Goal: Task Accomplishment & Management: Manage account settings

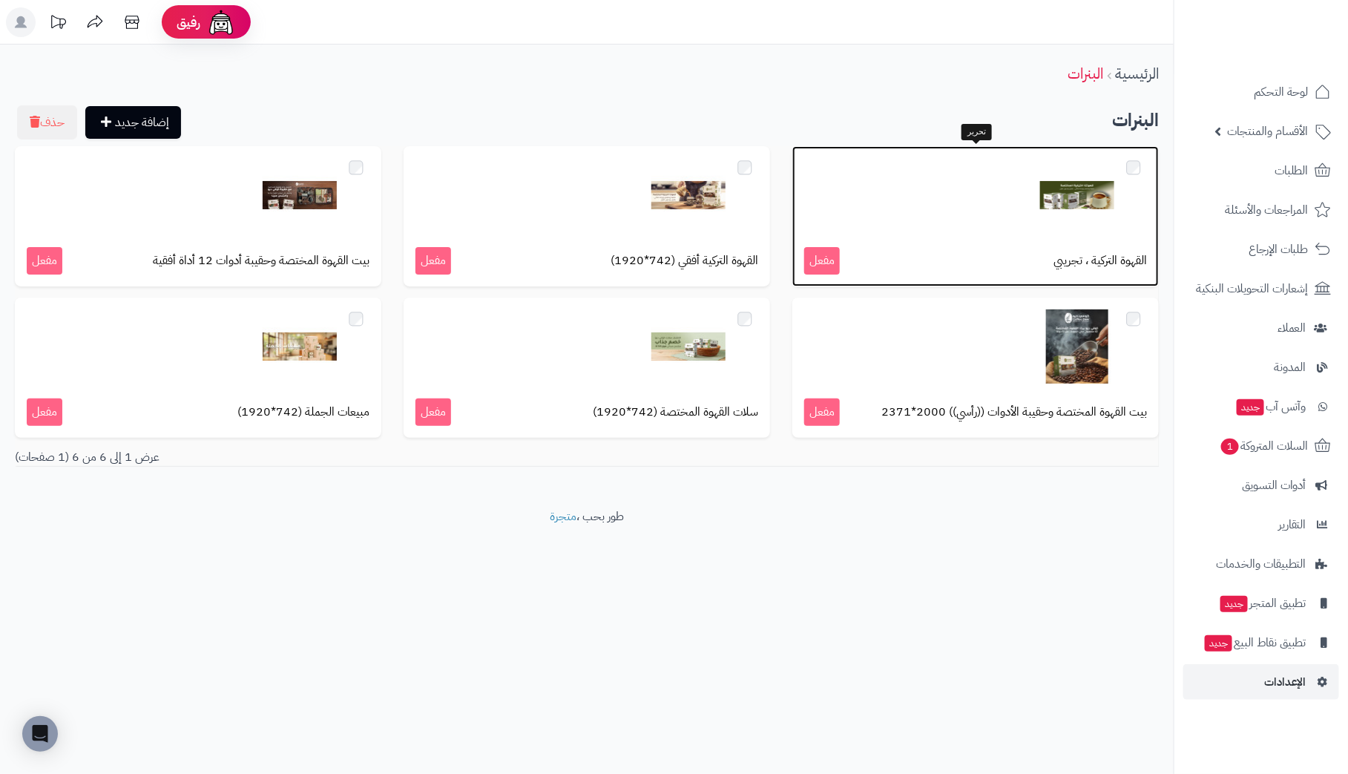
click at [1072, 258] on span "القهوة التركية ، تجريبي" at bounding box center [1100, 260] width 93 height 17
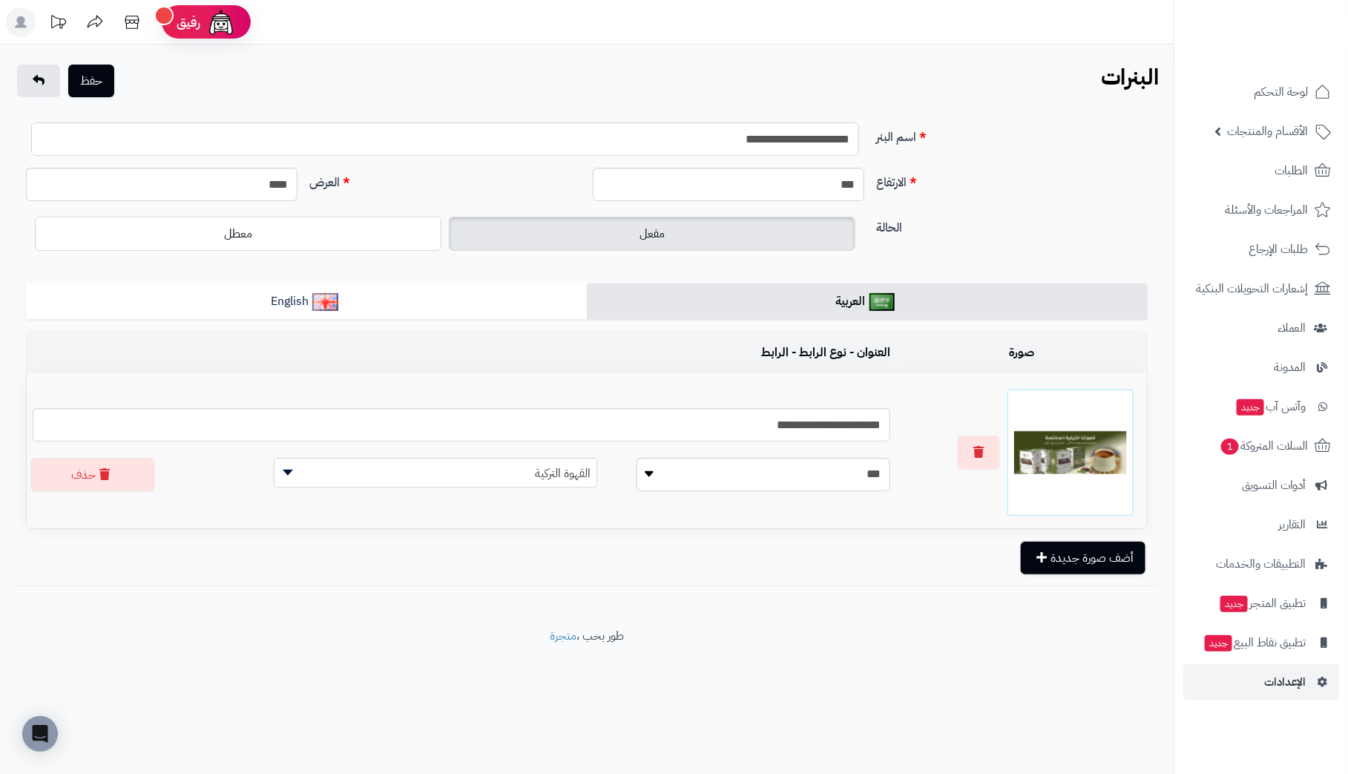
drag, startPoint x: 723, startPoint y: 142, endPoint x: 785, endPoint y: 142, distance: 62.3
click at [785, 142] on input "**********" at bounding box center [445, 138] width 828 height 33
drag, startPoint x: 730, startPoint y: 142, endPoint x: 997, endPoint y: 123, distance: 267.8
click at [997, 123] on div "**********" at bounding box center [587, 144] width 1134 height 45
type input "**********"
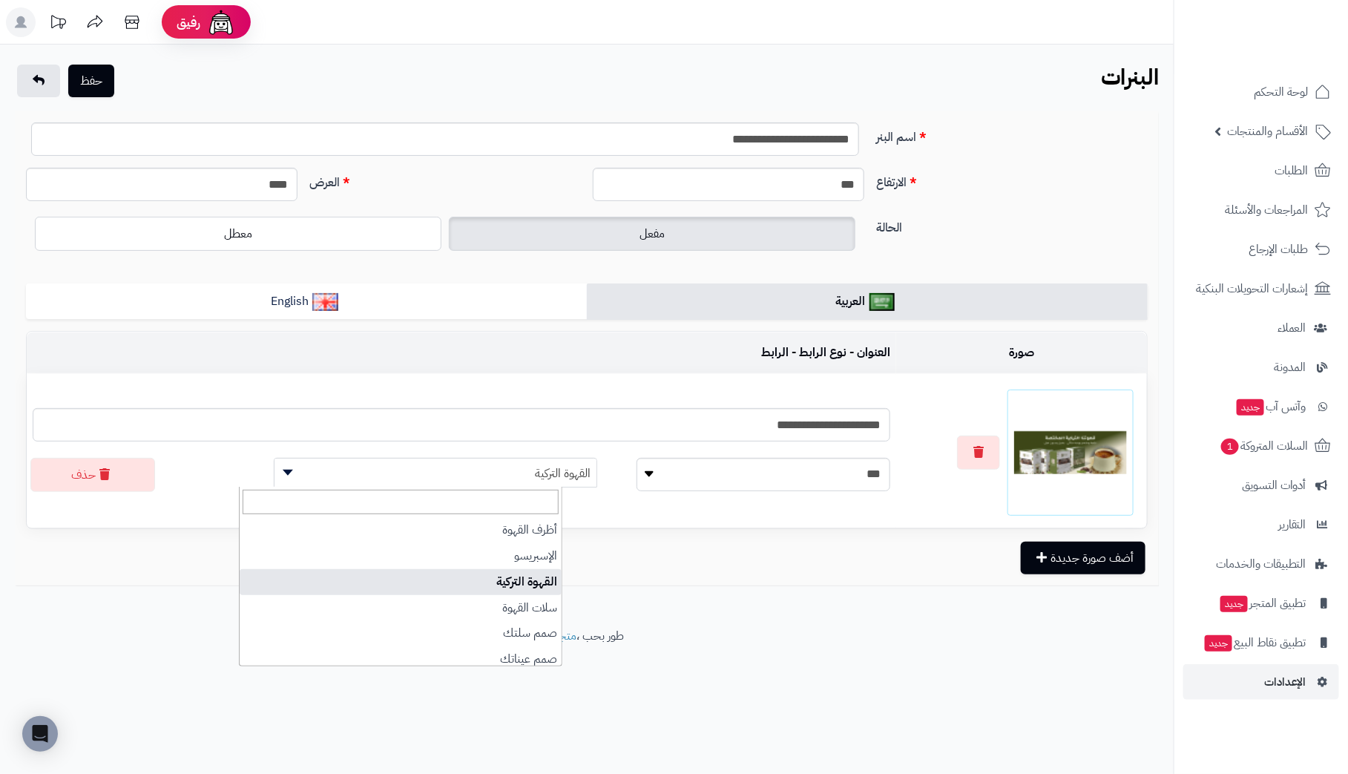
drag, startPoint x: 463, startPoint y: 472, endPoint x: 486, endPoint y: 465, distance: 24.0
click at [486, 465] on span "القهوة التركية" at bounding box center [436, 474] width 322 height 30
drag, startPoint x: 573, startPoint y: 416, endPoint x: 1055, endPoint y: 420, distance: 482.3
click at [1053, 420] on tr "**********" at bounding box center [587, 451] width 1120 height 154
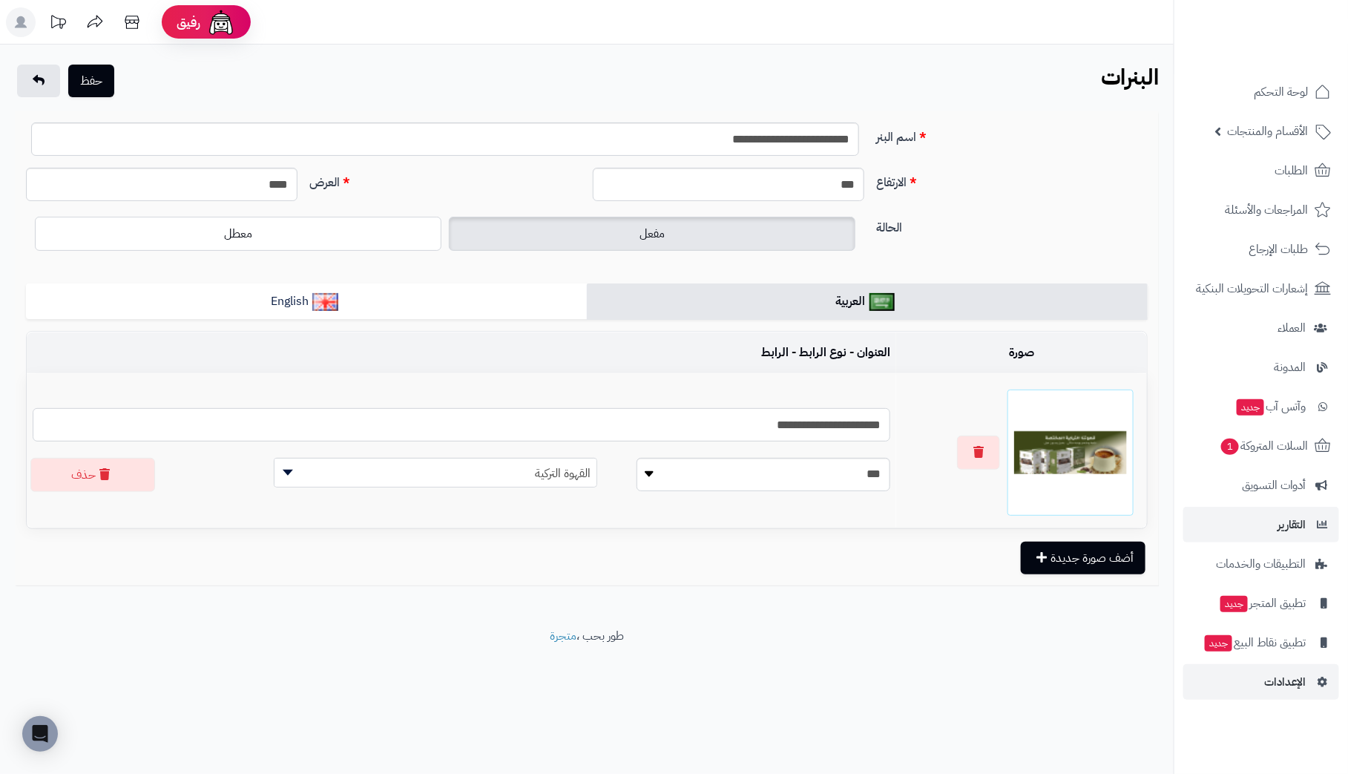
paste input "***"
type input "**********"
click at [462, 585] on div "**********" at bounding box center [587, 336] width 1174 height 583
click at [87, 74] on button "حفظ" at bounding box center [91, 80] width 46 height 33
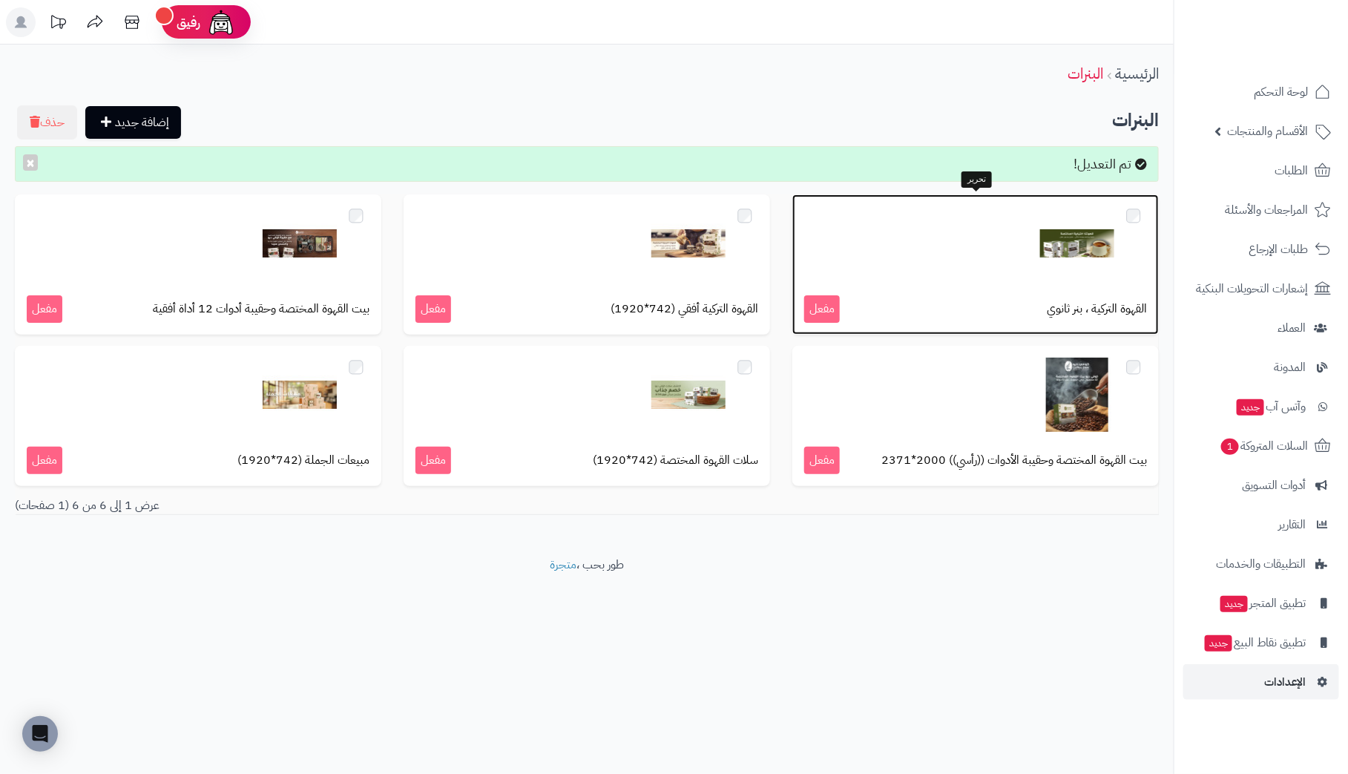
click at [1057, 302] on span "القهوة التركية ، بنر ثانوي" at bounding box center [1097, 308] width 100 height 17
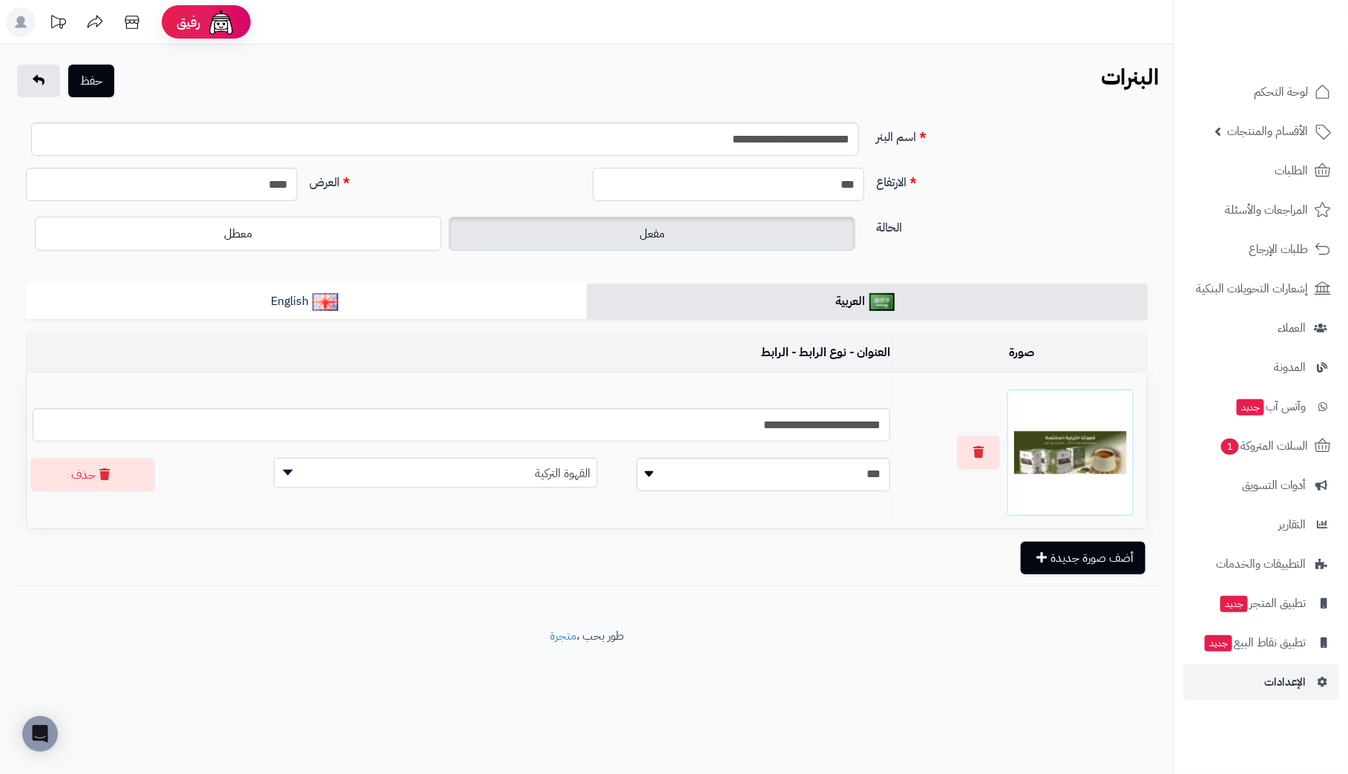
drag, startPoint x: 967, startPoint y: 171, endPoint x: 1149, endPoint y: 164, distance: 182.6
click at [1148, 164] on form "**********" at bounding box center [587, 348] width 1122 height 452
type input "***"
drag, startPoint x: 250, startPoint y: 177, endPoint x: 626, endPoint y: 236, distance: 380.8
click at [625, 236] on form "**********" at bounding box center [587, 348] width 1122 height 452
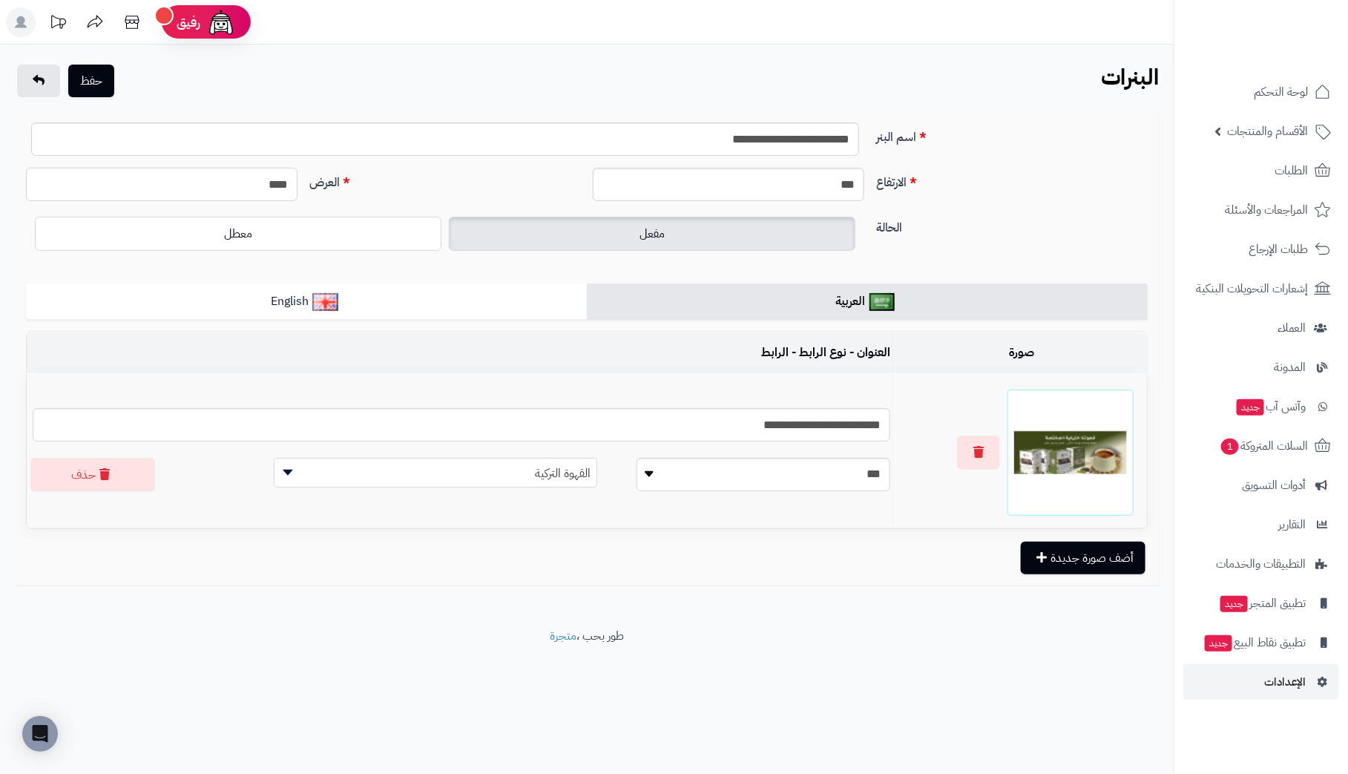
type input "****"
click at [728, 195] on input "***" at bounding box center [729, 184] width 272 height 33
click at [102, 75] on button "حفظ" at bounding box center [91, 80] width 46 height 33
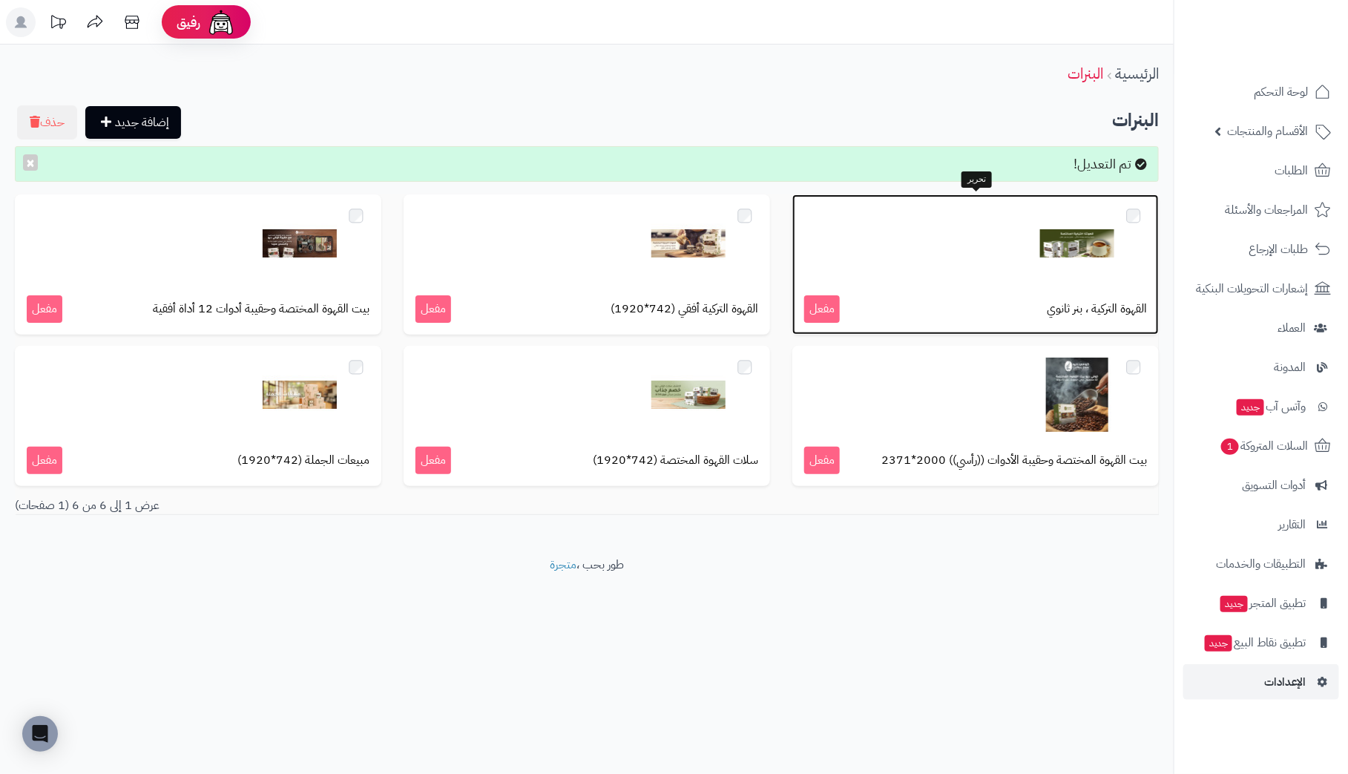
click at [1076, 309] on span "القهوة التركية ، بنر ثانوي" at bounding box center [1097, 308] width 100 height 17
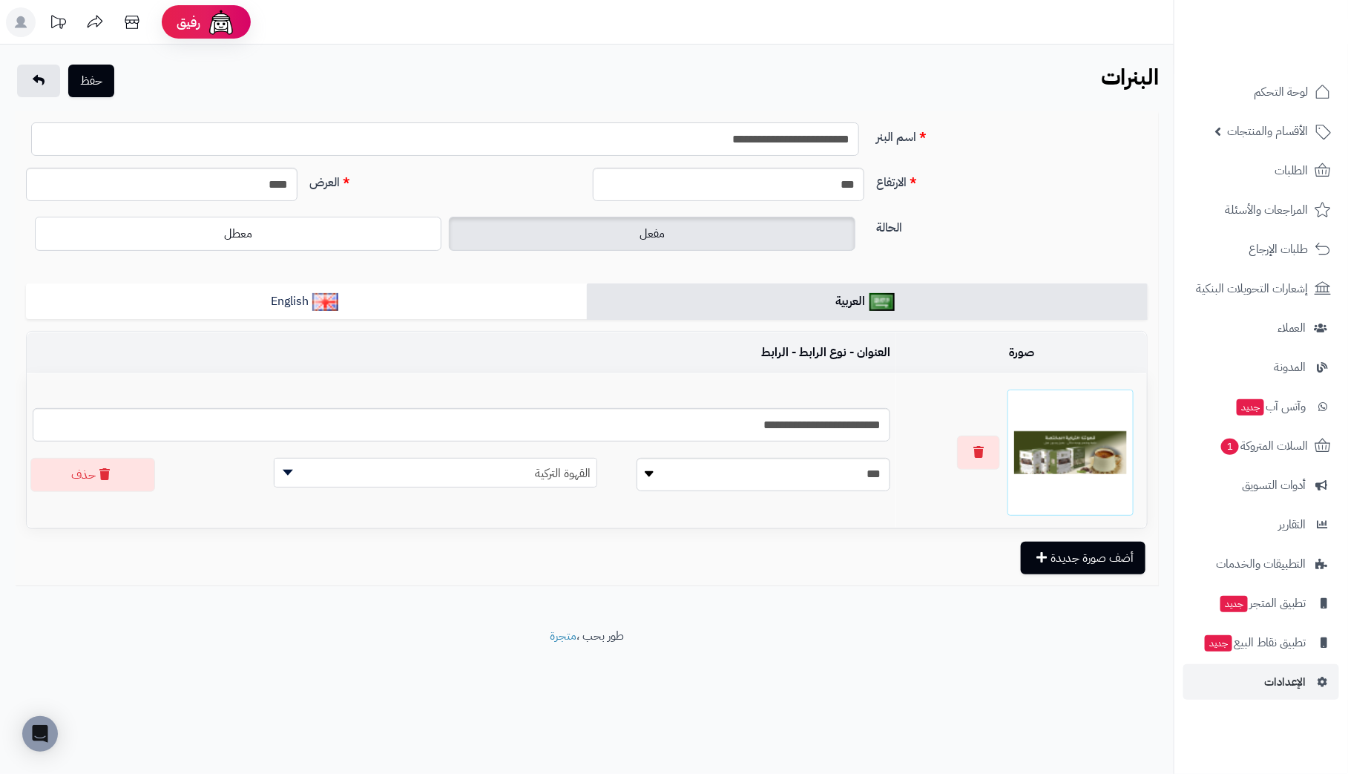
click at [723, 144] on input "**********" at bounding box center [445, 138] width 828 height 33
type input "**********"
click at [108, 81] on button "حفظ" at bounding box center [91, 80] width 46 height 33
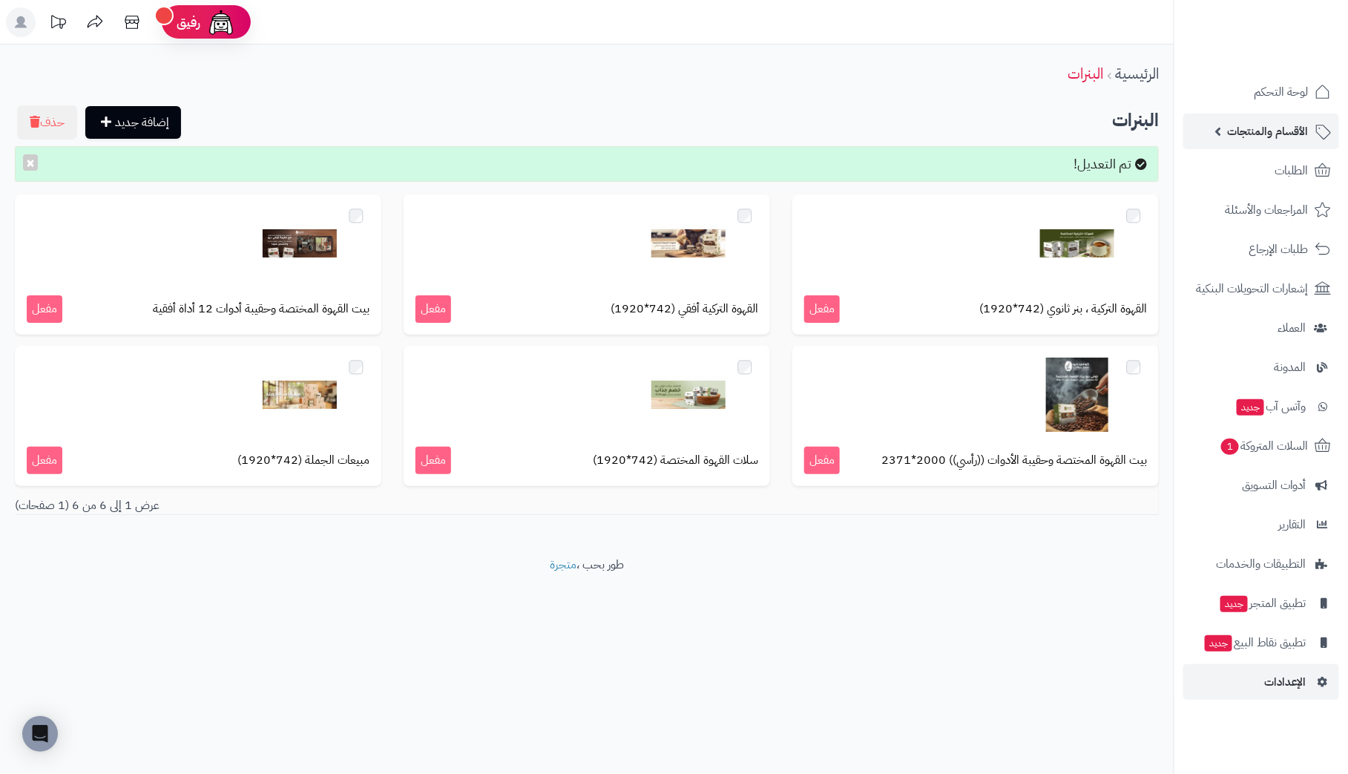
click at [1264, 125] on span "الأقسام والمنتجات" at bounding box center [1268, 131] width 82 height 21
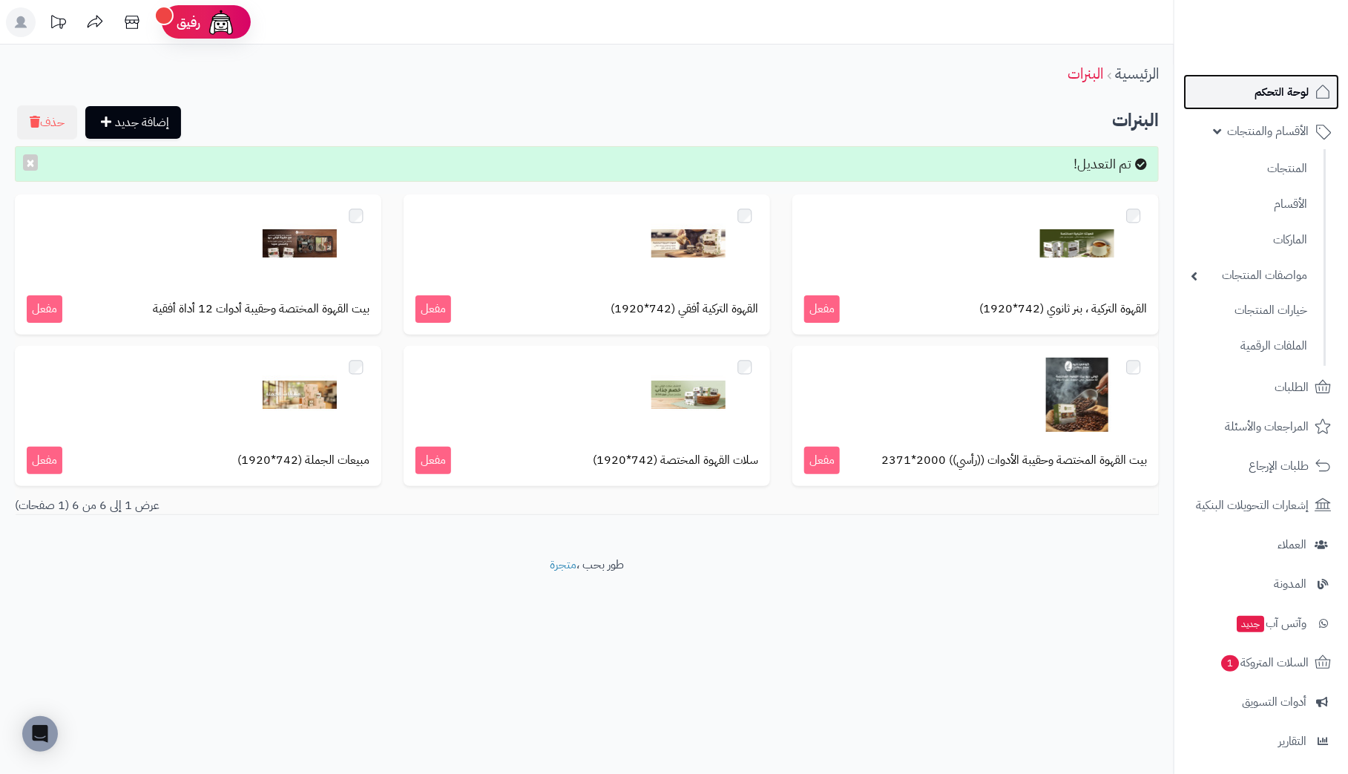
click at [1292, 98] on span "لوحة التحكم" at bounding box center [1282, 92] width 54 height 21
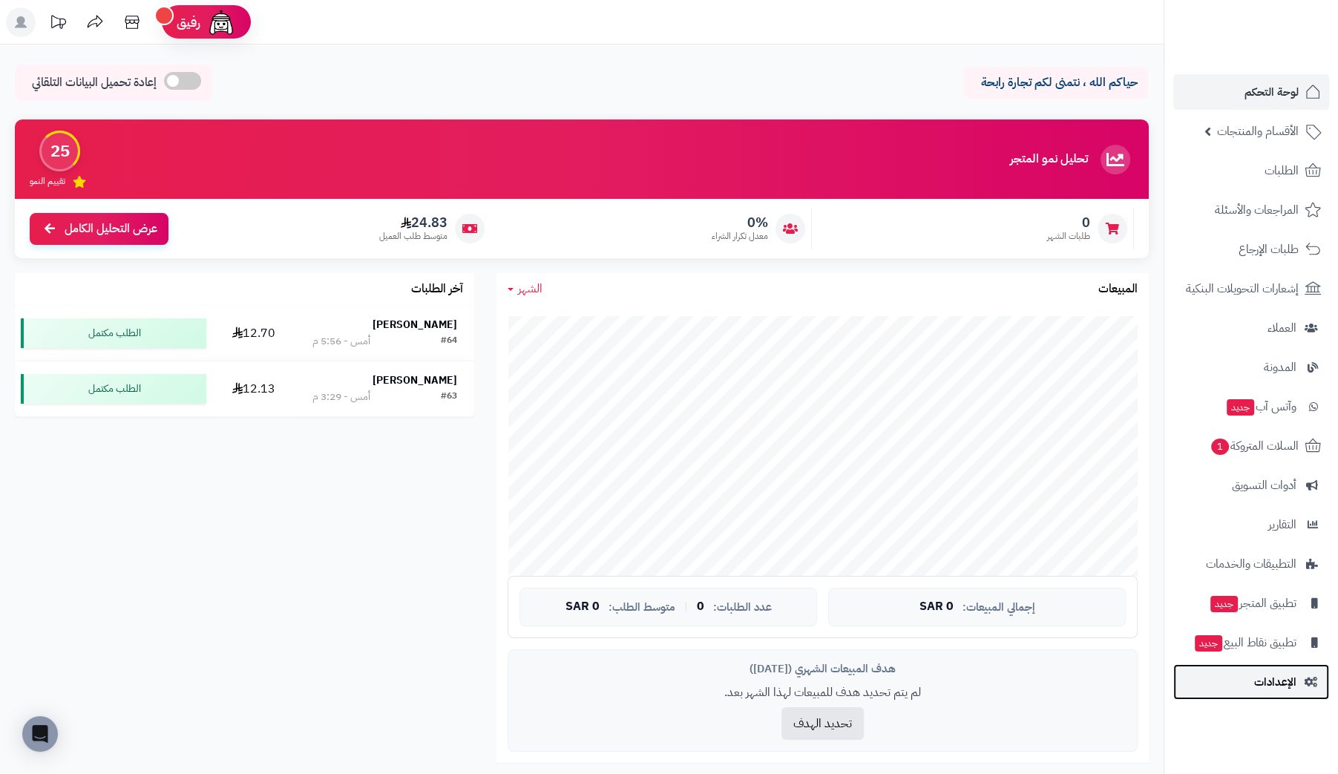
click at [1290, 675] on span "الإعدادات" at bounding box center [1275, 681] width 42 height 21
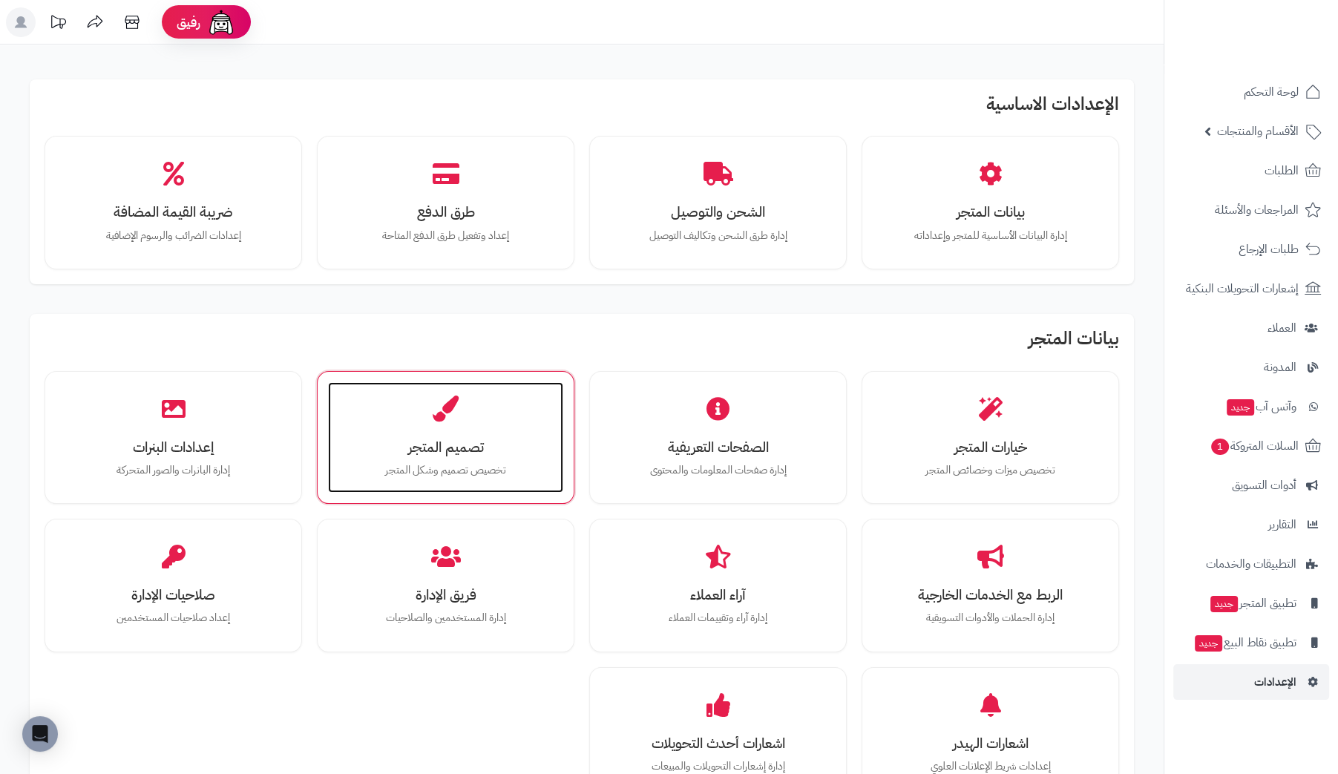
click at [370, 407] on div "تصميم المتجر تخصيص تصميم وشكل المتجر" at bounding box center [445, 437] width 235 height 111
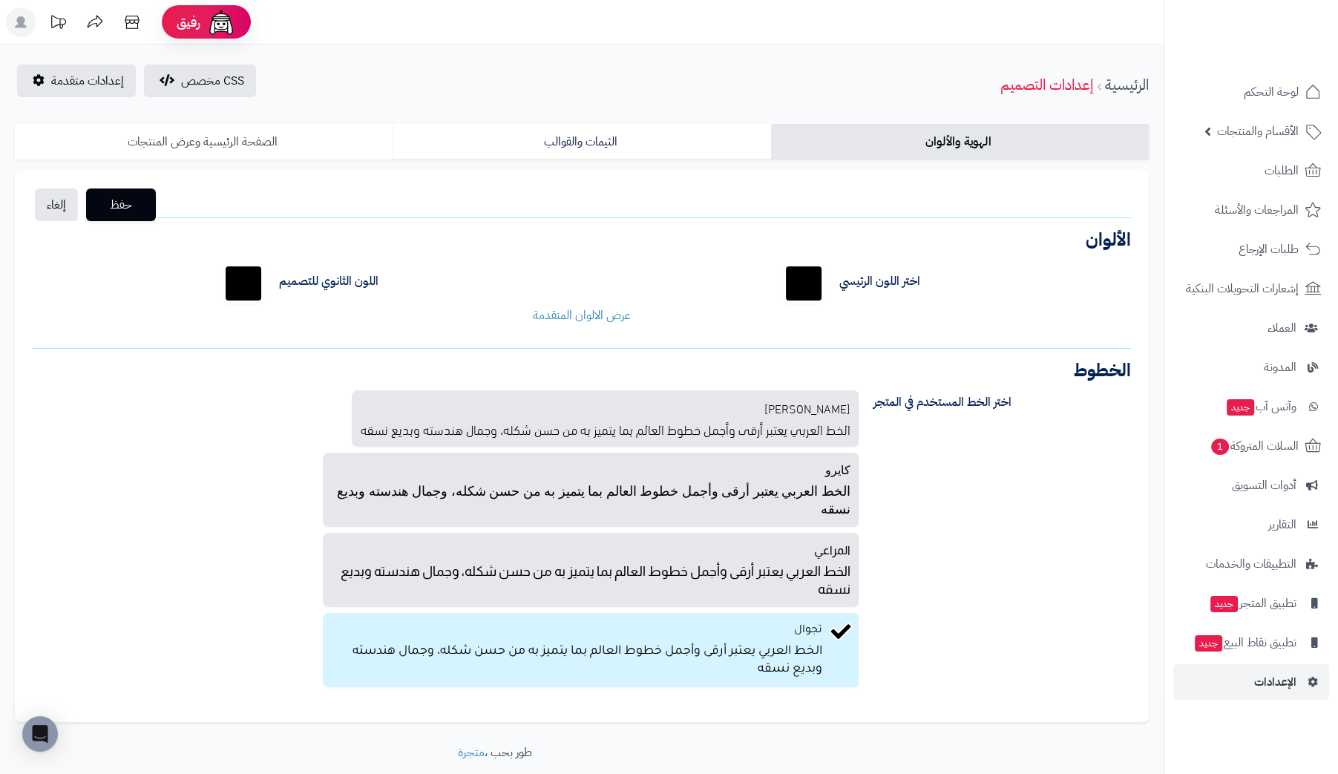
click at [223, 147] on link "الصفحة الرئيسية وعرض المنتجات" at bounding box center [204, 142] width 378 height 36
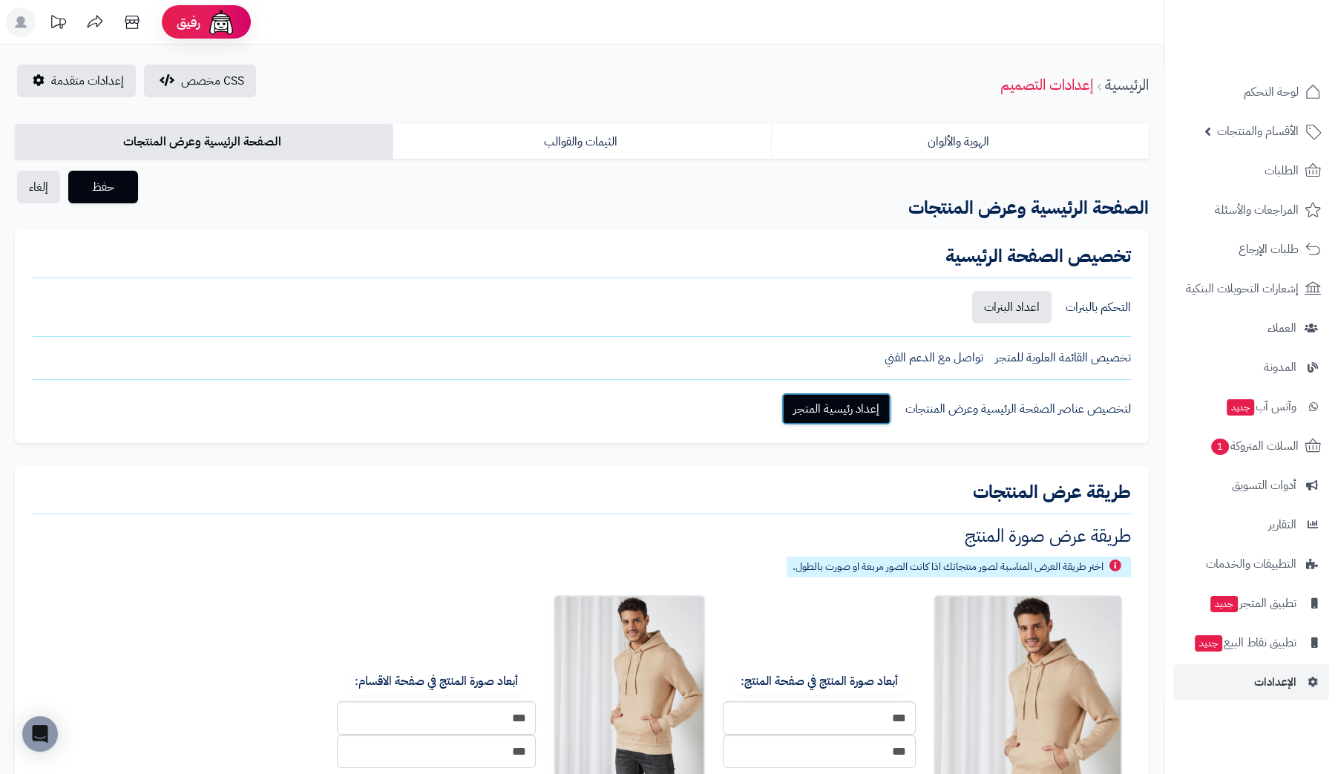
click at [833, 401] on link "إعداد رئيسية المتجر" at bounding box center [836, 409] width 110 height 33
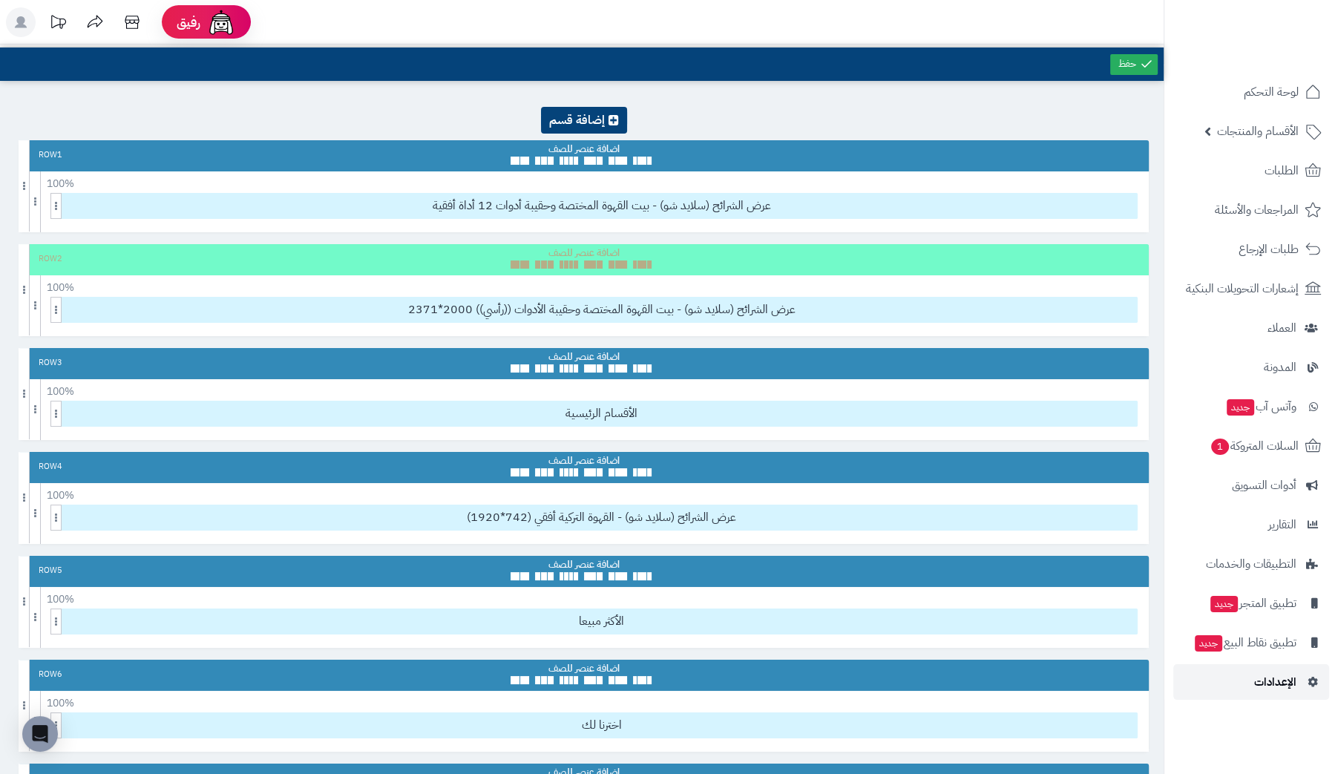
click at [1260, 675] on span "الإعدادات" at bounding box center [1275, 681] width 42 height 21
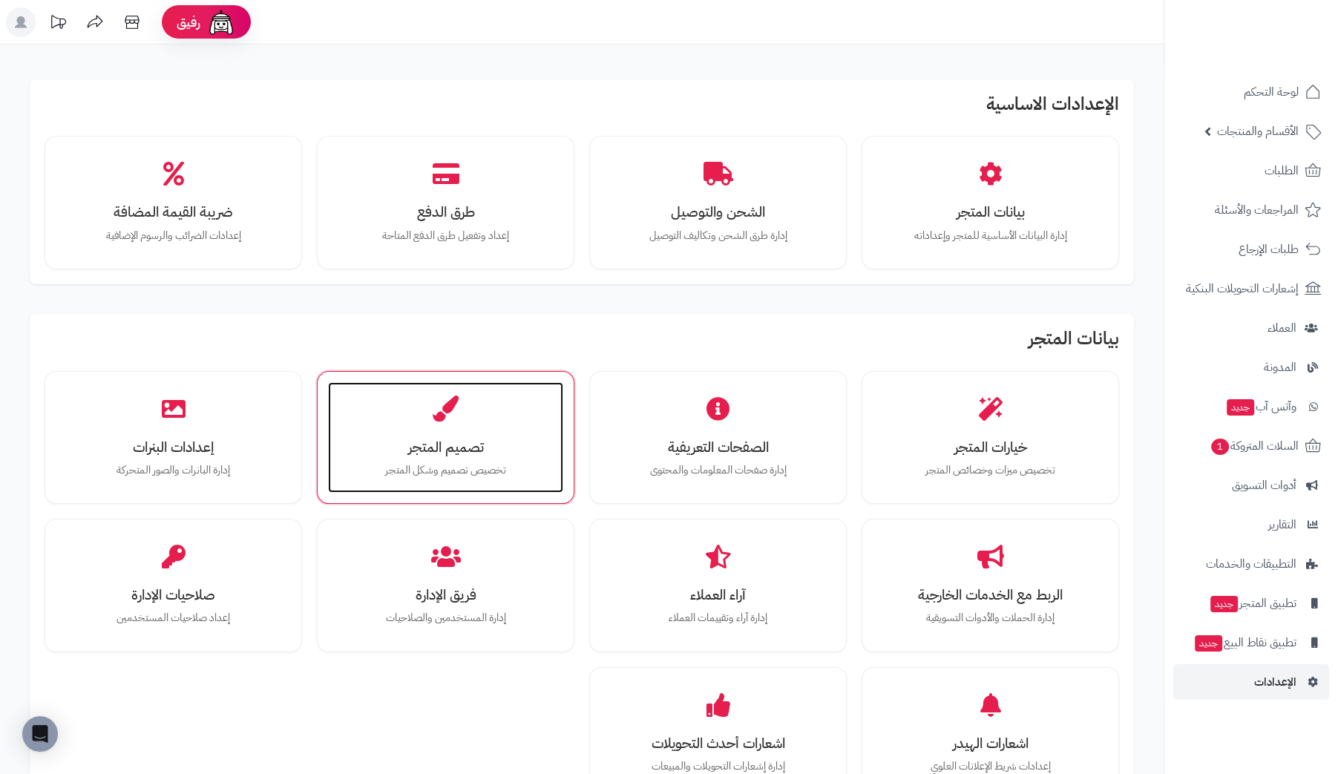
click at [456, 433] on div "تصميم المتجر تخصيص تصميم وشكل المتجر" at bounding box center [445, 437] width 235 height 111
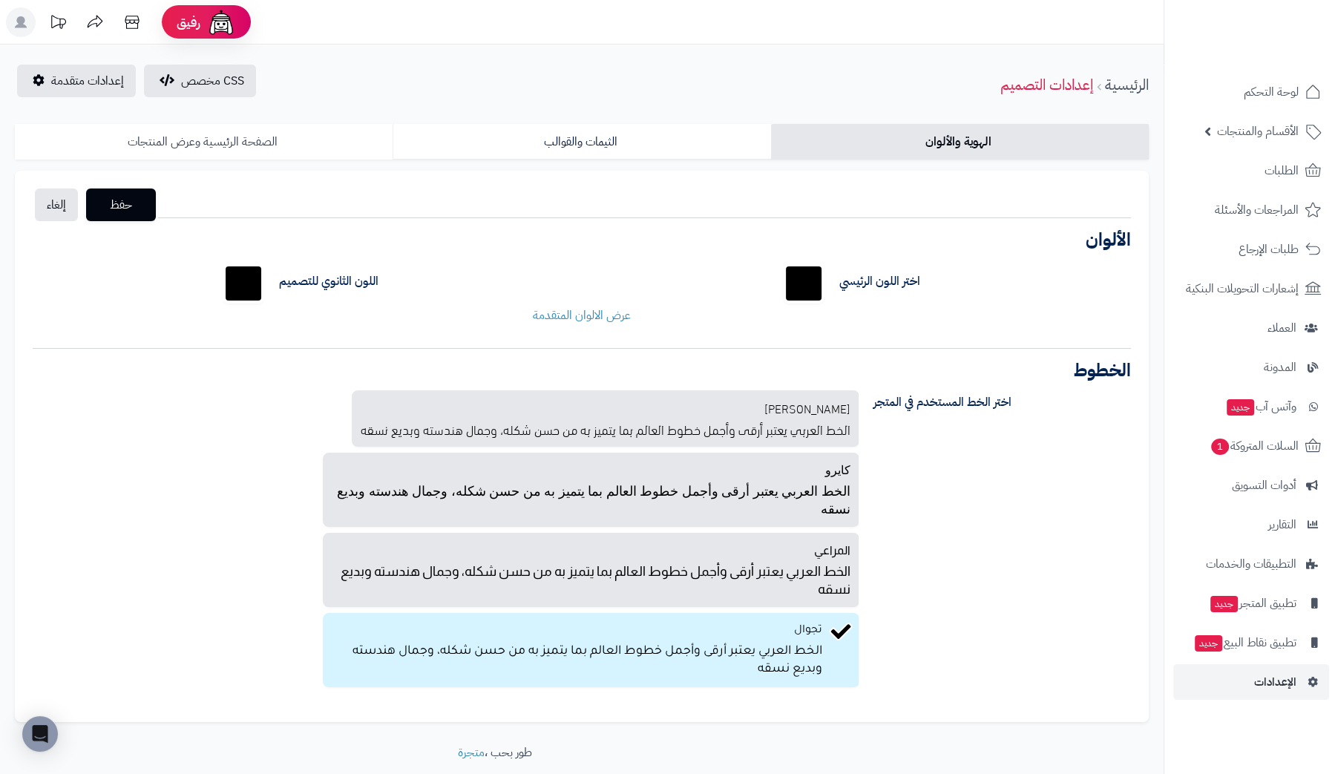
click at [240, 146] on link "الصفحة الرئيسية وعرض المنتجات" at bounding box center [204, 142] width 378 height 36
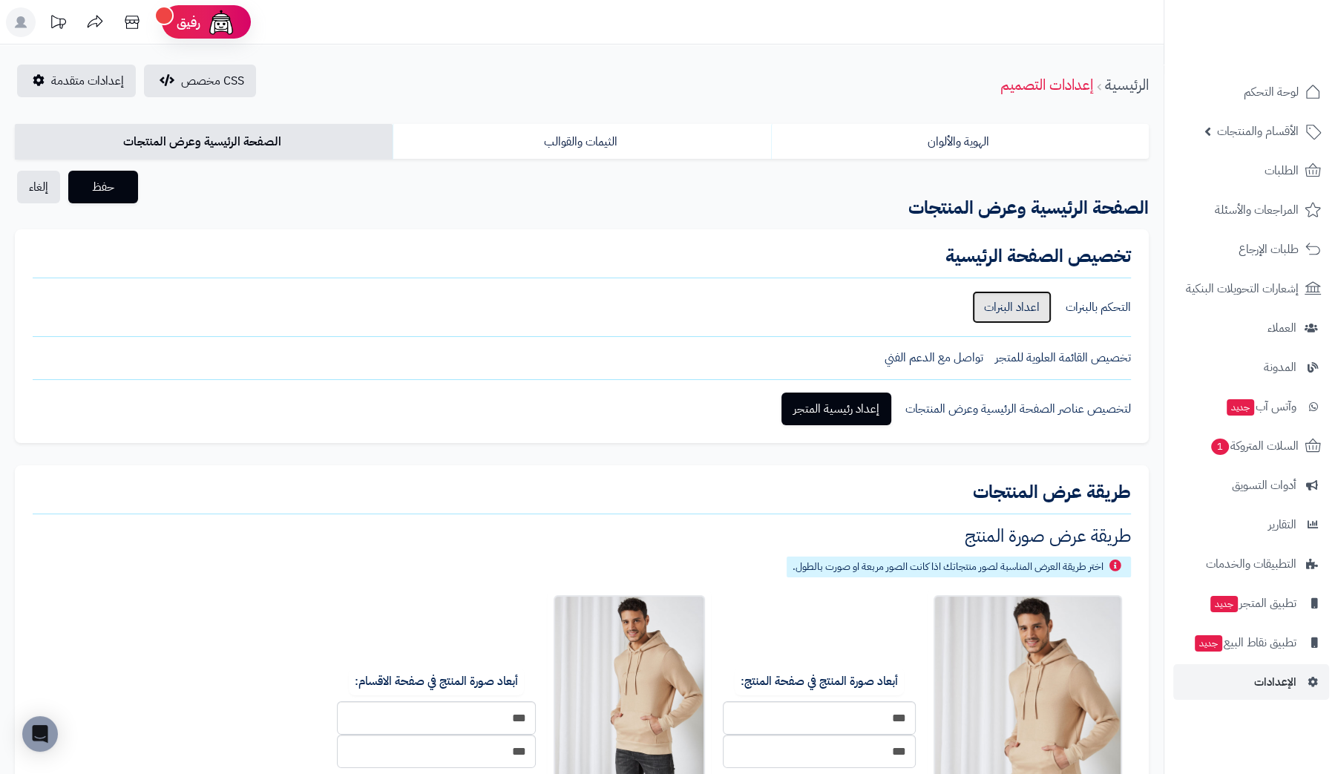
click at [998, 318] on link "اعداد البنرات" at bounding box center [1011, 307] width 79 height 33
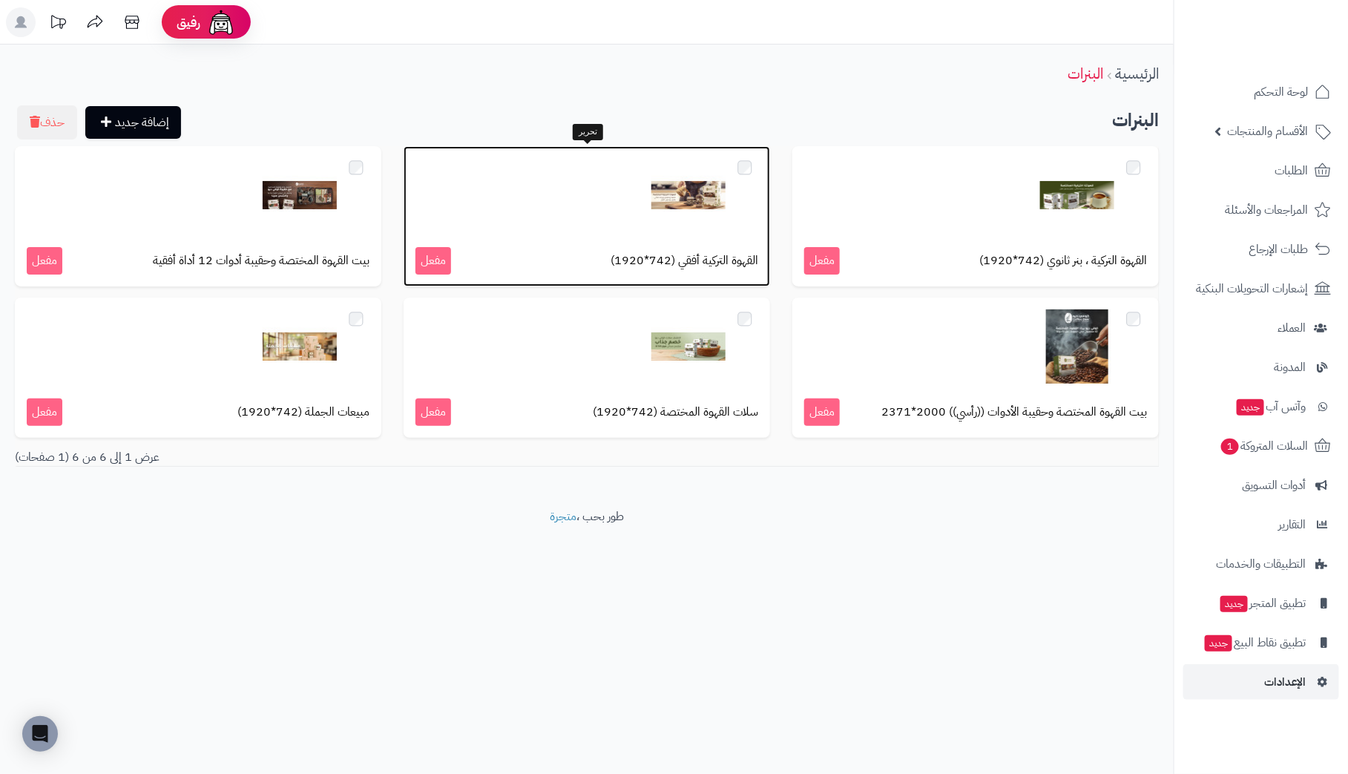
click at [635, 258] on span "القهوة التركية أفقي (742*1920)" at bounding box center [685, 260] width 148 height 17
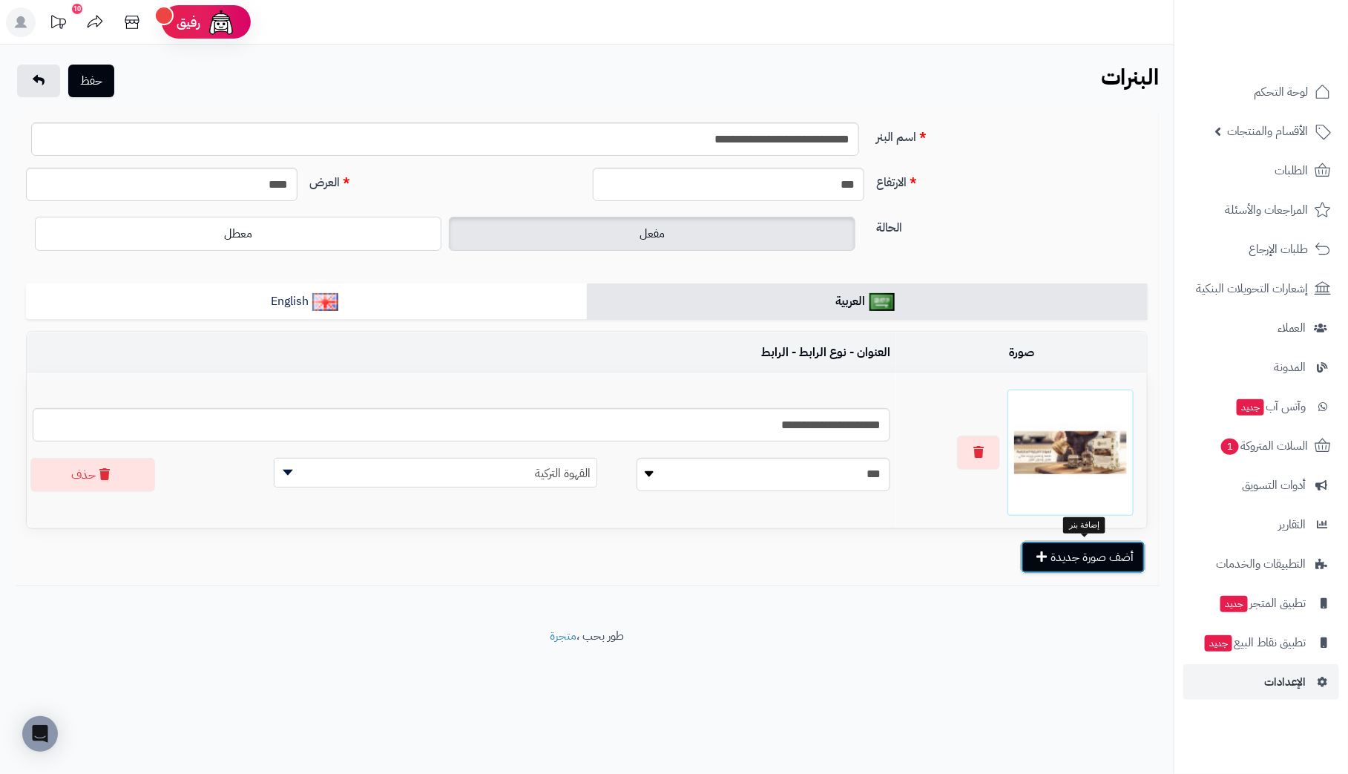
click at [1081, 555] on button "أضف صورة جديدة" at bounding box center [1083, 557] width 125 height 33
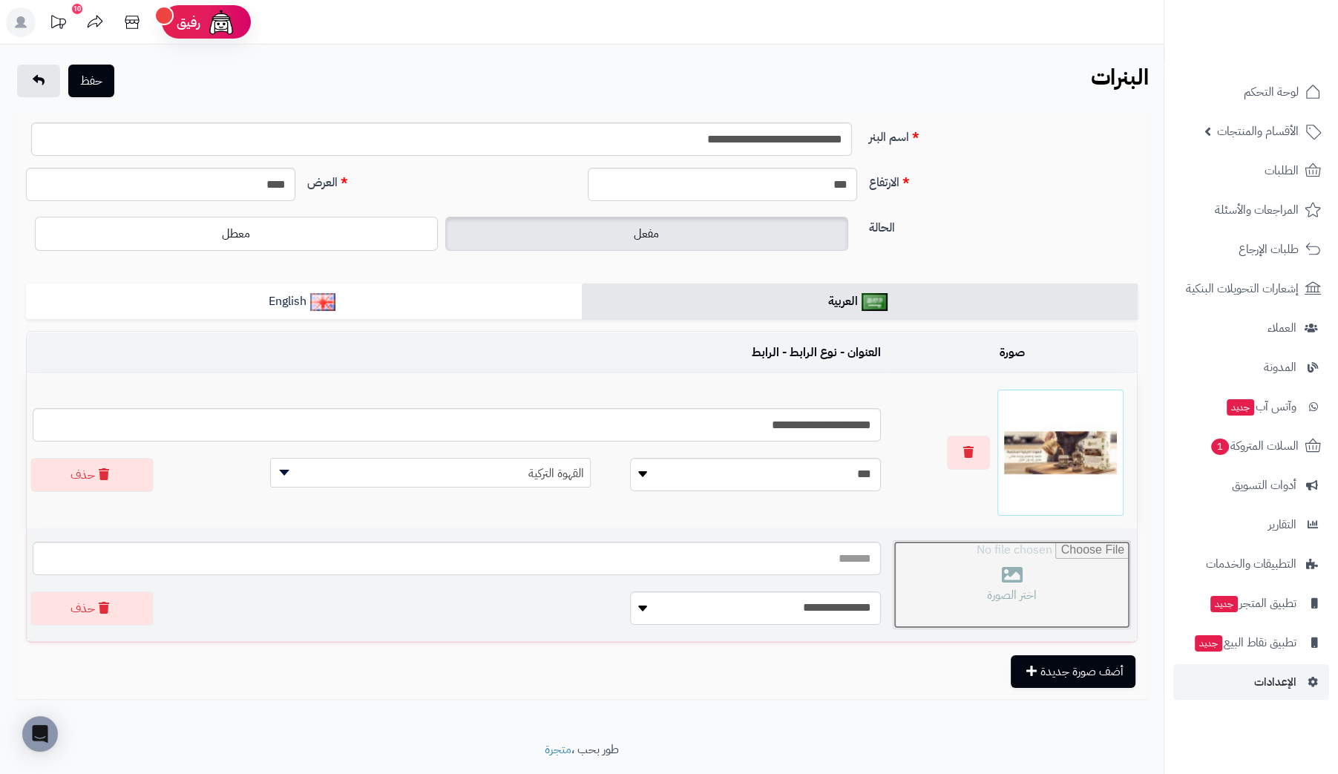
click at [991, 577] on input "file" at bounding box center [1011, 585] width 237 height 88
type input "**********"
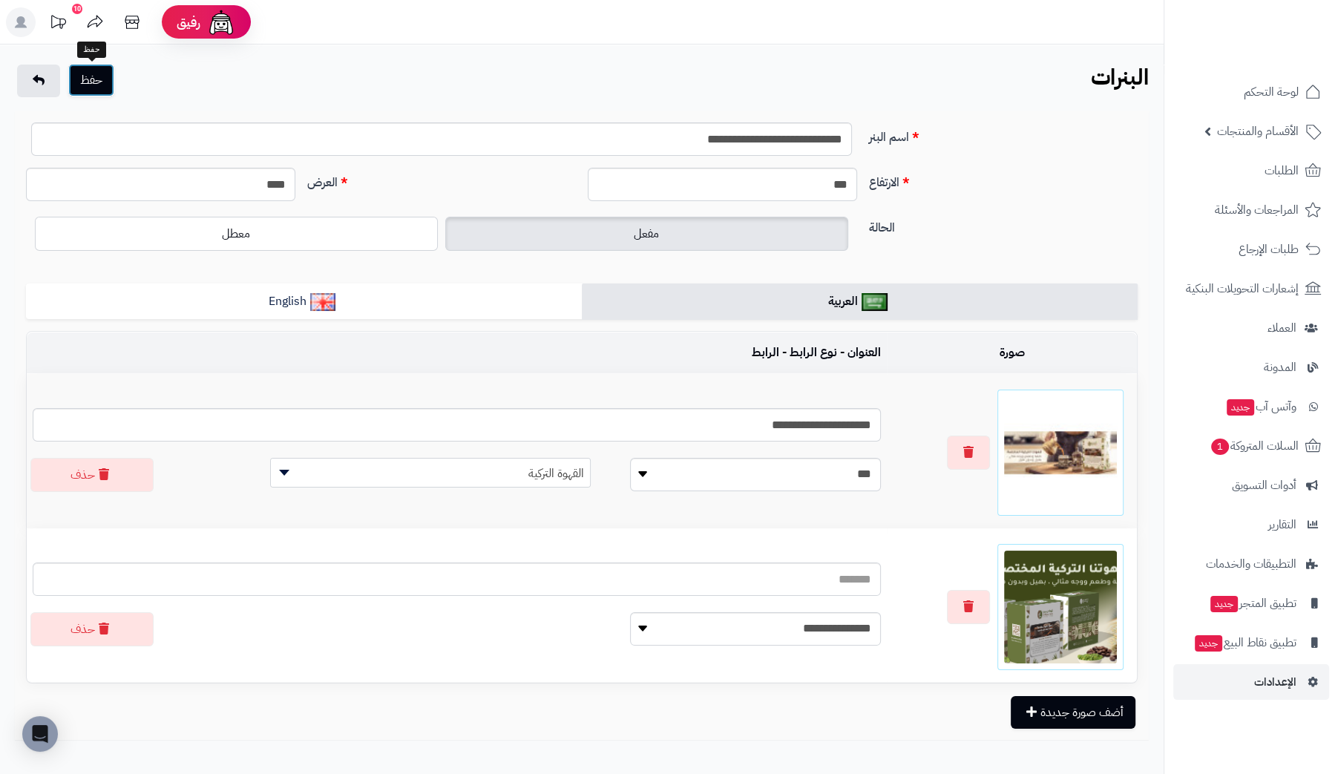
click at [88, 68] on button "حفظ" at bounding box center [91, 80] width 46 height 33
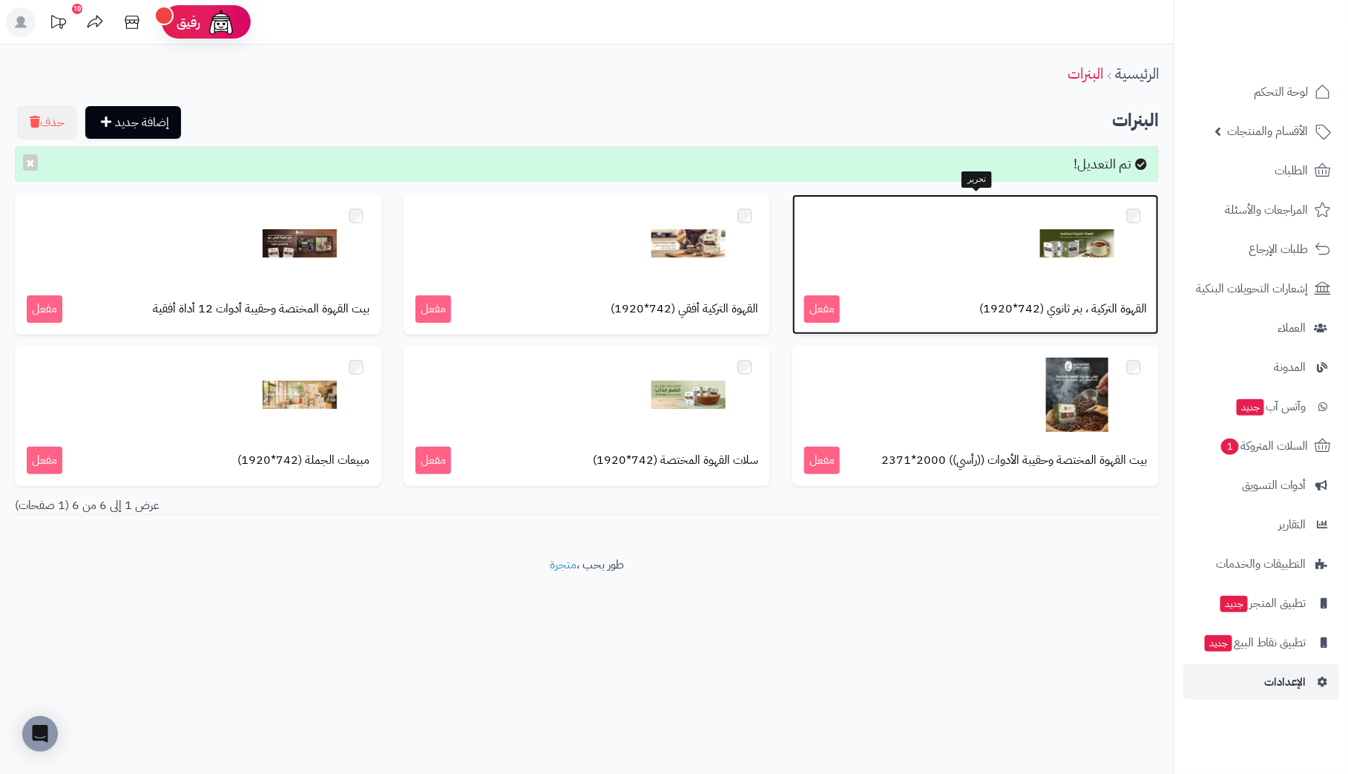
click at [999, 309] on span "القهوة التركية ، بنر ثانوي (742*1920)" at bounding box center [1063, 308] width 168 height 17
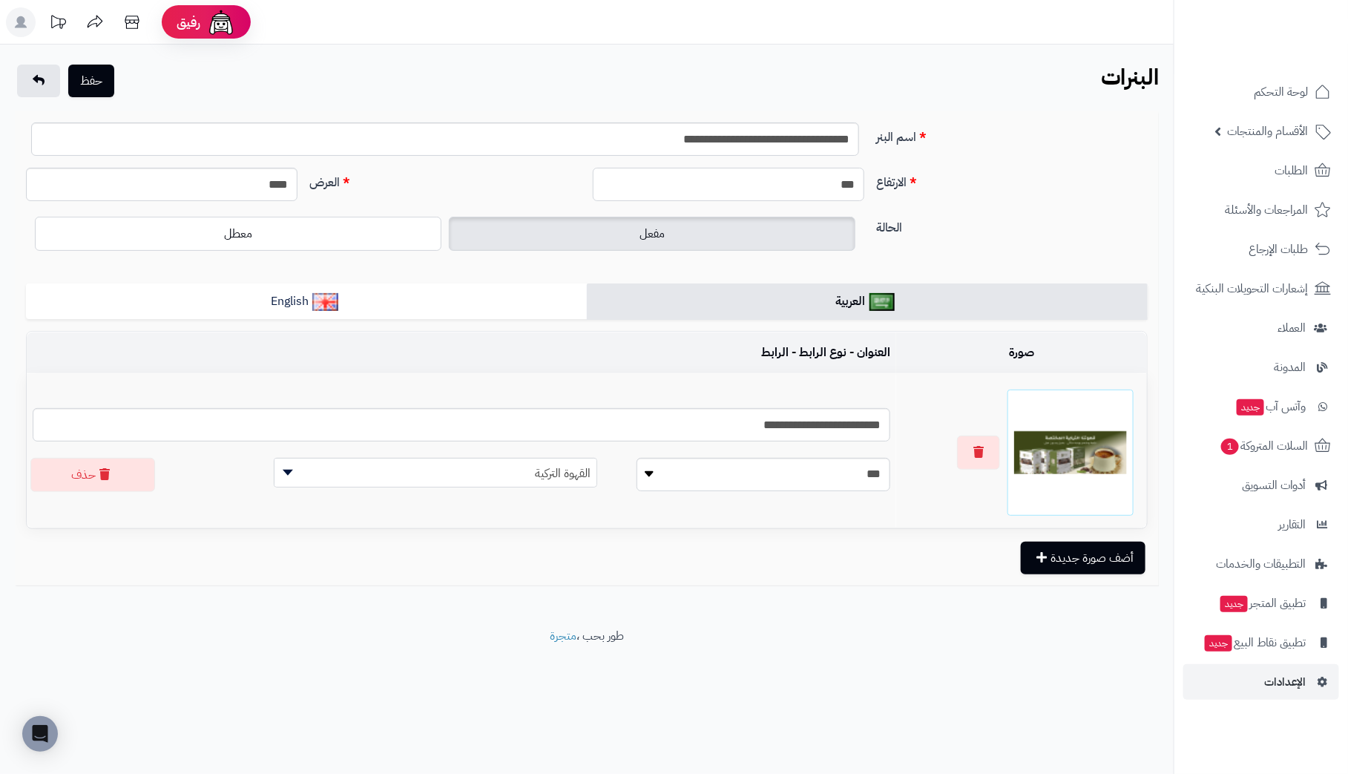
drag, startPoint x: 823, startPoint y: 190, endPoint x: 1362, endPoint y: 202, distance: 538.8
click at [1347, 202] on html "رفيق ! الطلبات معالجة مكتمل إرجاع المنتجات العملاء المتواجدون الان 2 عملاء منتظ…" at bounding box center [674, 387] width 1348 height 774
type input "***"
drag, startPoint x: 243, startPoint y: 183, endPoint x: 473, endPoint y: 186, distance: 230.0
click at [473, 186] on div "الارتفاع *** العرض ****" at bounding box center [587, 190] width 1134 height 45
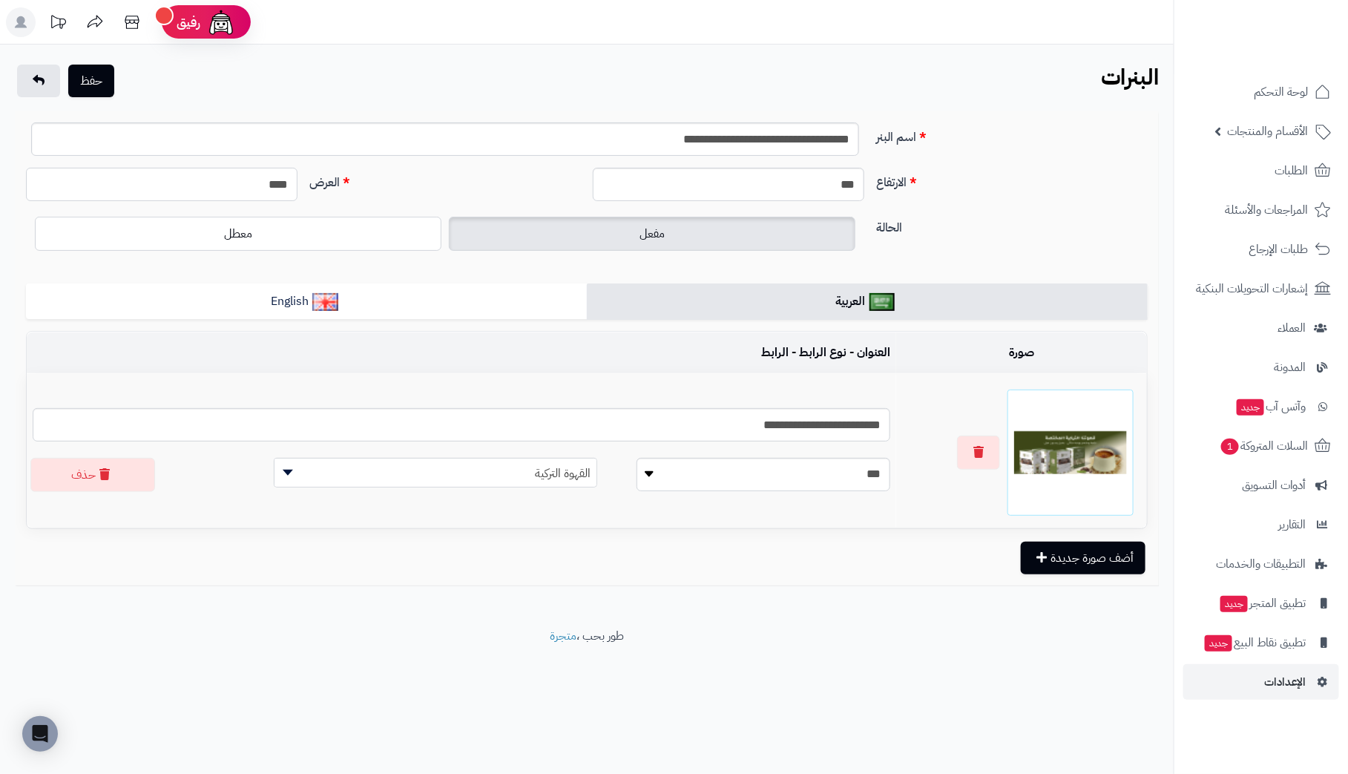
type input "****"
click at [727, 137] on input "**********" at bounding box center [445, 138] width 828 height 33
click at [704, 139] on input "**********" at bounding box center [445, 138] width 828 height 33
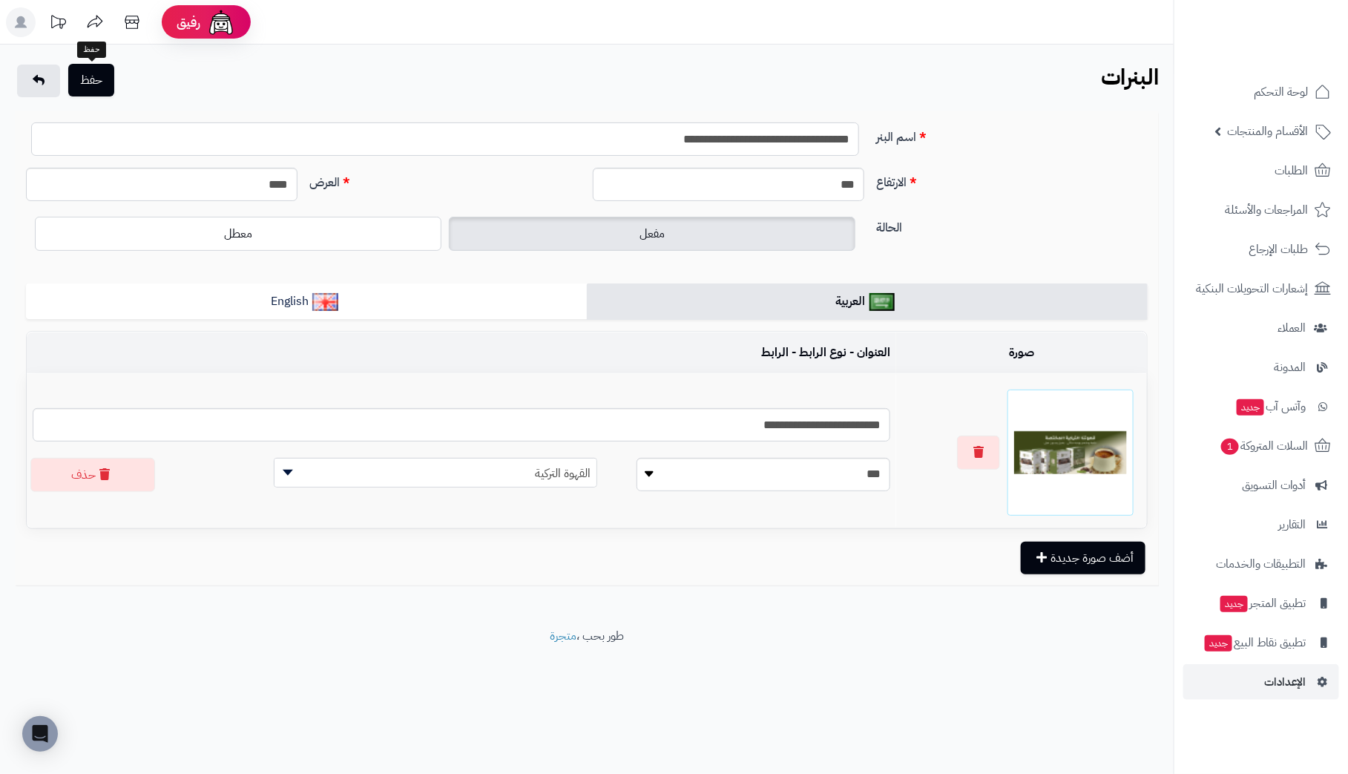
type input "**********"
click at [93, 78] on button "حفظ" at bounding box center [91, 80] width 46 height 33
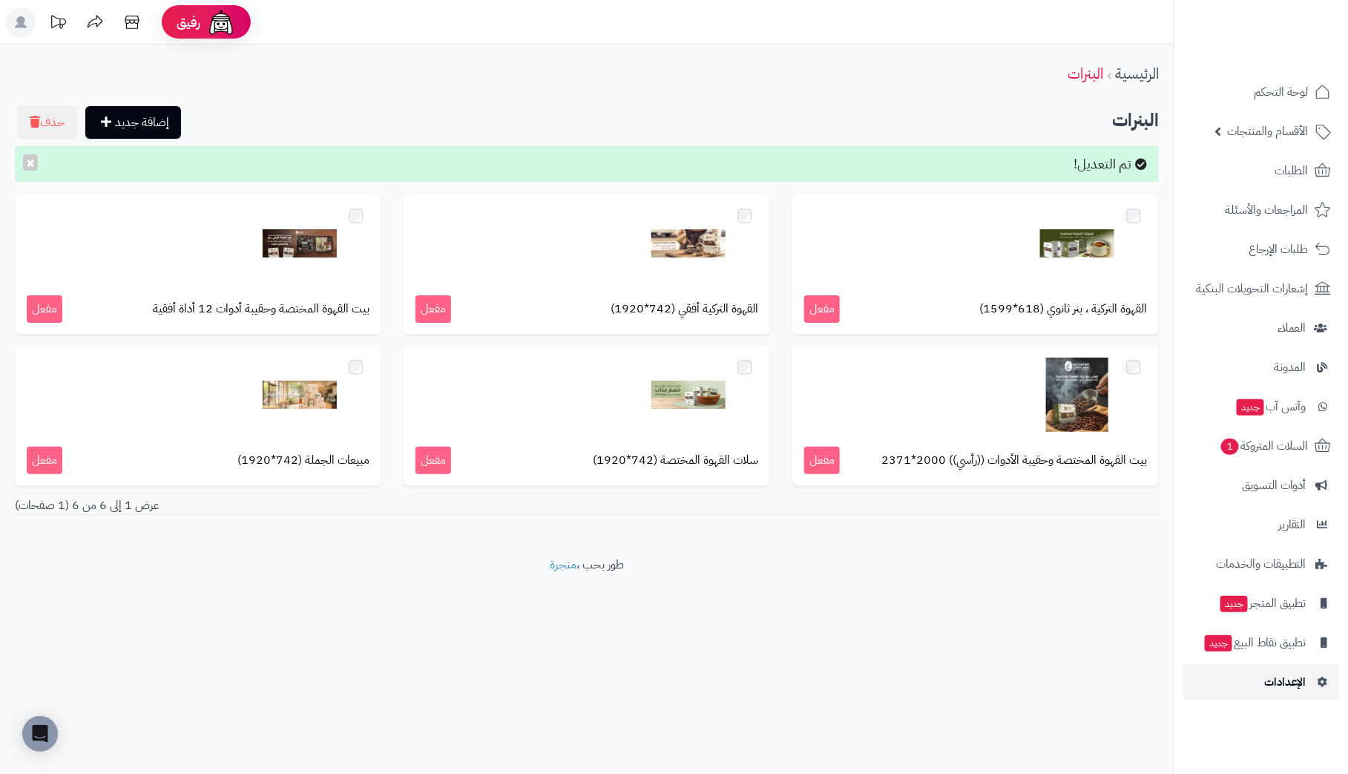
click at [1297, 683] on span "الإعدادات" at bounding box center [1285, 681] width 42 height 21
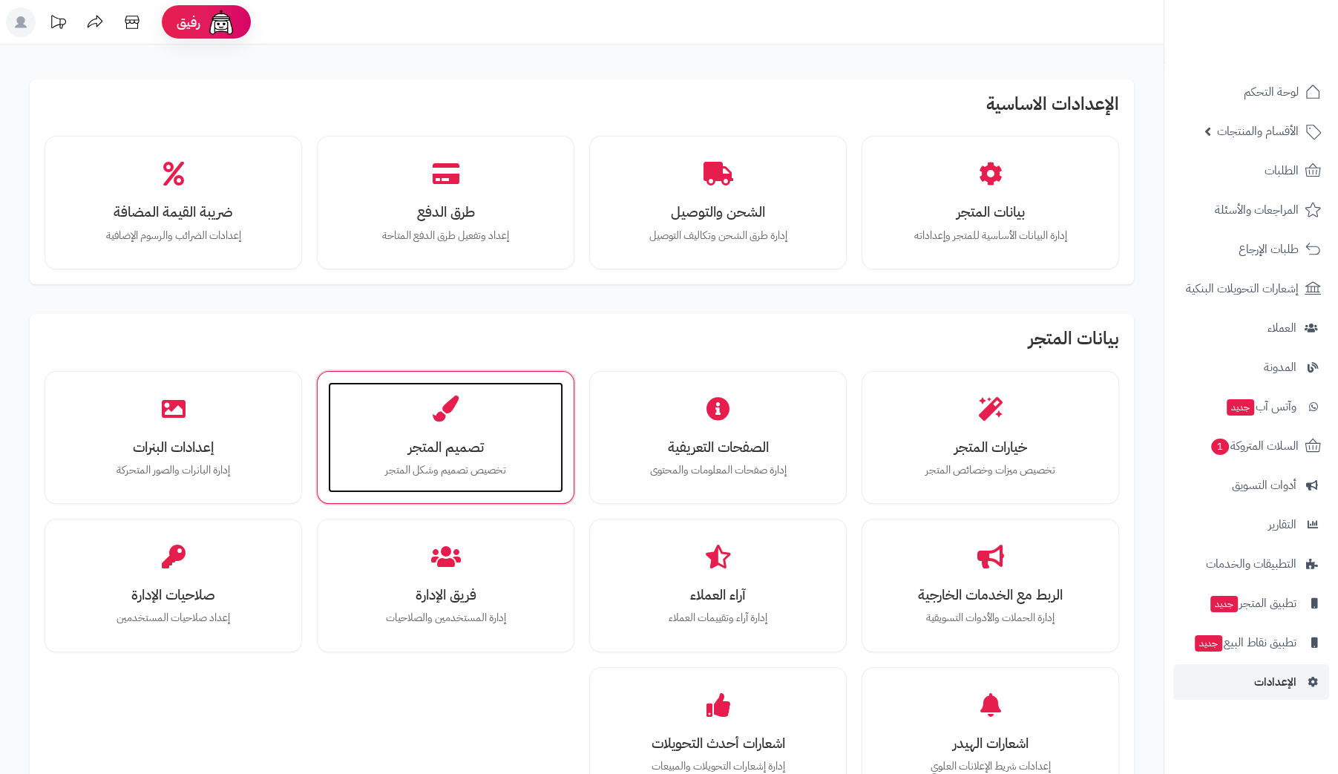
click at [421, 439] on h3 "تصميم المتجر" at bounding box center [446, 447] width 206 height 16
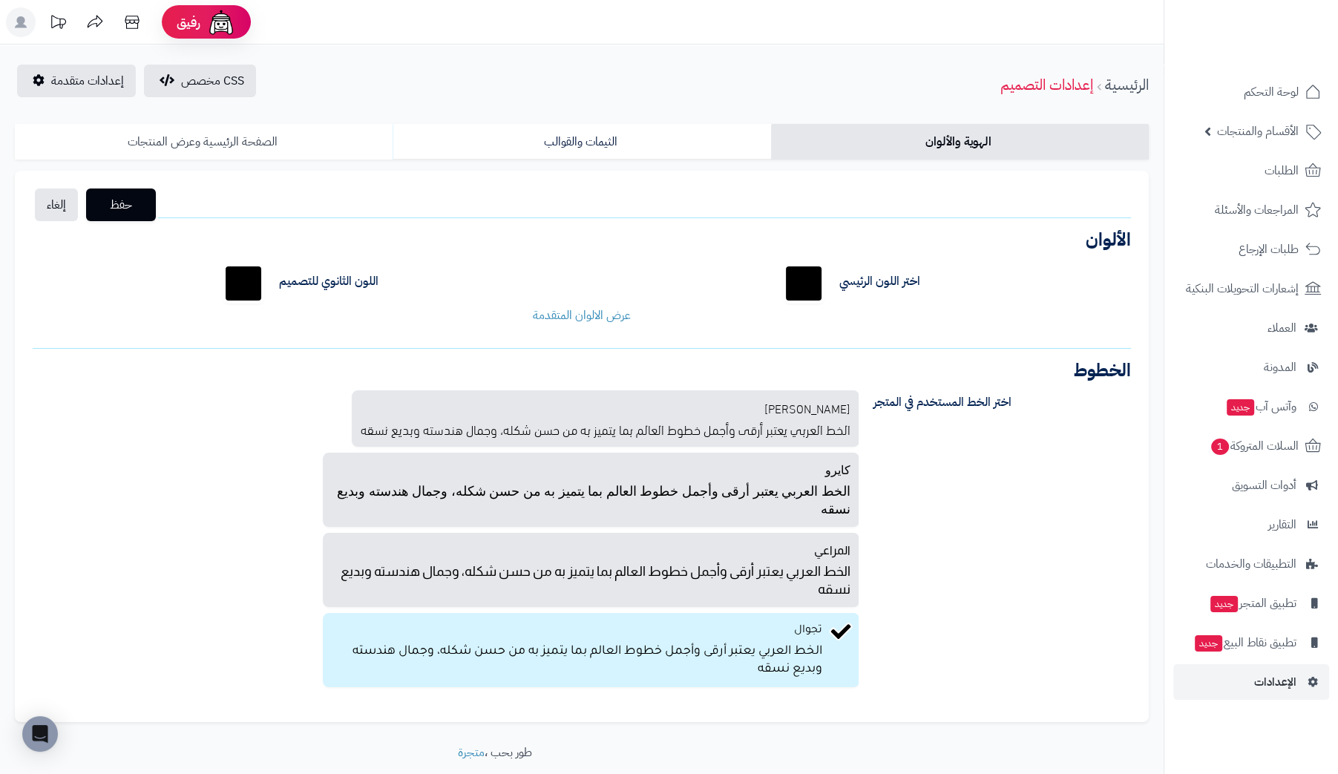
click at [239, 142] on link "الصفحة الرئيسية وعرض المنتجات" at bounding box center [204, 142] width 378 height 36
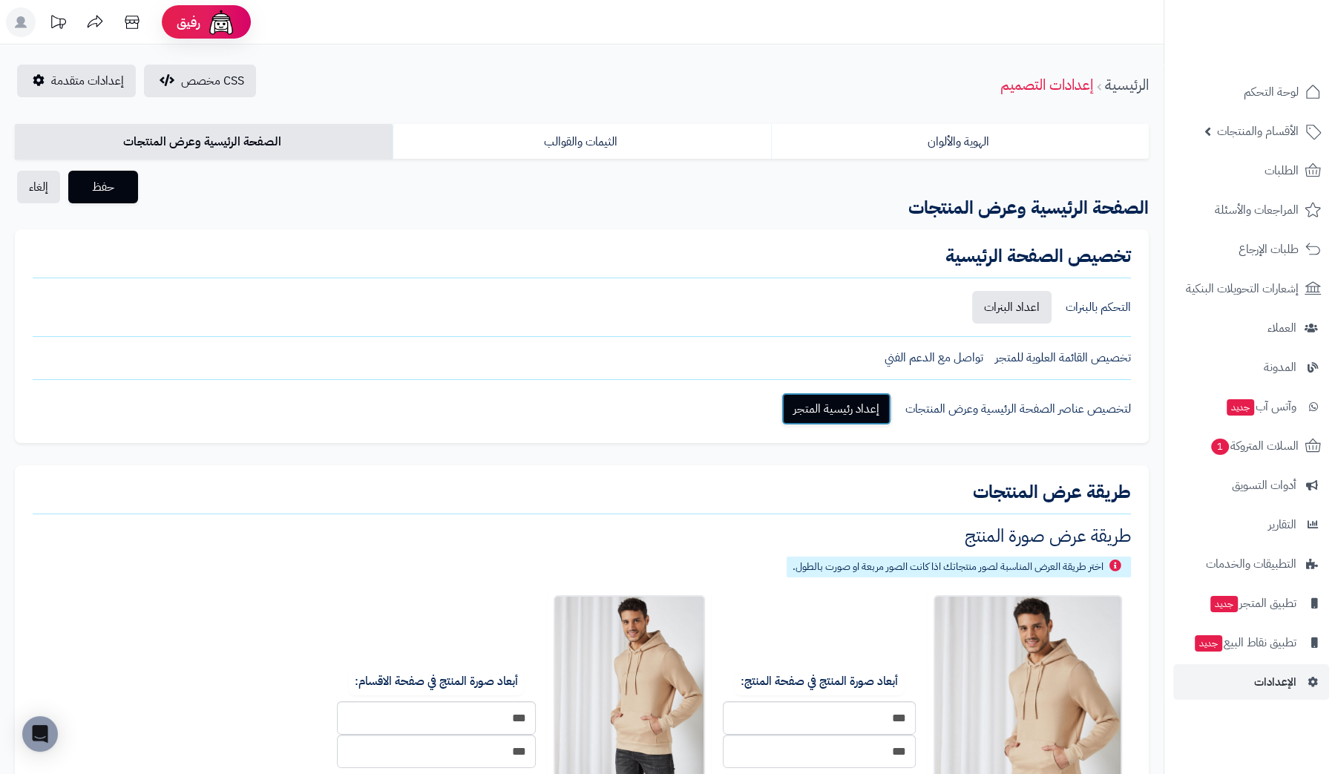
click at [856, 407] on link "إعداد رئيسية المتجر" at bounding box center [836, 409] width 110 height 33
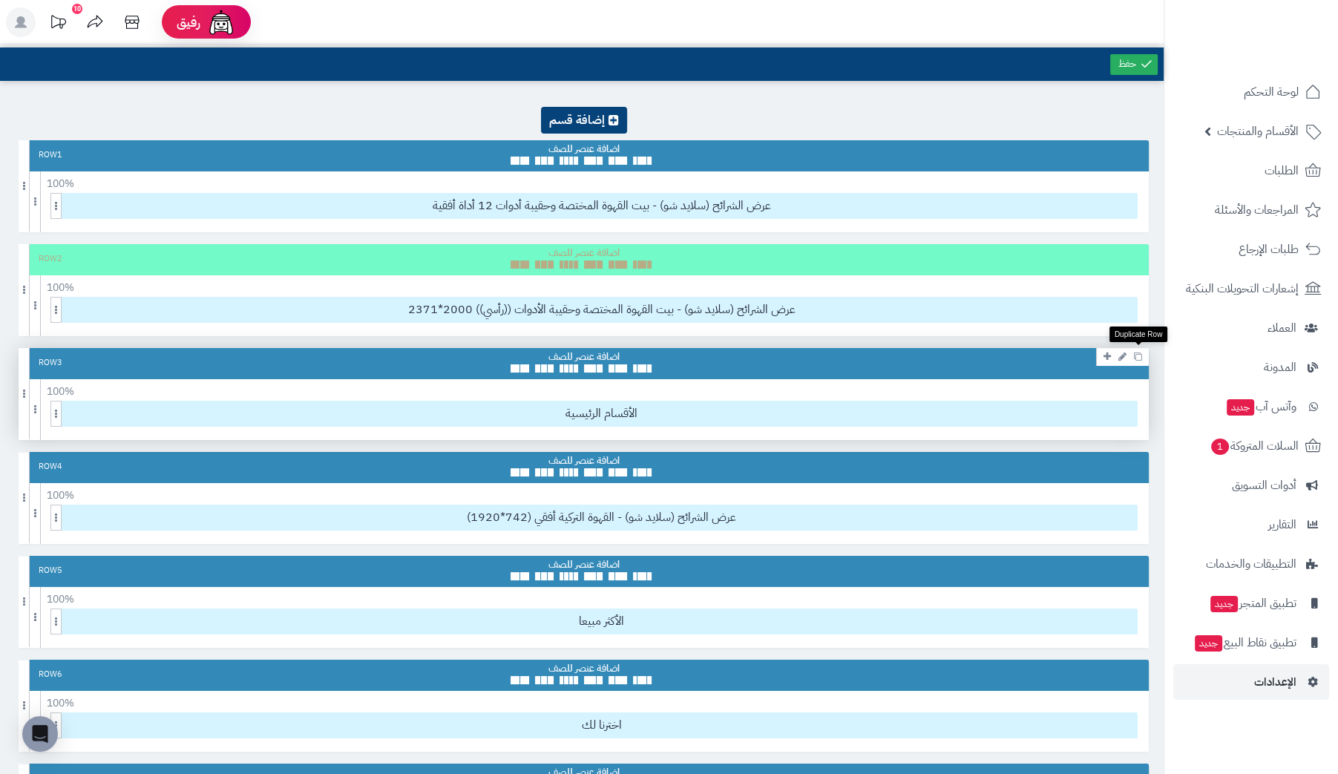
click at [1139, 354] on icon at bounding box center [1138, 356] width 8 height 8
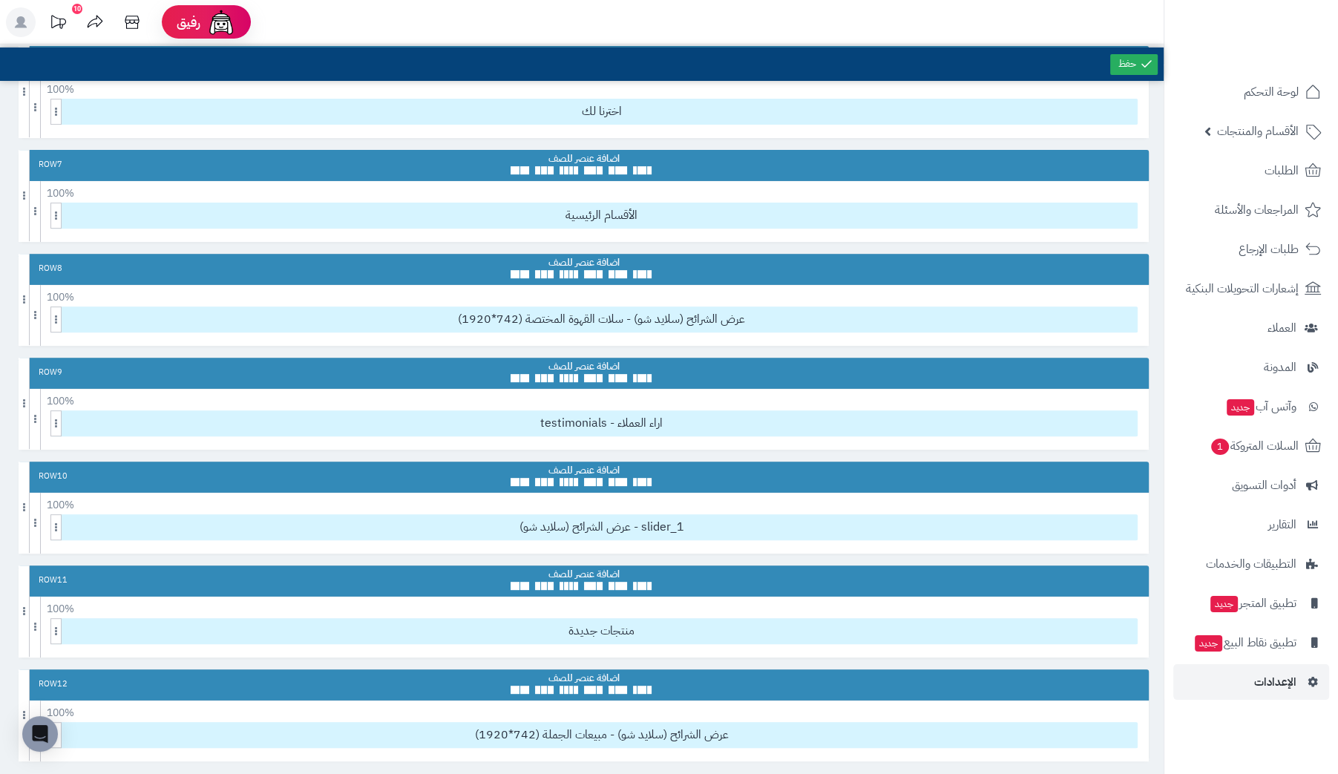
scroll to position [615, 0]
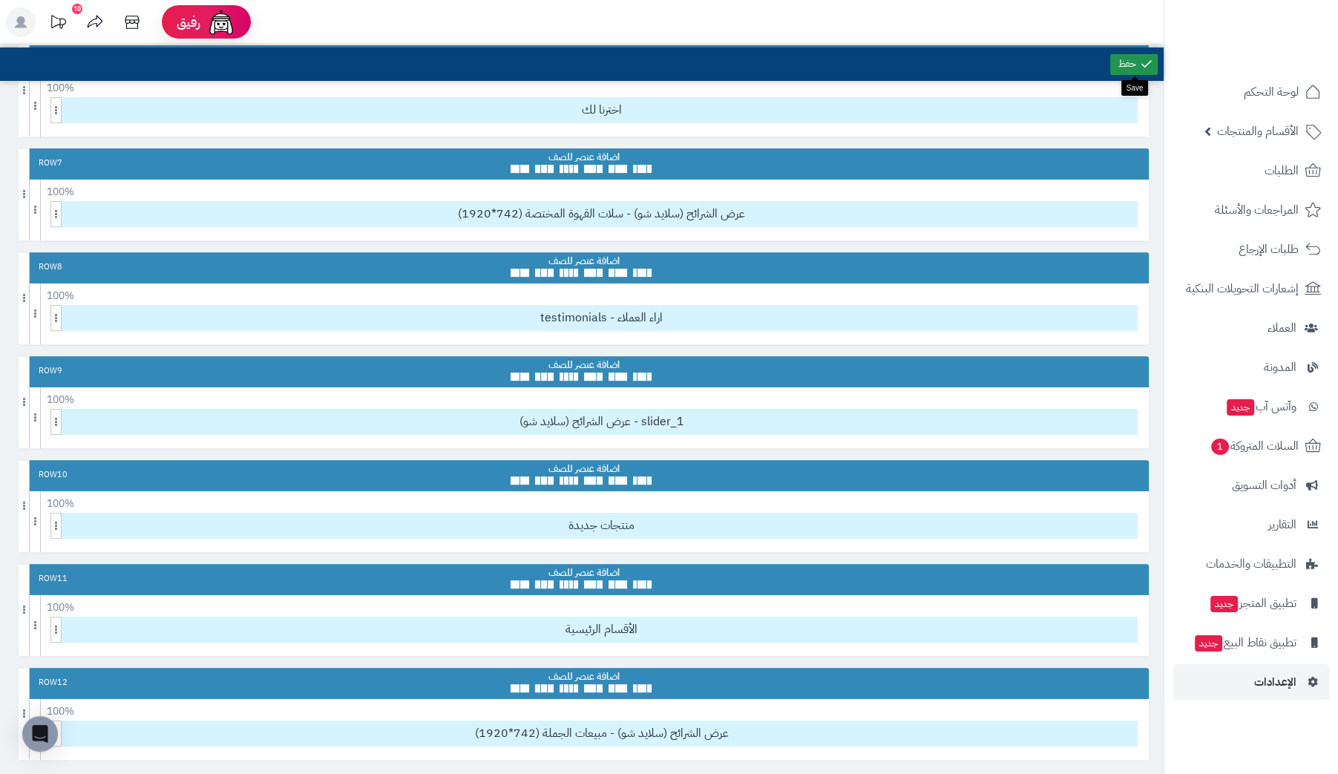
click at [1123, 60] on link at bounding box center [1133, 64] width 47 height 21
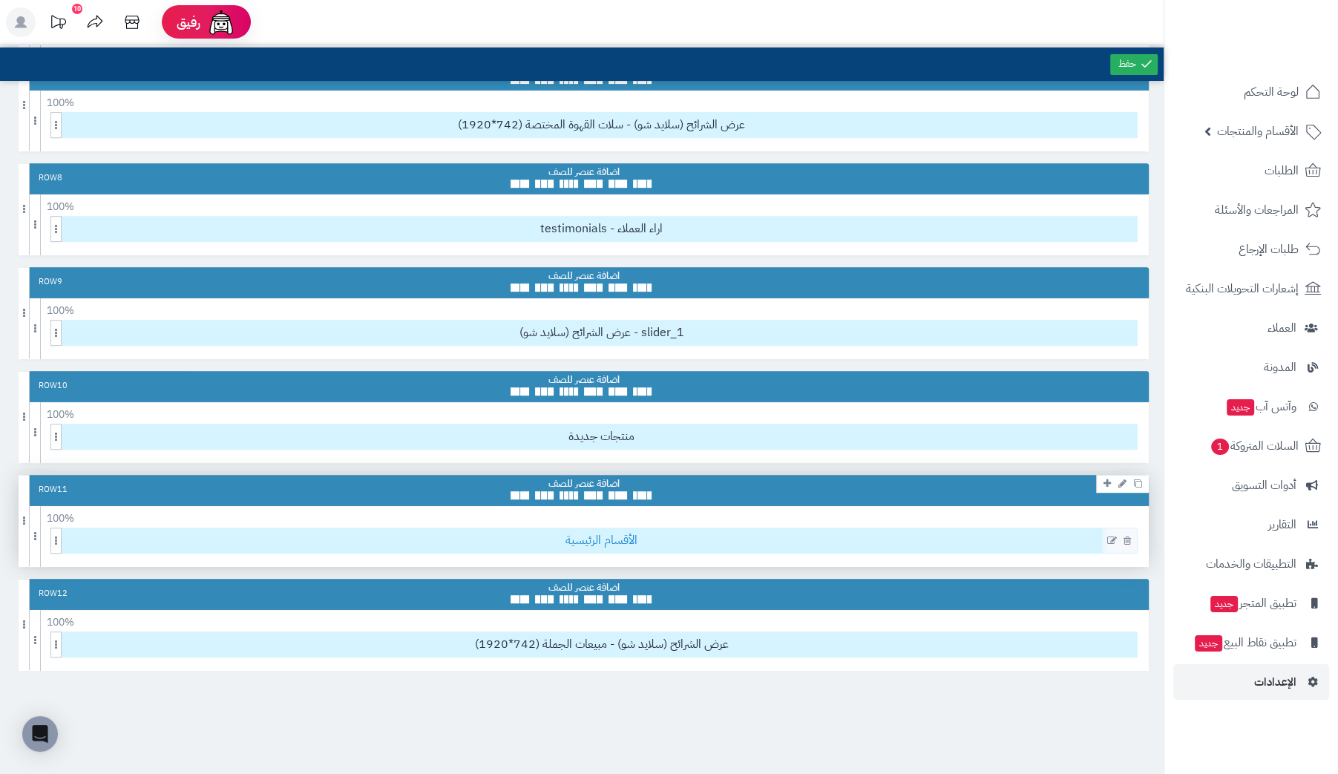
scroll to position [689, 0]
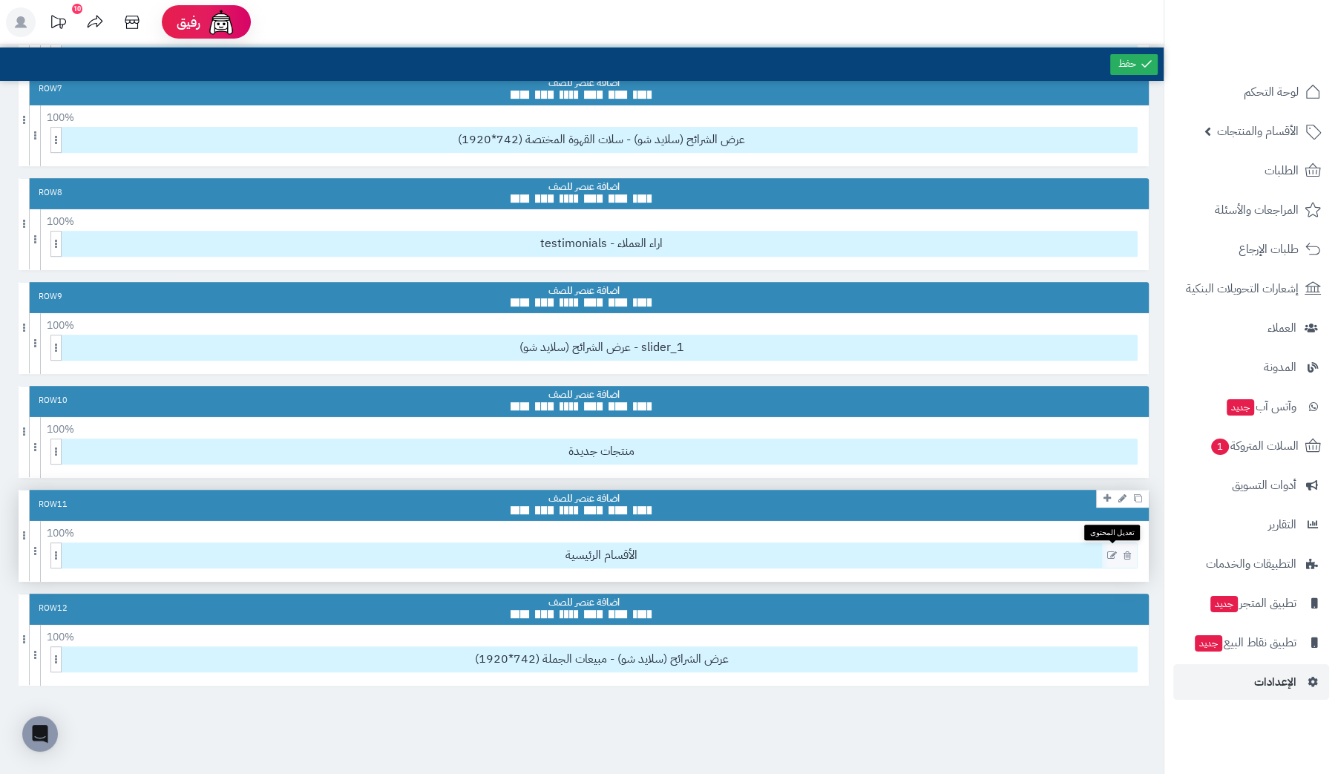
click at [1112, 551] on icon at bounding box center [1112, 556] width 10 height 10
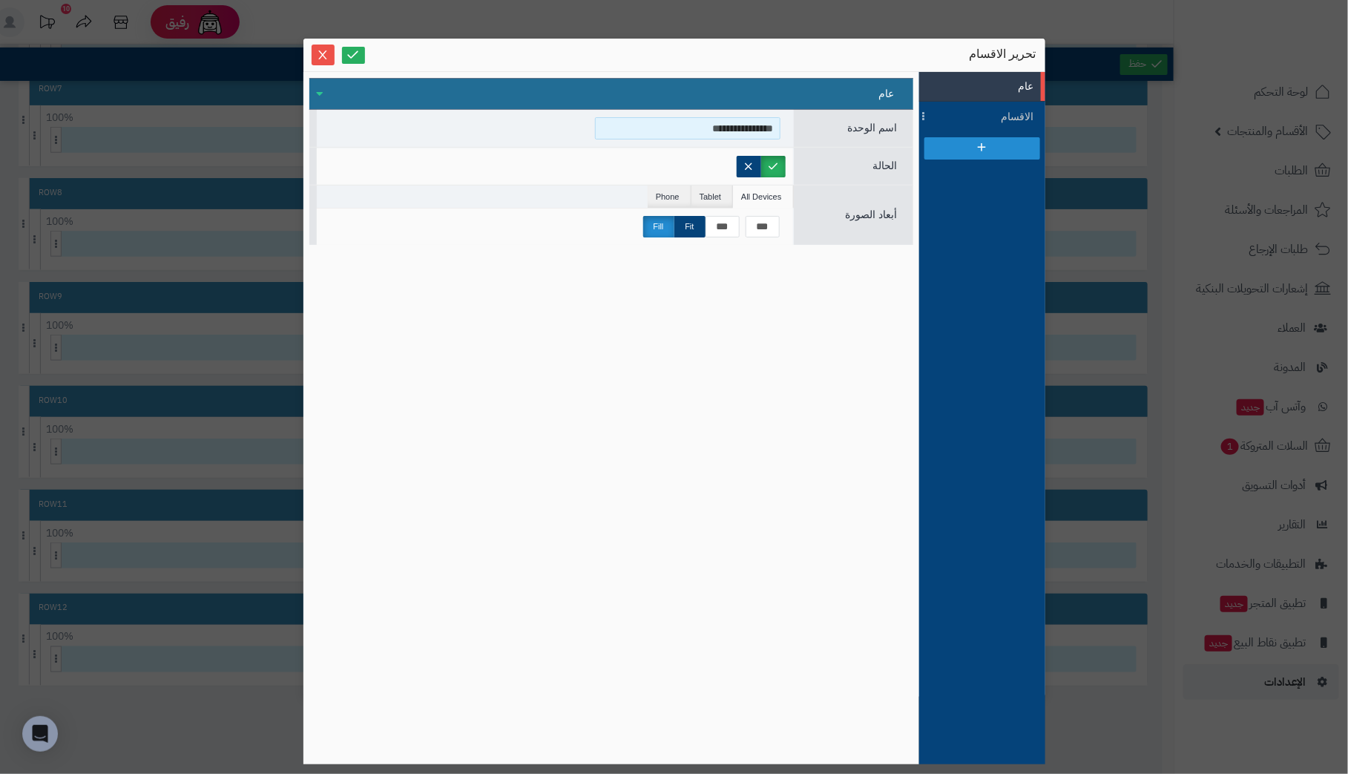
drag, startPoint x: 697, startPoint y: 118, endPoint x: 1160, endPoint y: 116, distance: 463.0
click at [1160, 116] on div "**********" at bounding box center [674, 387] width 1348 height 774
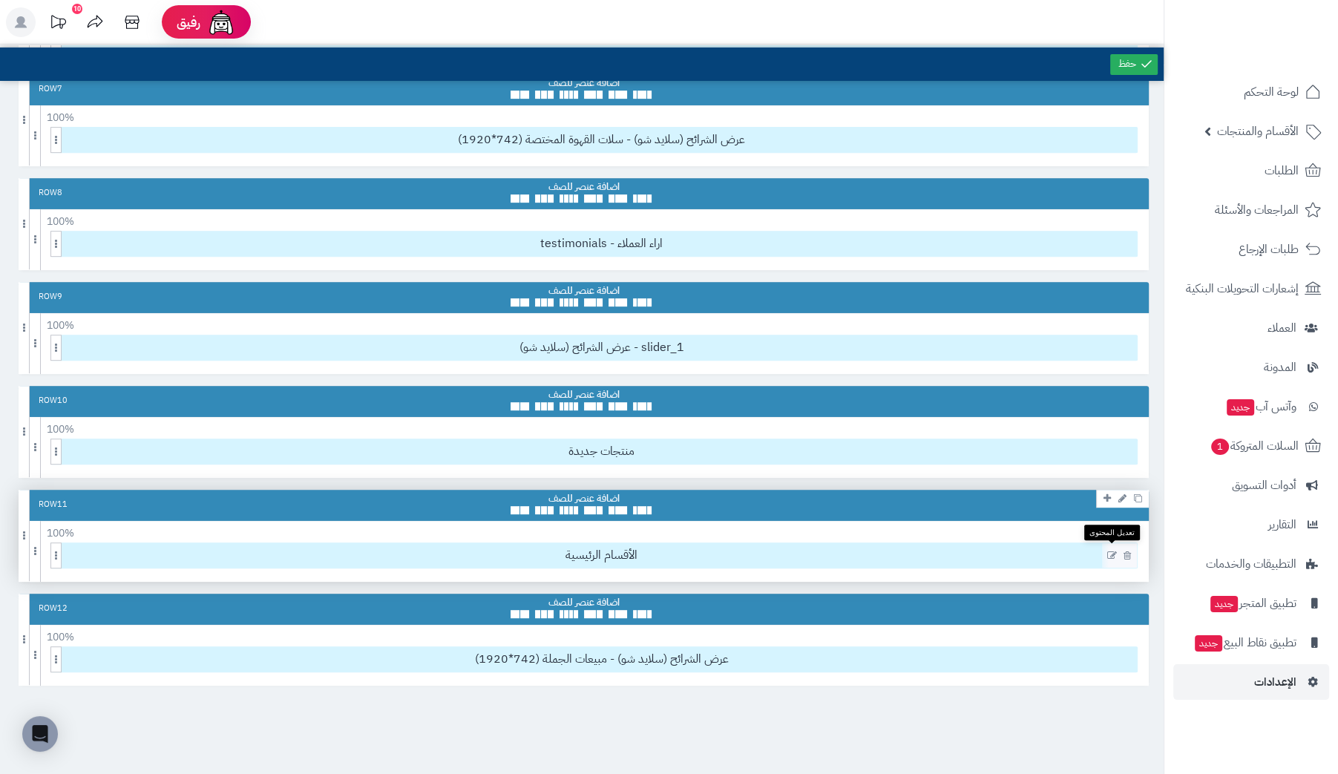
click at [1111, 551] on icon at bounding box center [1112, 556] width 10 height 10
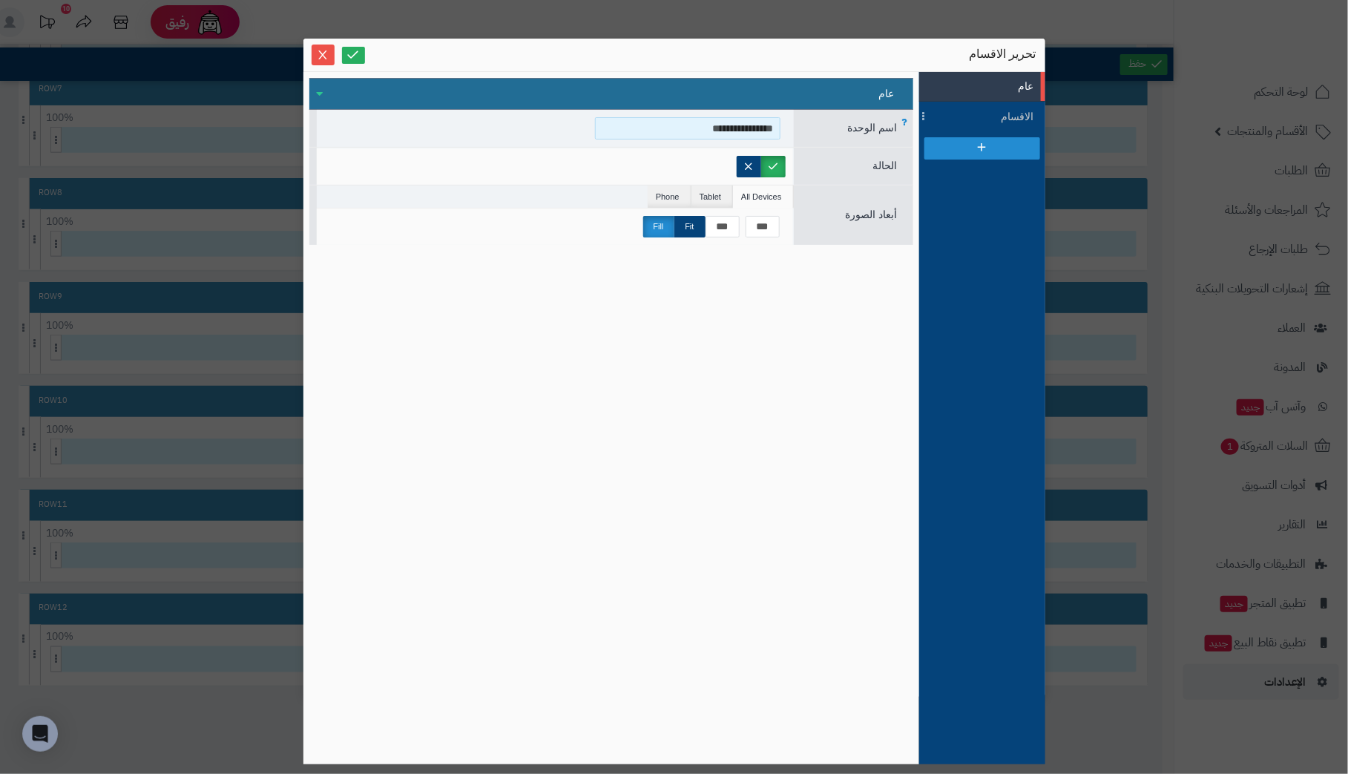
drag, startPoint x: 703, startPoint y: 130, endPoint x: 844, endPoint y: 130, distance: 141.7
click at [844, 130] on div "**********" at bounding box center [611, 128] width 604 height 37
type input "*"
type input "**********"
click at [445, 164] on div at bounding box center [555, 167] width 462 height 22
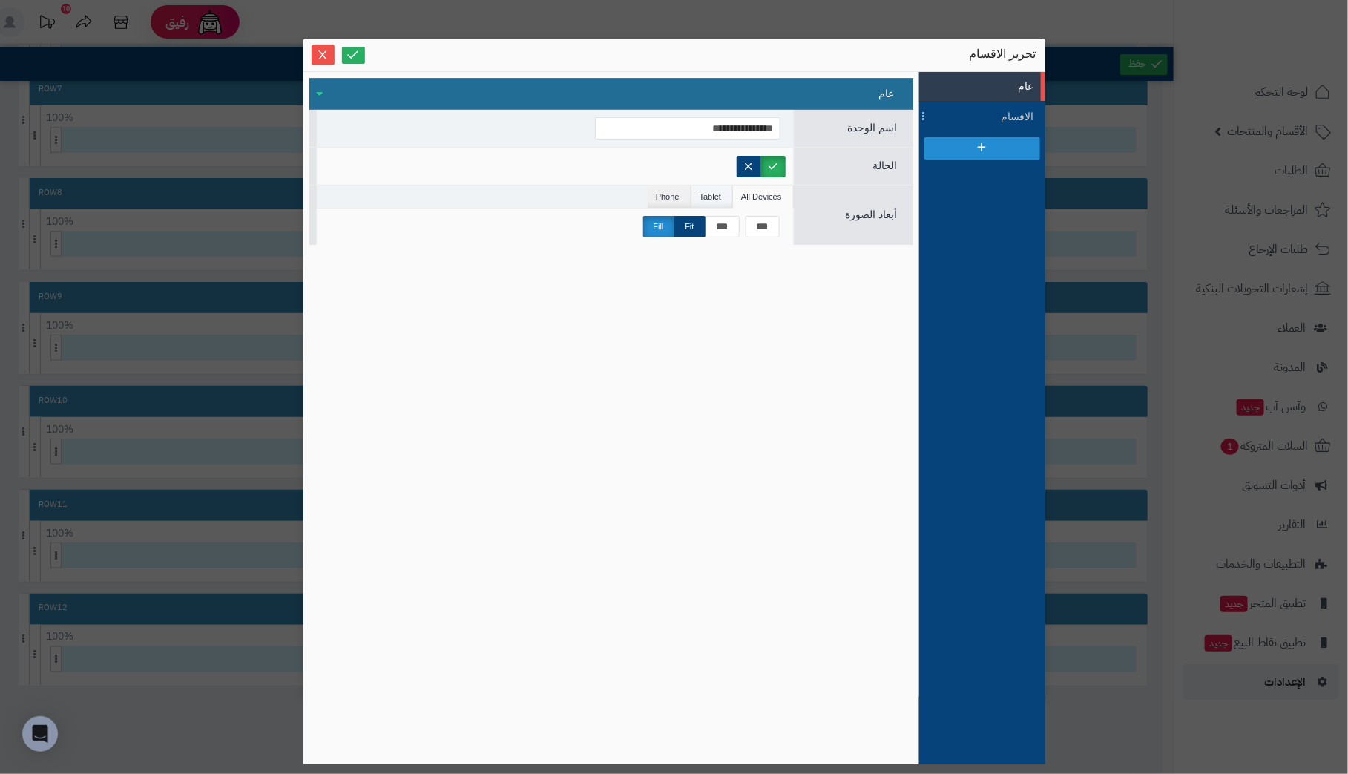
click at [717, 192] on li "Tablet" at bounding box center [713, 196] width 42 height 22
click at [668, 194] on li "Phone" at bounding box center [670, 196] width 44 height 22
click at [749, 196] on li "All Devices" at bounding box center [763, 196] width 60 height 22
click at [1013, 116] on span "الاقسام" at bounding box center [1001, 117] width 67 height 16
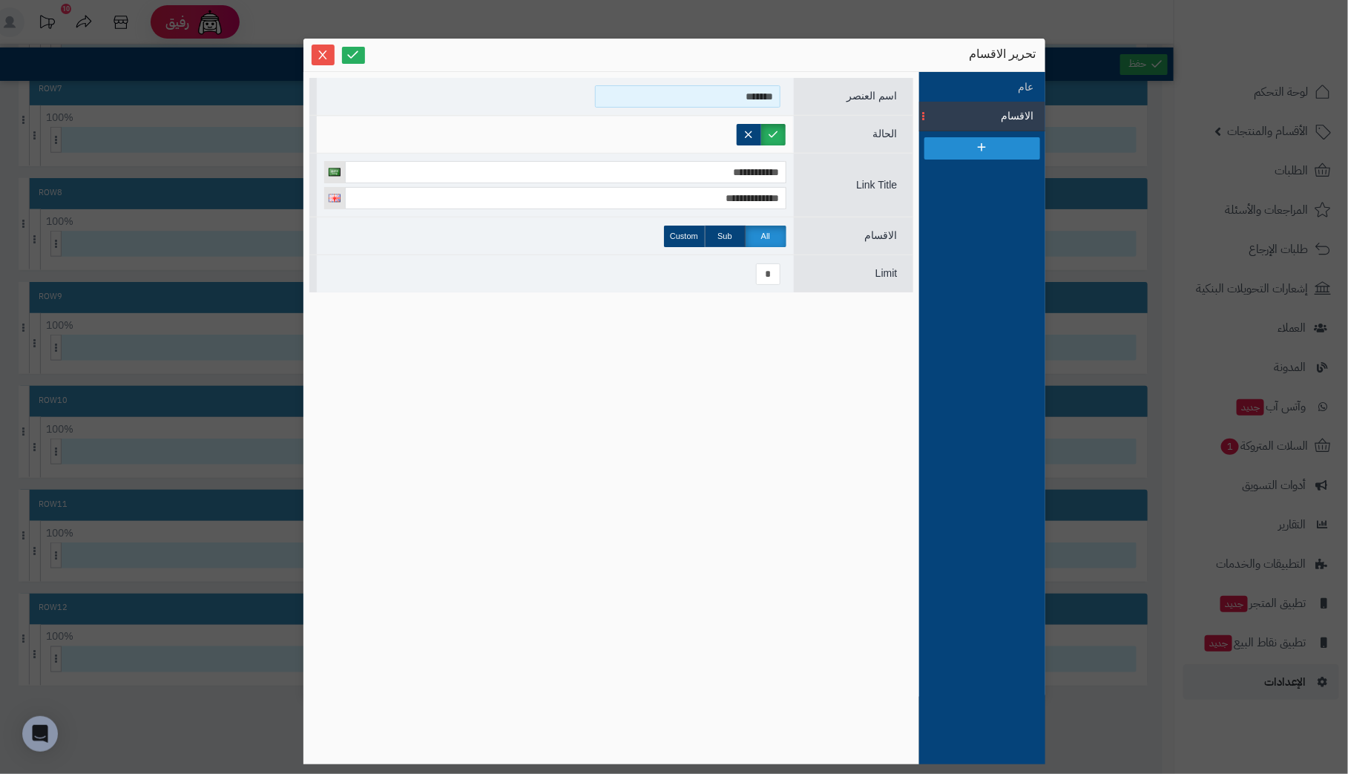
drag, startPoint x: 695, startPoint y: 94, endPoint x: 966, endPoint y: 102, distance: 270.9
click at [966, 102] on div "**********" at bounding box center [674, 418] width 742 height 692
type input "*********"
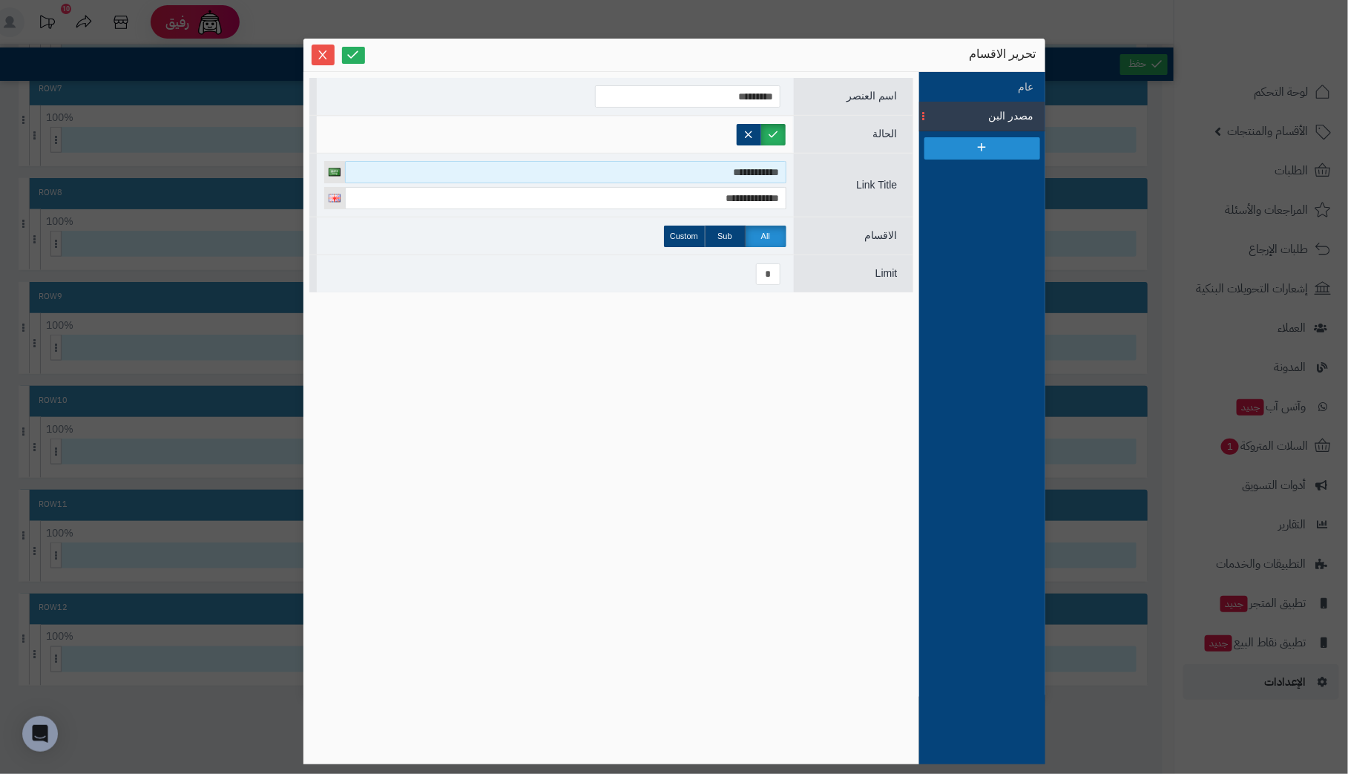
click at [513, 174] on input "**********" at bounding box center [565, 172] width 441 height 22
drag, startPoint x: 513, startPoint y: 174, endPoint x: 1106, endPoint y: 174, distance: 592.8
click at [1106, 174] on div "**********" at bounding box center [674, 387] width 1348 height 774
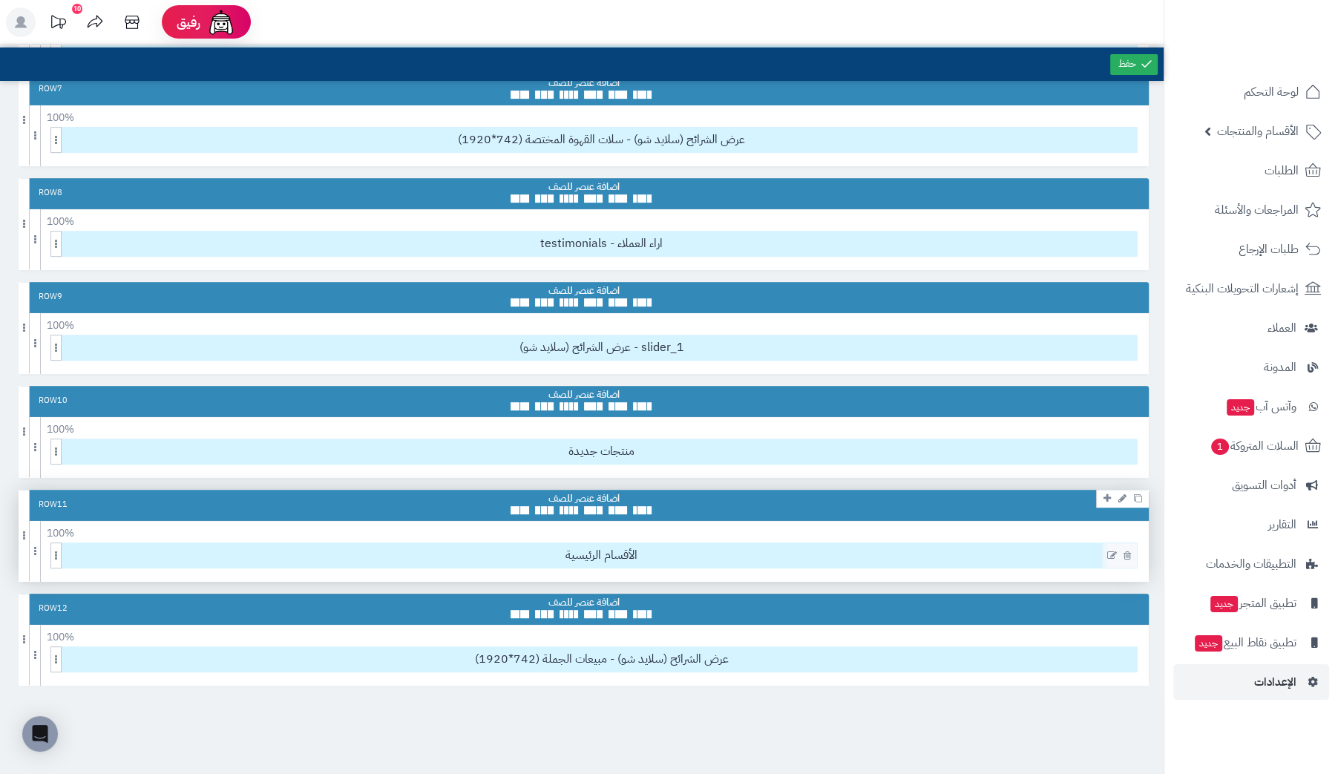
click at [1109, 551] on icon at bounding box center [1112, 556] width 10 height 10
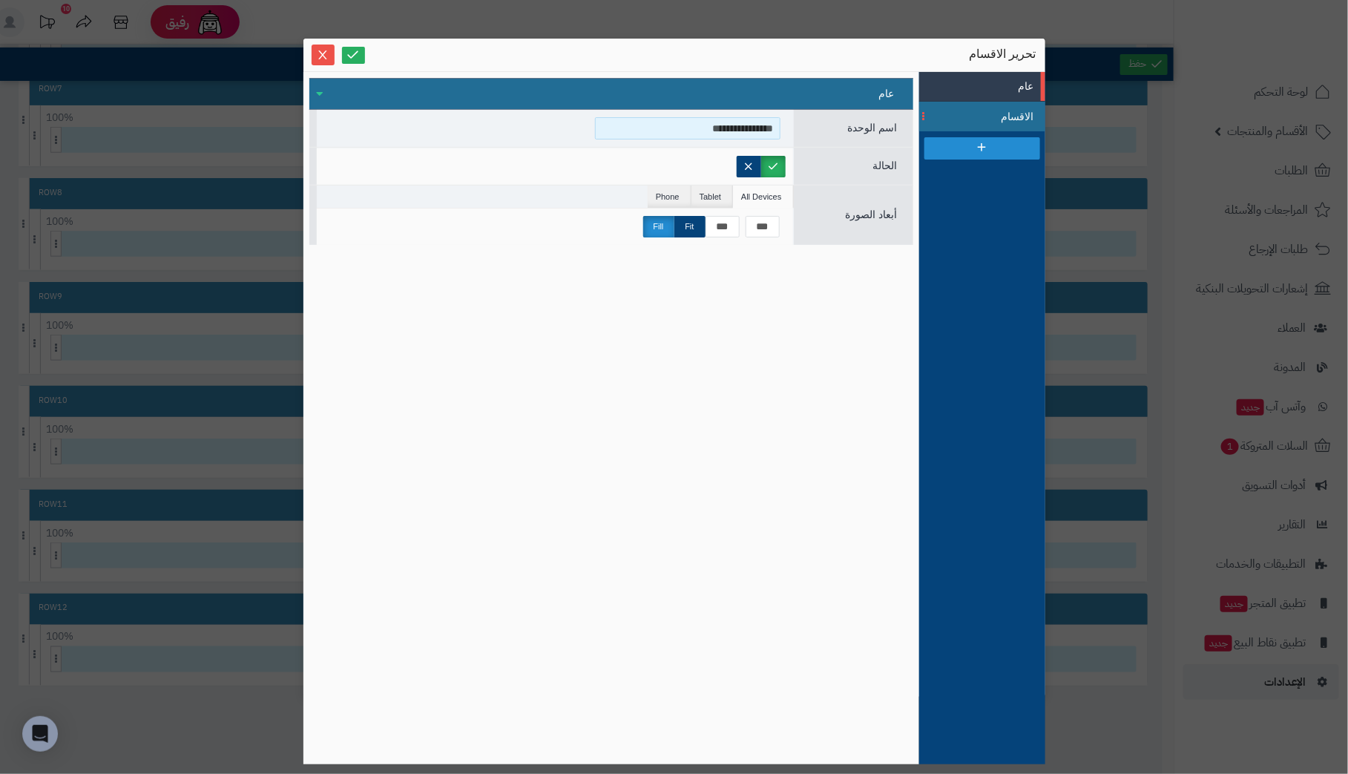
drag, startPoint x: 682, startPoint y: 128, endPoint x: 1021, endPoint y: 128, distance: 339.1
click at [1021, 128] on div "**********" at bounding box center [674, 418] width 742 height 692
type input "*"
type input "**********"
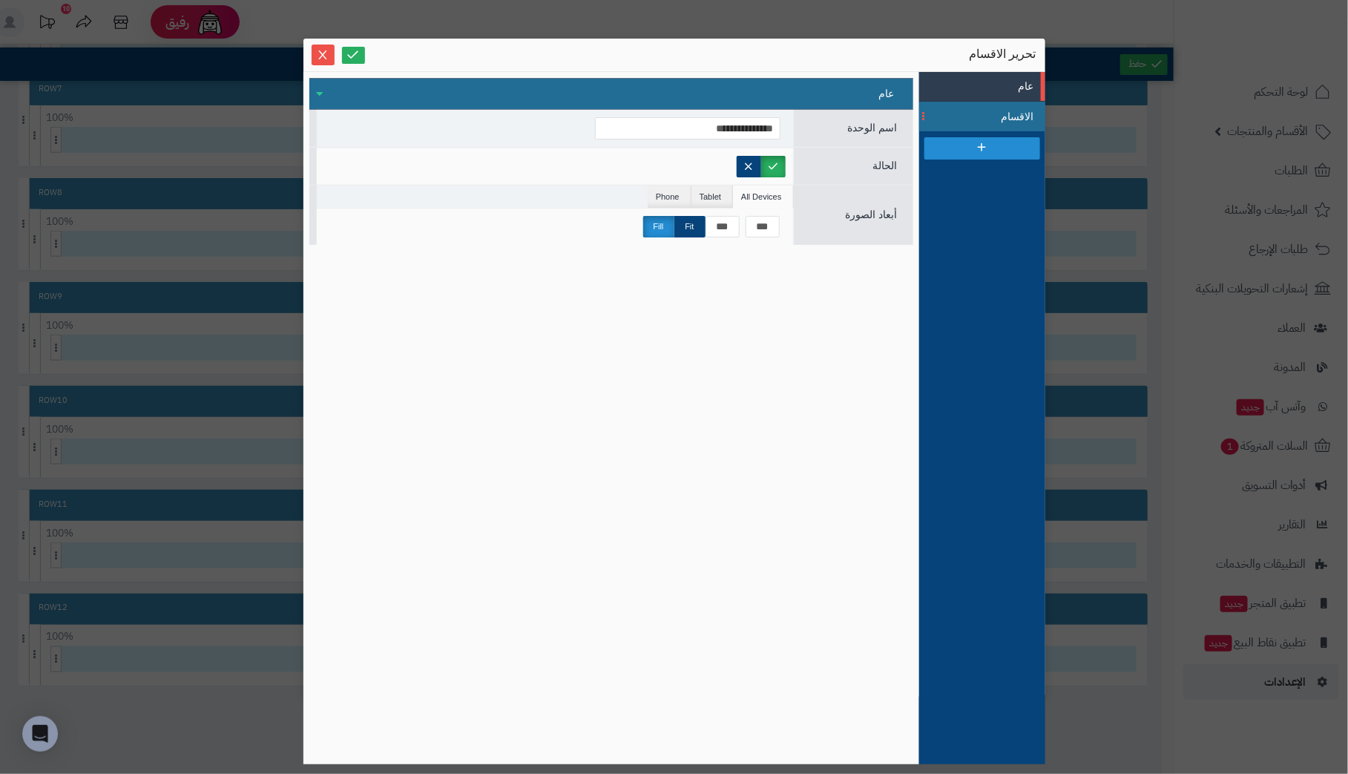
click at [979, 111] on span "الاقسام" at bounding box center [1001, 117] width 67 height 16
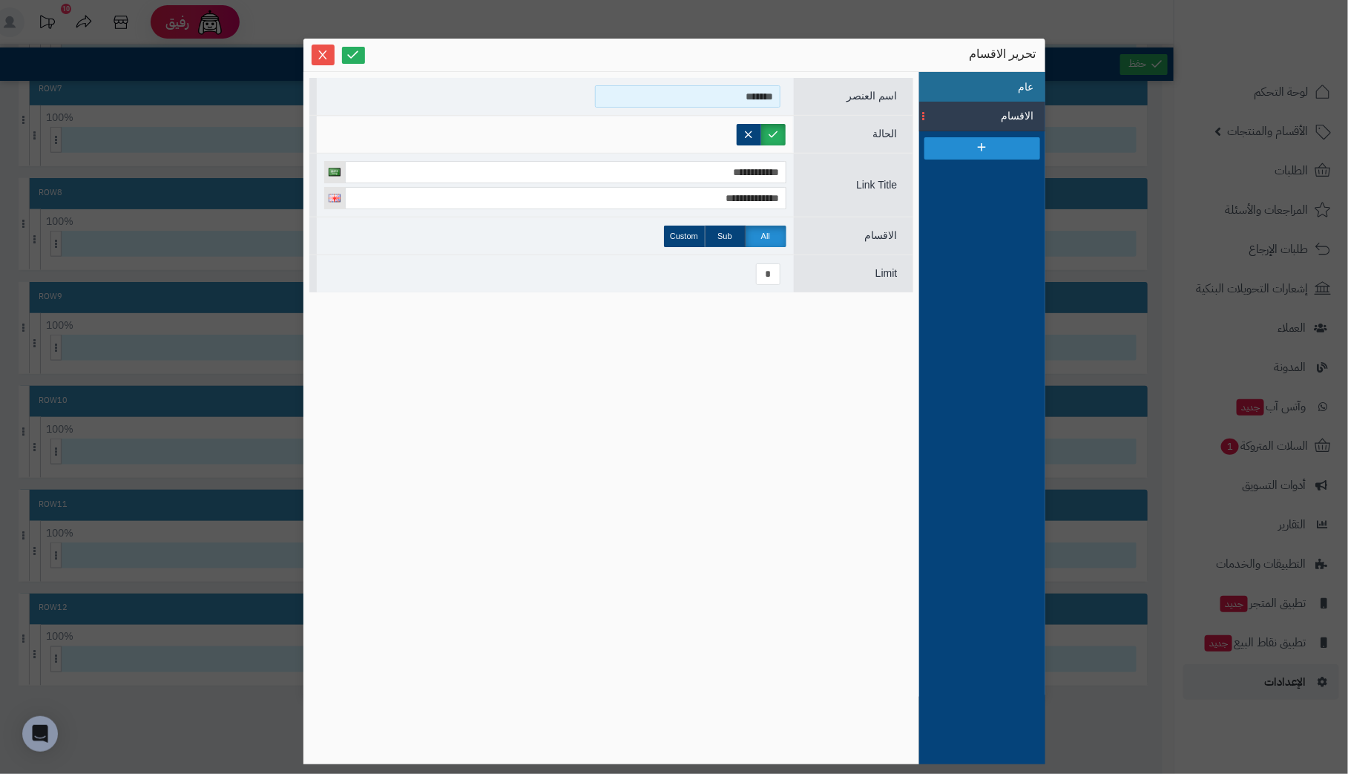
drag, startPoint x: 726, startPoint y: 98, endPoint x: 973, endPoint y: 95, distance: 247.1
click at [973, 95] on div "**********" at bounding box center [674, 418] width 742 height 692
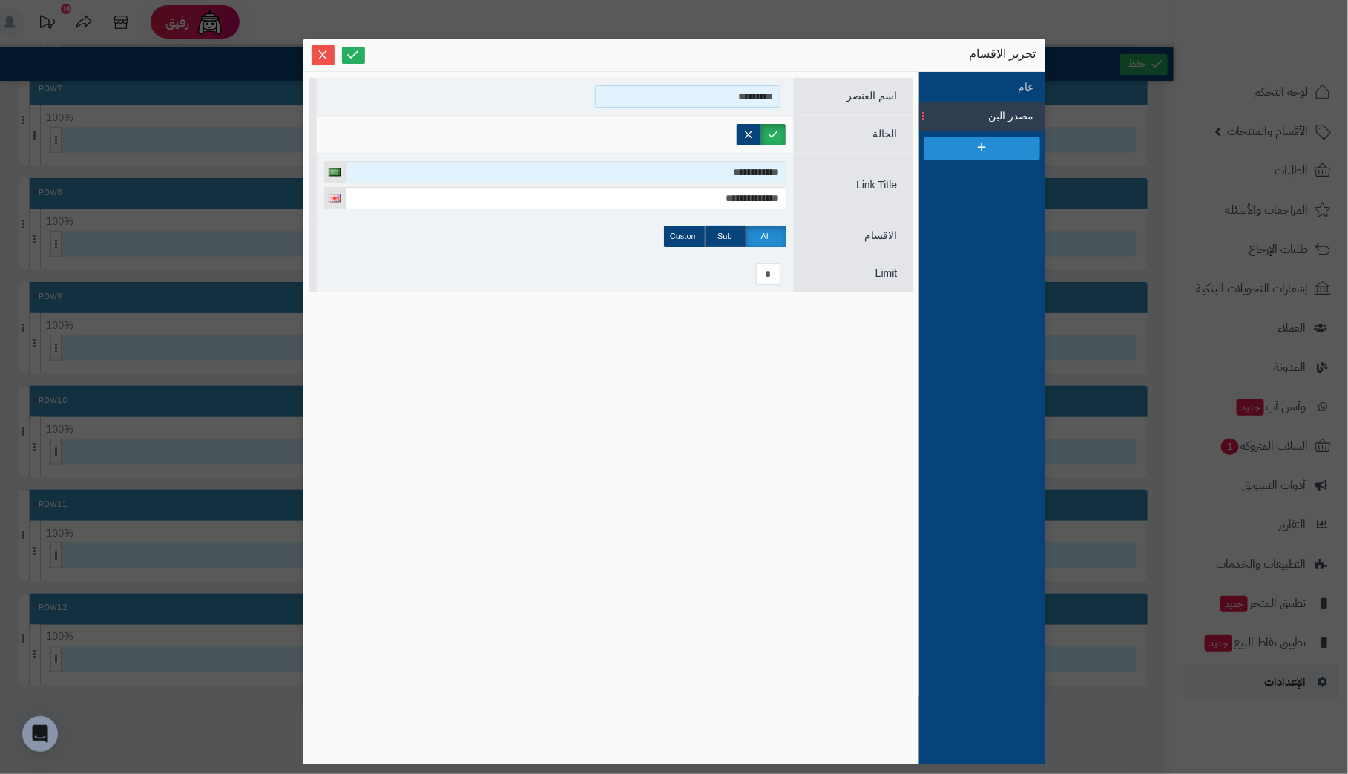
type input "*********"
click at [645, 170] on input "**********" at bounding box center [565, 172] width 441 height 22
drag, startPoint x: 645, startPoint y: 170, endPoint x: 1197, endPoint y: 219, distance: 554.2
click at [1197, 219] on div "**********" at bounding box center [674, 387] width 1348 height 774
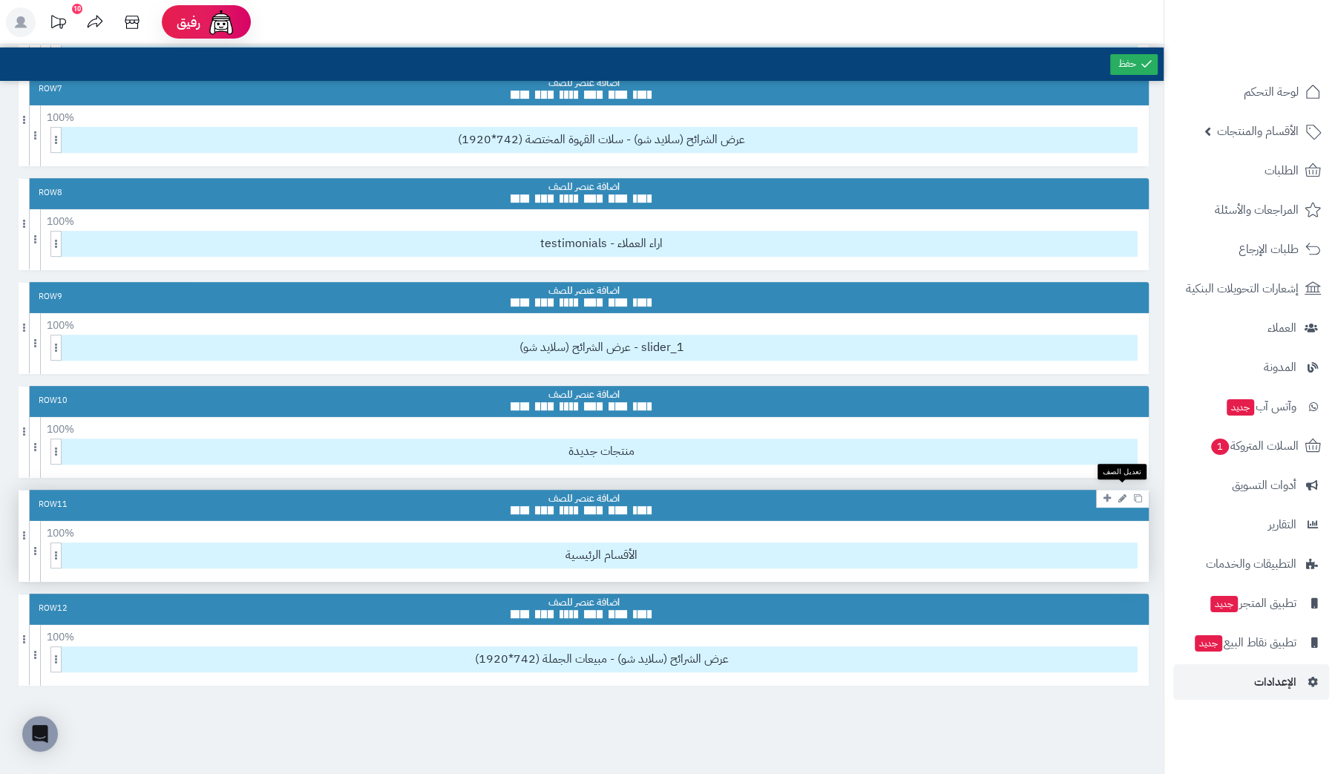
click at [1120, 493] on icon at bounding box center [1122, 498] width 8 height 10
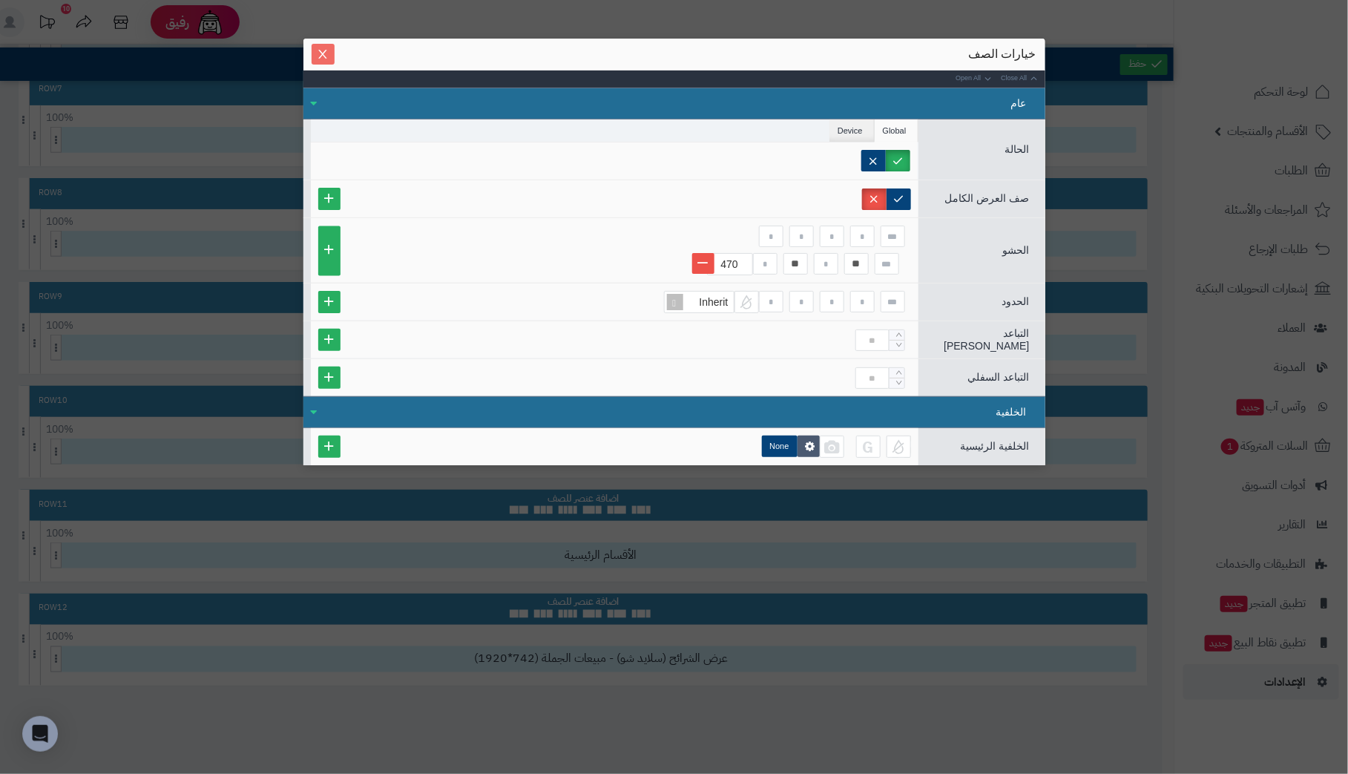
click at [331, 56] on span "Close" at bounding box center [323, 54] width 23 height 13
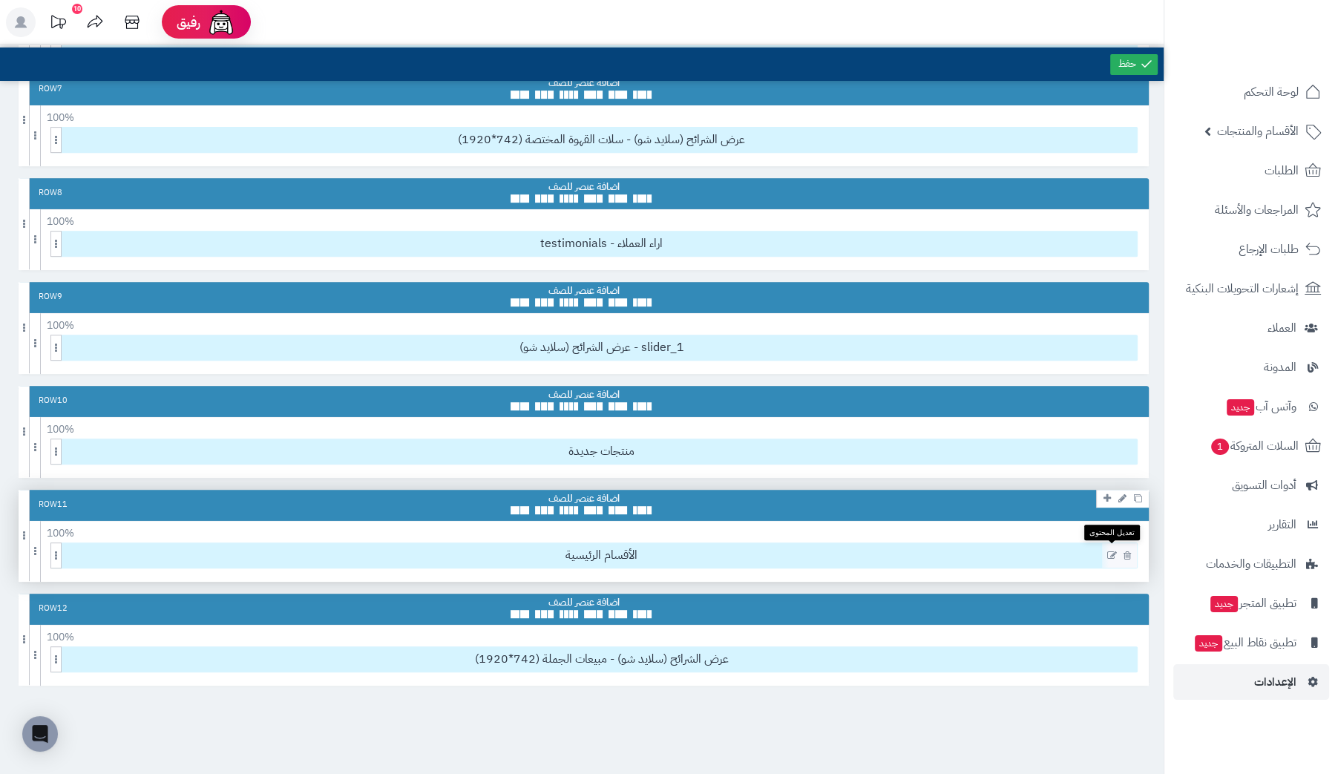
click at [1108, 551] on icon at bounding box center [1112, 556] width 10 height 10
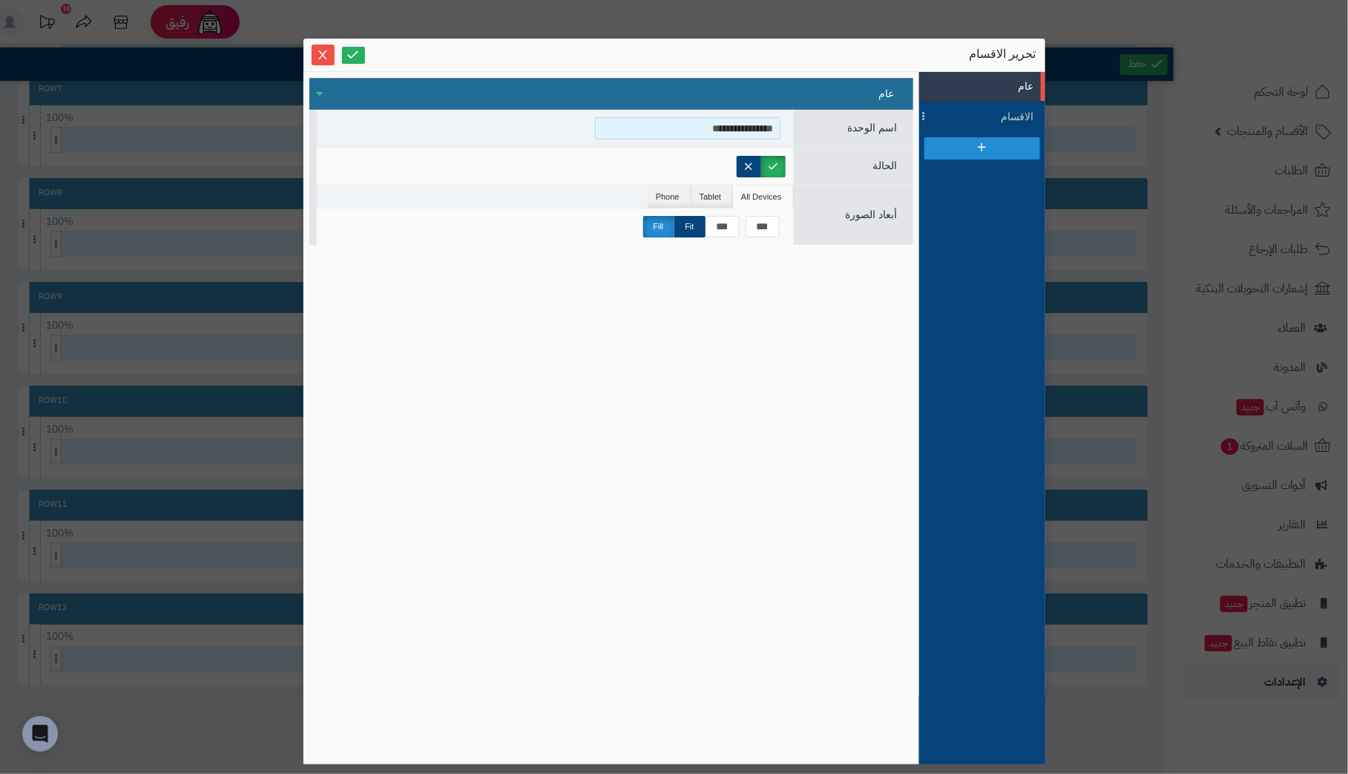
drag, startPoint x: 665, startPoint y: 128, endPoint x: 1279, endPoint y: 168, distance: 615.7
click at [1279, 168] on div "**********" at bounding box center [674, 387] width 1348 height 774
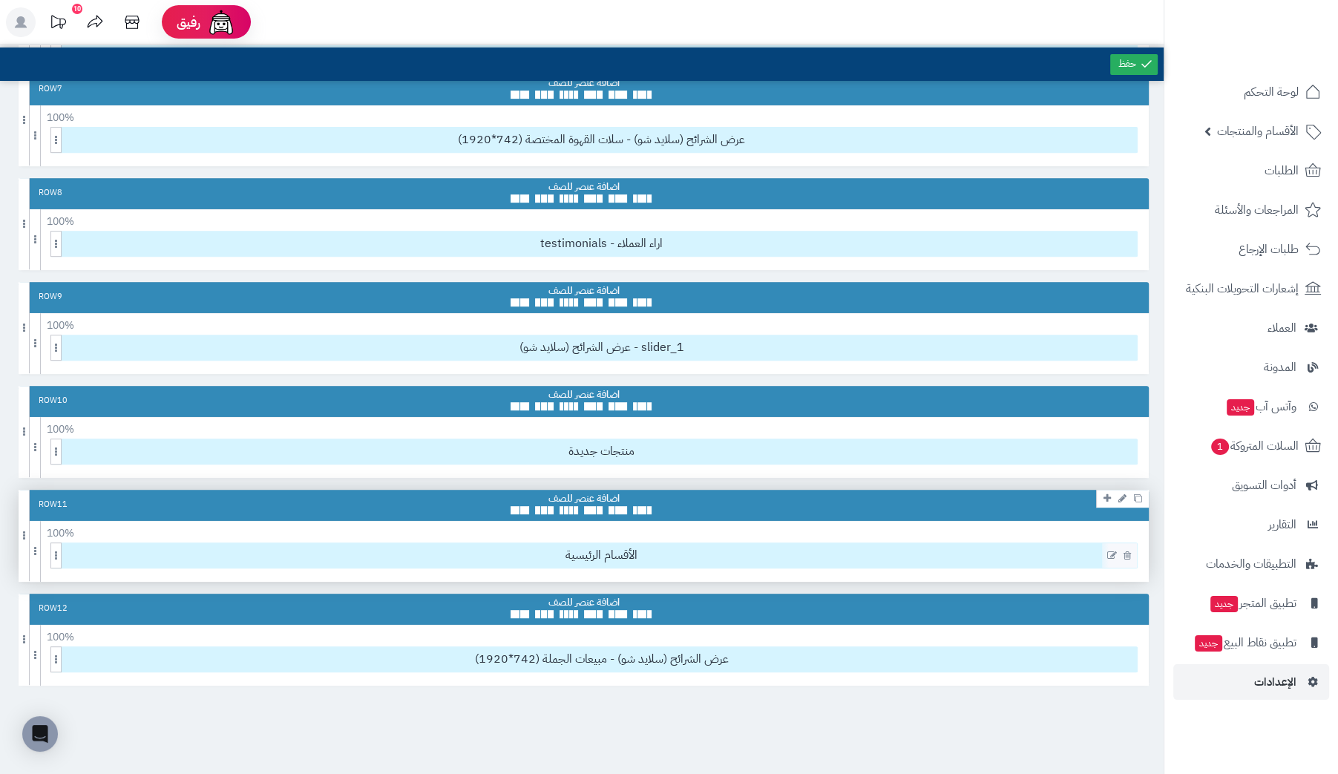
click at [1110, 551] on icon at bounding box center [1112, 556] width 10 height 10
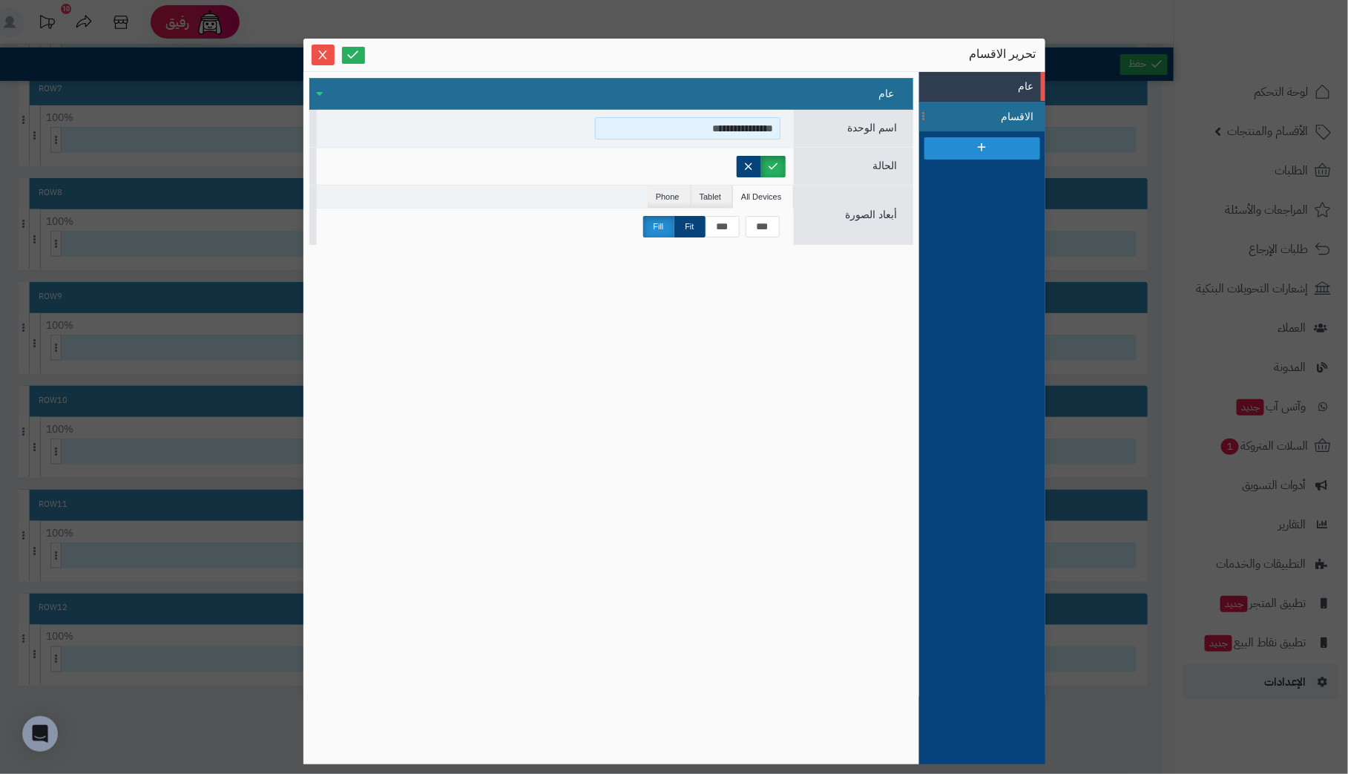
drag, startPoint x: 698, startPoint y: 127, endPoint x: 922, endPoint y: 128, distance: 223.3
click at [922, 128] on div "**********" at bounding box center [674, 418] width 742 height 692
type input "**********"
click at [755, 168] on label at bounding box center [749, 167] width 24 height 22
click at [766, 162] on label at bounding box center [773, 167] width 24 height 22
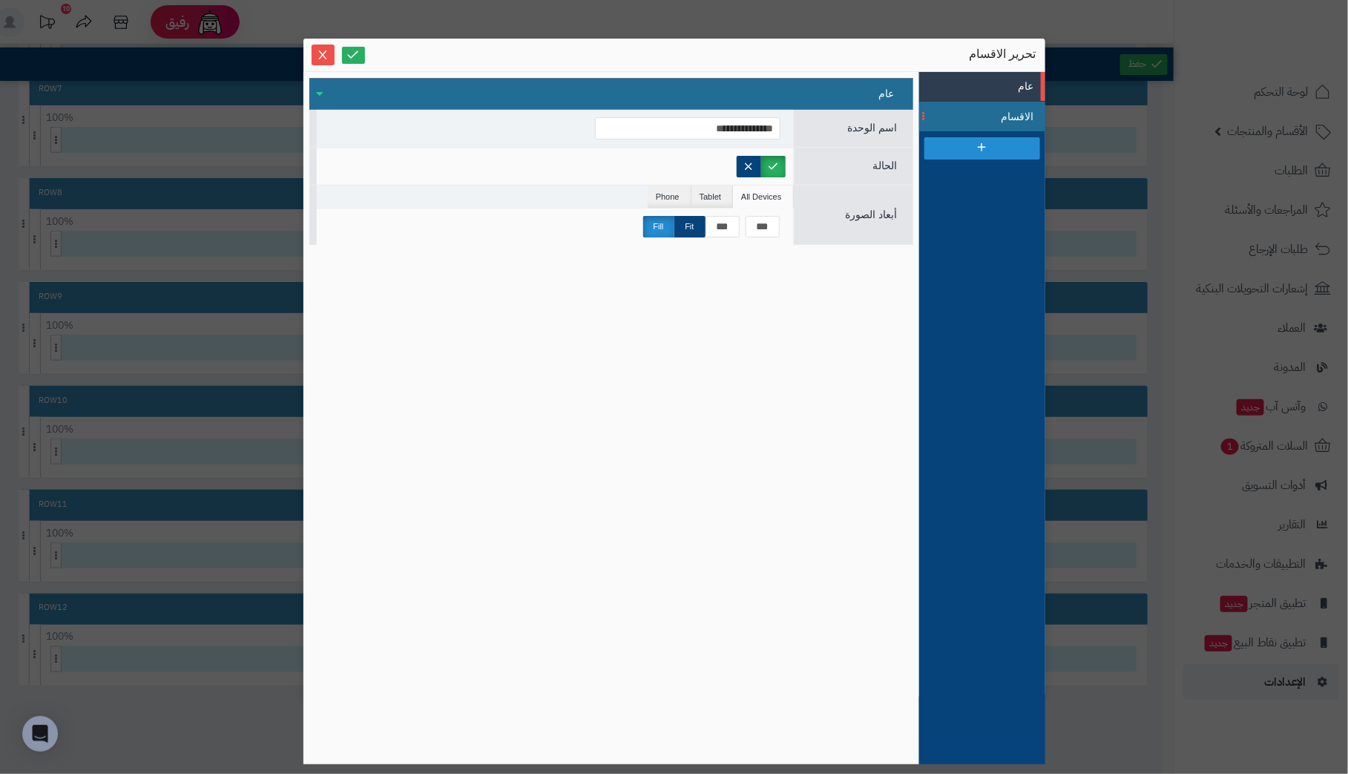
click at [1008, 113] on span "الاقسام" at bounding box center [1001, 117] width 67 height 16
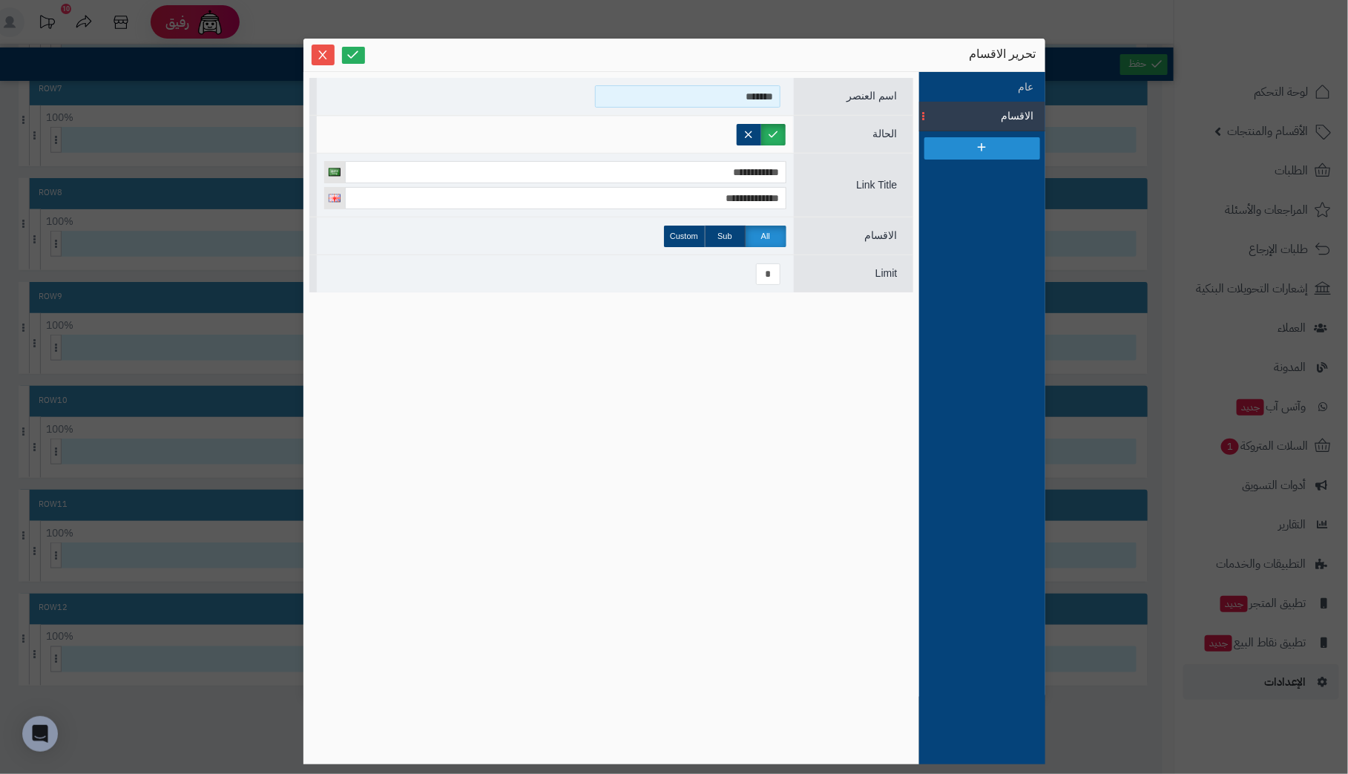
drag, startPoint x: 714, startPoint y: 98, endPoint x: 994, endPoint y: 101, distance: 280.5
click at [994, 101] on div "**********" at bounding box center [674, 418] width 742 height 692
type input "*********"
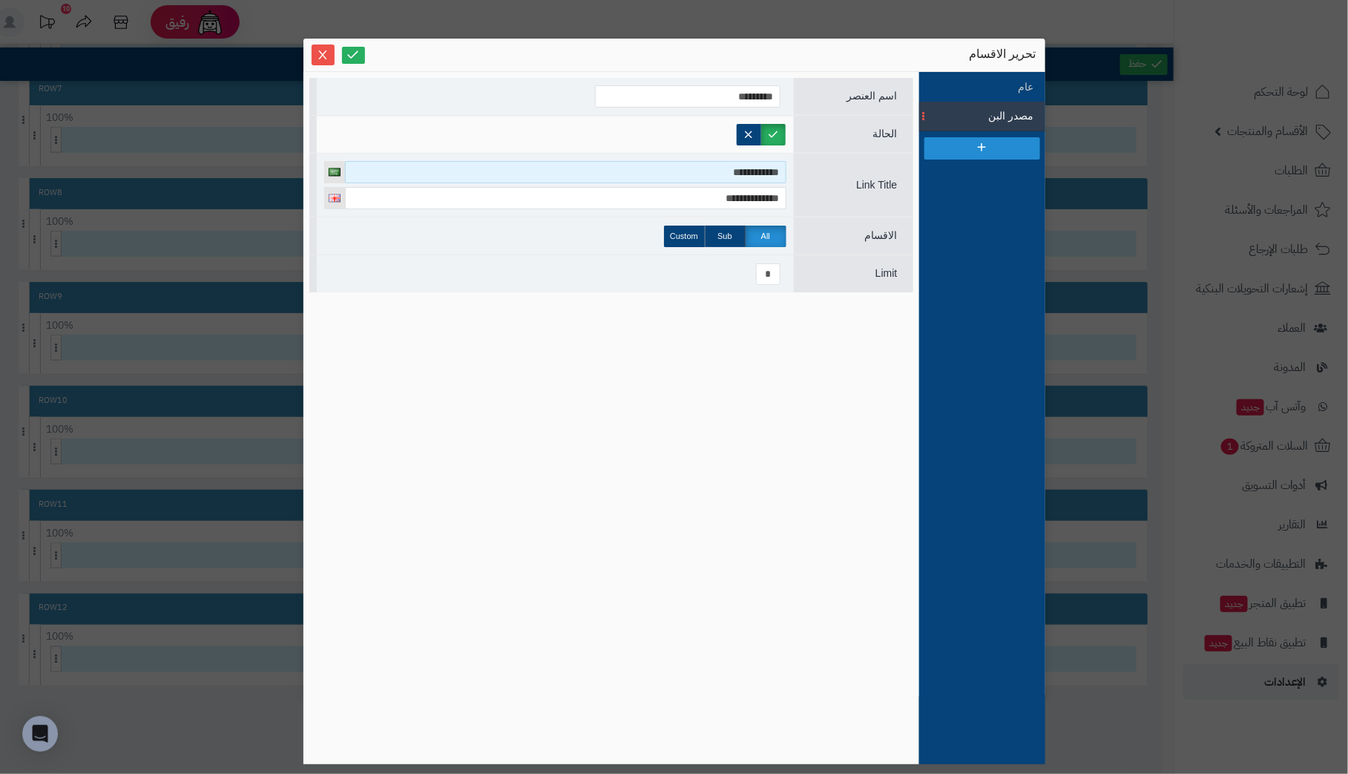
click at [703, 174] on input "**********" at bounding box center [565, 172] width 441 height 22
type input "*"
type input "*********"
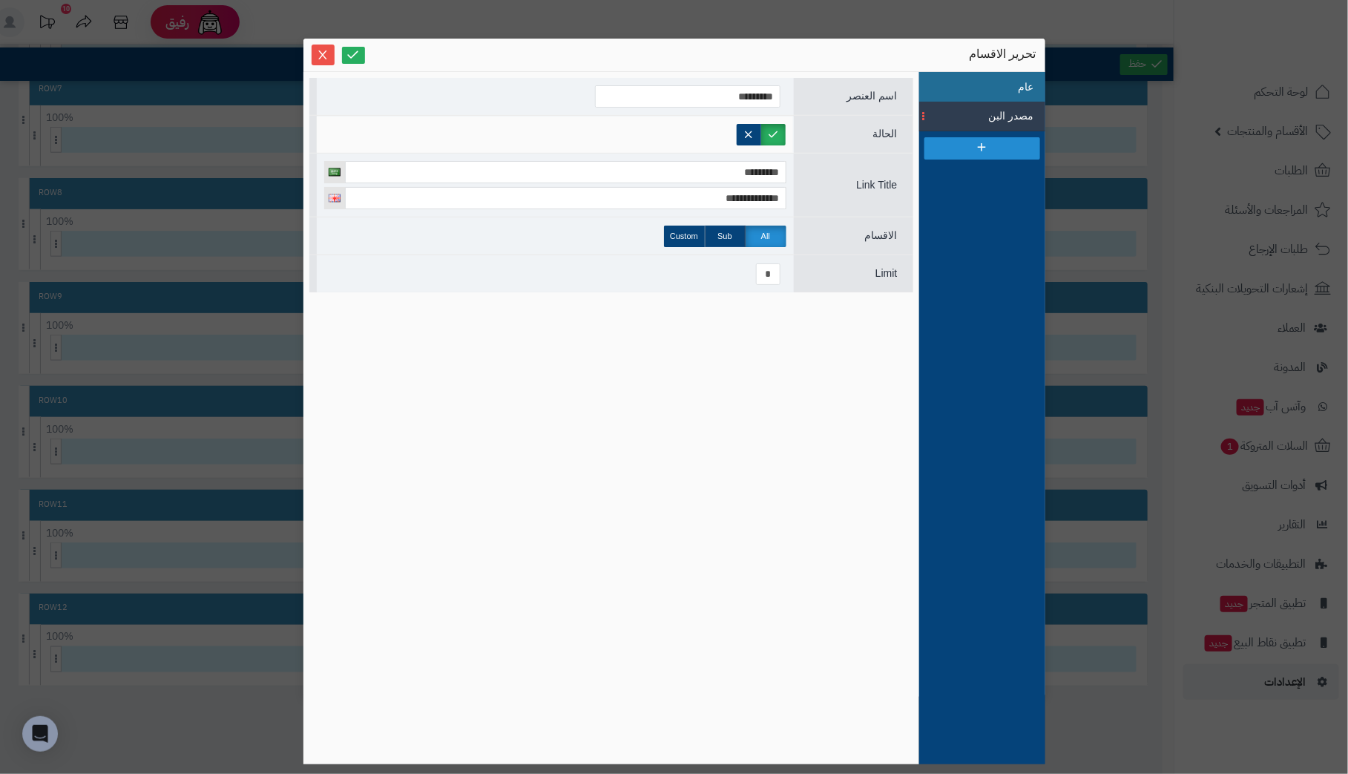
click at [1018, 86] on li "عام" at bounding box center [982, 87] width 126 height 30
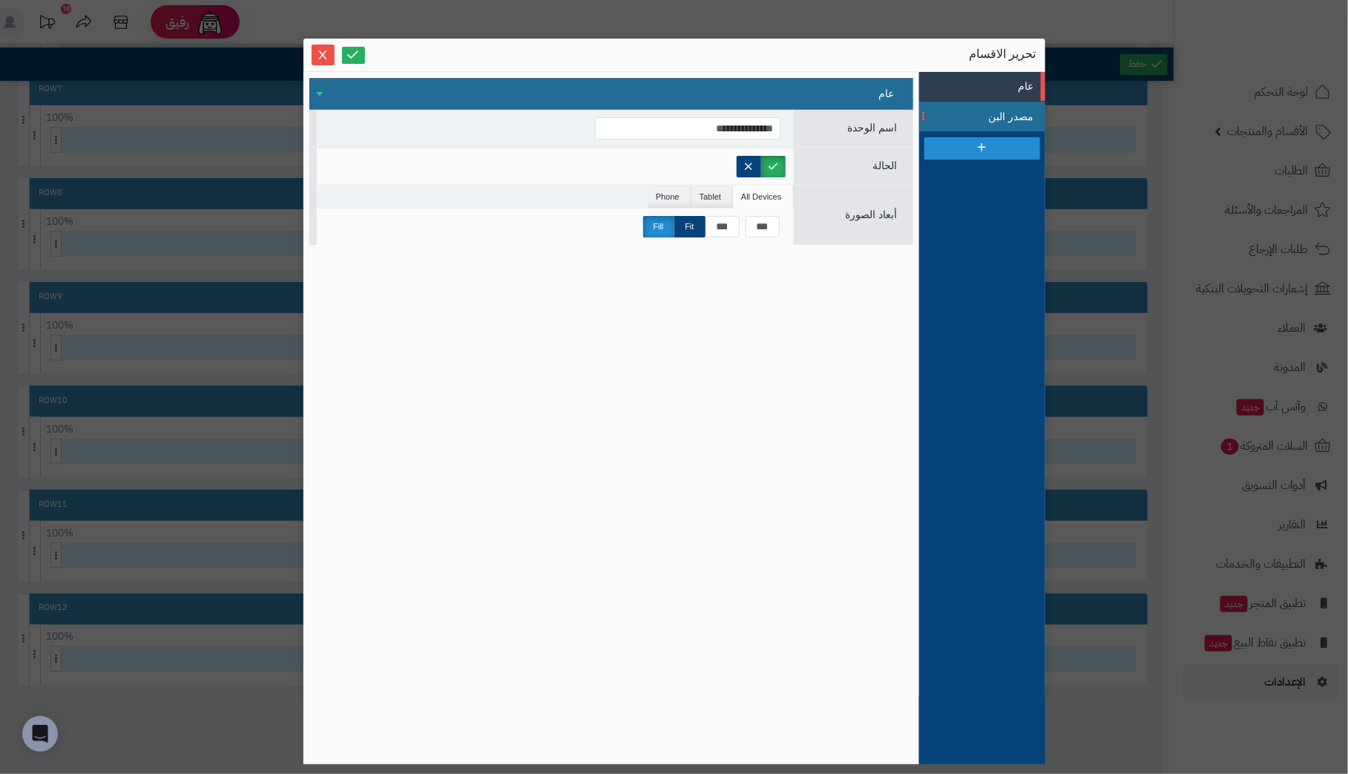
click at [1008, 113] on span "مصدر البن" at bounding box center [1001, 117] width 67 height 16
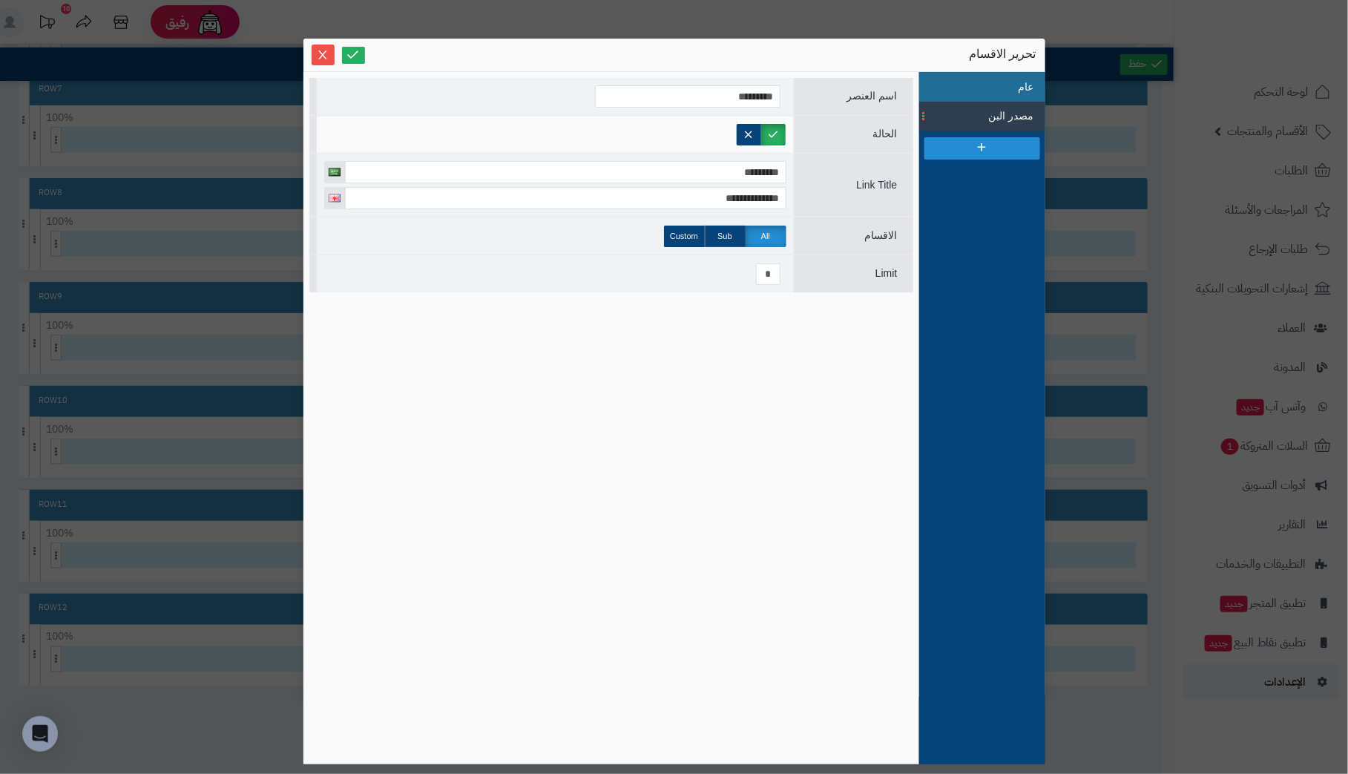
click at [1019, 83] on li "عام" at bounding box center [982, 87] width 126 height 30
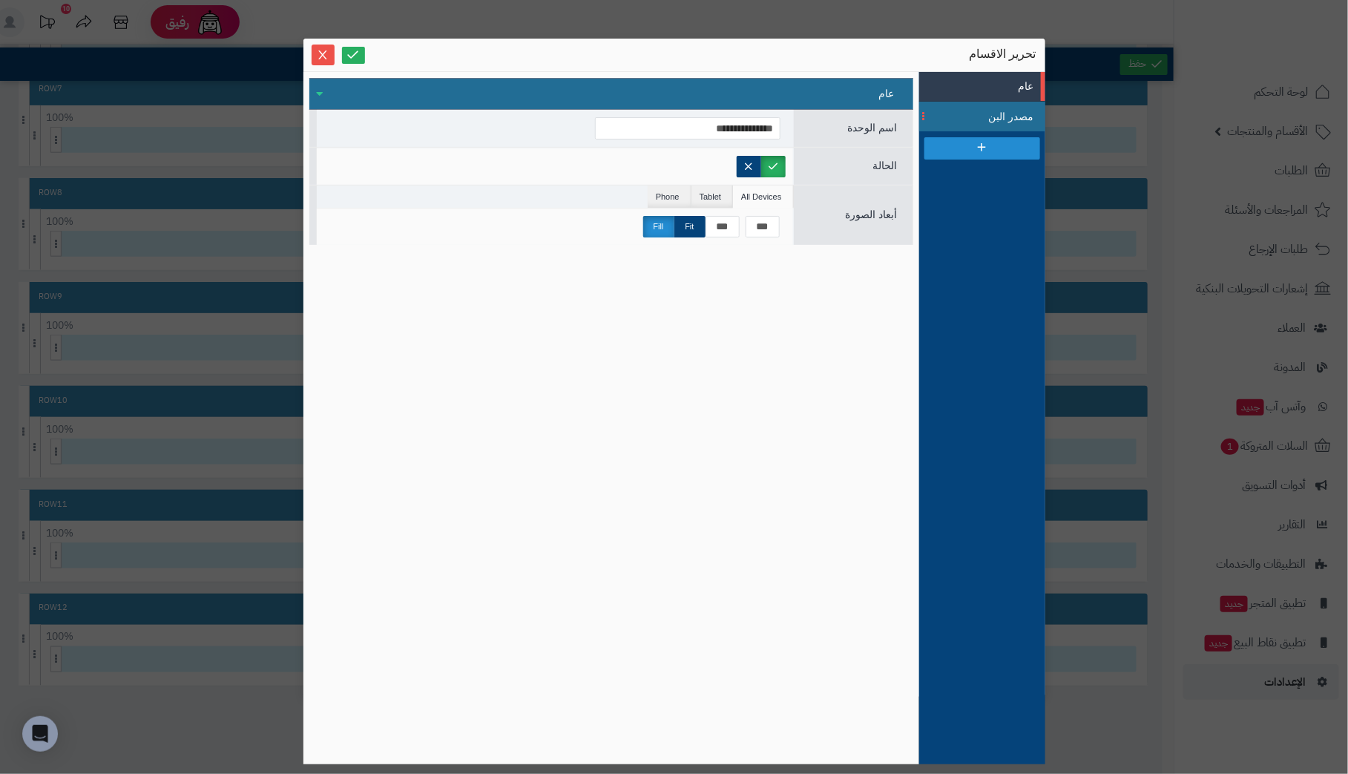
click at [1002, 114] on span "مصدر البن" at bounding box center [1001, 117] width 67 height 16
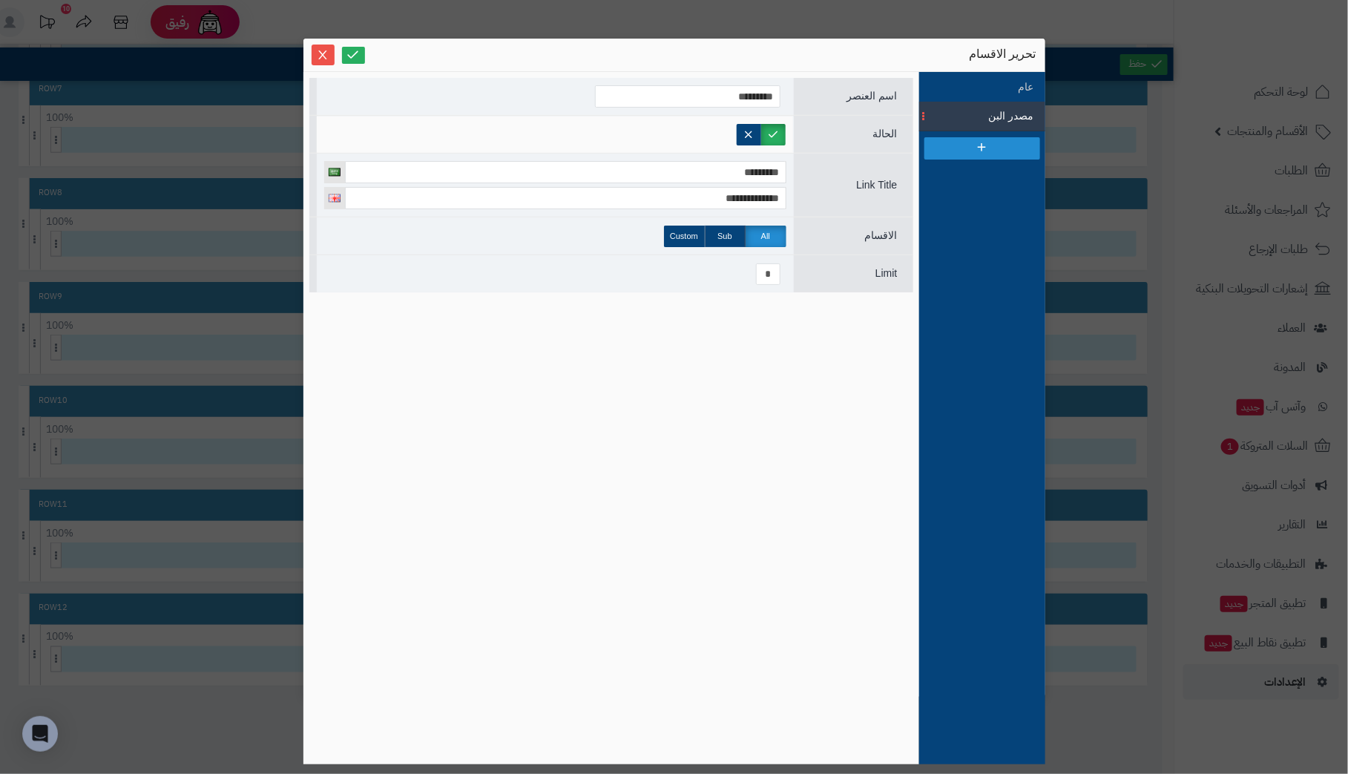
click at [877, 137] on span "الحالة" at bounding box center [885, 134] width 24 height 12
click at [876, 92] on span "اسم العنصر" at bounding box center [872, 96] width 50 height 12
click at [1014, 81] on li "عام" at bounding box center [982, 87] width 126 height 30
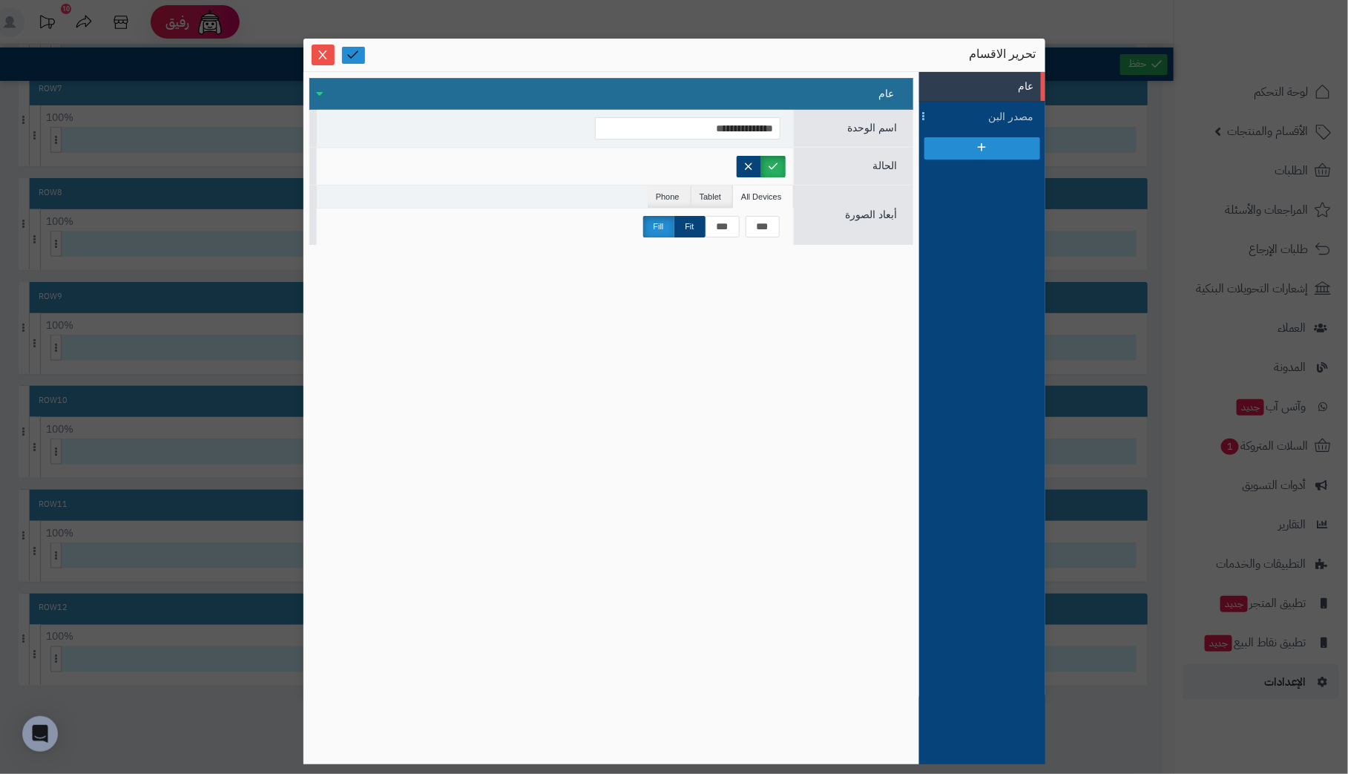
click at [352, 47] on link at bounding box center [353, 55] width 23 height 17
click at [349, 58] on icon at bounding box center [353, 54] width 14 height 14
click at [321, 53] on icon "Close" at bounding box center [322, 54] width 8 height 9
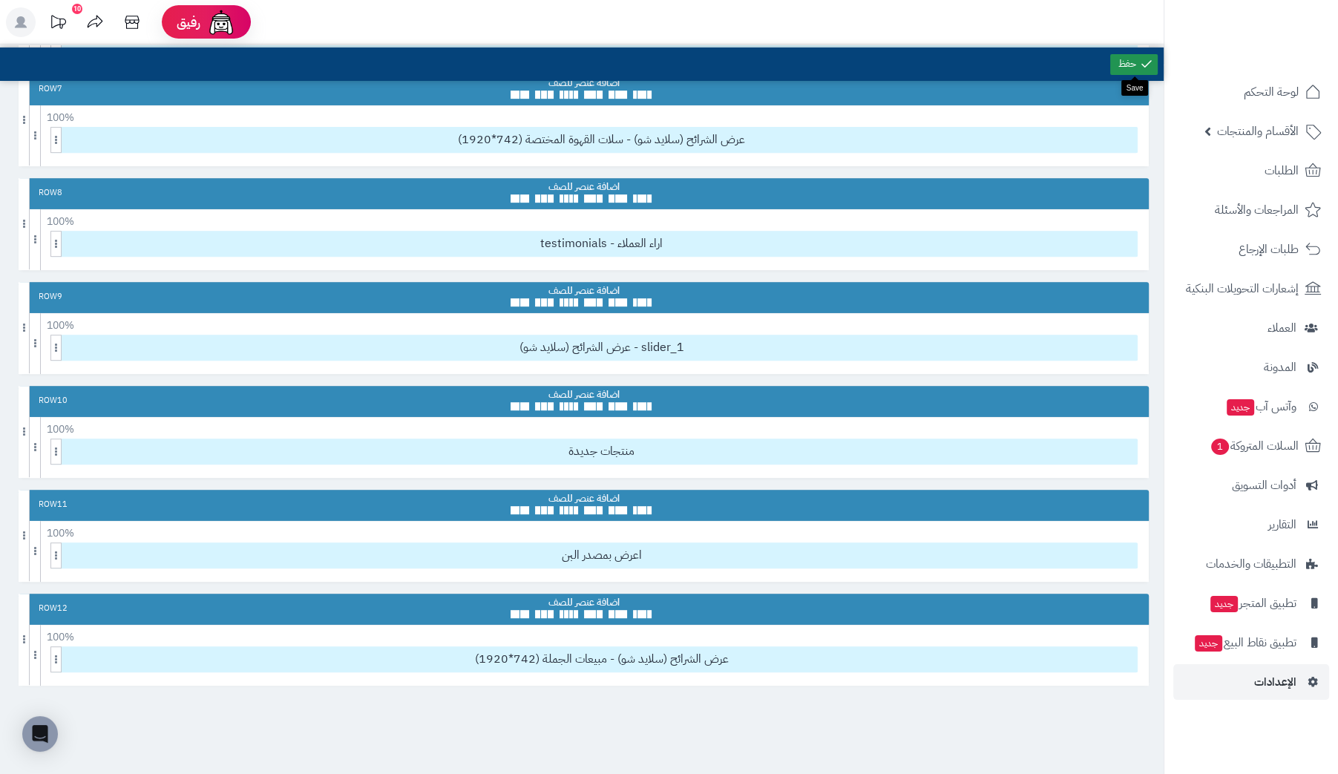
click at [1136, 58] on link at bounding box center [1133, 64] width 47 height 21
click at [1109, 551] on icon at bounding box center [1112, 556] width 10 height 10
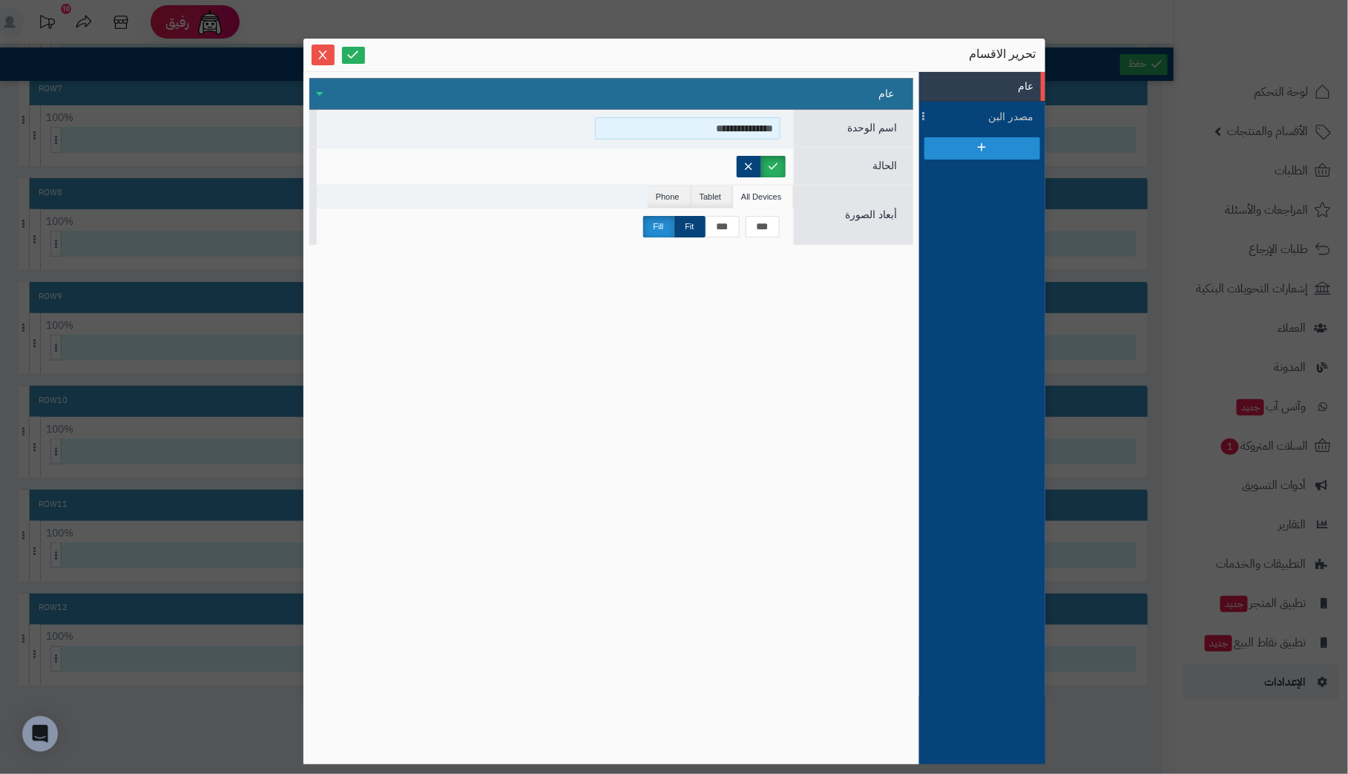
drag, startPoint x: 674, startPoint y: 131, endPoint x: 1060, endPoint y: 116, distance: 386.8
click at [1060, 116] on div "**********" at bounding box center [674, 387] width 1348 height 774
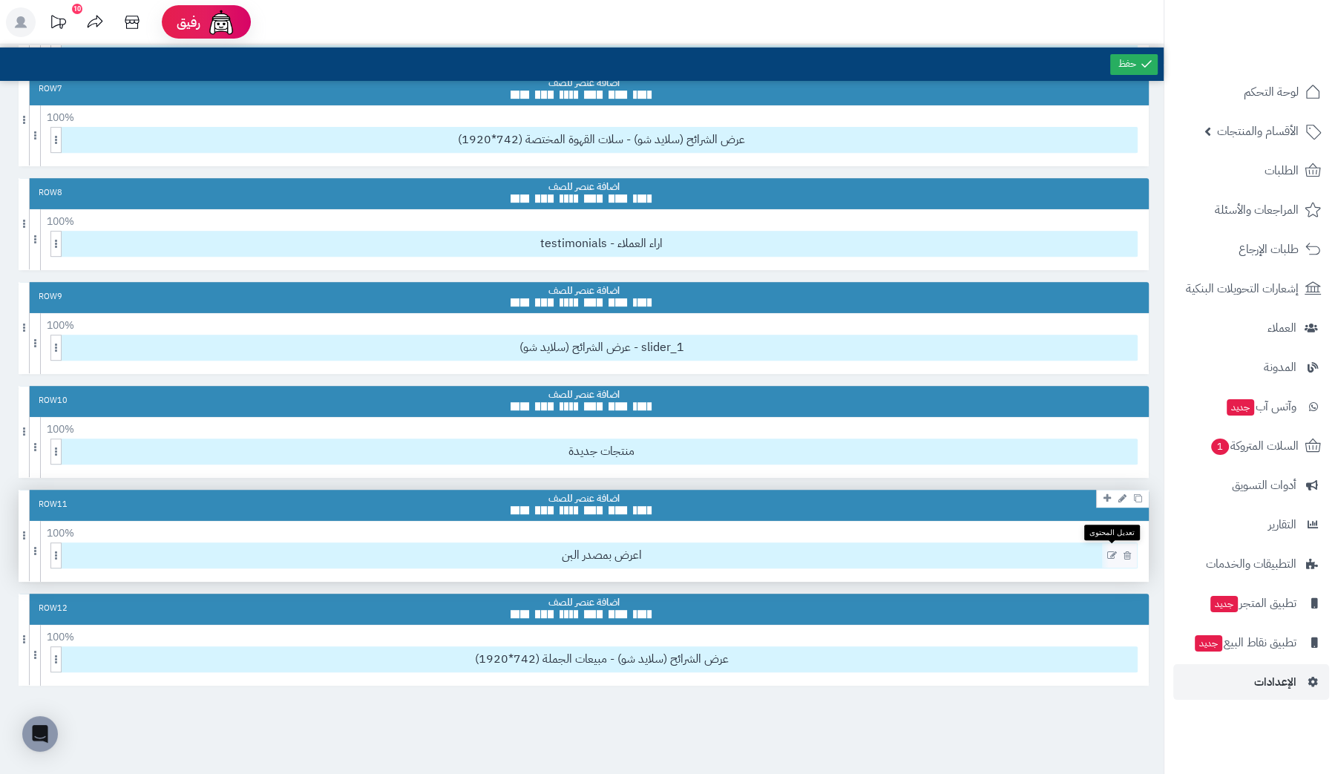
click at [1113, 552] on icon at bounding box center [1112, 556] width 10 height 10
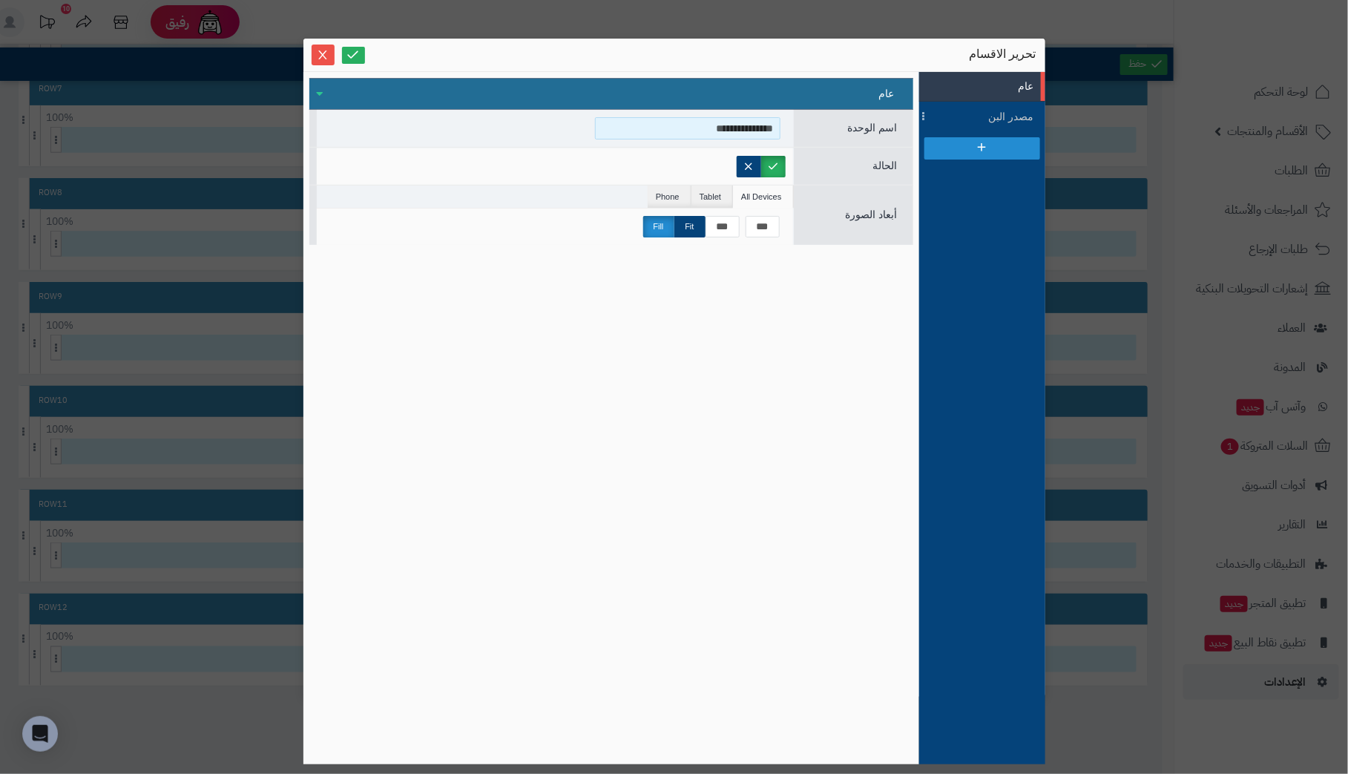
drag, startPoint x: 694, startPoint y: 129, endPoint x: 847, endPoint y: 323, distance: 246.7
click at [847, 312] on div "**********" at bounding box center [611, 418] width 604 height 680
type input "**********"
click at [1015, 124] on li "مصدر البن" at bounding box center [982, 117] width 126 height 30
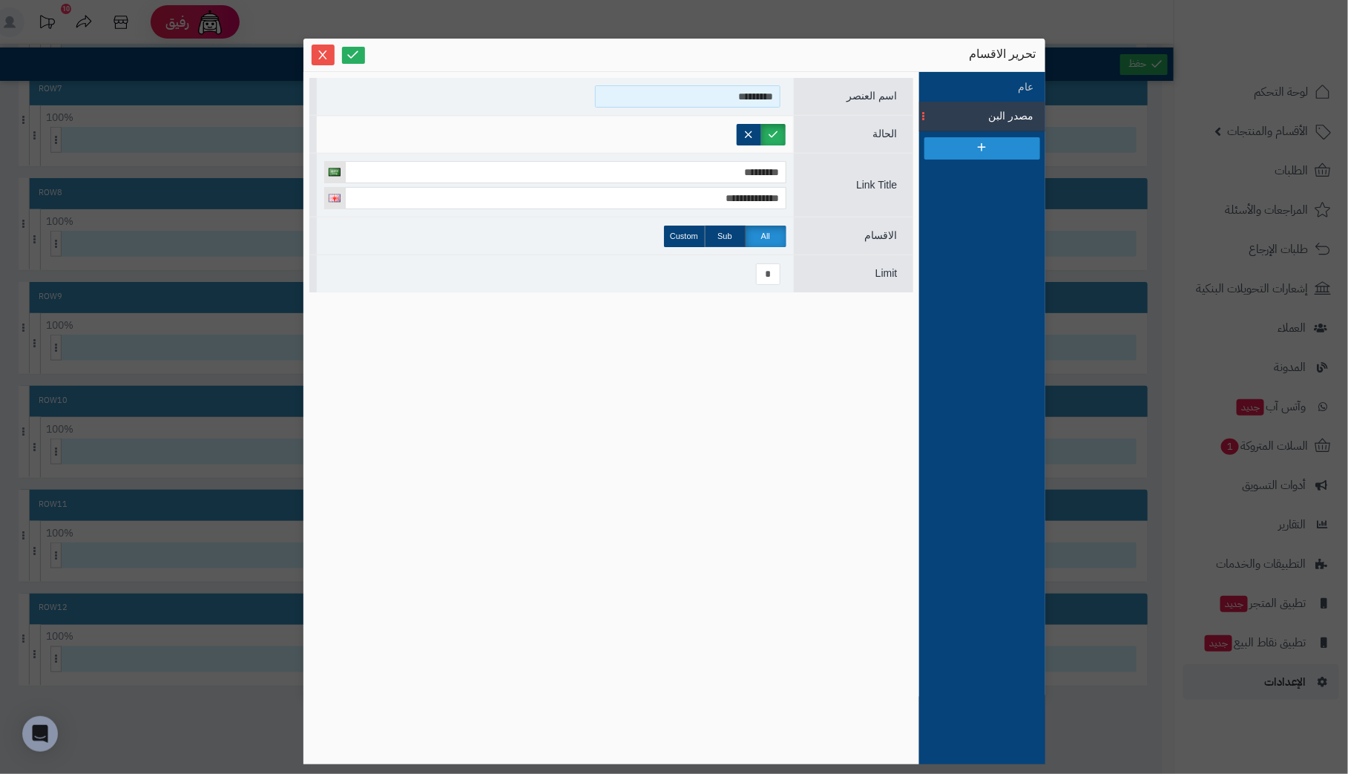
drag, startPoint x: 721, startPoint y: 93, endPoint x: 918, endPoint y: 93, distance: 196.6
click at [918, 93] on div "**********" at bounding box center [611, 418] width 616 height 692
type input "**********"
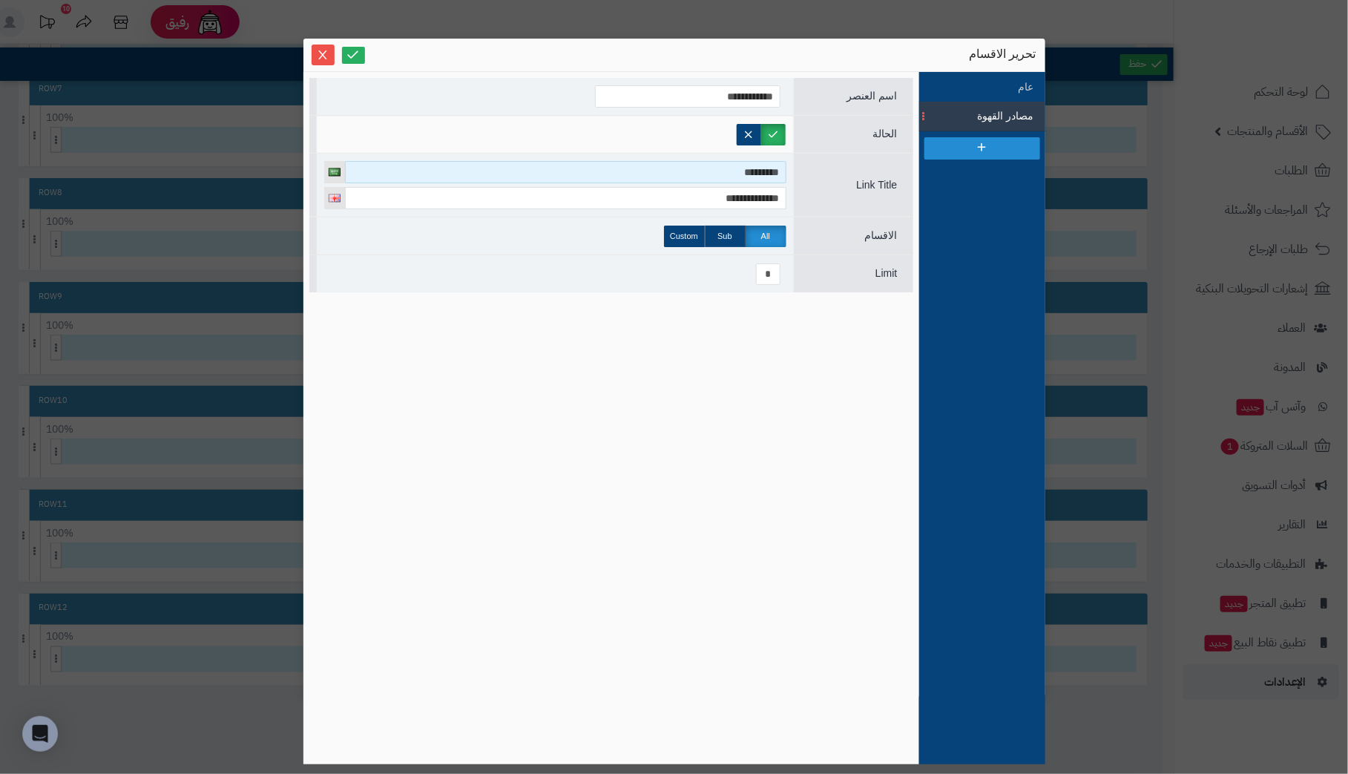
drag, startPoint x: 721, startPoint y: 171, endPoint x: 922, endPoint y: 165, distance: 200.4
click at [916, 164] on div "**********" at bounding box center [611, 418] width 616 height 692
type input "**********"
click at [1001, 107] on li "مصادر القهوة" at bounding box center [982, 117] width 126 height 30
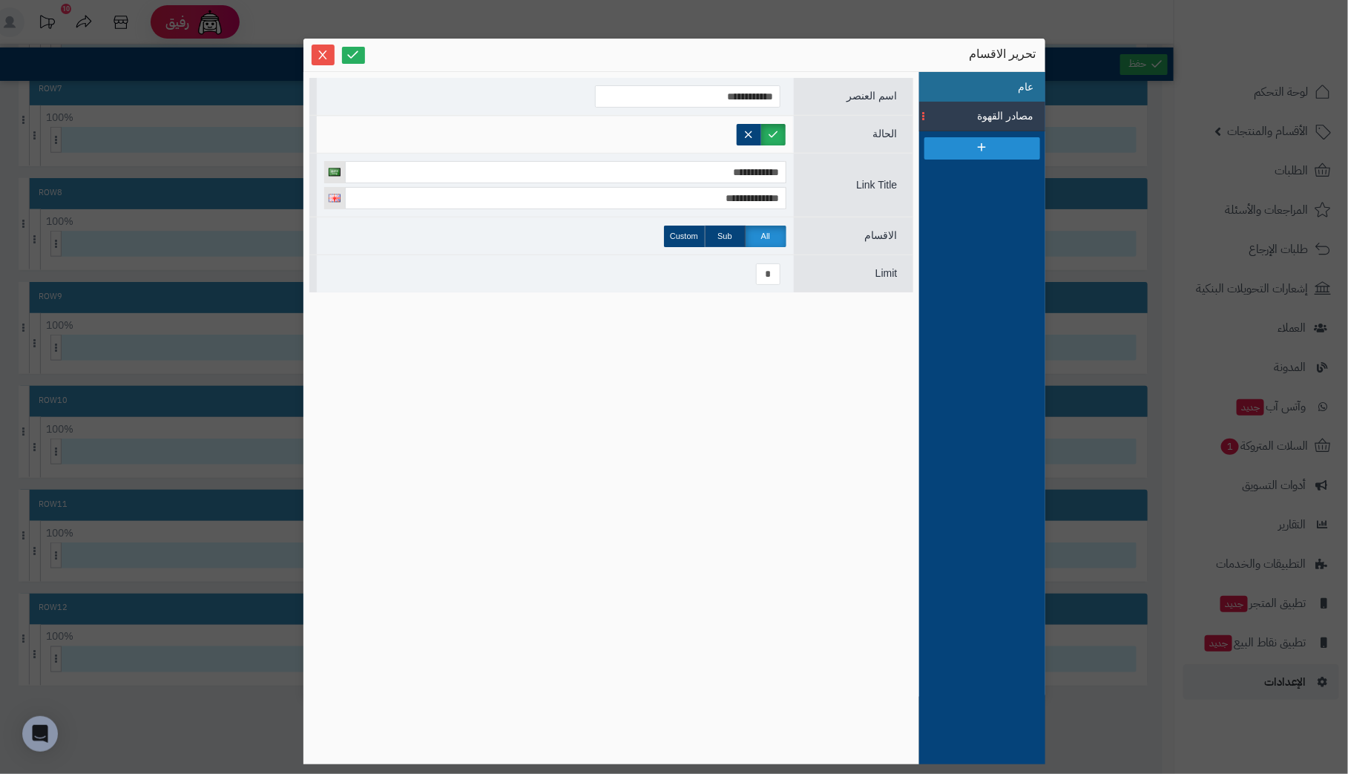
click at [1014, 82] on li "عام" at bounding box center [982, 87] width 126 height 30
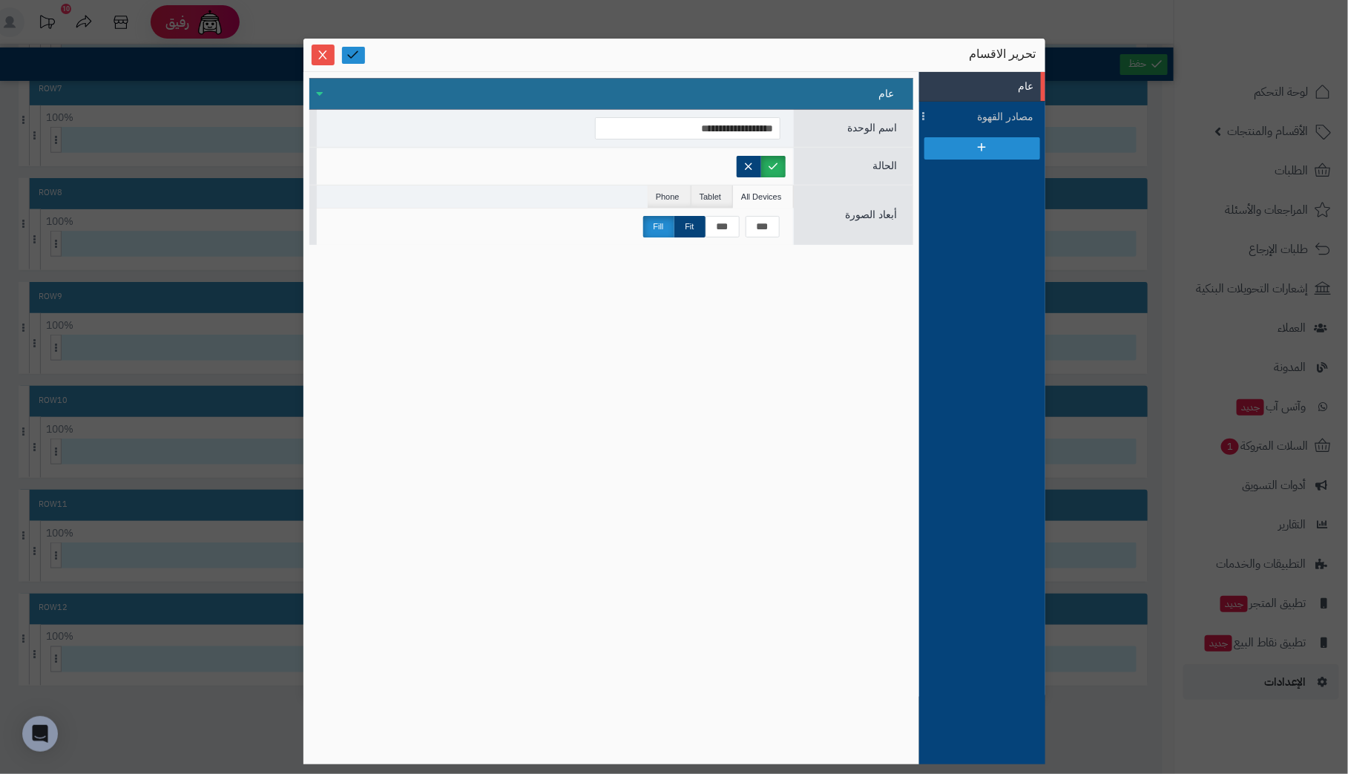
click at [360, 56] on icon at bounding box center [353, 54] width 14 height 14
click at [326, 53] on icon "Close" at bounding box center [323, 54] width 12 height 12
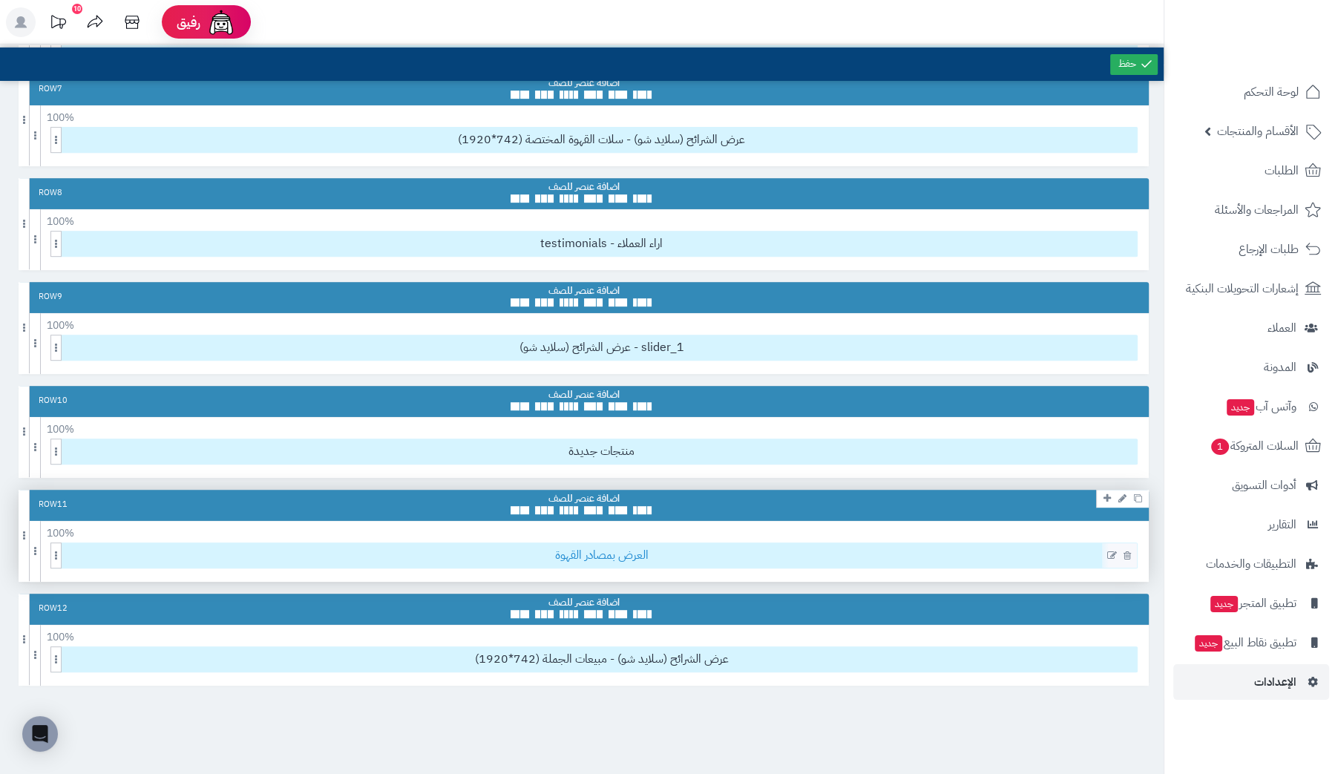
click at [967, 544] on span "العرض بمصادر القهوة" at bounding box center [601, 555] width 1071 height 24
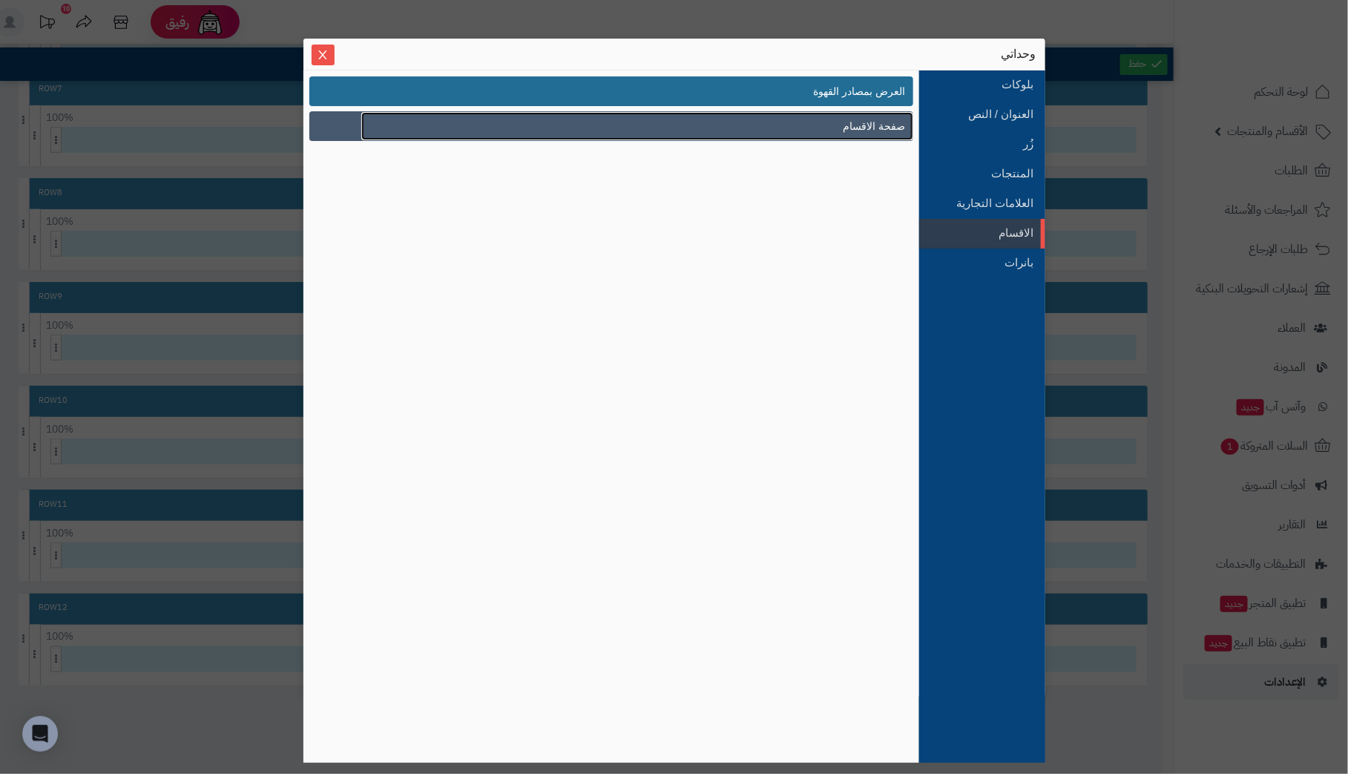
click at [831, 122] on link "صفحة الاقسام" at bounding box center [637, 126] width 552 height 28
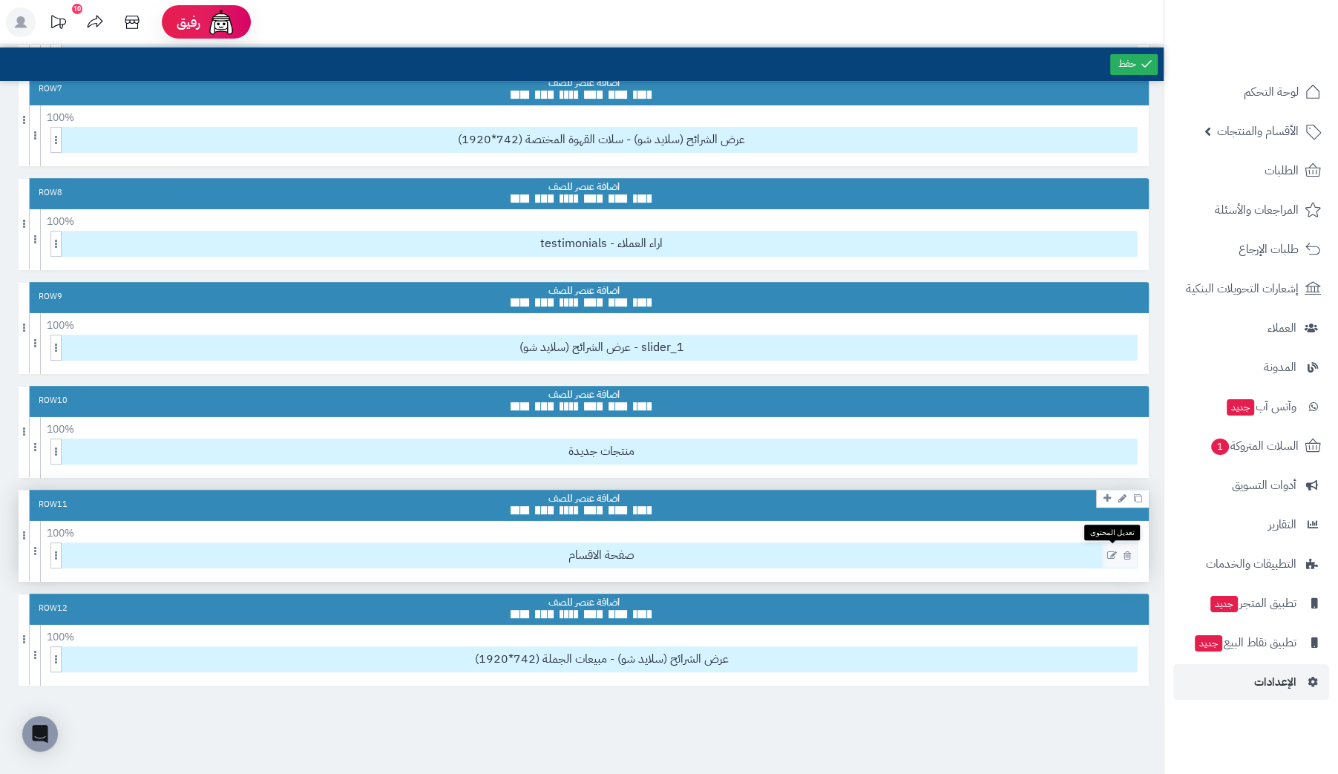
click at [1109, 551] on icon at bounding box center [1112, 556] width 10 height 10
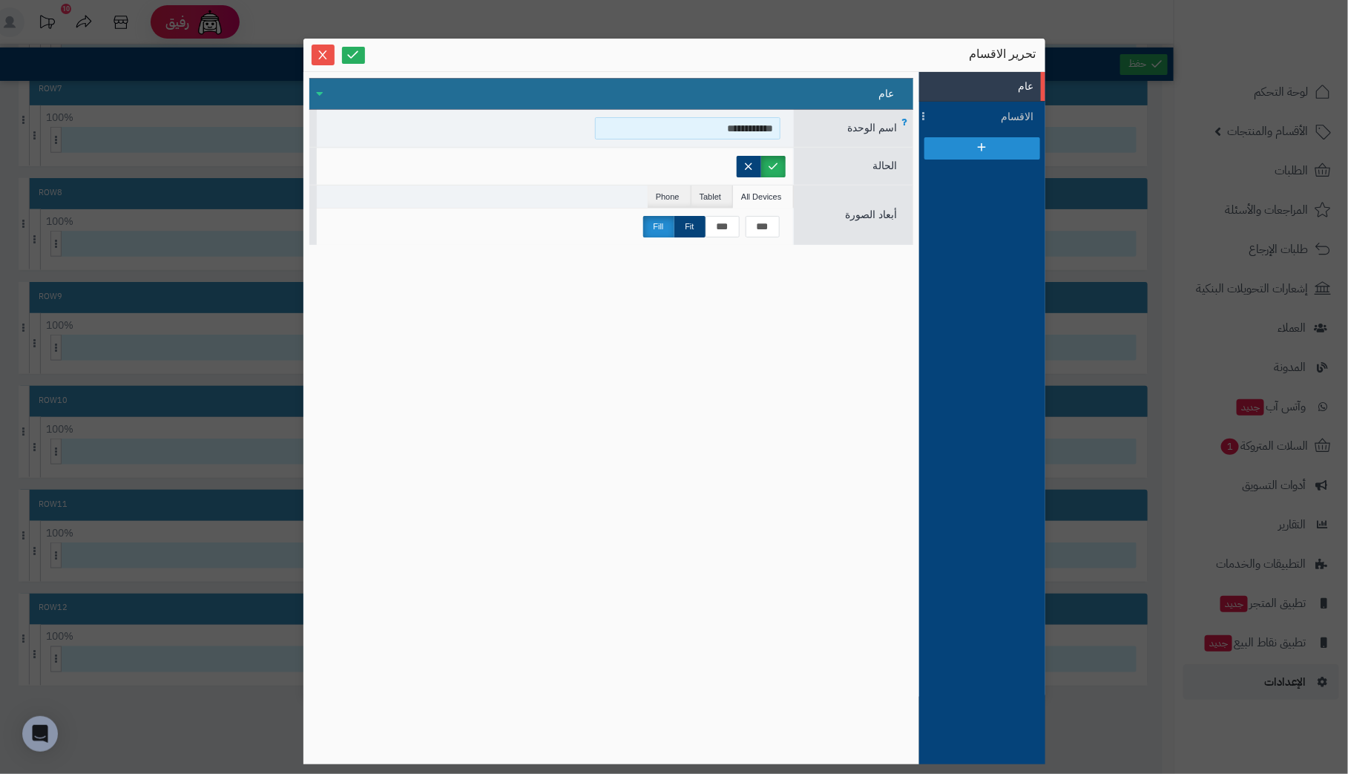
click at [740, 131] on input "**********" at bounding box center [687, 128] width 185 height 22
click at [1019, 111] on span "الاقسام" at bounding box center [1001, 117] width 67 height 16
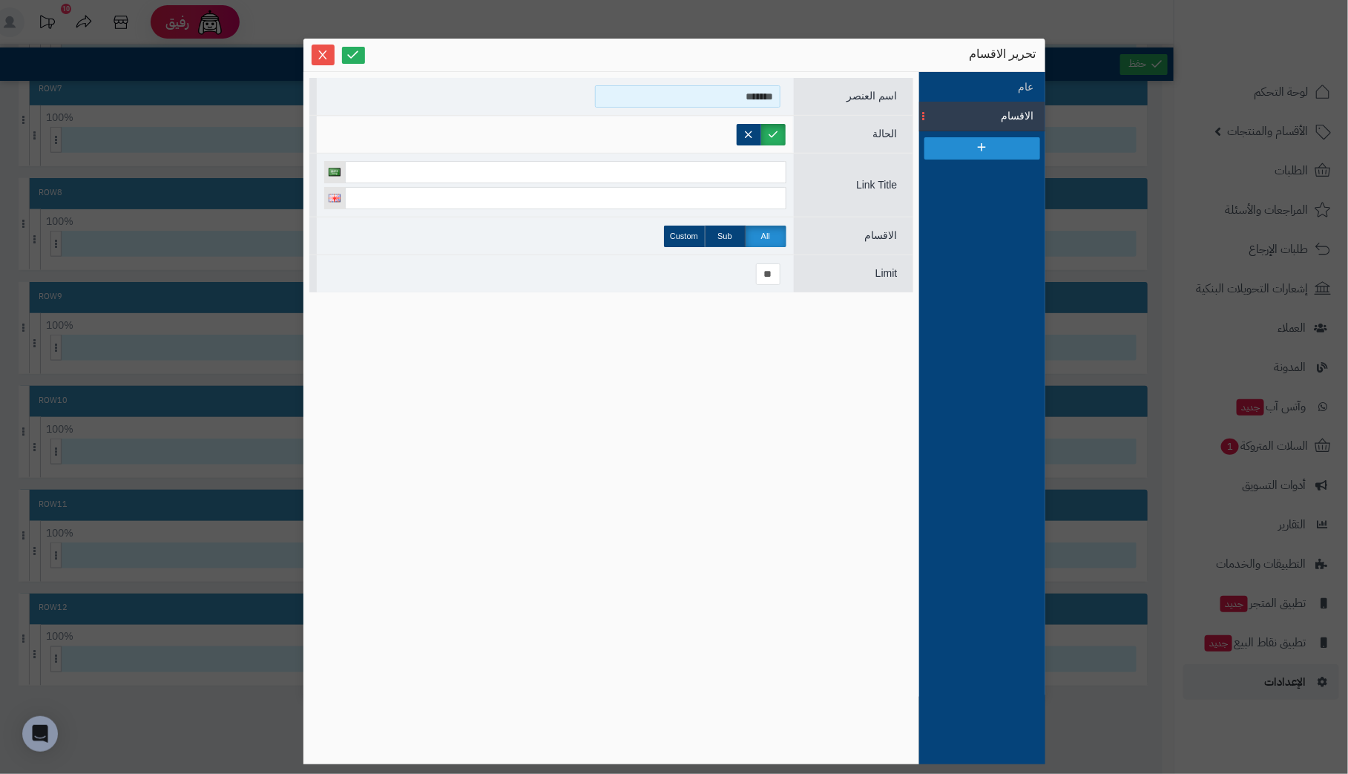
click at [719, 93] on input "*******" at bounding box center [687, 96] width 185 height 22
click at [321, 55] on icon "Close" at bounding box center [322, 54] width 8 height 9
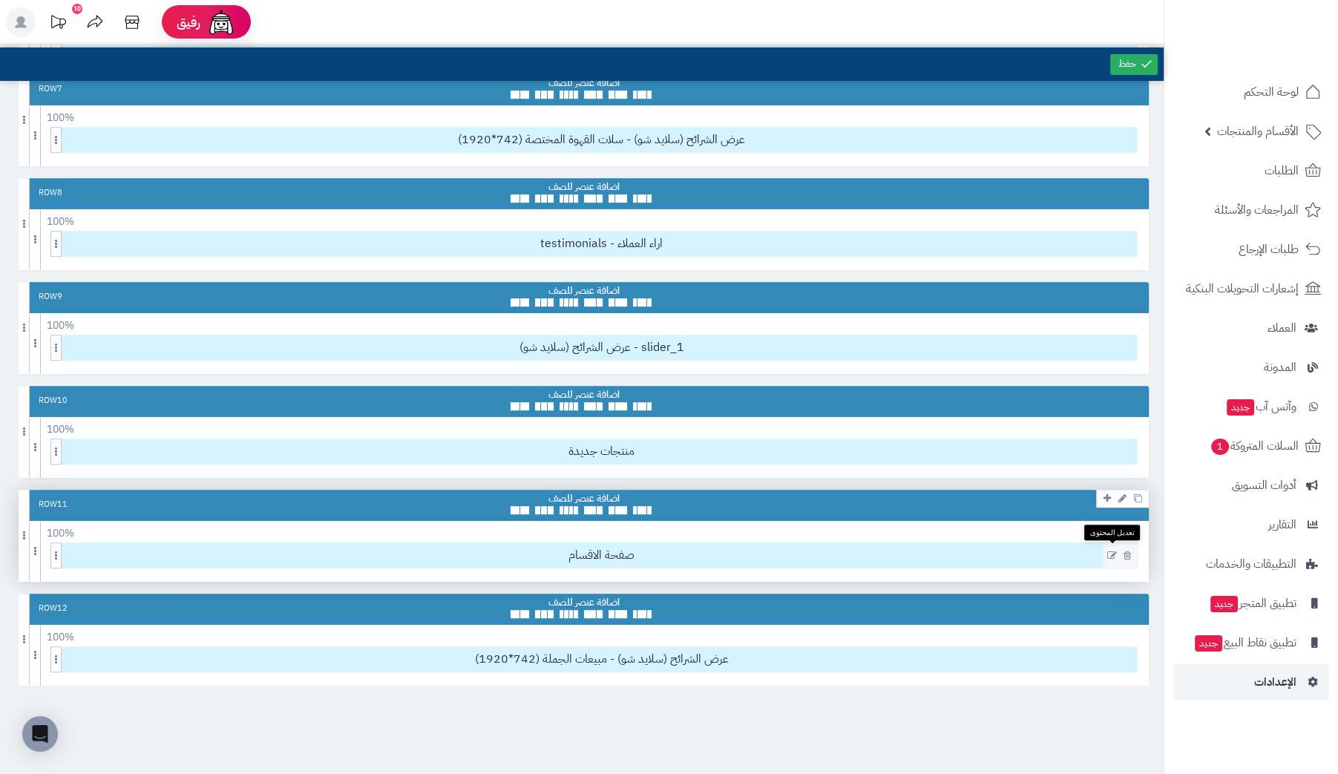
click at [1109, 551] on icon at bounding box center [1112, 556] width 10 height 10
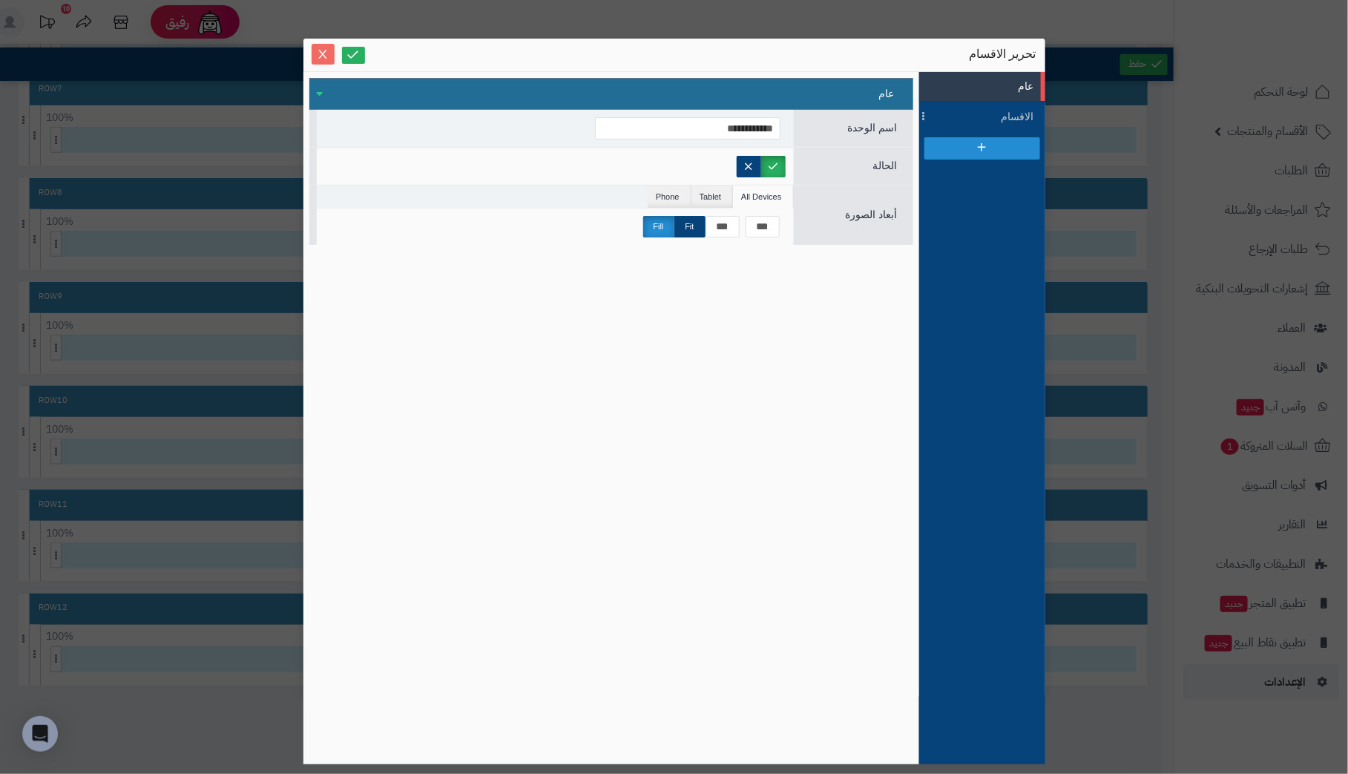
click at [315, 49] on span "Close" at bounding box center [323, 54] width 23 height 13
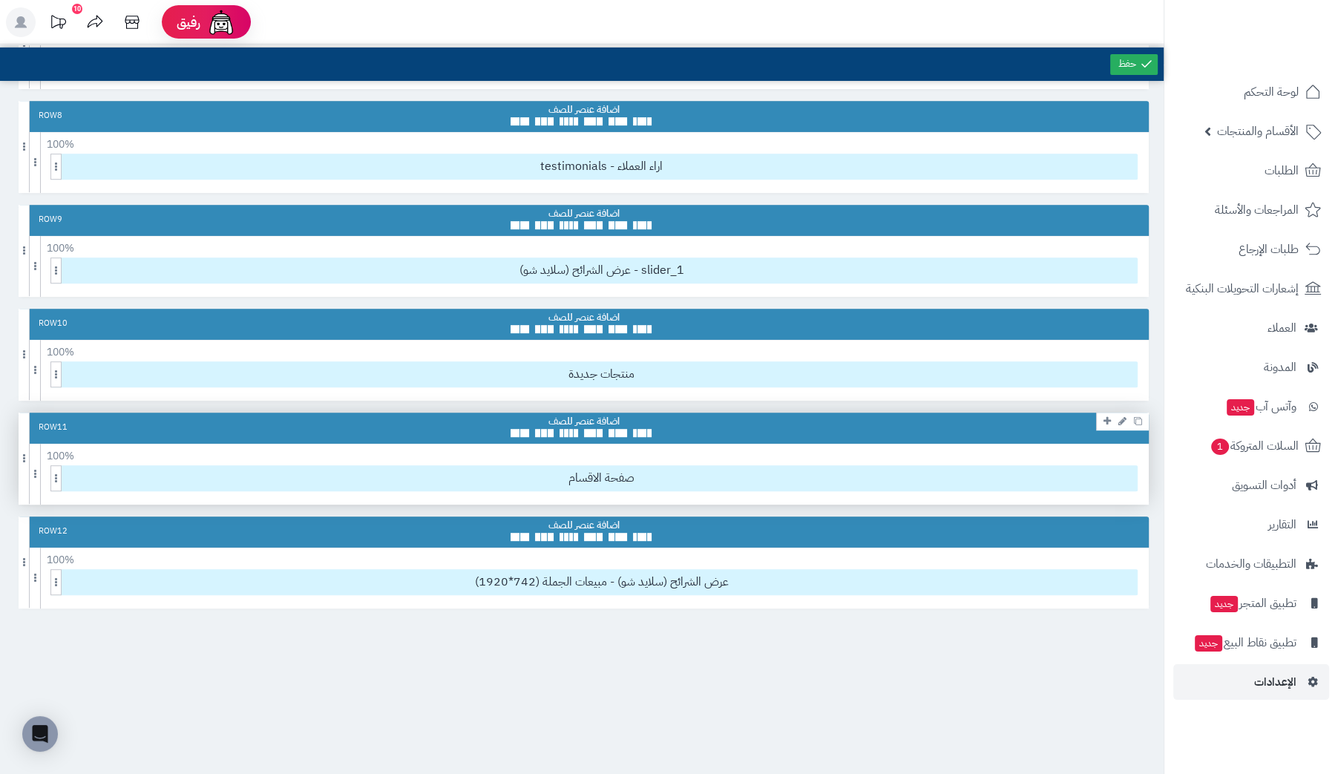
scroll to position [763, 0]
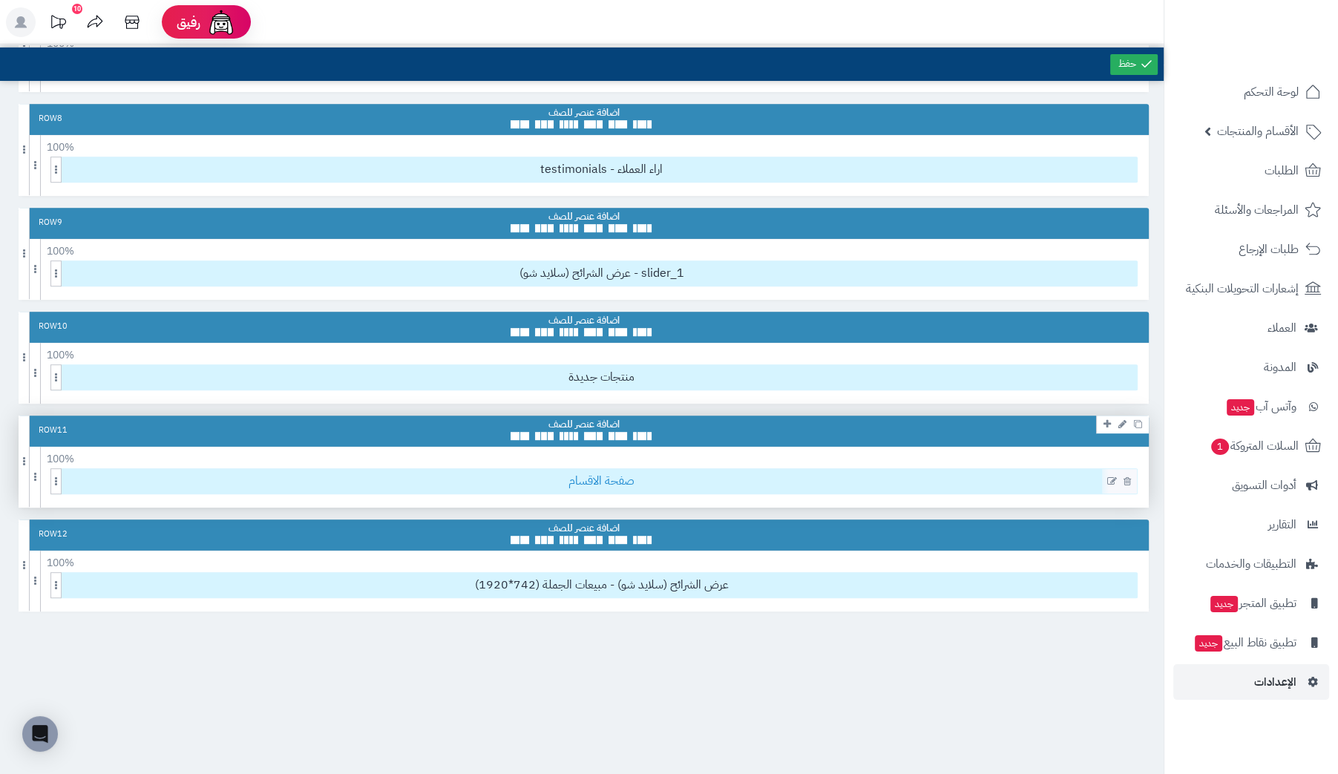
click at [1016, 471] on span "صفحة الاقسام" at bounding box center [601, 481] width 1071 height 24
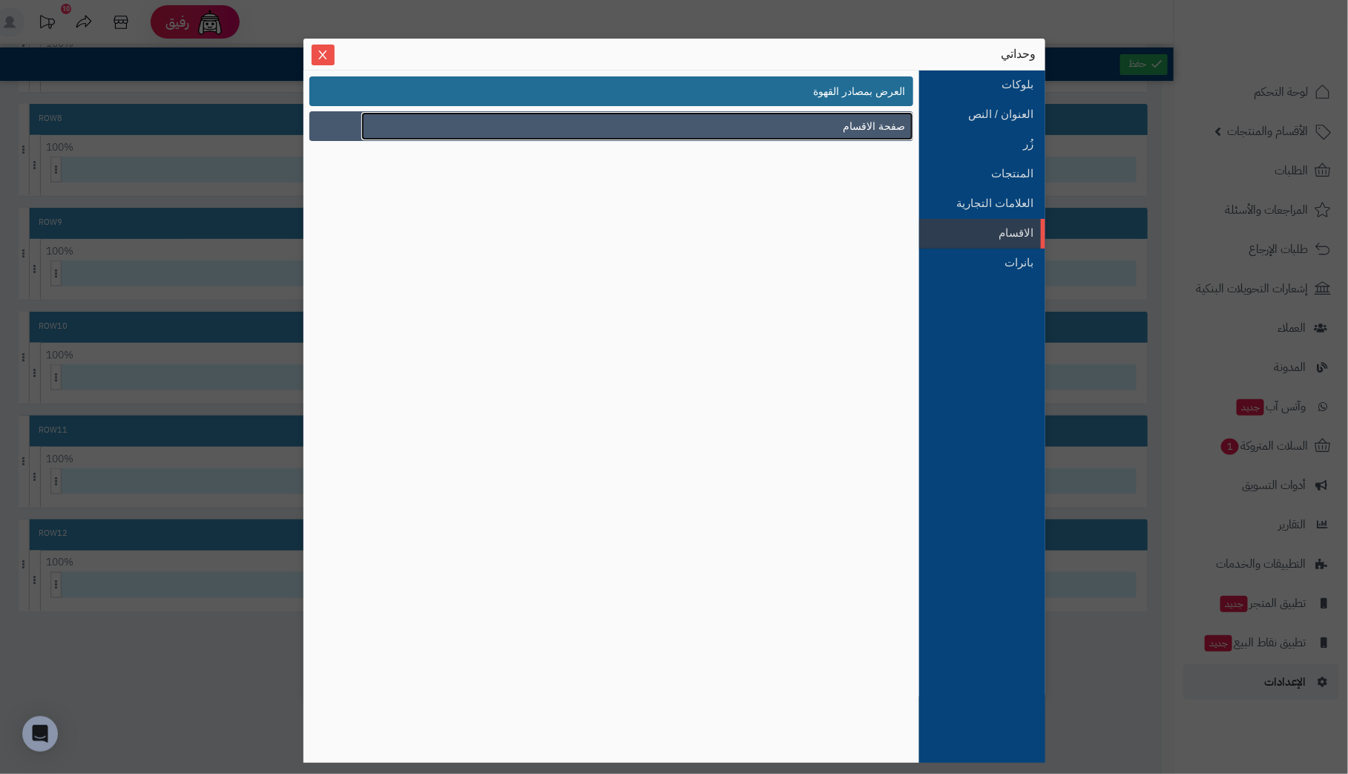
click at [865, 129] on span "صفحة الاقسام" at bounding box center [875, 127] width 62 height 16
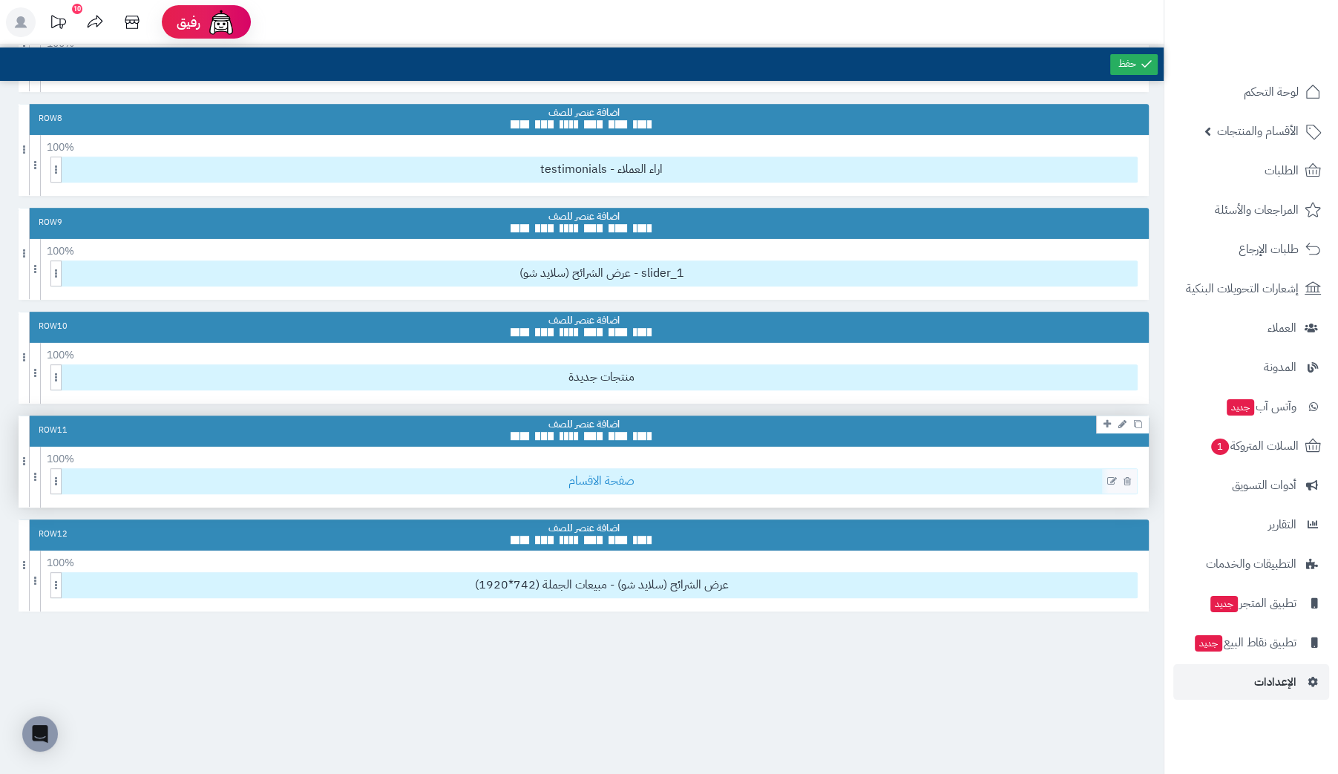
click at [999, 470] on span "صفحة الاقسام" at bounding box center [601, 481] width 1071 height 24
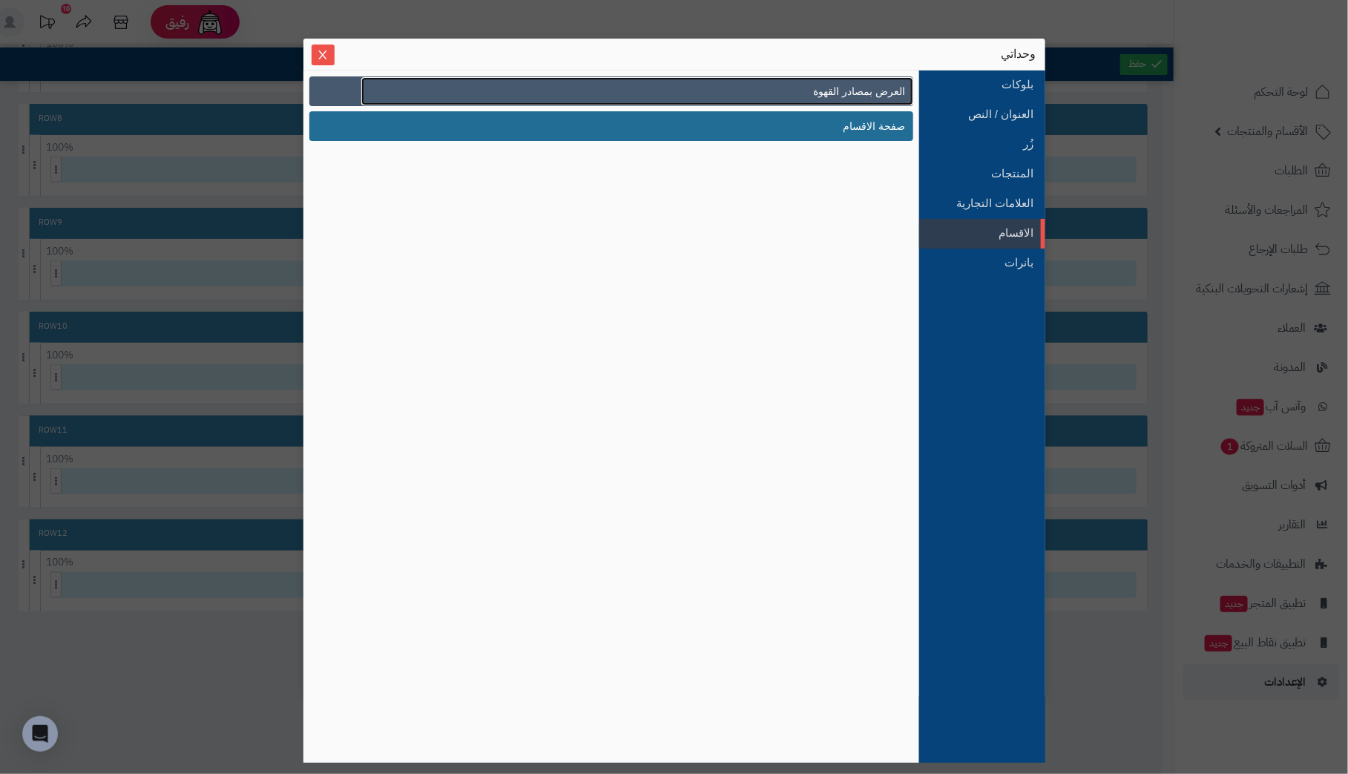
click at [852, 92] on span "العرض بمصادر القهوة" at bounding box center [860, 92] width 92 height 16
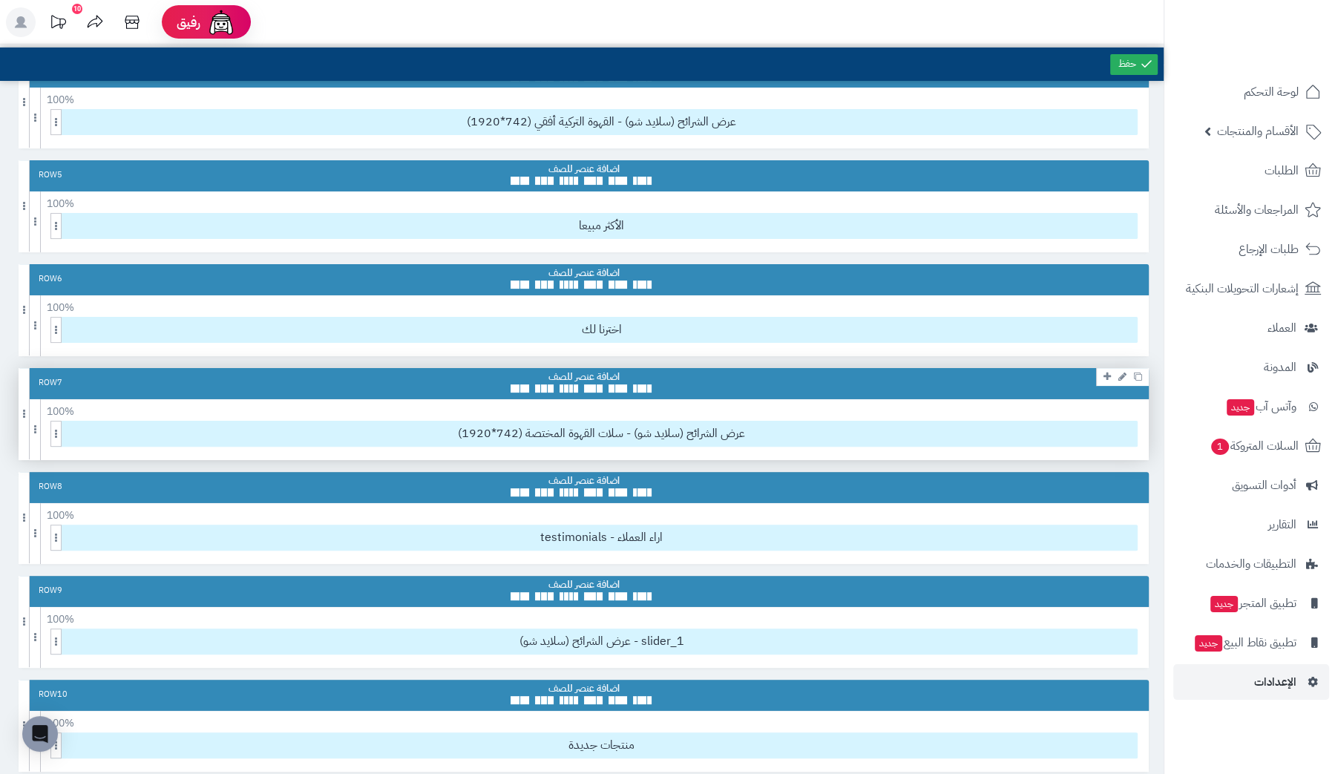
scroll to position [393, 0]
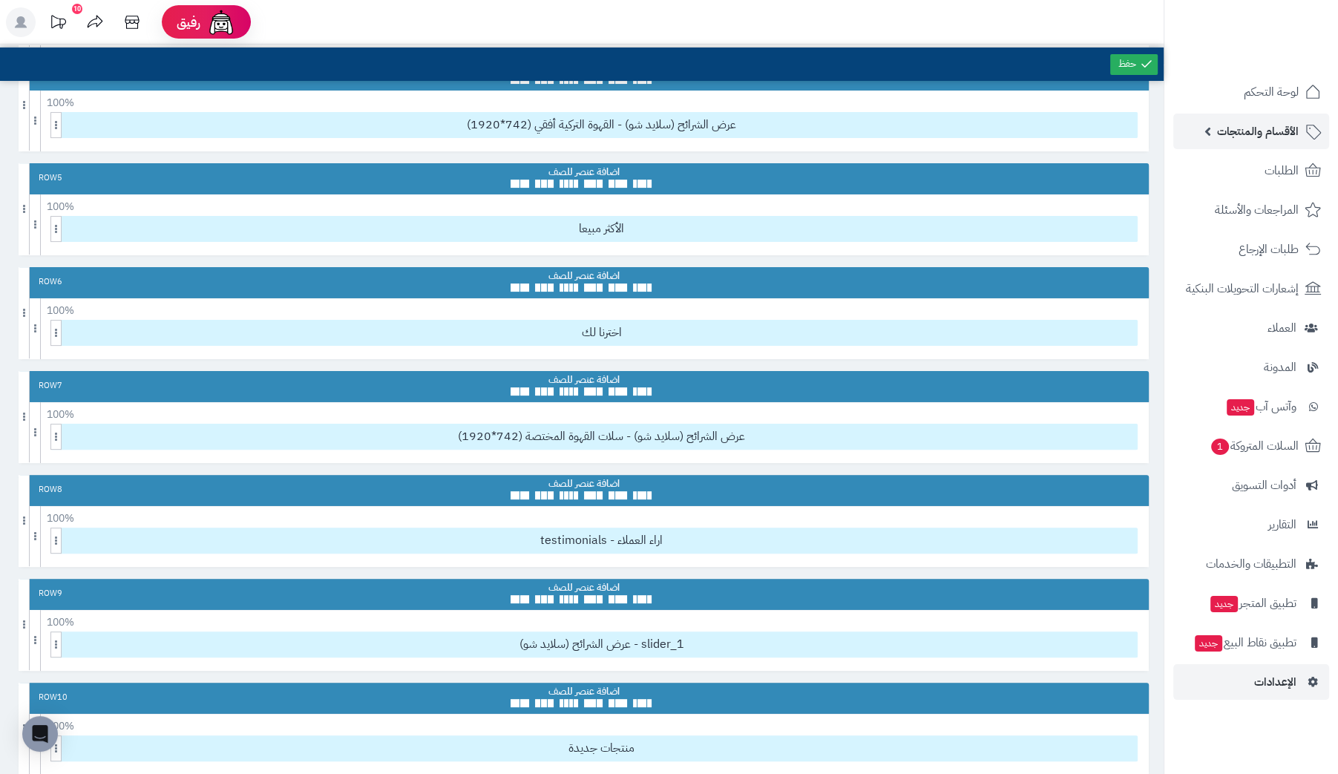
click at [1290, 125] on span "الأقسام والمنتجات" at bounding box center [1258, 131] width 82 height 21
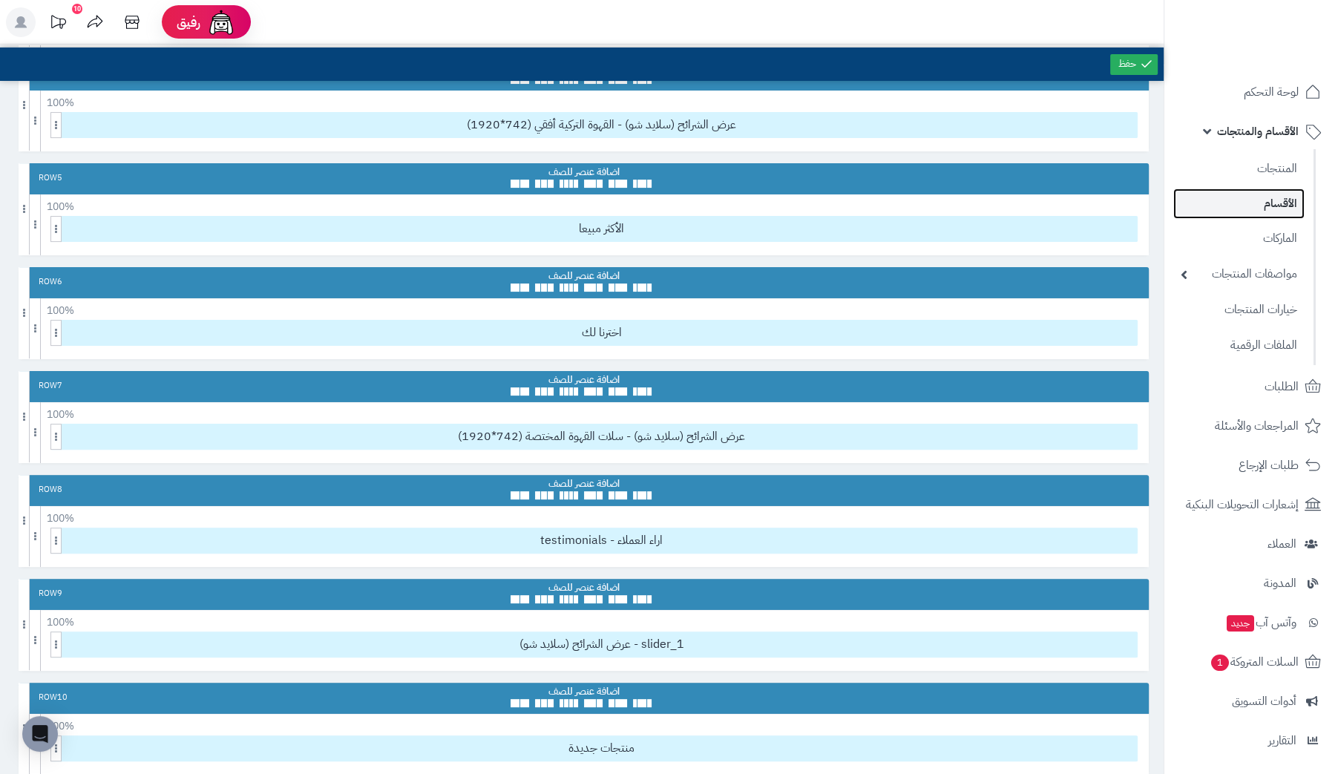
click at [1273, 198] on link "الأقسام" at bounding box center [1238, 203] width 131 height 30
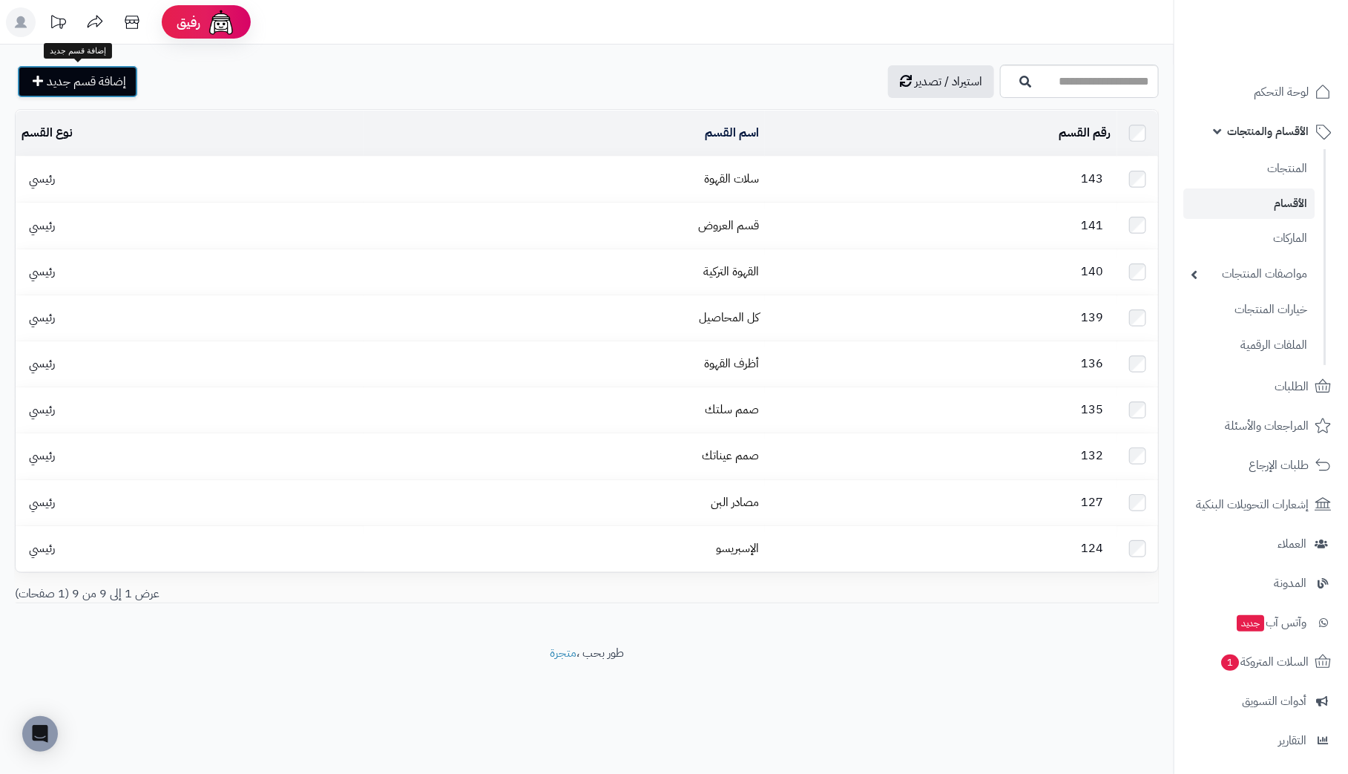
click at [96, 73] on span "إضافة قسم جديد" at bounding box center [86, 82] width 79 height 18
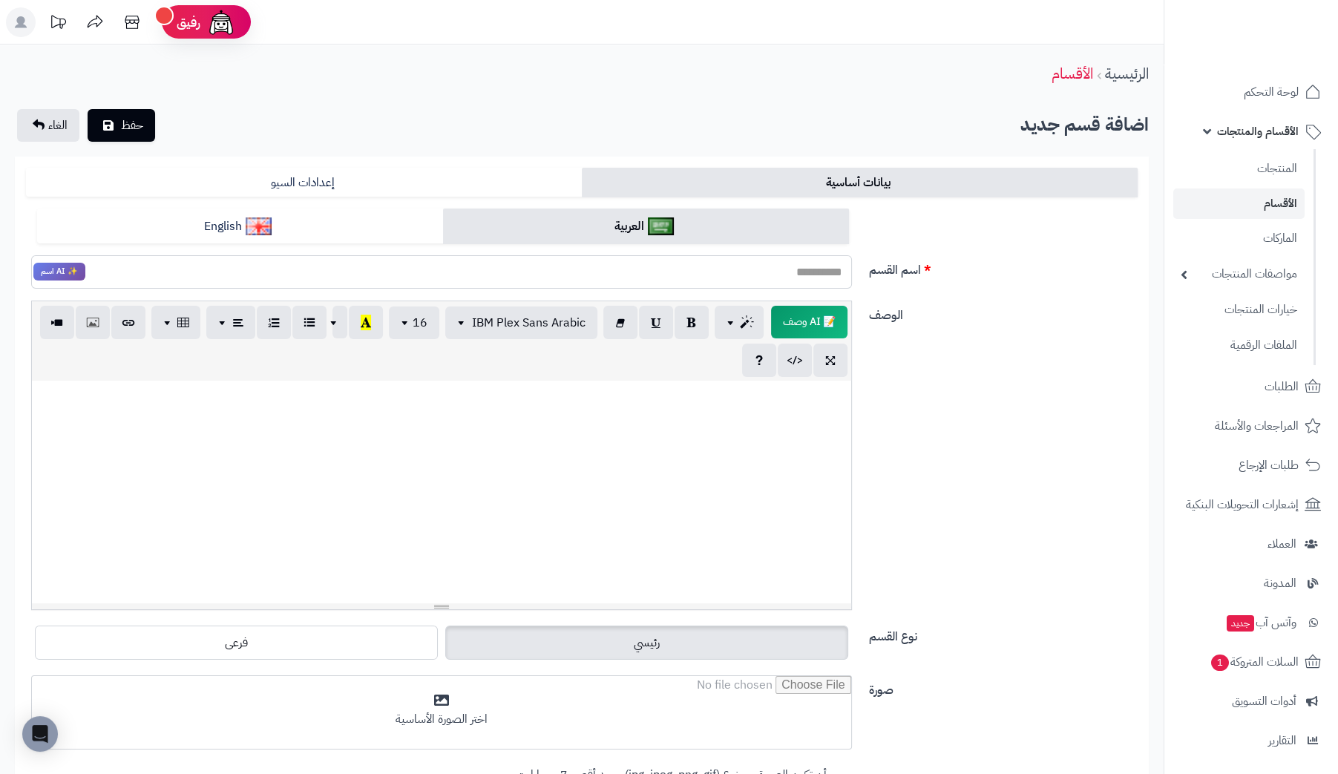
click at [733, 271] on input "اسم القسم" at bounding box center [441, 271] width 821 height 33
type input "**********"
click at [780, 409] on div at bounding box center [441, 492] width 819 height 223
click at [508, 325] on span "IBM Plex Sans Arabic" at bounding box center [529, 322] width 114 height 18
click at [465, 277] on input "**********" at bounding box center [441, 271] width 821 height 33
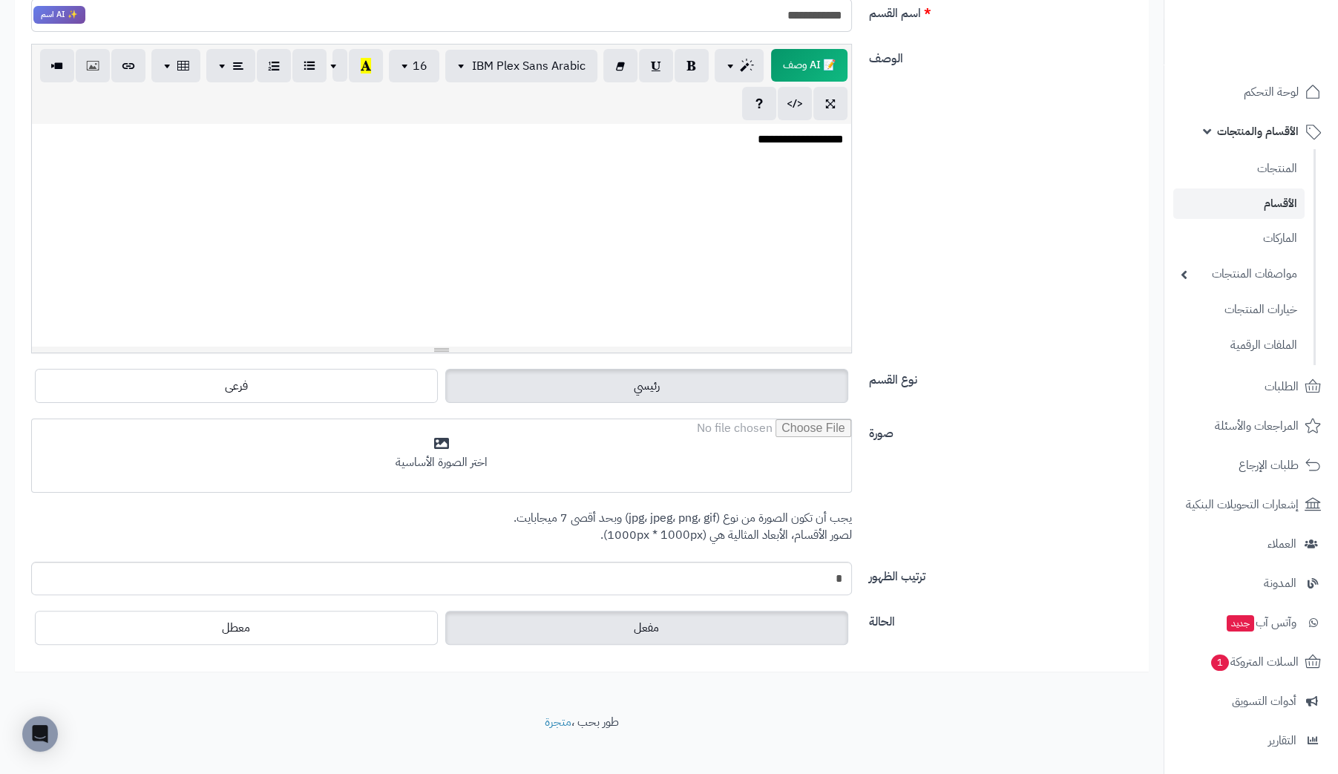
scroll to position [269, 0]
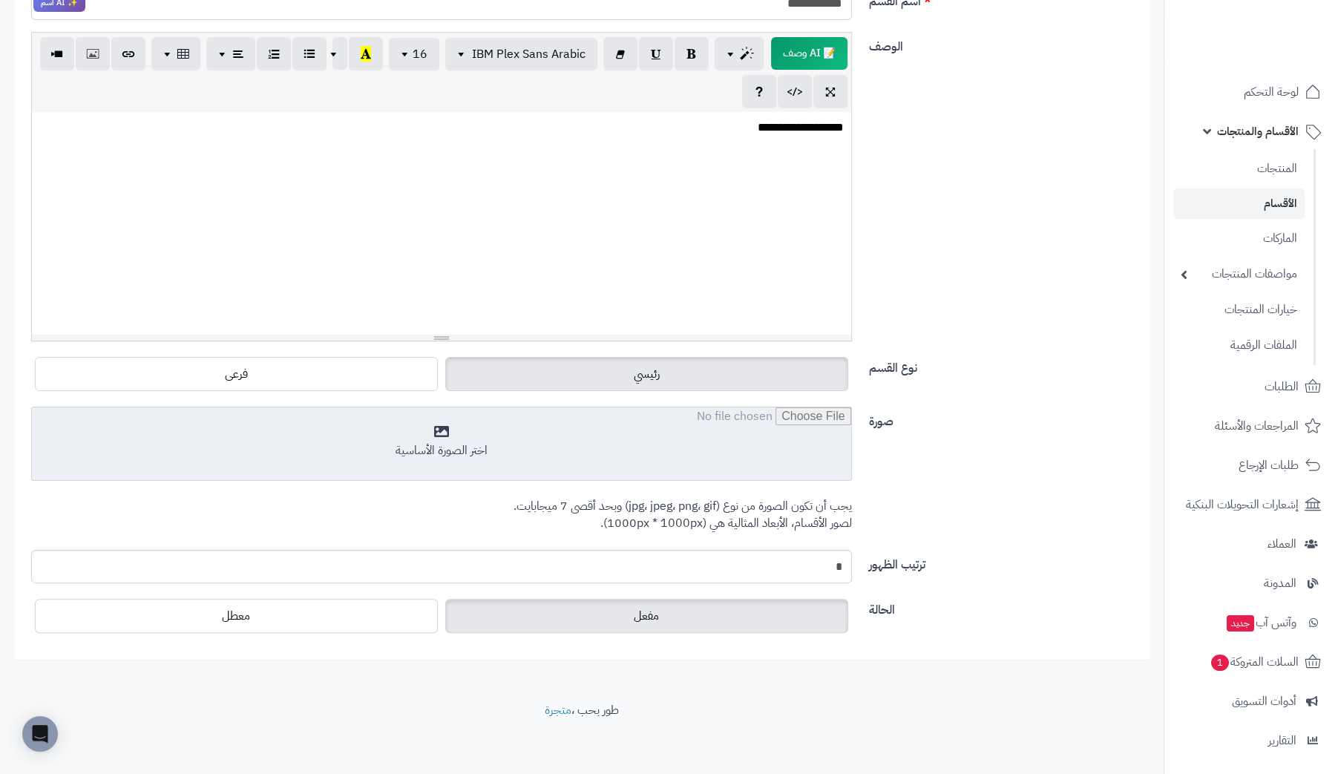
click at [459, 447] on input "file" at bounding box center [441, 444] width 819 height 74
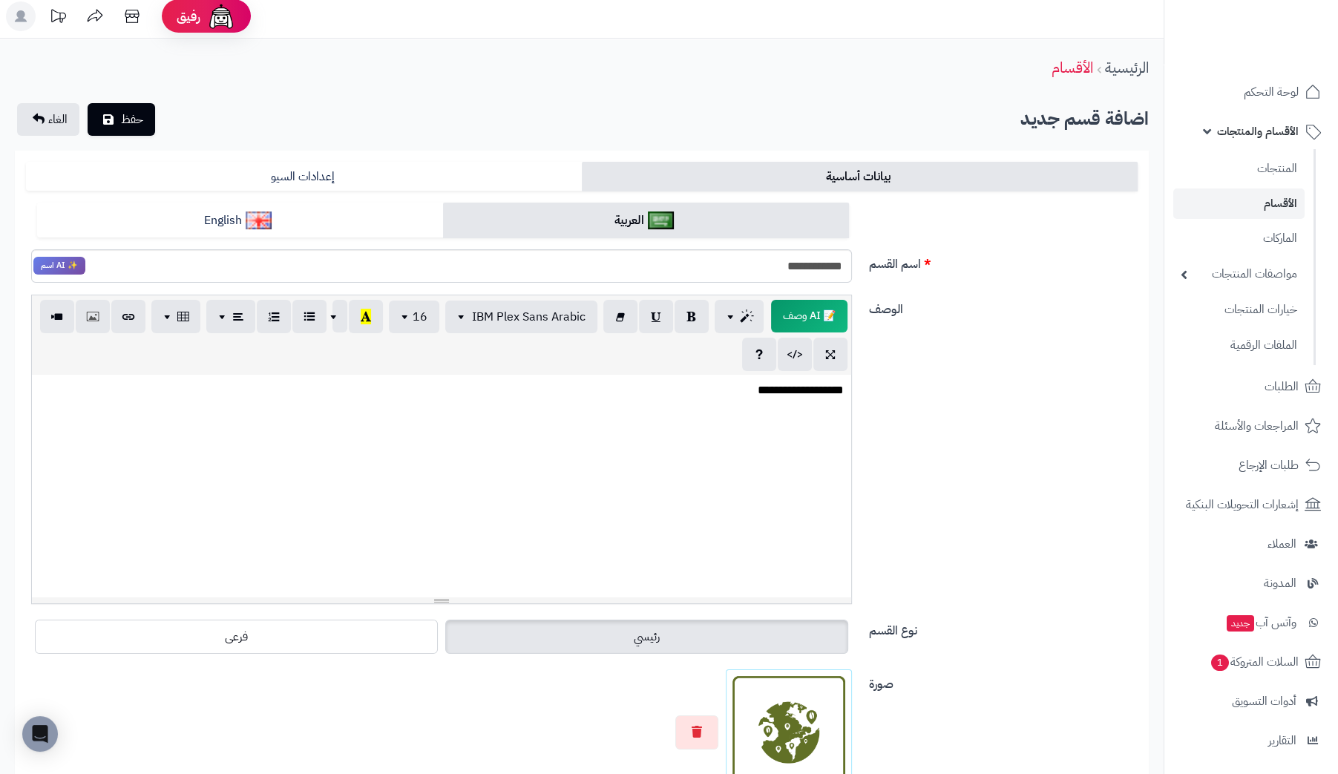
scroll to position [0, 0]
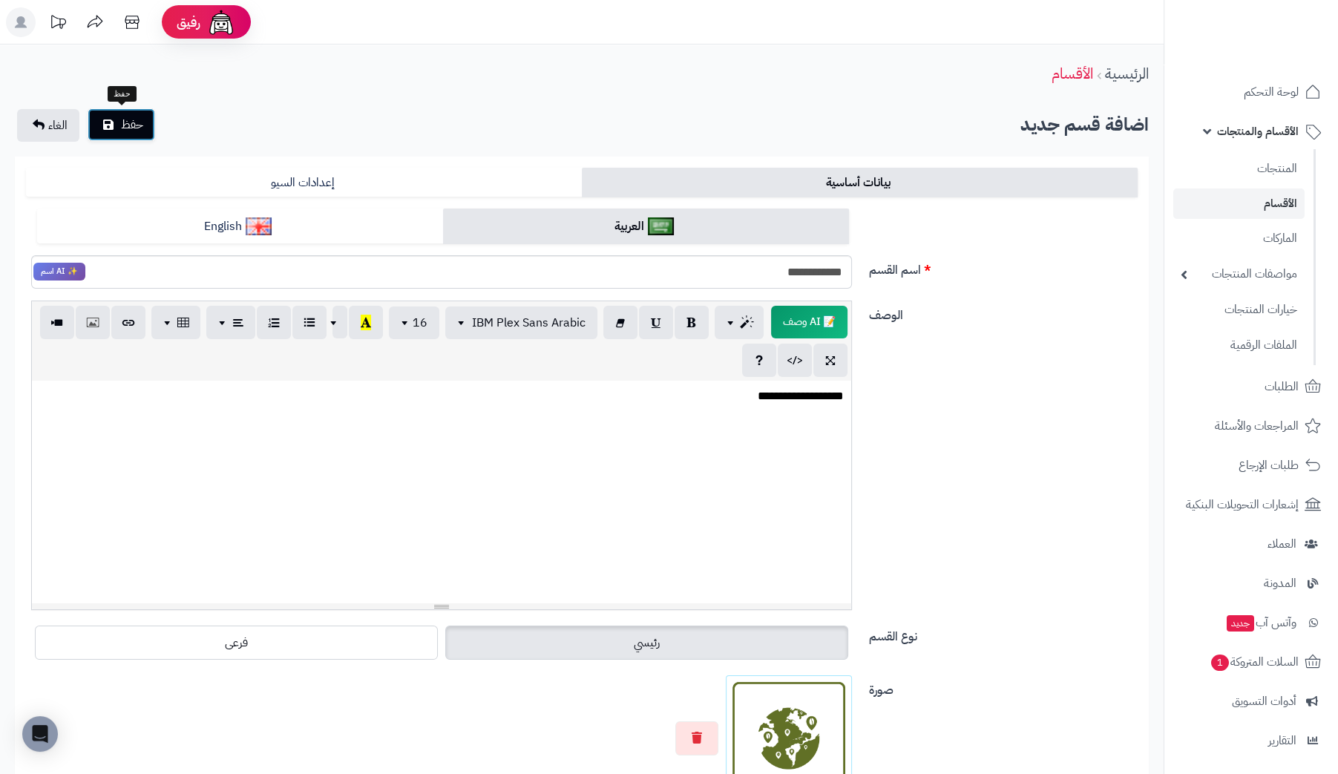
click at [127, 122] on span "حفظ" at bounding box center [132, 125] width 22 height 18
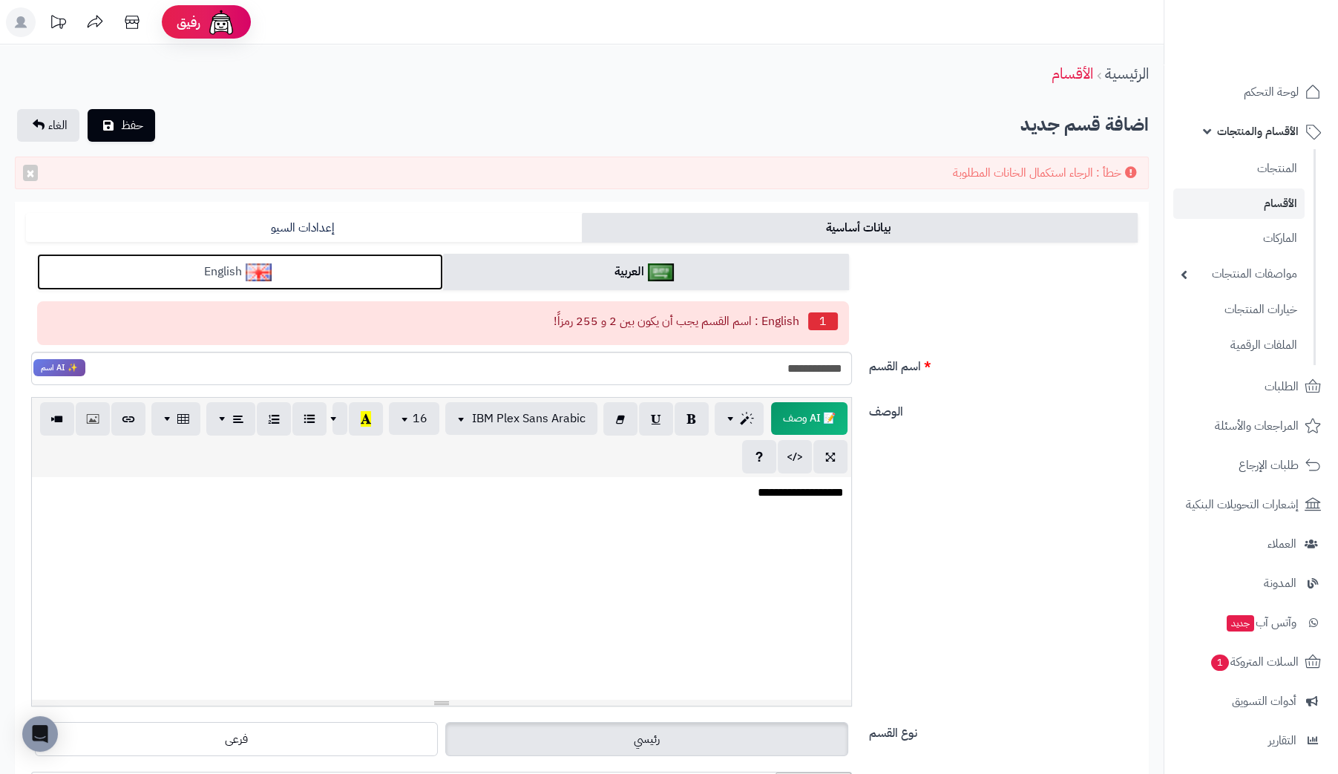
click at [300, 275] on link "English" at bounding box center [240, 272] width 406 height 36
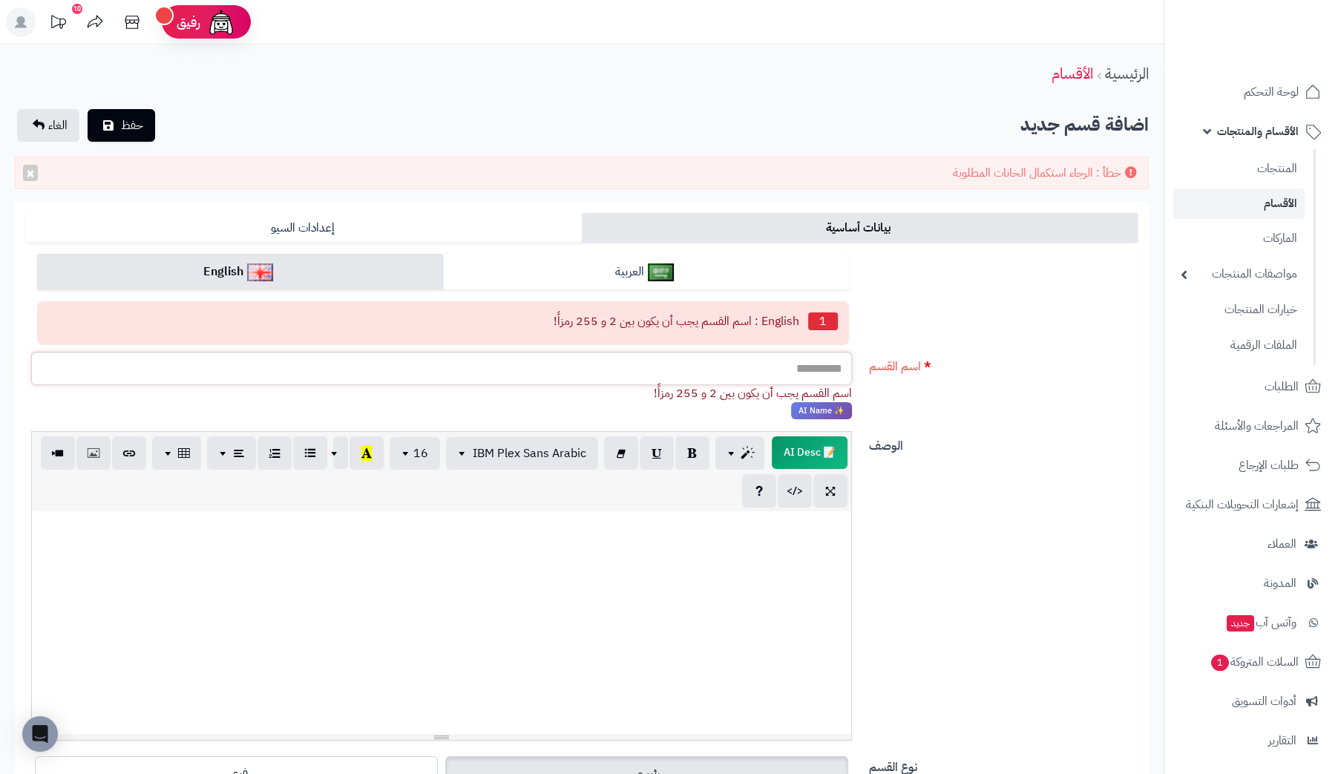
click at [749, 359] on input "اسم القسم" at bounding box center [441, 368] width 821 height 33
type input "**********"
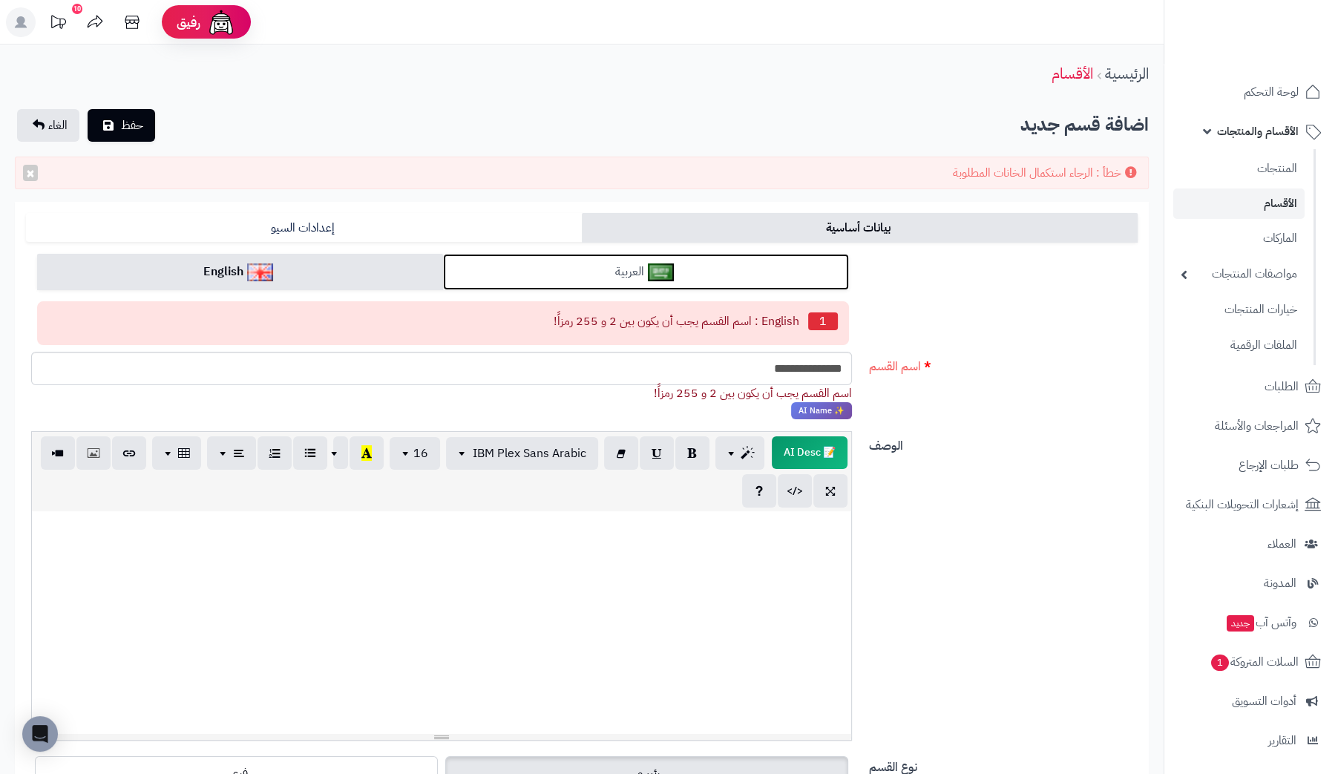
click at [576, 265] on link "العربية" at bounding box center [646, 272] width 406 height 36
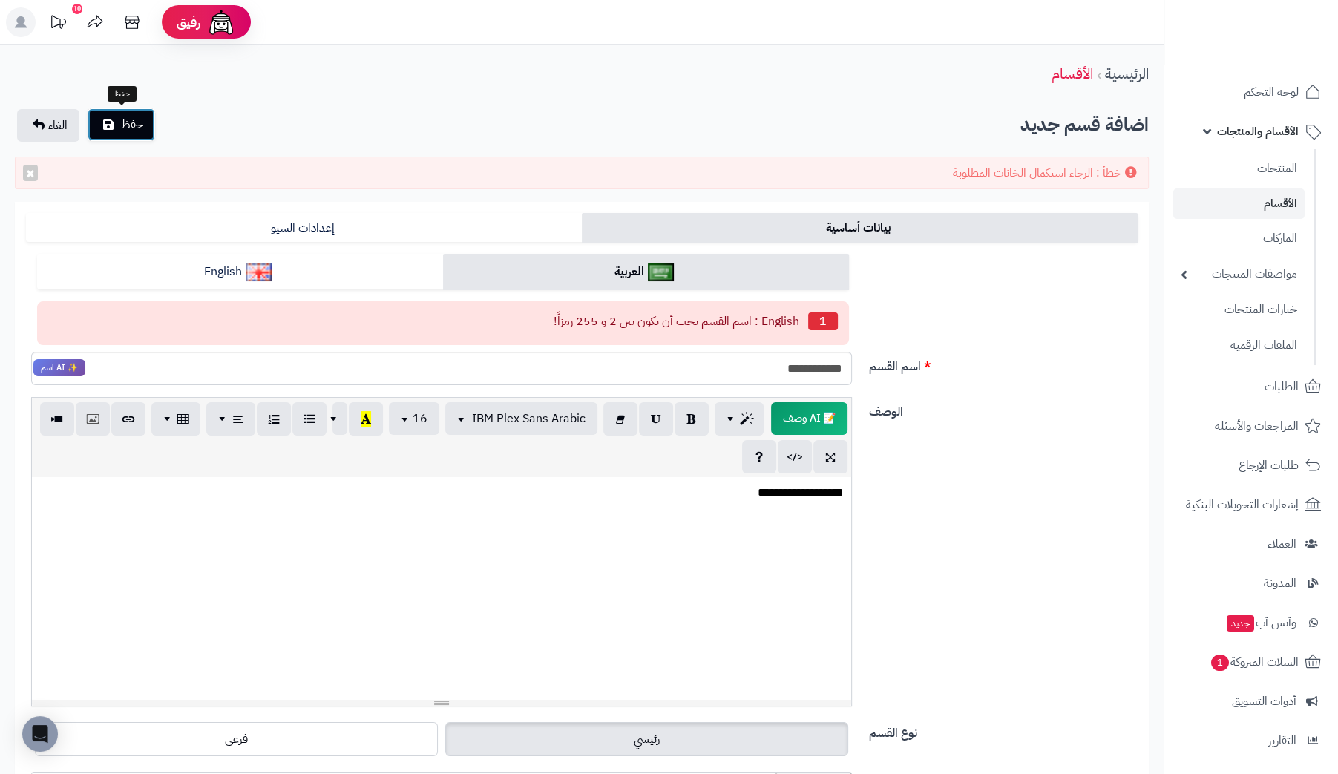
click at [96, 113] on button "حفظ" at bounding box center [122, 124] width 68 height 33
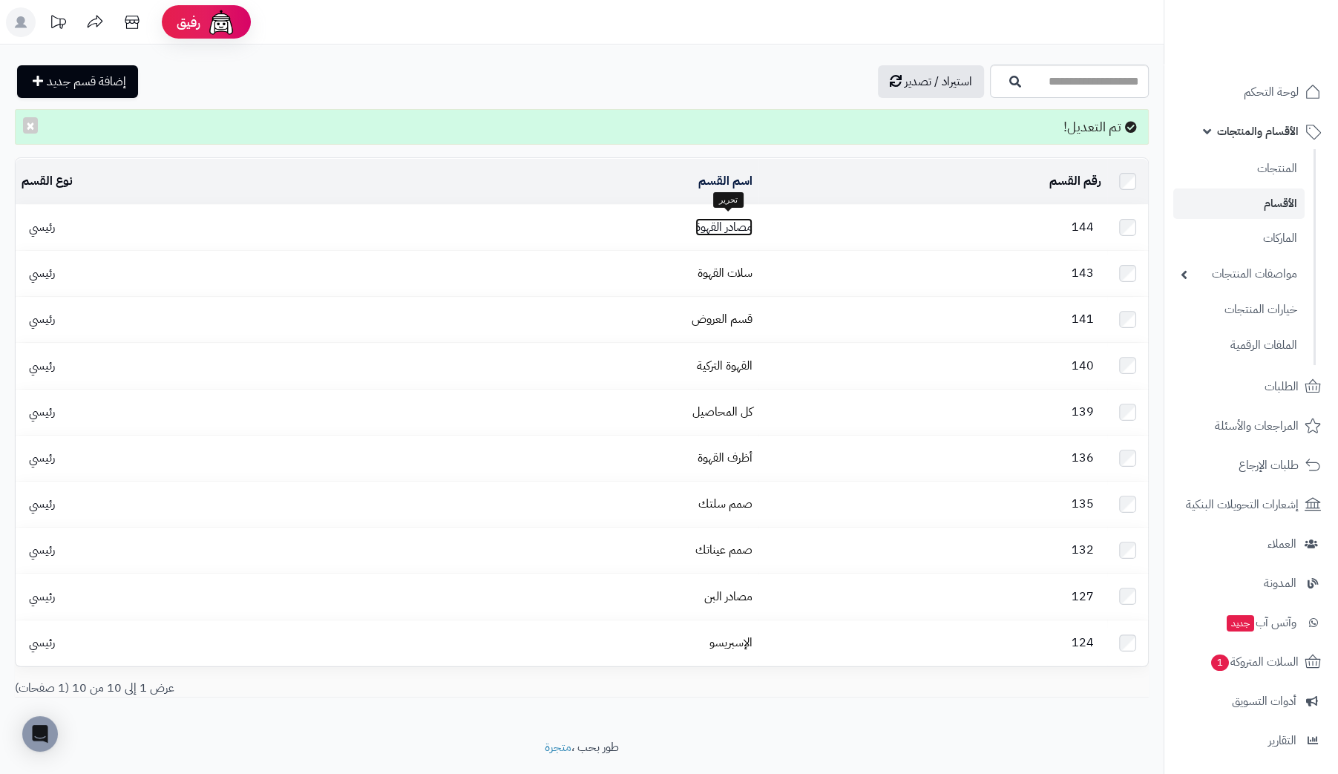
click at [746, 229] on link "مصادر القهوة" at bounding box center [723, 227] width 57 height 18
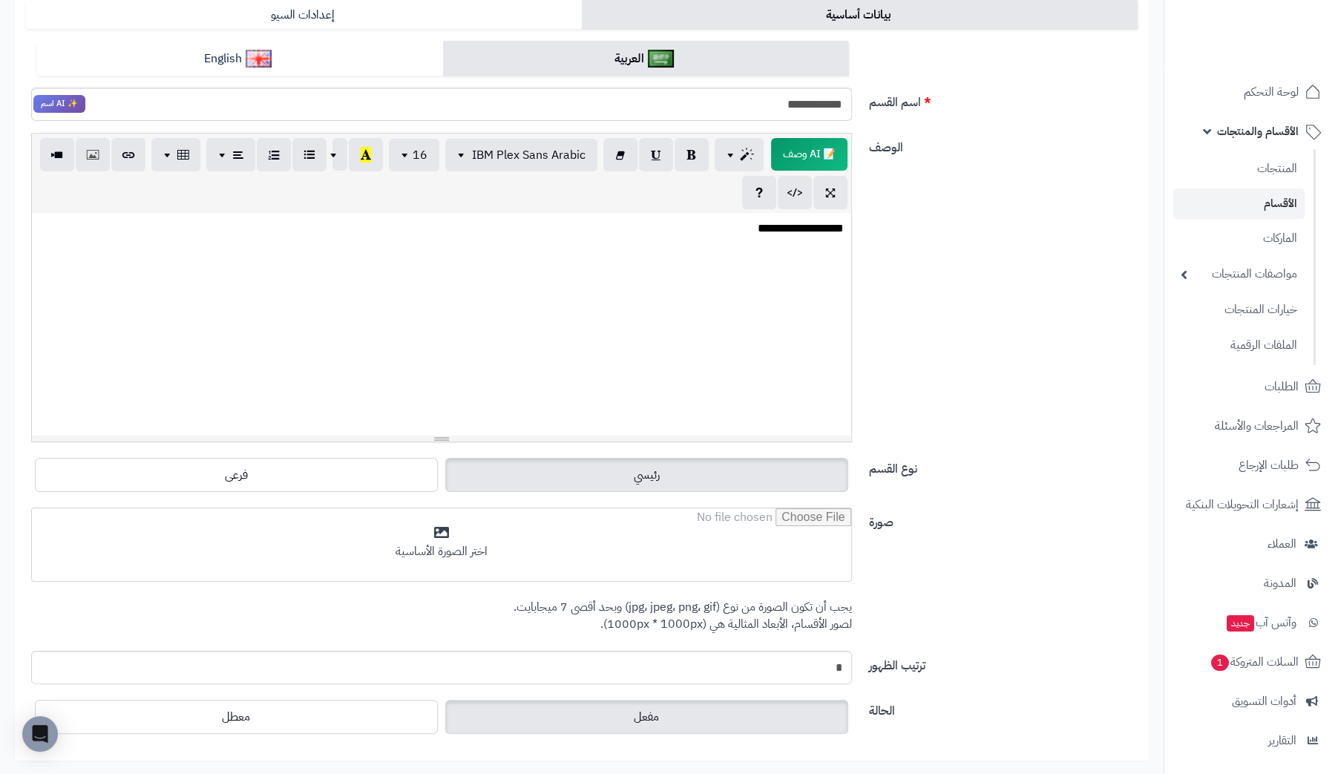
scroll to position [269, 0]
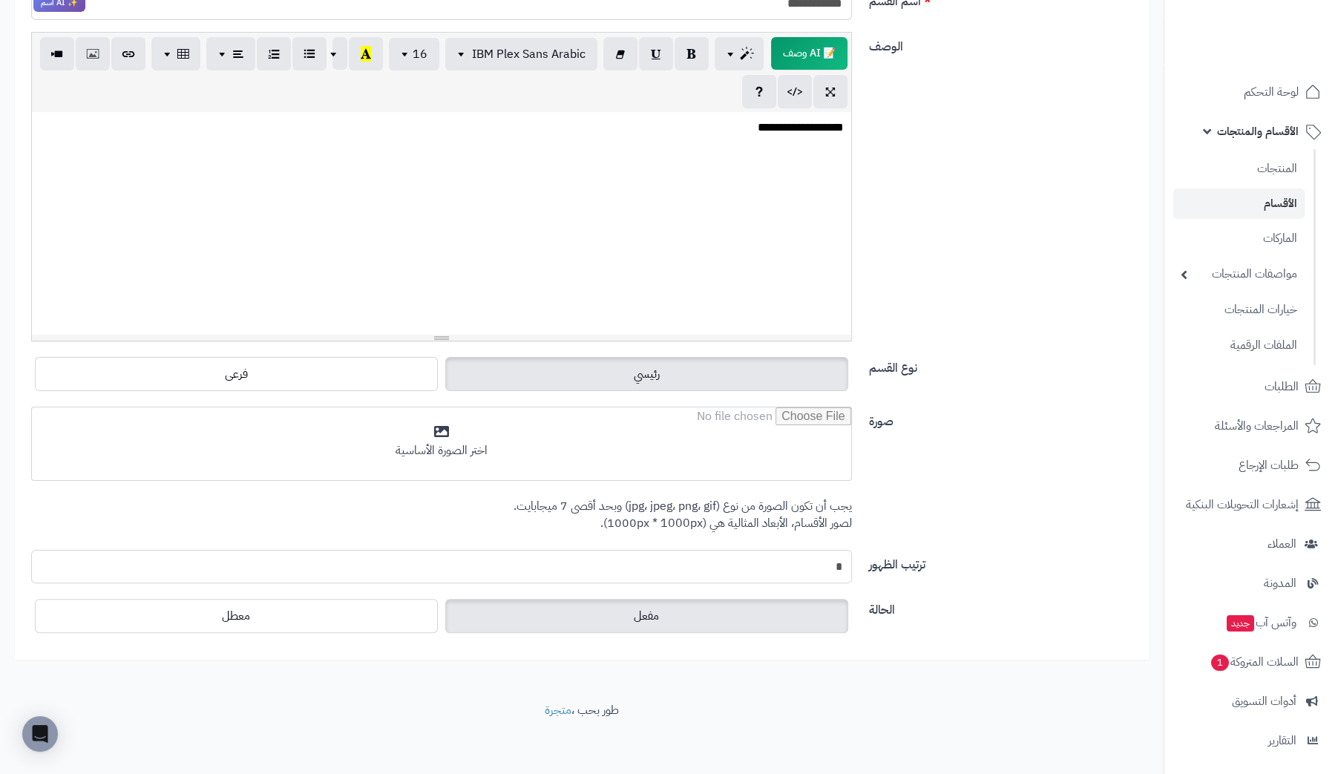
drag, startPoint x: 797, startPoint y: 564, endPoint x: 972, endPoint y: 559, distance: 175.2
click at [972, 559] on div "ترتيب الظهور *" at bounding box center [581, 572] width 1123 height 45
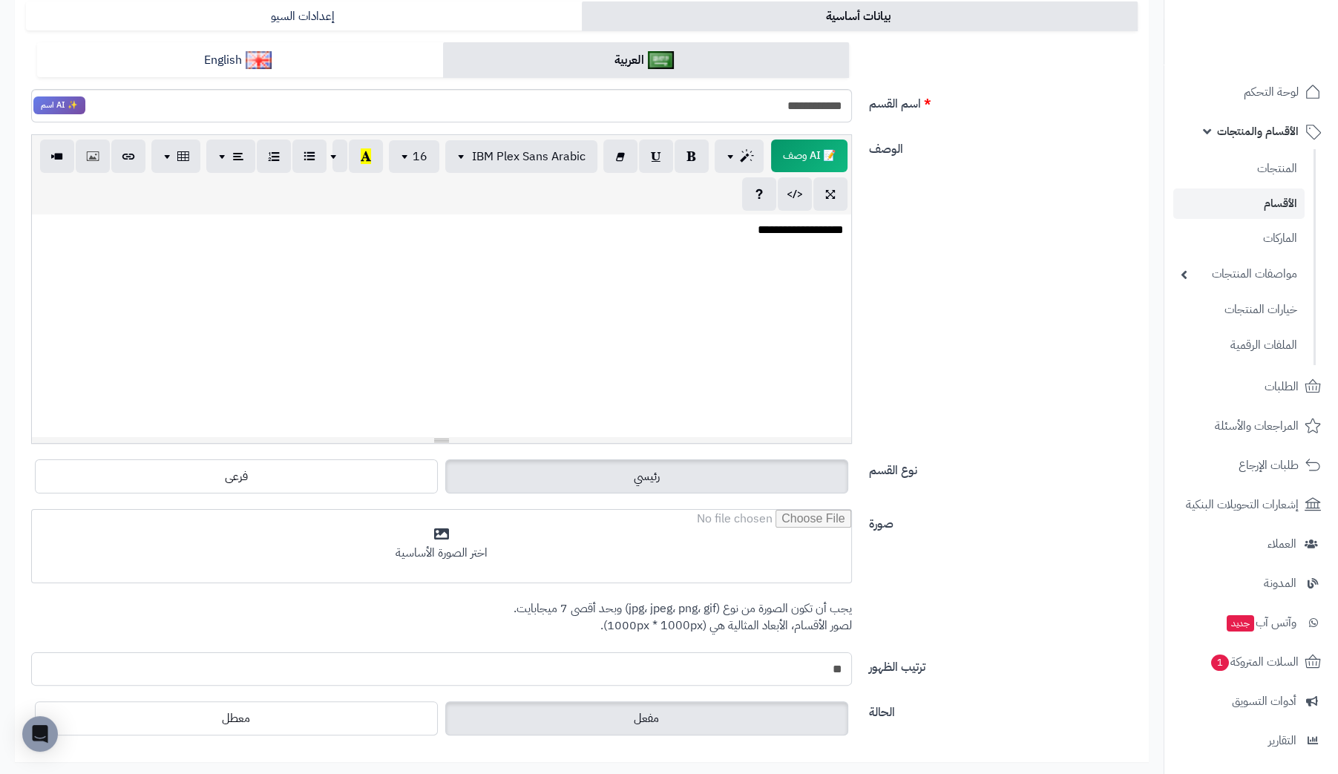
scroll to position [0, 0]
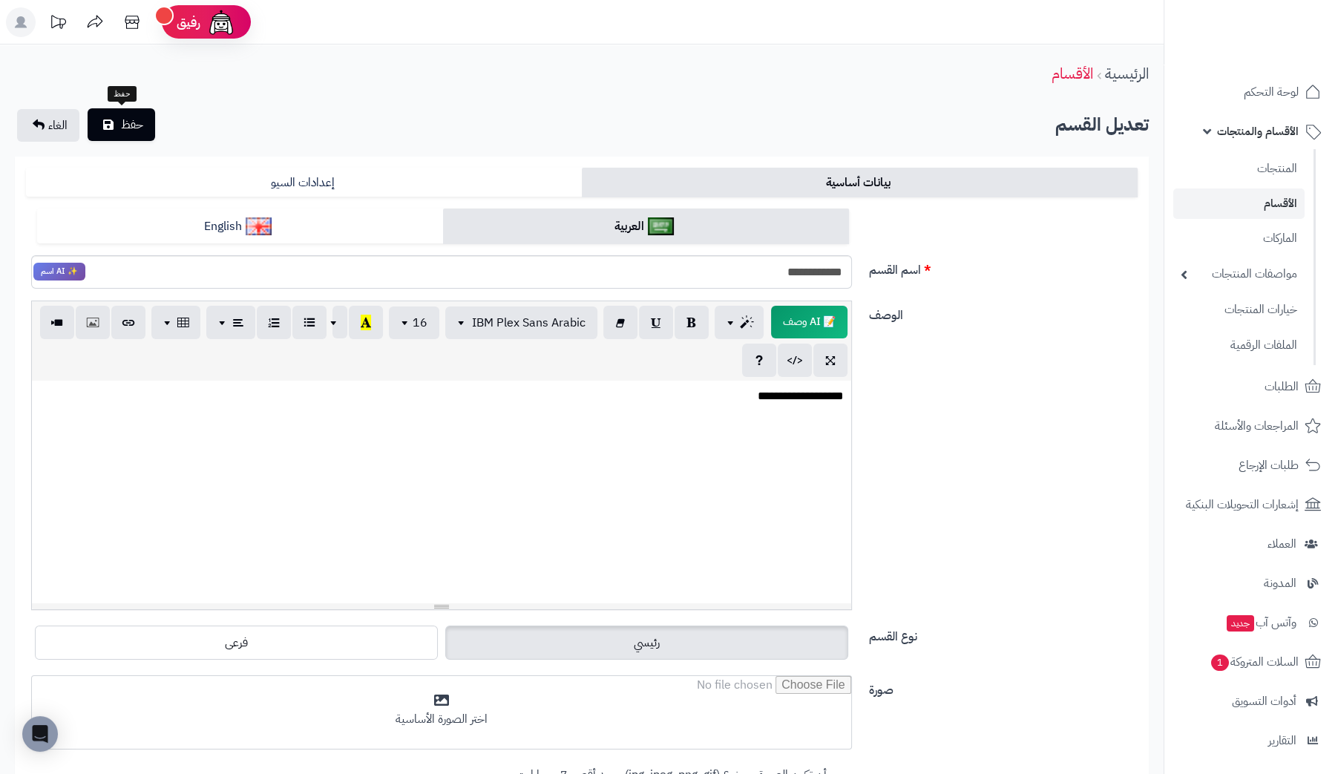
type input "**"
click at [134, 129] on span "حفظ" at bounding box center [132, 125] width 22 height 18
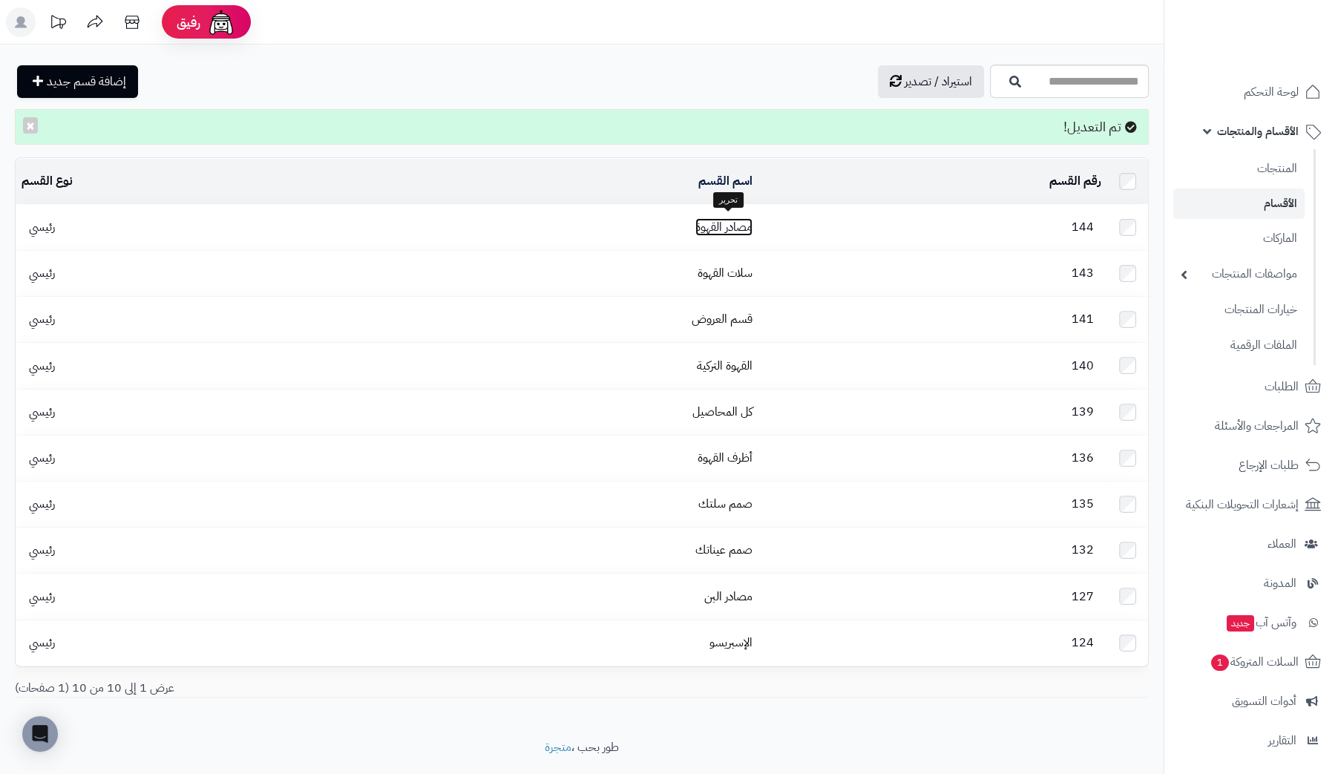
click at [738, 220] on link "مصادر القهوة" at bounding box center [723, 227] width 57 height 18
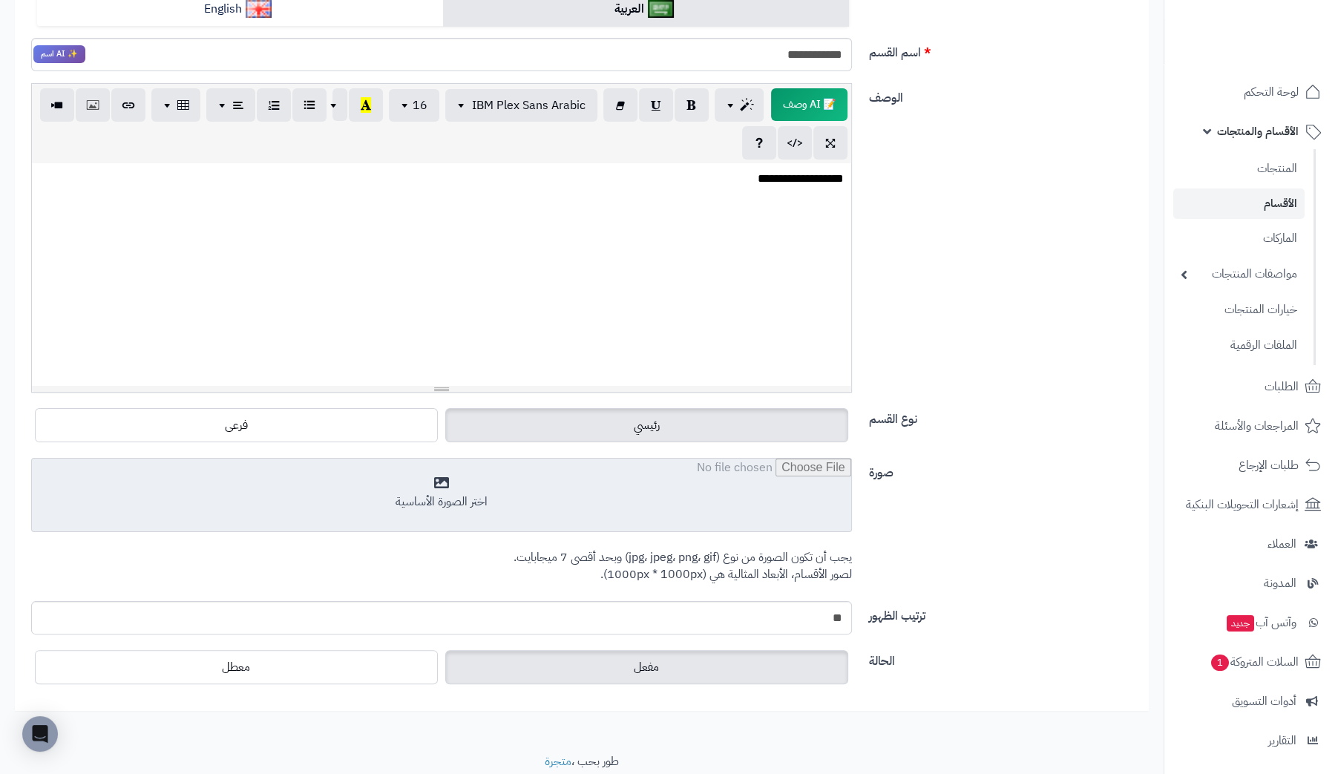
scroll to position [269, 0]
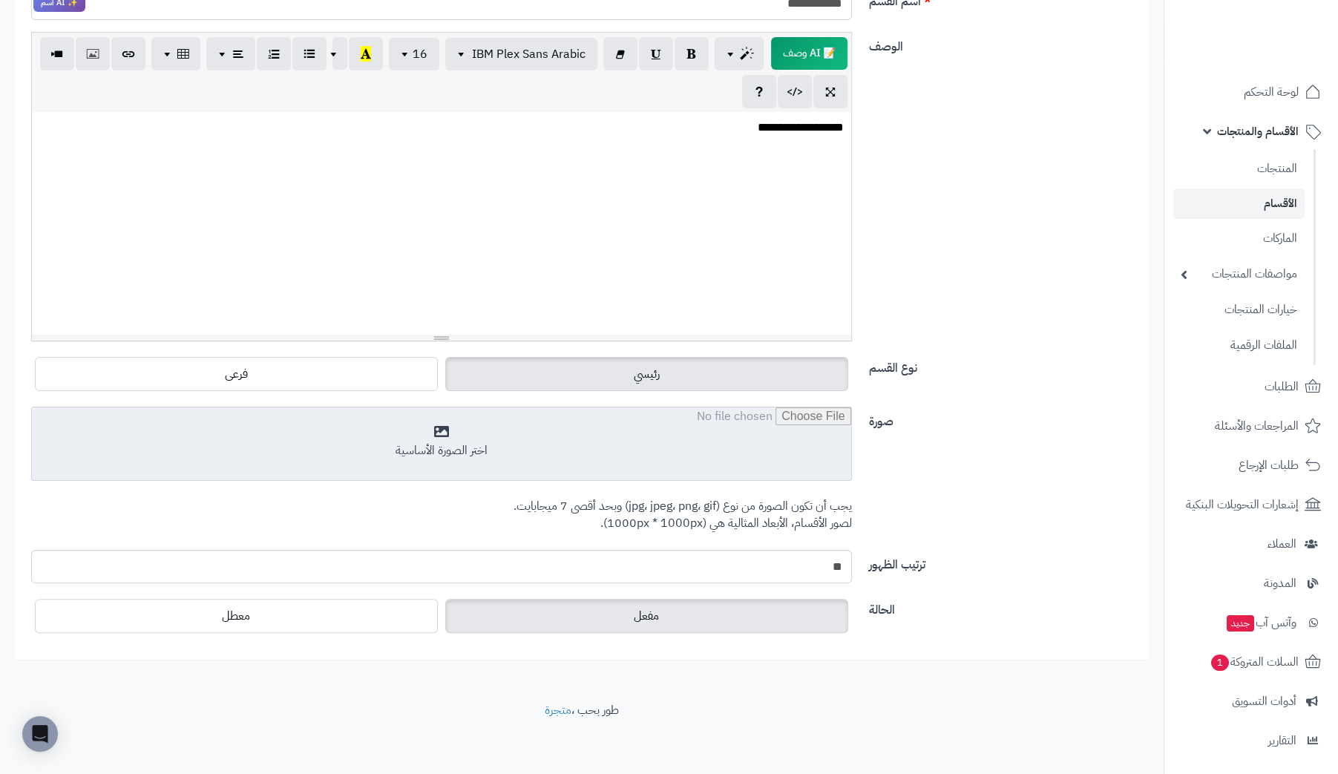
click at [432, 440] on input "file" at bounding box center [441, 444] width 819 height 74
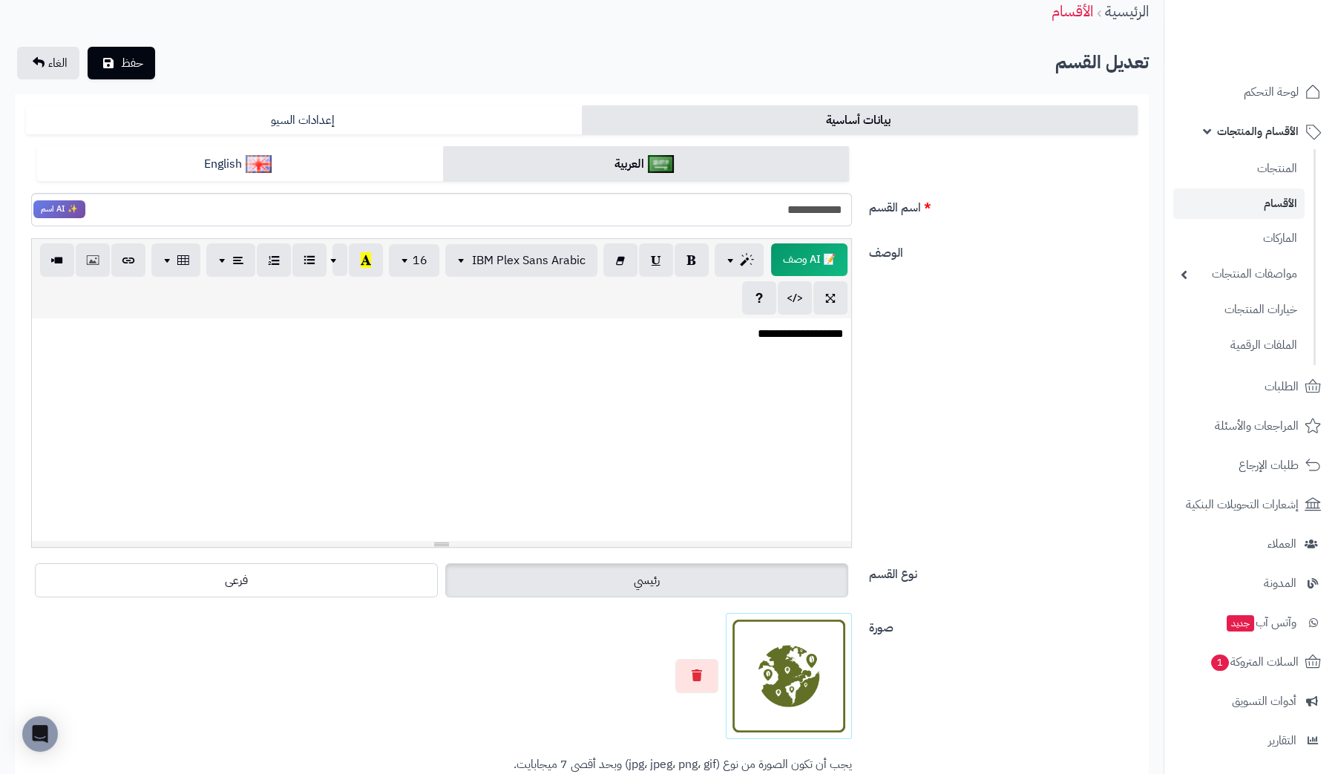
scroll to position [0, 0]
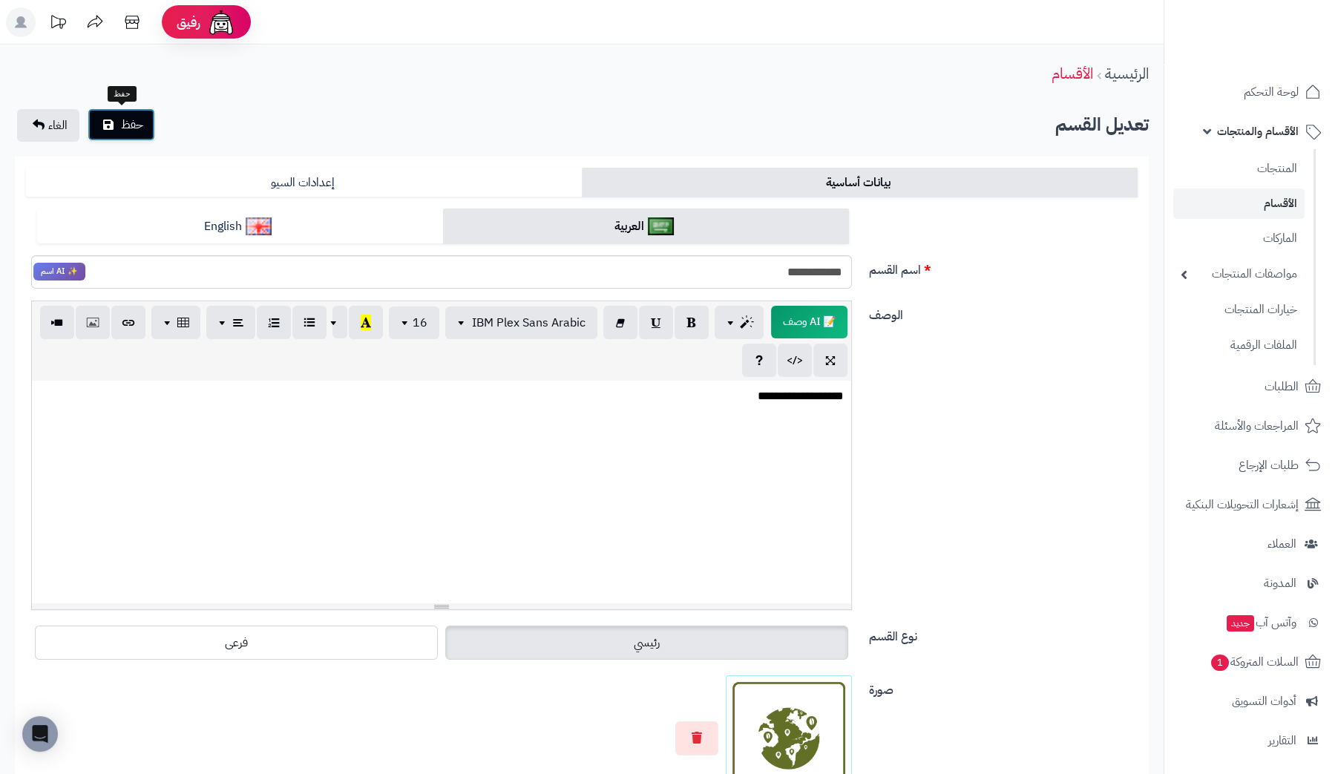
click at [133, 129] on span "حفظ" at bounding box center [132, 125] width 22 height 18
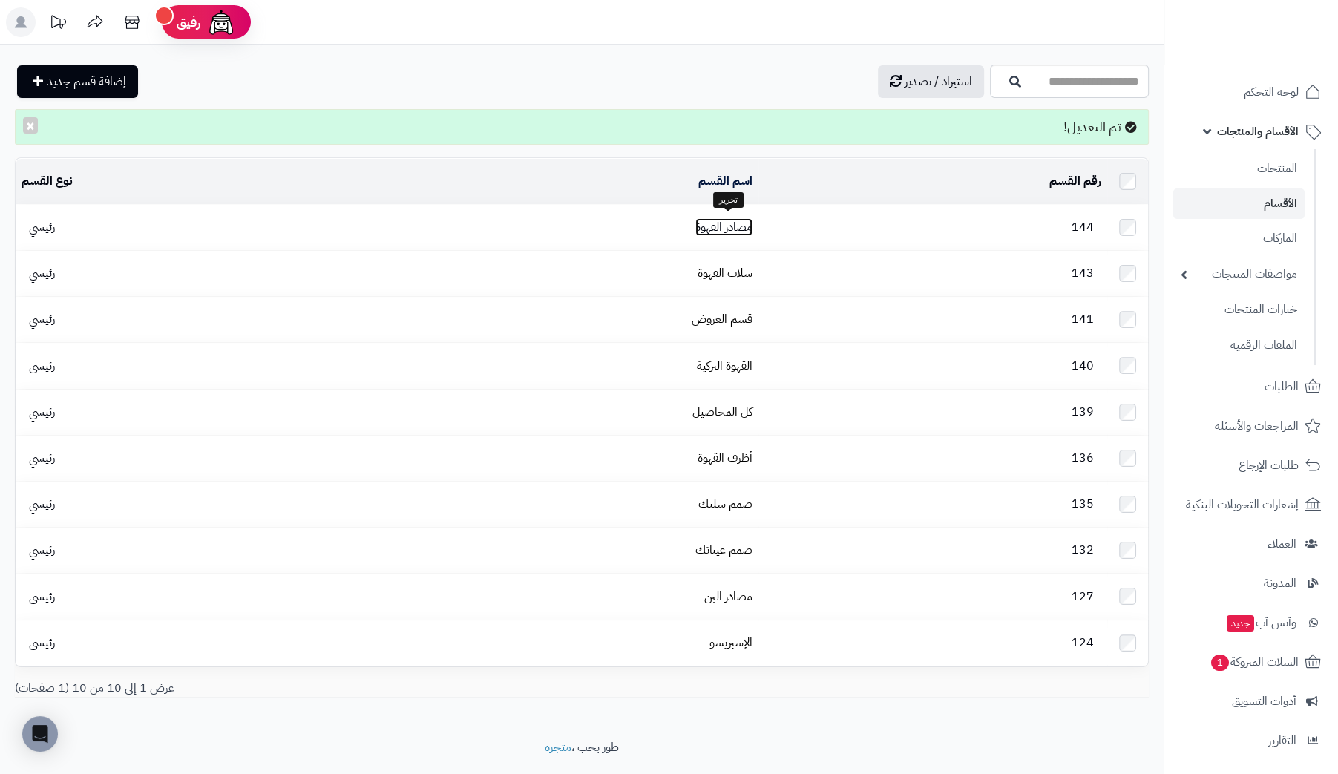
click at [729, 224] on link "مصادر القهوة" at bounding box center [723, 227] width 57 height 18
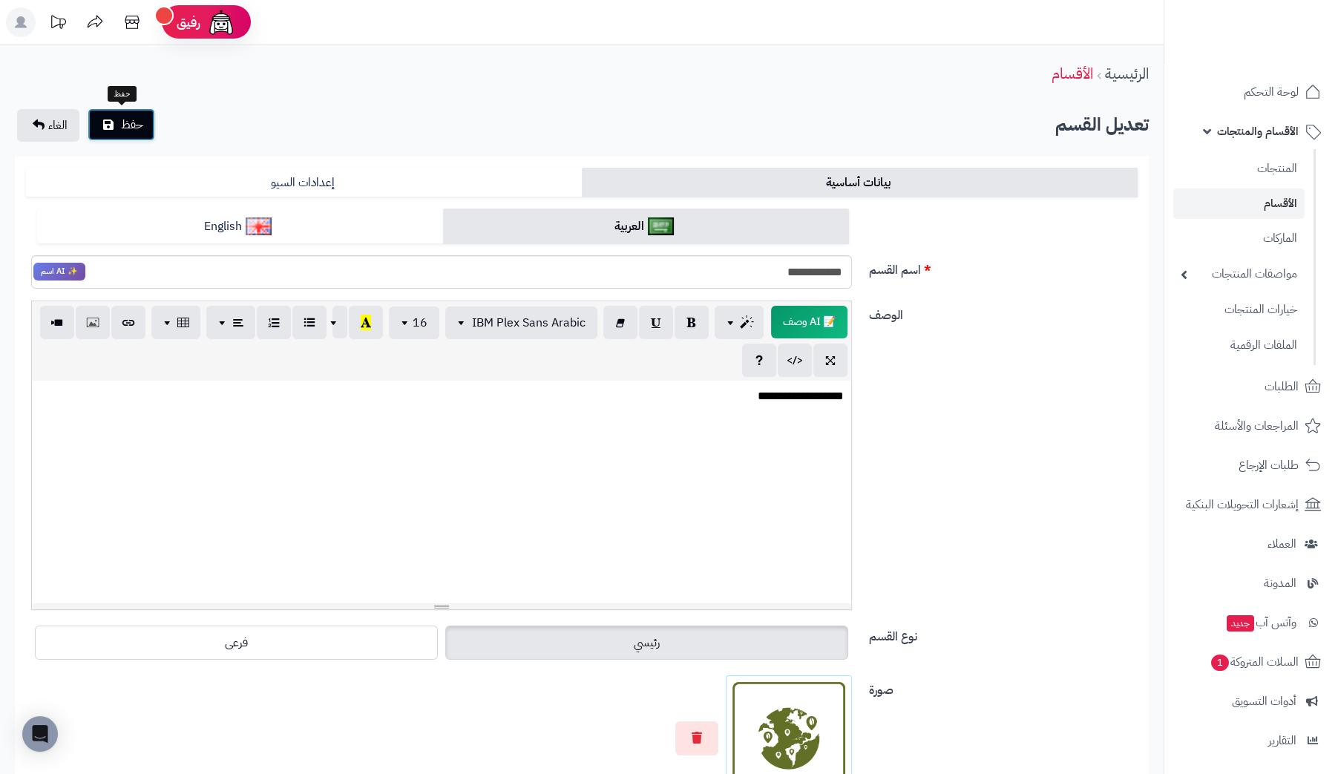
click at [125, 129] on span "حفظ" at bounding box center [132, 125] width 22 height 18
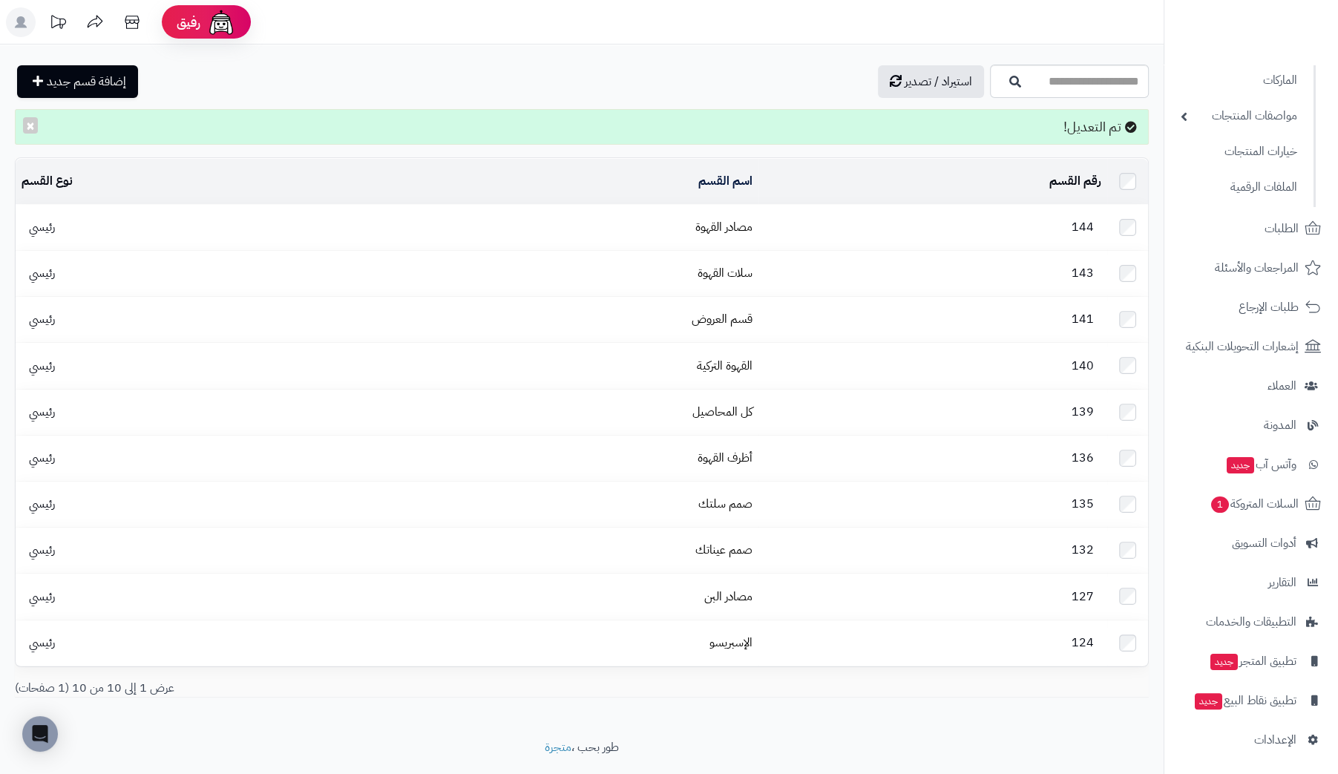
scroll to position [160, 0]
click at [720, 225] on link "مصادر القهوة" at bounding box center [723, 227] width 57 height 18
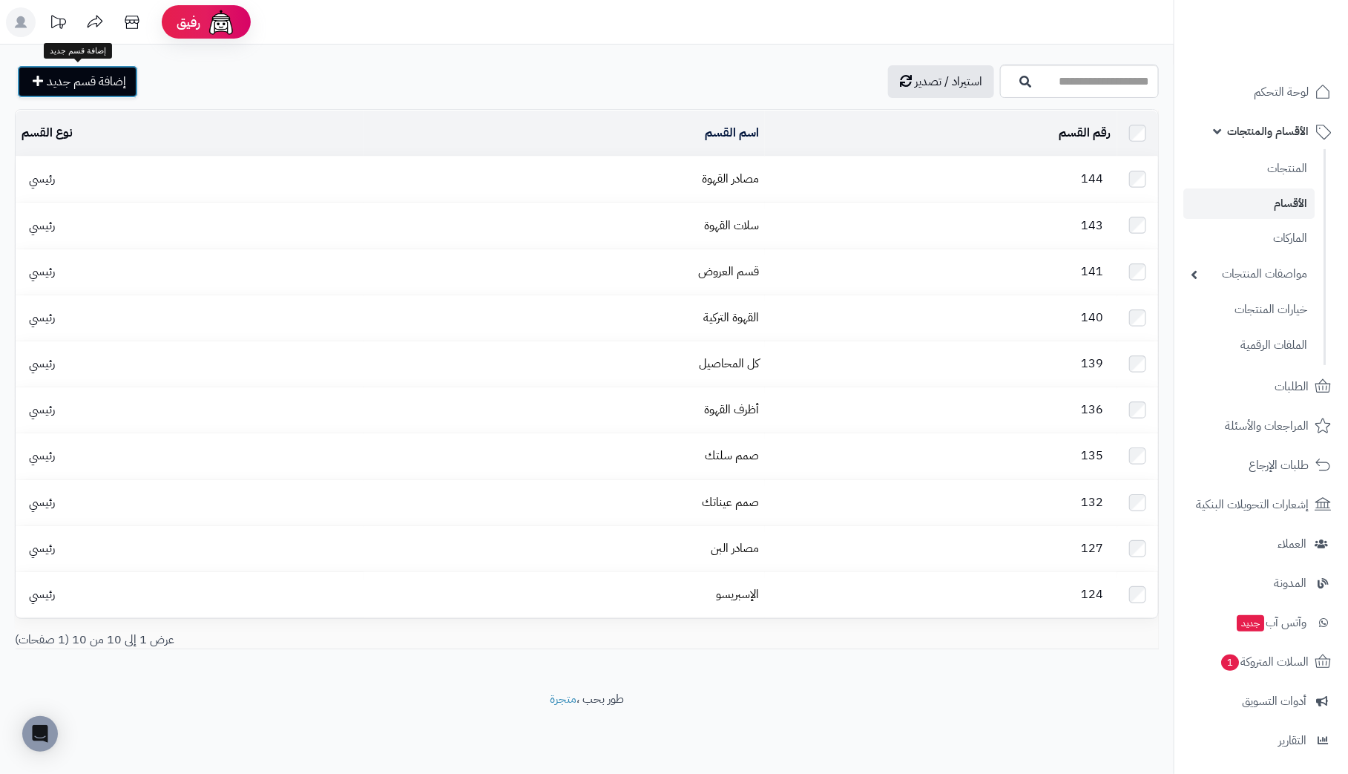
click at [92, 85] on span "إضافة قسم جديد" at bounding box center [86, 82] width 79 height 18
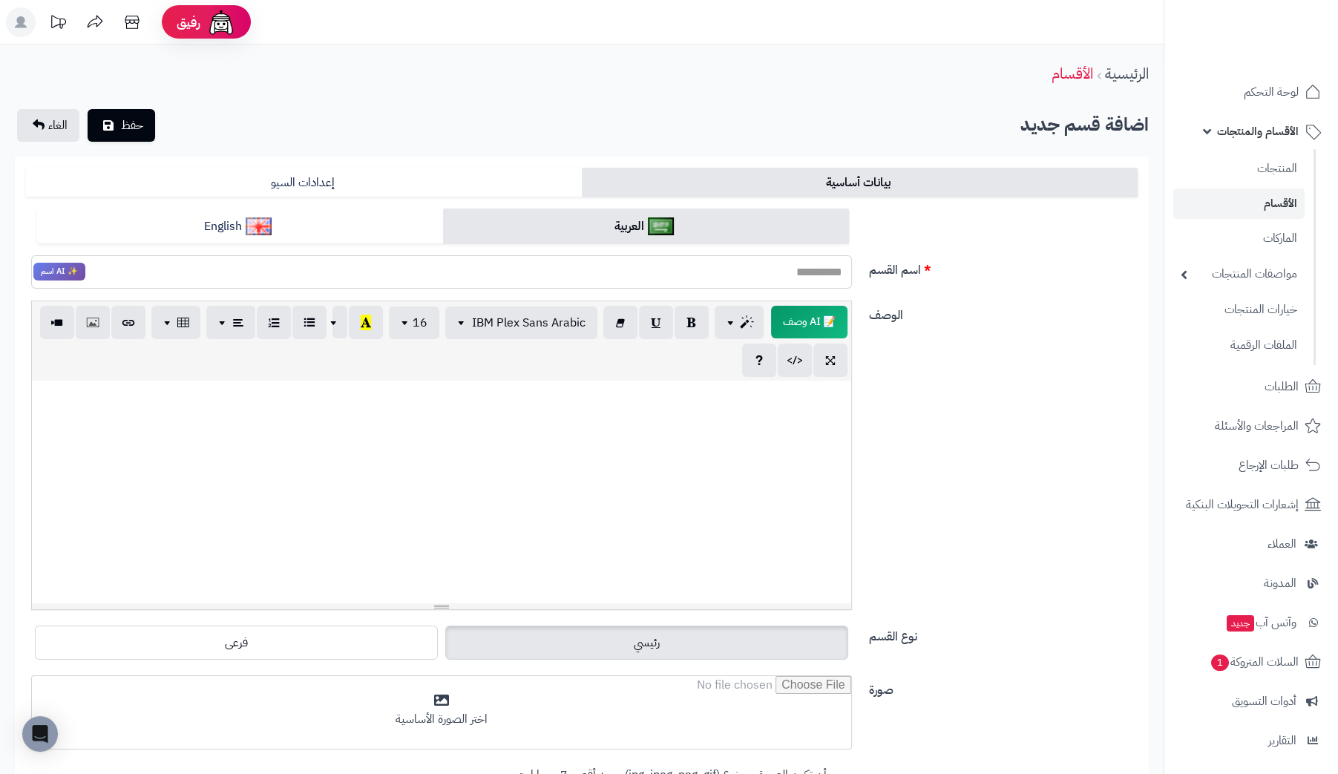
drag, startPoint x: 791, startPoint y: 263, endPoint x: 802, endPoint y: 263, distance: 11.1
click at [792, 263] on input "اسم القسم" at bounding box center [441, 271] width 821 height 33
type input "*"
click at [785, 277] on input "اسم القسم" at bounding box center [441, 271] width 821 height 33
type input "*******"
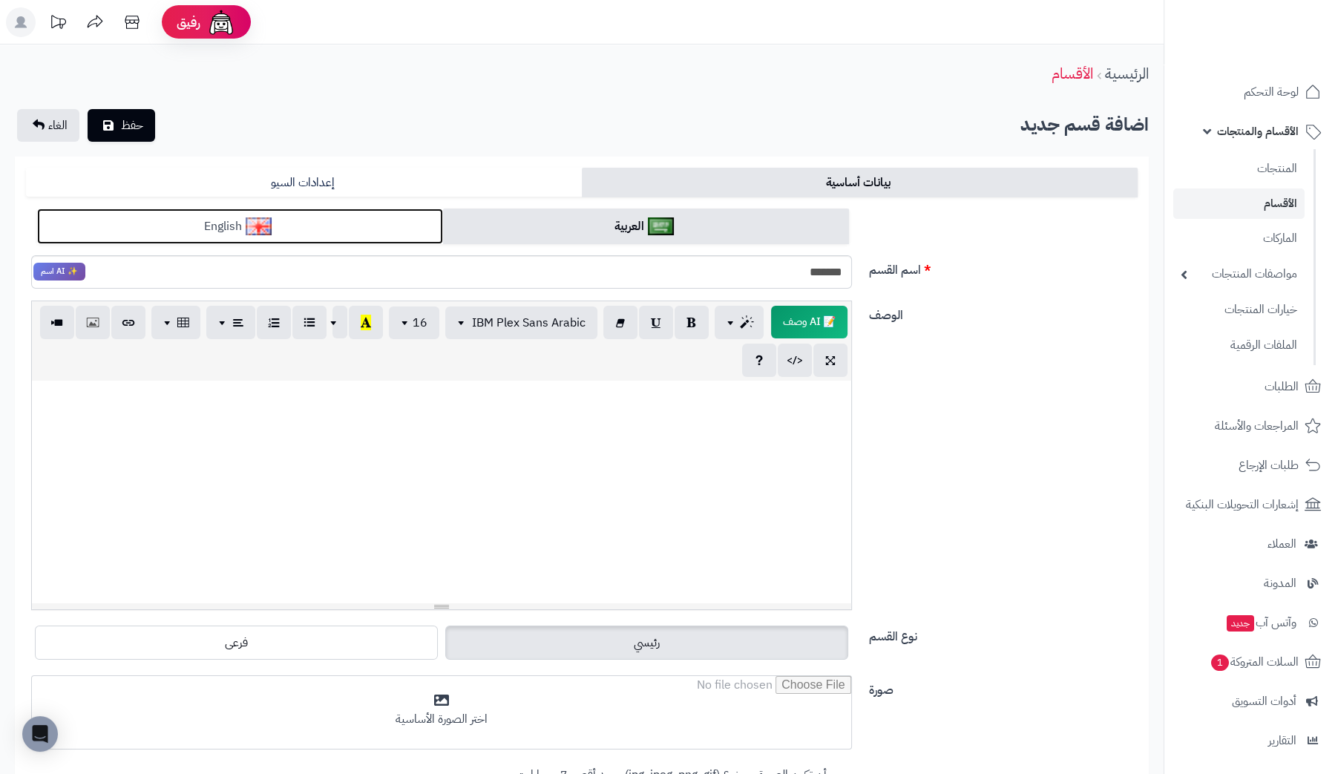
click at [348, 210] on link "English" at bounding box center [240, 226] width 406 height 36
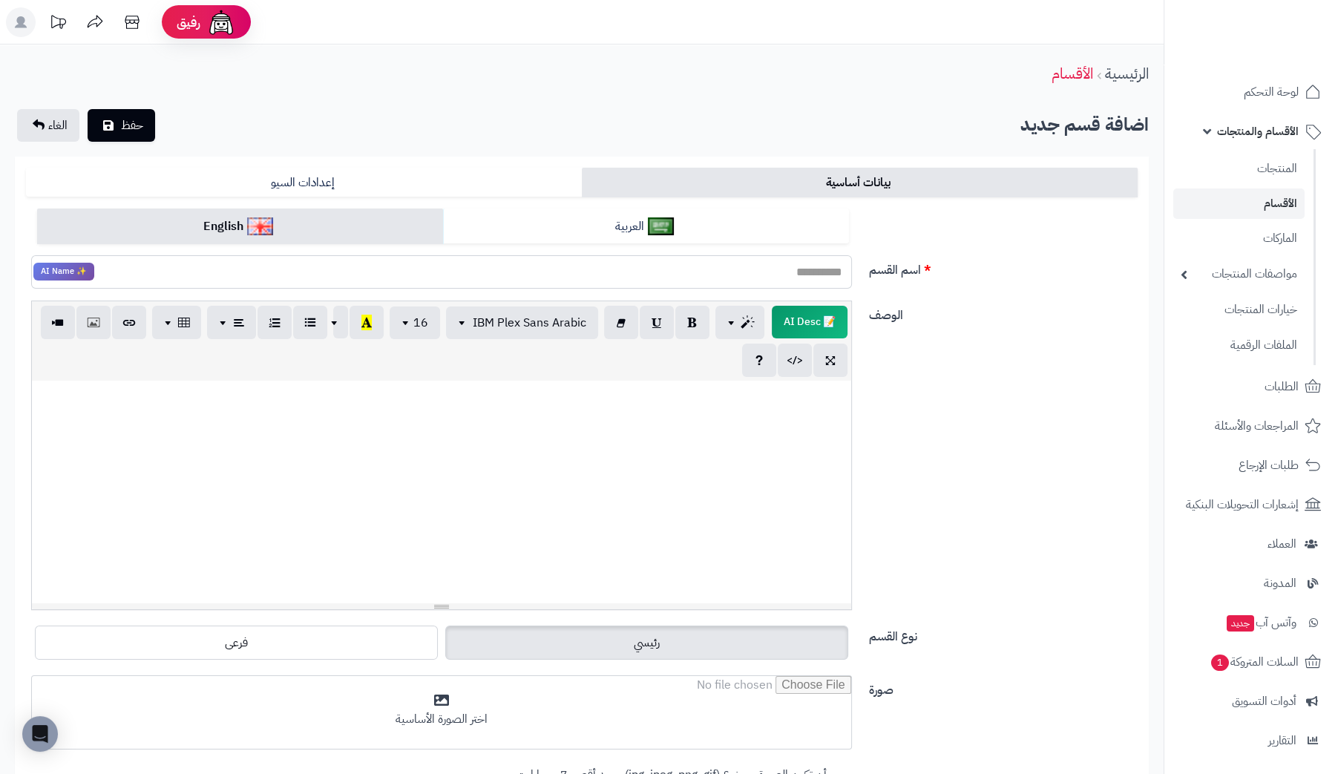
click at [781, 275] on input "اسم القسم" at bounding box center [441, 271] width 821 height 33
type input "********"
click at [625, 231] on link "العربية" at bounding box center [646, 226] width 406 height 36
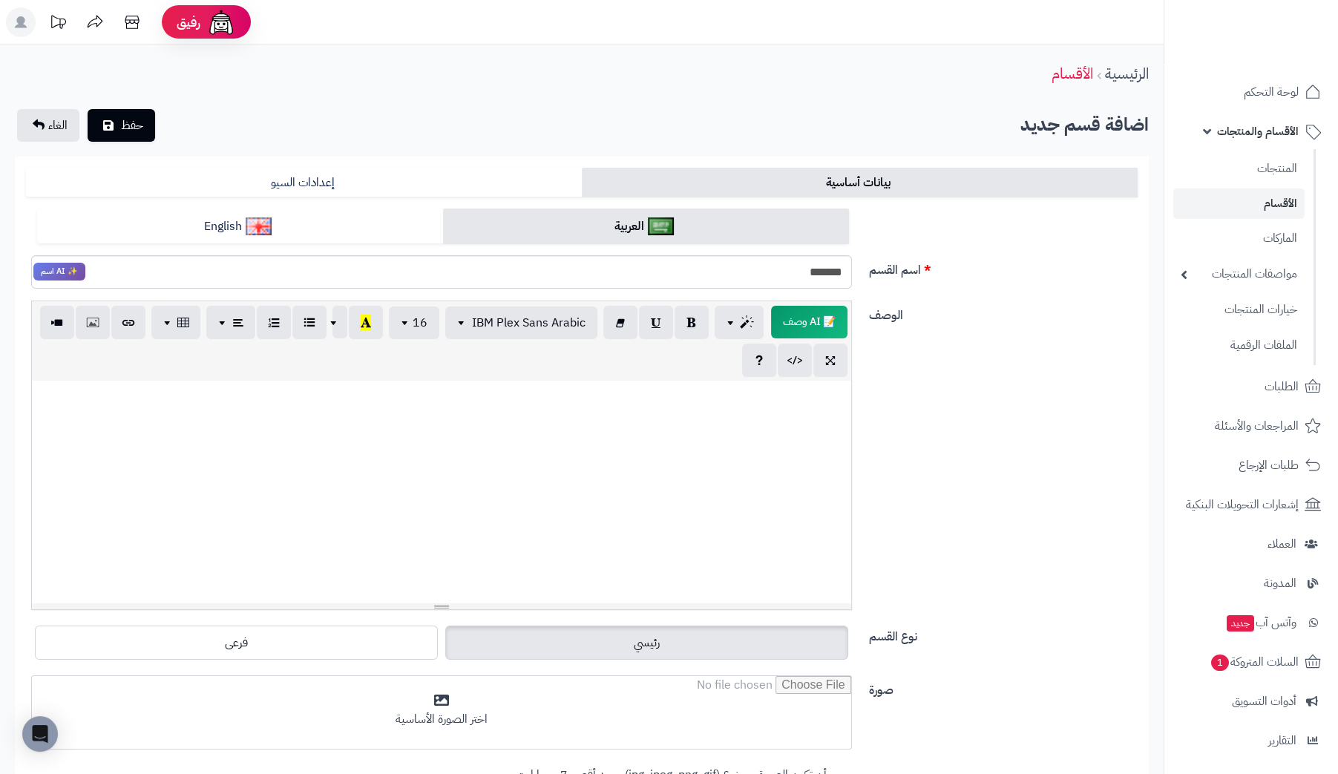
click at [787, 386] on div at bounding box center [441, 492] width 819 height 223
drag, startPoint x: 674, startPoint y: 407, endPoint x: 1193, endPoint y: 415, distance: 519.4
click at [1193, 415] on div "**********" at bounding box center [669, 522] width 1338 height 1045
copy p "**********"
click at [752, 398] on p "**********" at bounding box center [441, 396] width 804 height 17
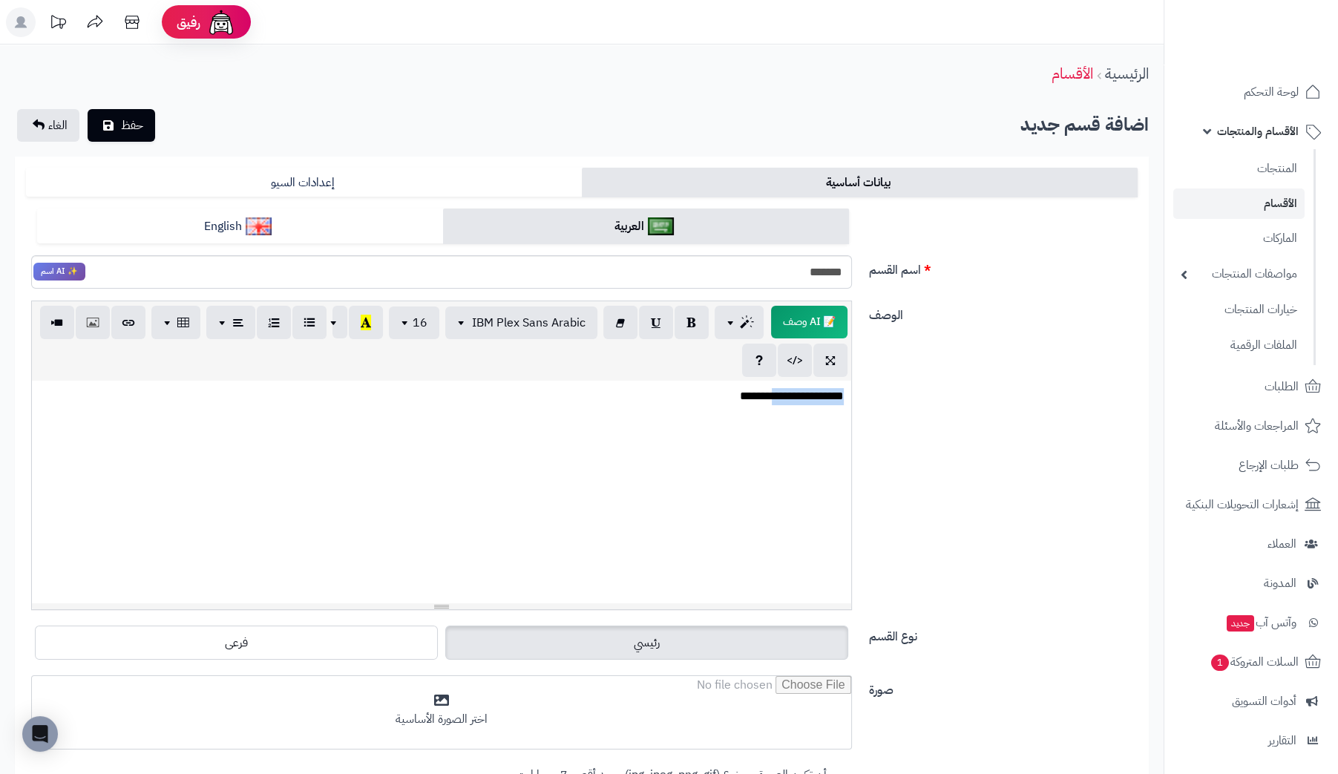
drag, startPoint x: 749, startPoint y: 398, endPoint x: 922, endPoint y: 398, distance: 172.1
click at [920, 398] on div "**********" at bounding box center [581, 460] width 1123 height 321
copy p "**********"
click at [779, 428] on div "**********" at bounding box center [441, 492] width 819 height 223
click at [651, 399] on p "**********" at bounding box center [441, 396] width 804 height 17
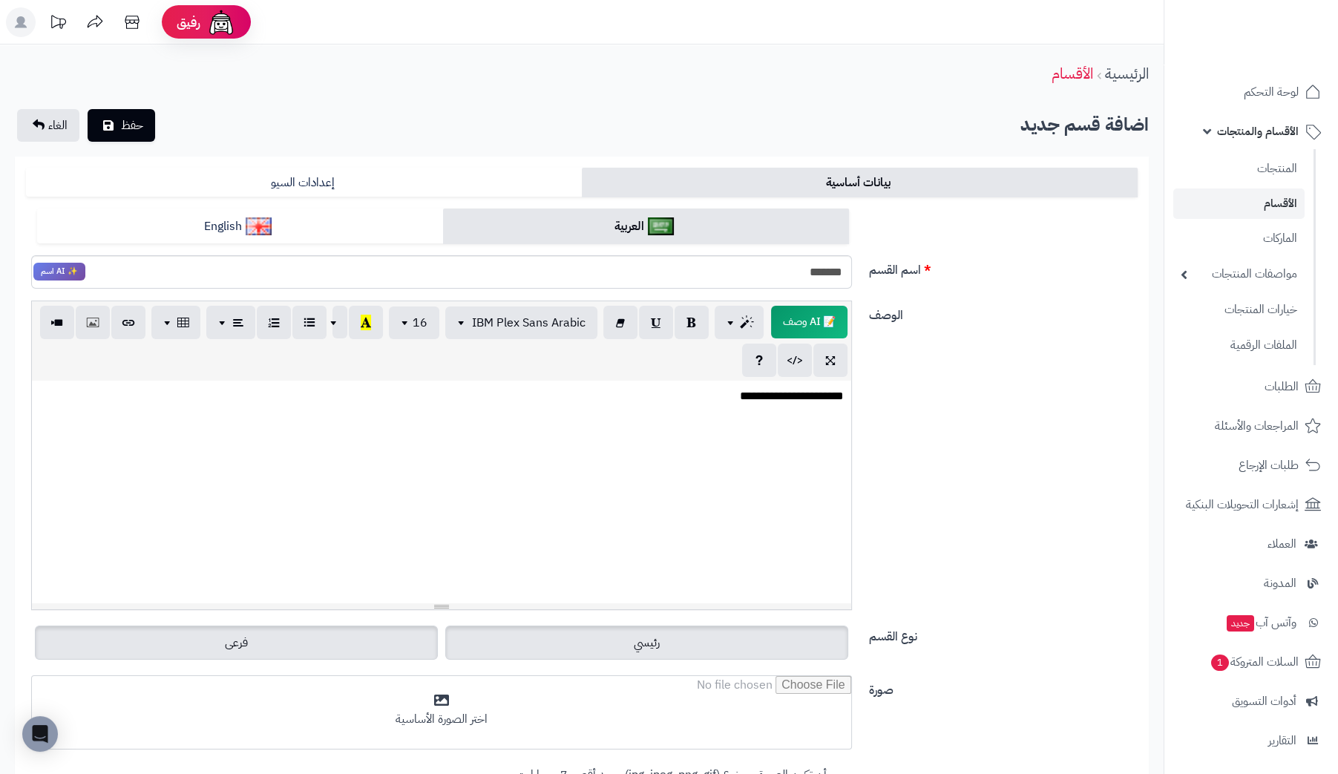
click at [312, 646] on label "فرعى" at bounding box center [236, 642] width 403 height 34
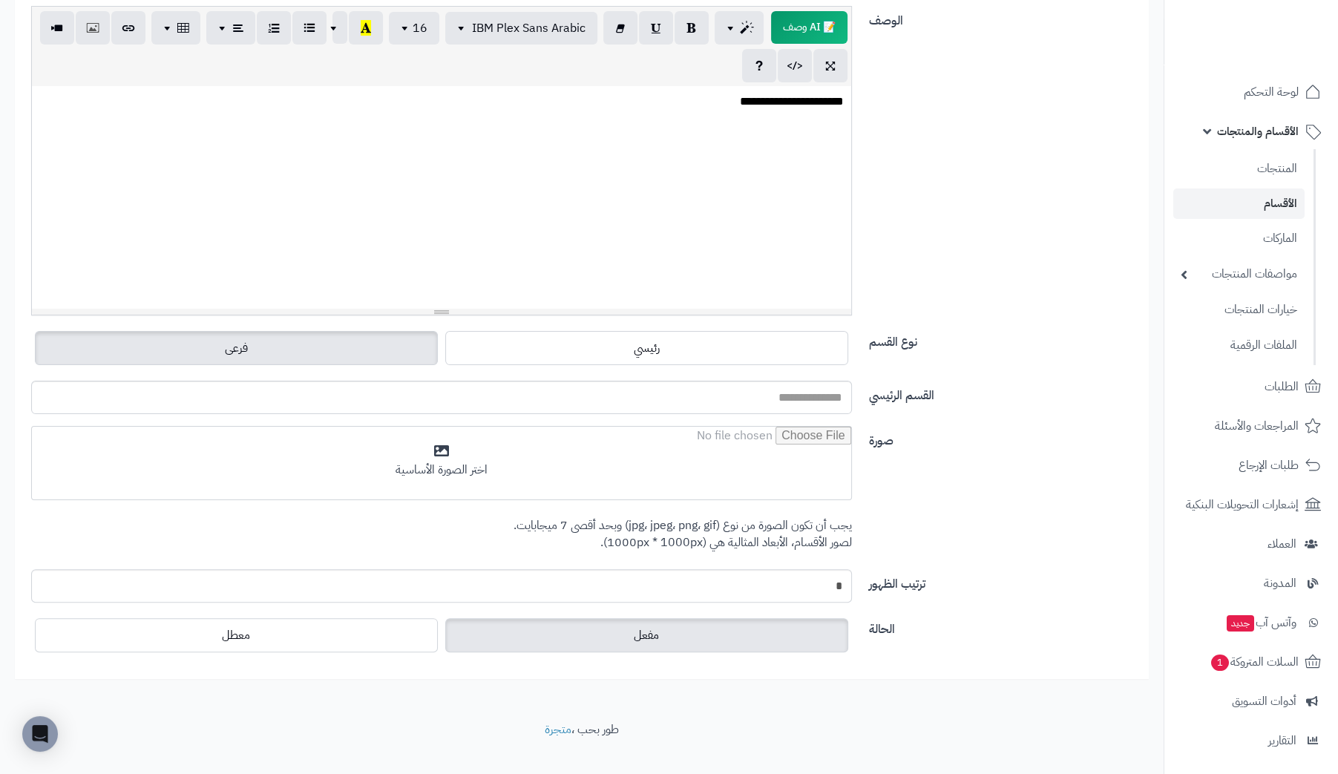
scroll to position [296, 0]
click at [821, 403] on input "القسم الرئيسي" at bounding box center [441, 395] width 821 height 33
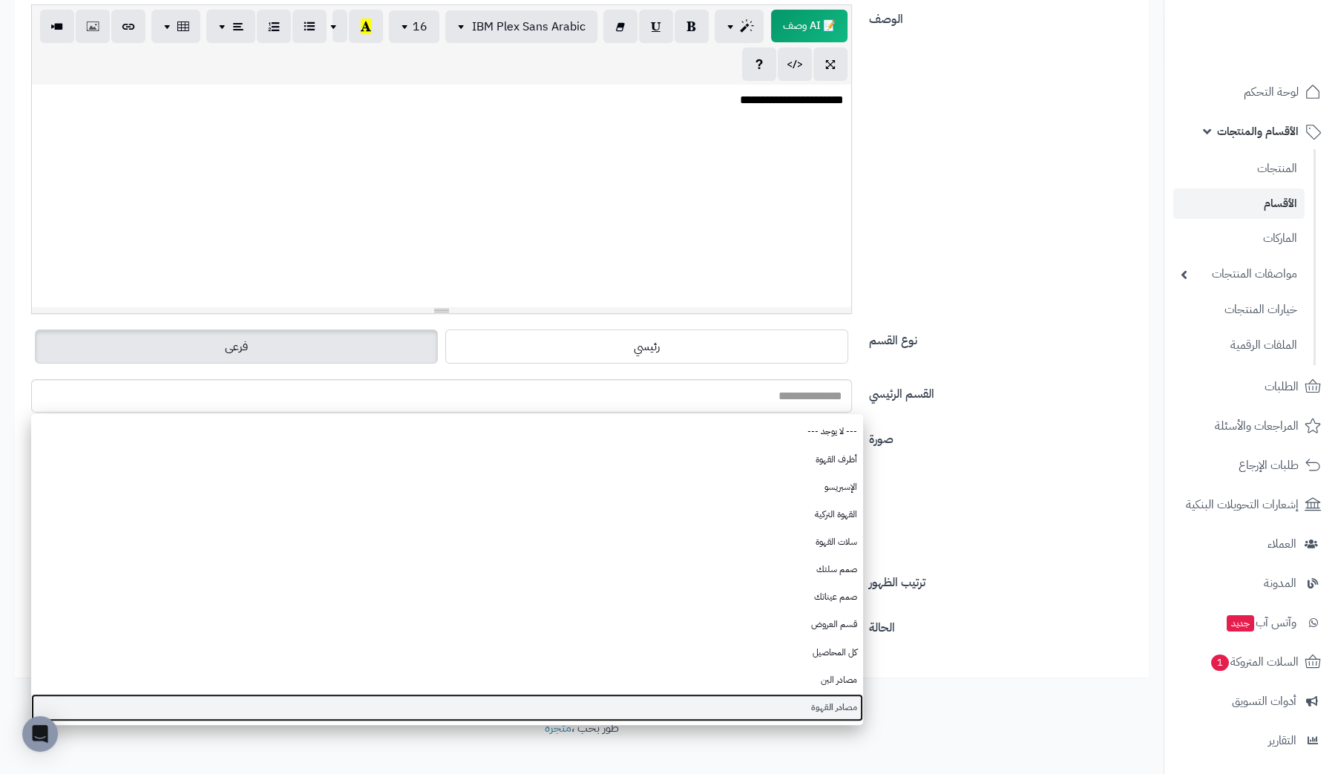
click at [844, 705] on link "مصادر القهوة" at bounding box center [447, 707] width 832 height 27
type input "**********"
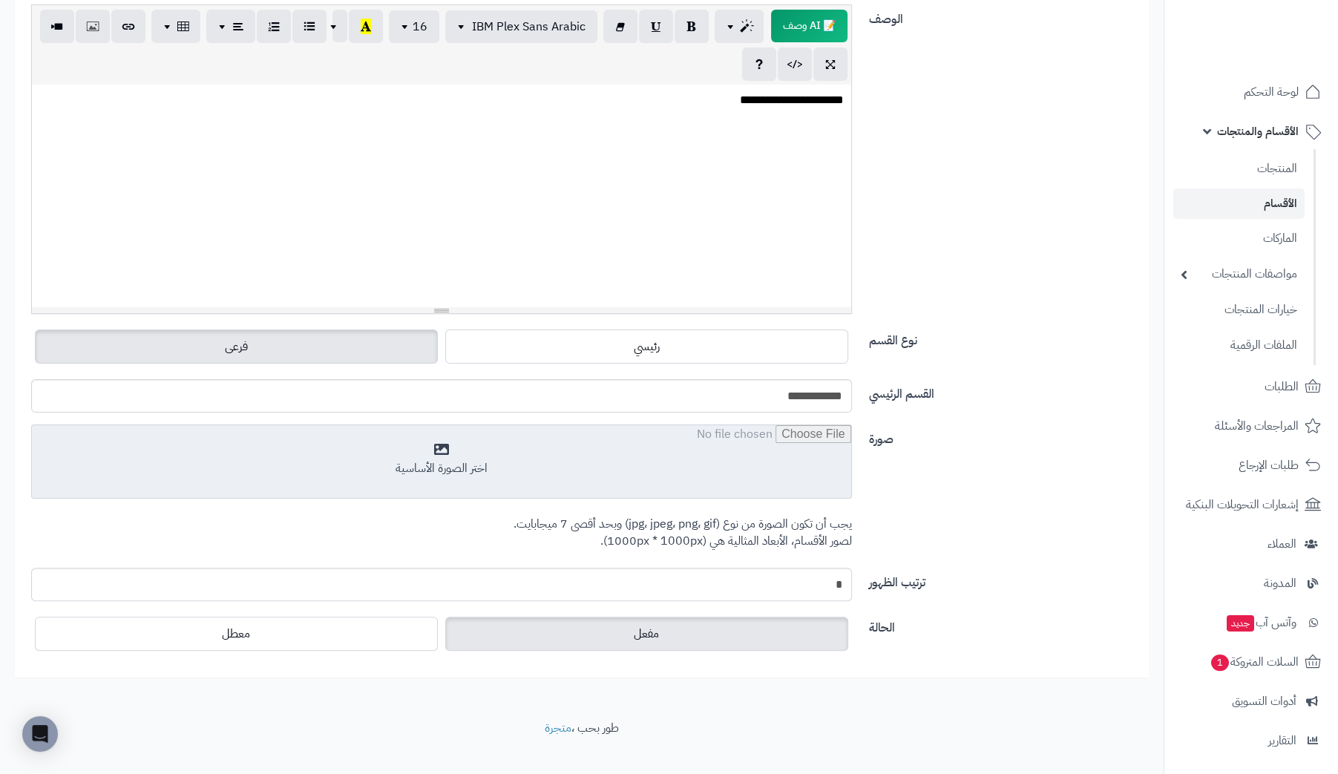
click at [456, 461] on input "file" at bounding box center [441, 462] width 819 height 74
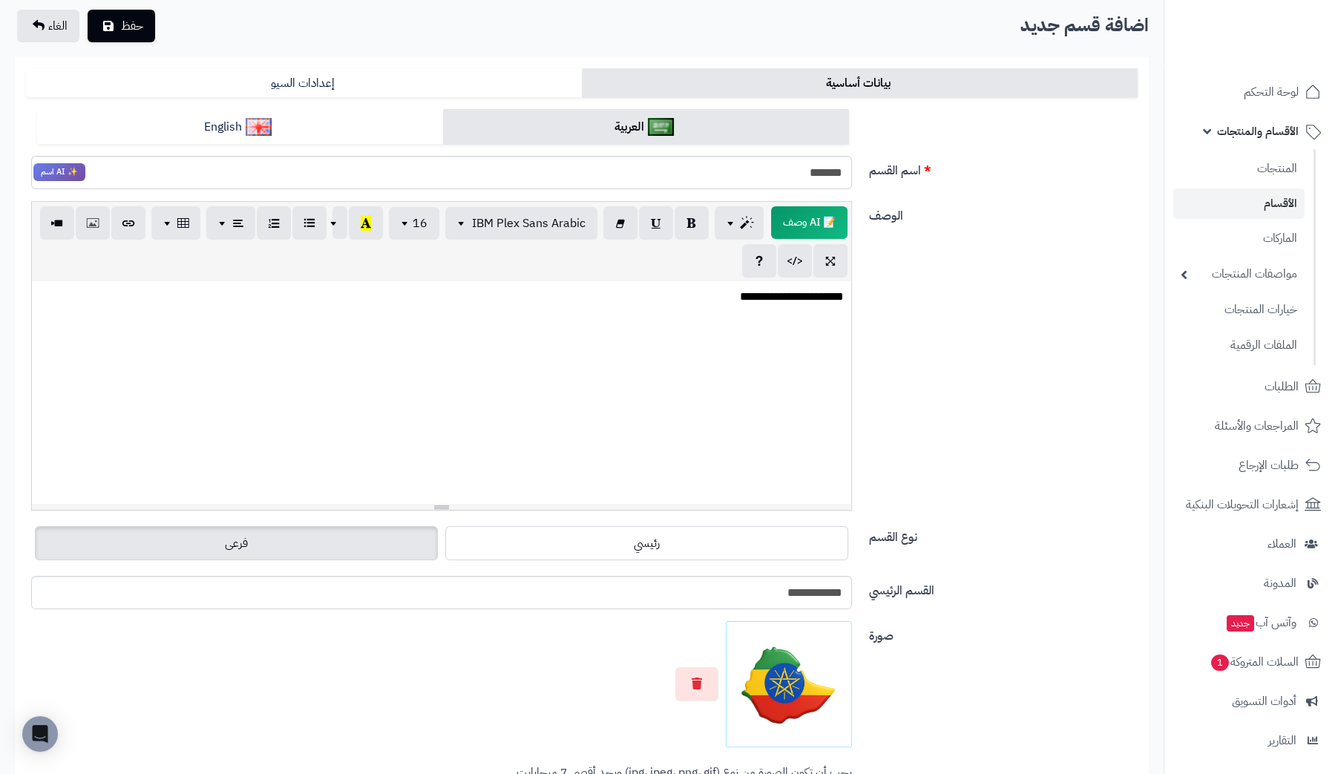
scroll to position [0, 0]
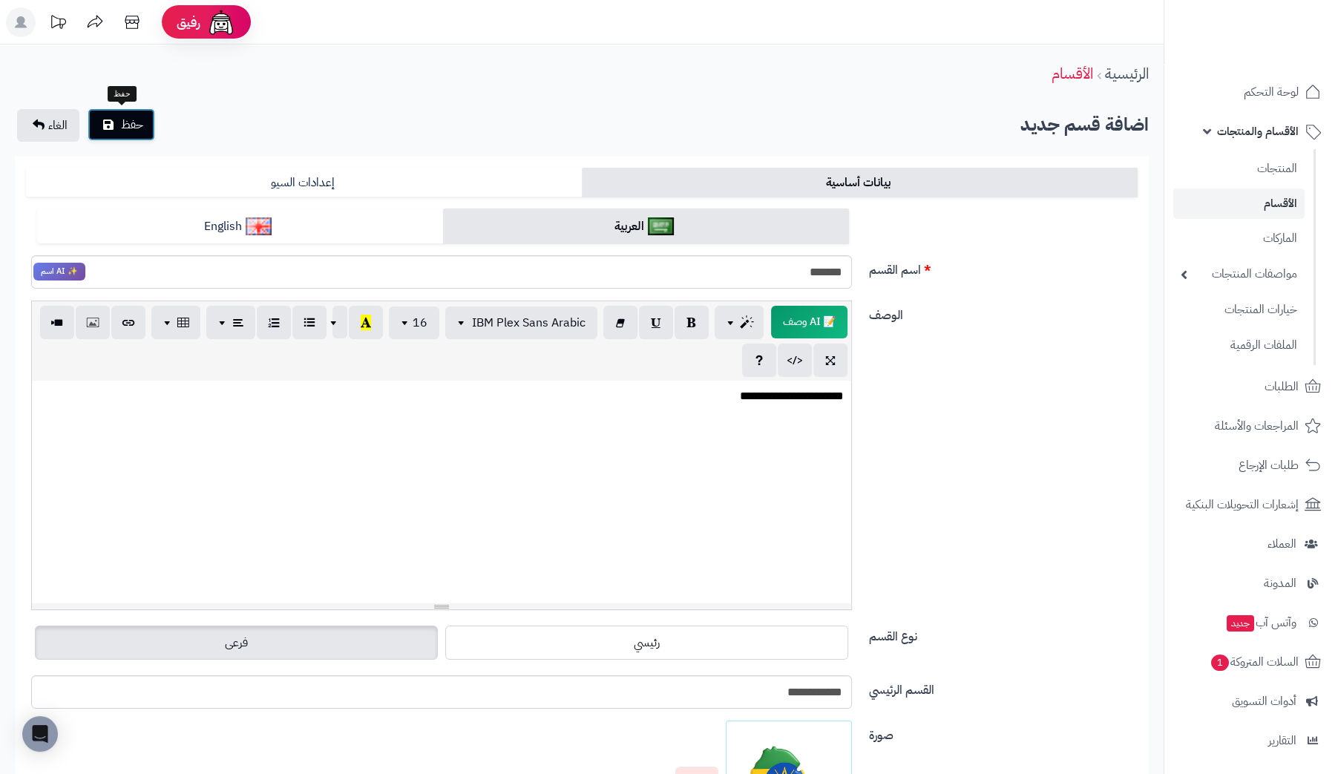
click at [116, 119] on button "حفظ" at bounding box center [122, 124] width 68 height 33
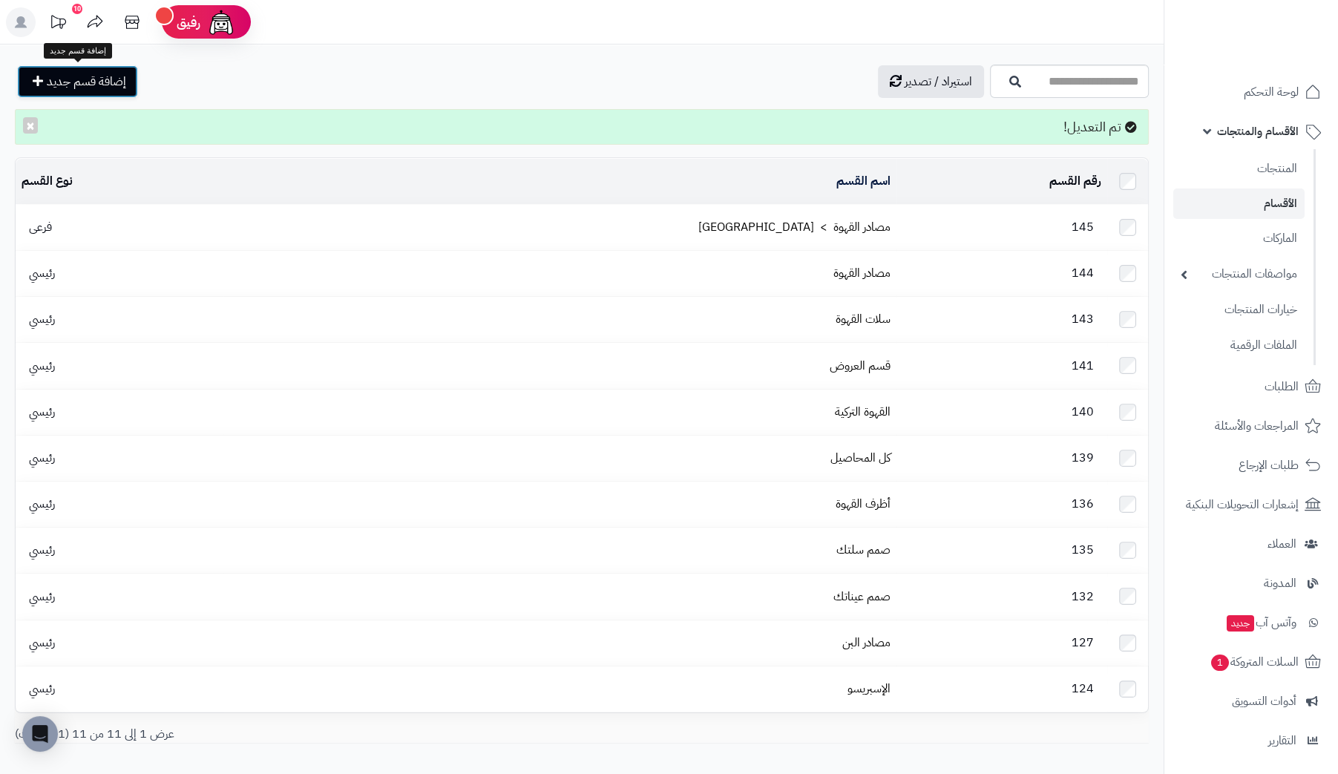
click at [112, 79] on span "إضافة قسم جديد" at bounding box center [86, 82] width 79 height 18
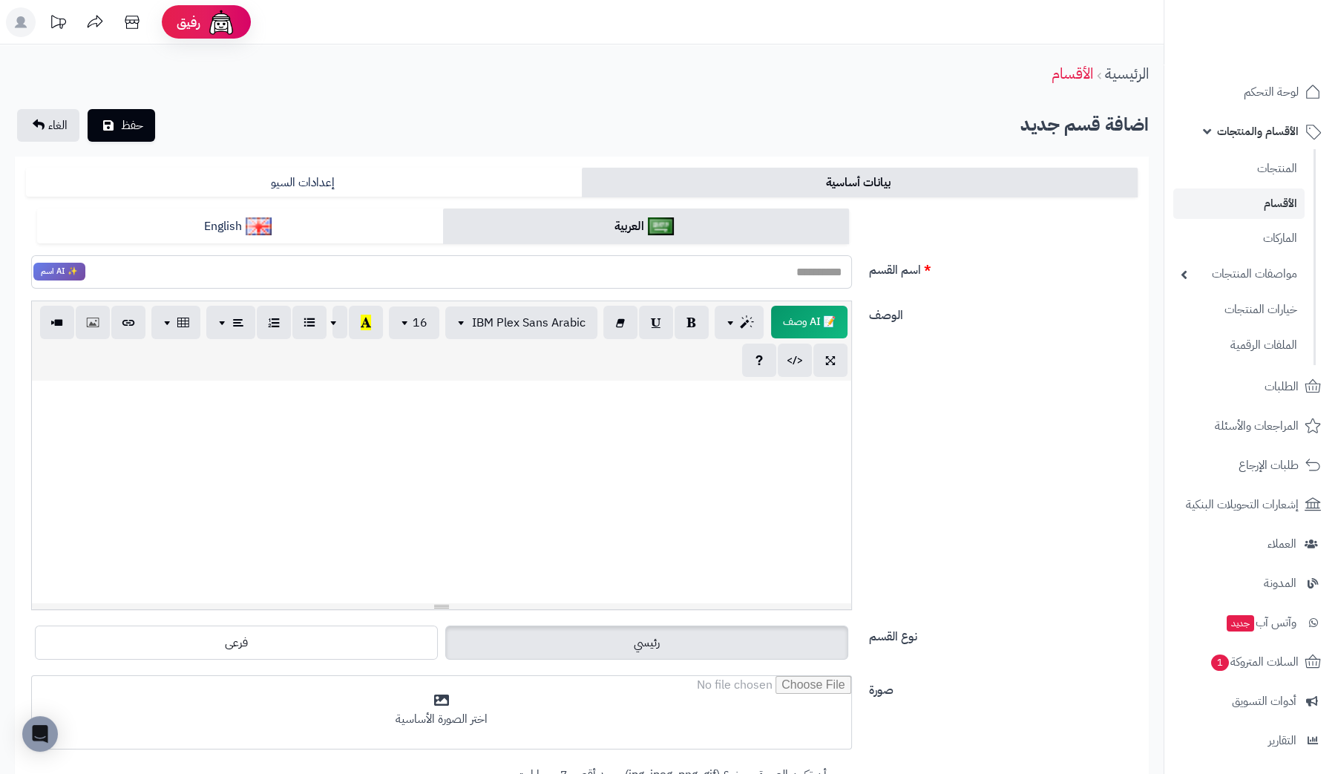
click at [753, 272] on input "اسم القسم" at bounding box center [441, 271] width 821 height 33
type input "********"
click at [360, 229] on link "English" at bounding box center [240, 226] width 406 height 36
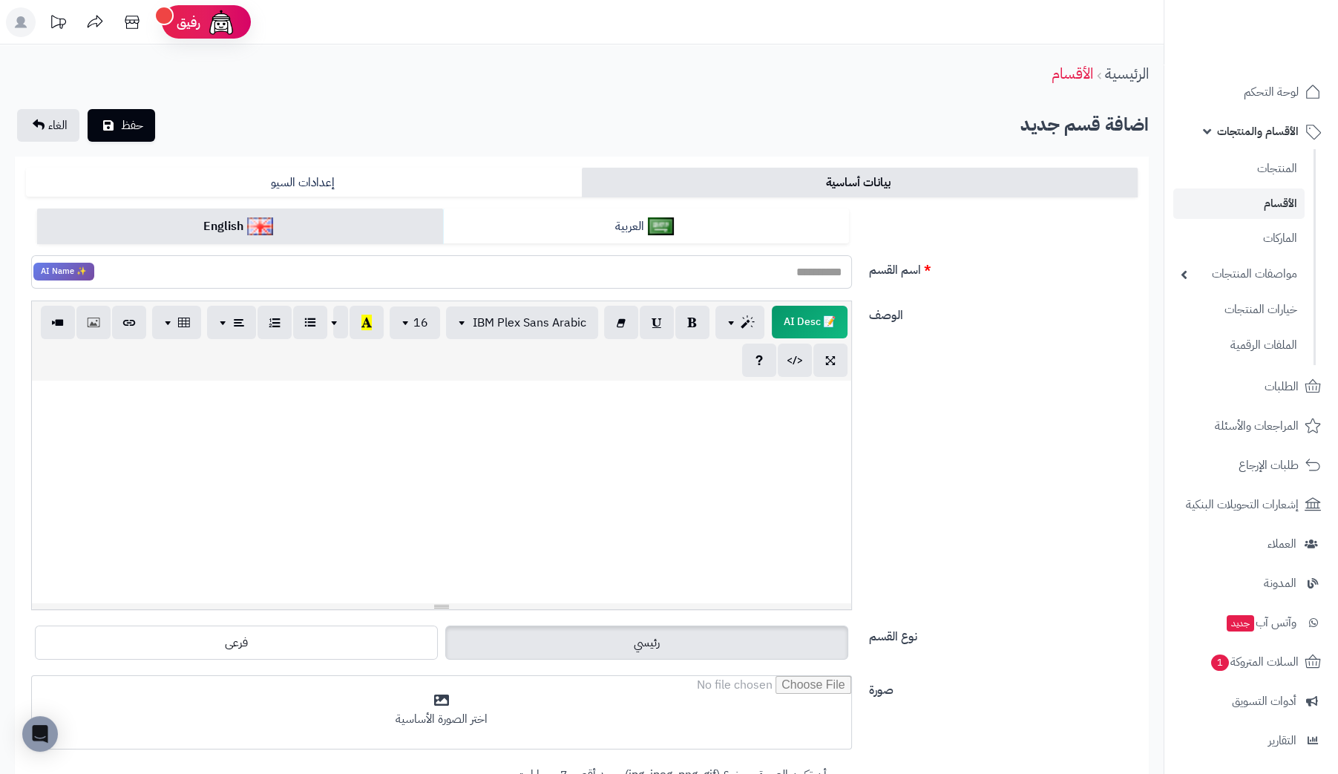
click at [662, 262] on input "اسم القسم" at bounding box center [441, 271] width 821 height 33
type input "********"
click at [611, 227] on link "العربية" at bounding box center [646, 226] width 406 height 36
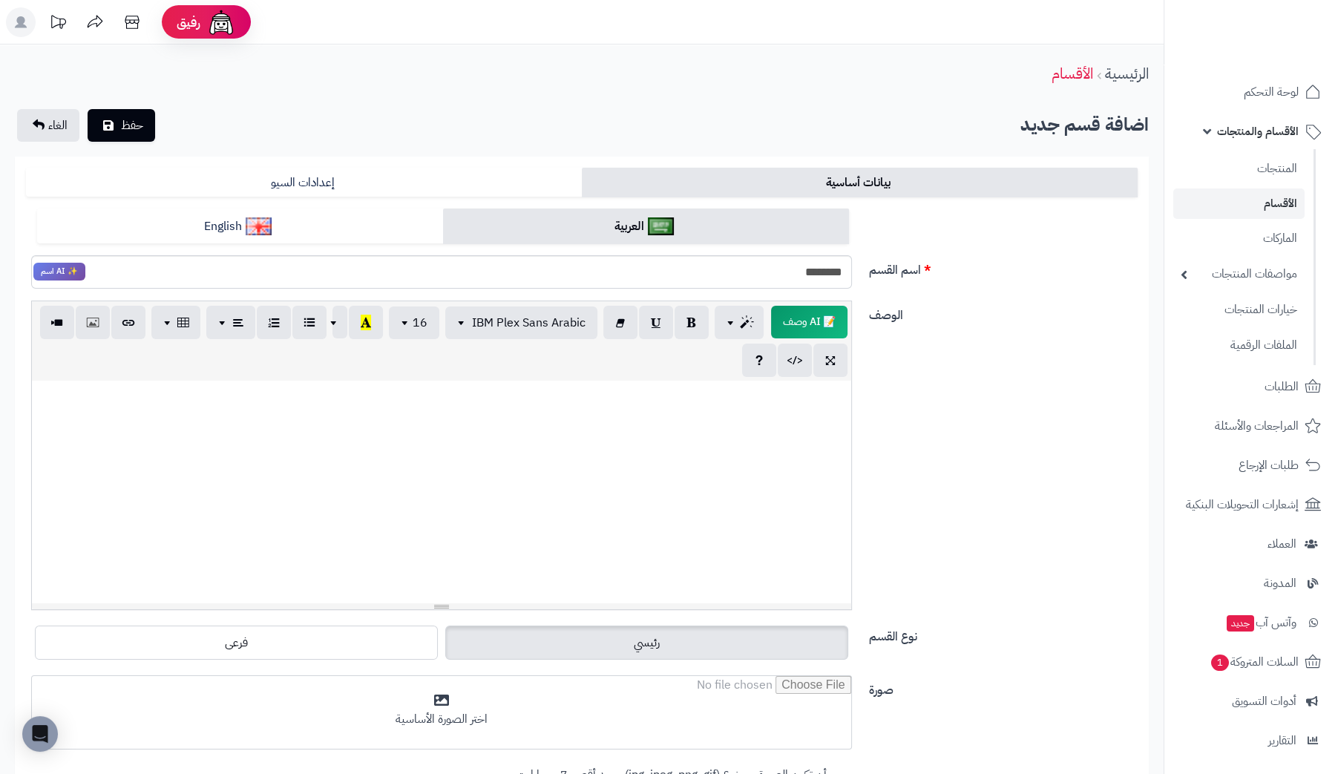
click at [785, 412] on div at bounding box center [441, 492] width 819 height 223
paste div
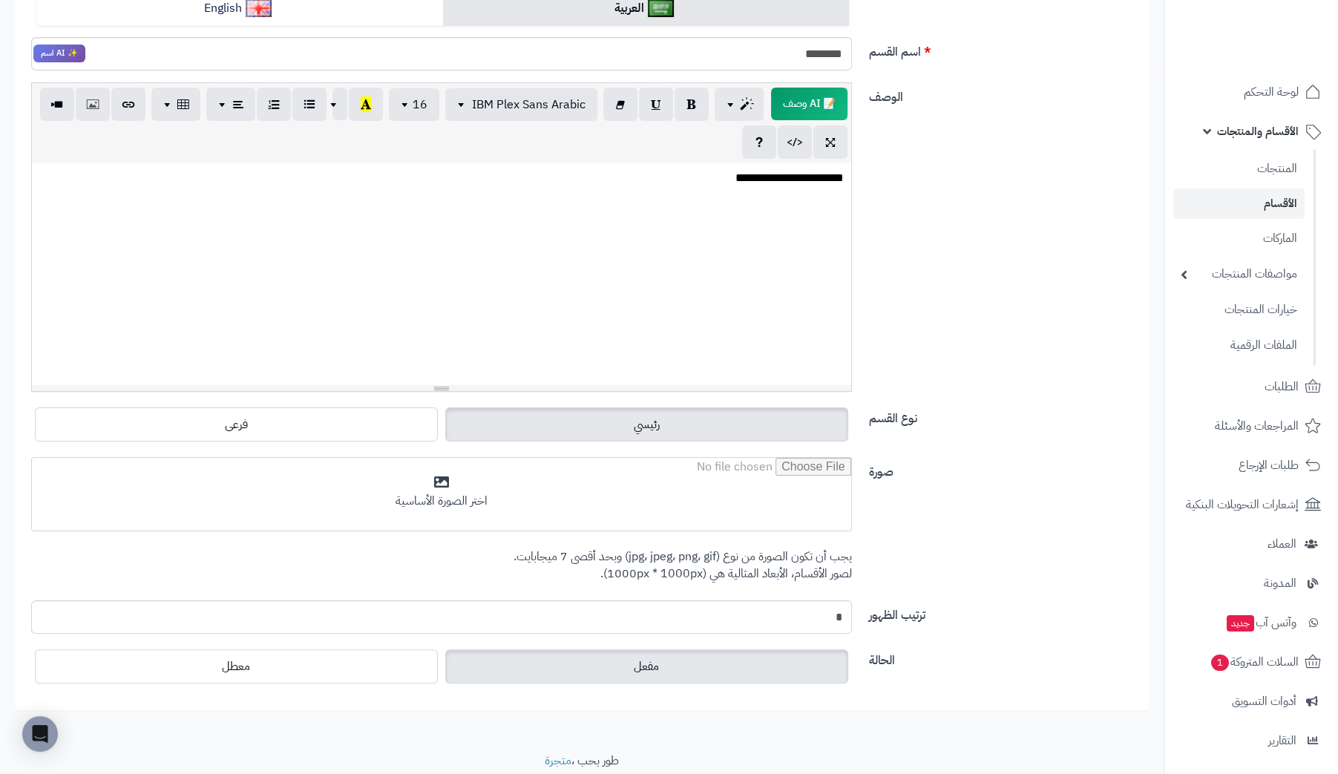
scroll to position [222, 0]
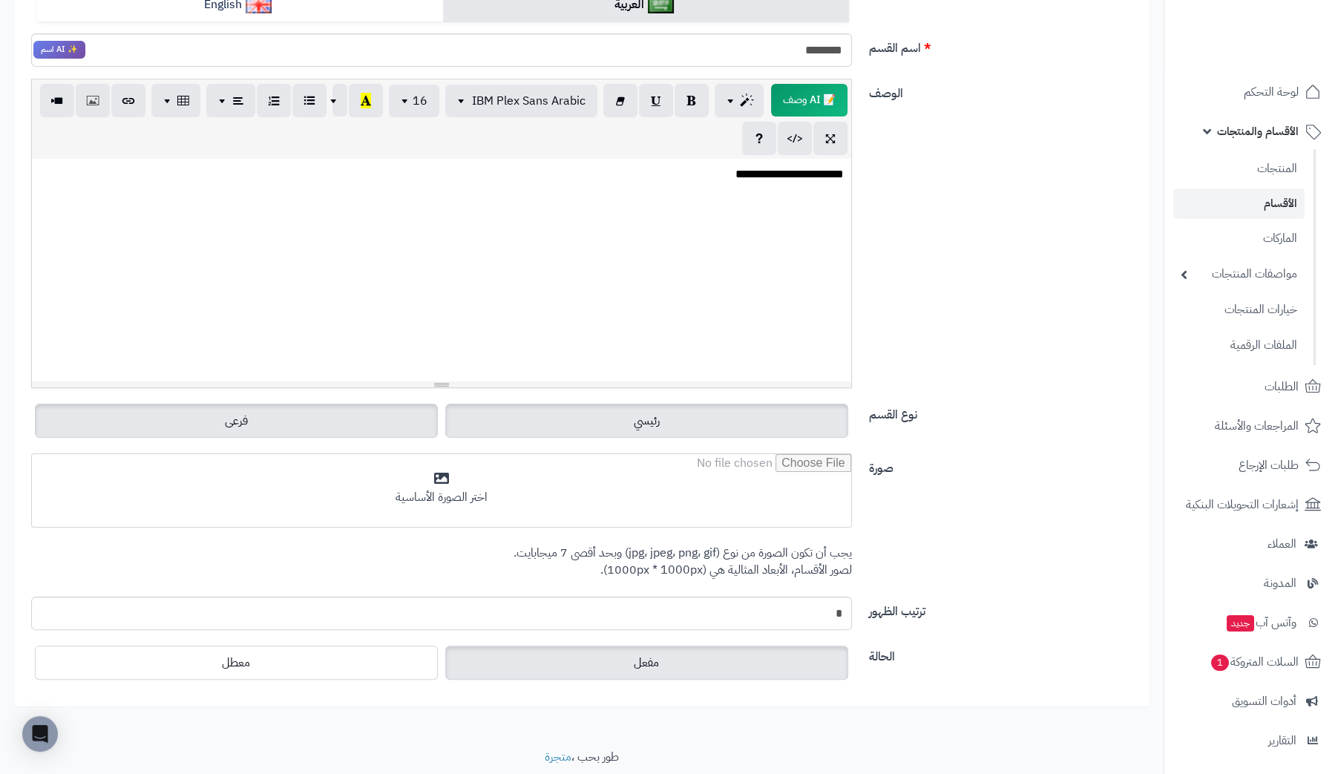
click at [275, 412] on label "فرعى" at bounding box center [236, 421] width 403 height 34
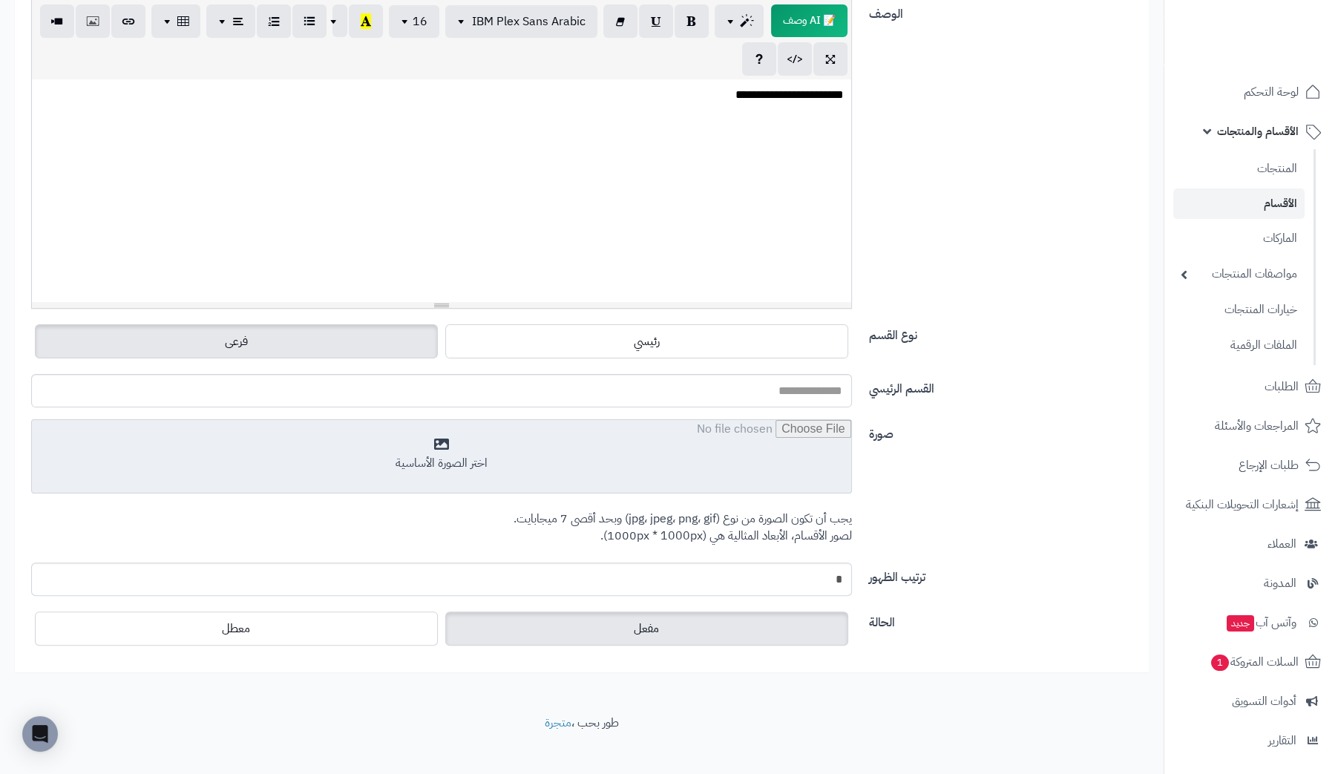
scroll to position [314, 0]
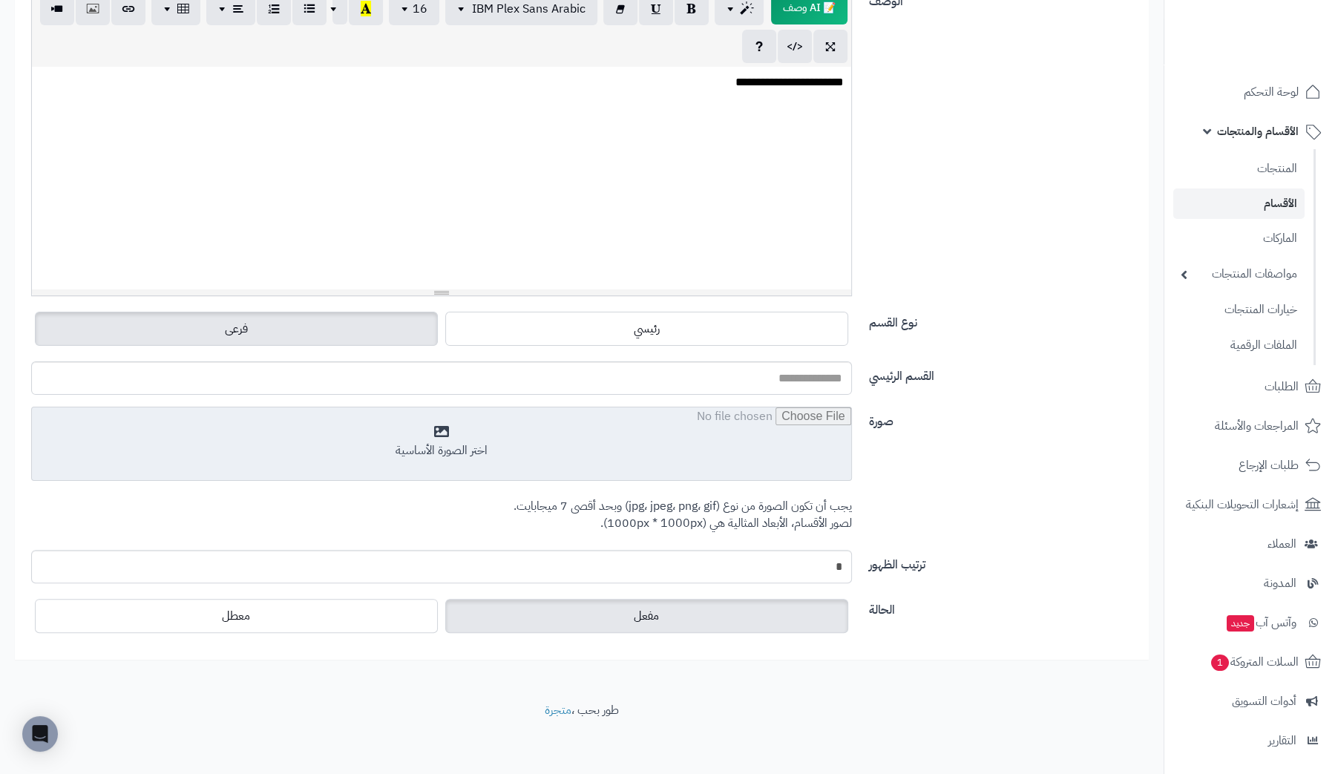
click at [455, 444] on input "file" at bounding box center [441, 444] width 819 height 74
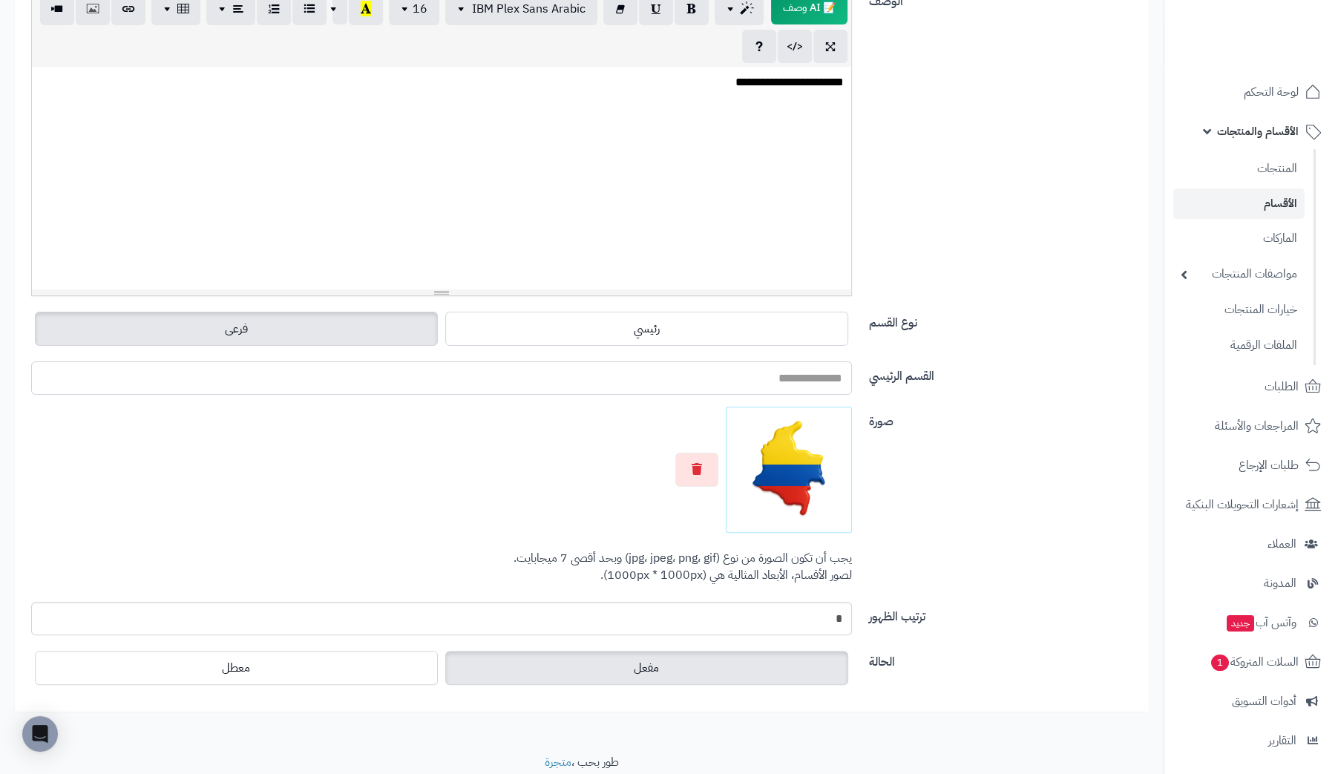
click at [672, 373] on input "القسم الرئيسي" at bounding box center [441, 377] width 821 height 33
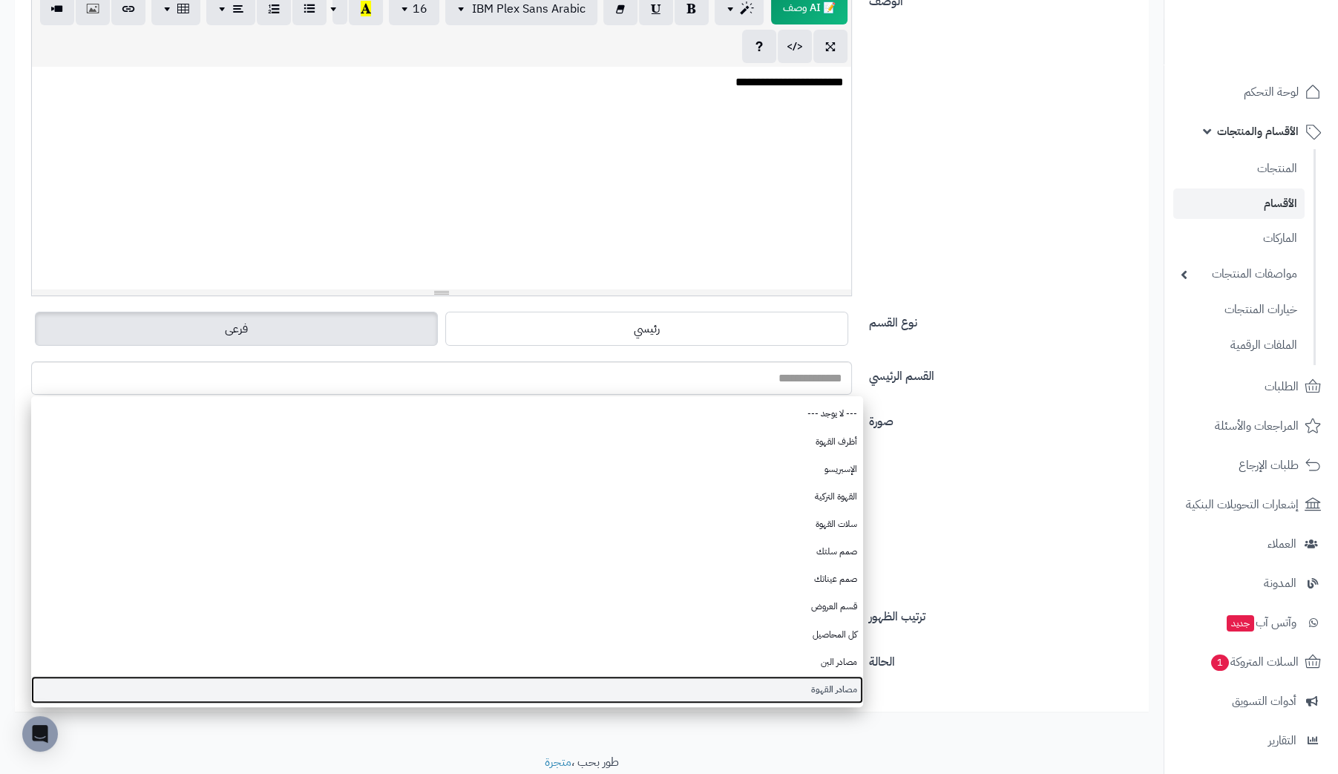
click at [772, 681] on link "مصادر القهوة" at bounding box center [447, 689] width 832 height 27
type input "**********"
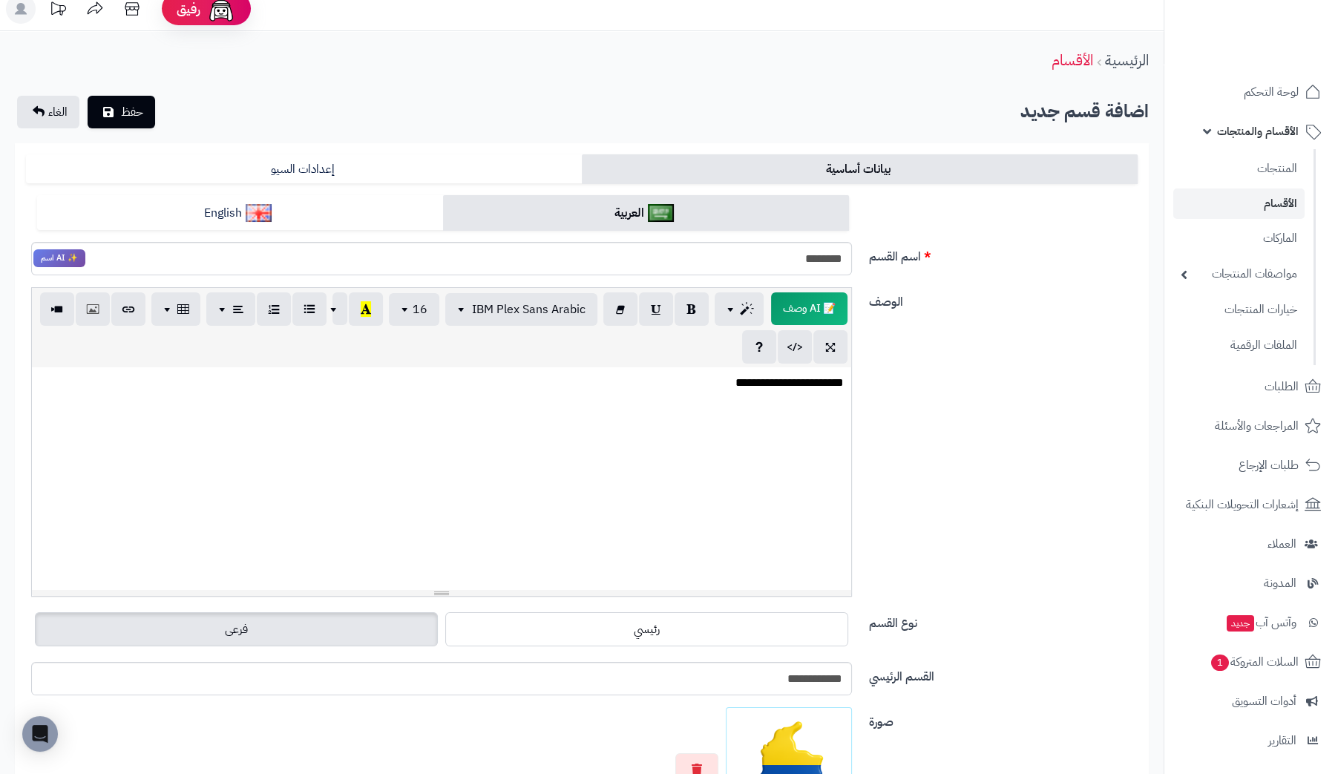
scroll to position [0, 0]
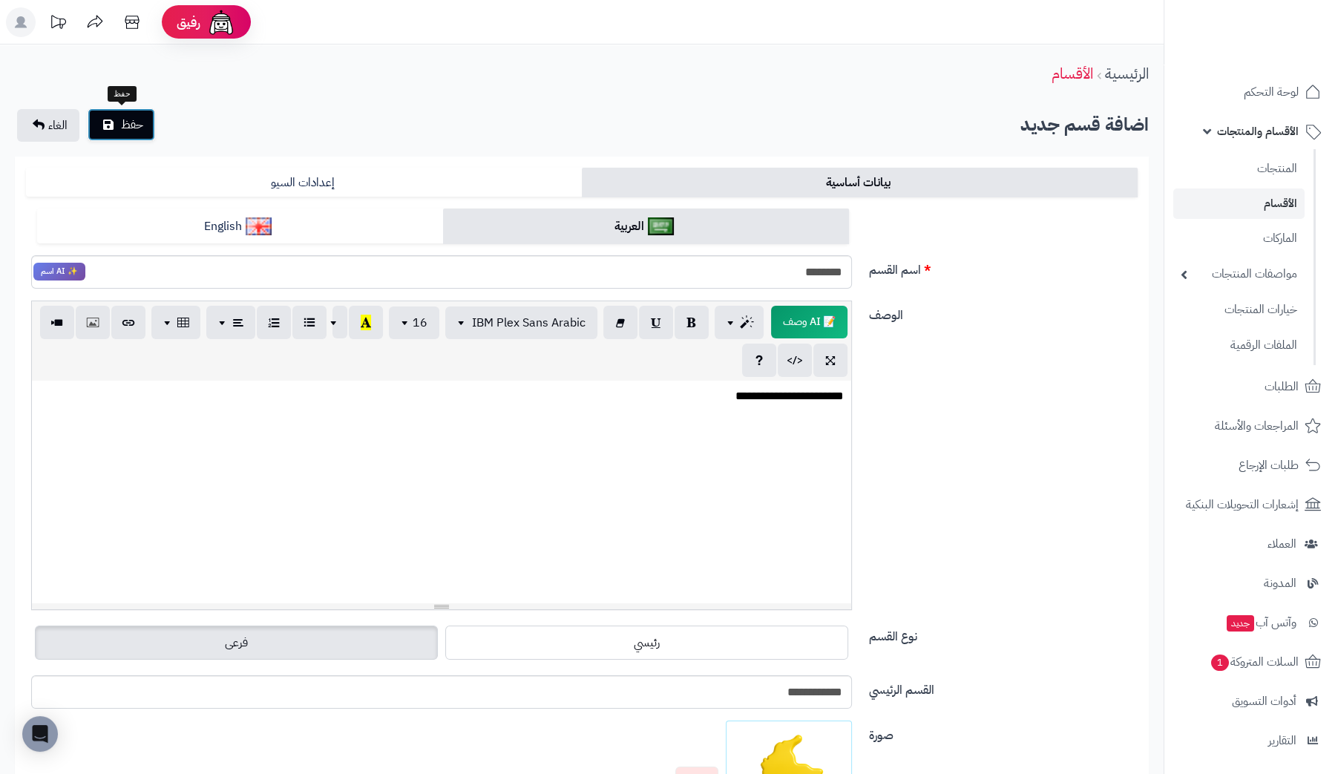
click at [113, 117] on button "حفظ" at bounding box center [122, 124] width 68 height 33
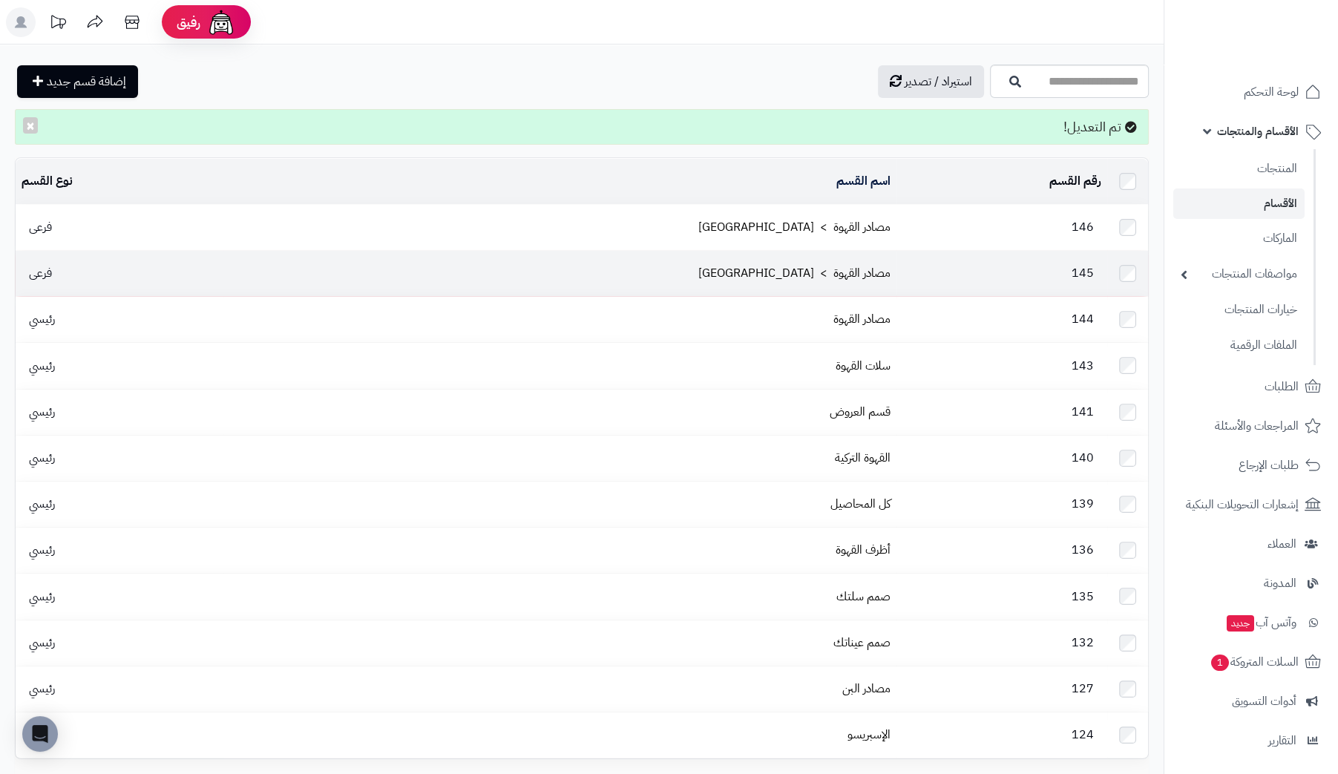
click at [686, 269] on td "مصادر القهوة > [GEOGRAPHIC_DATA]" at bounding box center [559, 273] width 673 height 45
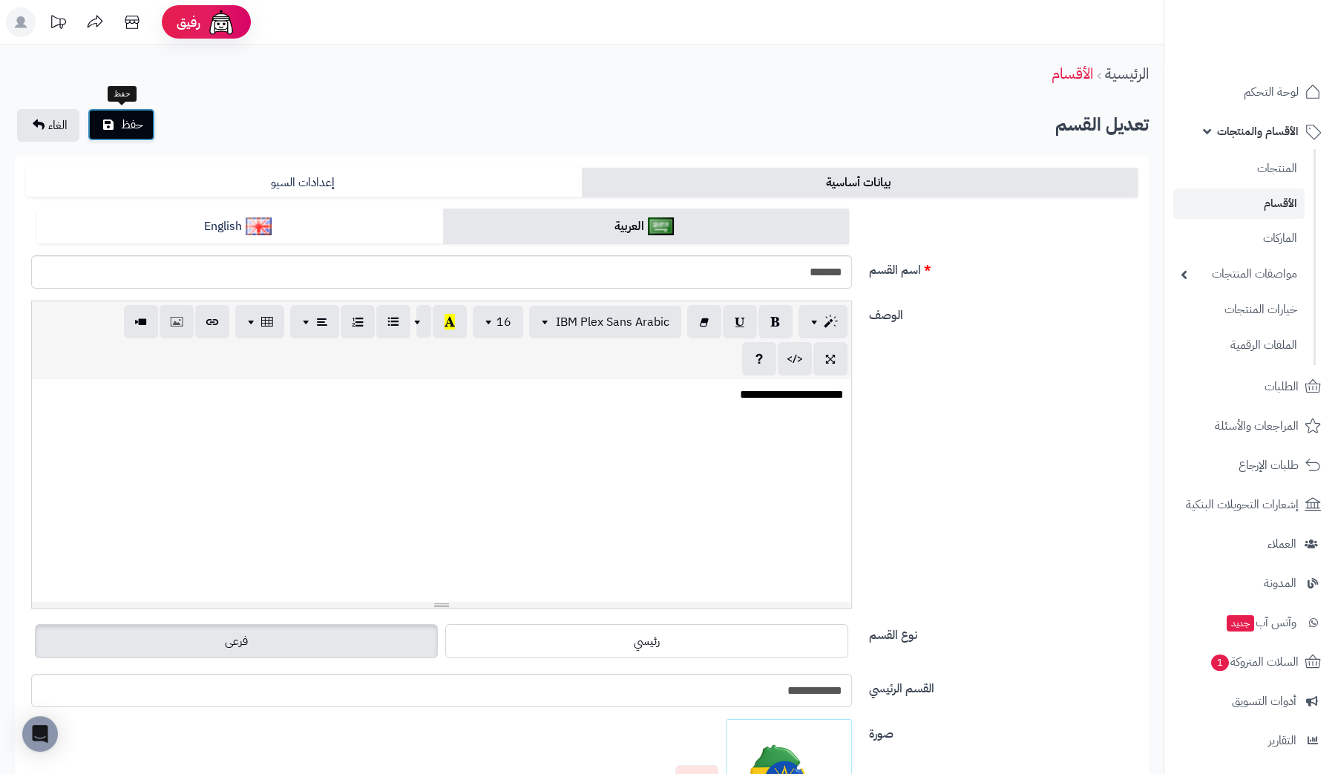
click at [122, 125] on span "حفظ" at bounding box center [132, 125] width 22 height 18
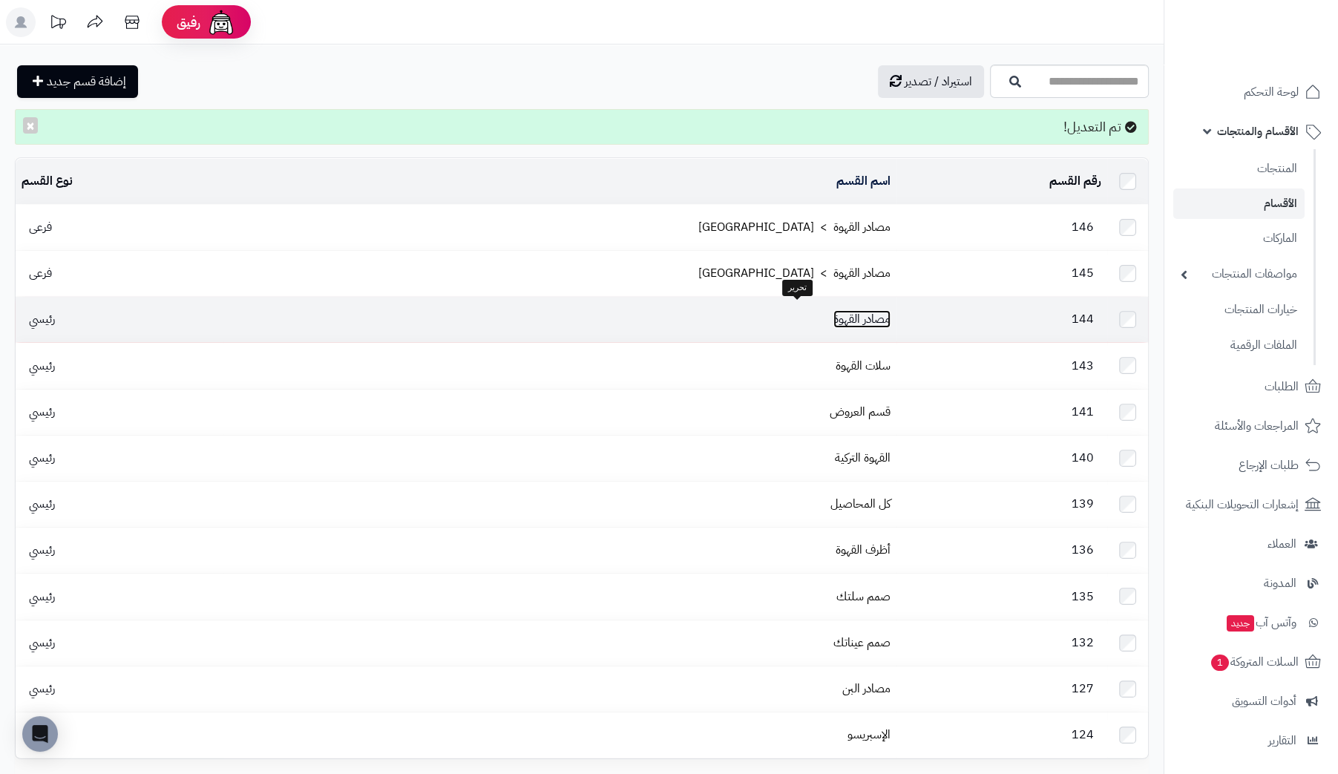
click at [833, 310] on link "مصادر القهوة" at bounding box center [861, 319] width 57 height 18
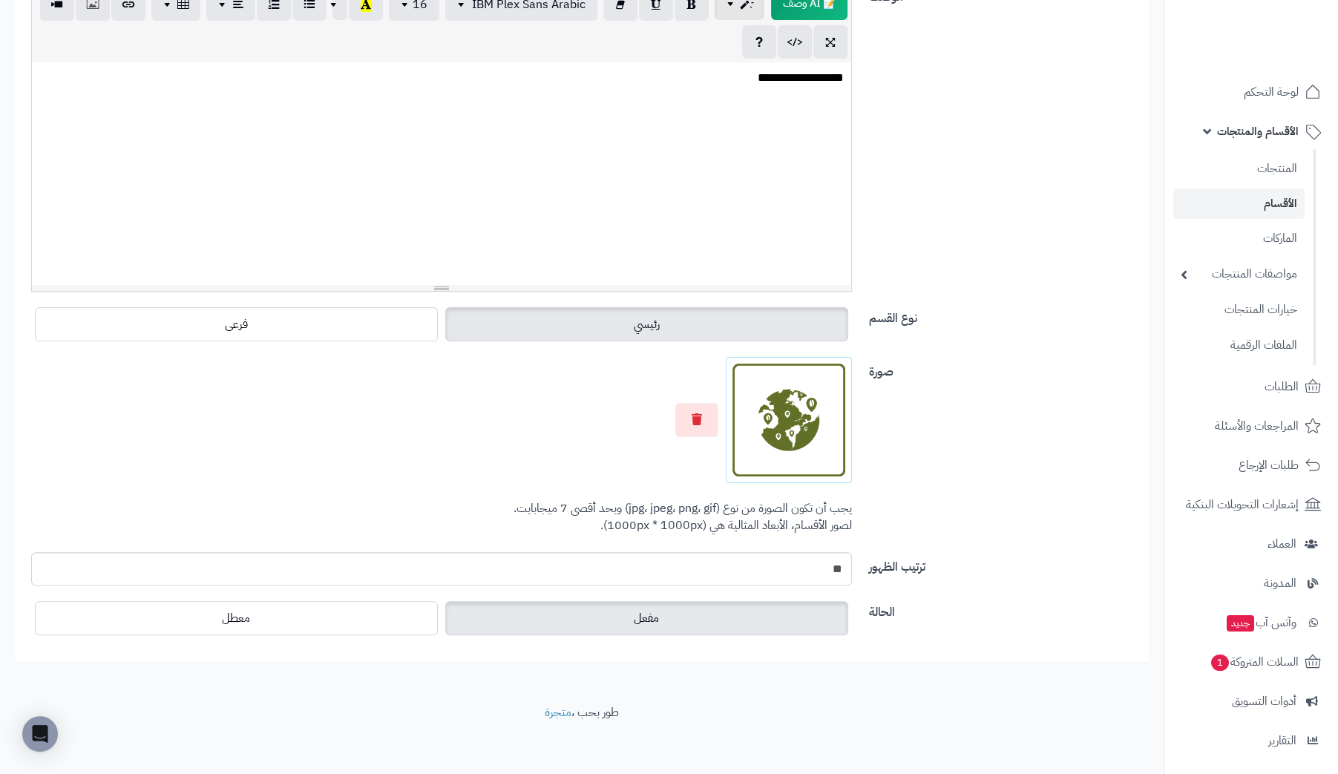
scroll to position [321, 0]
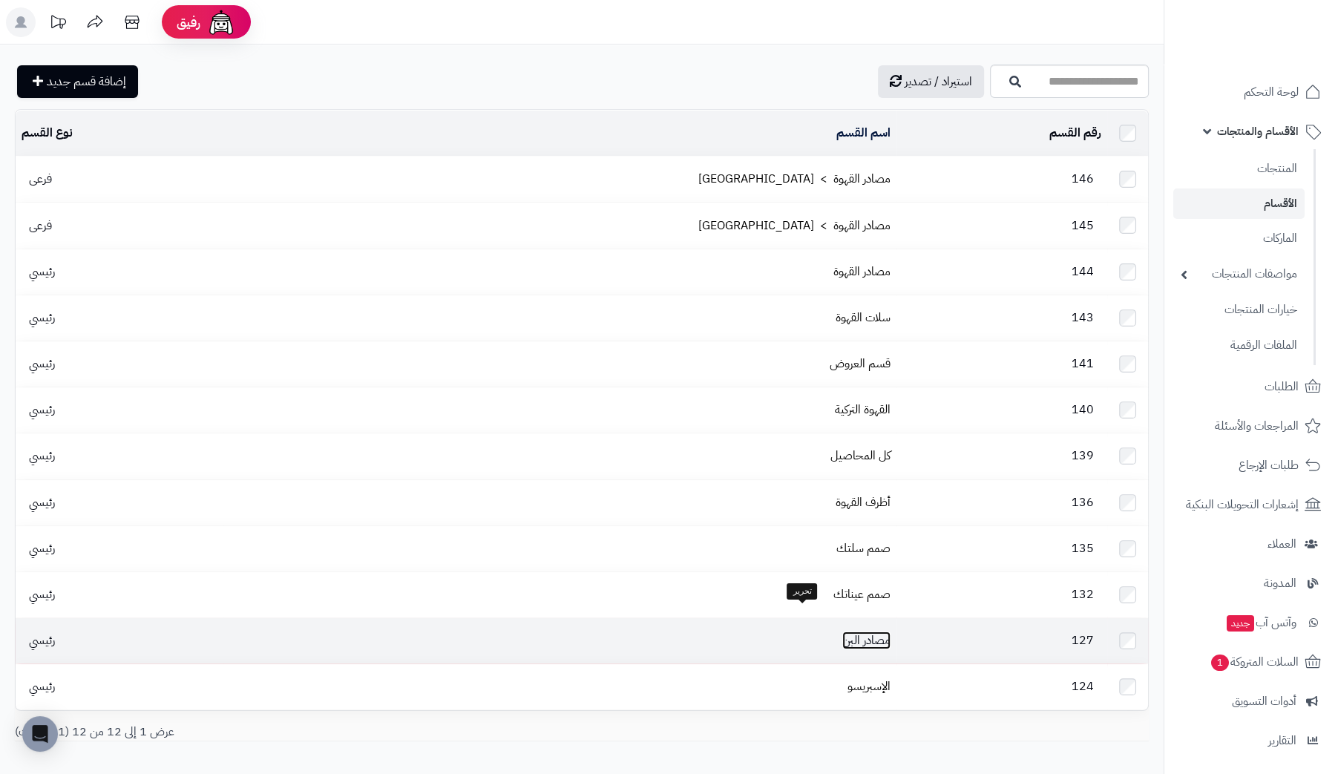
click at [842, 631] on link "مصادر البن" at bounding box center [866, 640] width 48 height 18
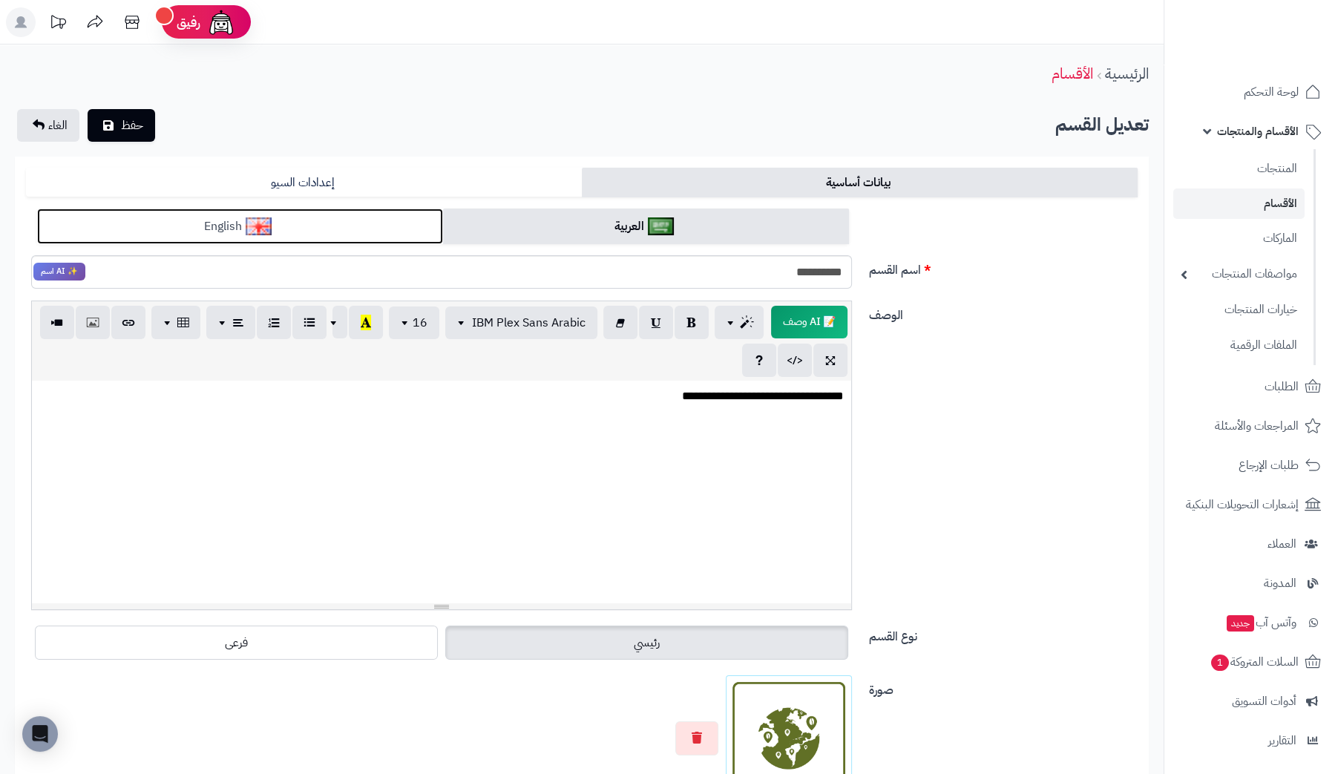
click at [327, 235] on link "English" at bounding box center [240, 226] width 406 height 36
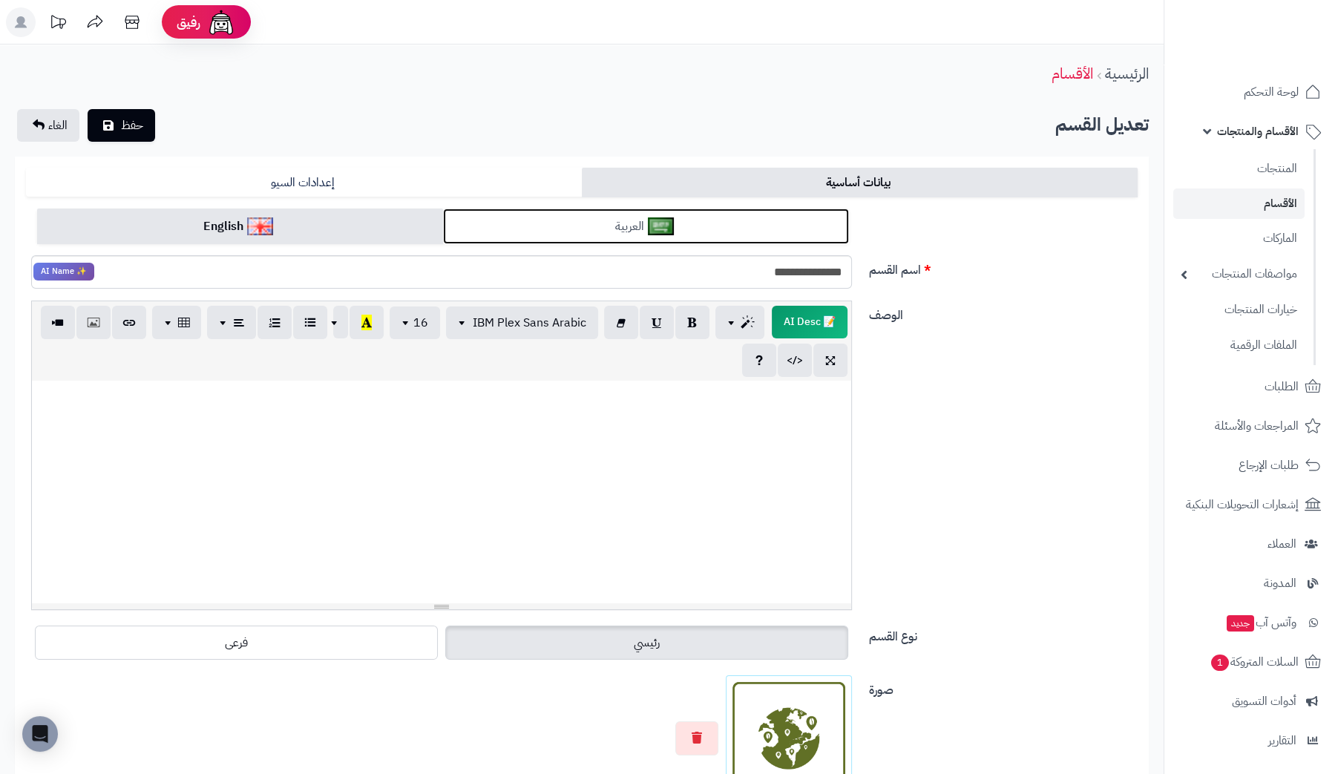
click at [524, 228] on link "العربية" at bounding box center [646, 226] width 406 height 36
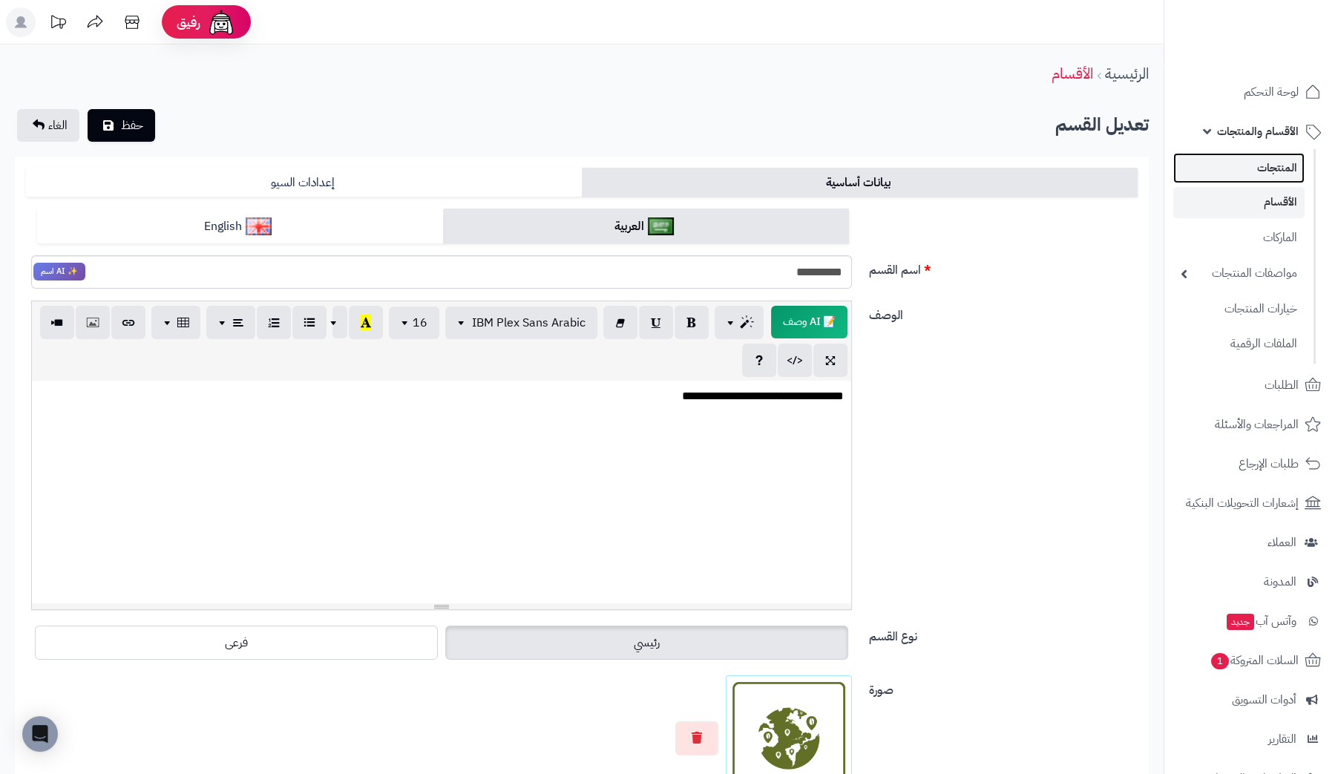
click at [1284, 173] on link "المنتجات" at bounding box center [1238, 168] width 131 height 30
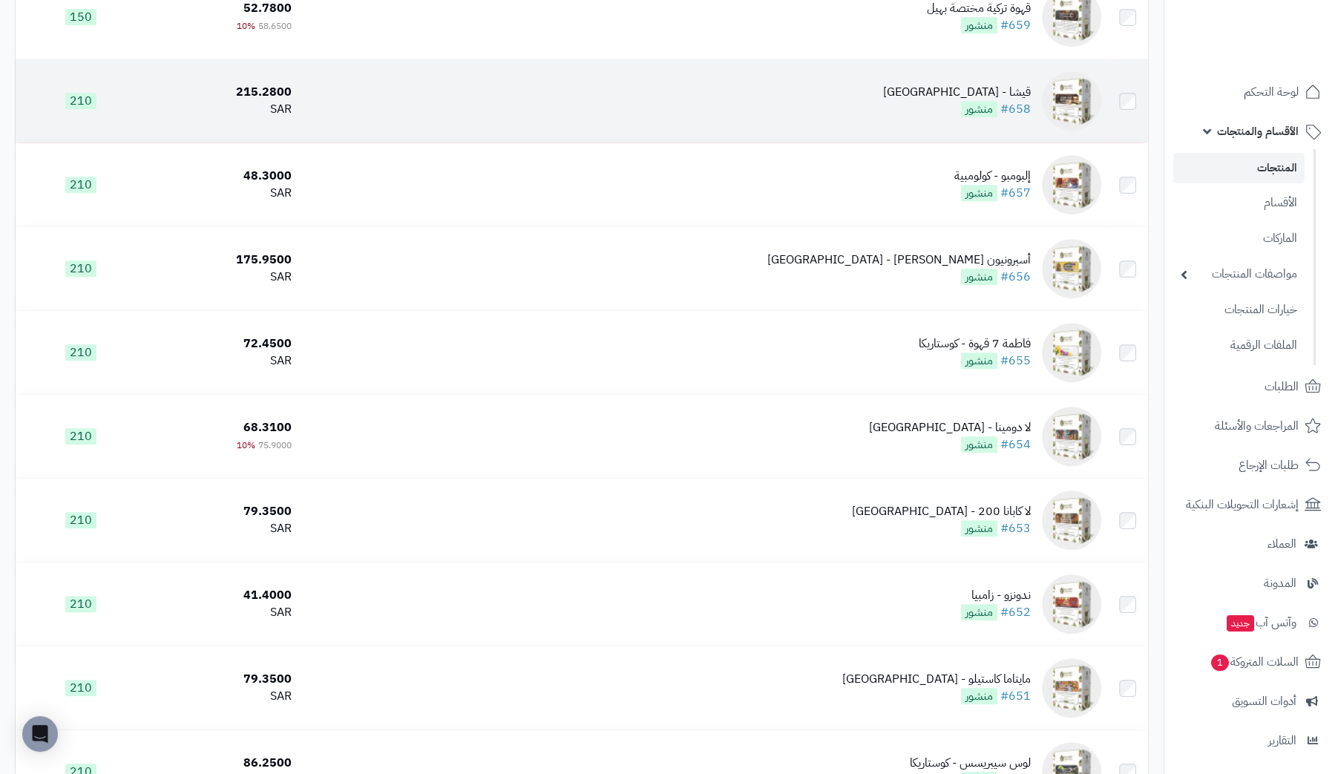
scroll to position [816, 0]
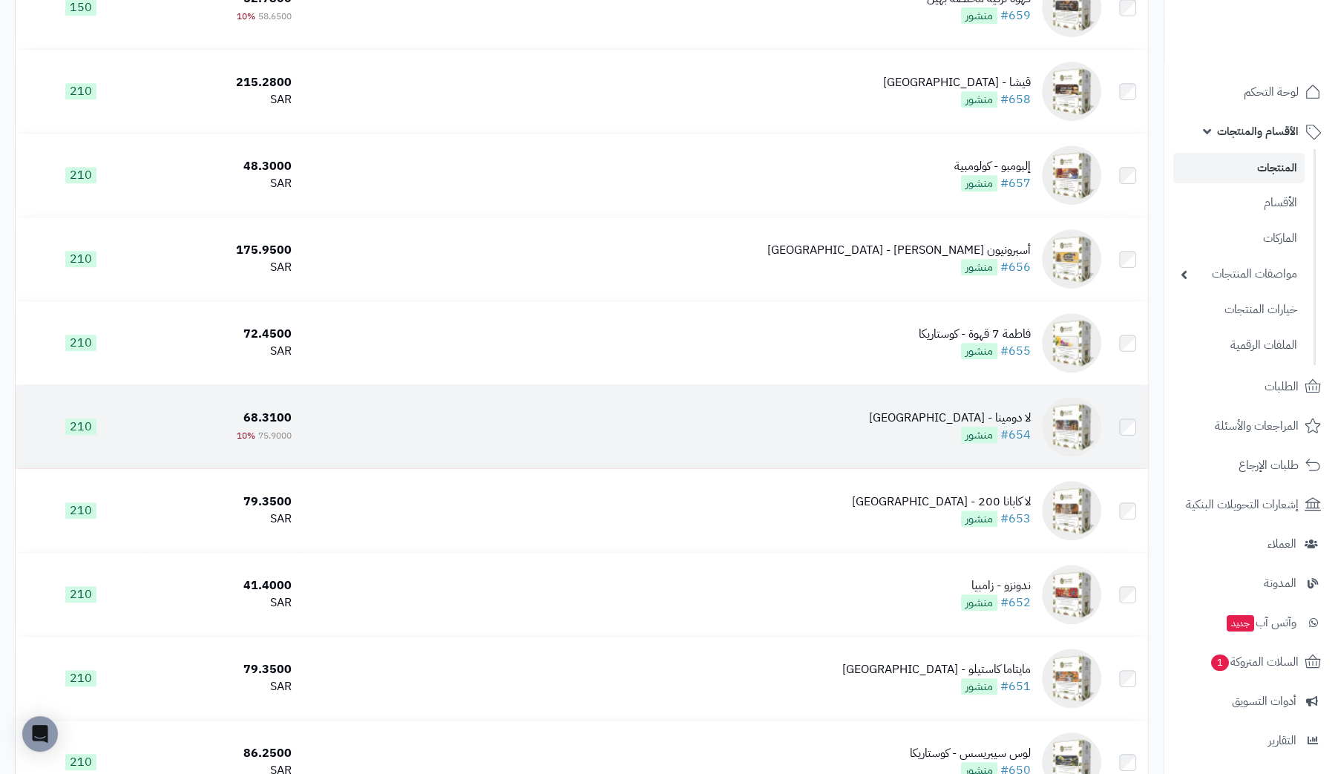
click at [989, 420] on div "لا دومينا - [GEOGRAPHIC_DATA]" at bounding box center [950, 418] width 162 height 17
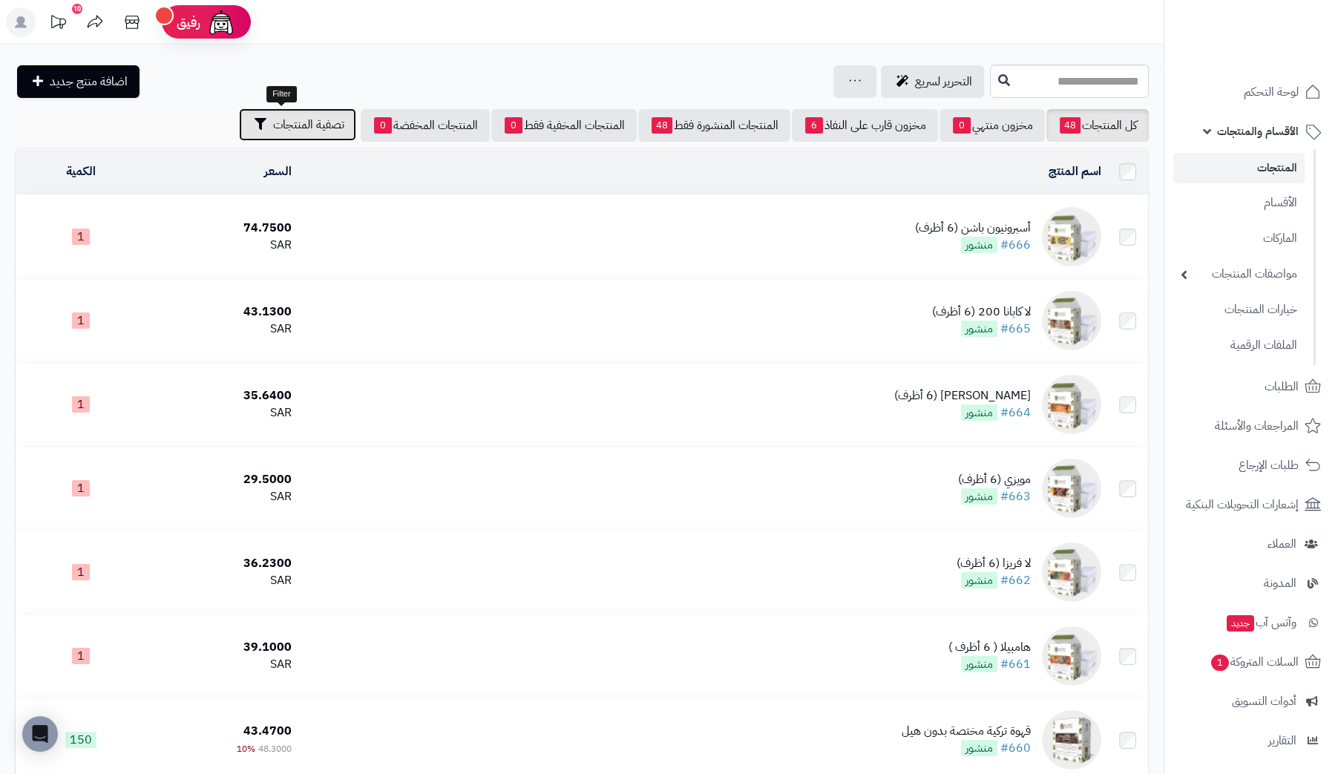
click at [295, 131] on span "تصفية المنتجات" at bounding box center [308, 125] width 71 height 18
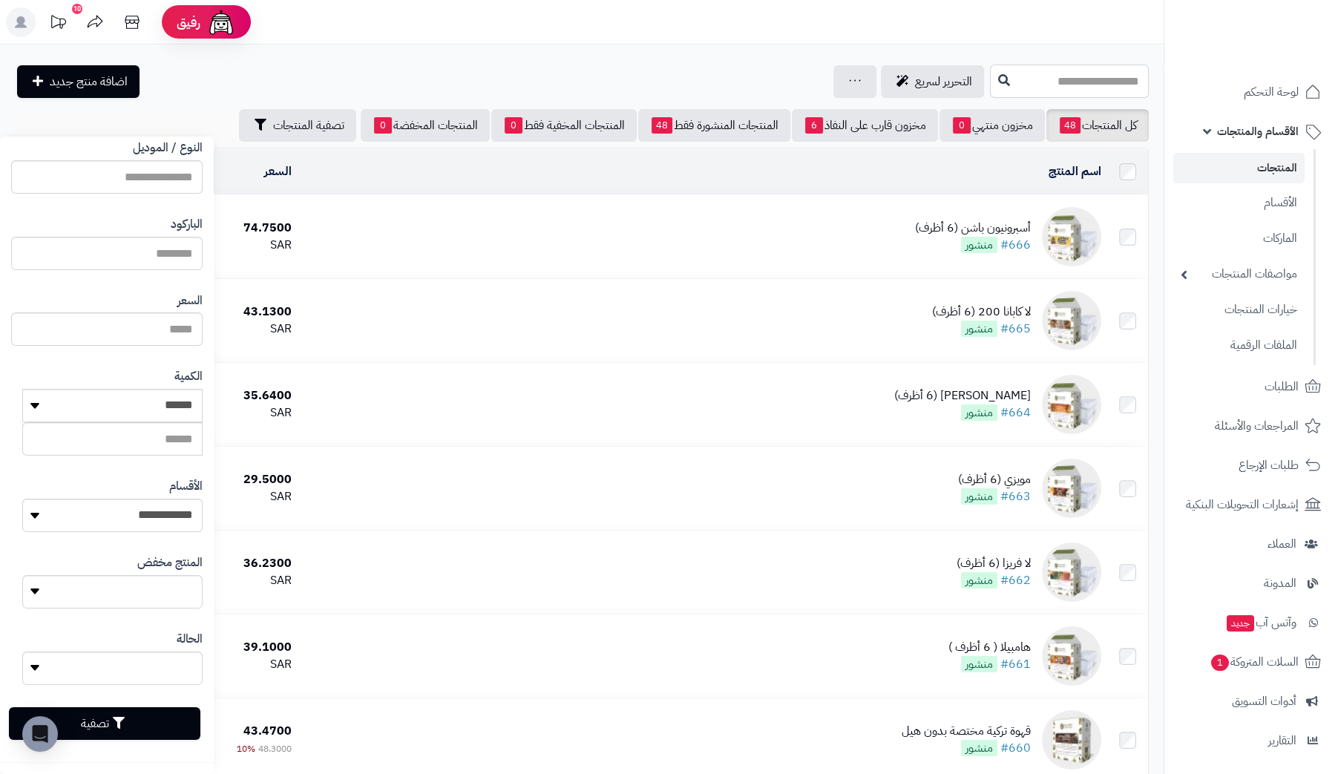
click at [1105, 86] on input "text" at bounding box center [1069, 81] width 159 height 33
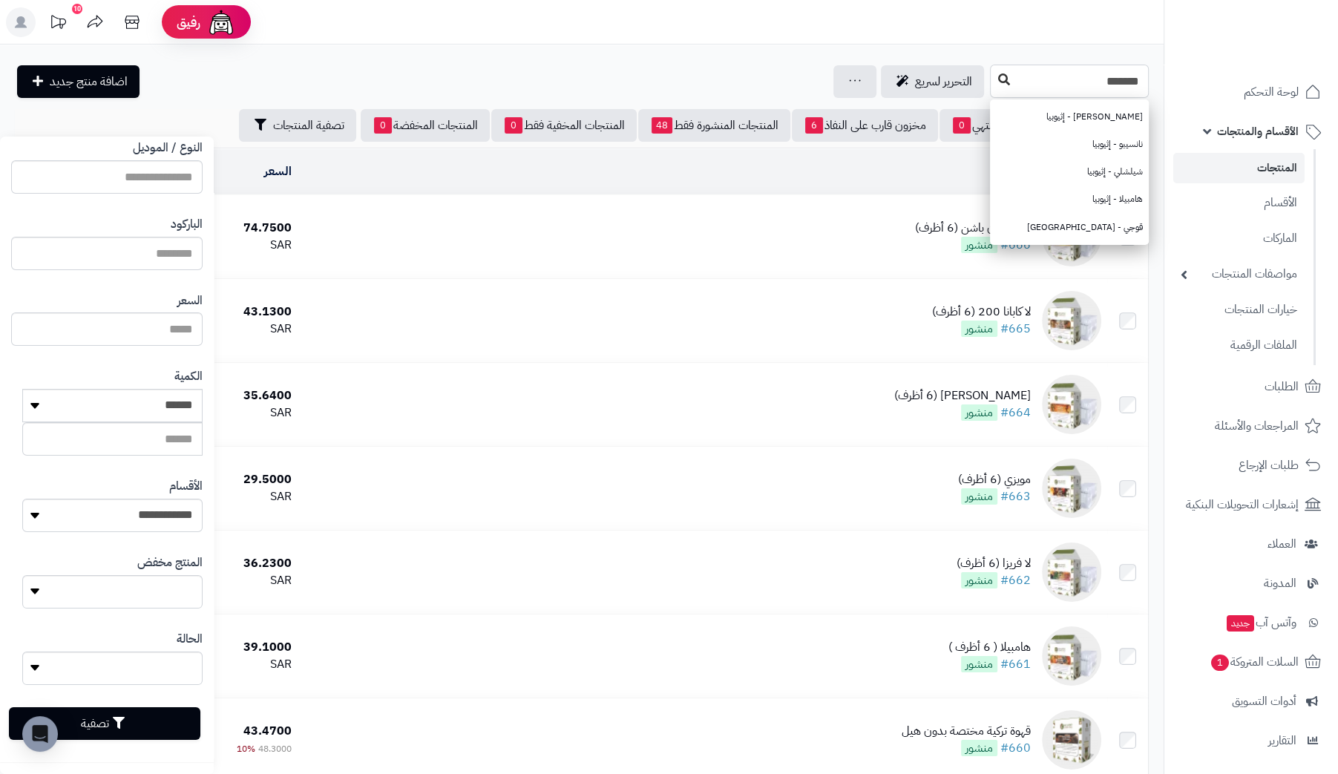
type input "*******"
click at [998, 81] on icon at bounding box center [1004, 79] width 12 height 12
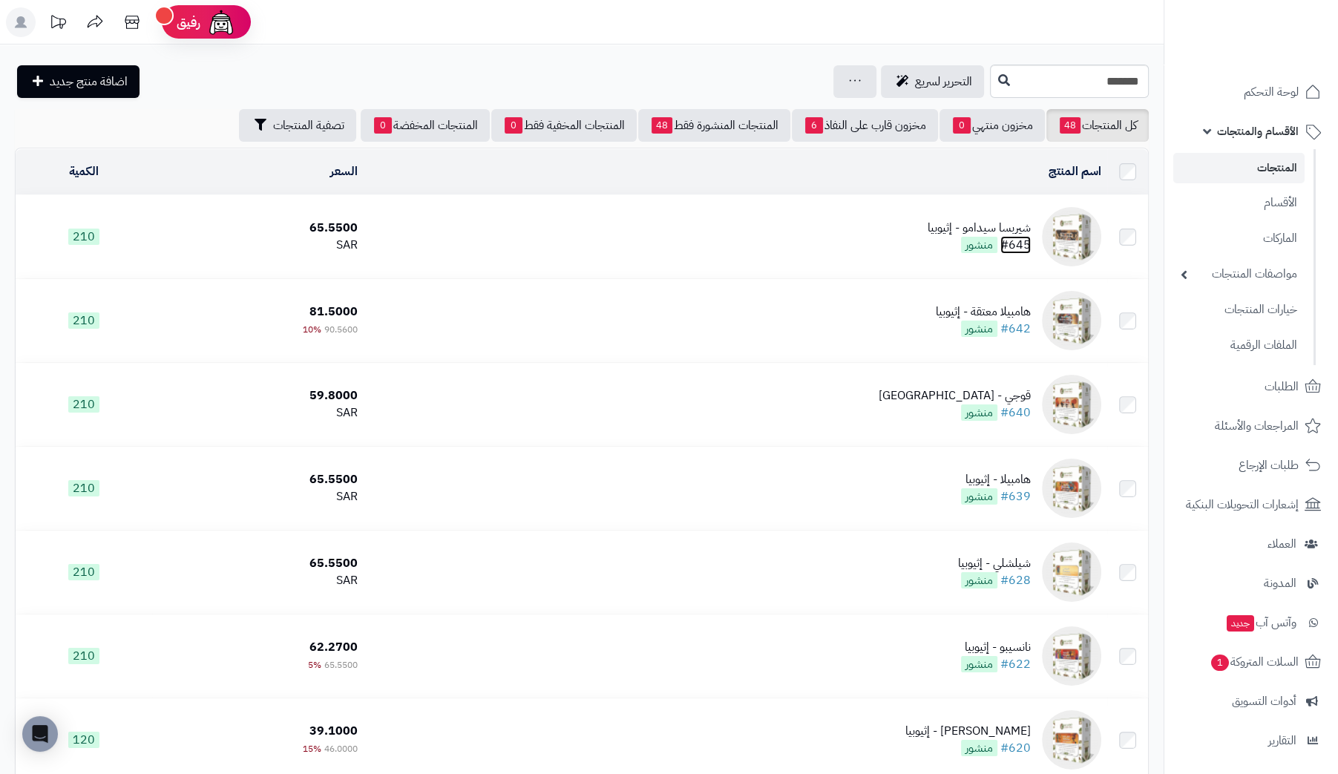
click at [1024, 243] on link "#645" at bounding box center [1015, 245] width 30 height 18
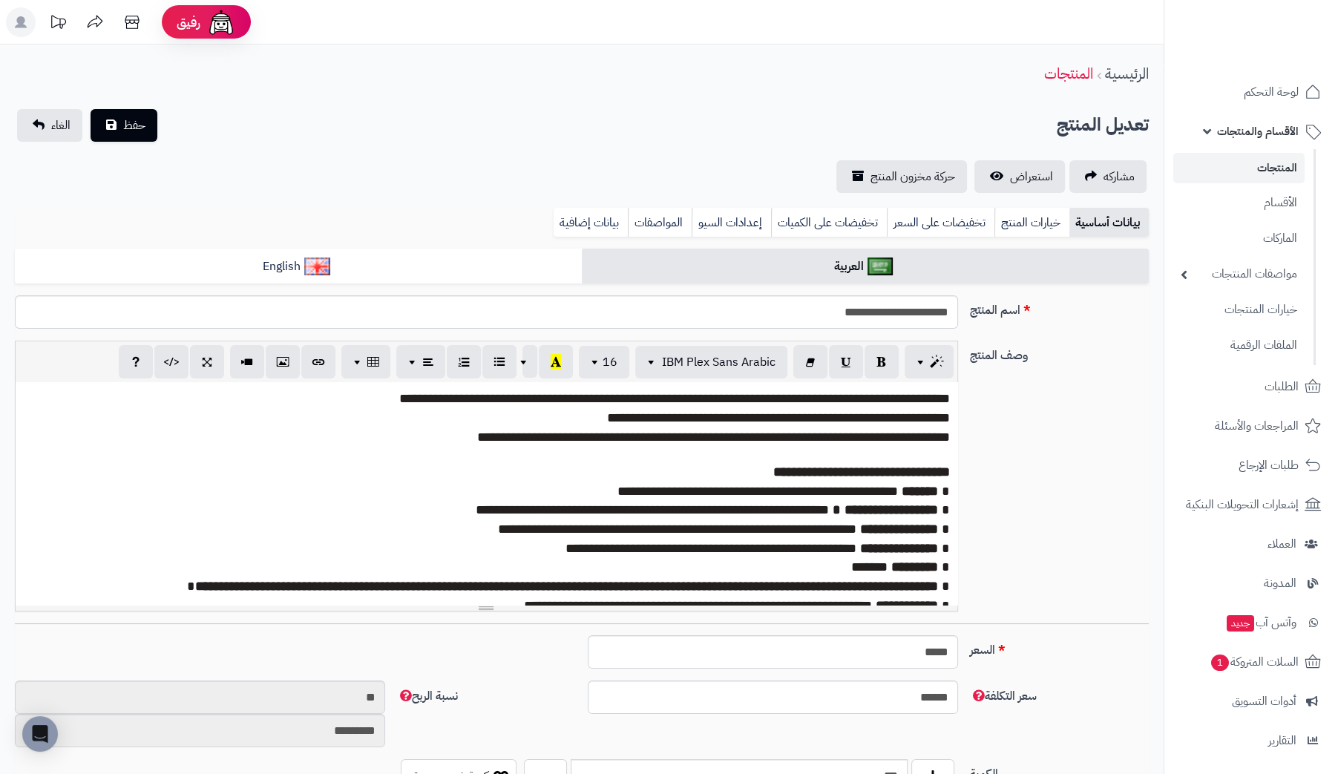
scroll to position [65, 0]
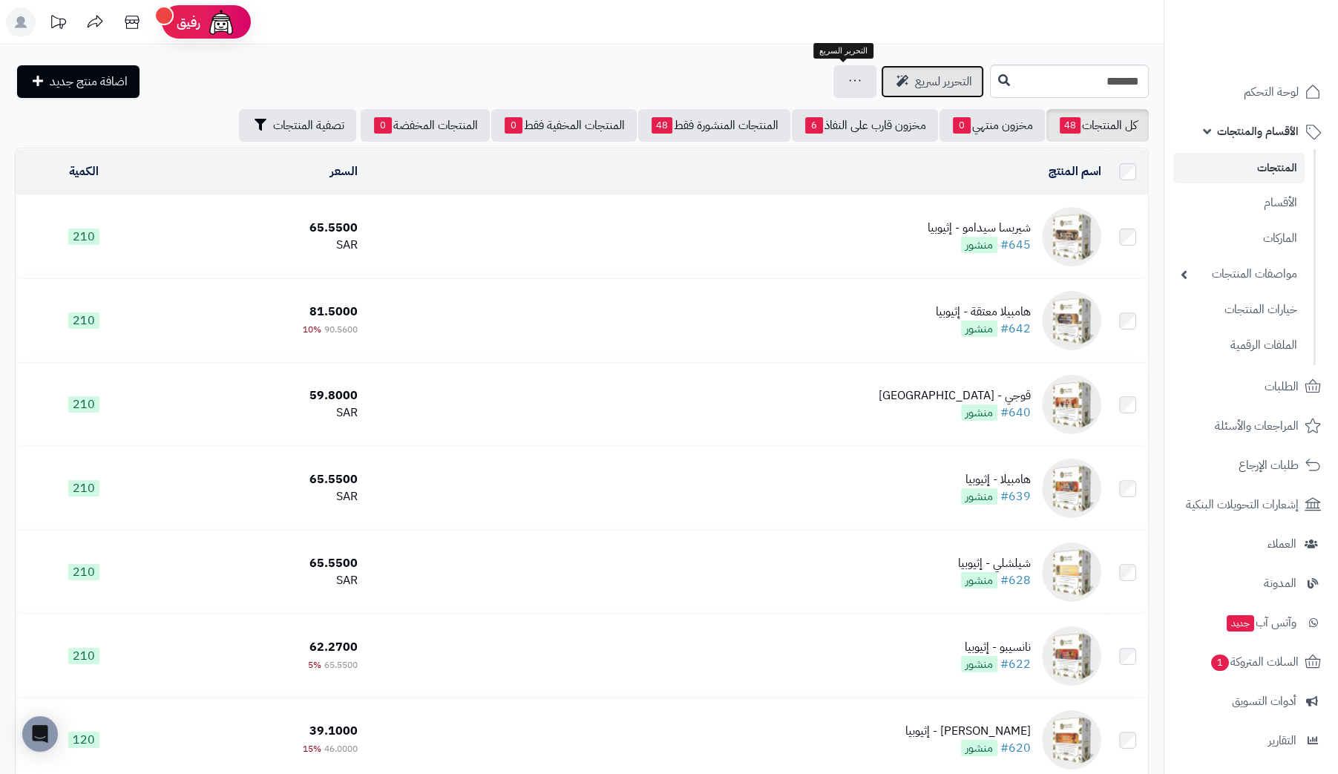
click at [915, 83] on span "التحرير لسريع" at bounding box center [943, 82] width 57 height 18
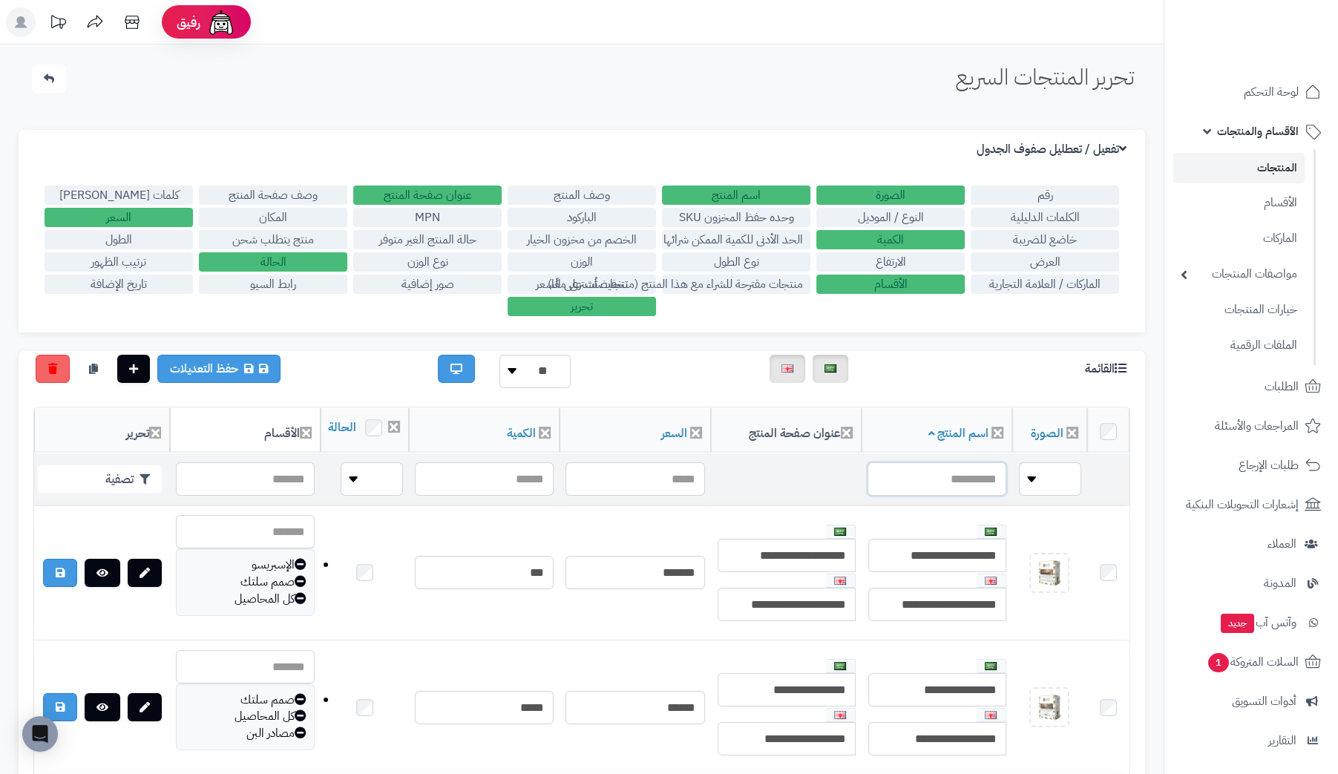
click at [954, 496] on input "text" at bounding box center [936, 478] width 139 height 33
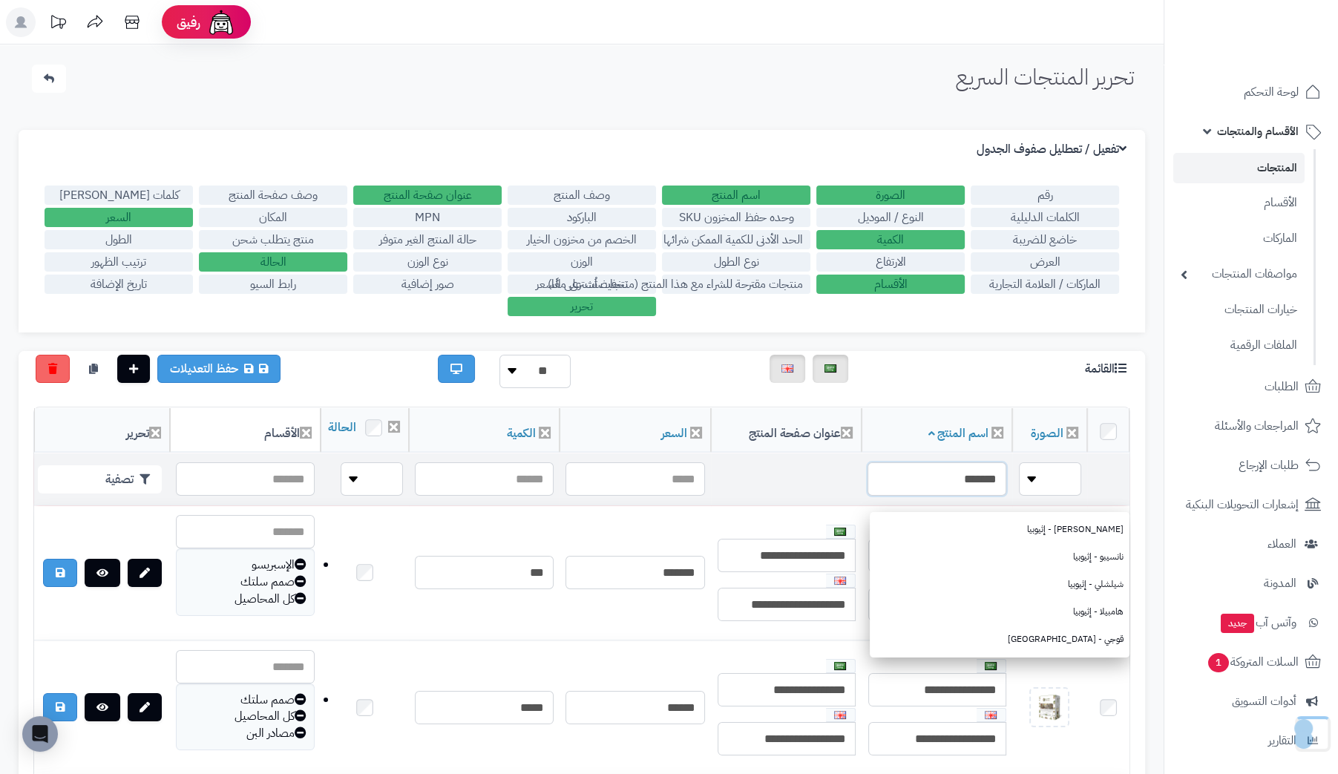
type input "*******"
click at [800, 496] on td at bounding box center [786, 479] width 151 height 52
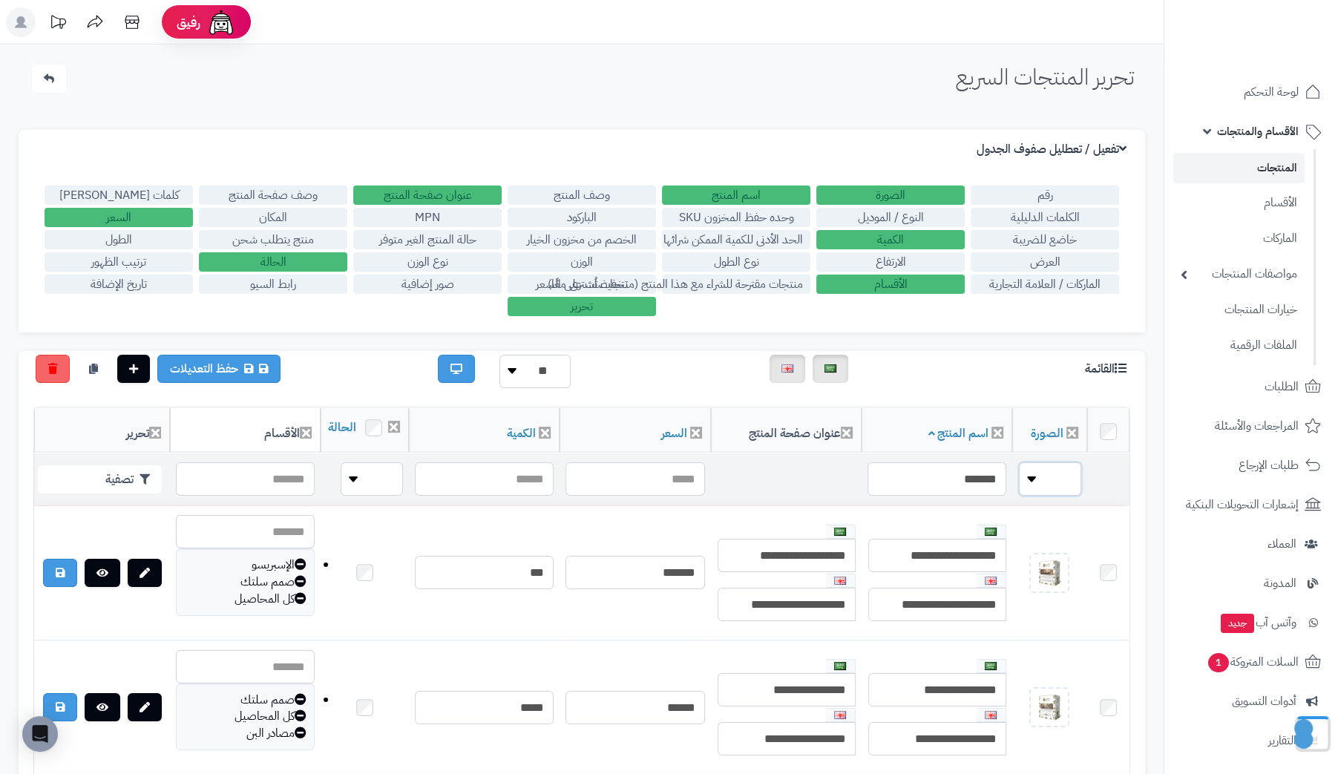
click at [1037, 496] on select "**** ****" at bounding box center [1050, 478] width 62 height 33
click at [816, 487] on td at bounding box center [786, 479] width 151 height 52
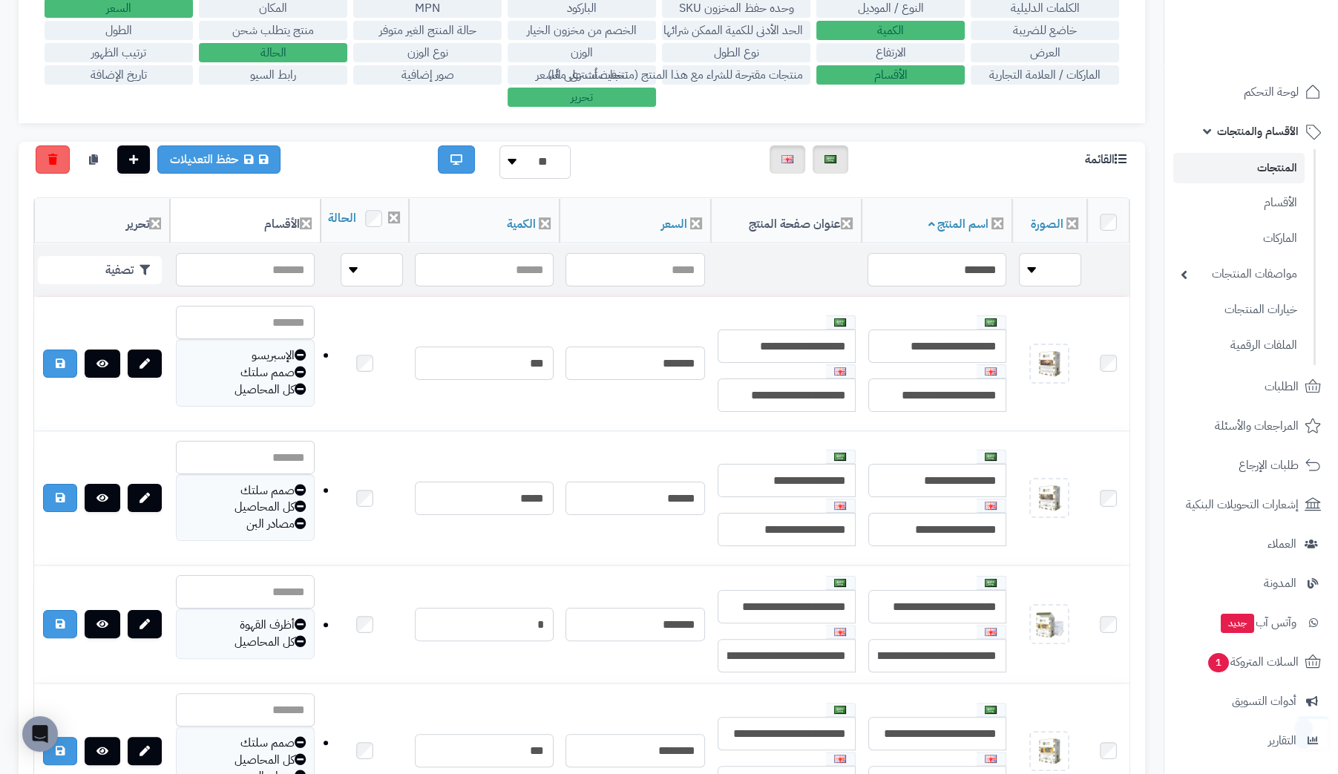
scroll to position [222, 0]
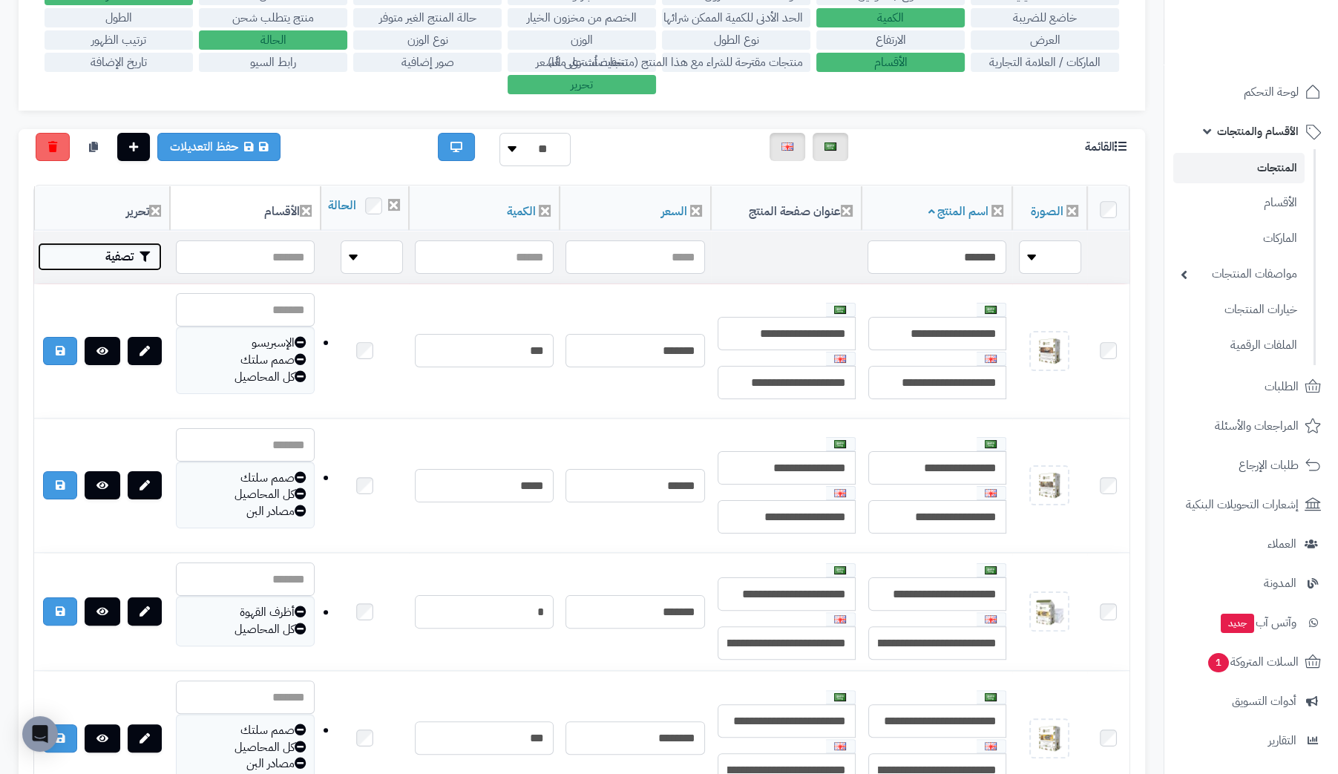
click at [139, 262] on icon "button" at bounding box center [144, 257] width 10 height 10
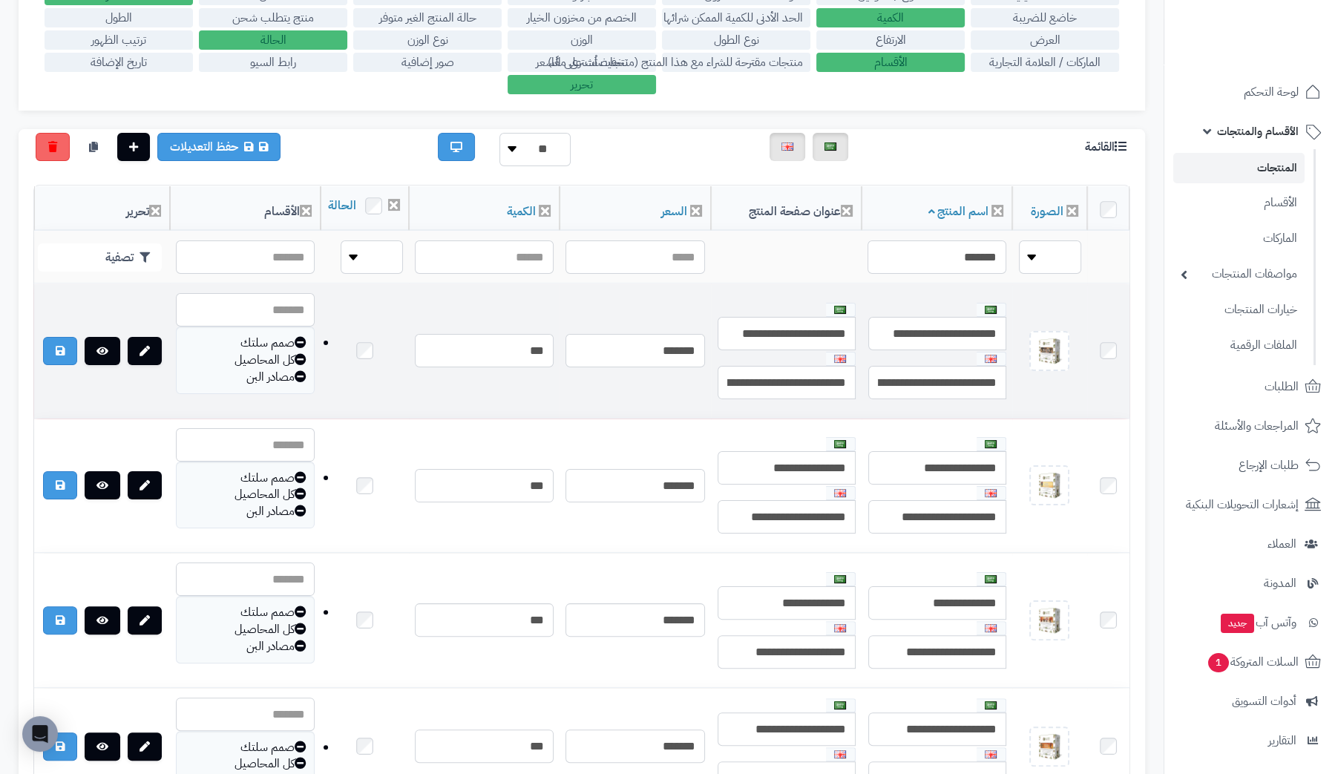
scroll to position [224, 0]
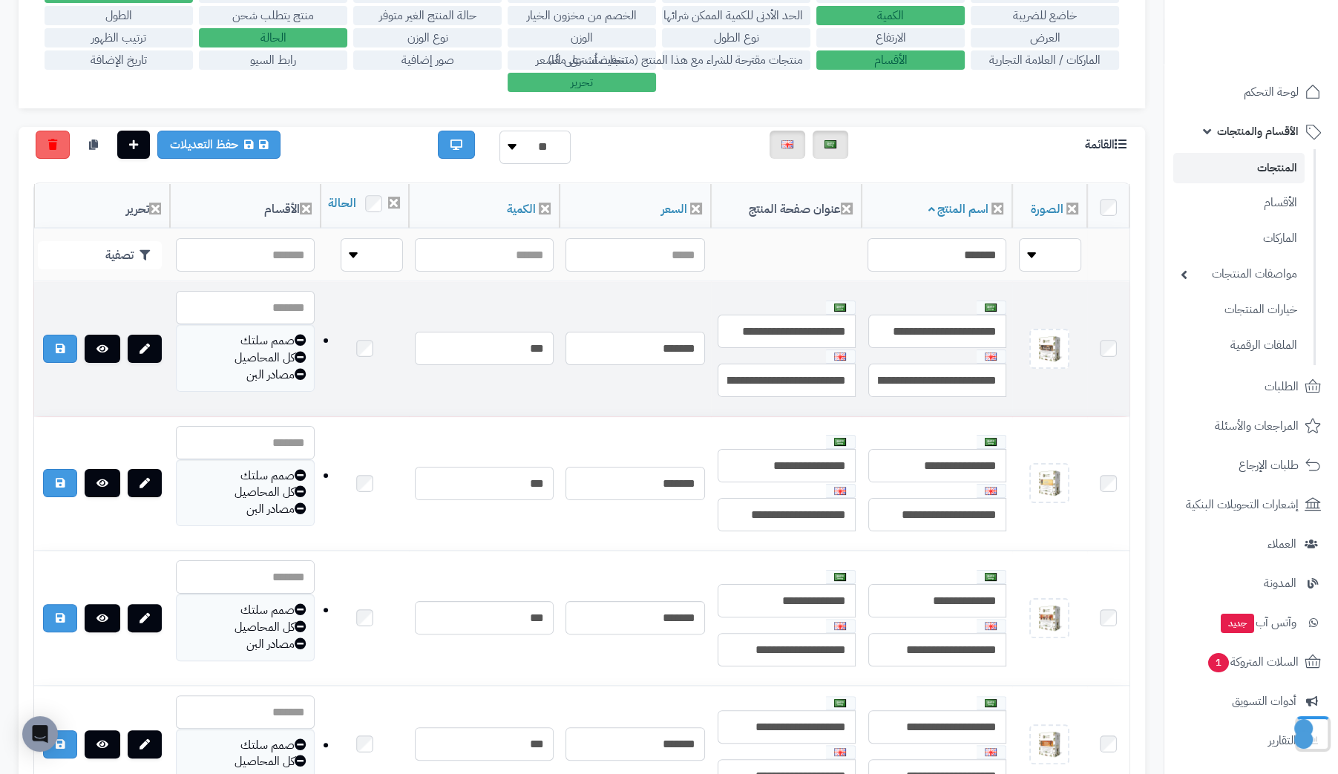
click at [306, 380] on icon at bounding box center [301, 374] width 12 height 12
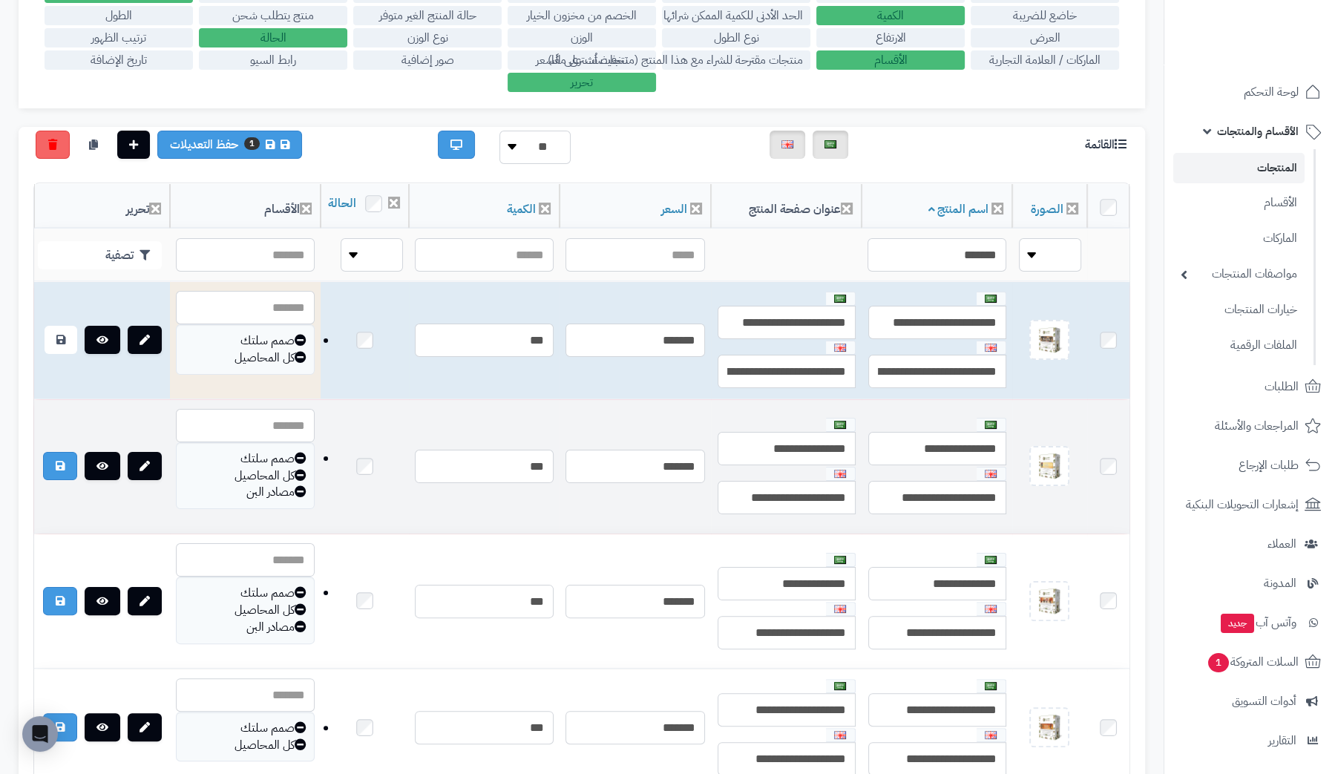
click at [306, 497] on icon at bounding box center [301, 491] width 12 height 12
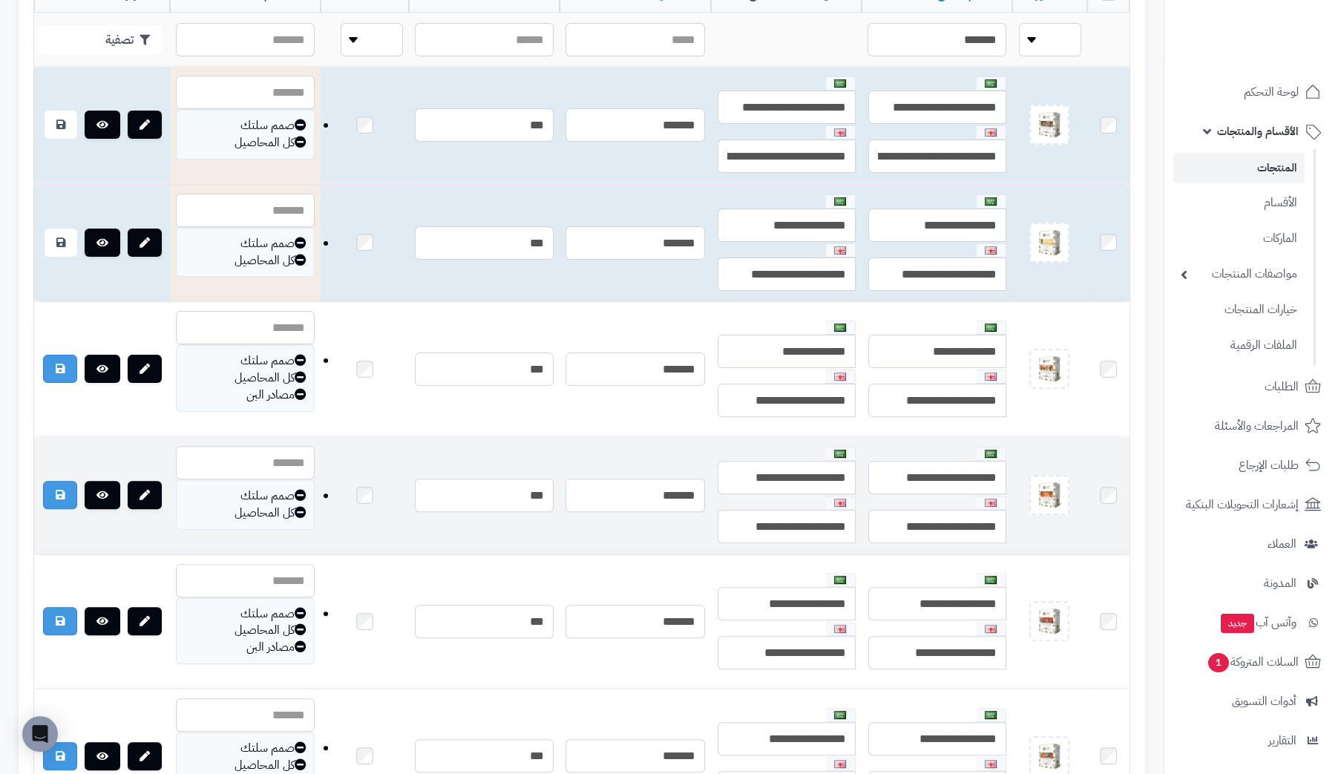
scroll to position [446, 0]
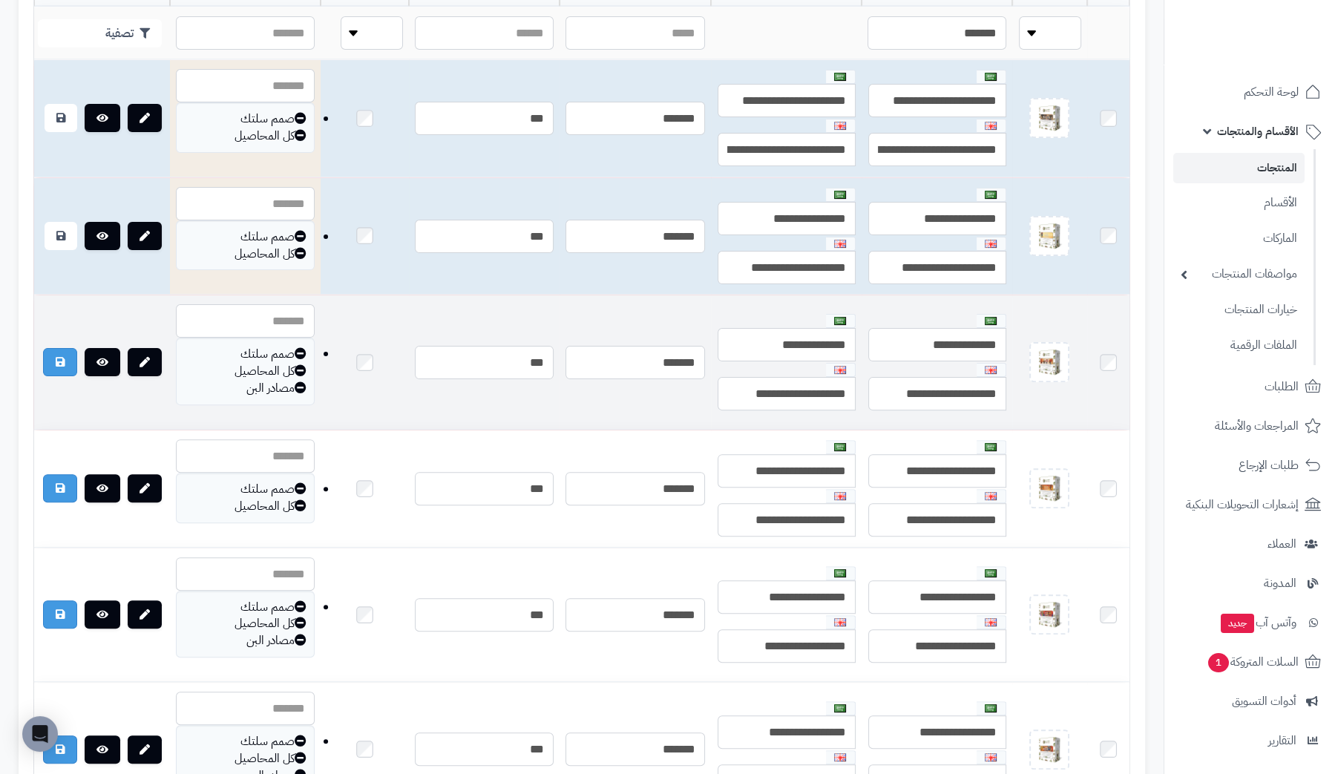
click at [306, 393] on icon at bounding box center [301, 387] width 12 height 12
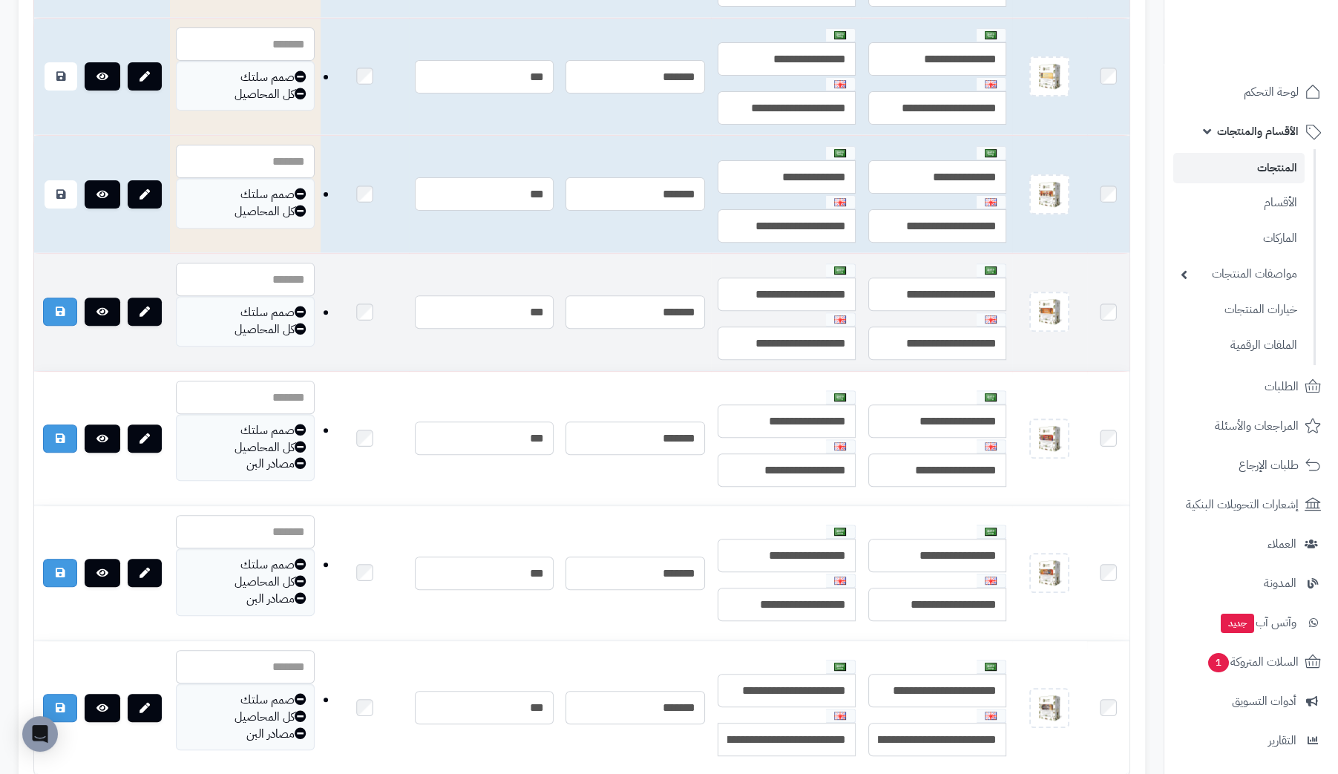
scroll to position [766, 0]
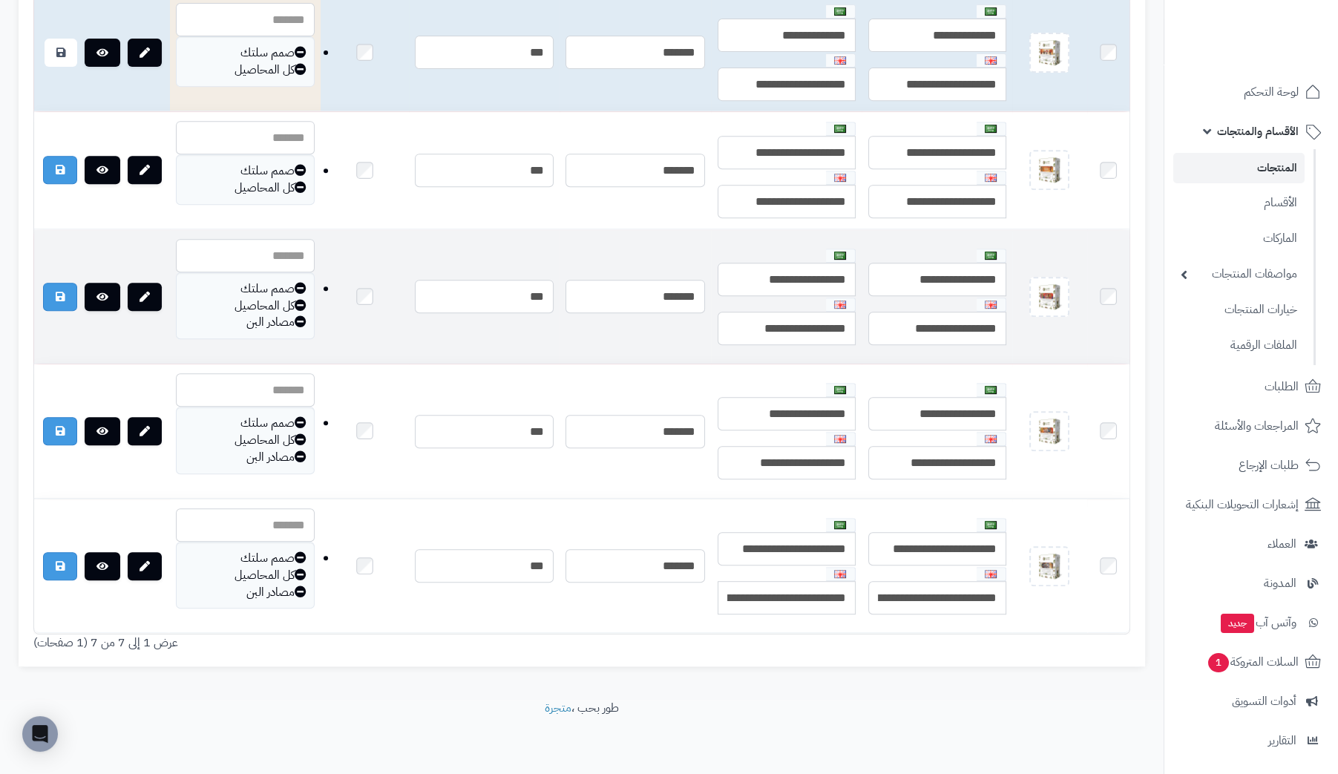
click at [306, 315] on icon at bounding box center [301, 321] width 12 height 12
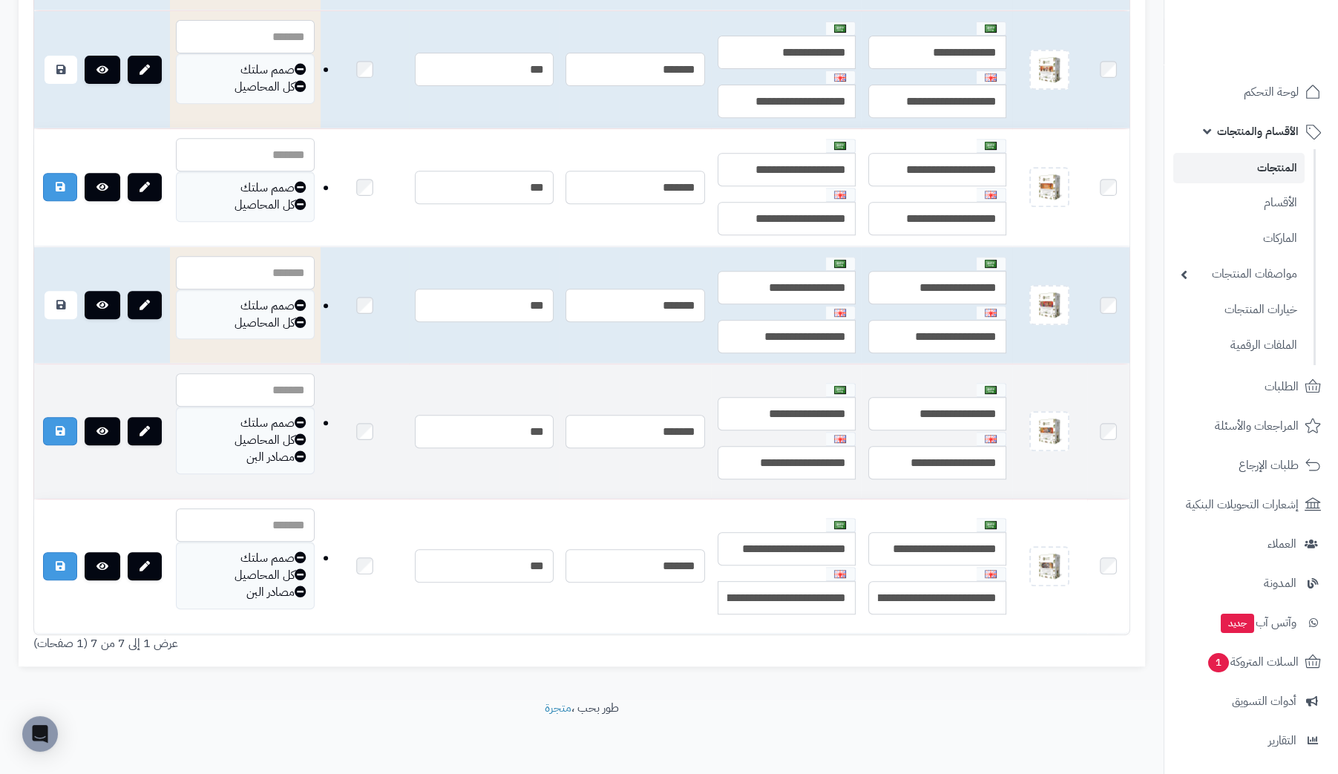
click at [306, 450] on icon at bounding box center [301, 456] width 12 height 12
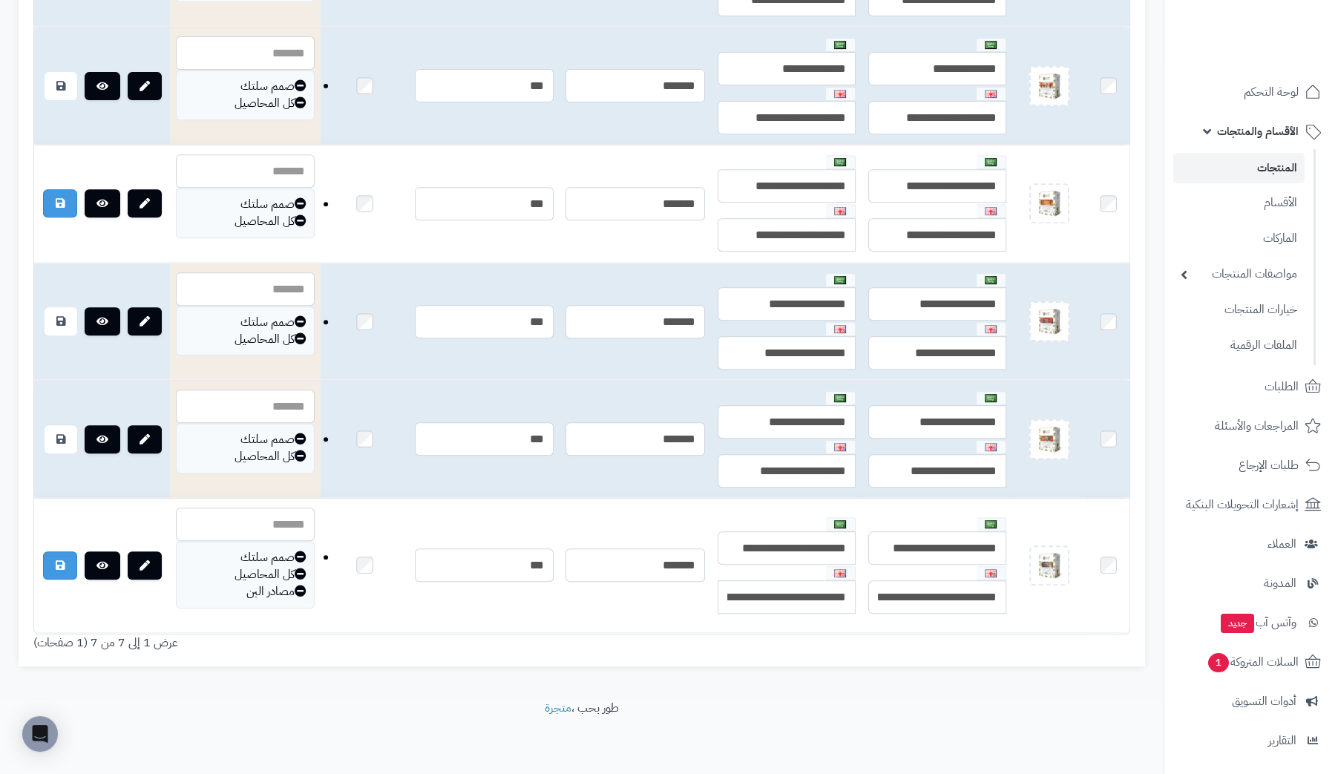
scroll to position [732, 0]
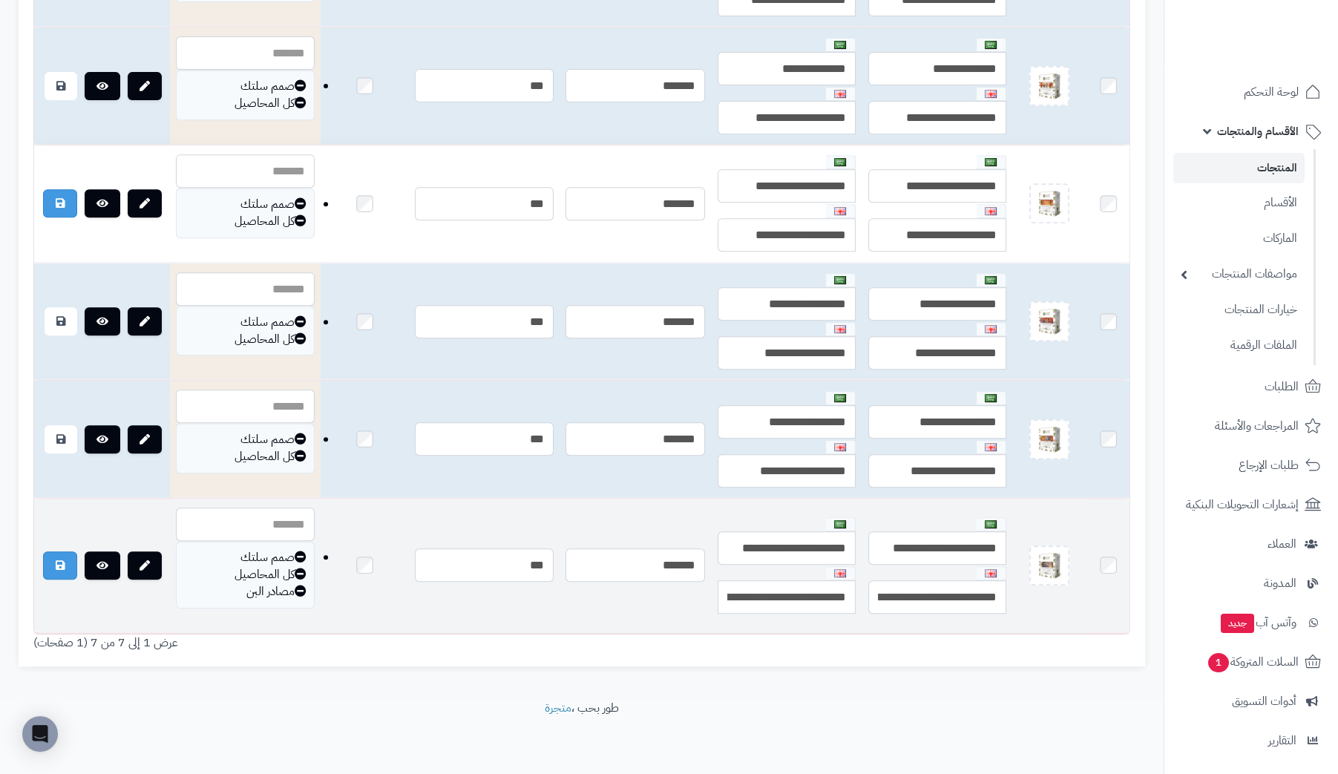
click at [306, 585] on icon at bounding box center [301, 591] width 12 height 12
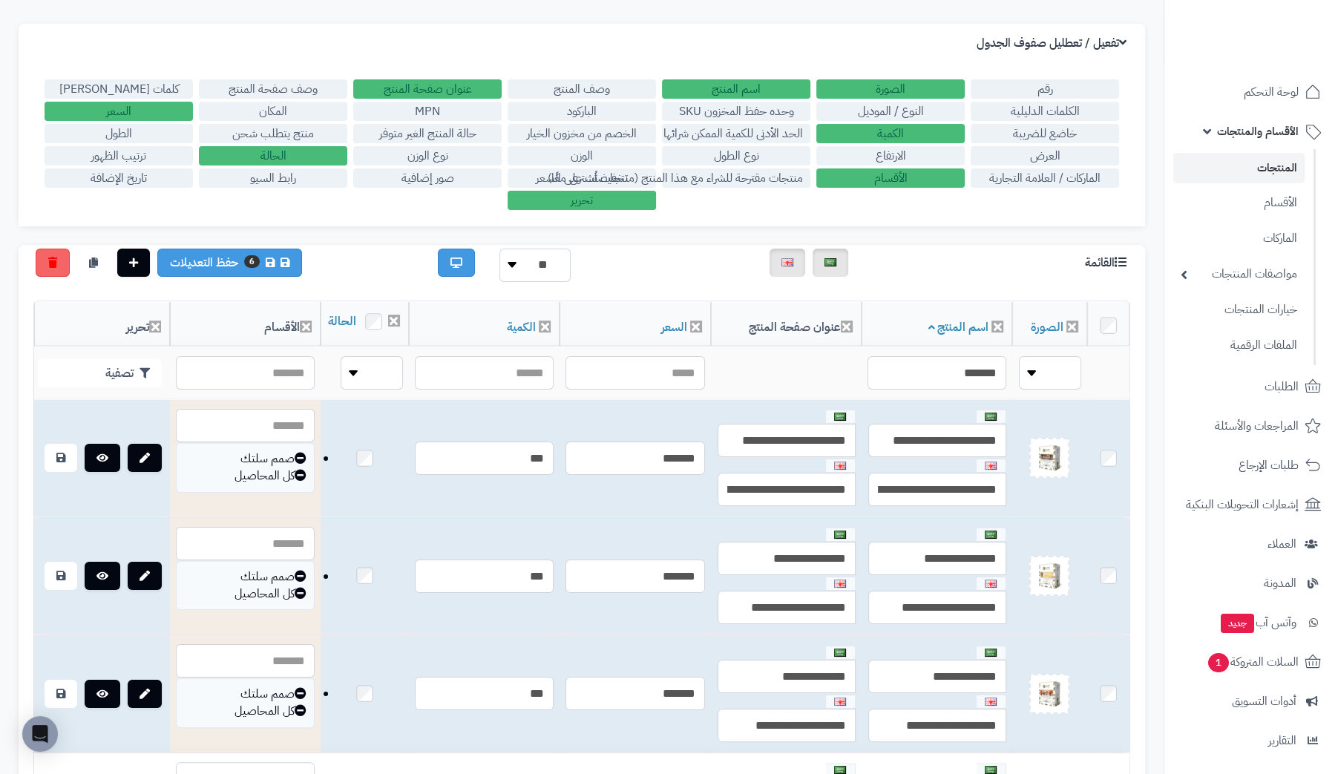
scroll to position [371, 0]
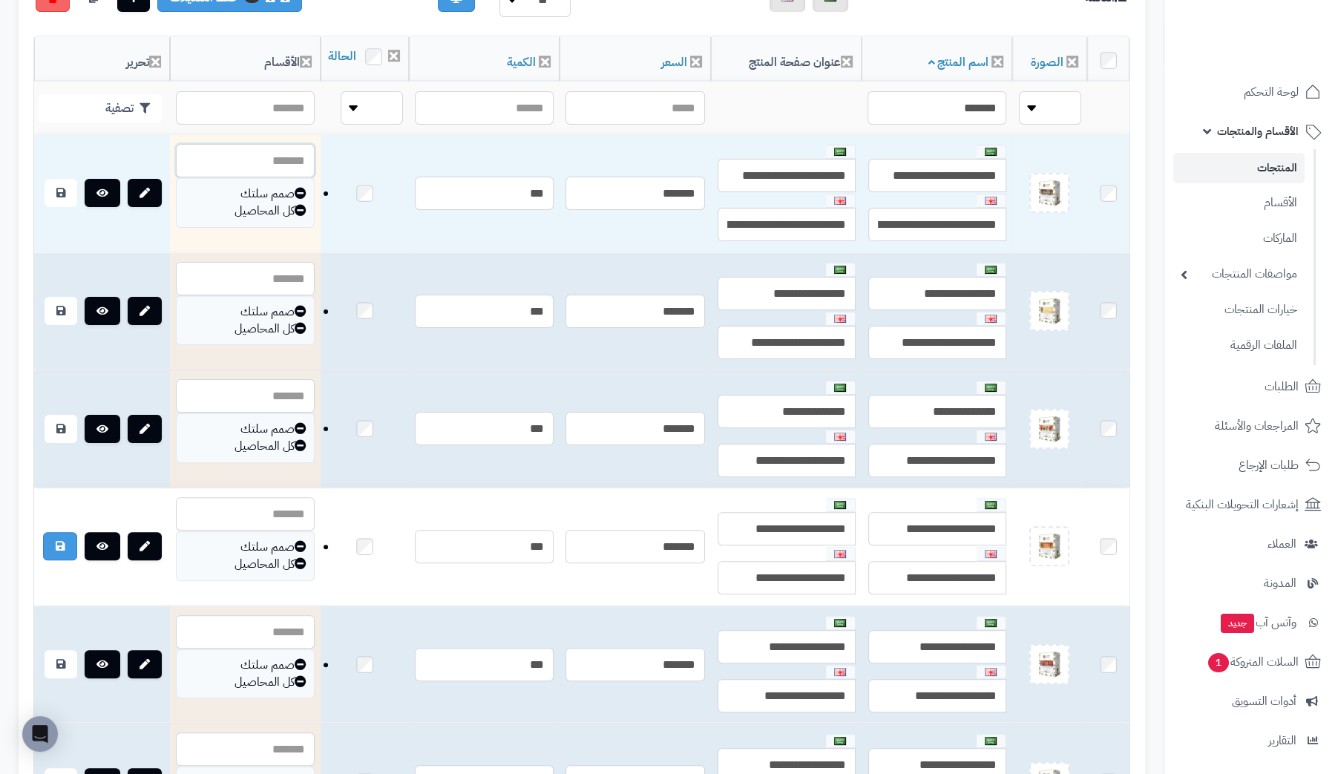
click at [279, 177] on input "text" at bounding box center [245, 160] width 139 height 33
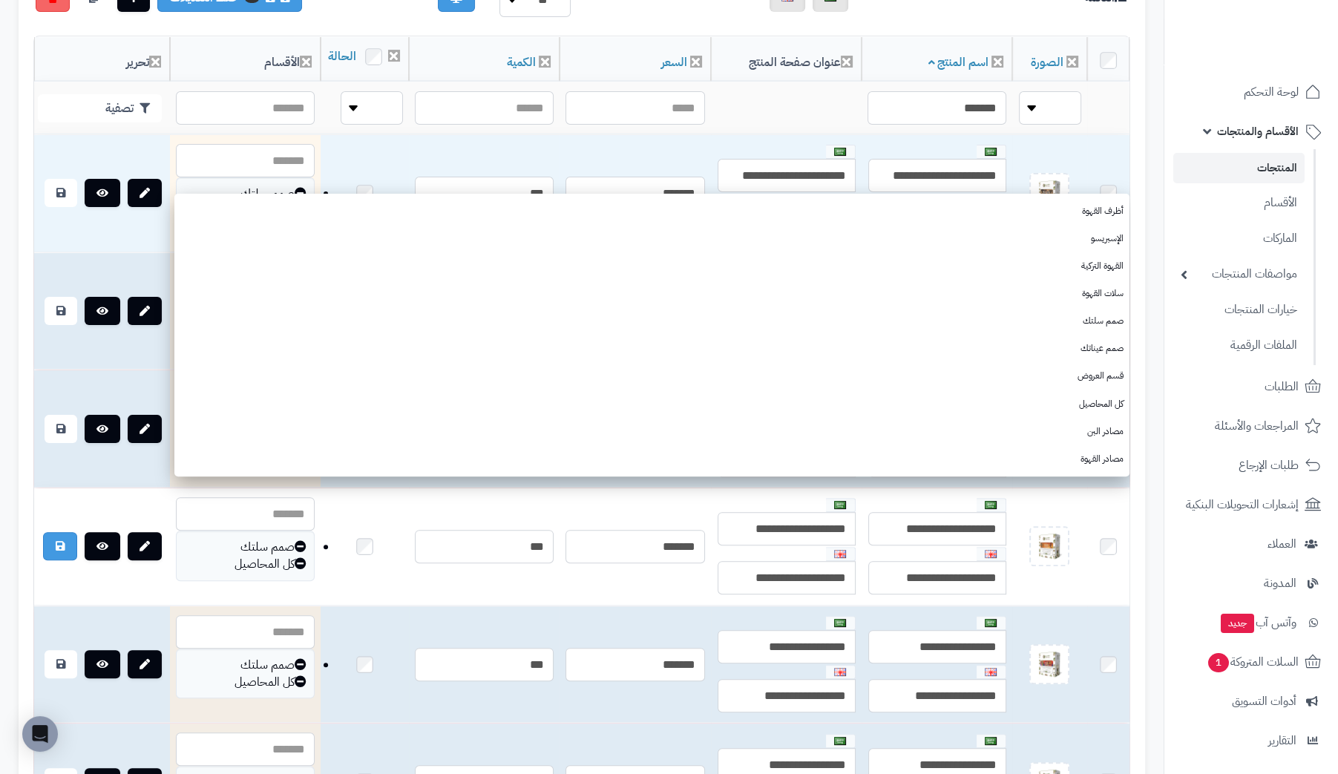
click at [1098, 22] on div "رقم الصورة اسم المنتج وصف المنتج عنوان صفحة المنتج وصف صفحة المنتج كلمات ميتا ت…" at bounding box center [582, 506] width 1126 height 971
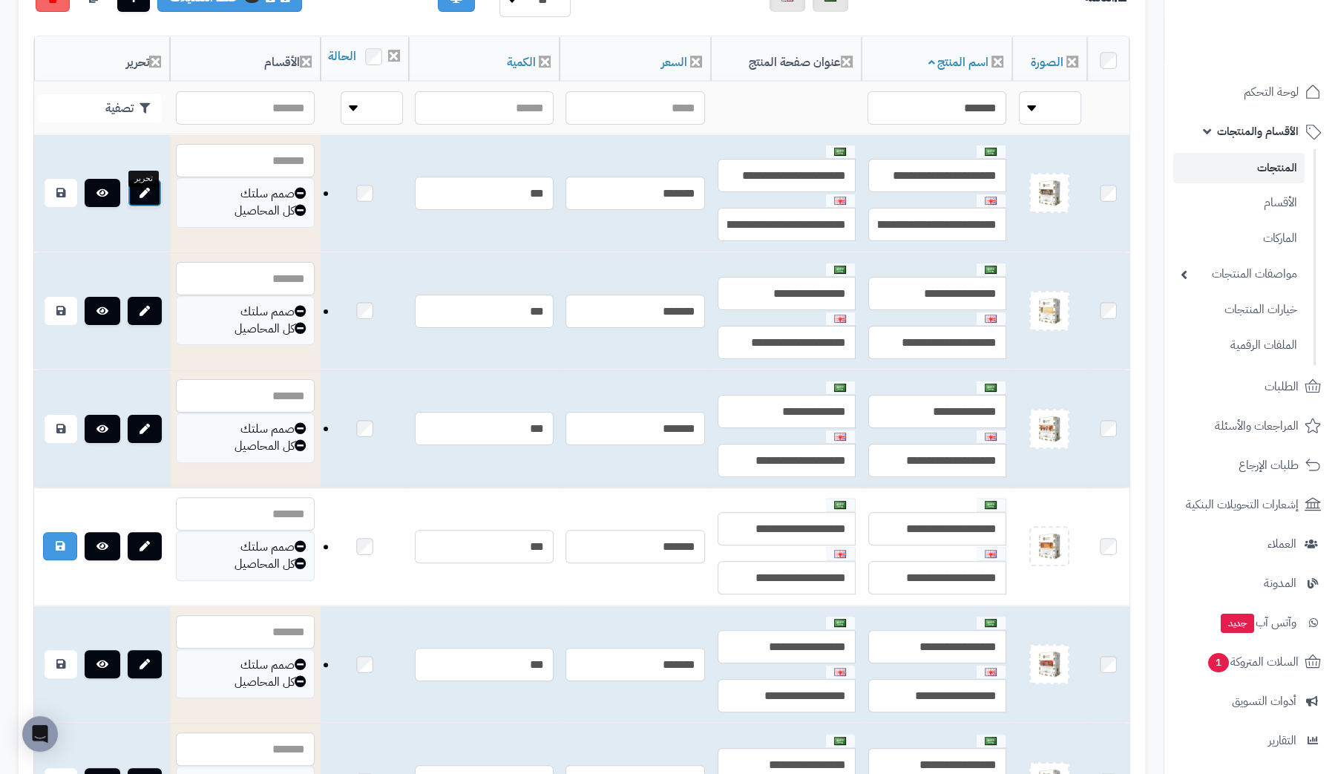
click at [148, 204] on link at bounding box center [145, 193] width 34 height 28
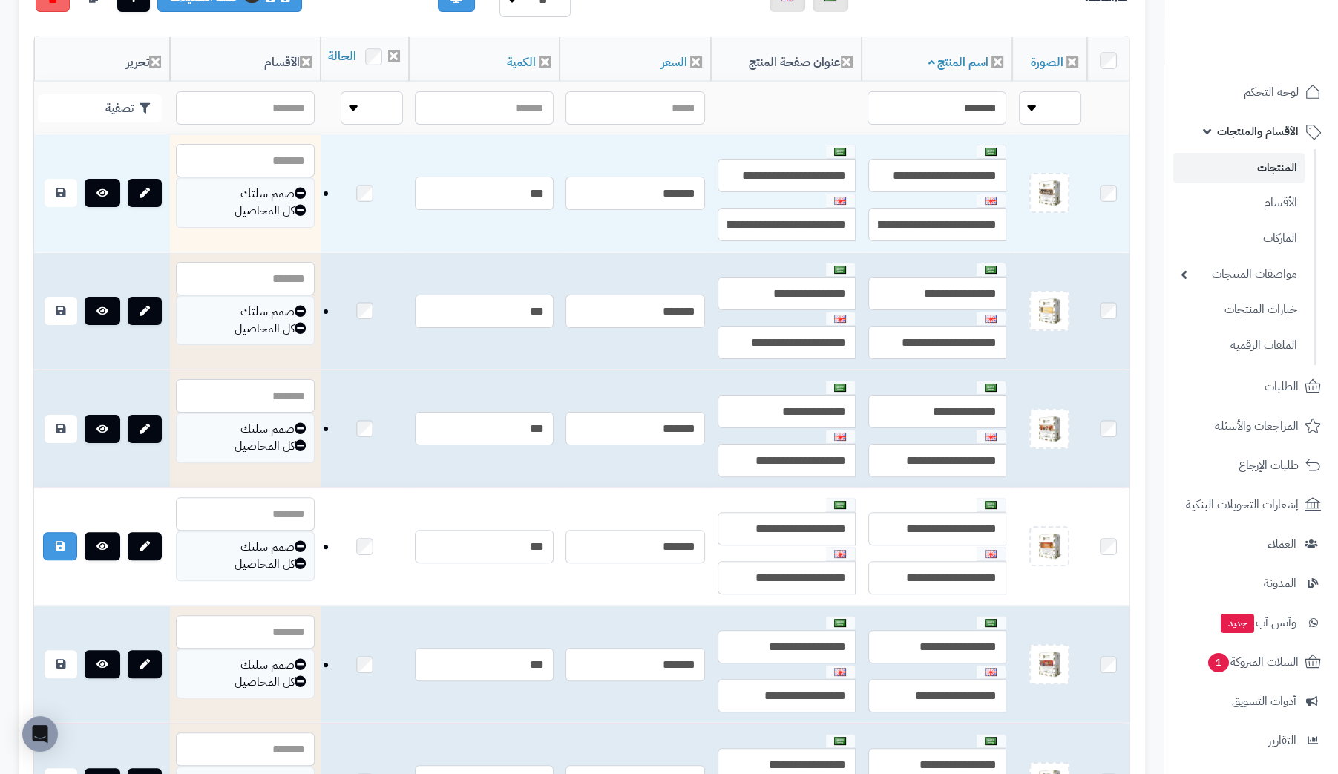
click at [226, 220] on div "كل المحاصيل" at bounding box center [245, 211] width 122 height 17
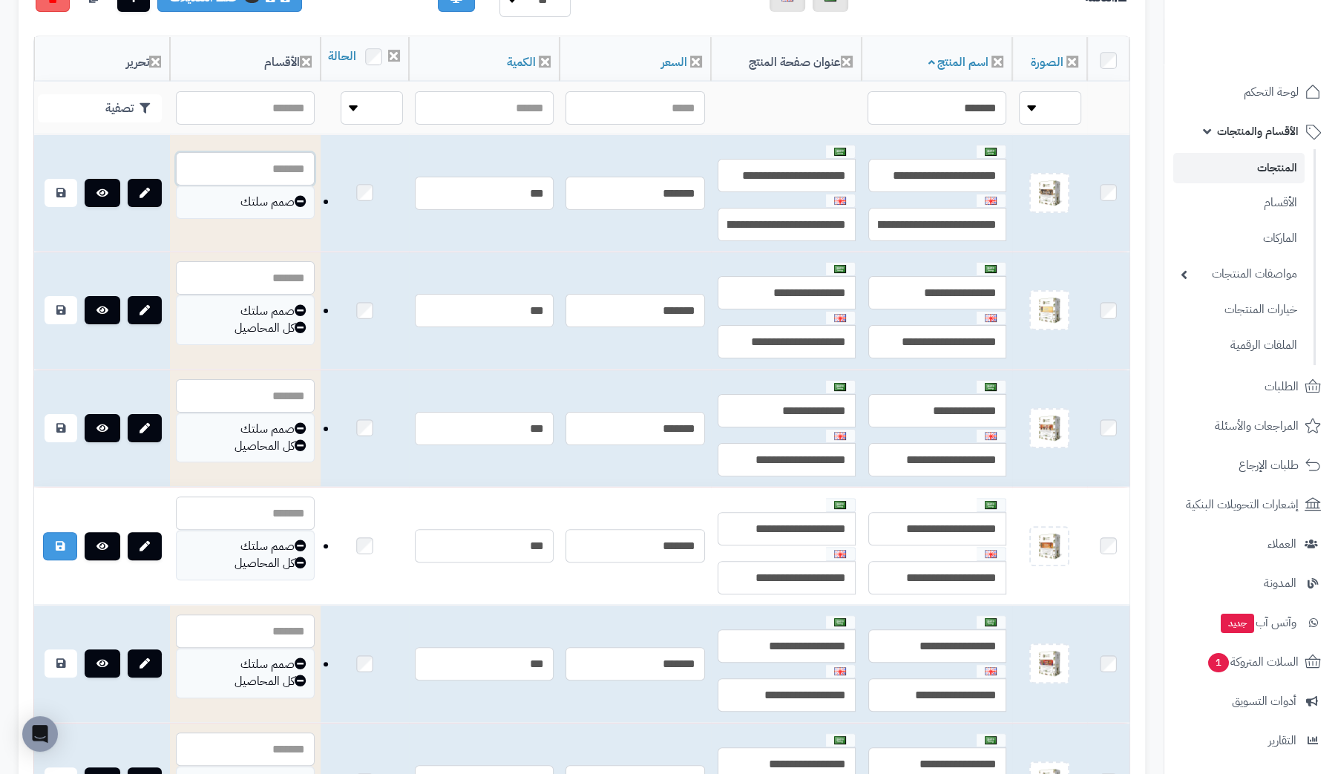
click at [246, 185] on input "text" at bounding box center [245, 168] width 139 height 33
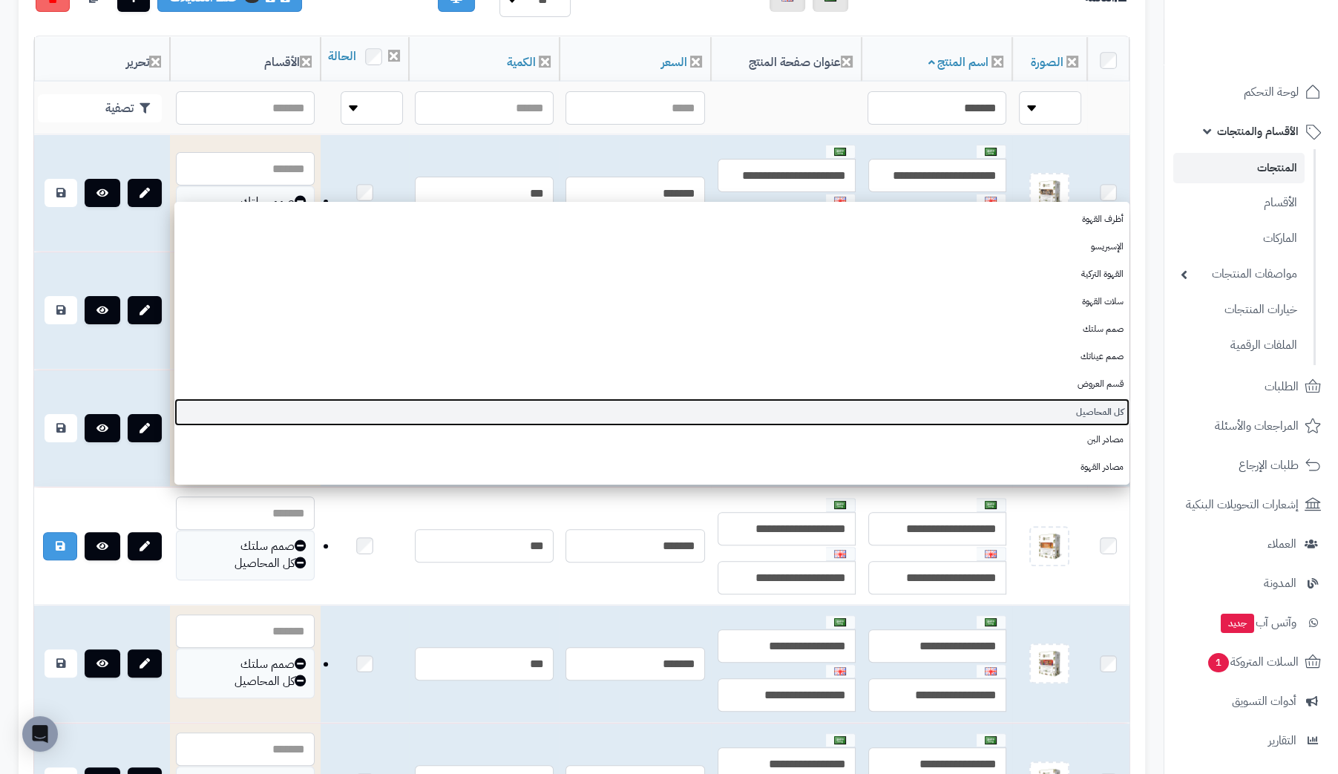
click at [1054, 407] on link "كل المحاصيل" at bounding box center [651, 411] width 955 height 27
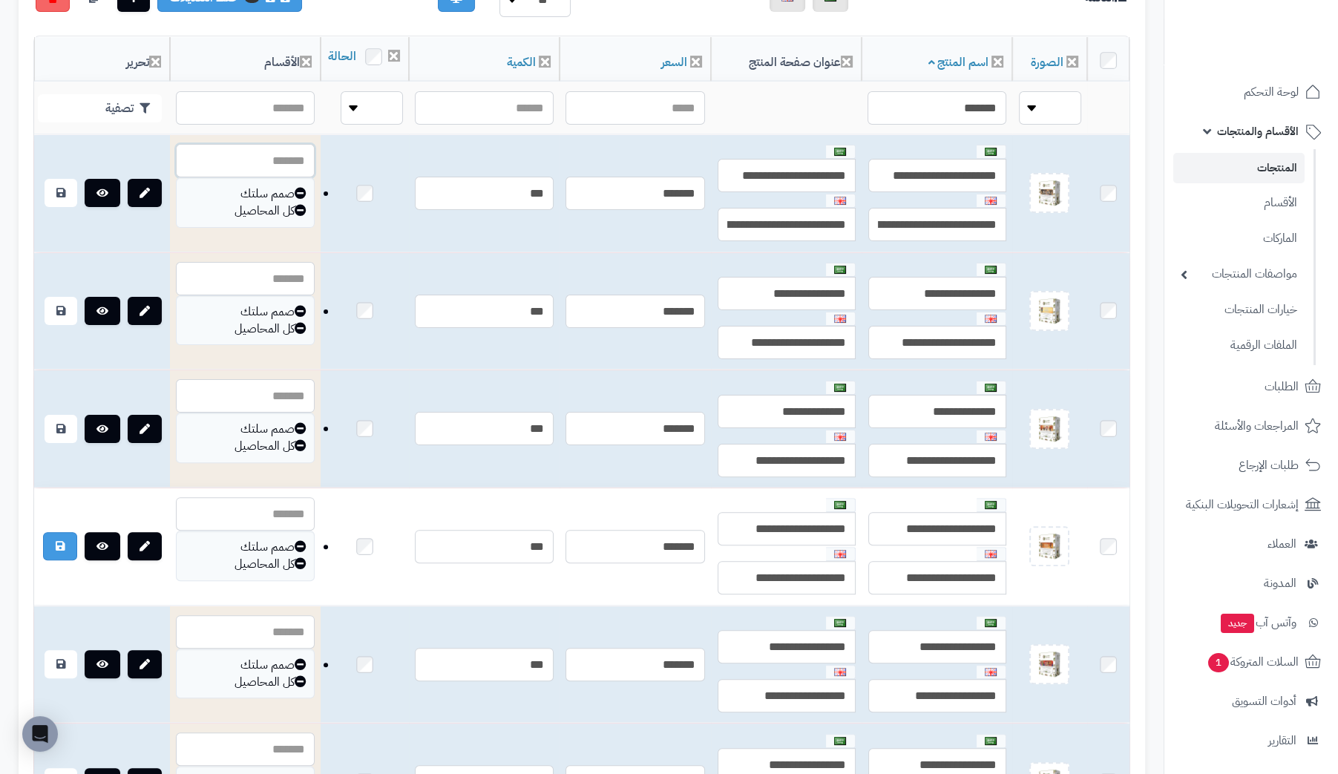
click at [237, 177] on input "text" at bounding box center [245, 160] width 139 height 33
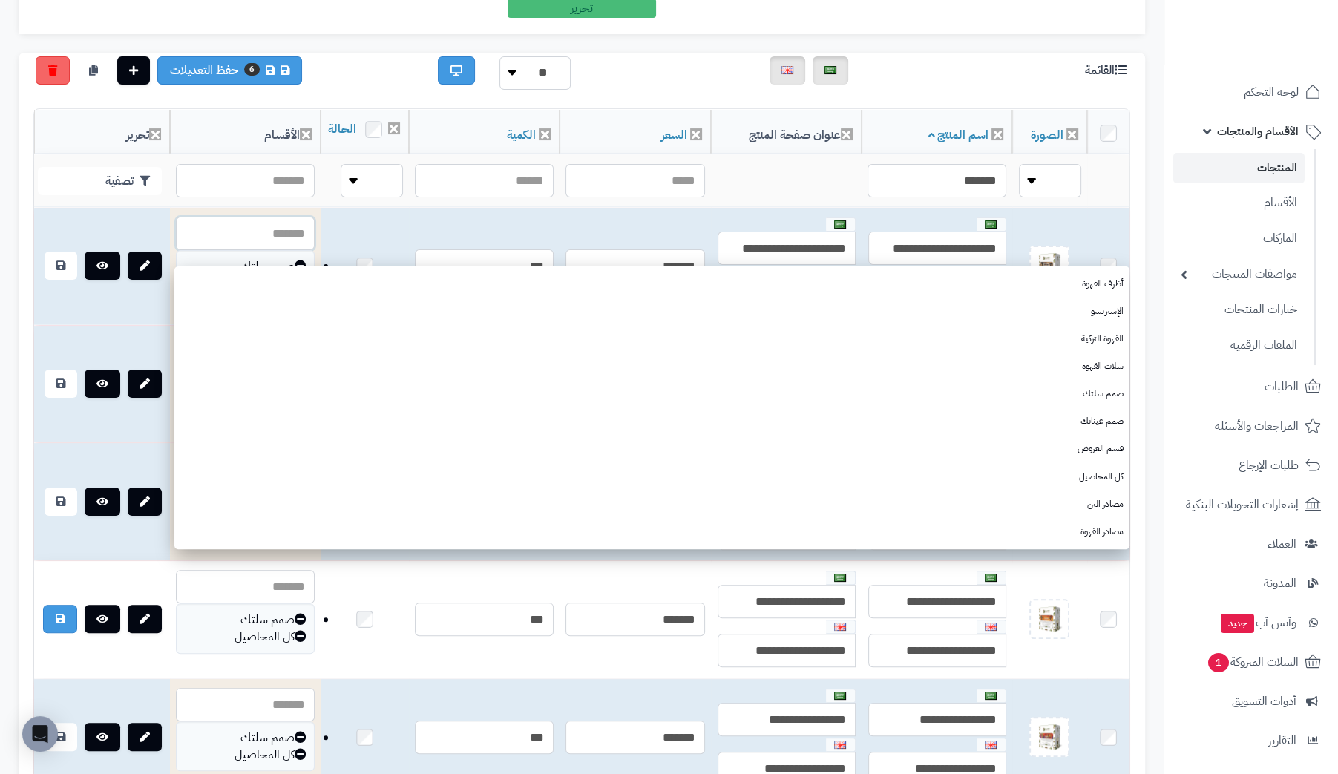
scroll to position [296, 0]
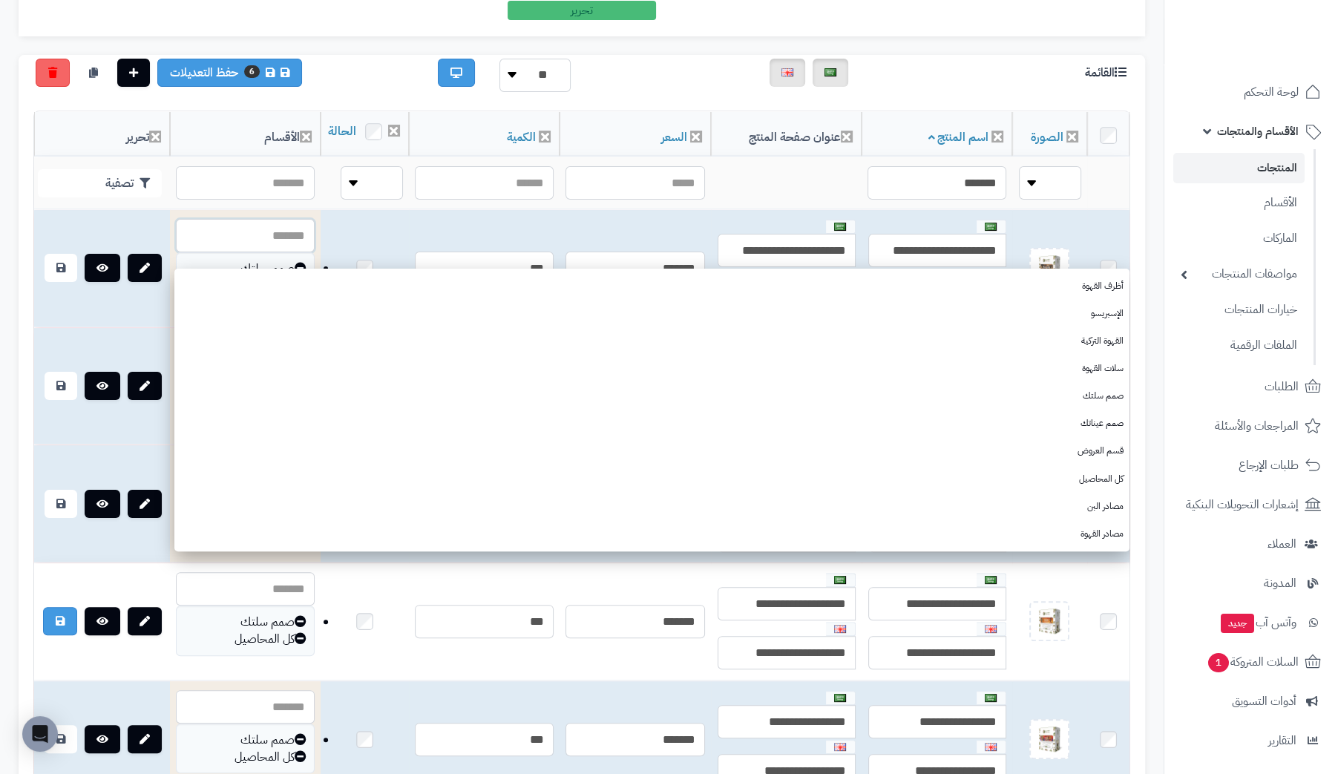
click at [226, 244] on input "text" at bounding box center [245, 235] width 139 height 33
click at [109, 242] on td at bounding box center [102, 268] width 136 height 117
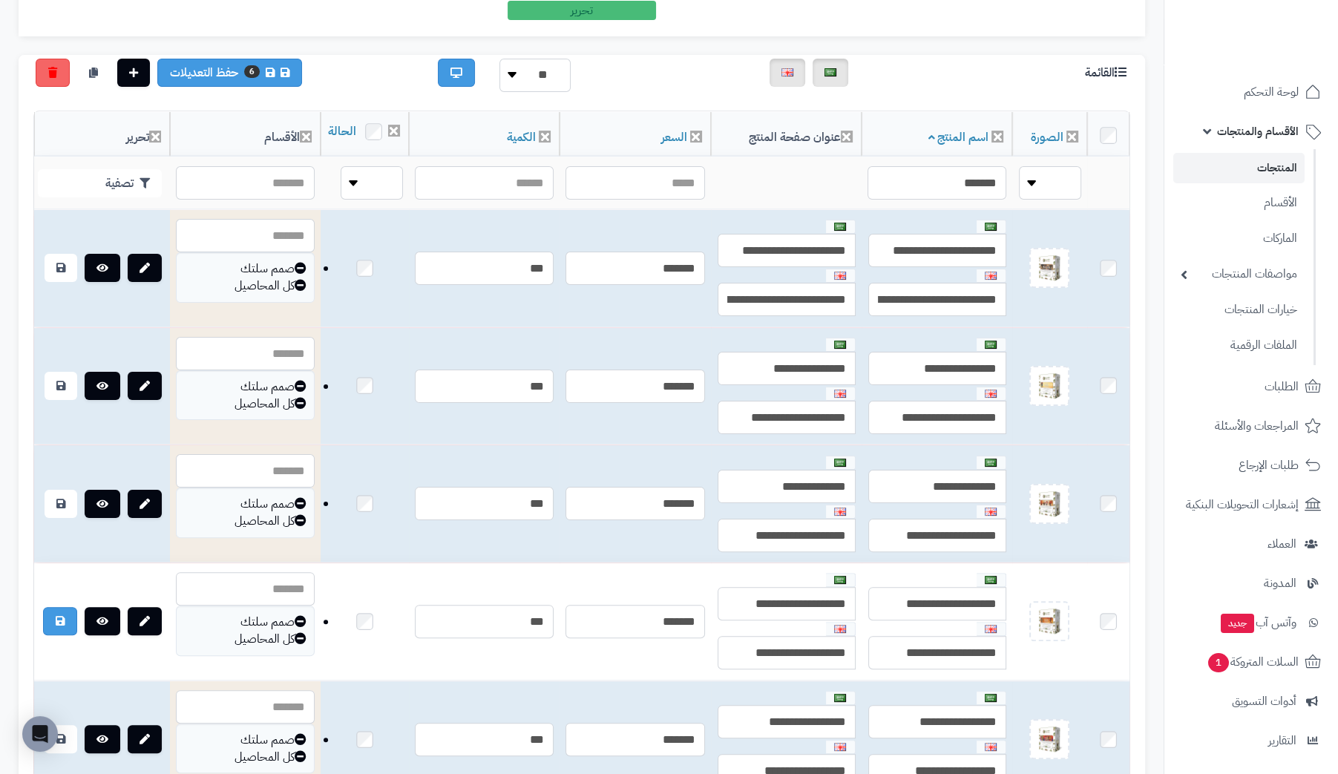
click at [109, 242] on td at bounding box center [102, 268] width 136 height 117
click at [227, 248] on input "text" at bounding box center [245, 235] width 139 height 33
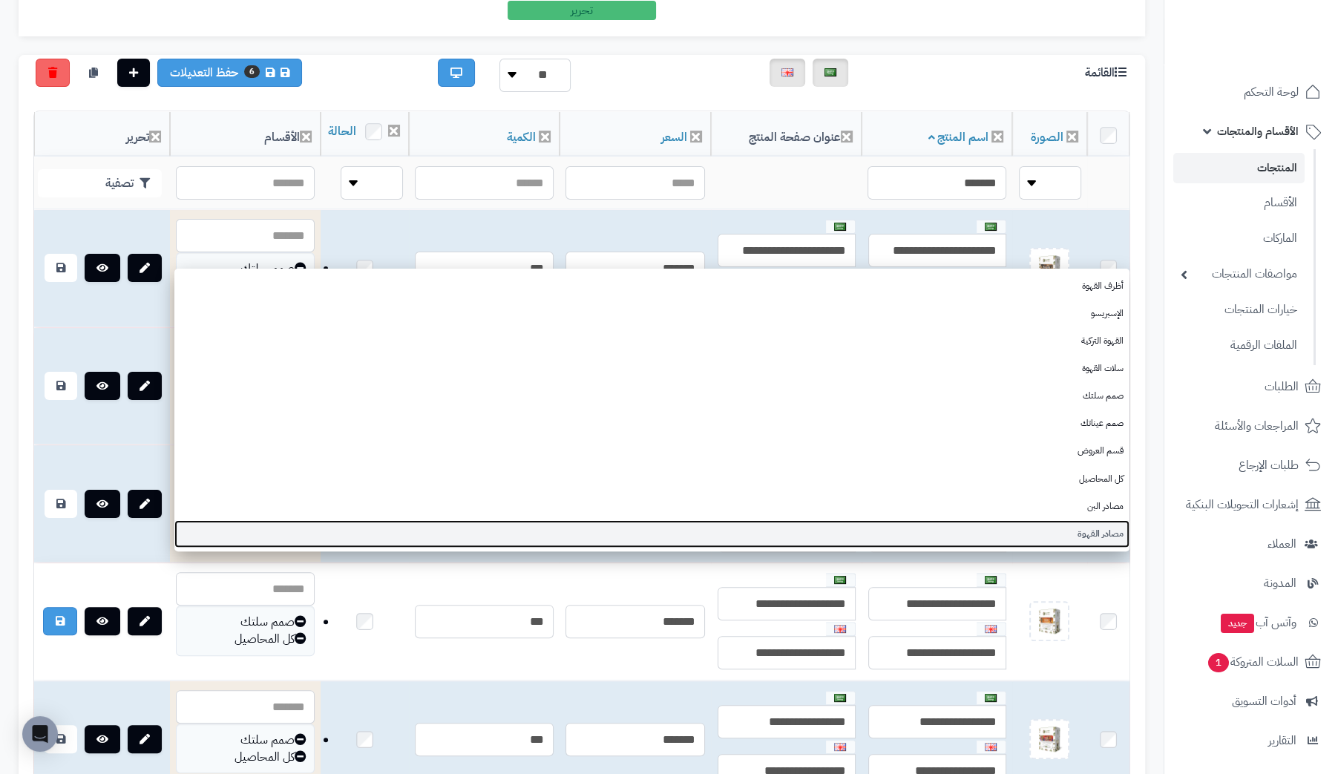
click at [1093, 538] on link "مصادر القهوة" at bounding box center [651, 533] width 955 height 27
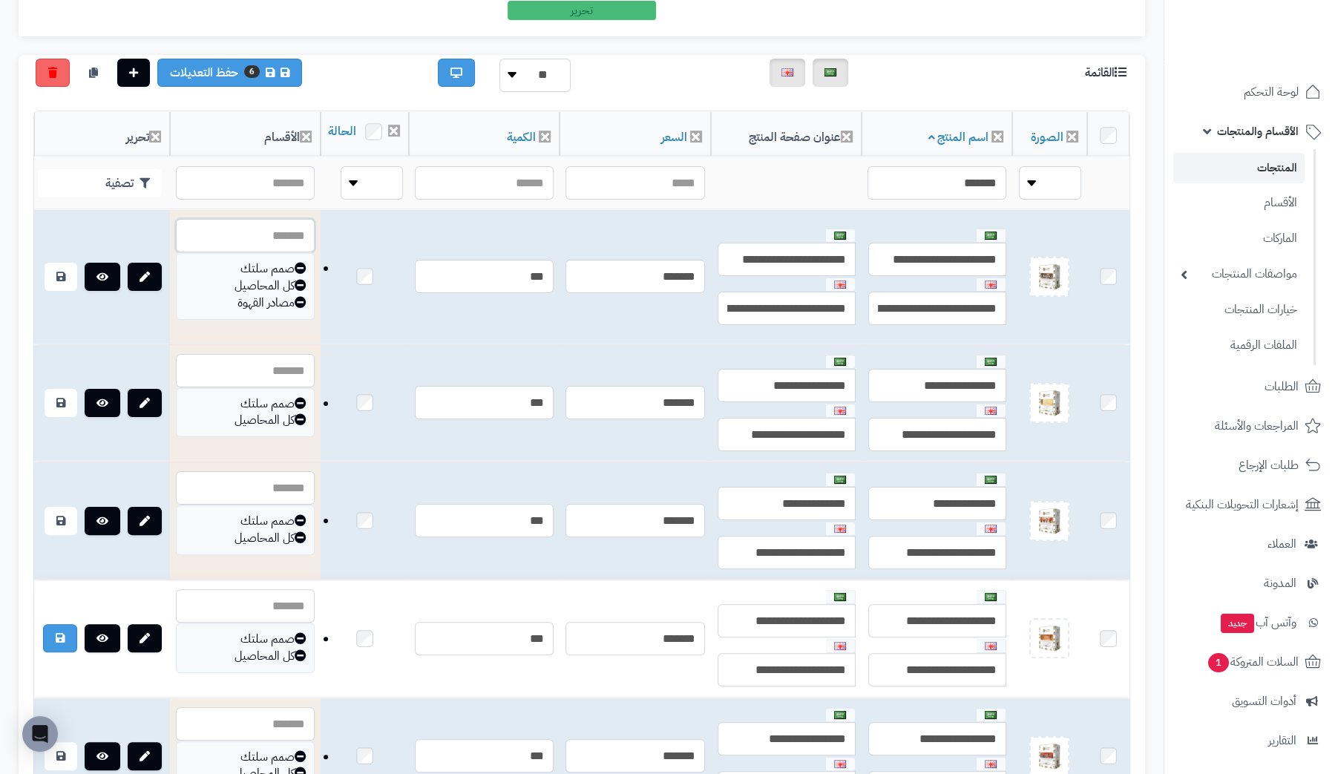
click at [241, 252] on input "text" at bounding box center [245, 235] width 139 height 33
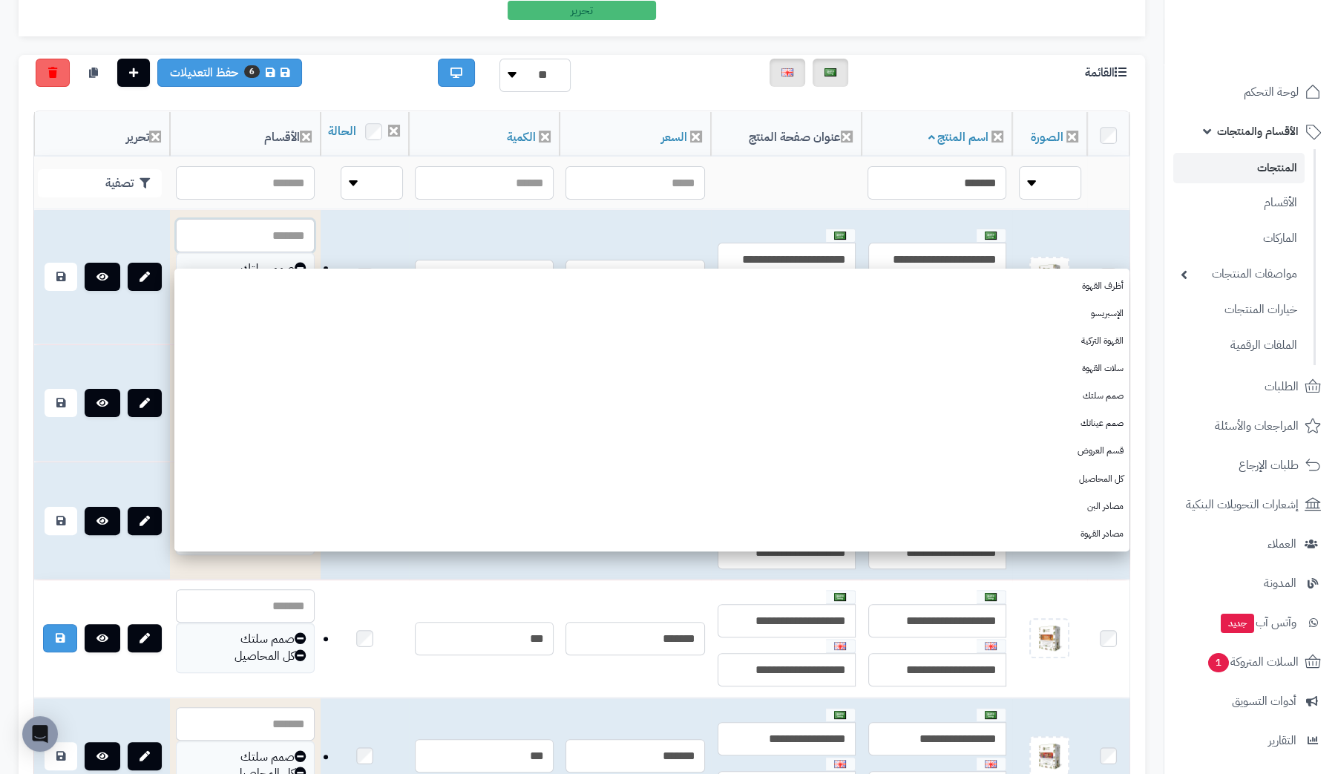
click at [241, 252] on input "text" at bounding box center [245, 235] width 139 height 33
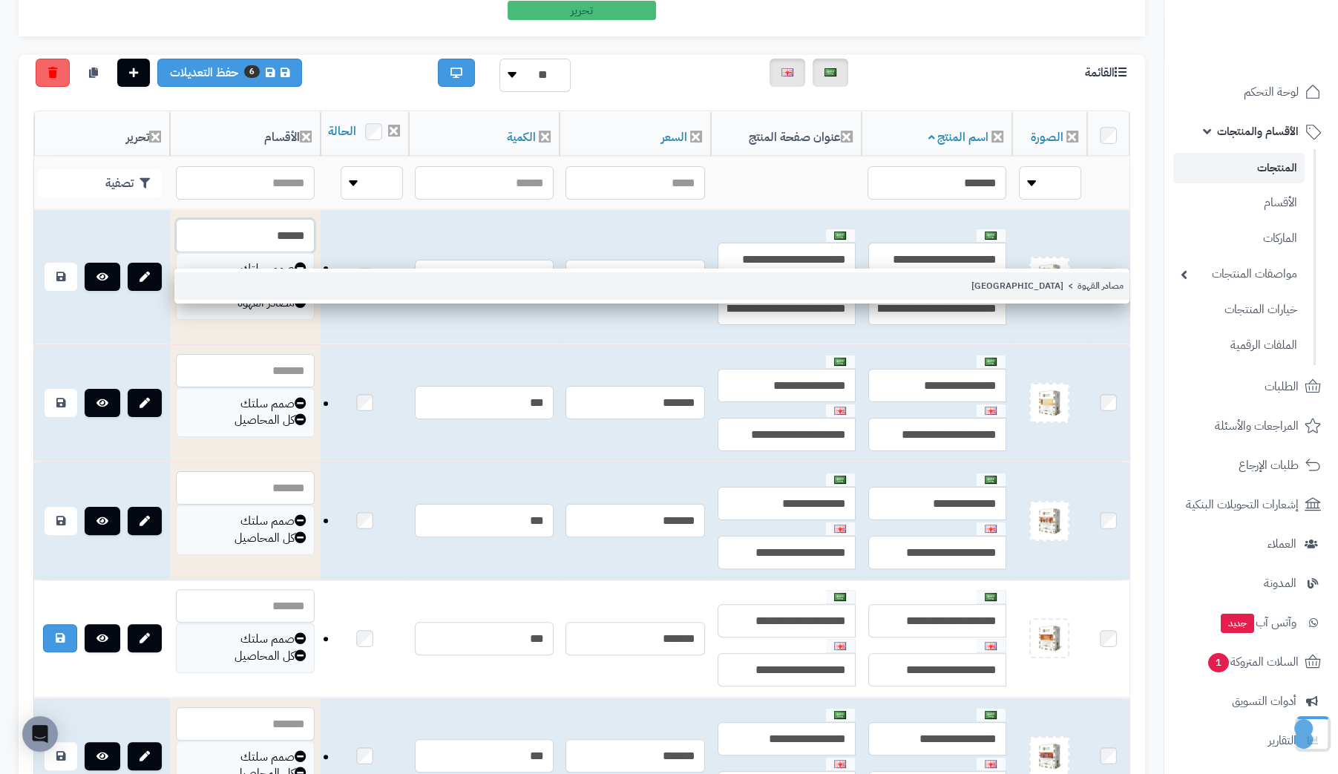
type input "******"
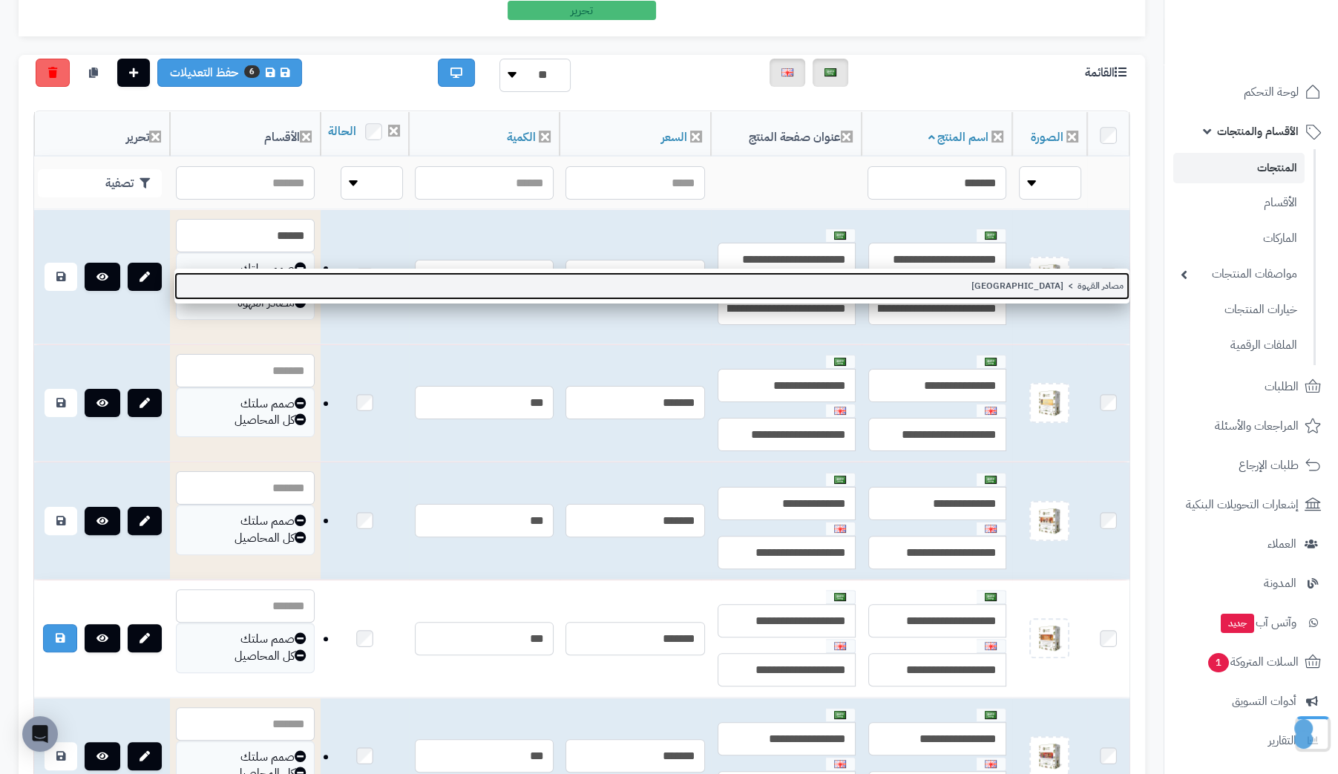
click at [1108, 289] on link "مصادر القهوة > إثيوبيا" at bounding box center [651, 285] width 955 height 27
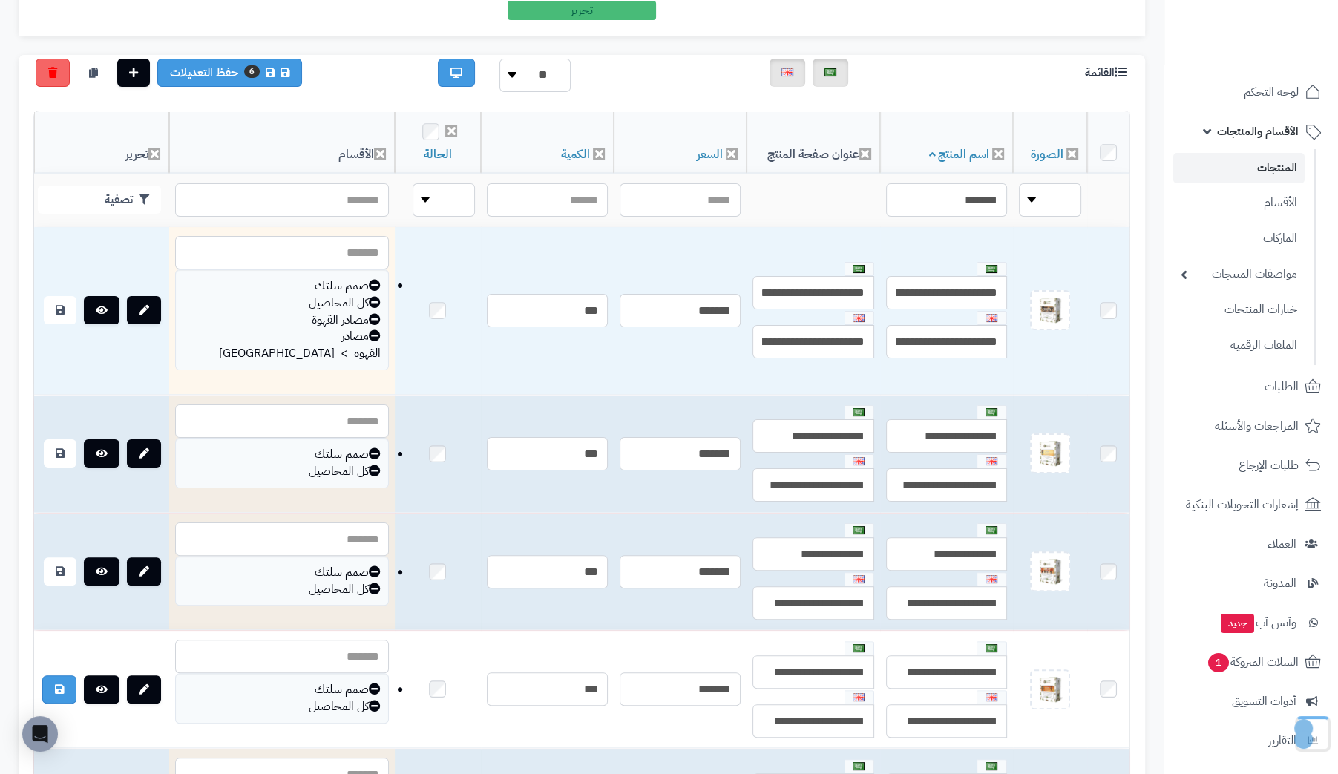
click at [369, 314] on icon at bounding box center [375, 319] width 12 height 12
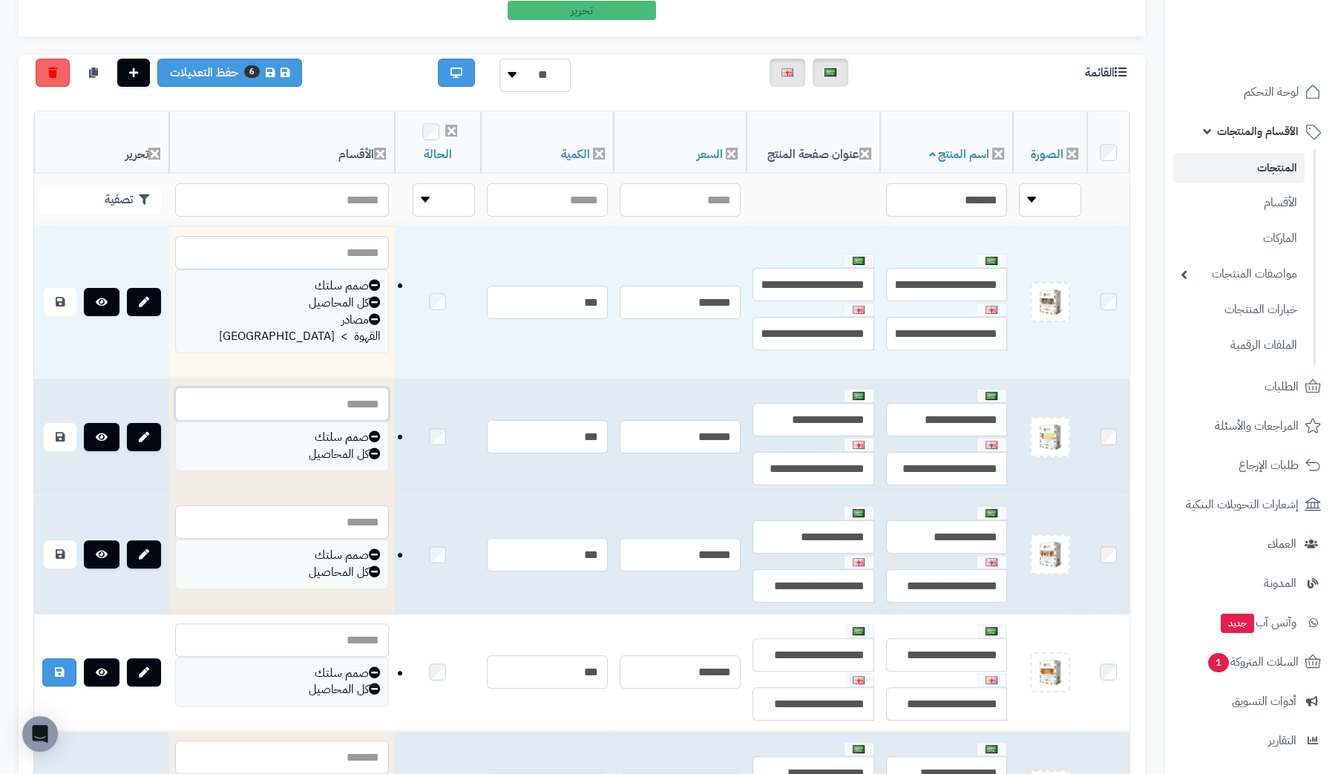
click at [247, 387] on input "text" at bounding box center [282, 403] width 214 height 33
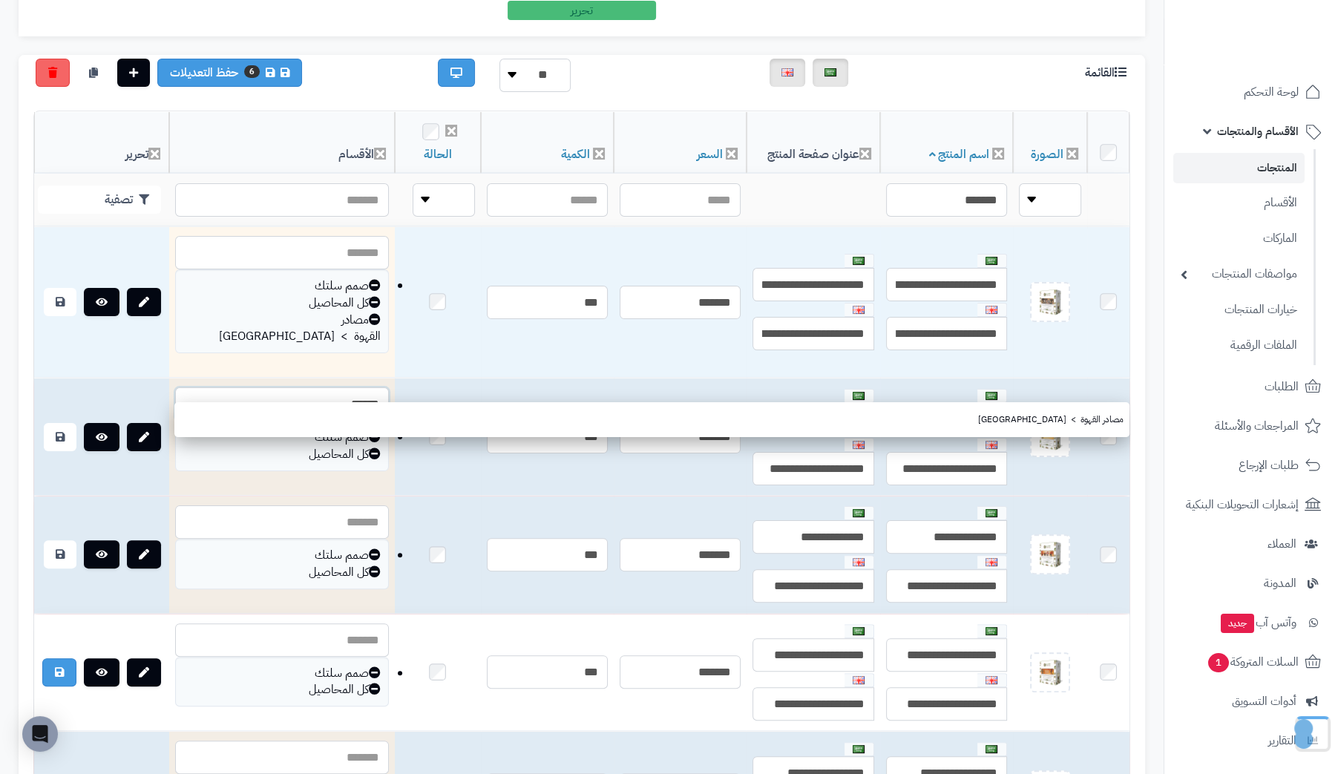
type input "*******"
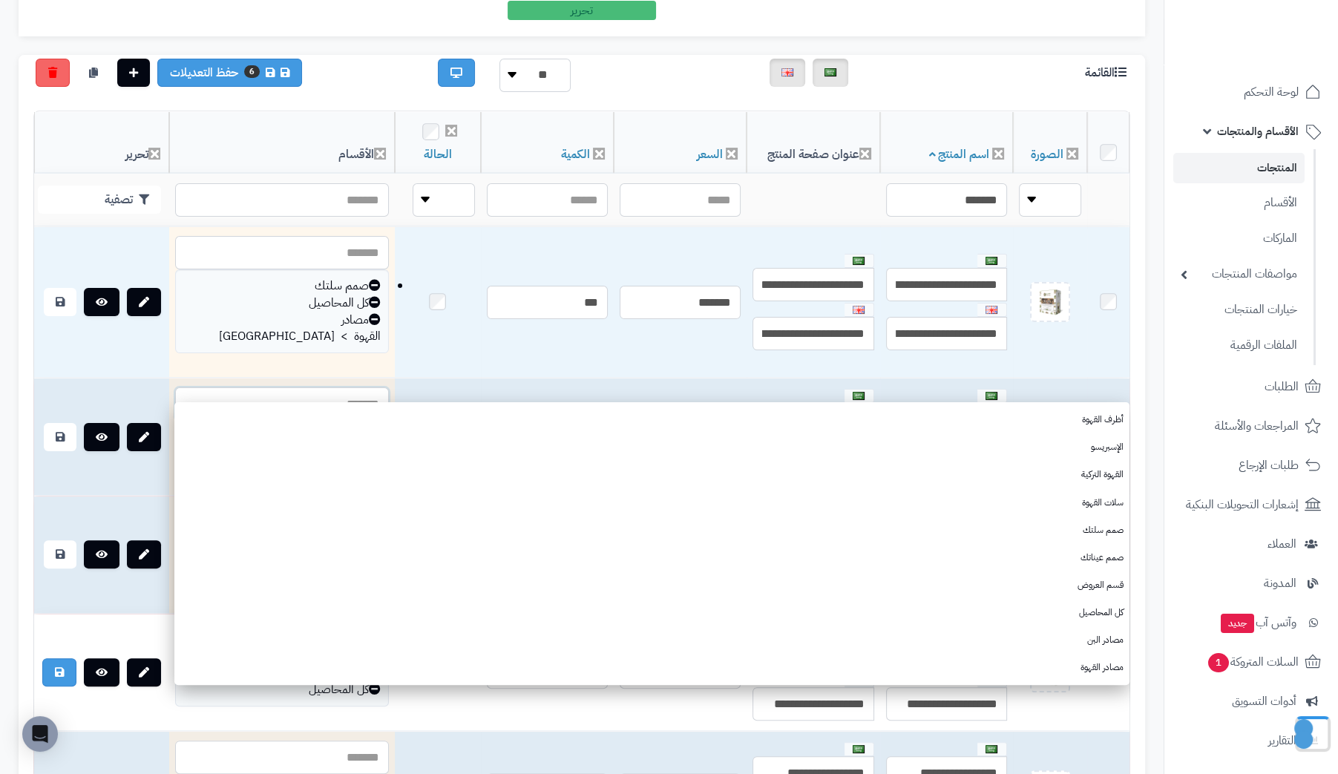
paste input "*******"
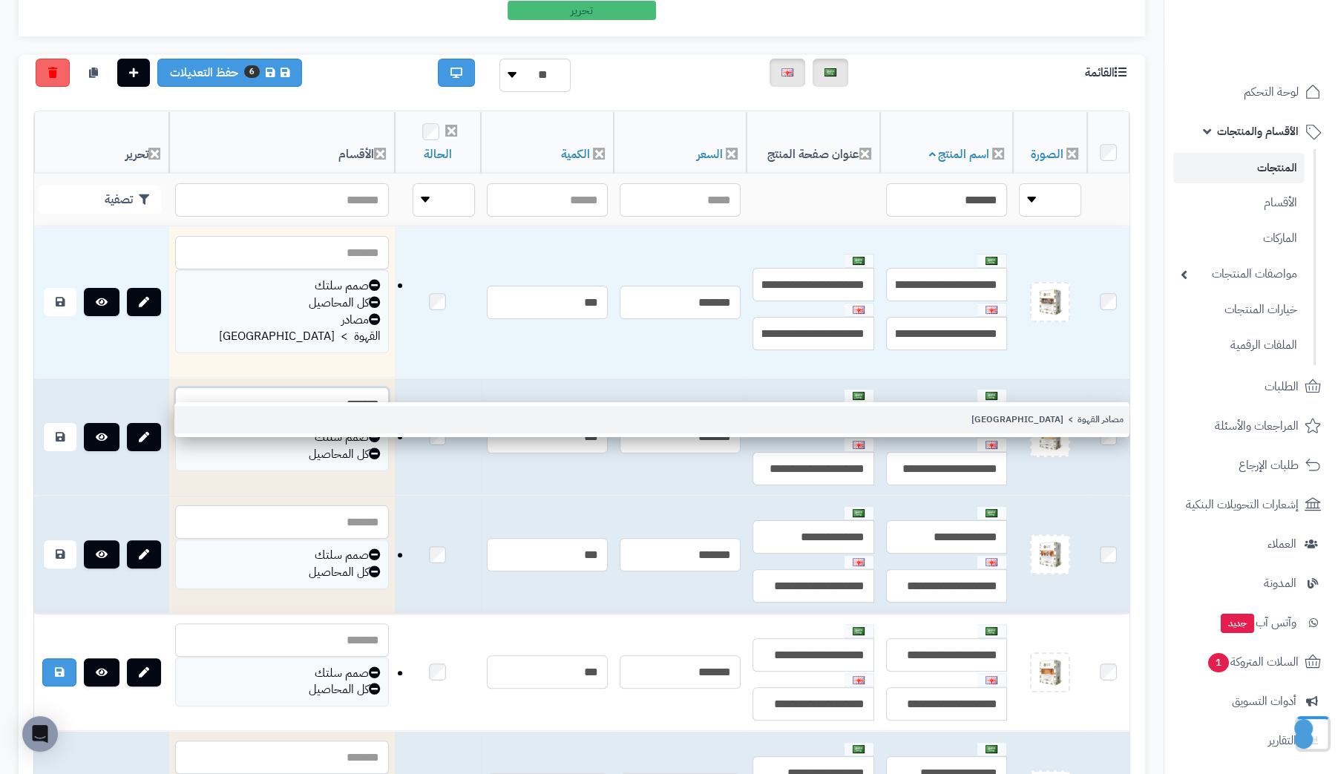
type input "*******"
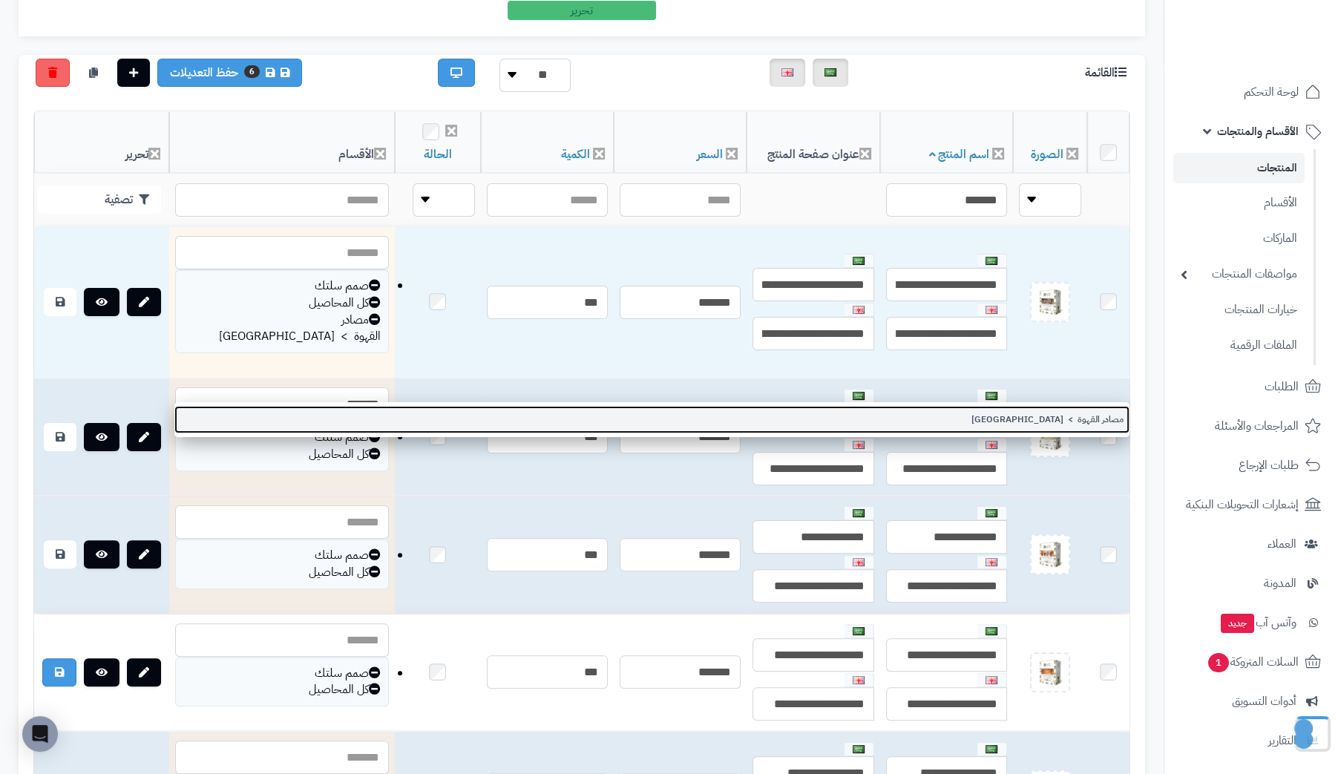
click at [1091, 415] on link "مصادر القهوة > إثيوبيا" at bounding box center [651, 419] width 955 height 27
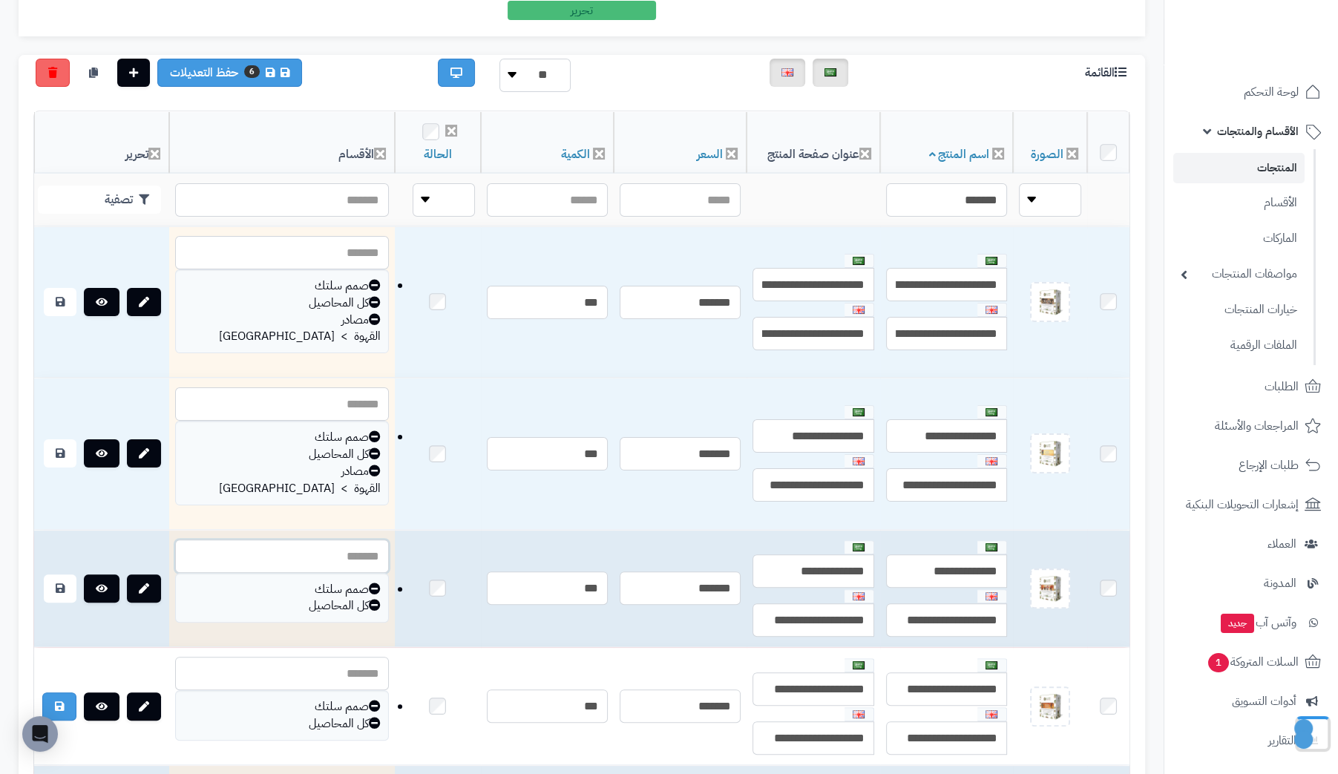
click at [281, 539] on input "text" at bounding box center [282, 555] width 214 height 33
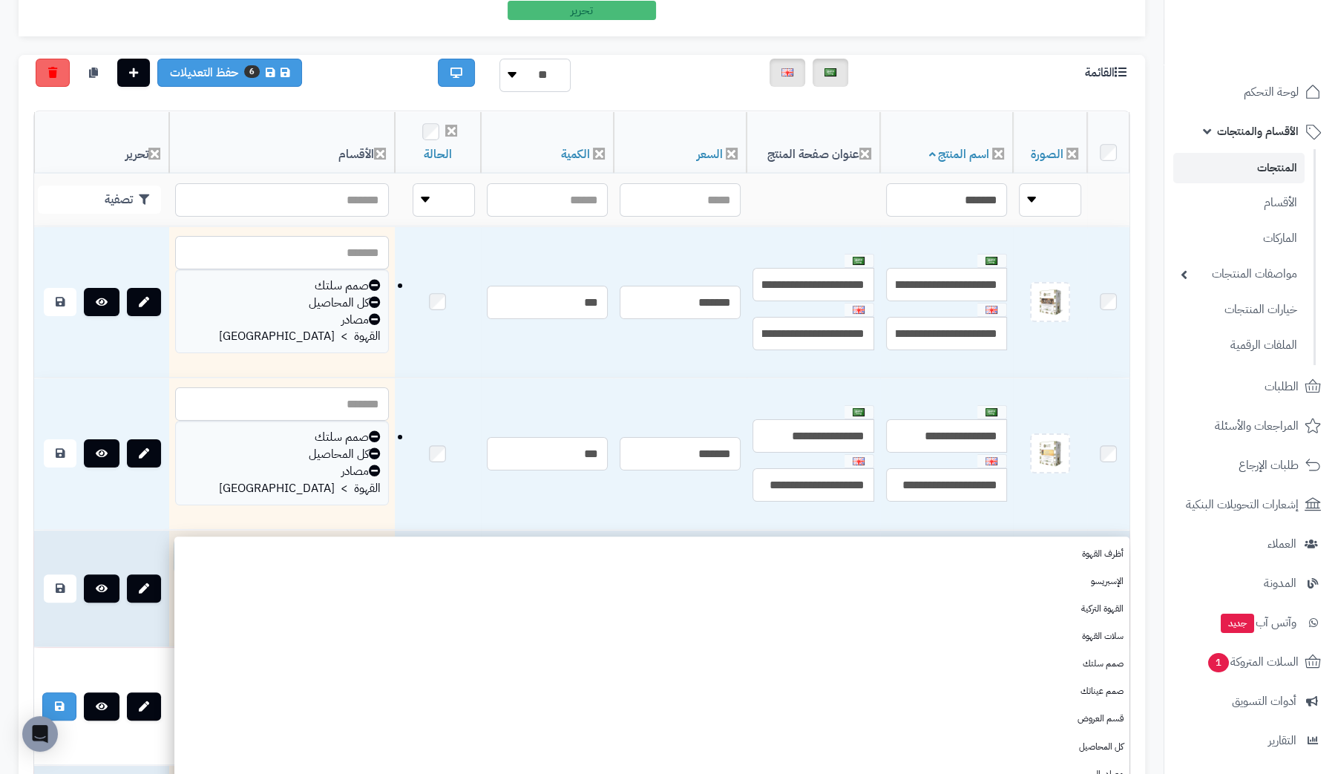
paste input "*******"
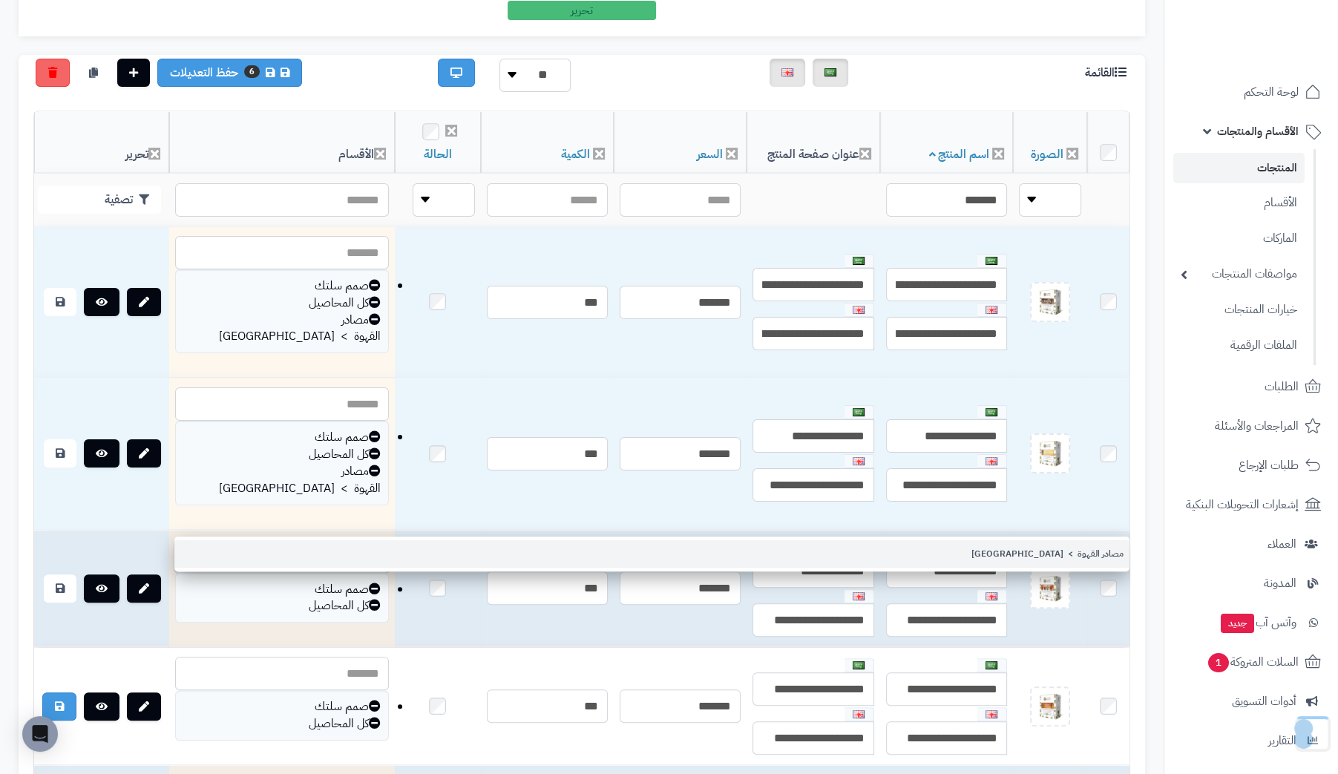
type input "*******"
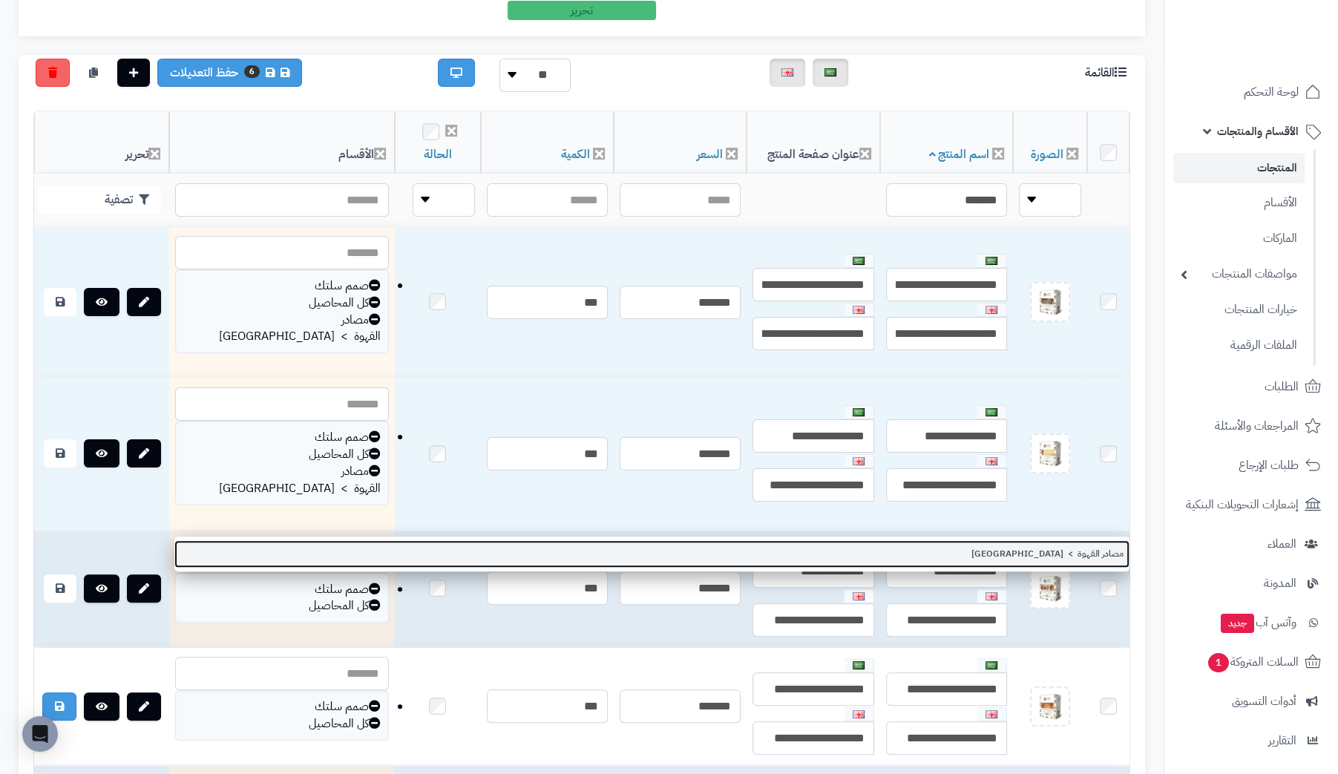
click at [1062, 555] on link "مصادر القهوة > إثيوبيا" at bounding box center [651, 553] width 955 height 27
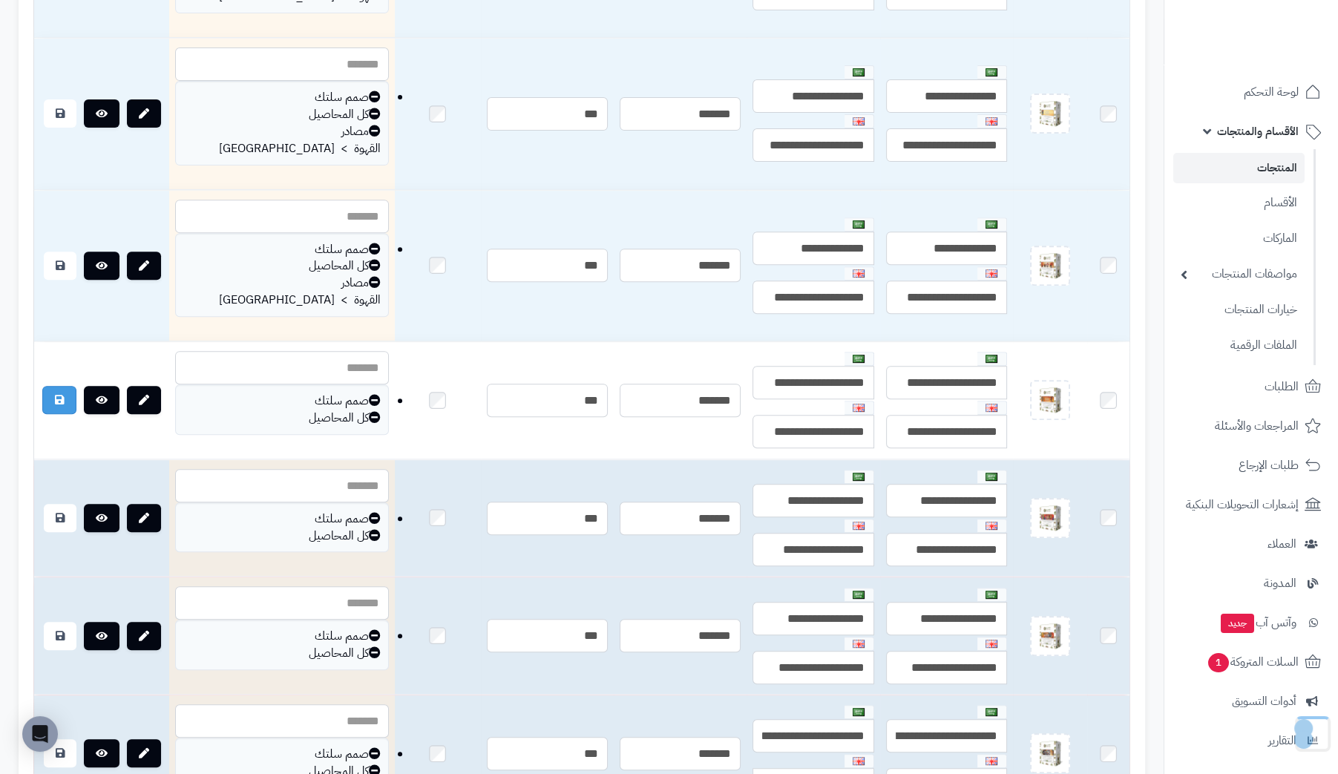
scroll to position [667, 0]
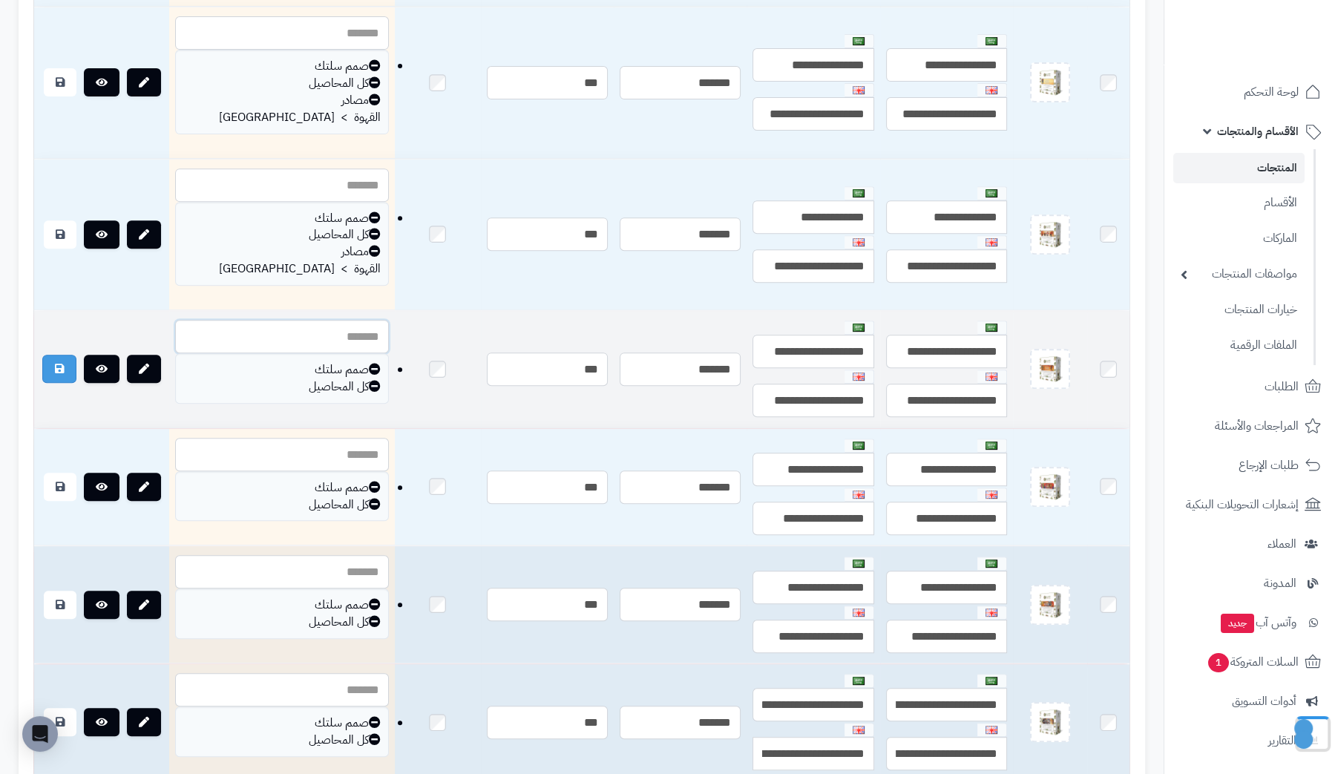
click at [272, 320] on input "text" at bounding box center [282, 336] width 214 height 33
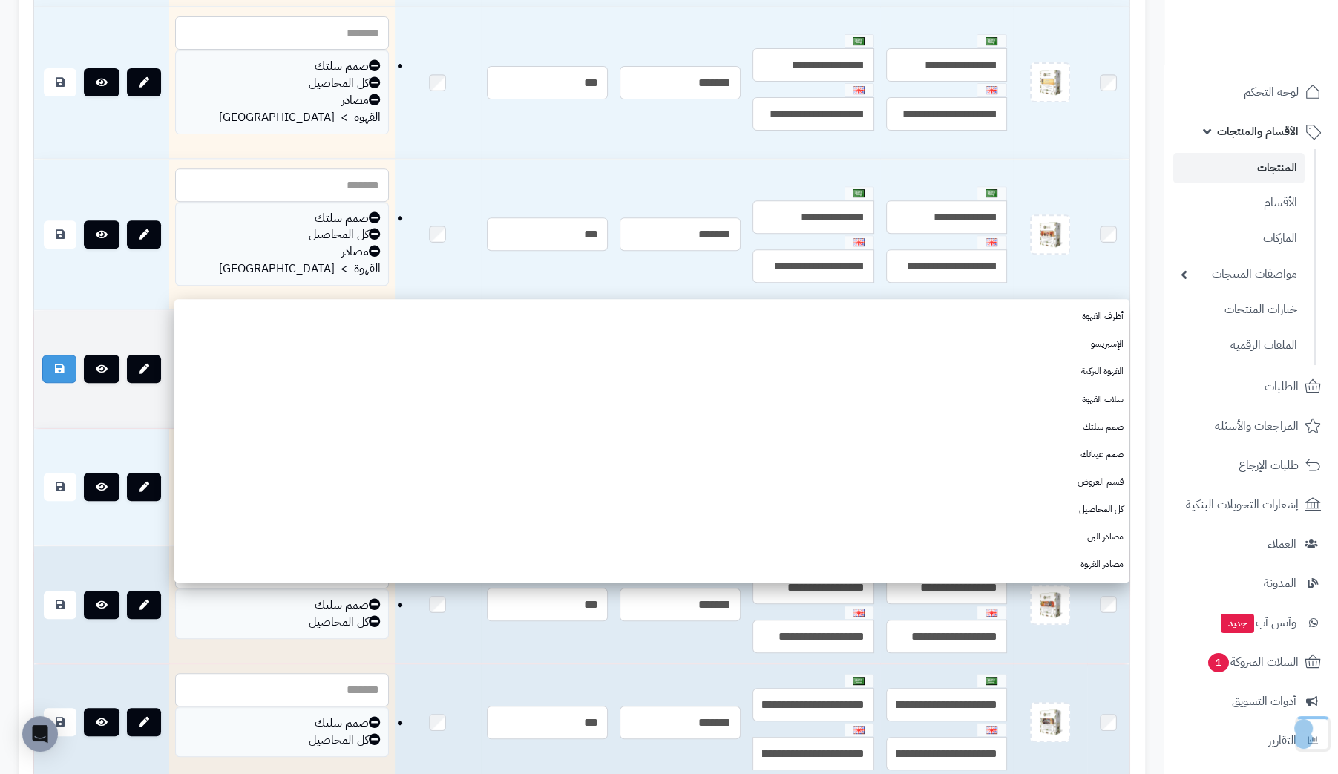
paste input "*******"
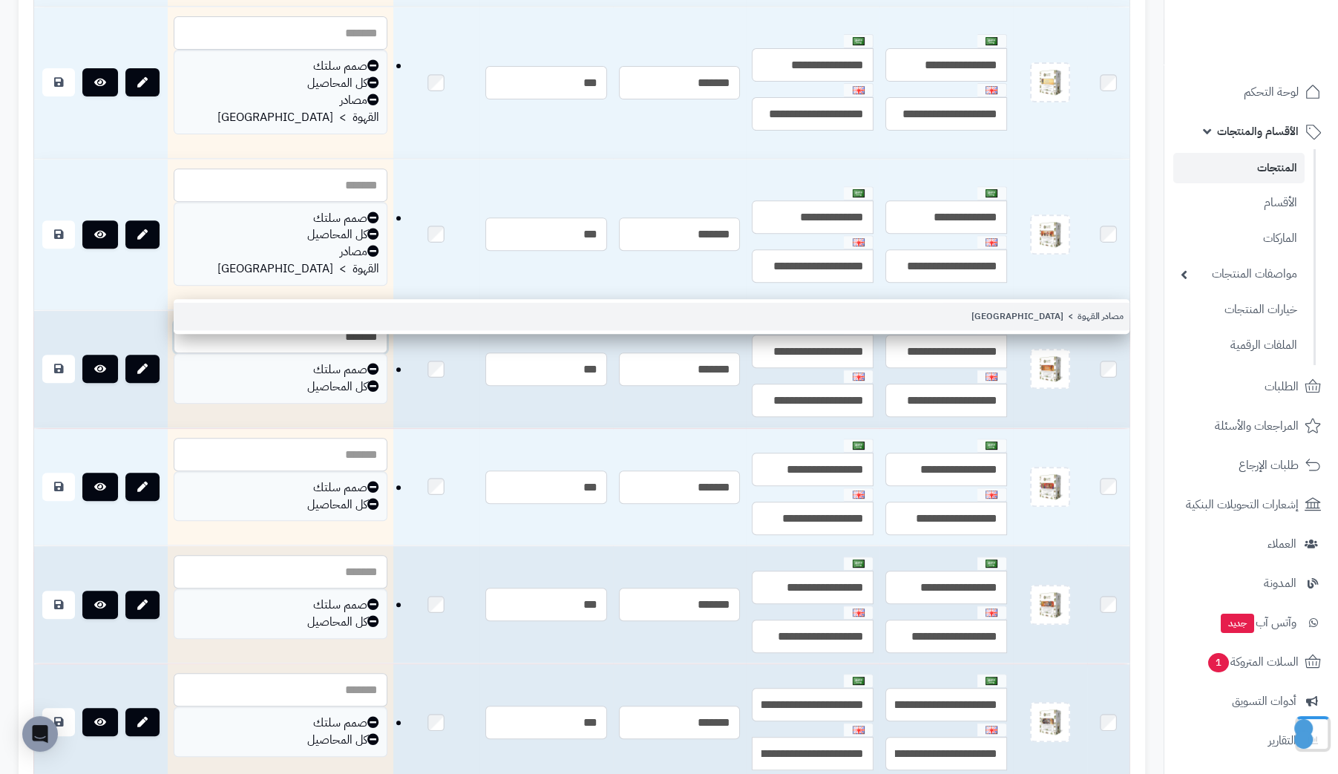
type input "*******"
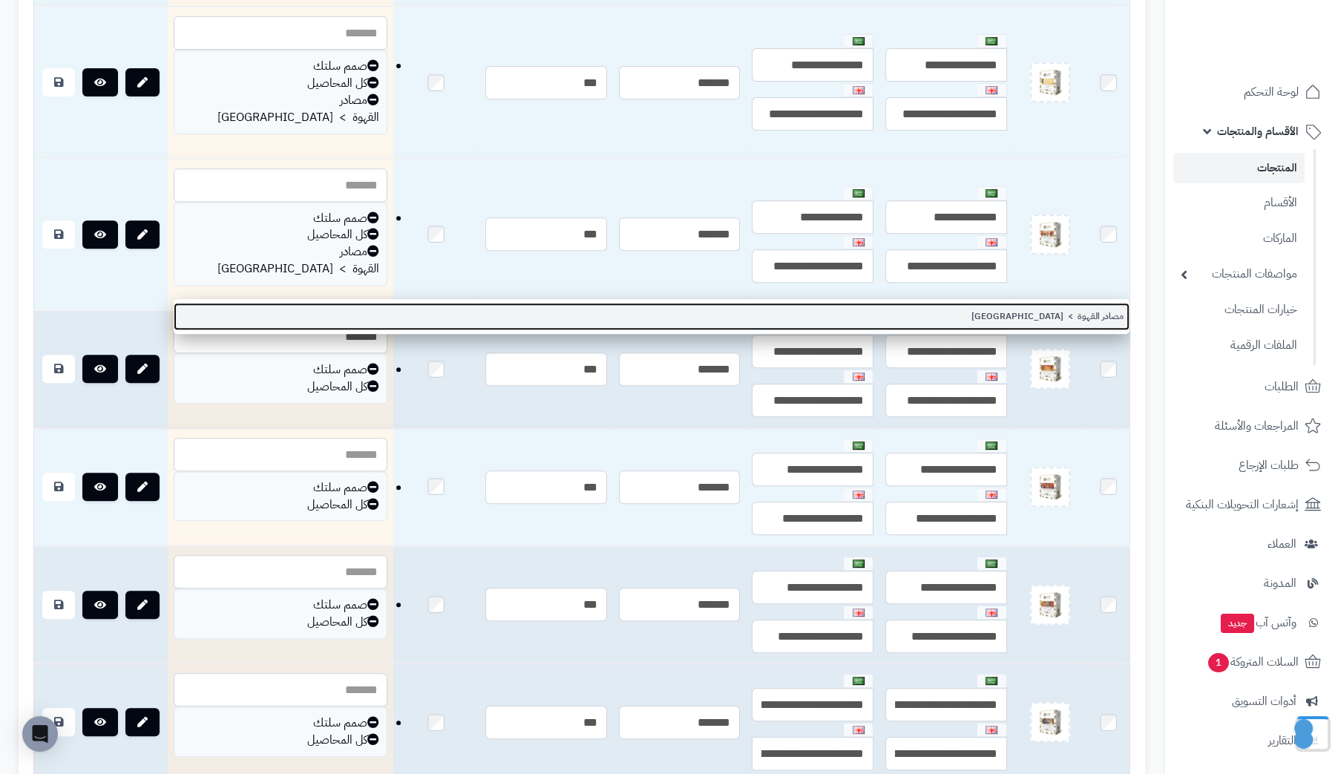
click at [1102, 315] on link "مصادر القهوة > إثيوبيا" at bounding box center [652, 316] width 956 height 27
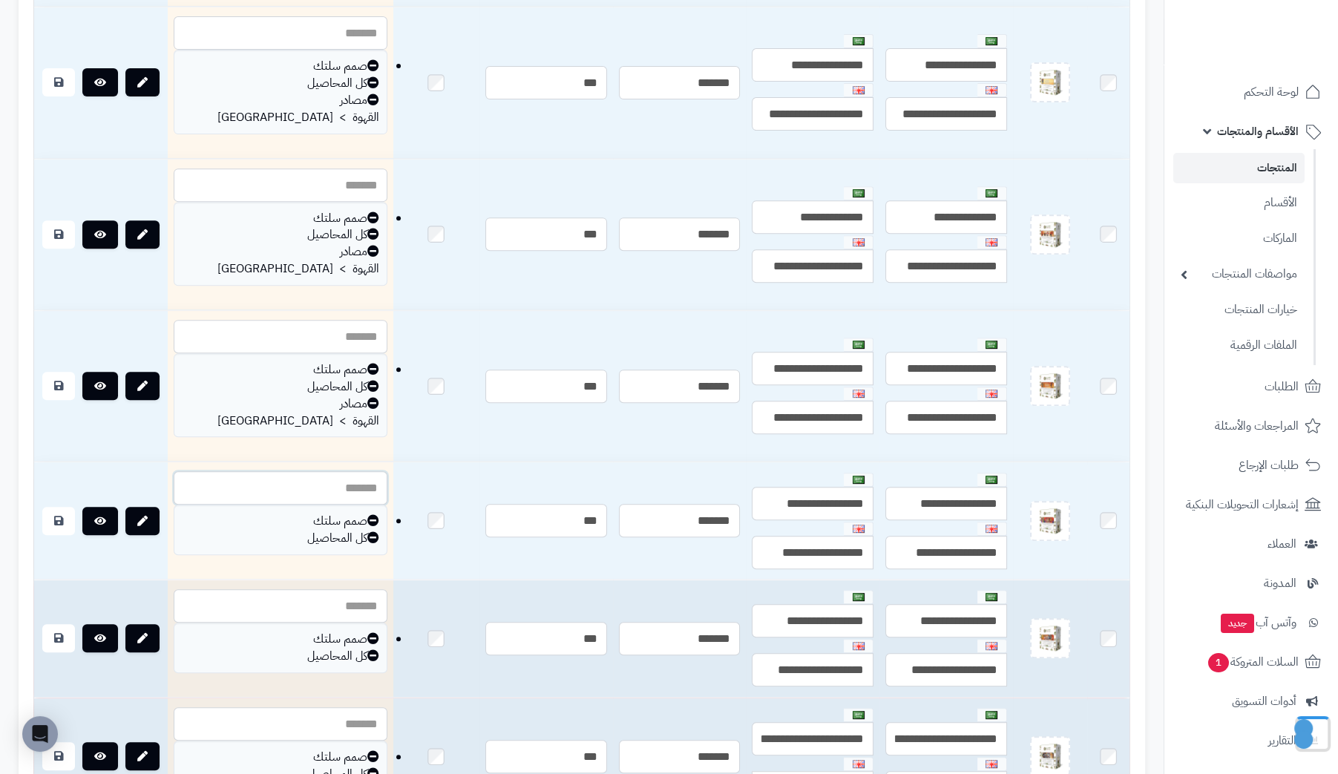
click at [268, 471] on input "text" at bounding box center [281, 487] width 214 height 33
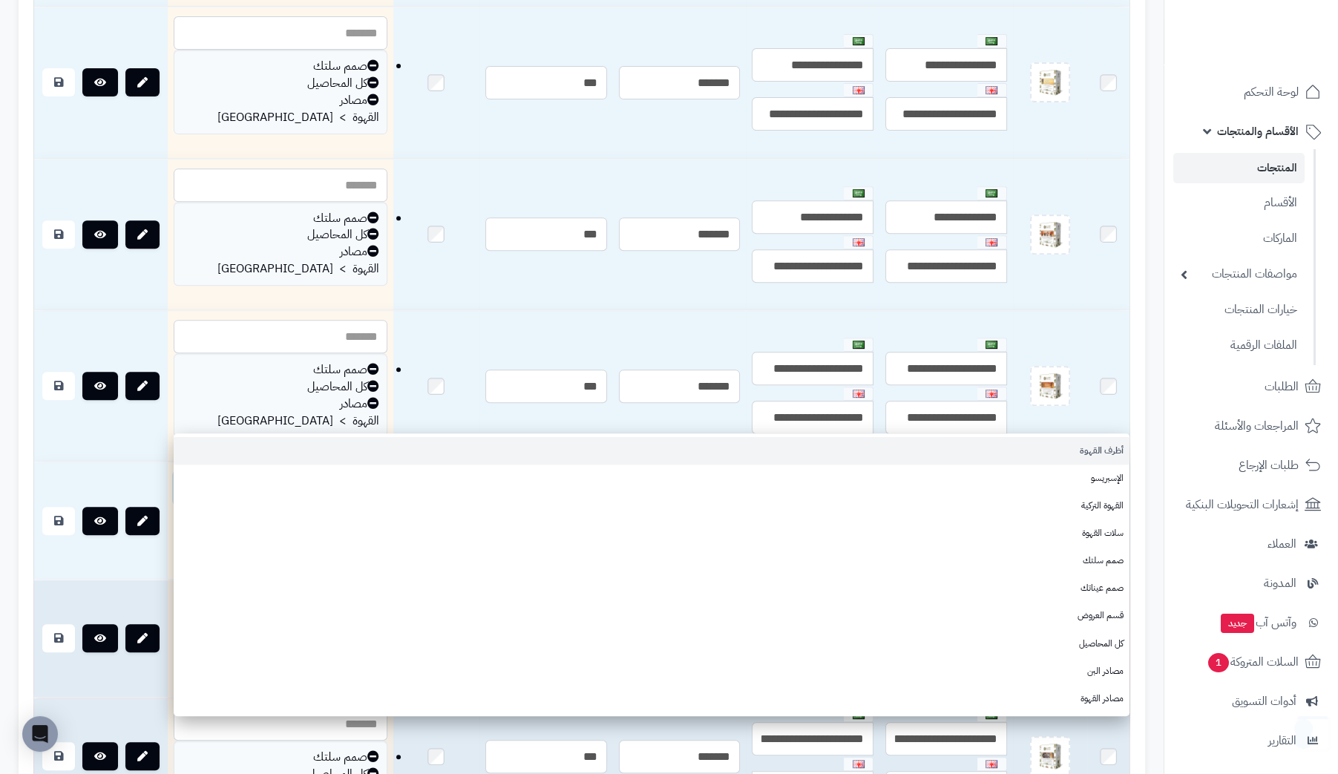
paste input "*******"
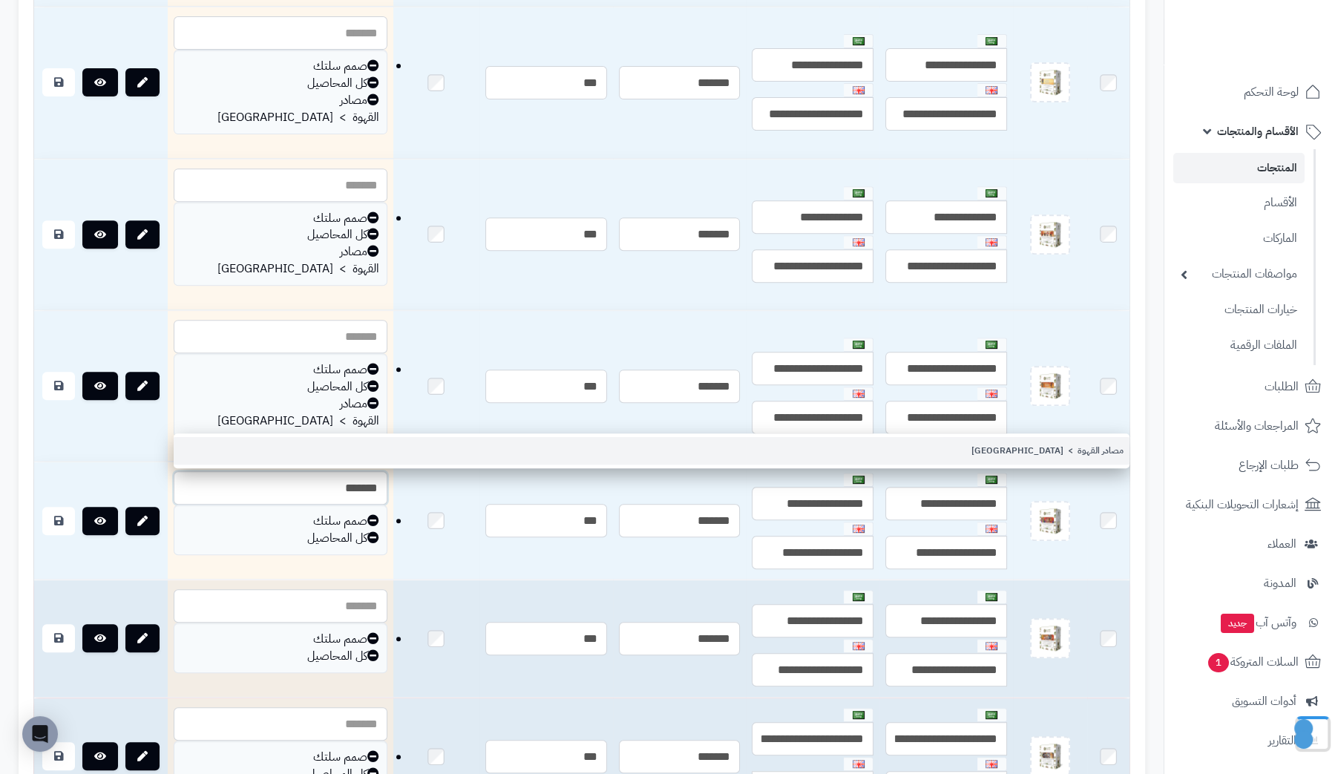
type input "*******"
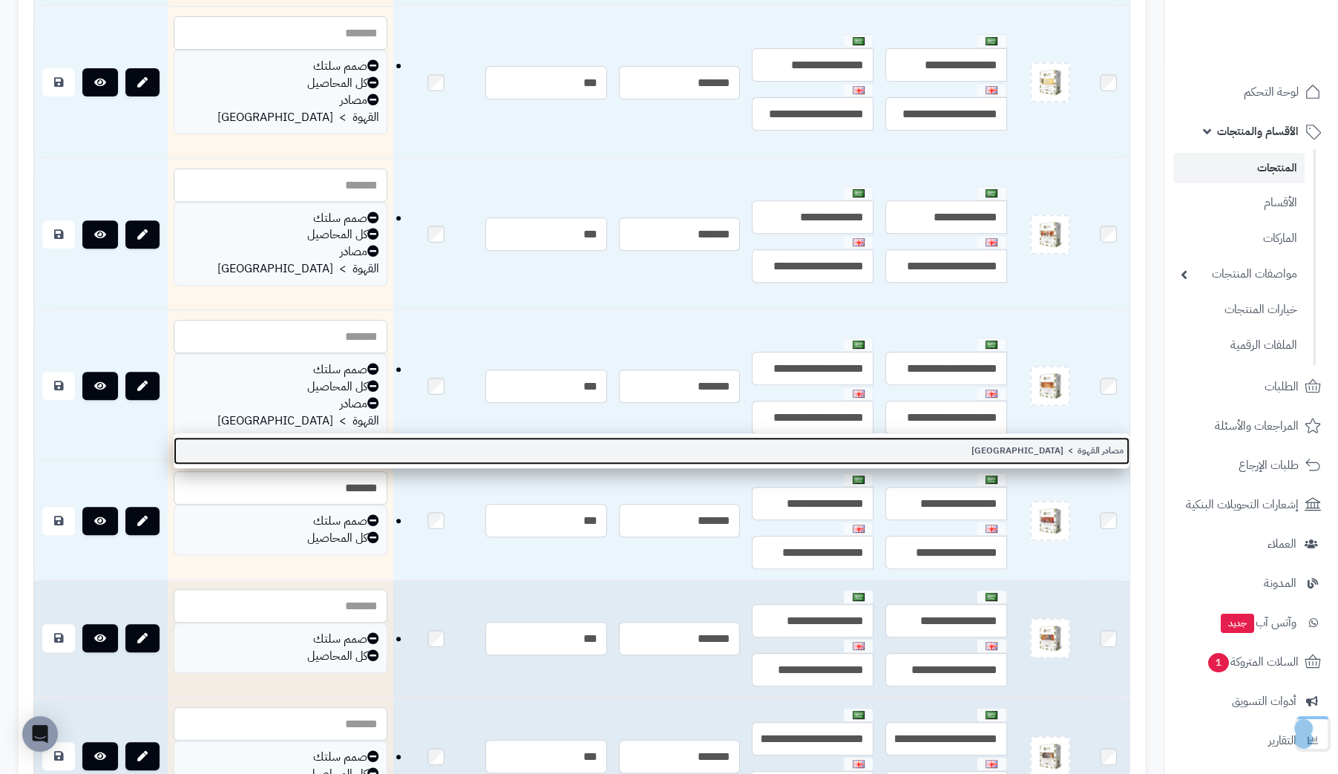
click at [1104, 453] on link "مصادر القهوة > إثيوبيا" at bounding box center [652, 450] width 956 height 27
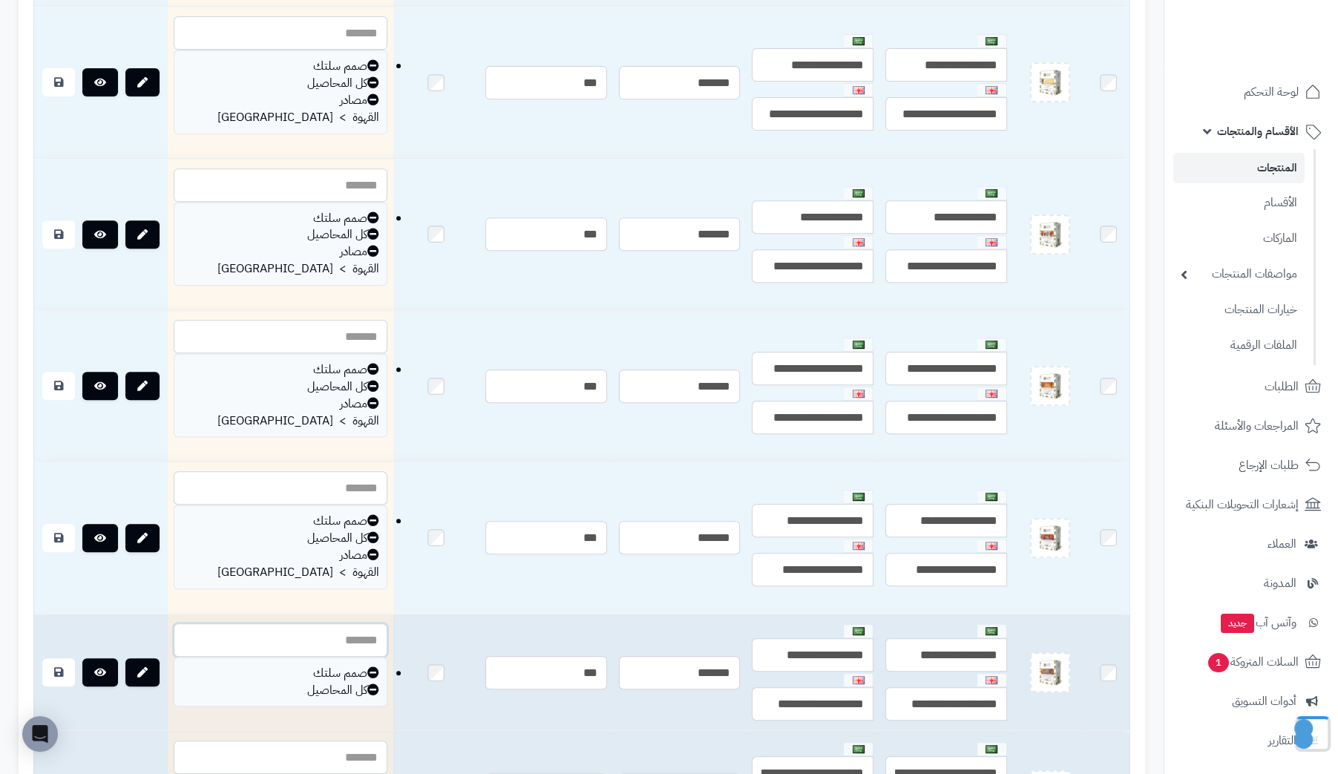
click at [231, 623] on input "text" at bounding box center [281, 639] width 214 height 33
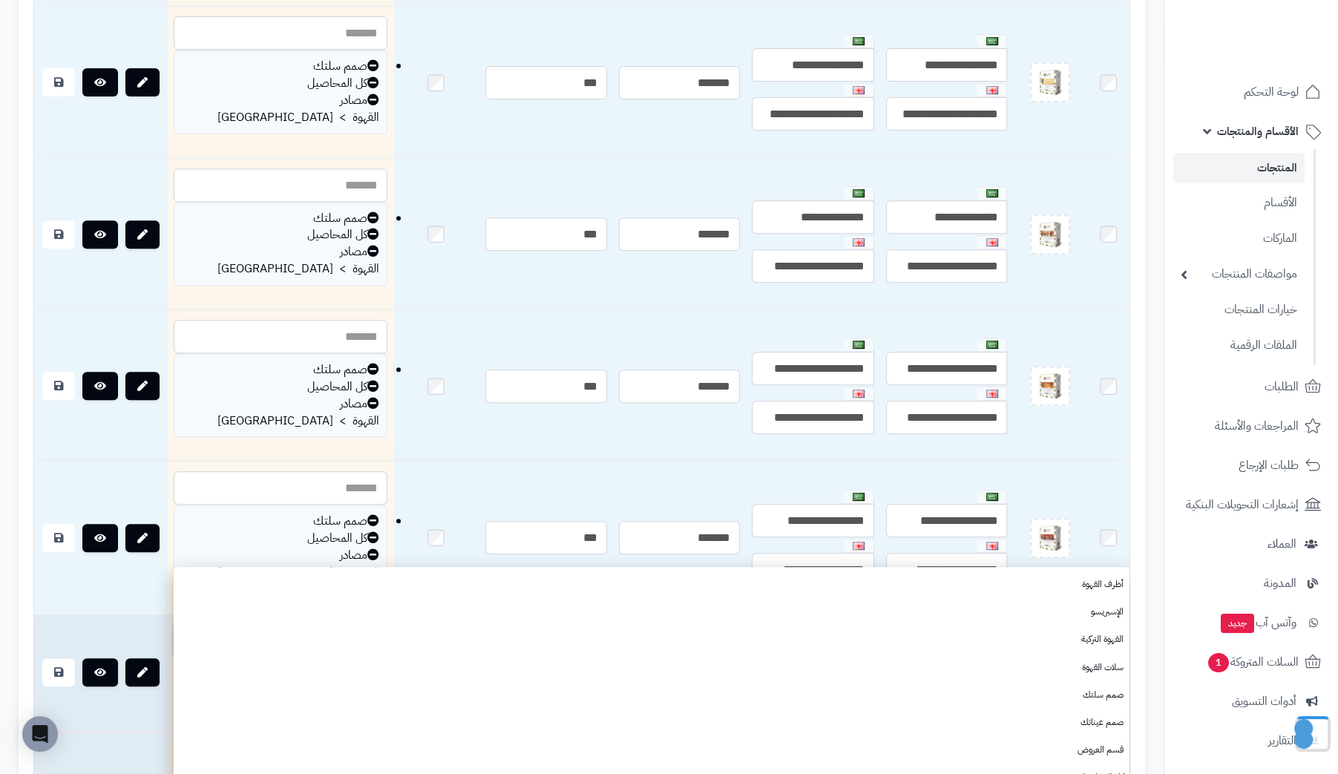
paste input "*******"
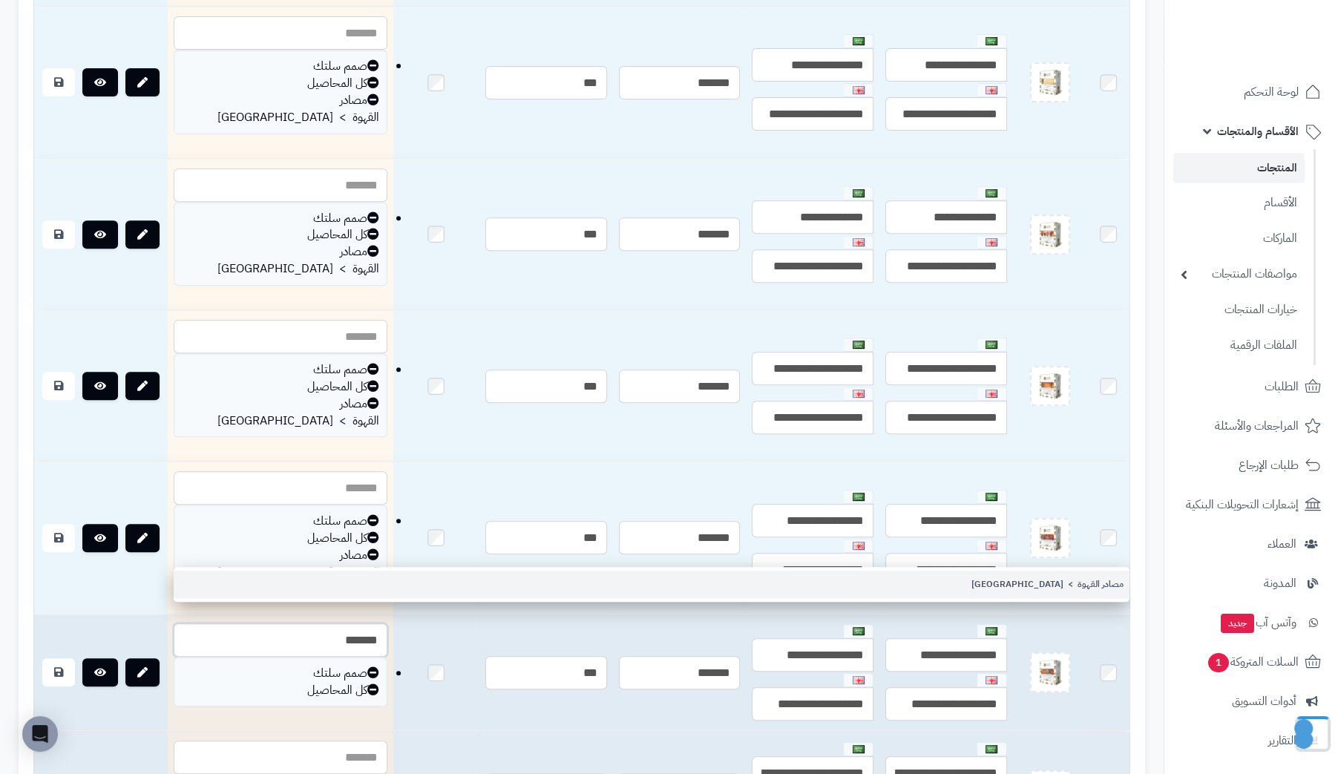
type input "*******"
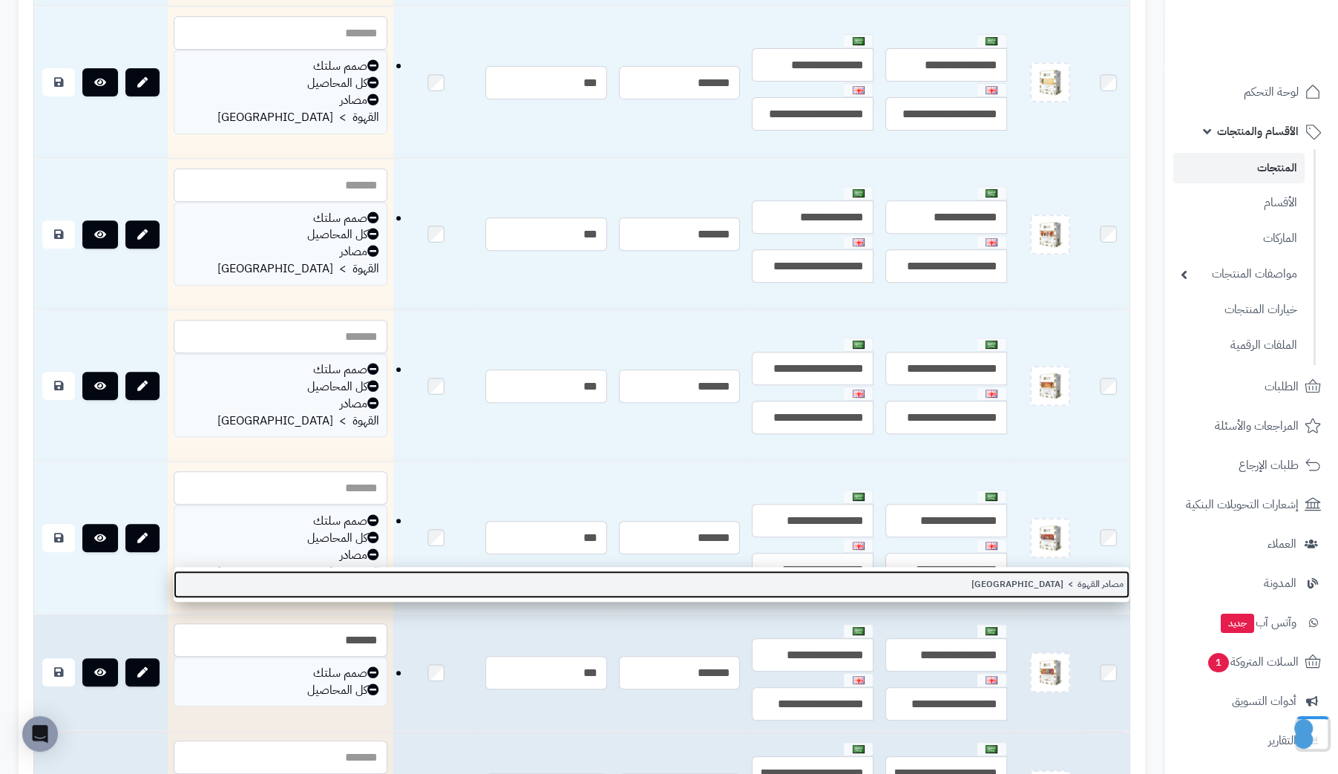
click at [1104, 581] on link "مصادر القهوة > إثيوبيا" at bounding box center [652, 584] width 956 height 27
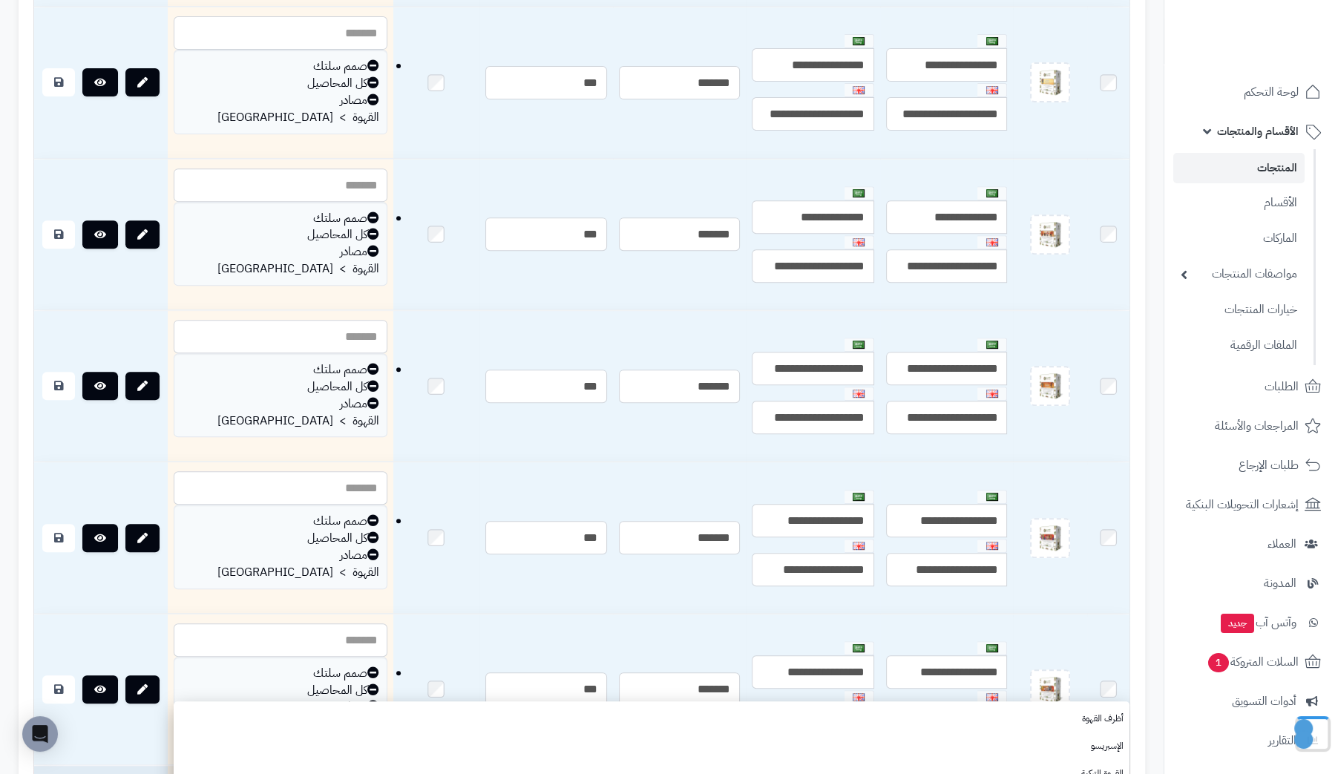
paste input "*******"
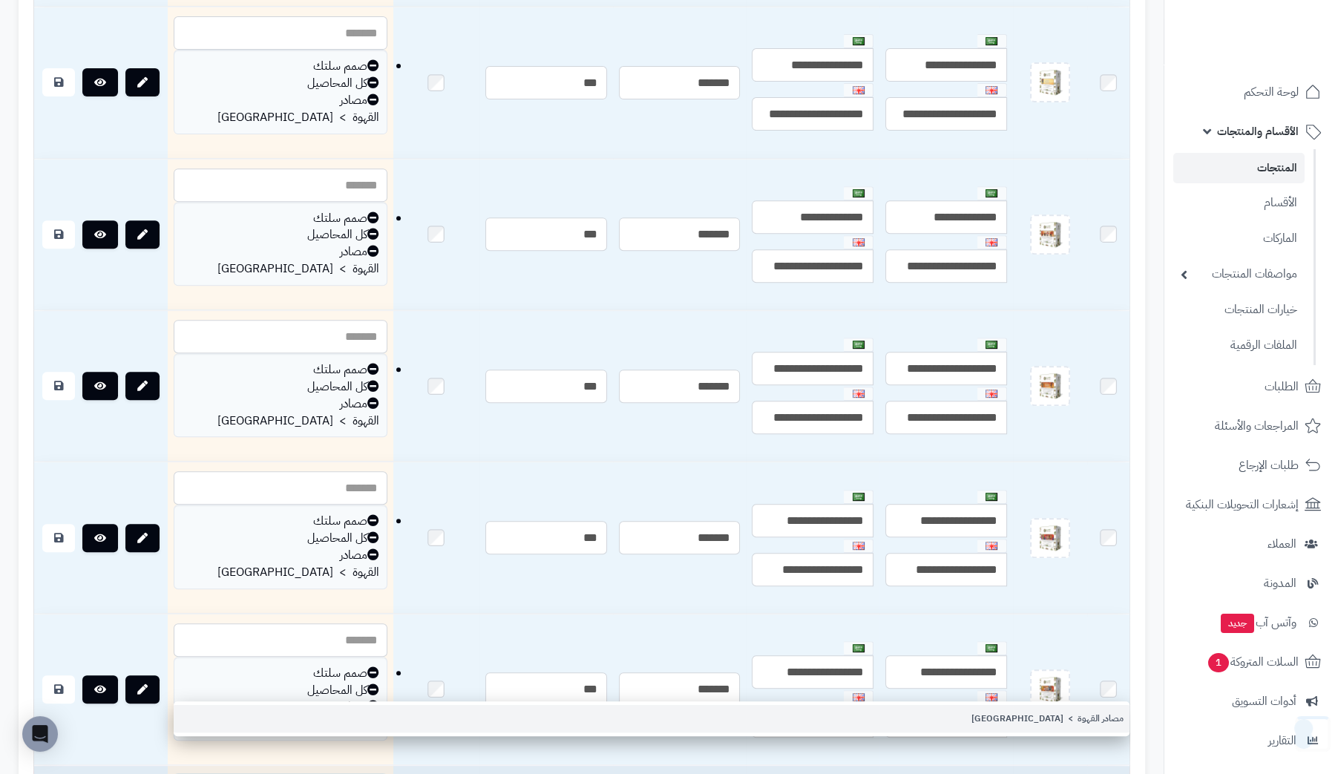
type input "*******"
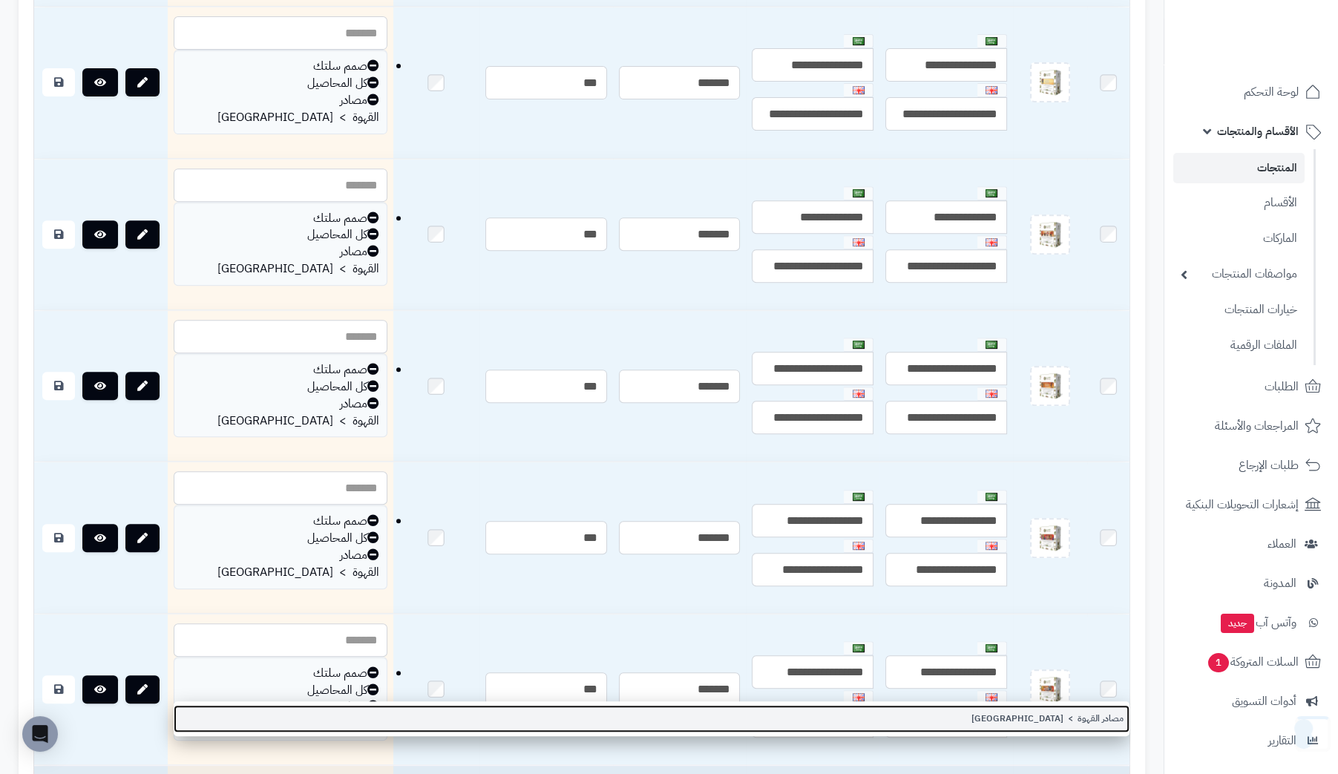
click at [1103, 714] on link "مصادر القهوة > إثيوبيا" at bounding box center [652, 718] width 956 height 27
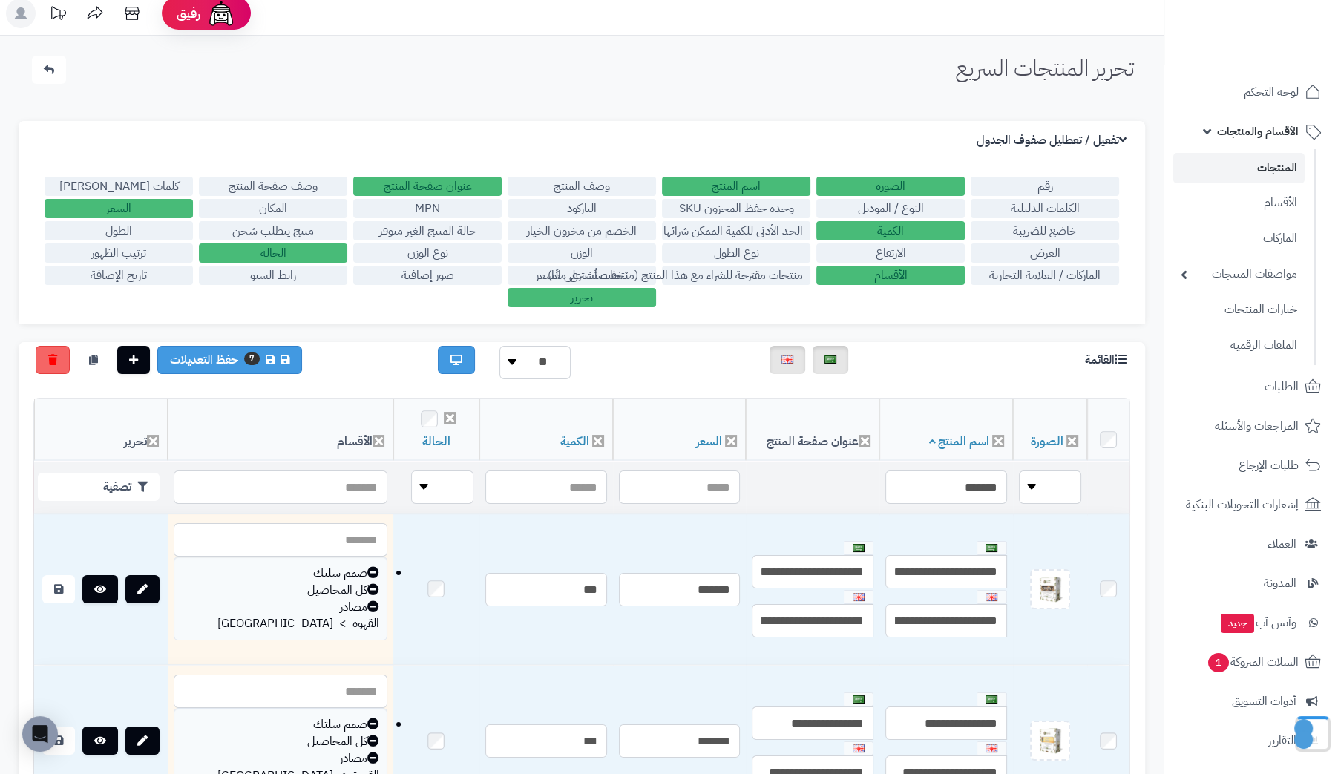
scroll to position [0, 0]
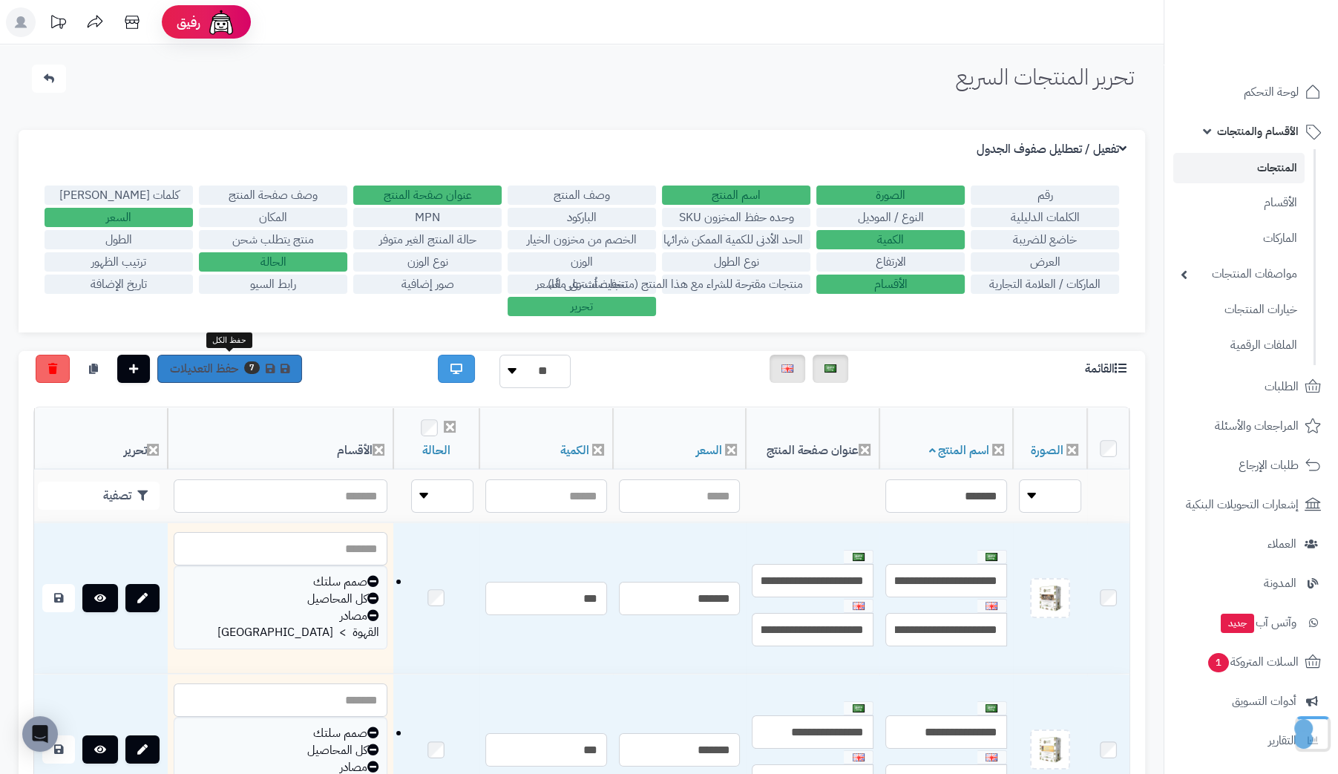
click at [197, 372] on link "7 حفظ التعديلات" at bounding box center [229, 369] width 145 height 28
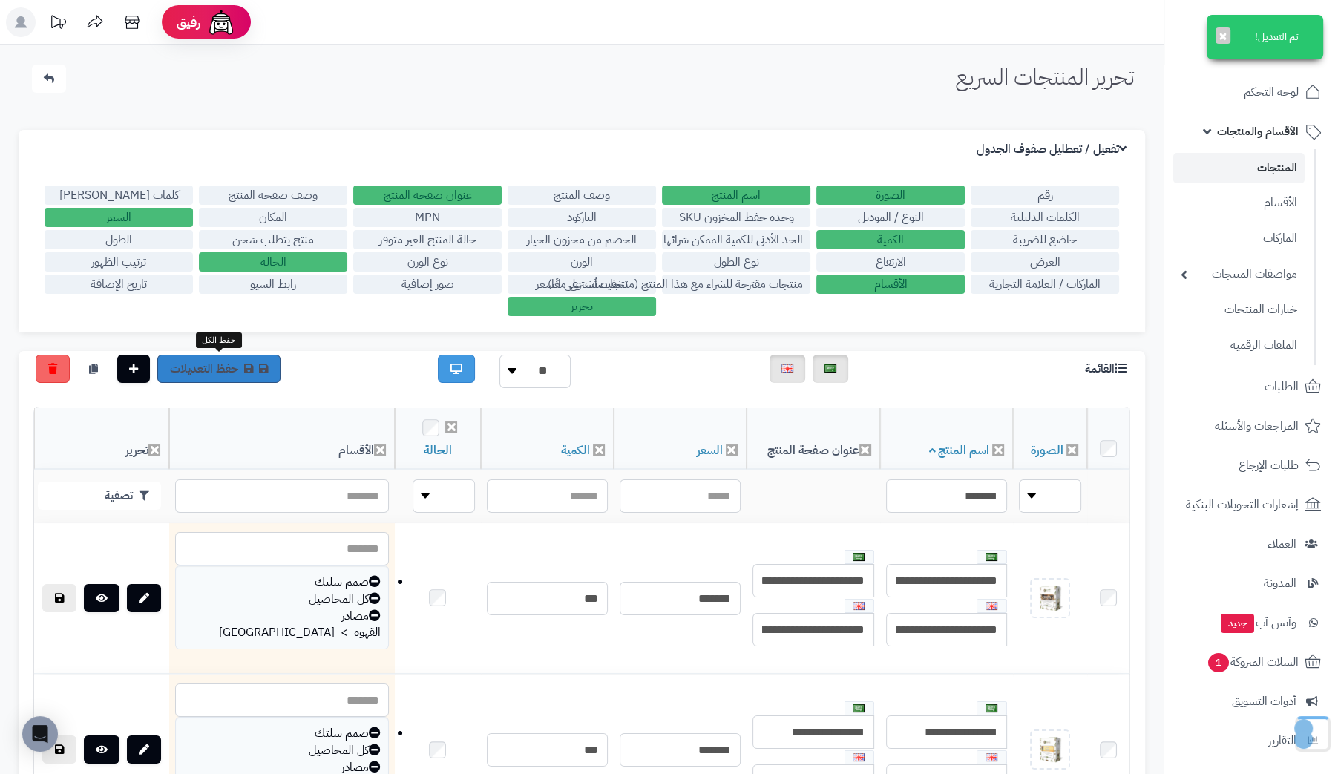
click at [210, 362] on link "حفظ التعديلات" at bounding box center [218, 369] width 123 height 28
click at [207, 367] on link "حفظ التعديلات" at bounding box center [218, 369] width 123 height 28
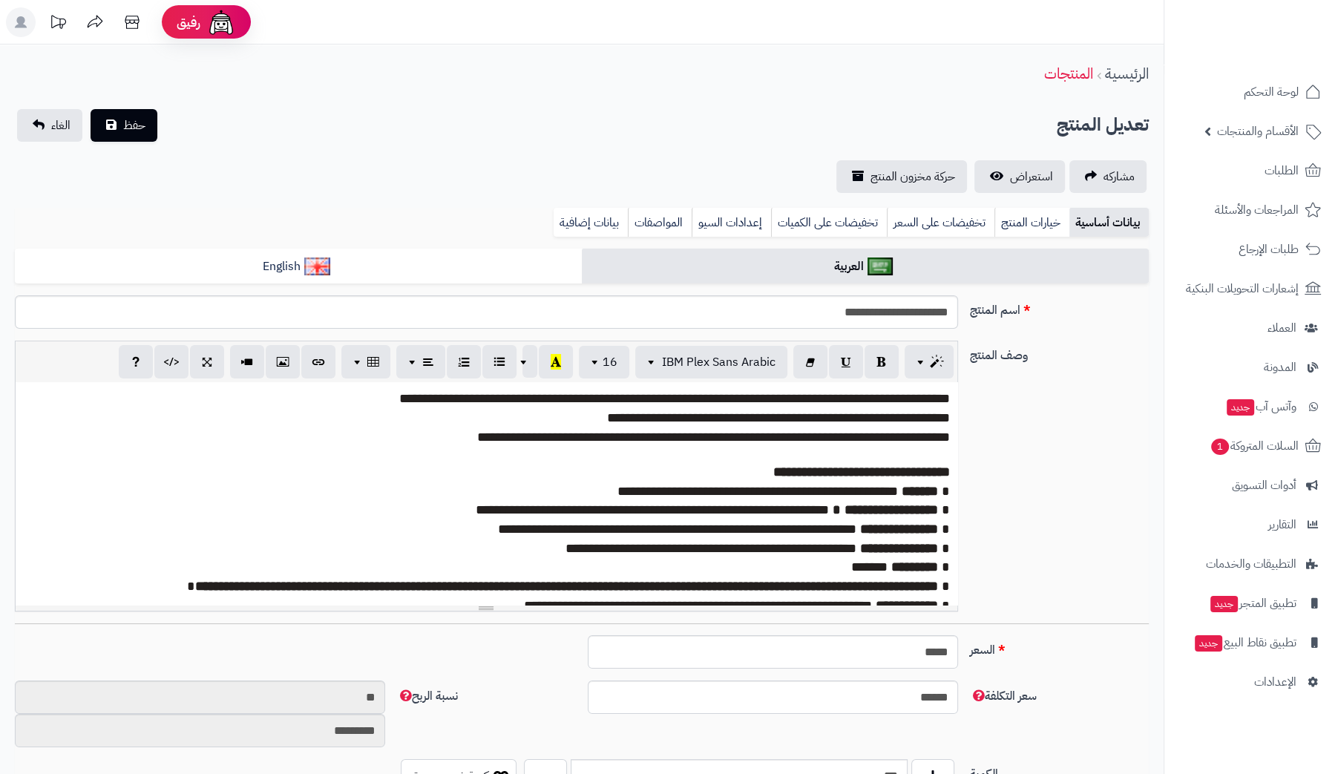
scroll to position [65, 0]
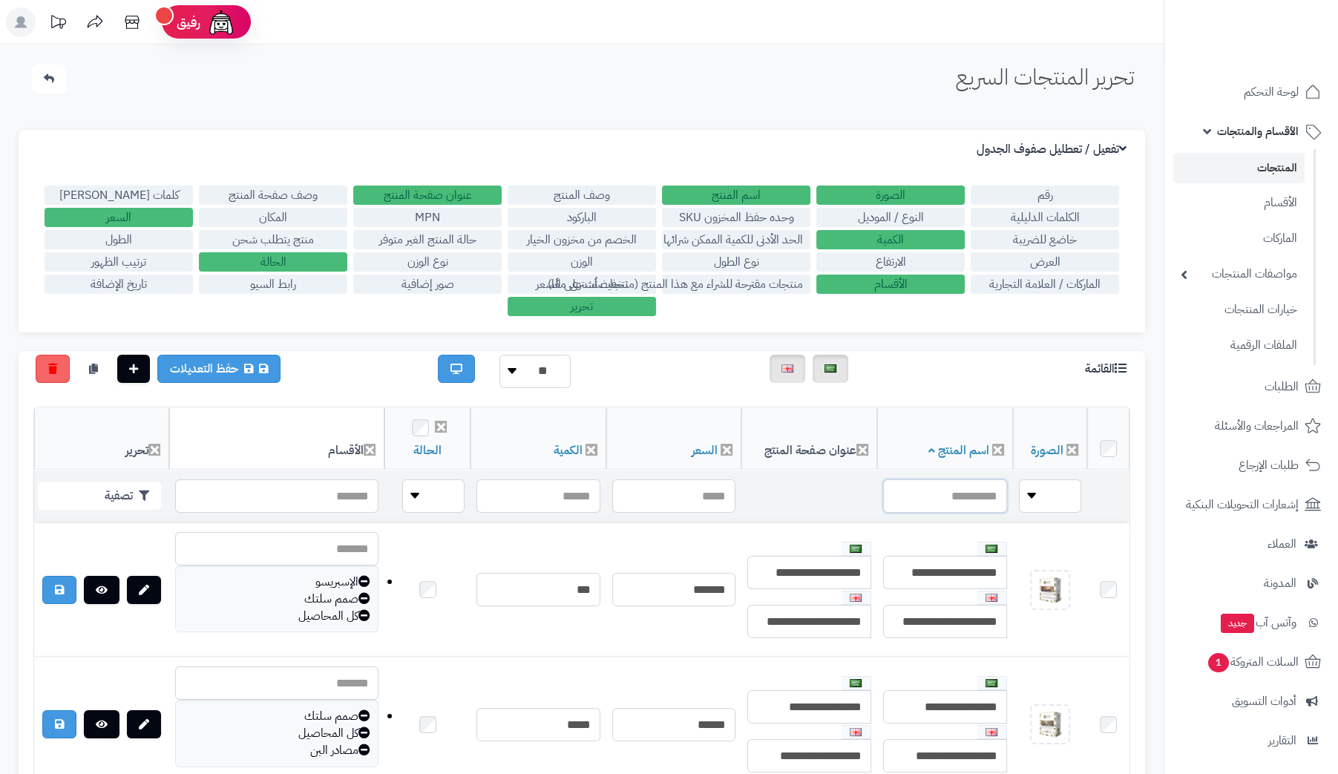
click at [966, 490] on input "text" at bounding box center [945, 495] width 124 height 33
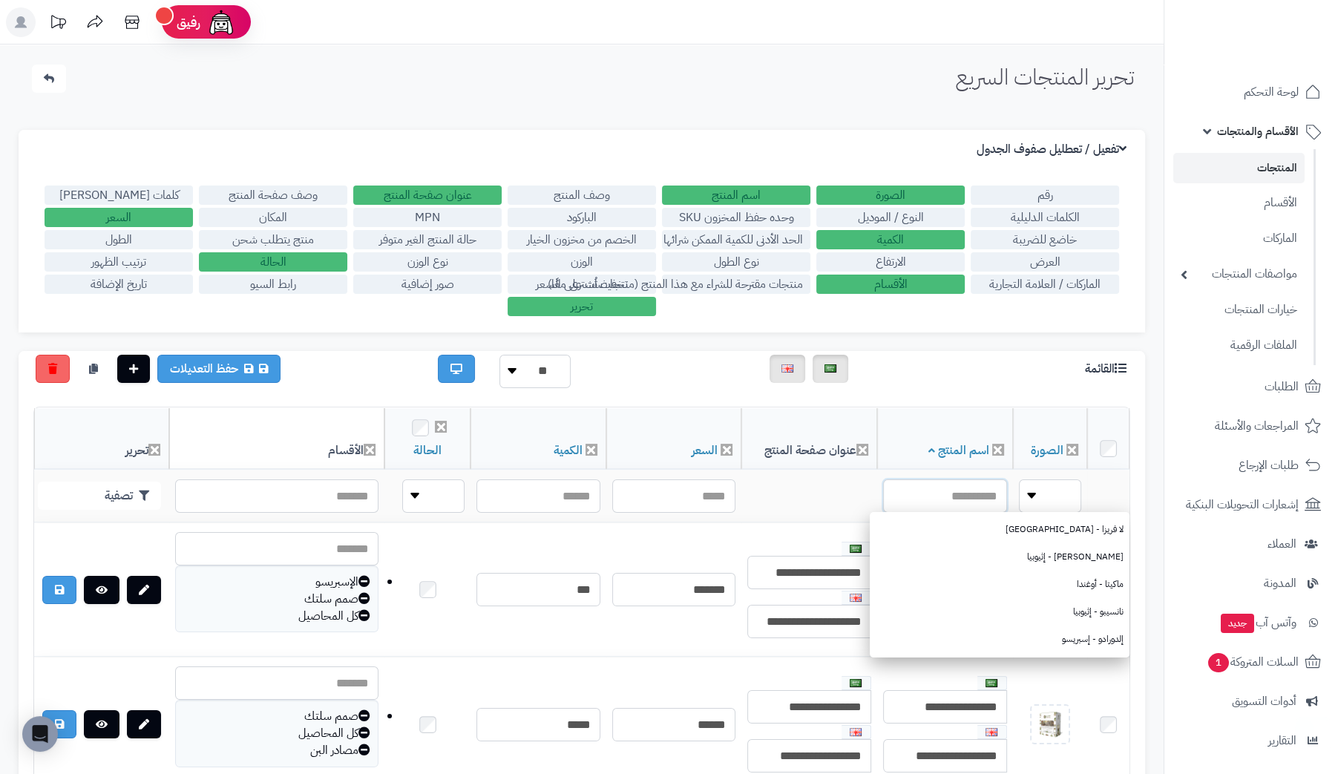
paste input "*******"
type input "*******"
click at [133, 495] on button "تصفية" at bounding box center [99, 495] width 123 height 28
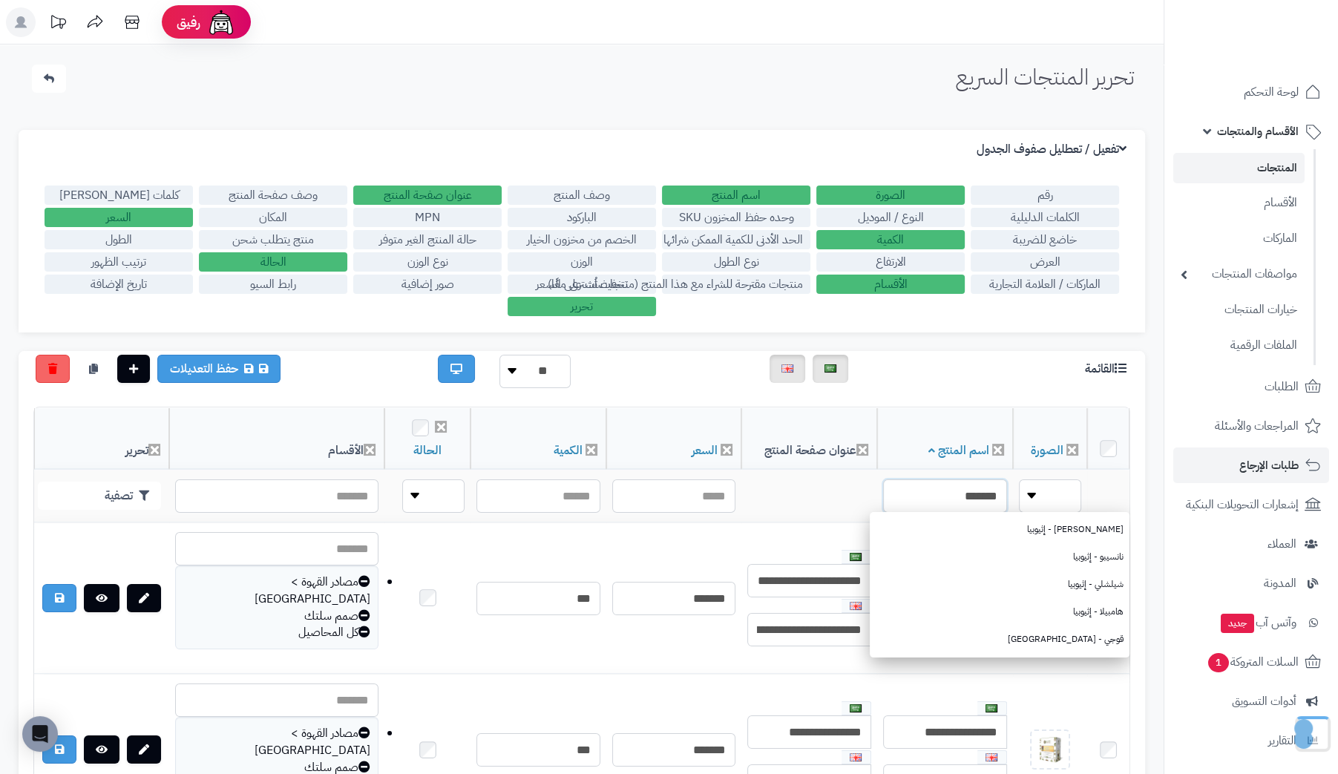
drag, startPoint x: 939, startPoint y: 496, endPoint x: 1243, endPoint y: 479, distance: 304.7
type input "********"
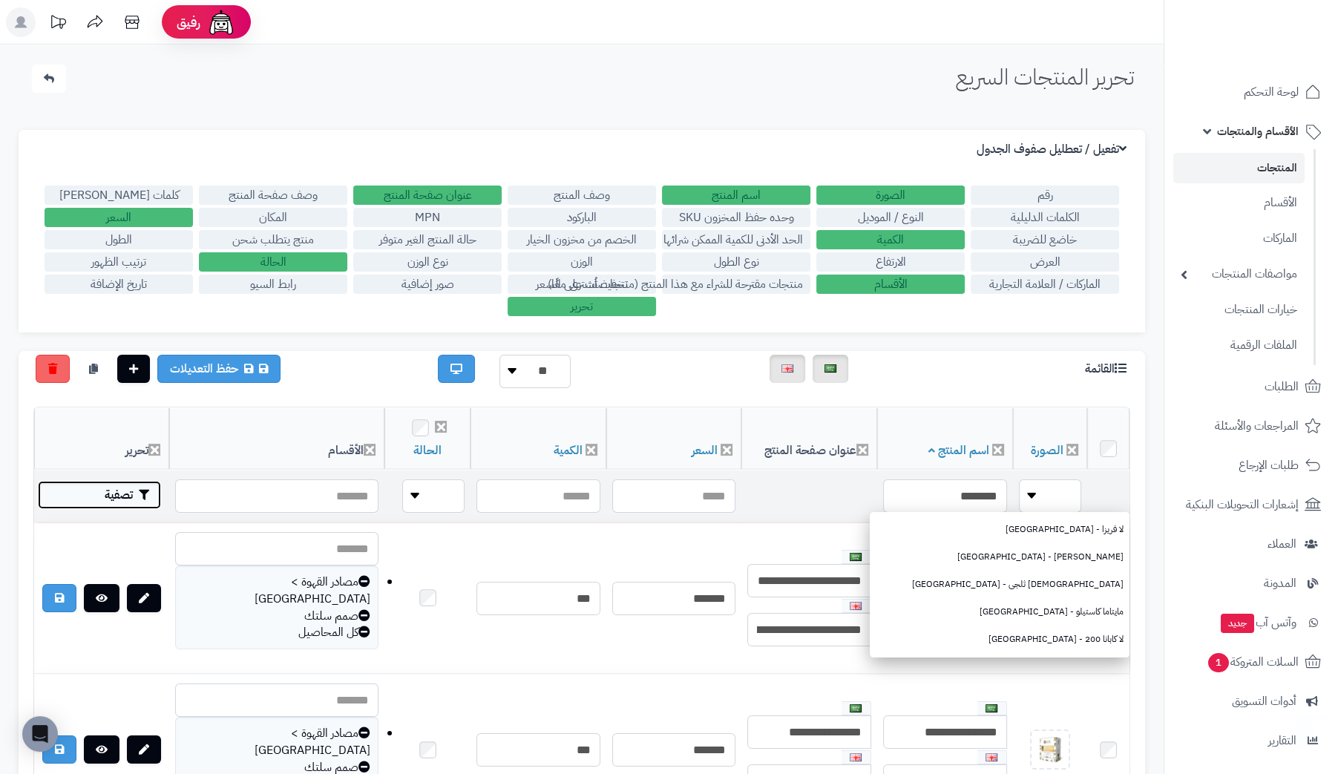
click at [112, 488] on button "تصفية" at bounding box center [99, 495] width 123 height 28
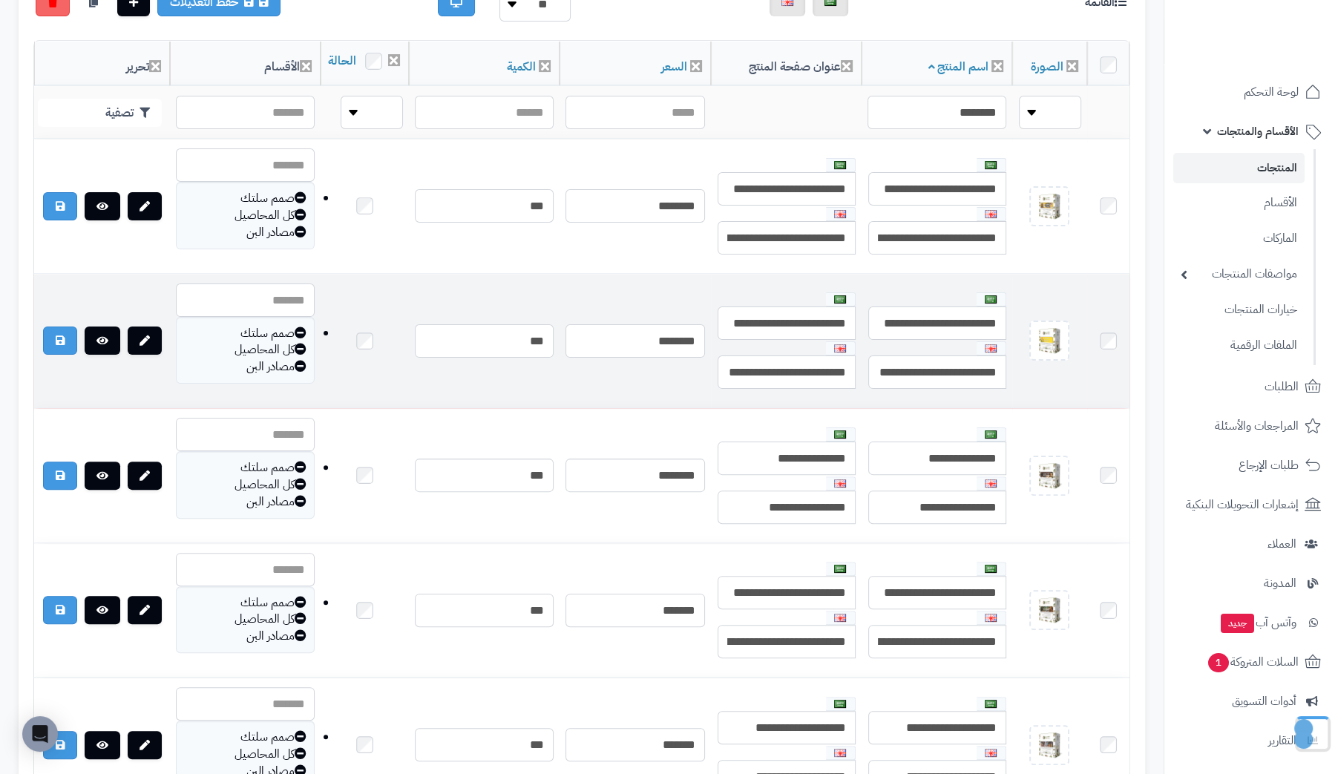
scroll to position [371, 0]
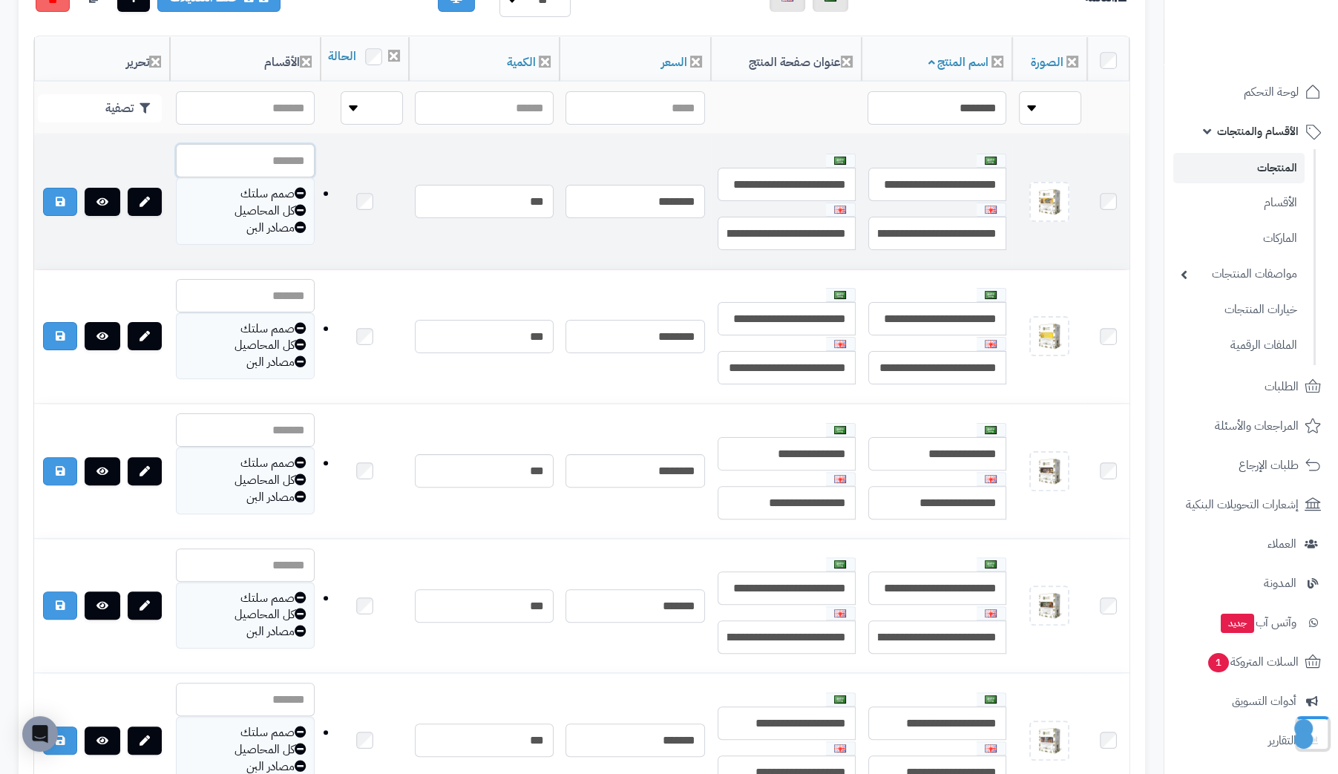
click at [303, 177] on input "text" at bounding box center [245, 160] width 139 height 33
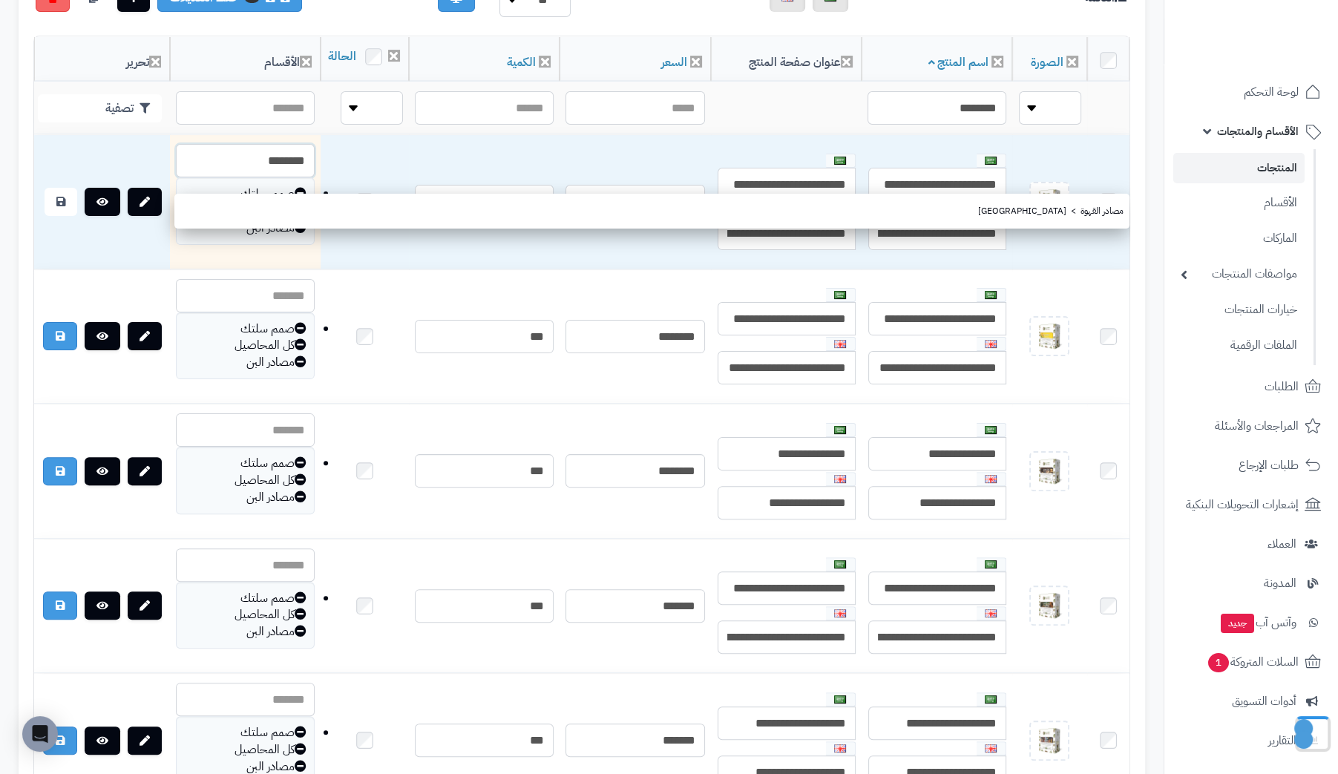
type input "********"
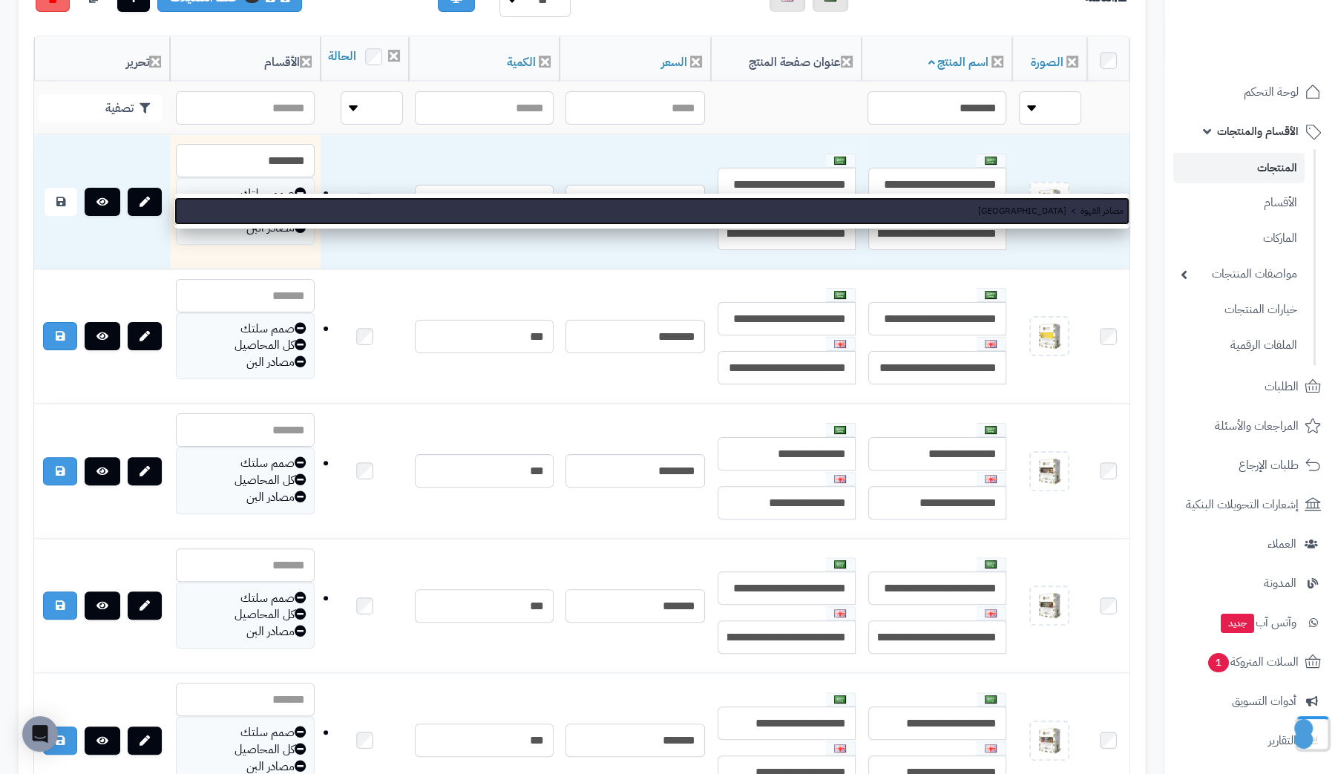
click at [1092, 207] on link "مصادر القهوة > كولومبيا" at bounding box center [651, 210] width 955 height 27
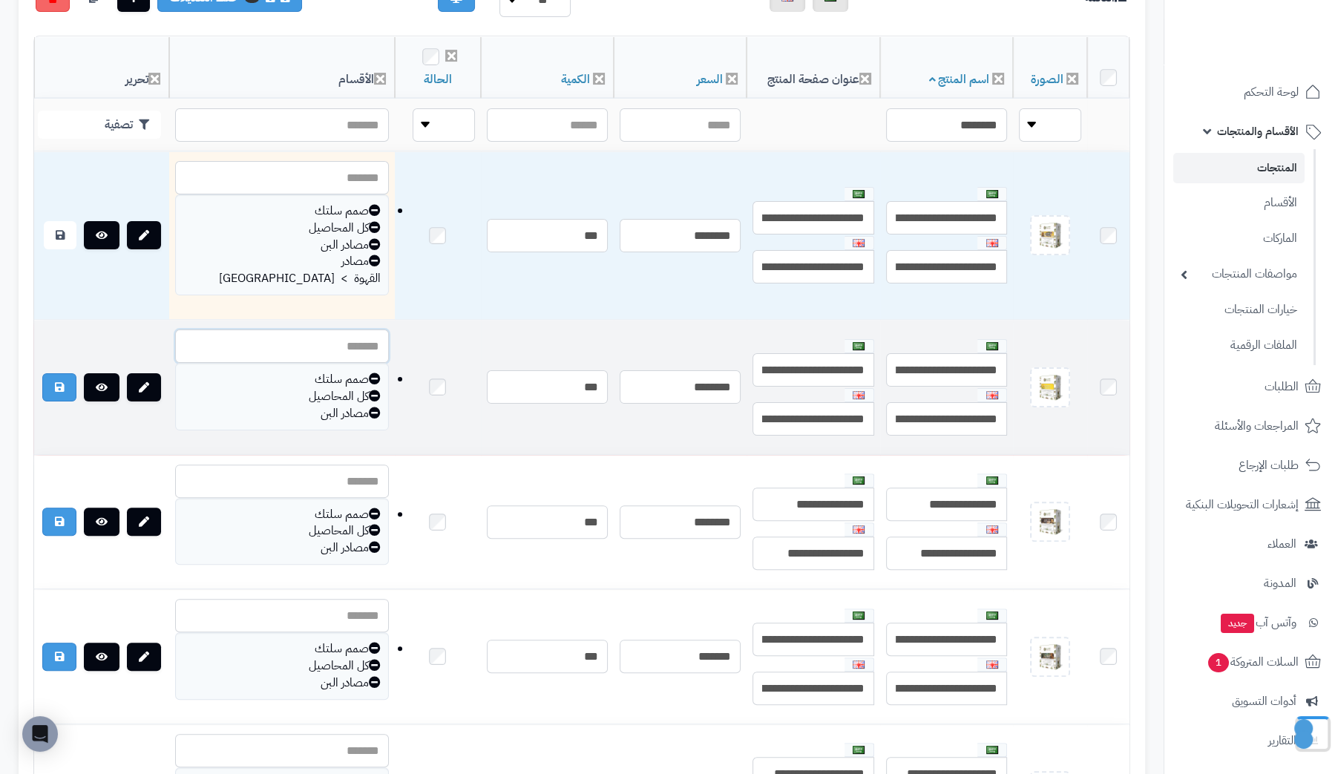
click at [275, 331] on input "text" at bounding box center [282, 345] width 214 height 33
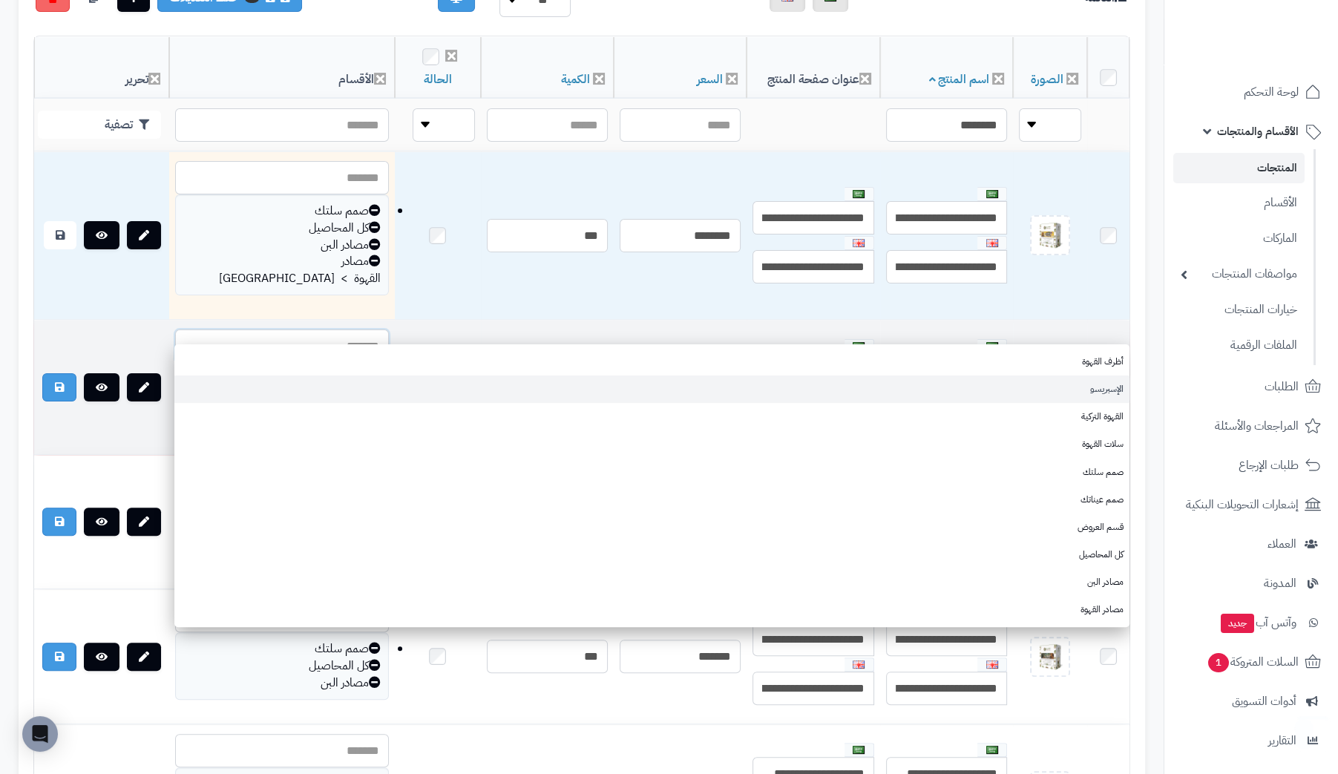
paste input "********"
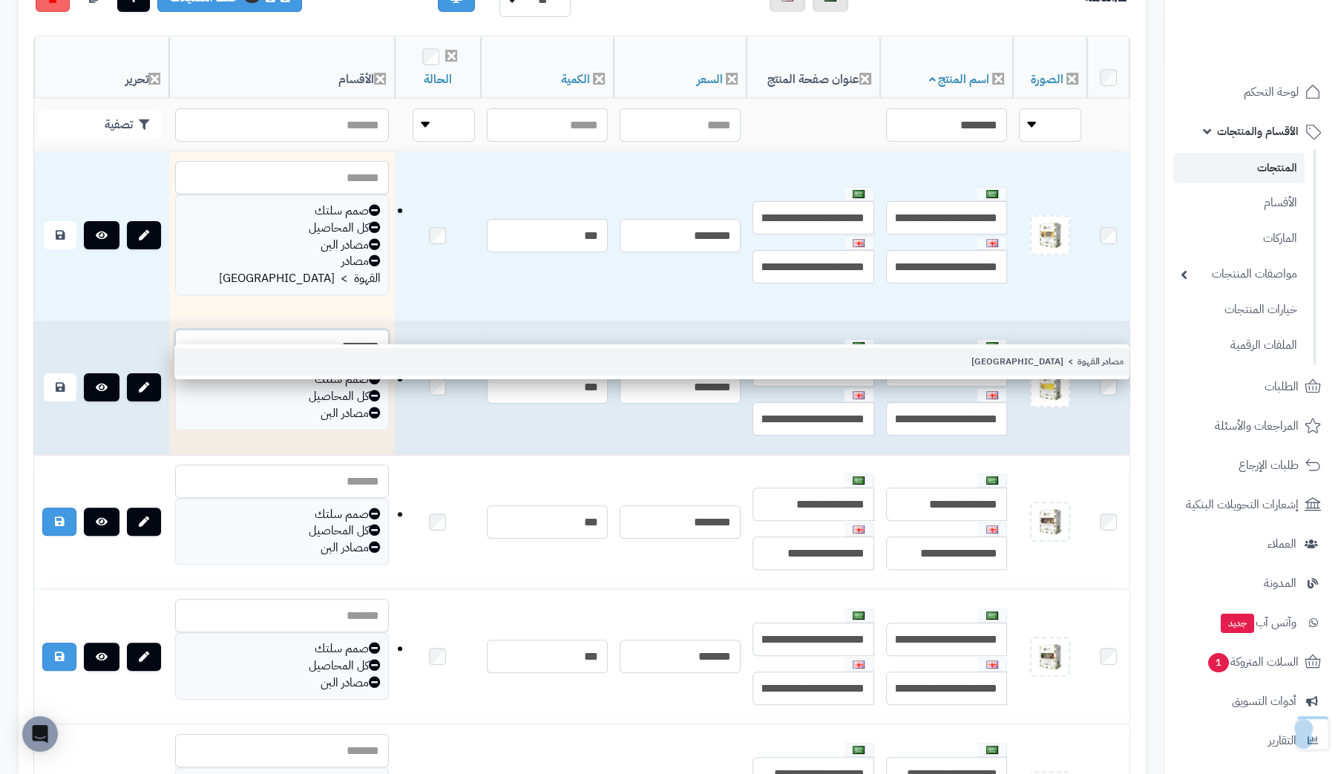
type input "********"
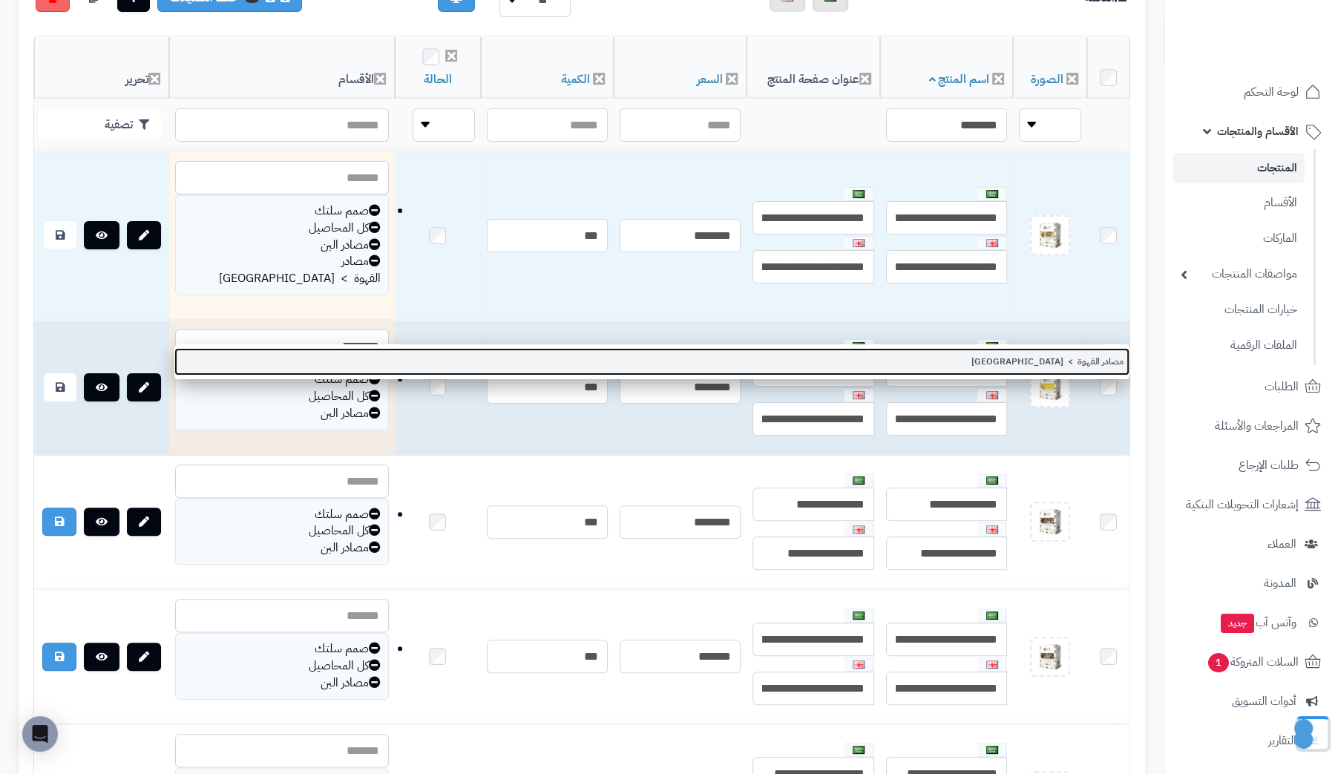
click at [1099, 361] on link "مصادر القهوة > كولومبيا" at bounding box center [651, 361] width 955 height 27
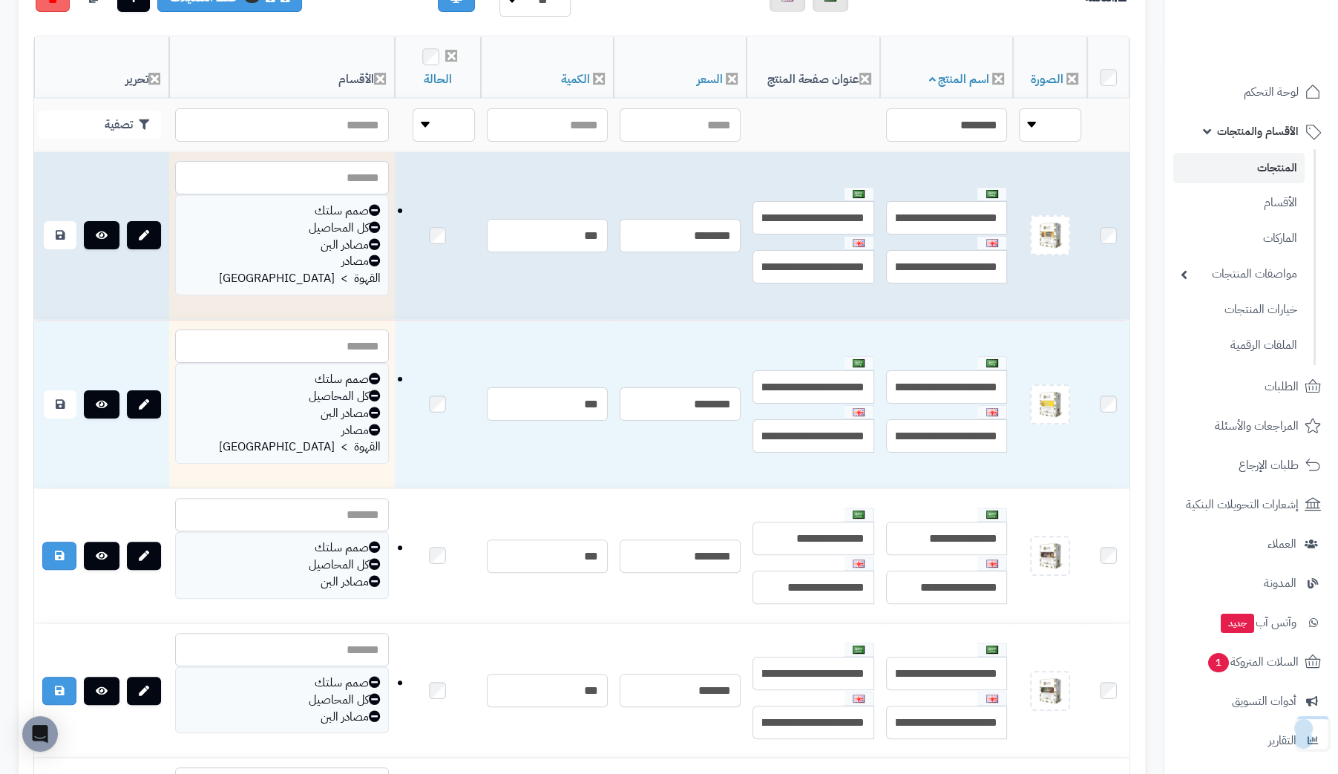
click at [369, 238] on icon at bounding box center [375, 244] width 12 height 12
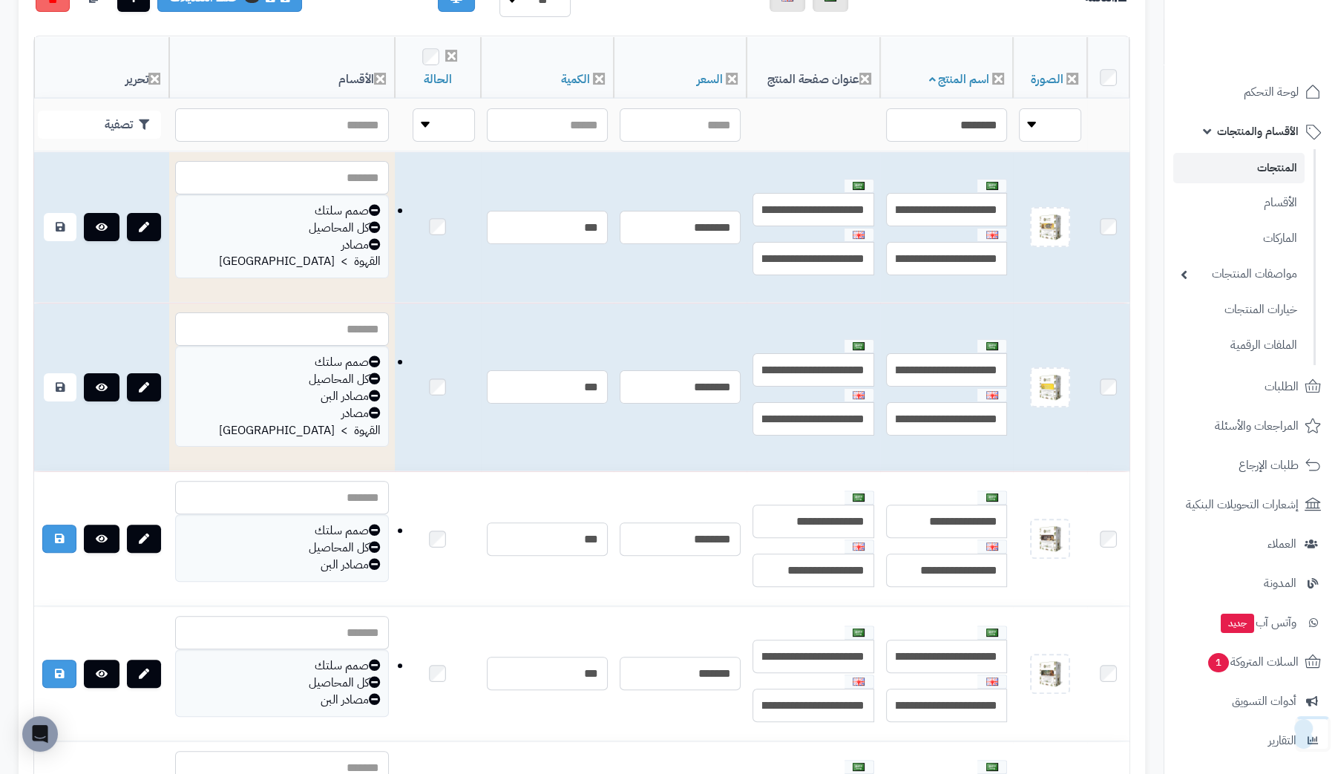
click at [369, 390] on icon at bounding box center [375, 396] width 12 height 12
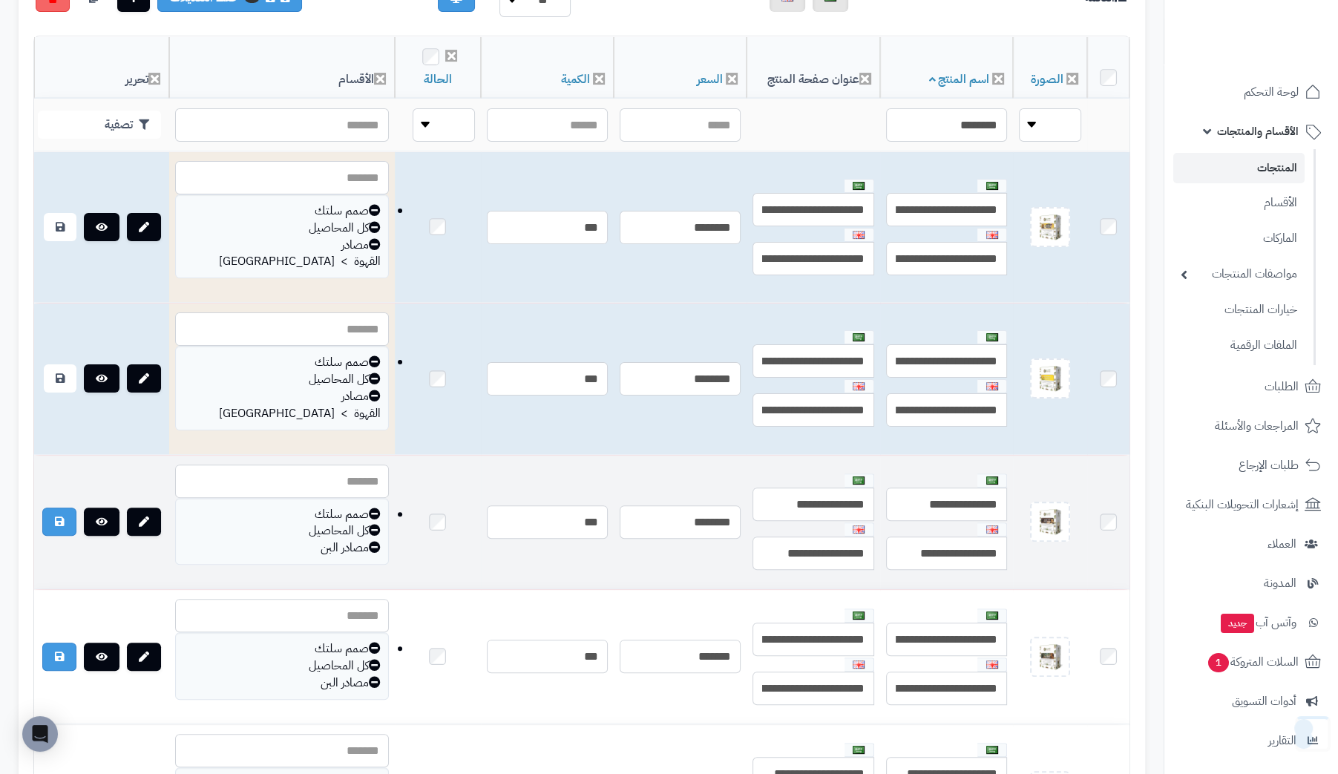
click at [369, 541] on icon at bounding box center [375, 547] width 12 height 12
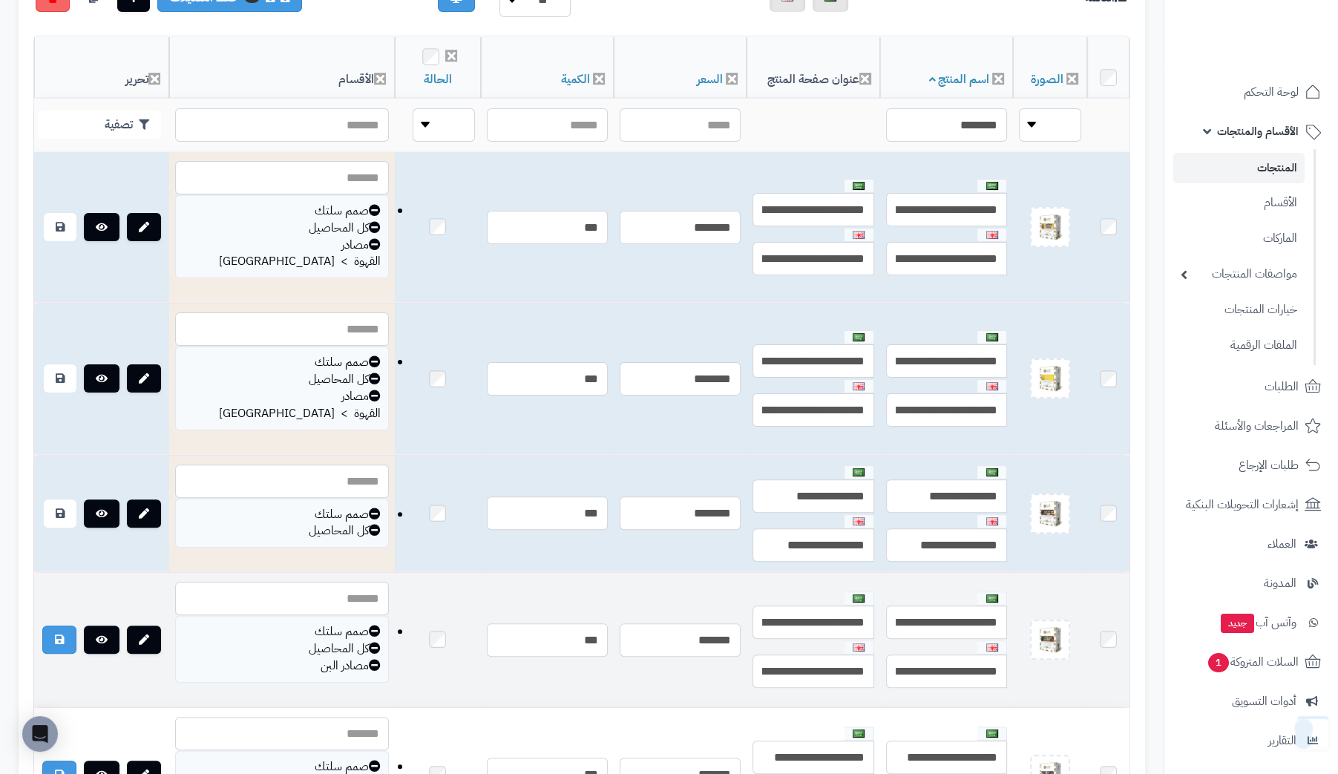
click at [369, 659] on icon at bounding box center [375, 665] width 12 height 12
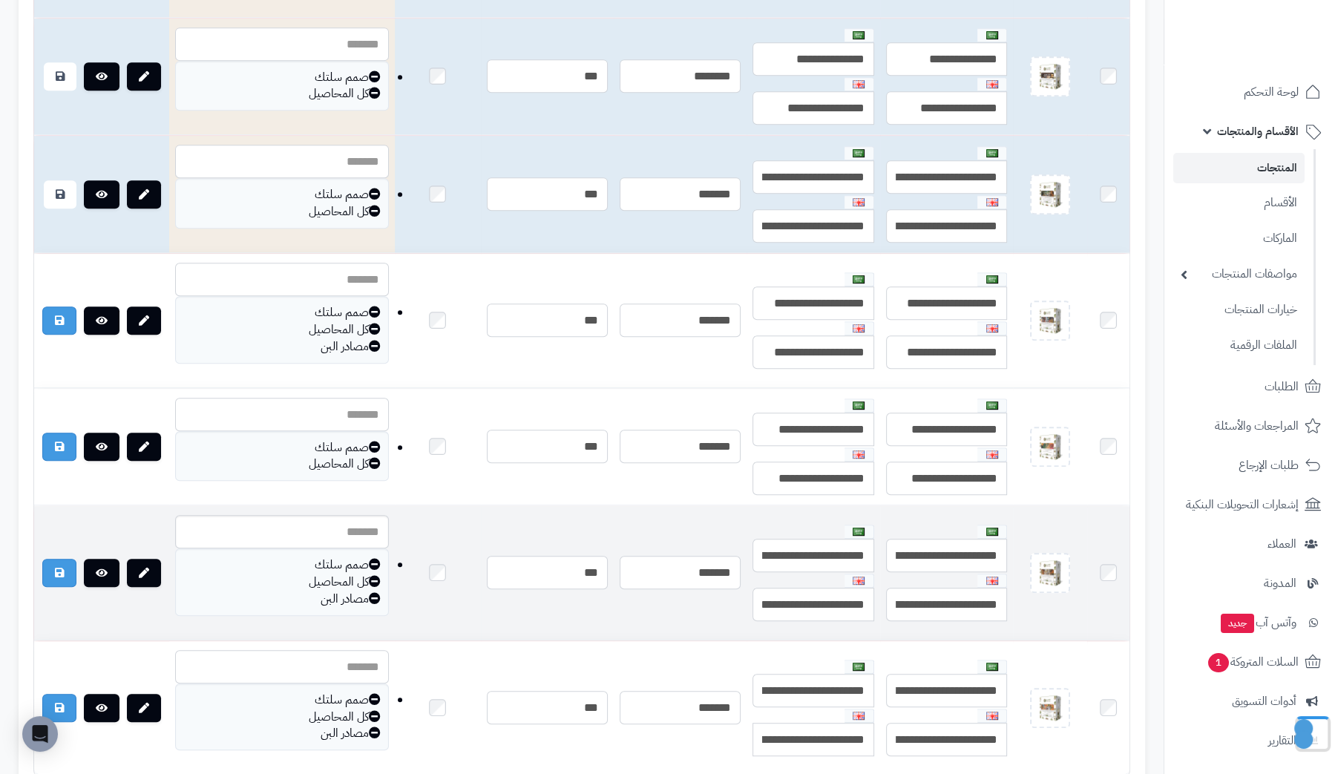
scroll to position [816, 0]
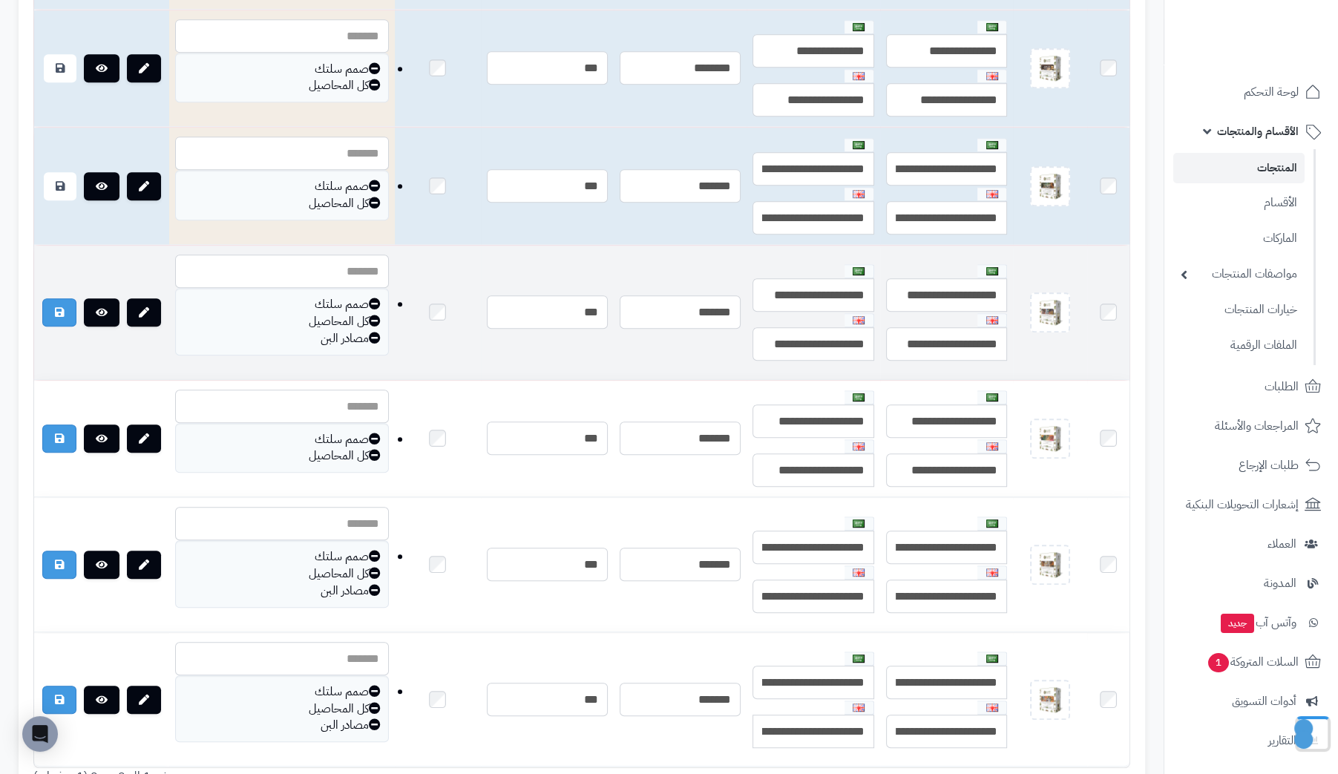
click at [369, 332] on icon at bounding box center [375, 338] width 12 height 12
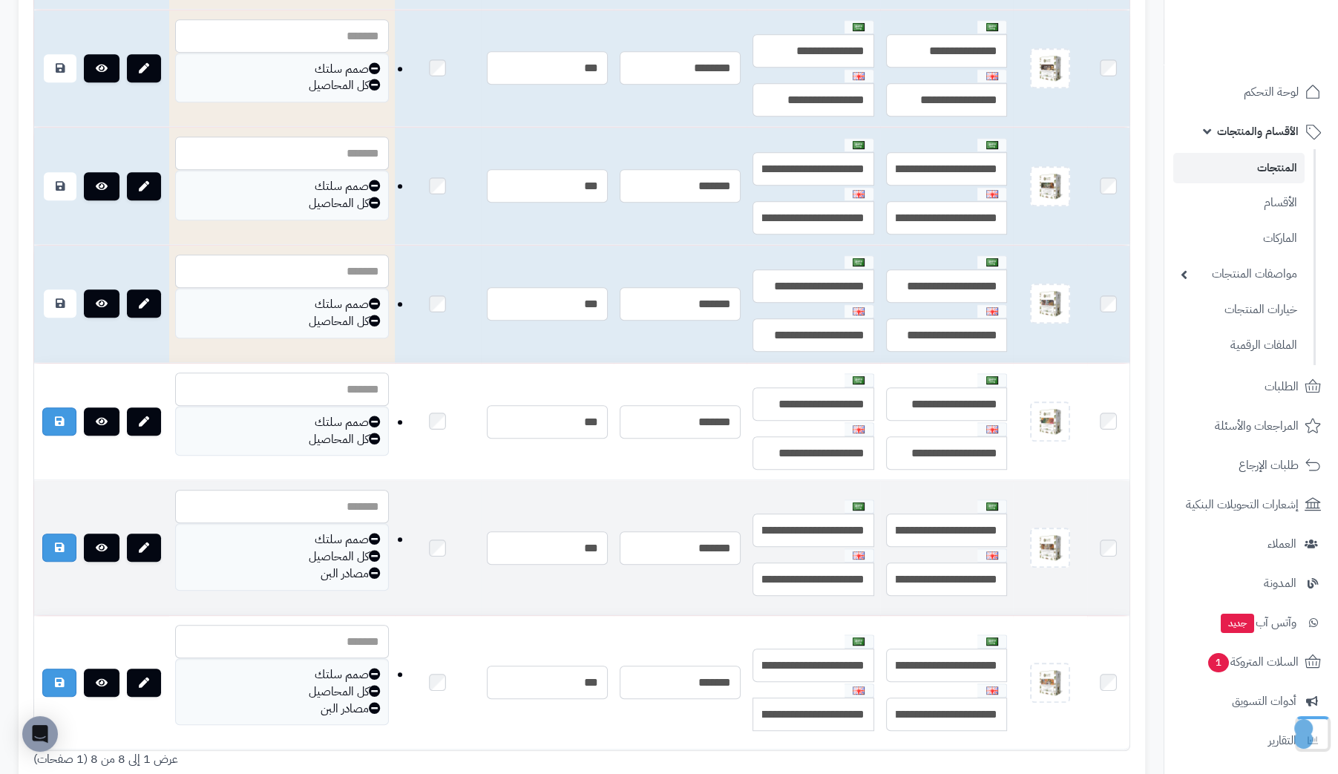
click at [369, 567] on icon at bounding box center [375, 573] width 12 height 12
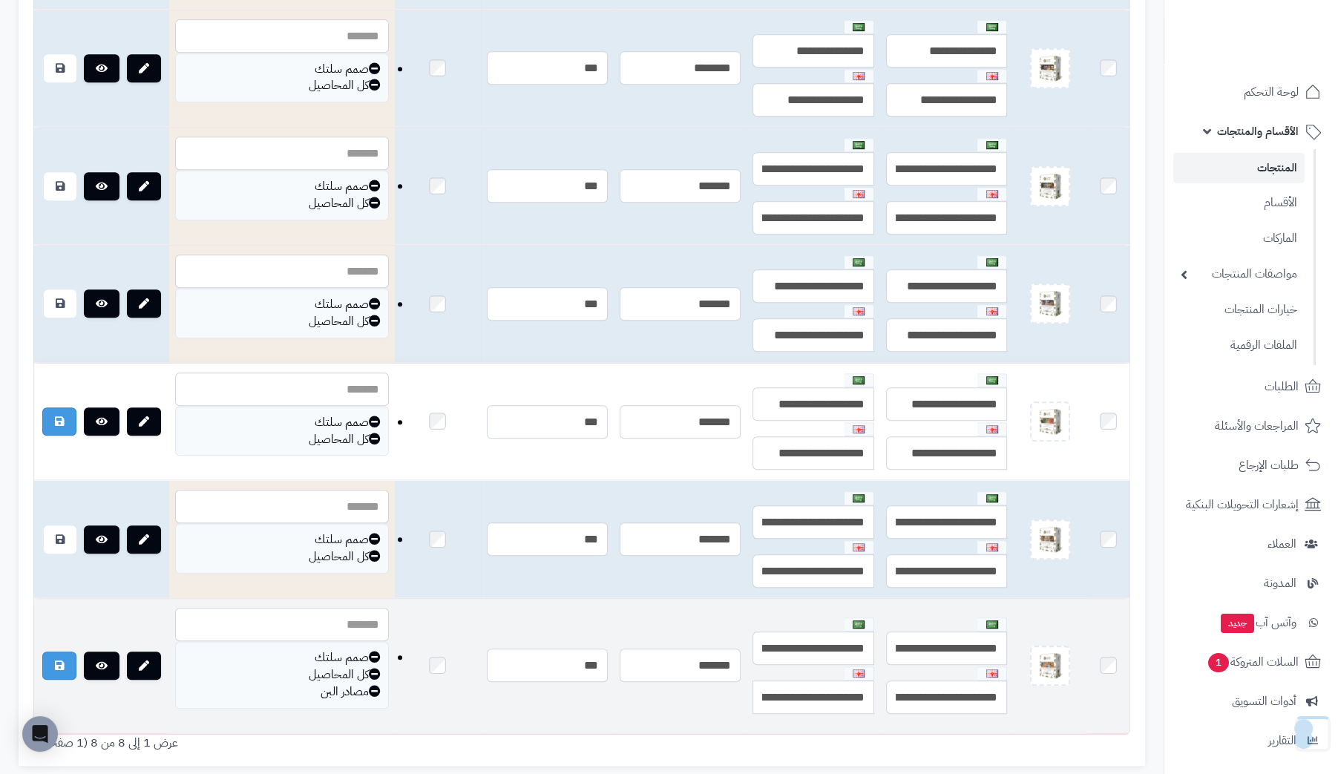
click at [369, 685] on icon at bounding box center [375, 691] width 12 height 12
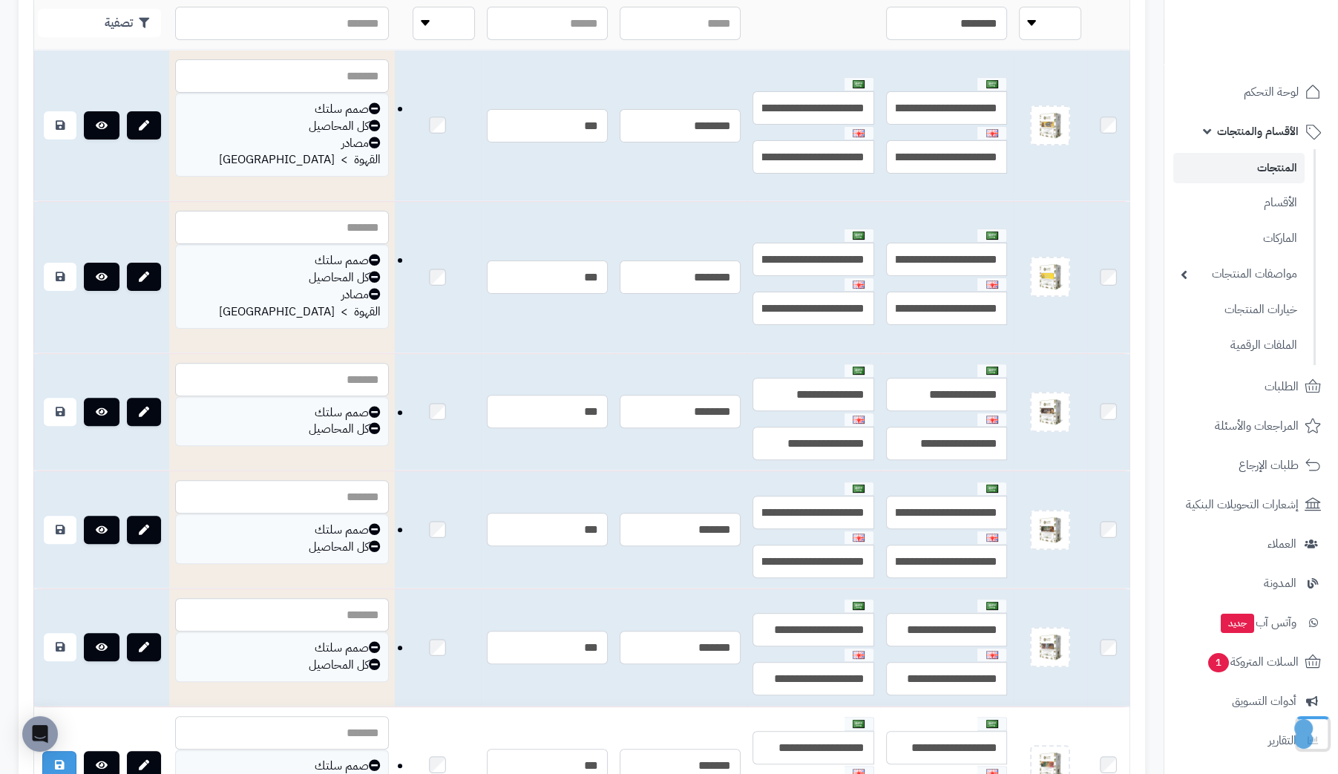
scroll to position [296, 0]
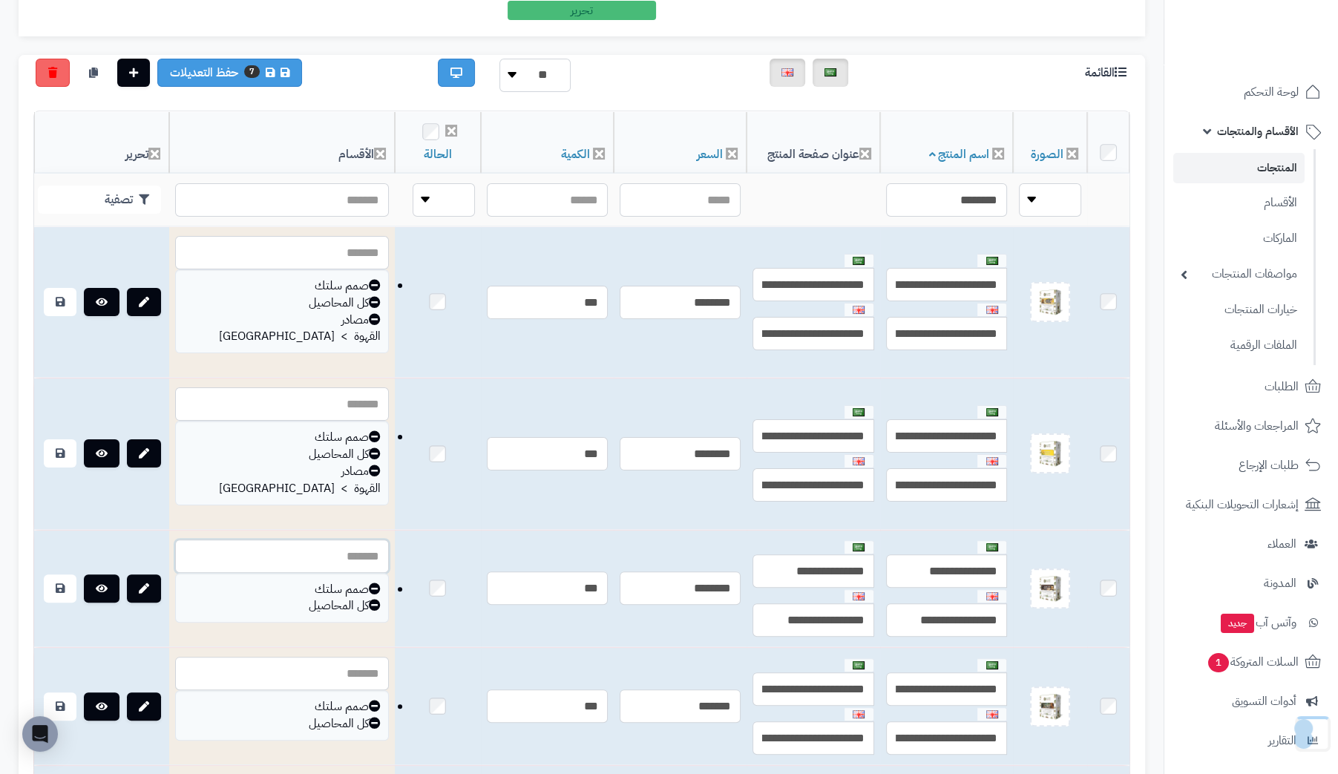
click at [288, 539] on input "text" at bounding box center [282, 555] width 214 height 33
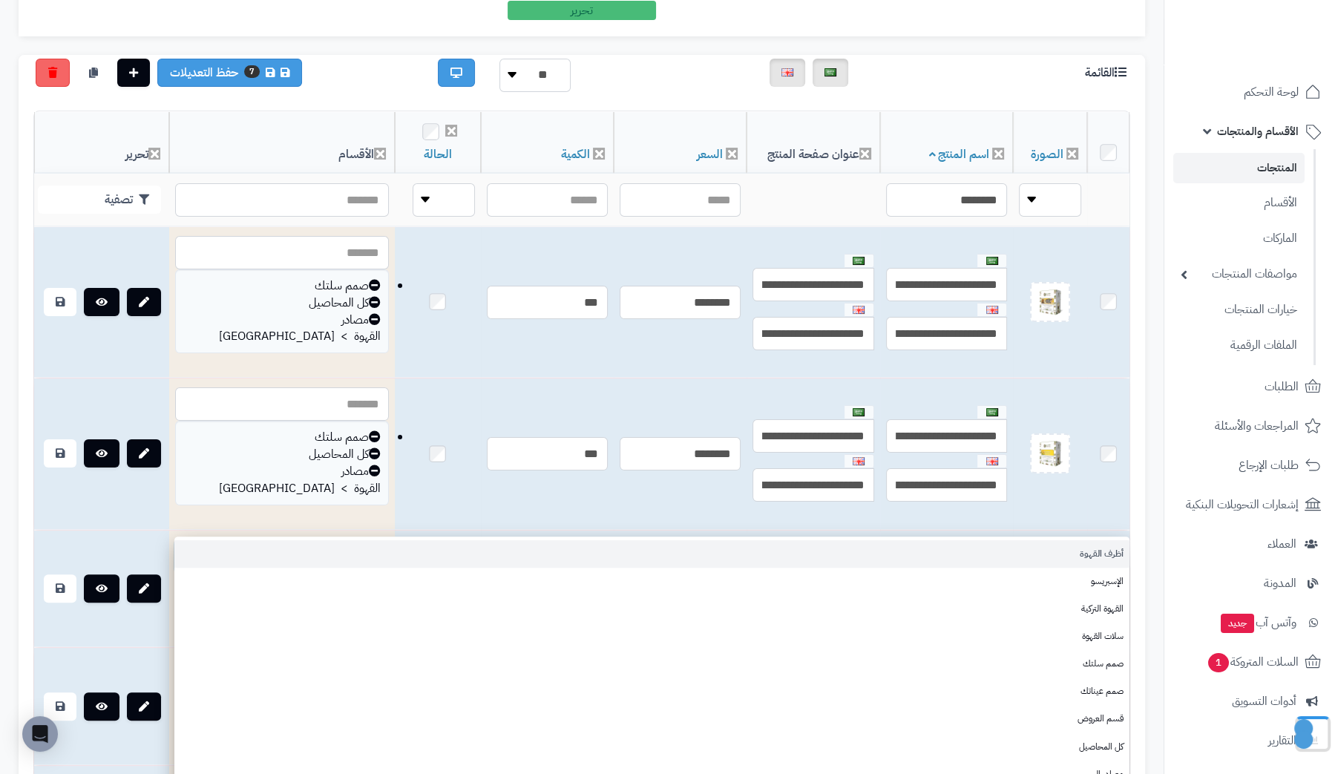
paste input "********"
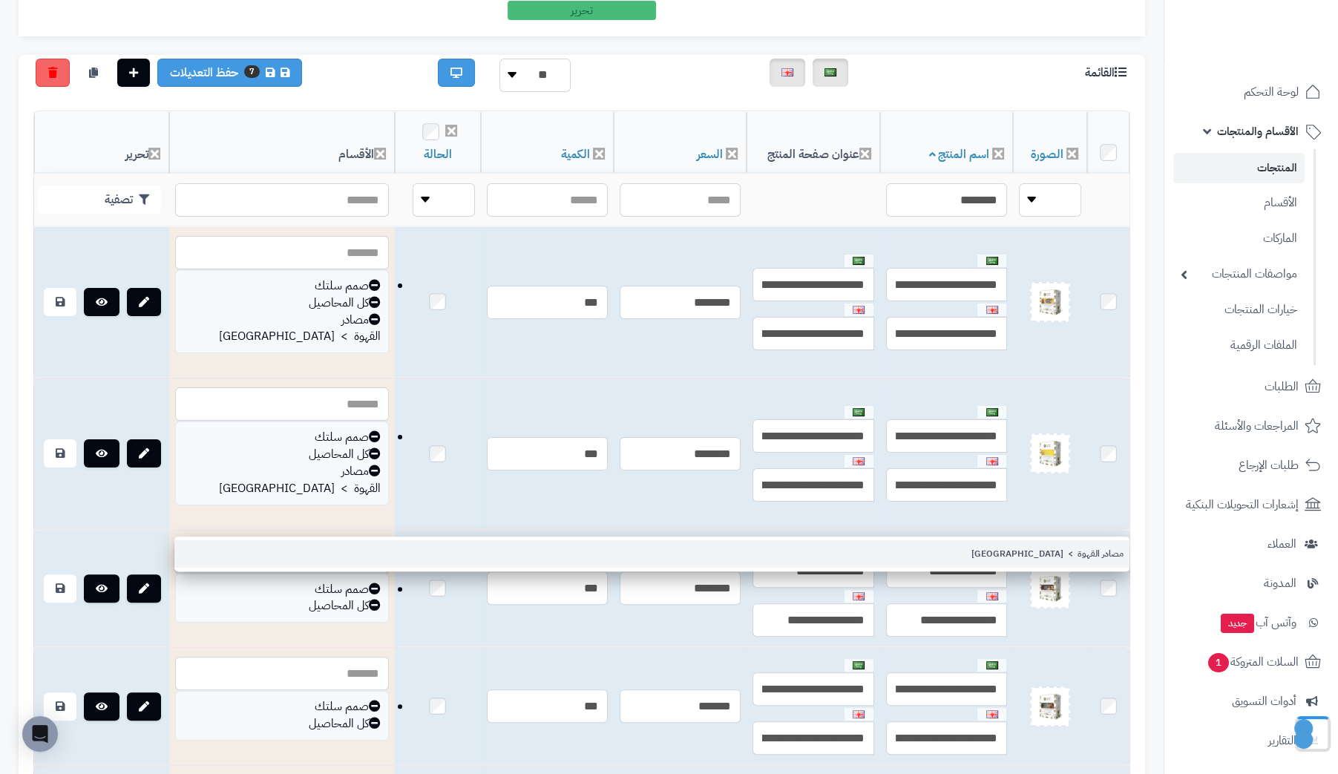
type input "********"
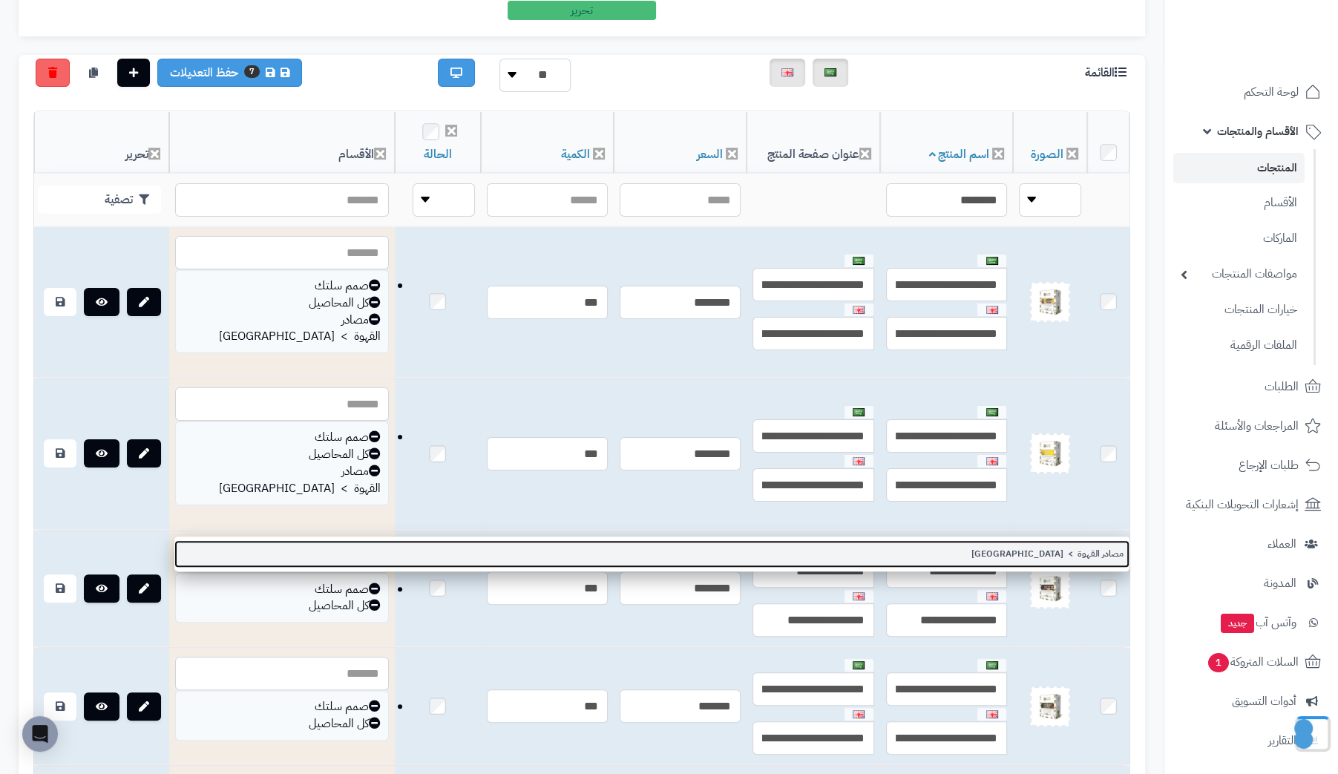
click at [1113, 555] on link "مصادر القهوة > [GEOGRAPHIC_DATA]" at bounding box center [651, 553] width 955 height 27
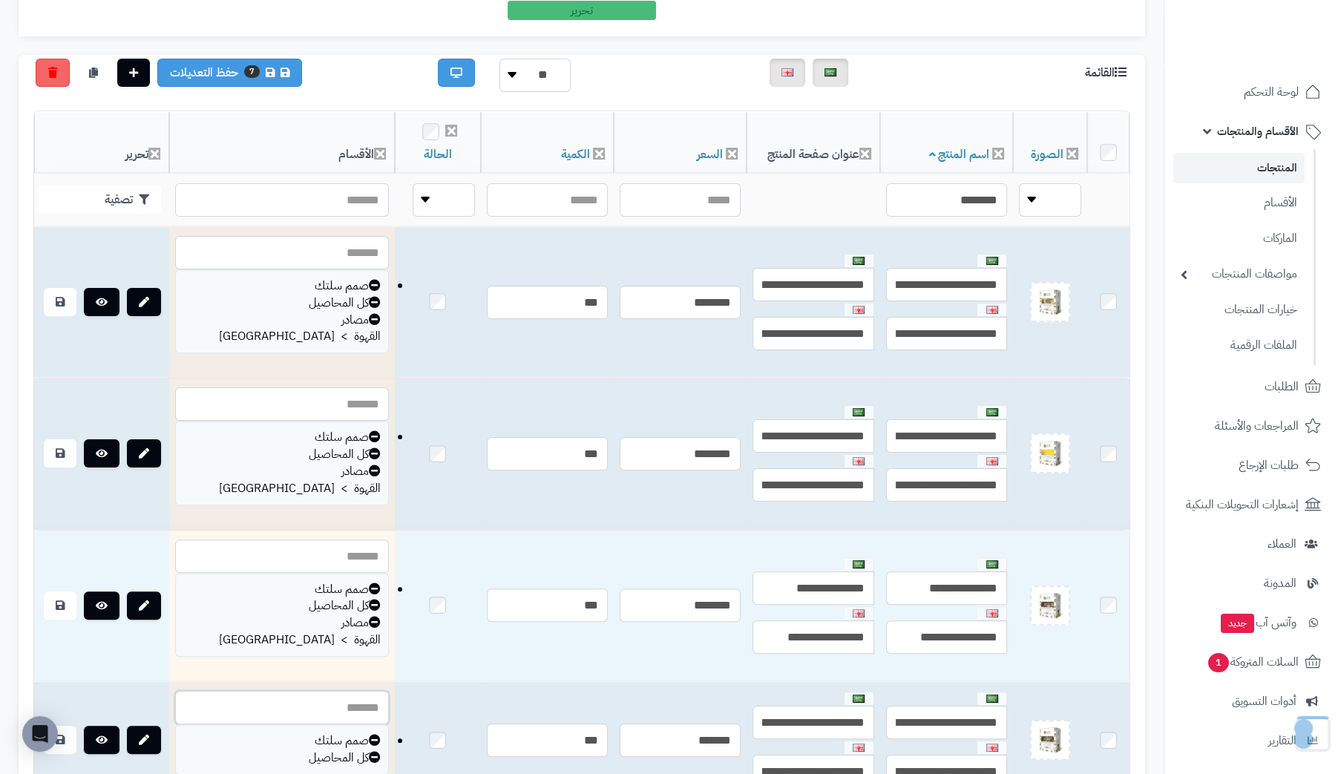
click at [285, 691] on input "text" at bounding box center [282, 707] width 214 height 33
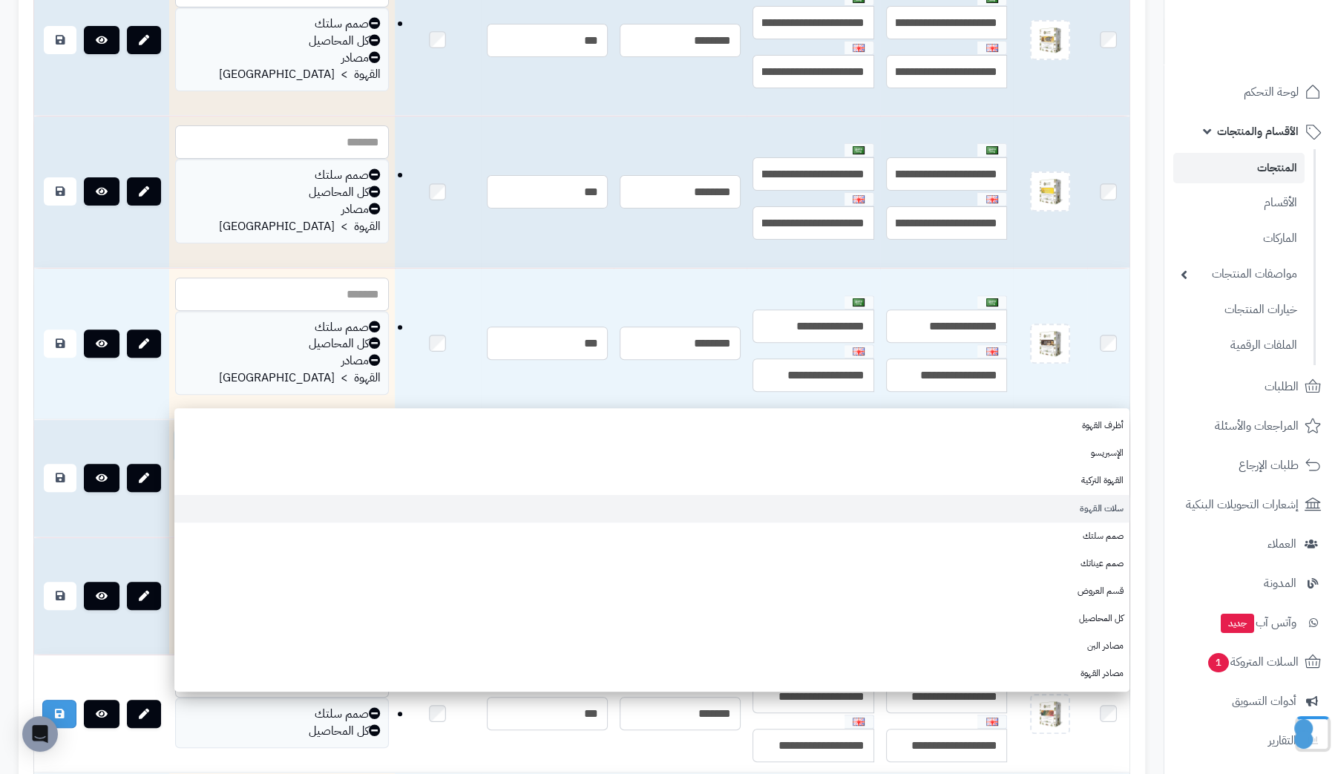
scroll to position [593, 0]
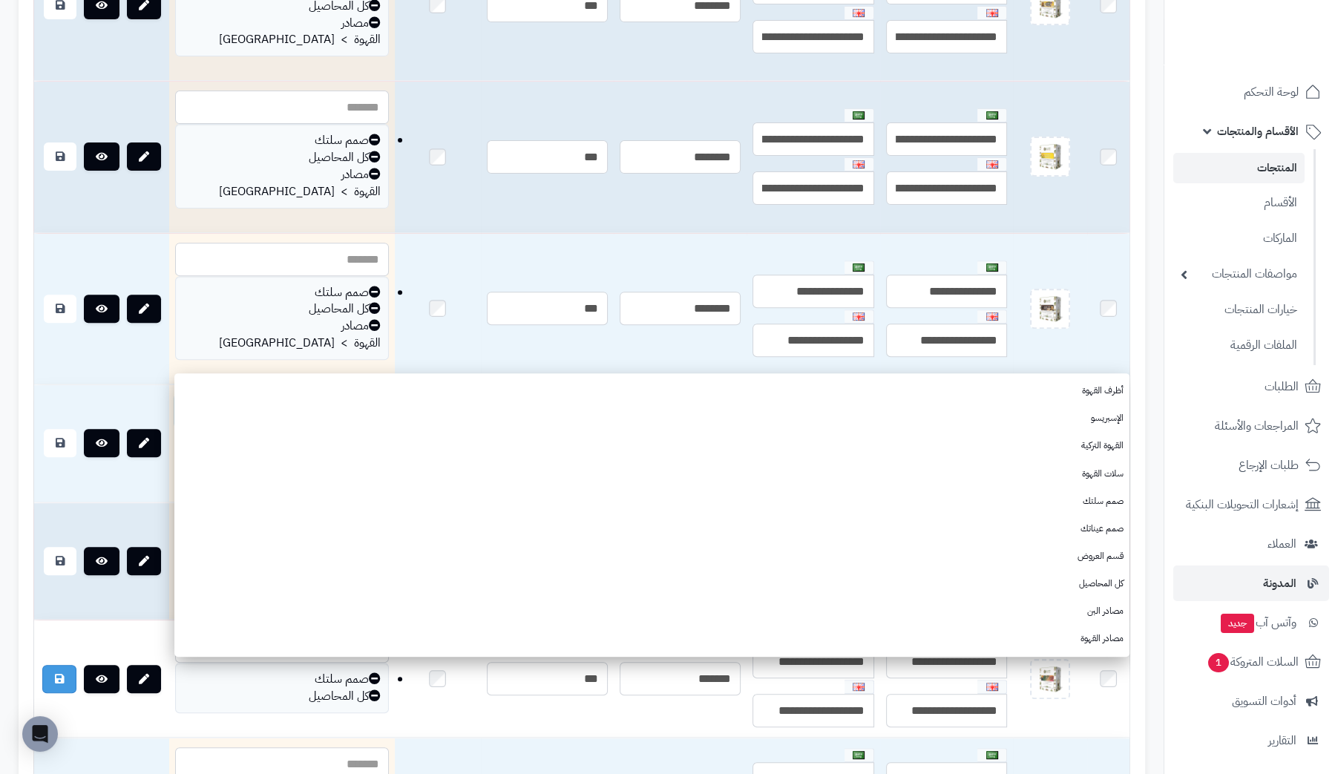
paste input "********"
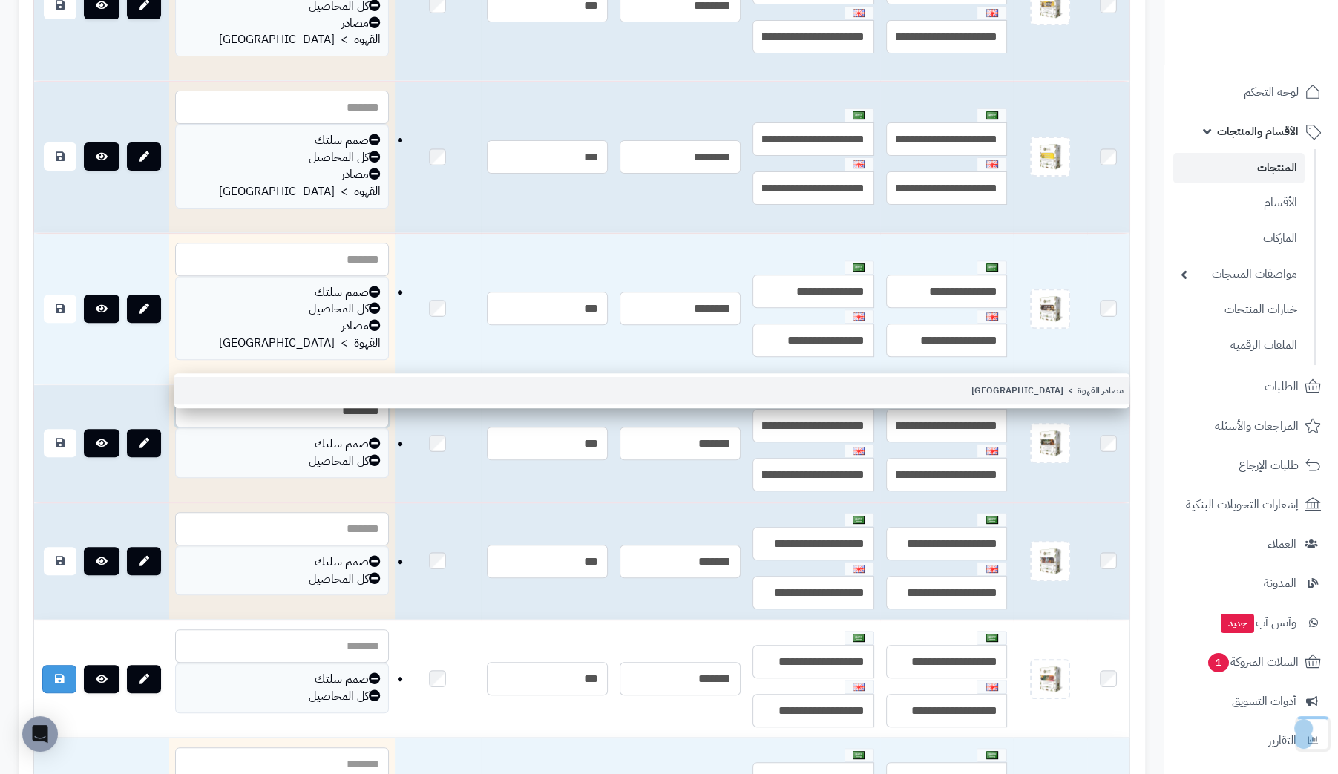
type input "********"
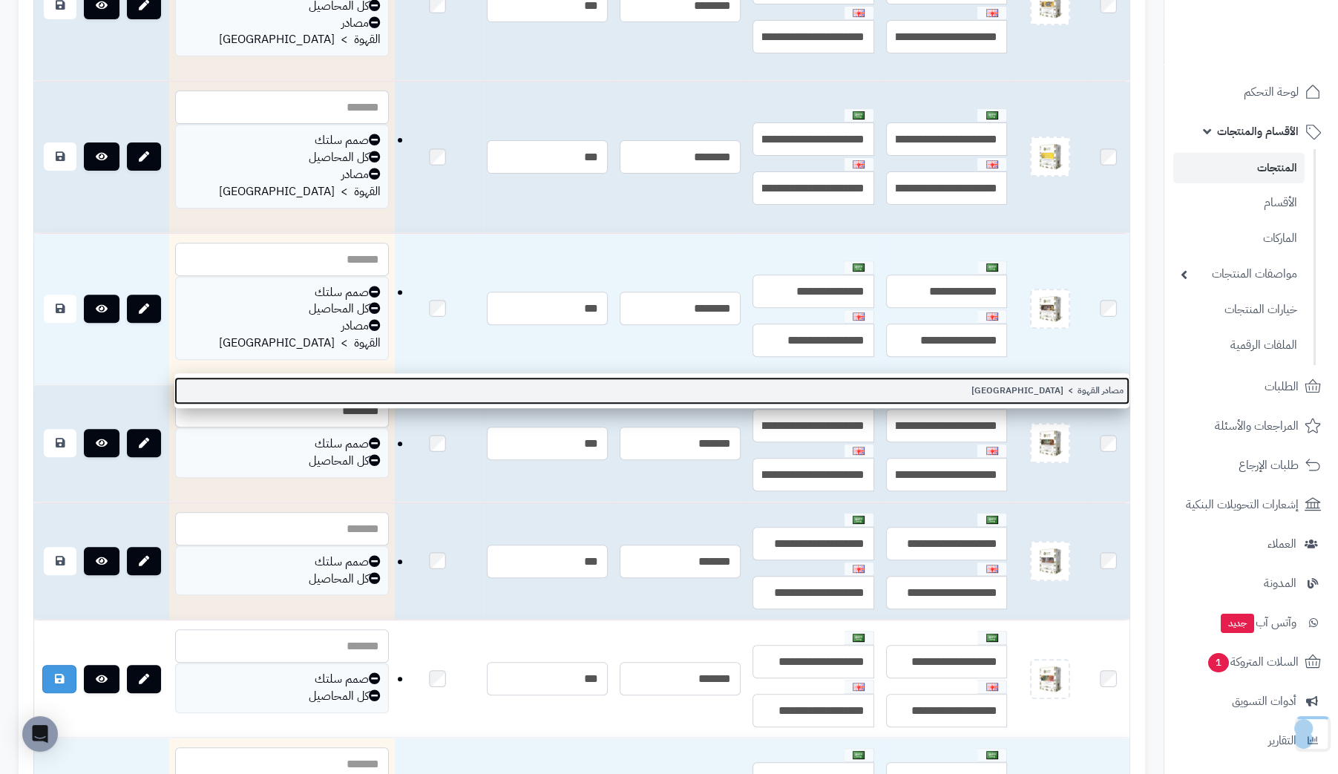
click at [1106, 387] on link "مصادر القهوة > كولومبيا" at bounding box center [651, 390] width 955 height 27
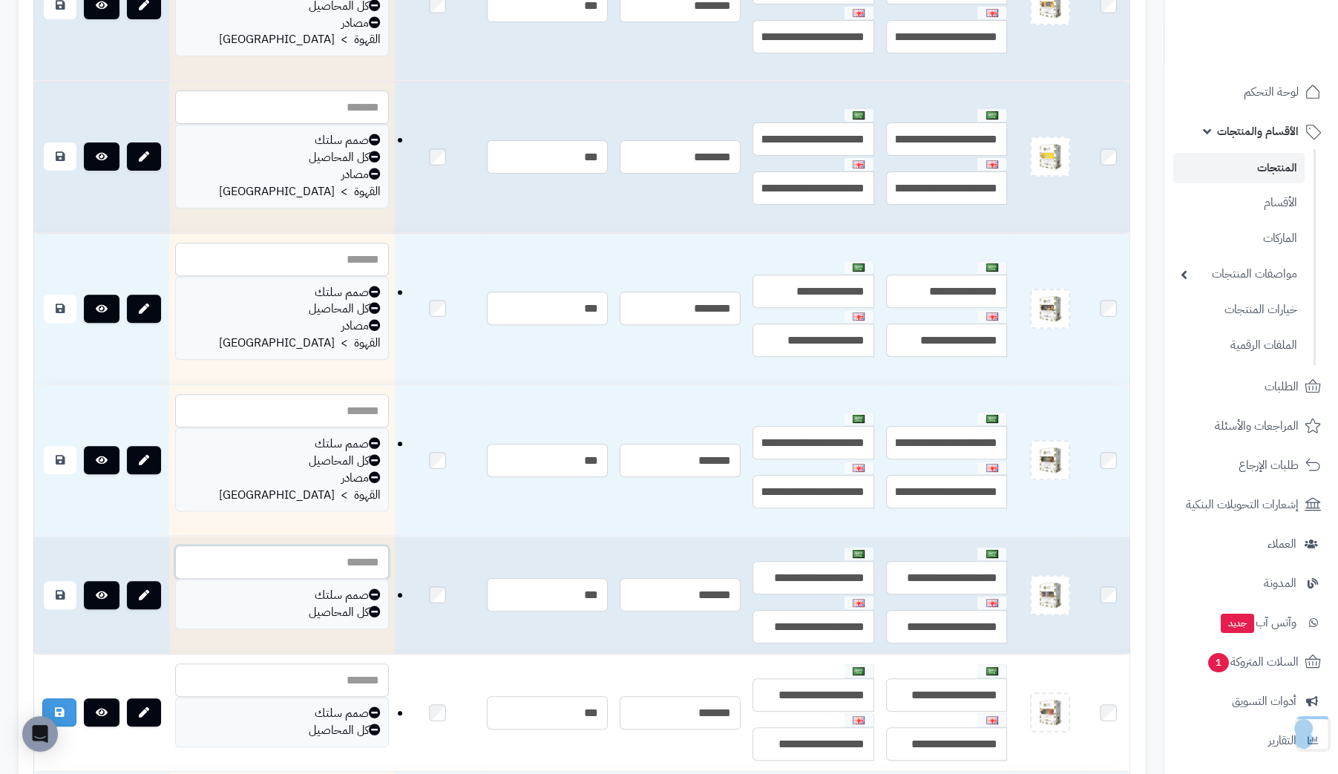
click at [310, 545] on input "text" at bounding box center [282, 561] width 214 height 33
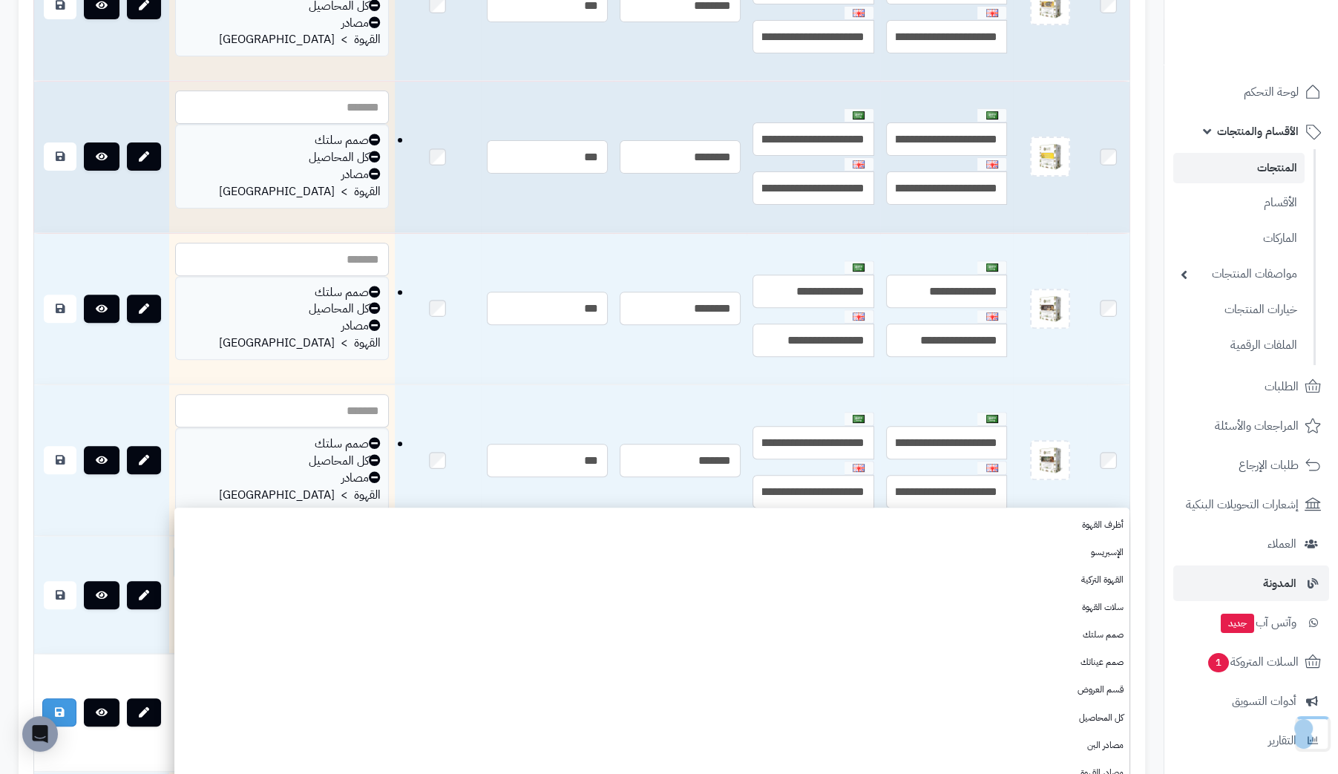
paste input "********"
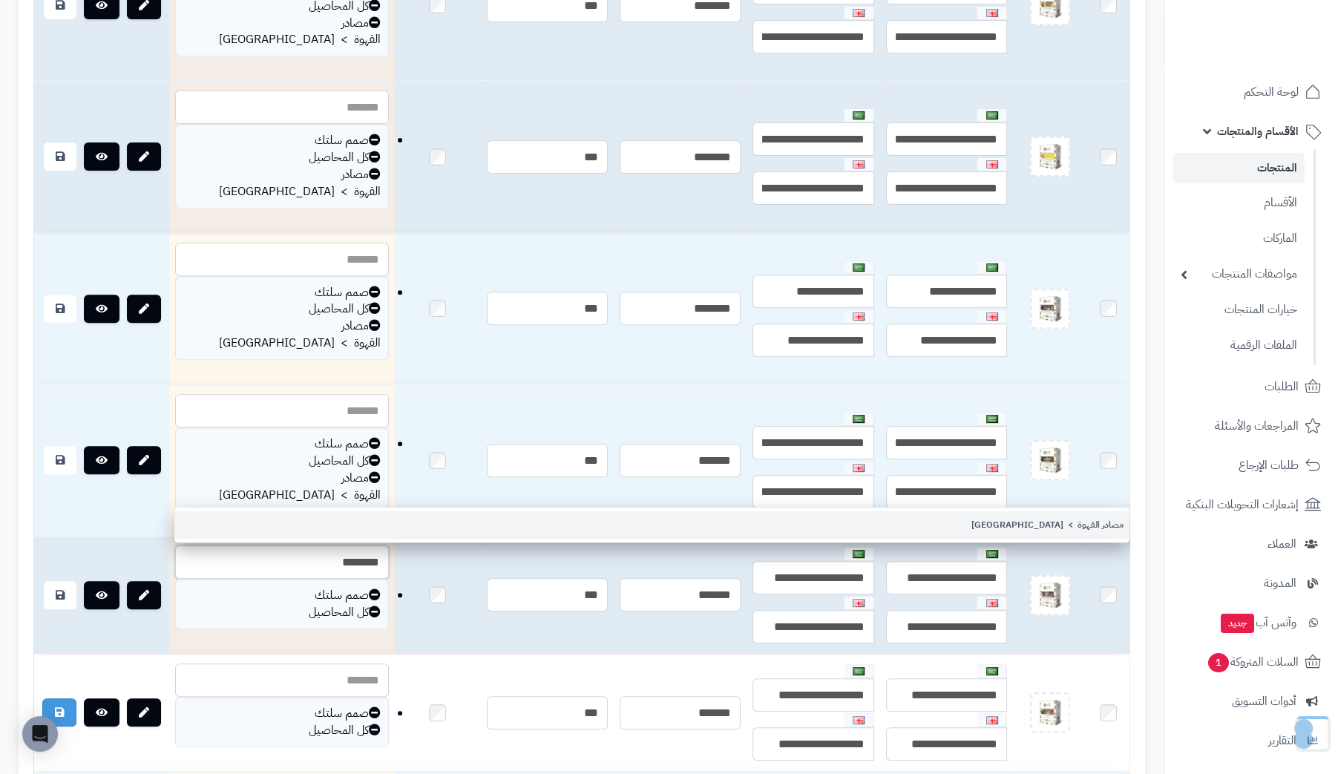
type input "********"
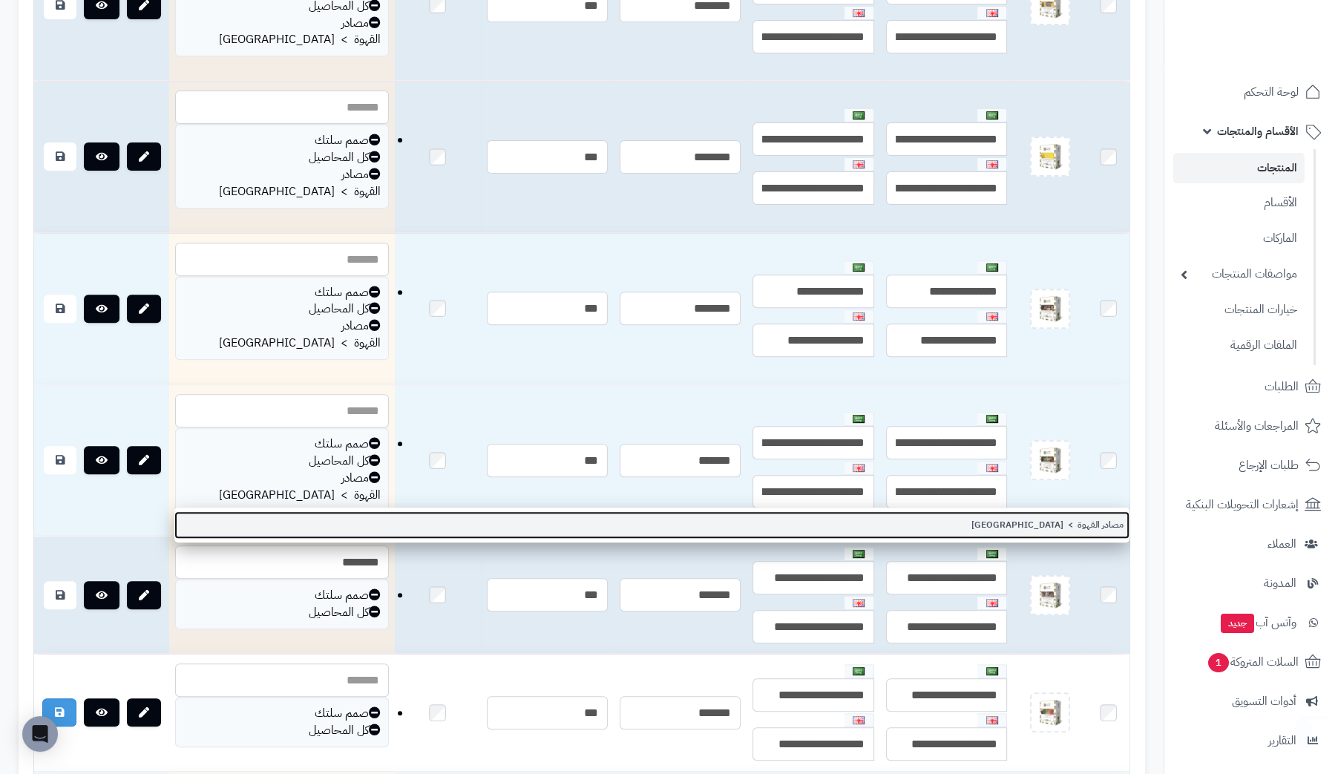
click at [1092, 521] on link "مصادر القهوة > كولومبيا" at bounding box center [651, 524] width 955 height 27
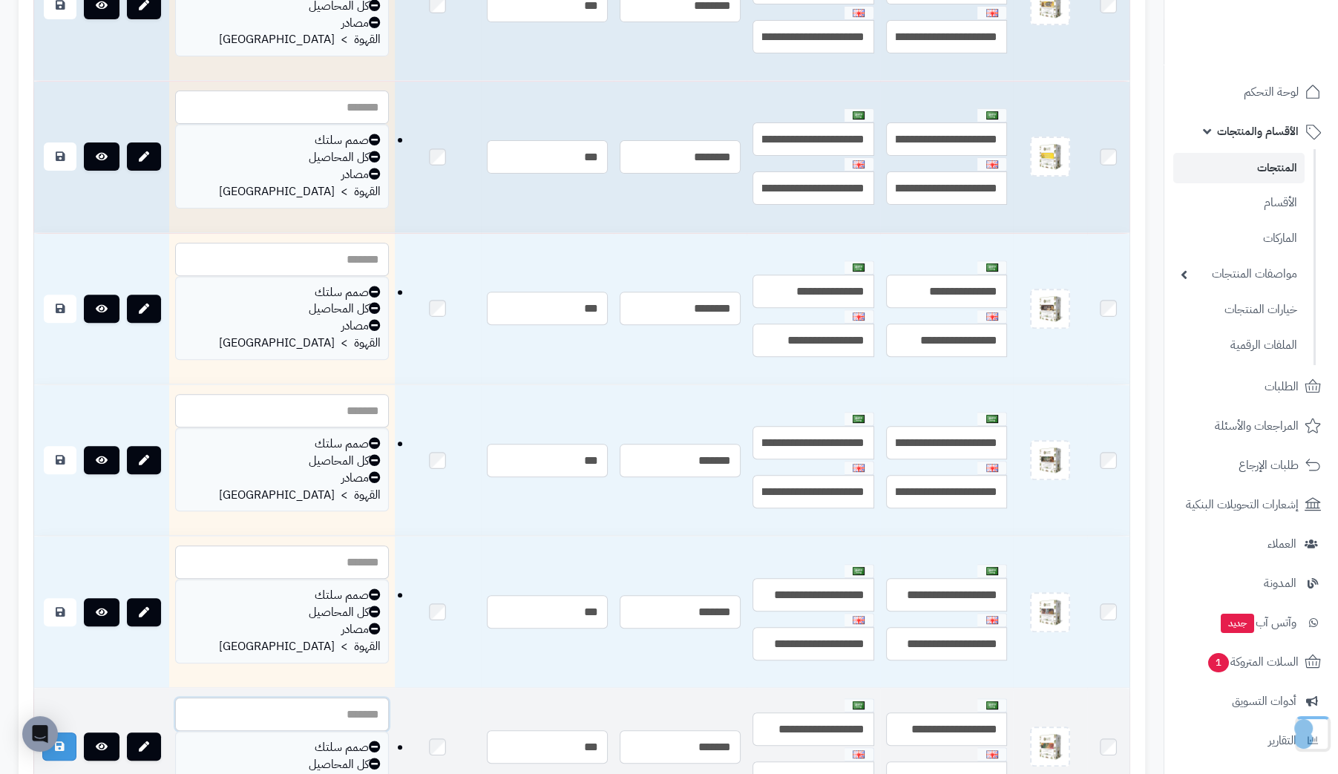
click at [266, 697] on input "text" at bounding box center [282, 713] width 214 height 33
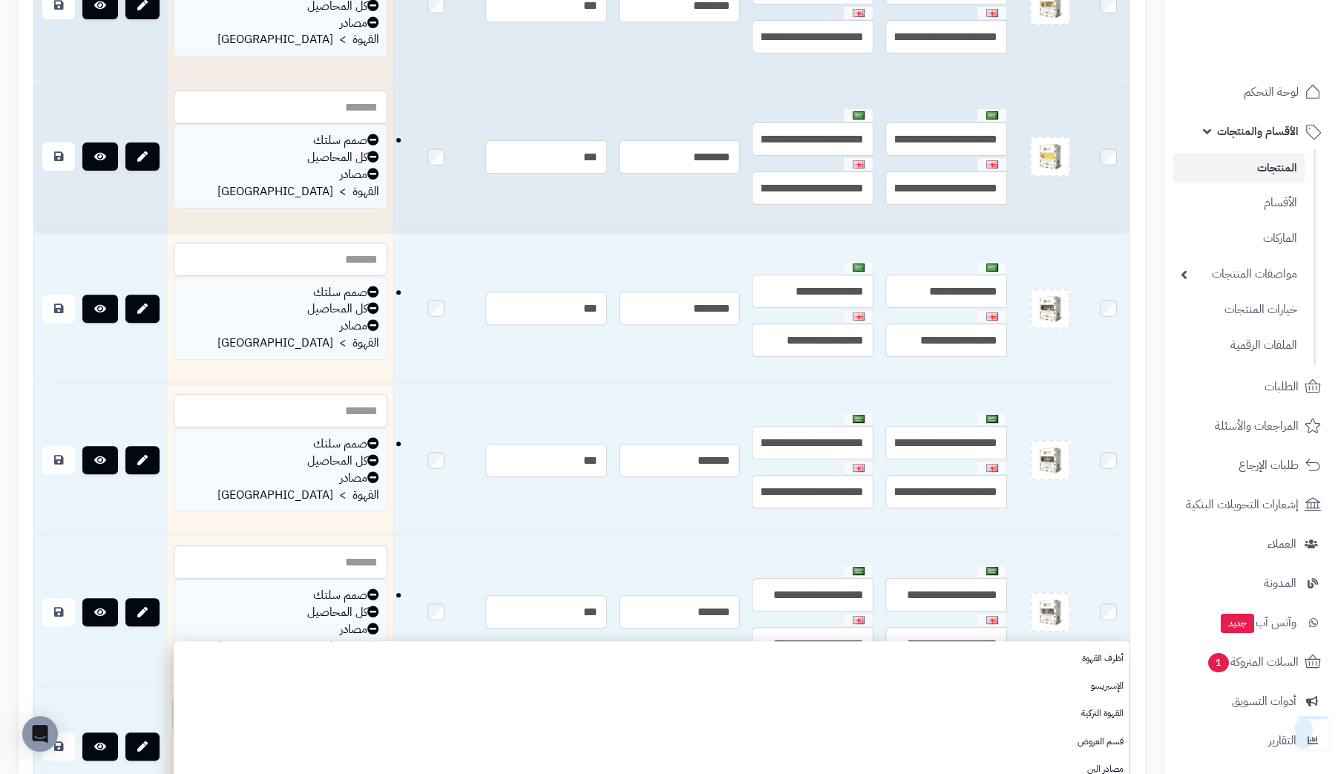
paste input "********"
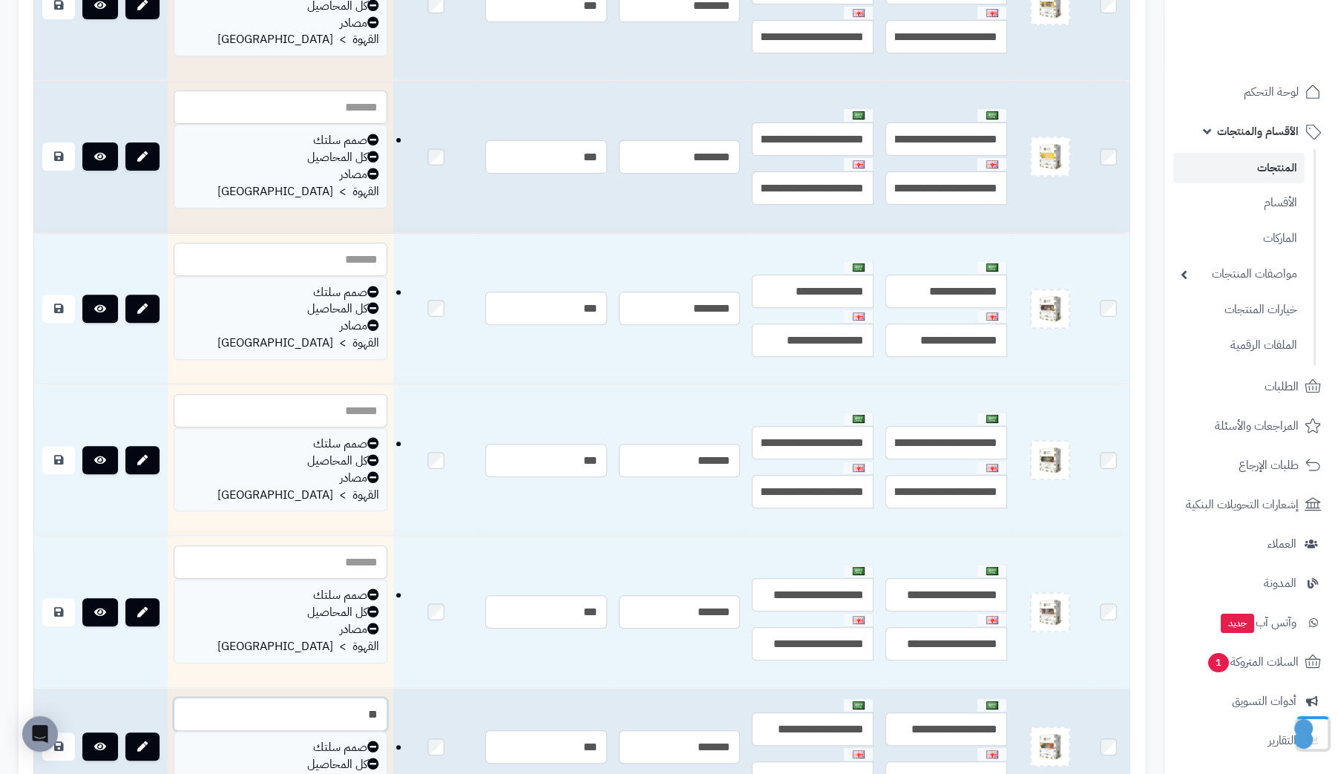
type input "*"
paste input "********"
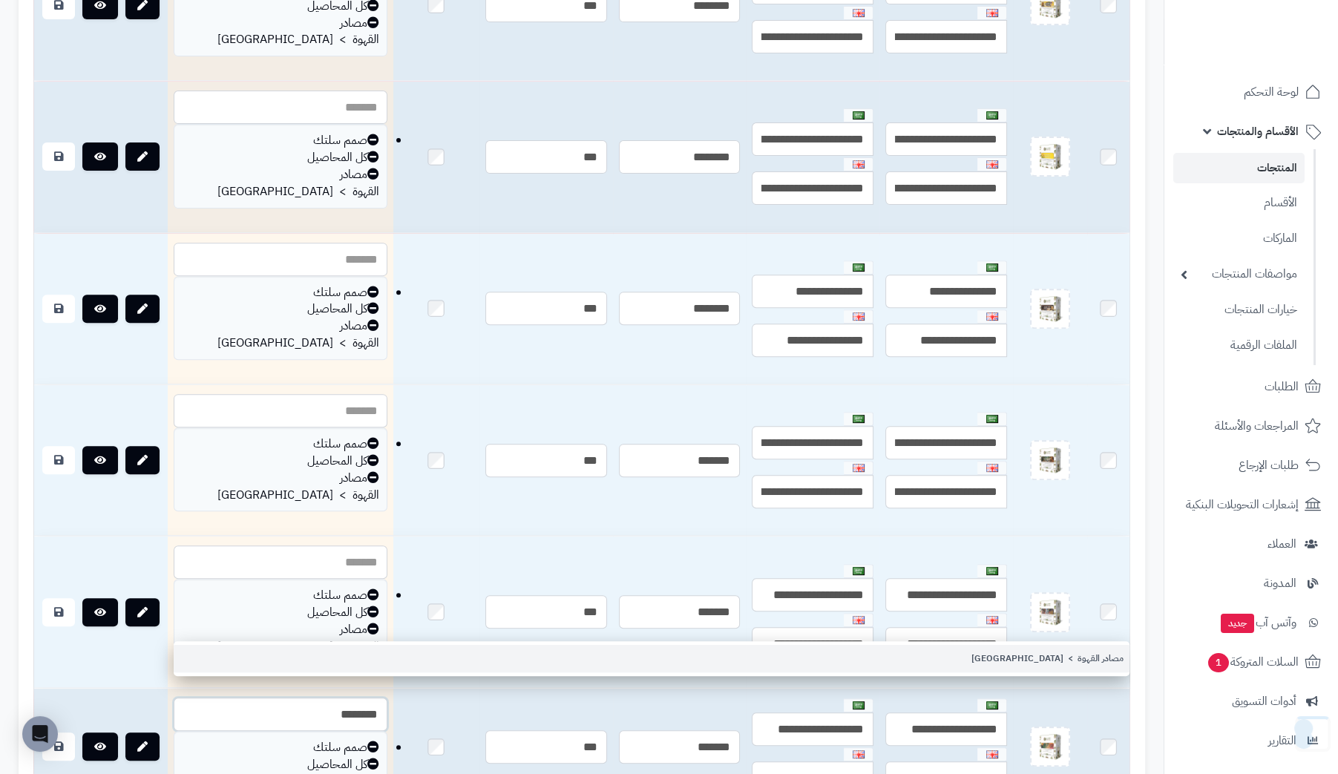
type input "********"
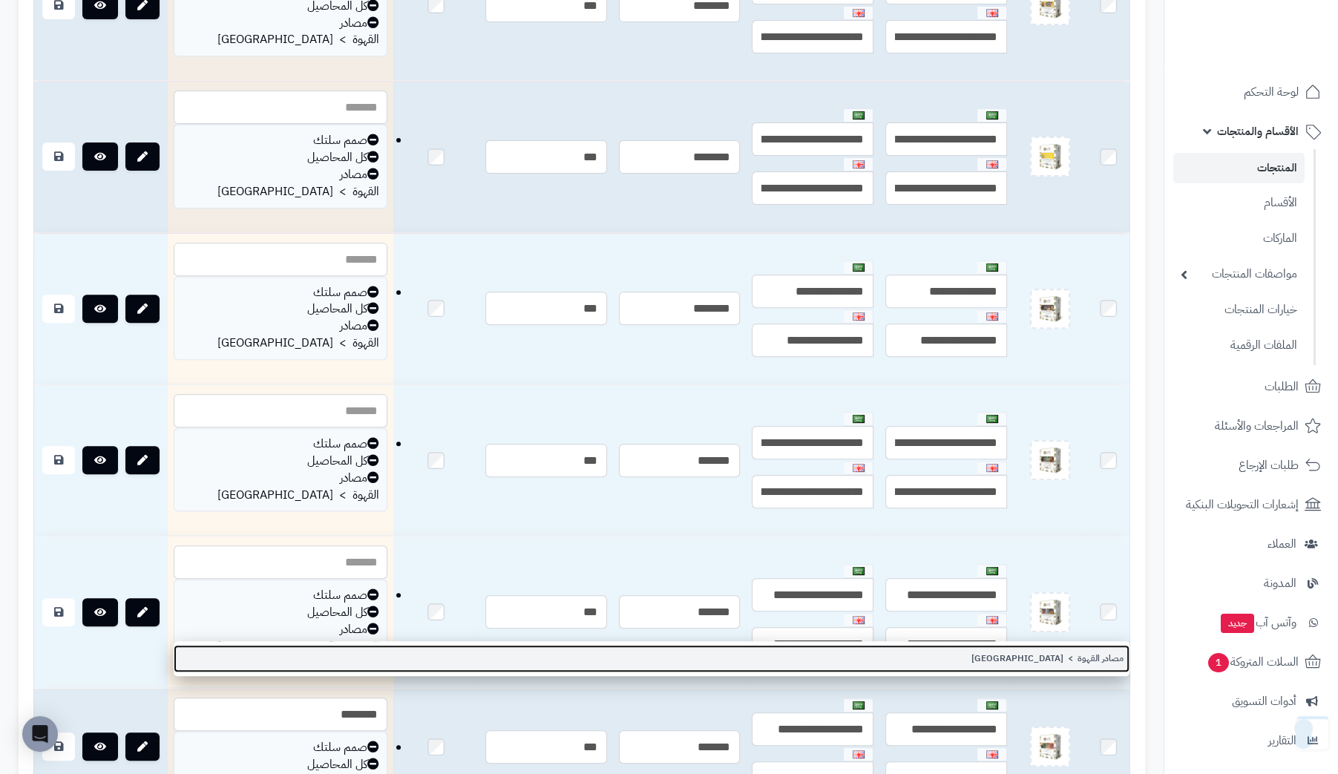
click at [1077, 656] on link "مصادر القهوة > كولومبيا" at bounding box center [652, 658] width 956 height 27
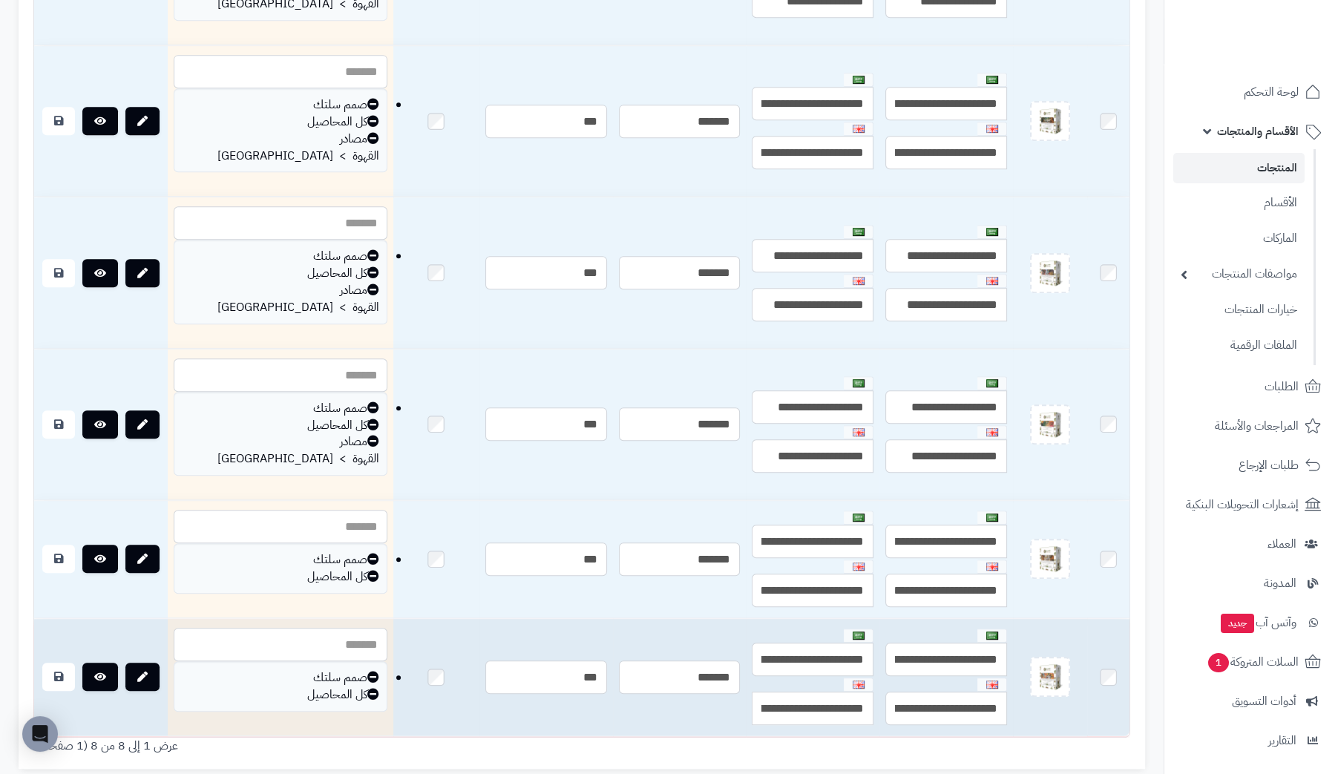
scroll to position [934, 0]
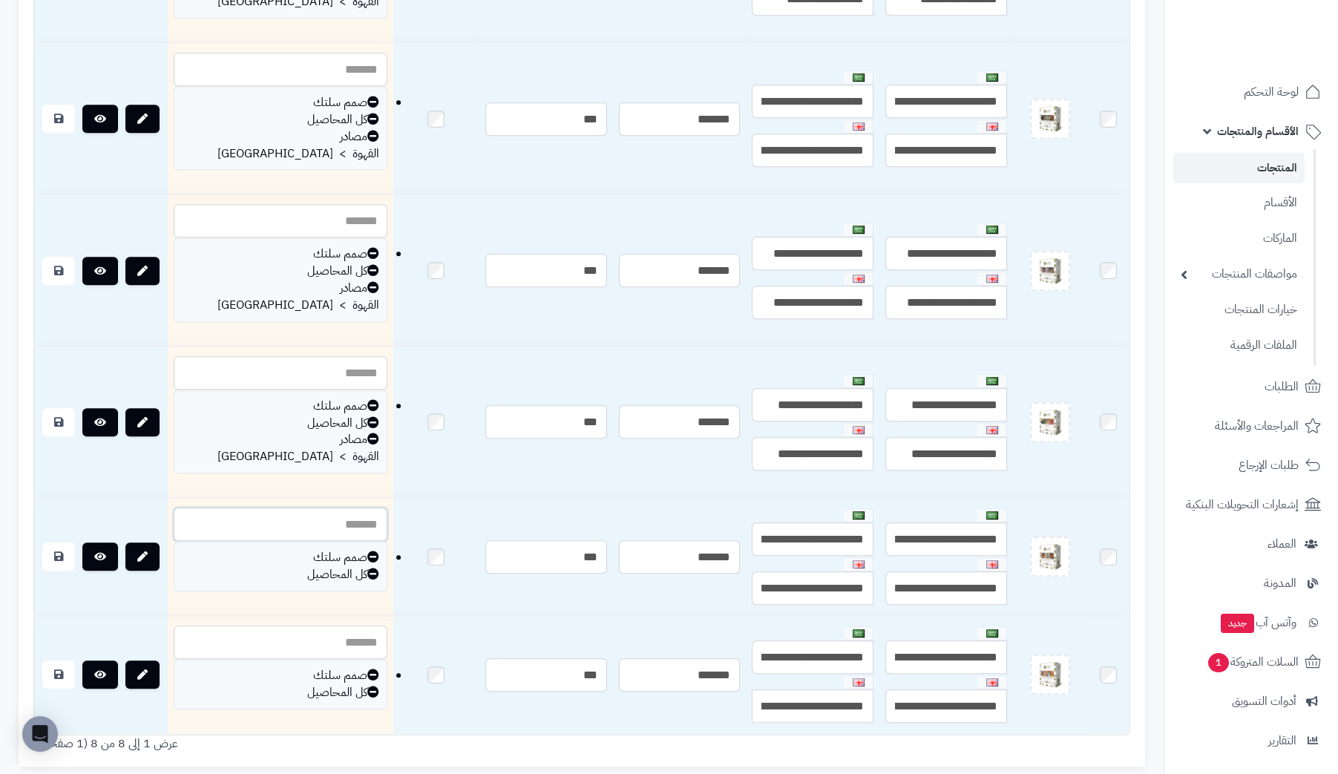
click at [307, 508] on input "text" at bounding box center [281, 524] width 214 height 33
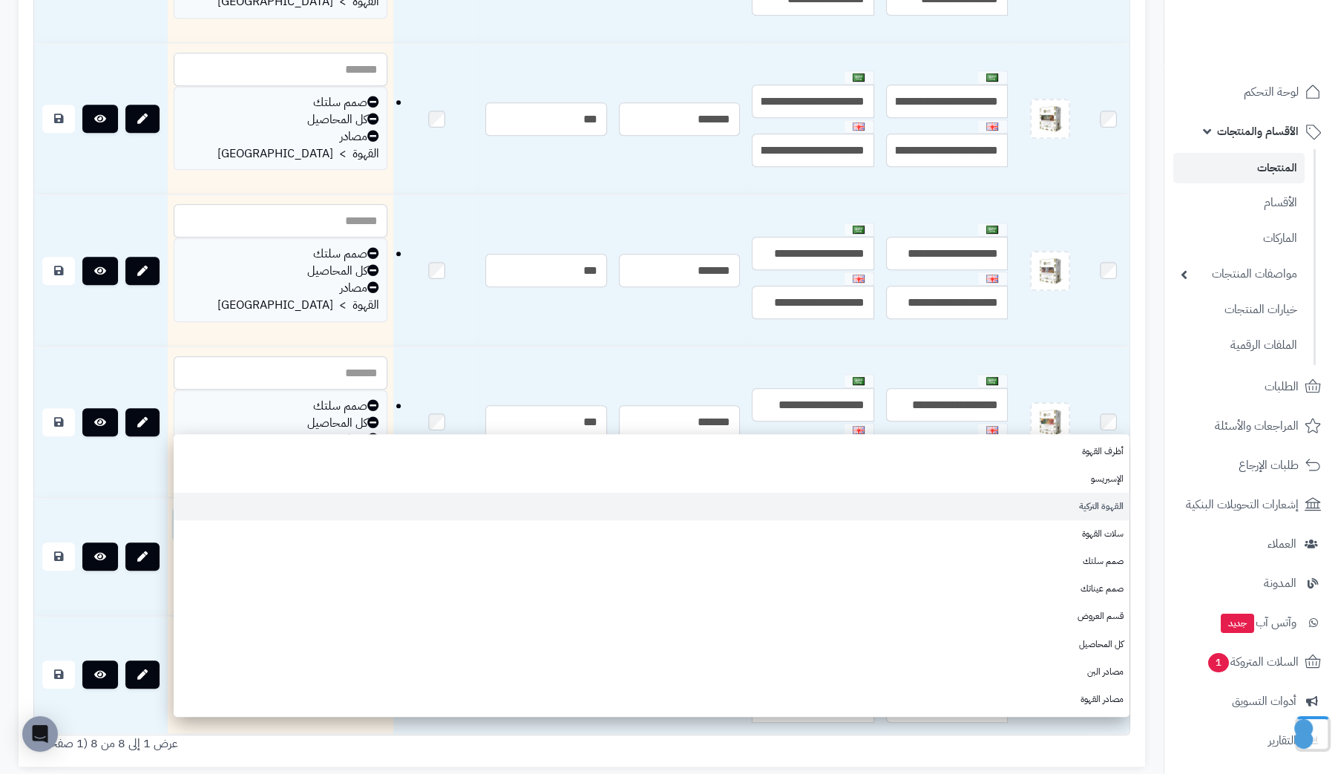
type input "*"
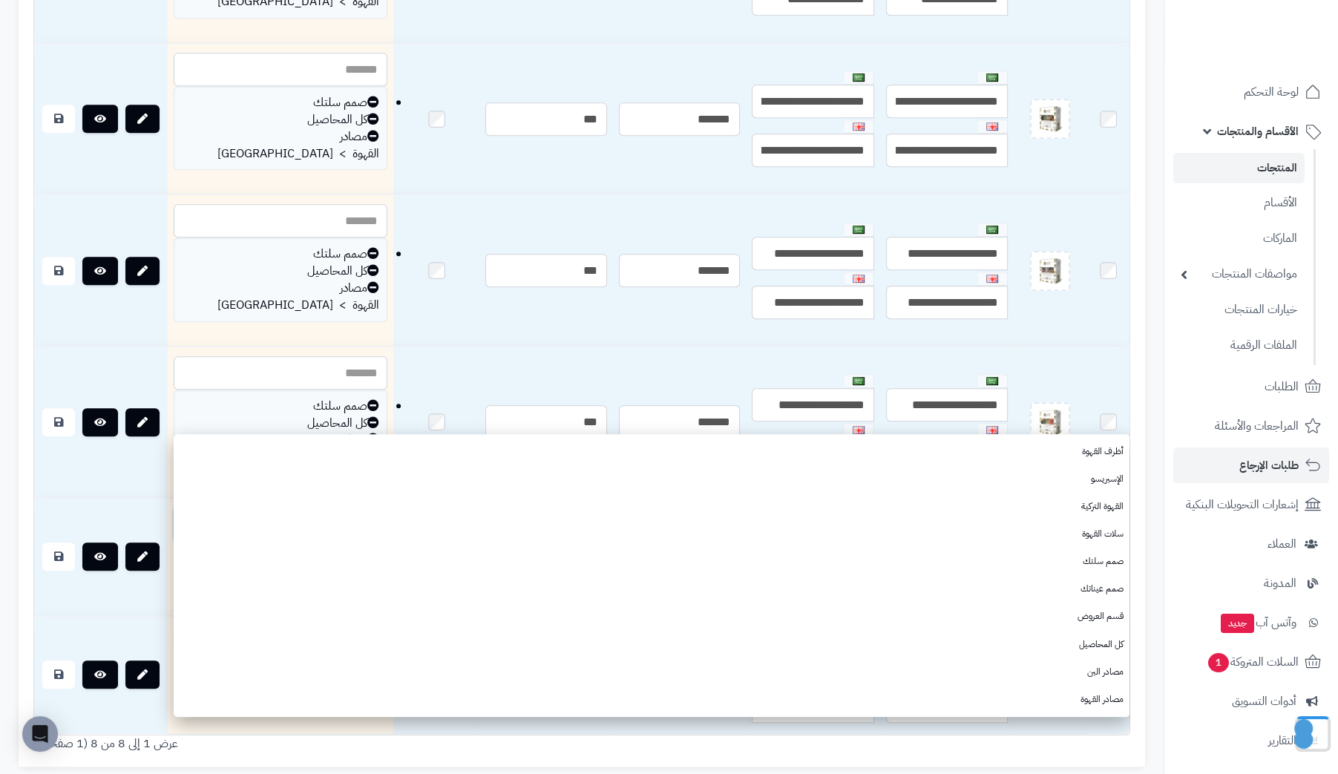
paste input "********"
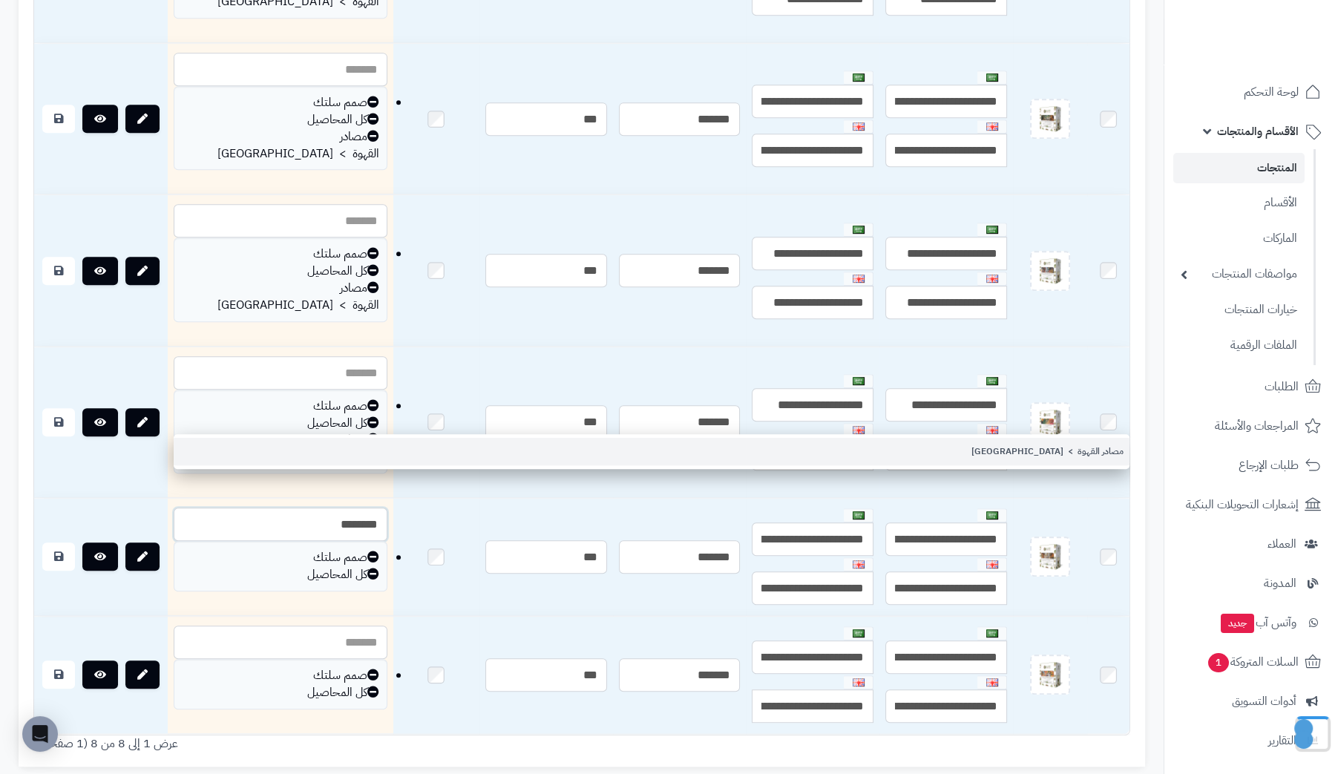
type input "********"
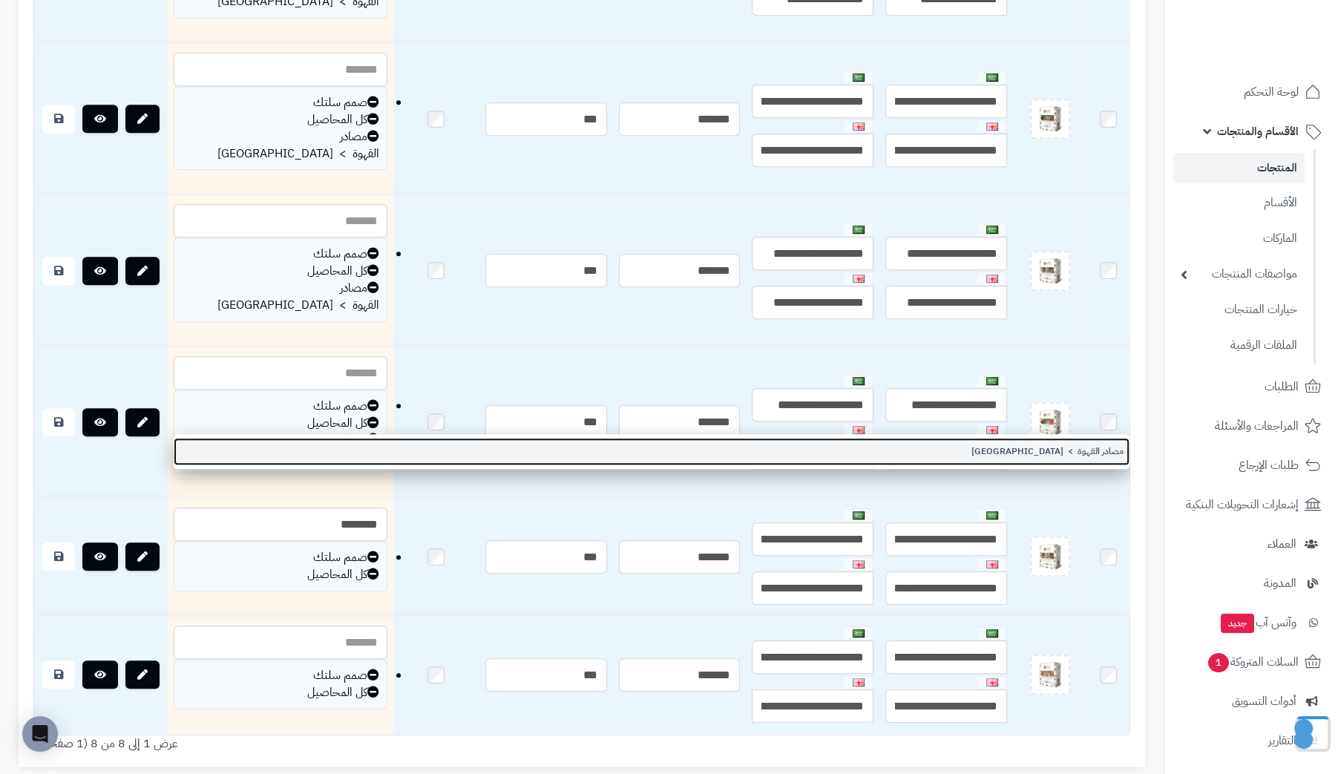
click at [1114, 456] on link "مصادر القهوة > كولومبيا" at bounding box center [652, 451] width 956 height 27
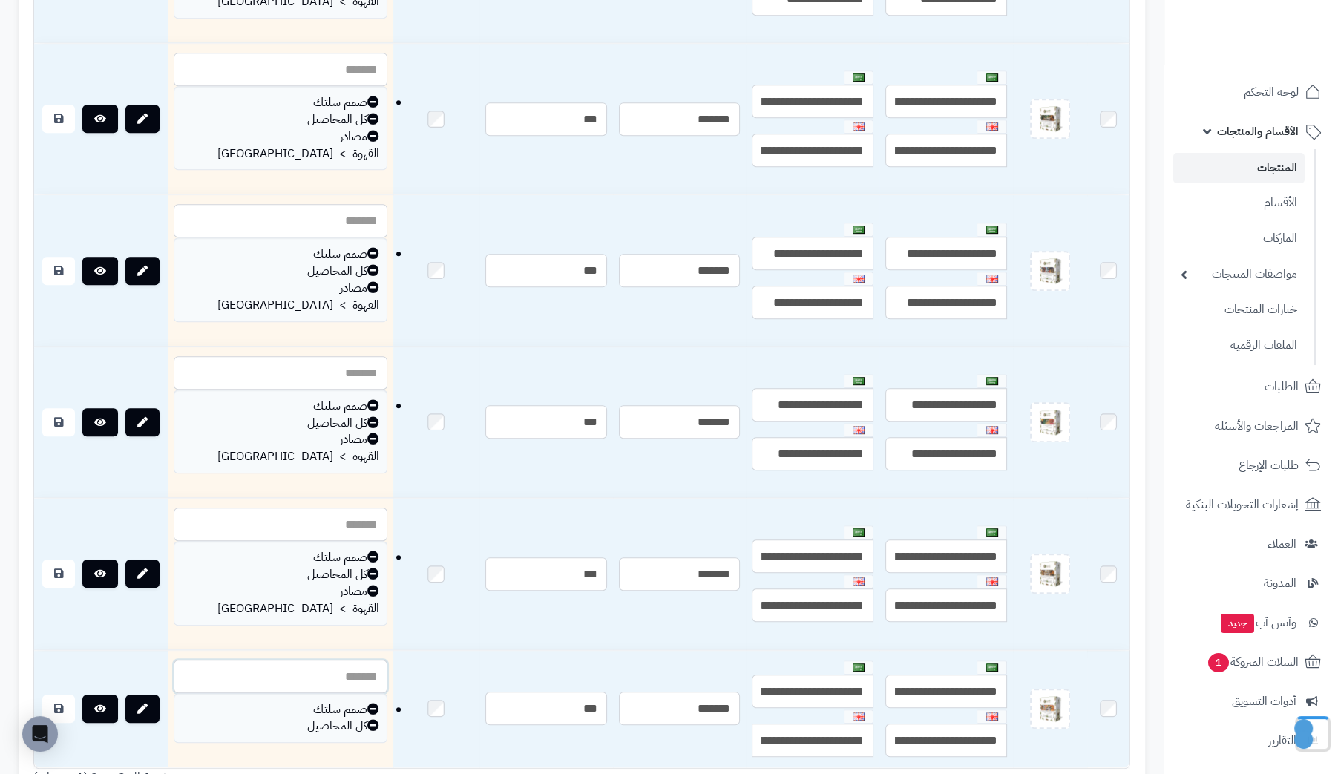
click at [290, 660] on input "text" at bounding box center [281, 676] width 214 height 33
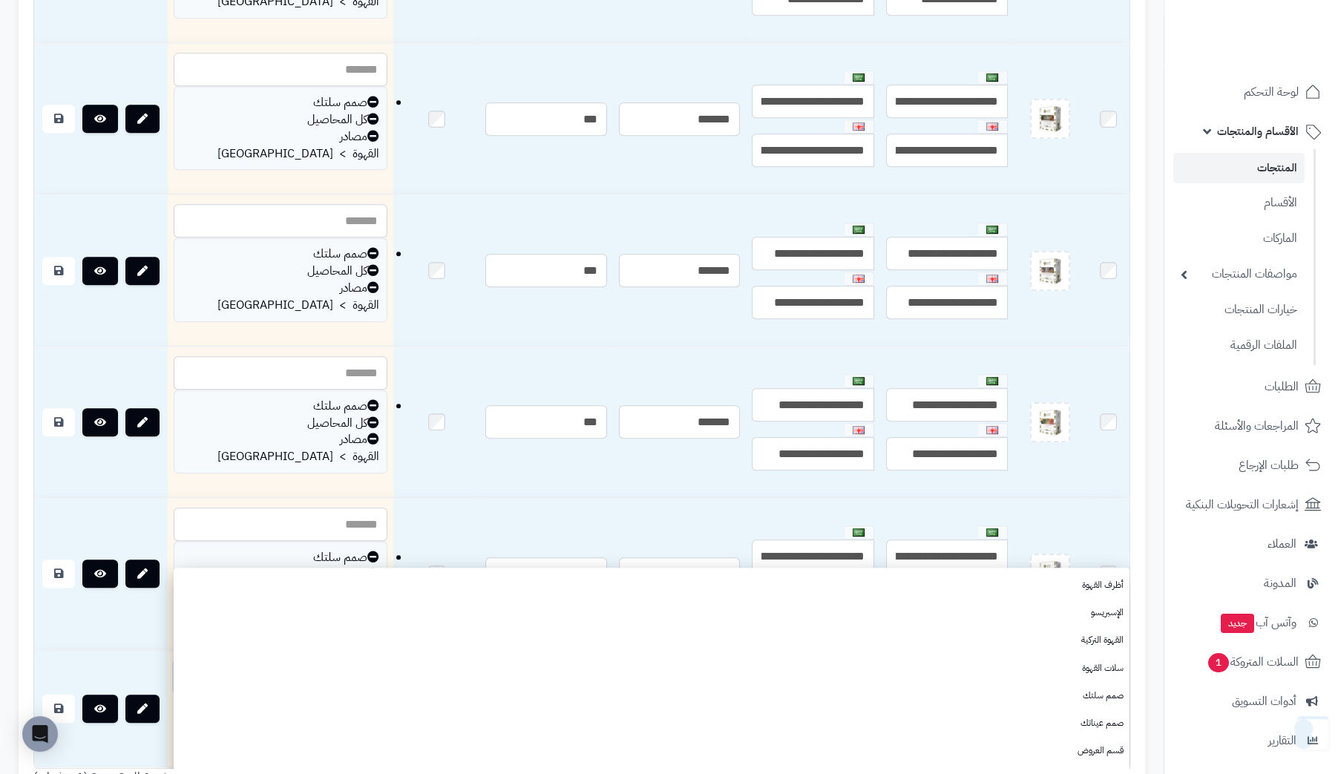
paste input "********"
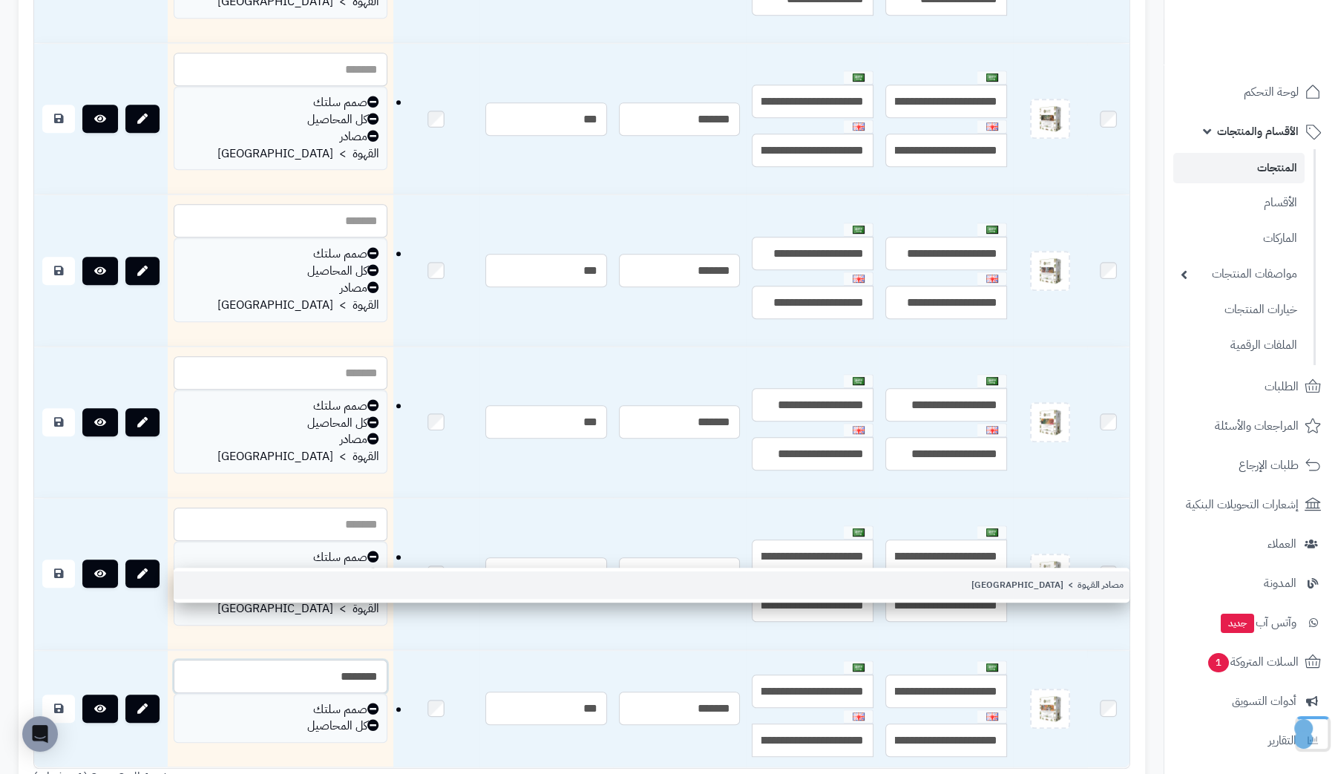
type input "********"
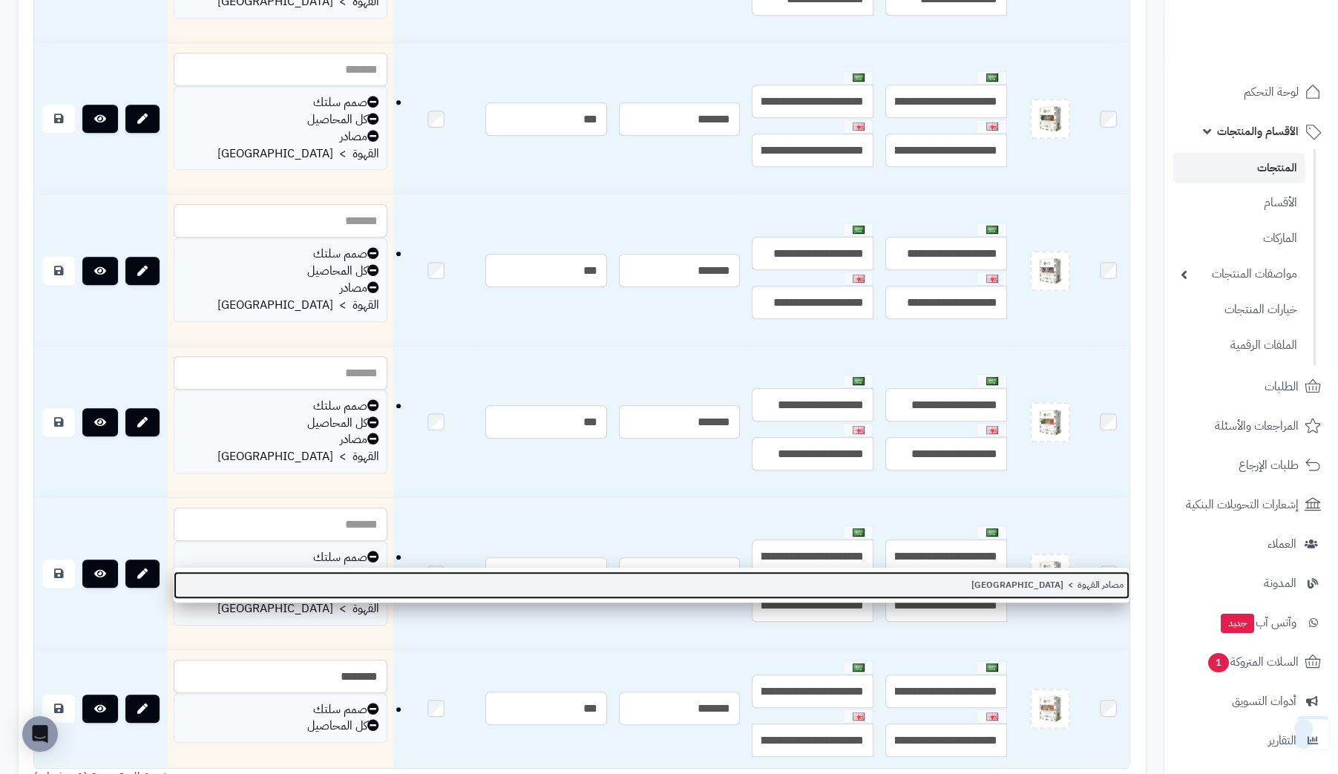
click at [1084, 584] on link "مصادر القهوة > كولومبيا" at bounding box center [652, 584] width 956 height 27
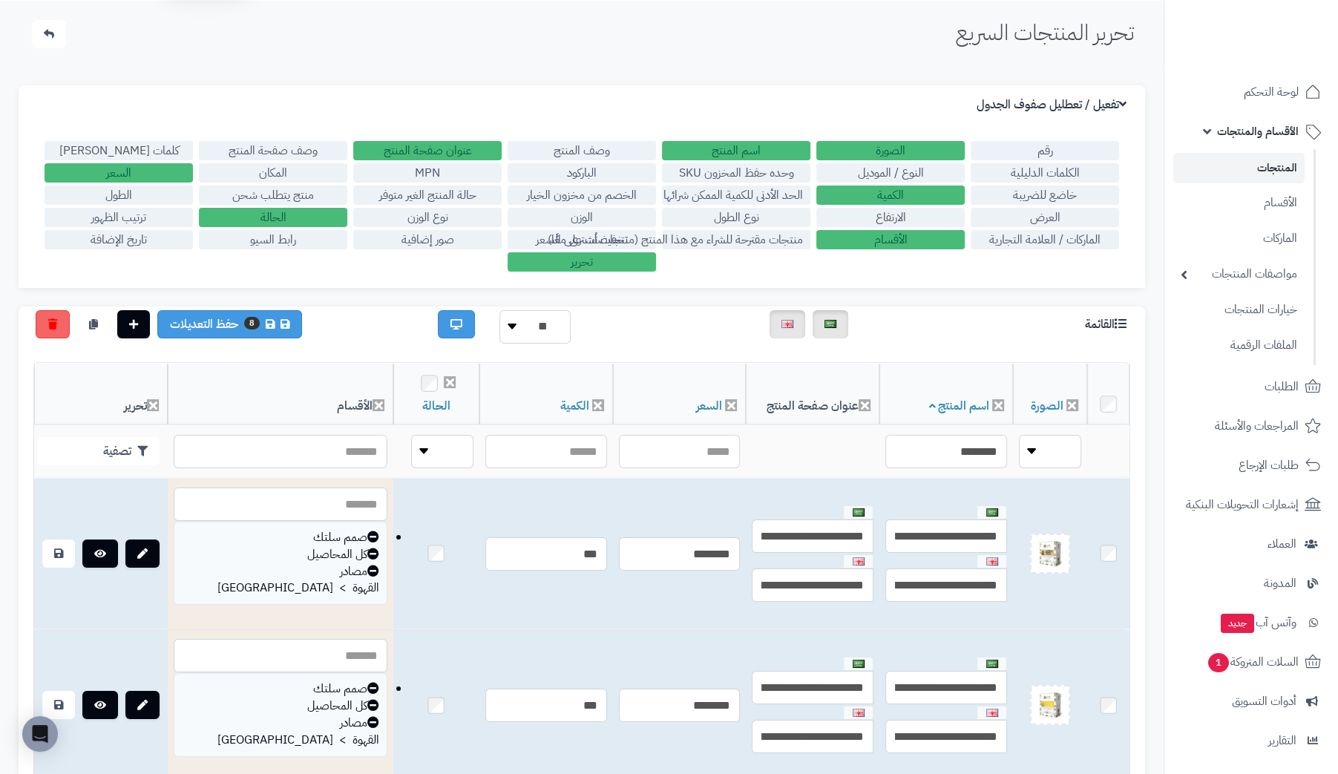
scroll to position [4, 0]
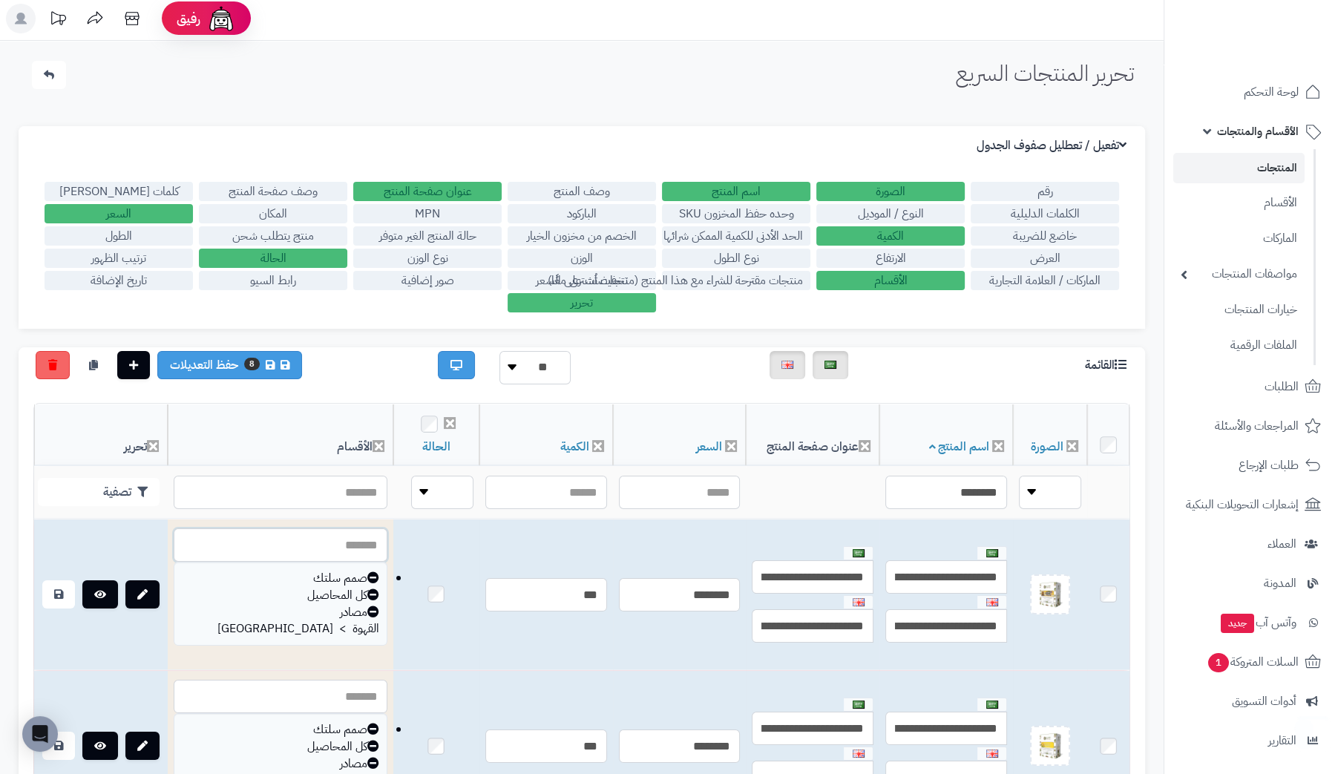
click at [242, 545] on input "text" at bounding box center [281, 544] width 214 height 33
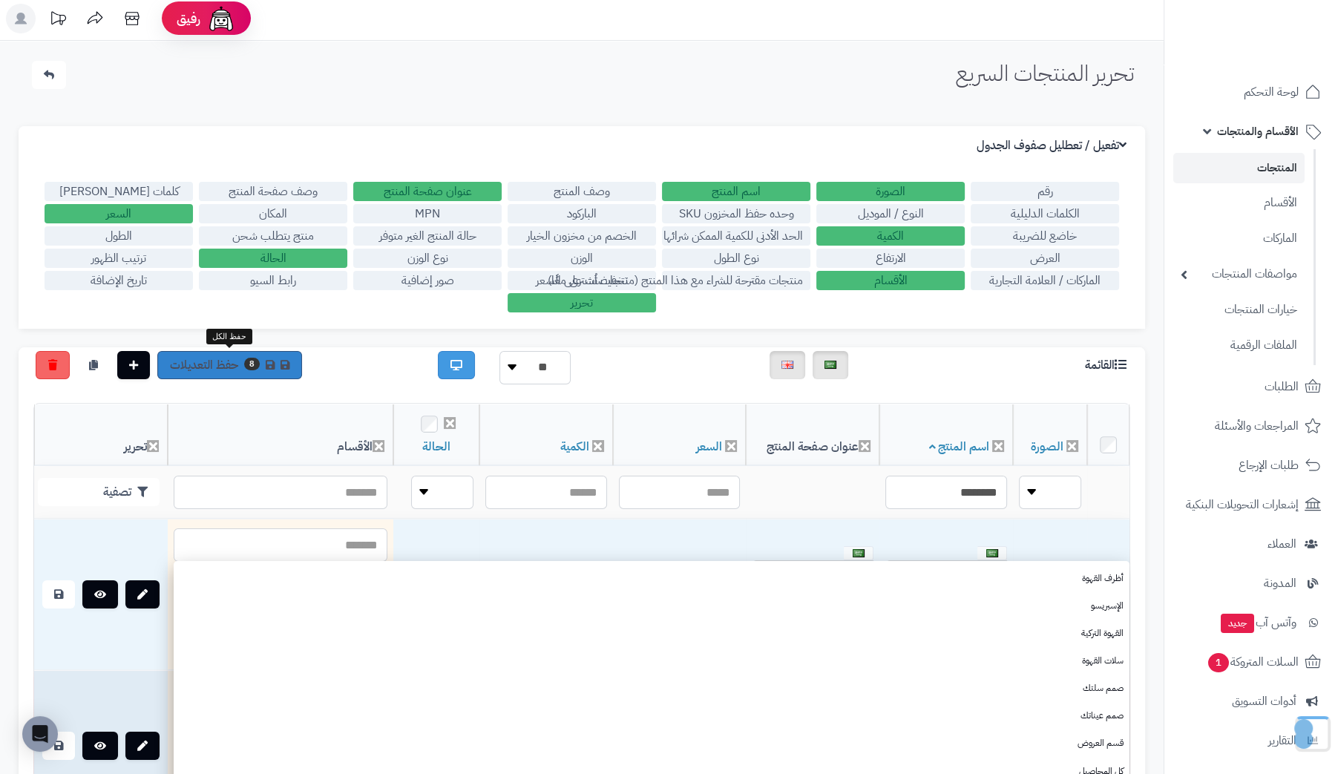
click at [194, 362] on link "8 حفظ التعديلات" at bounding box center [229, 365] width 145 height 28
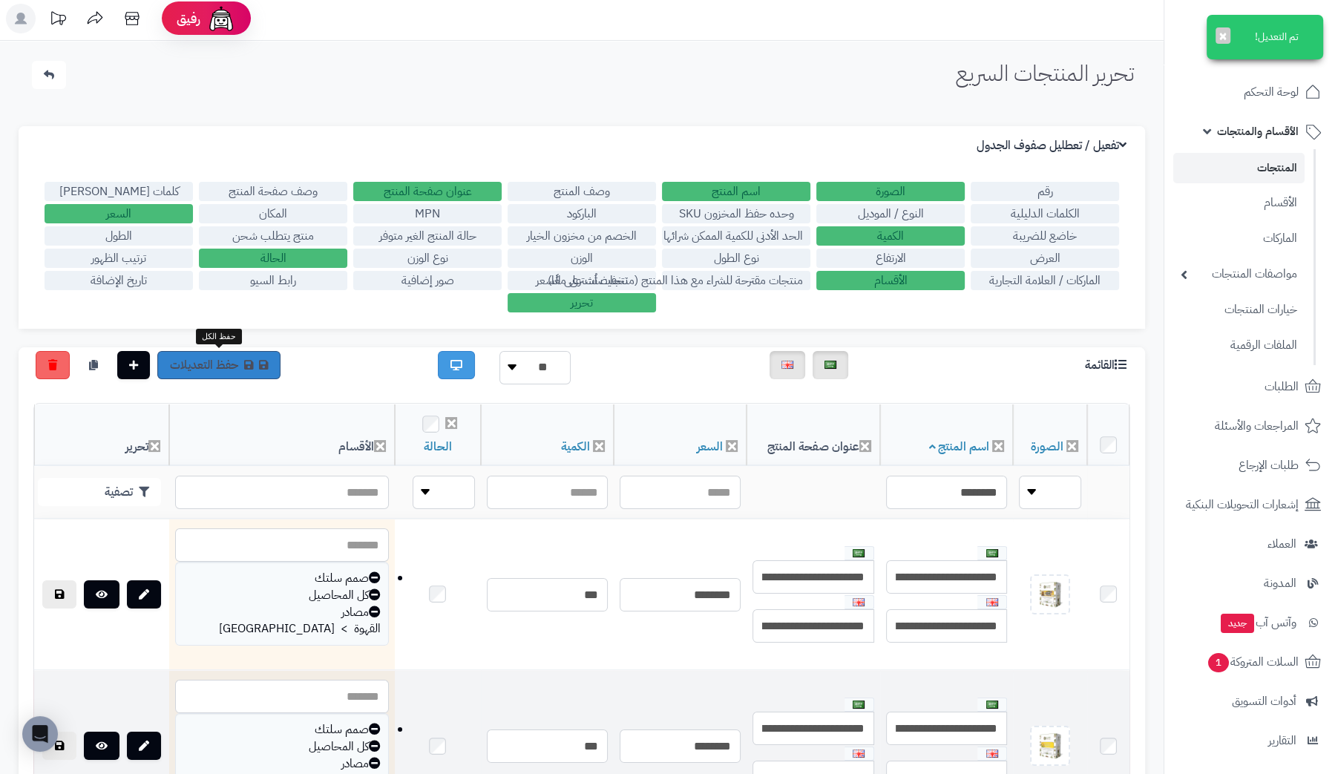
click at [222, 369] on link "حفظ التعديلات" at bounding box center [218, 365] width 123 height 28
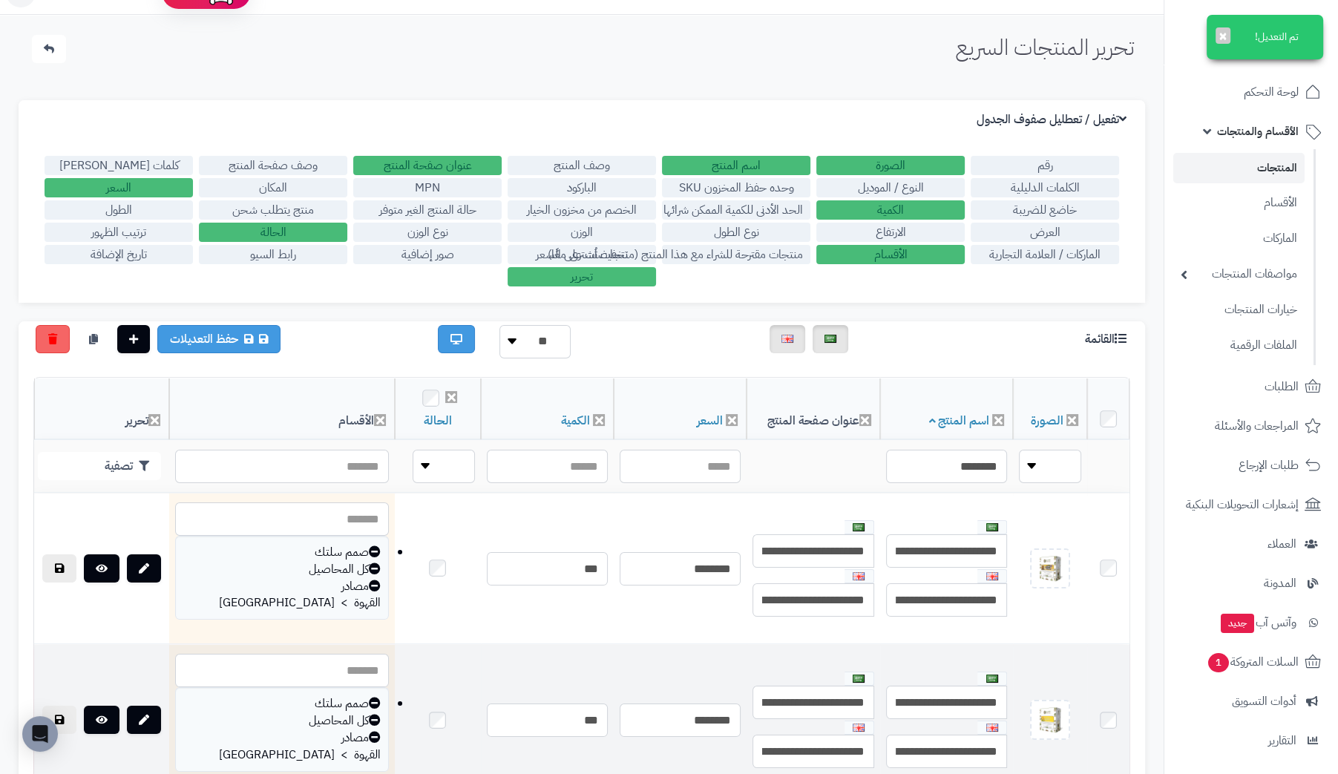
scroll to position [0, 0]
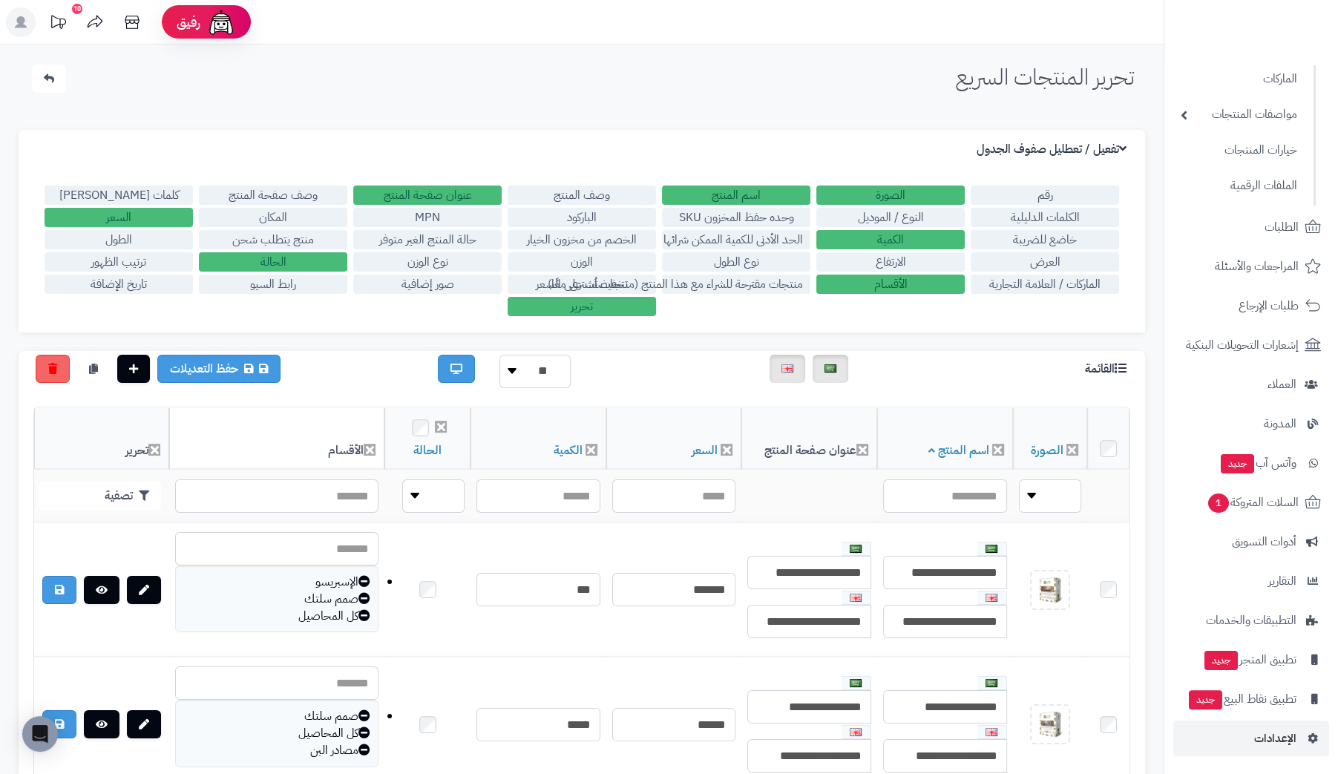
scroll to position [180, 0]
click at [1273, 735] on span "الإعدادات" at bounding box center [1275, 737] width 42 height 21
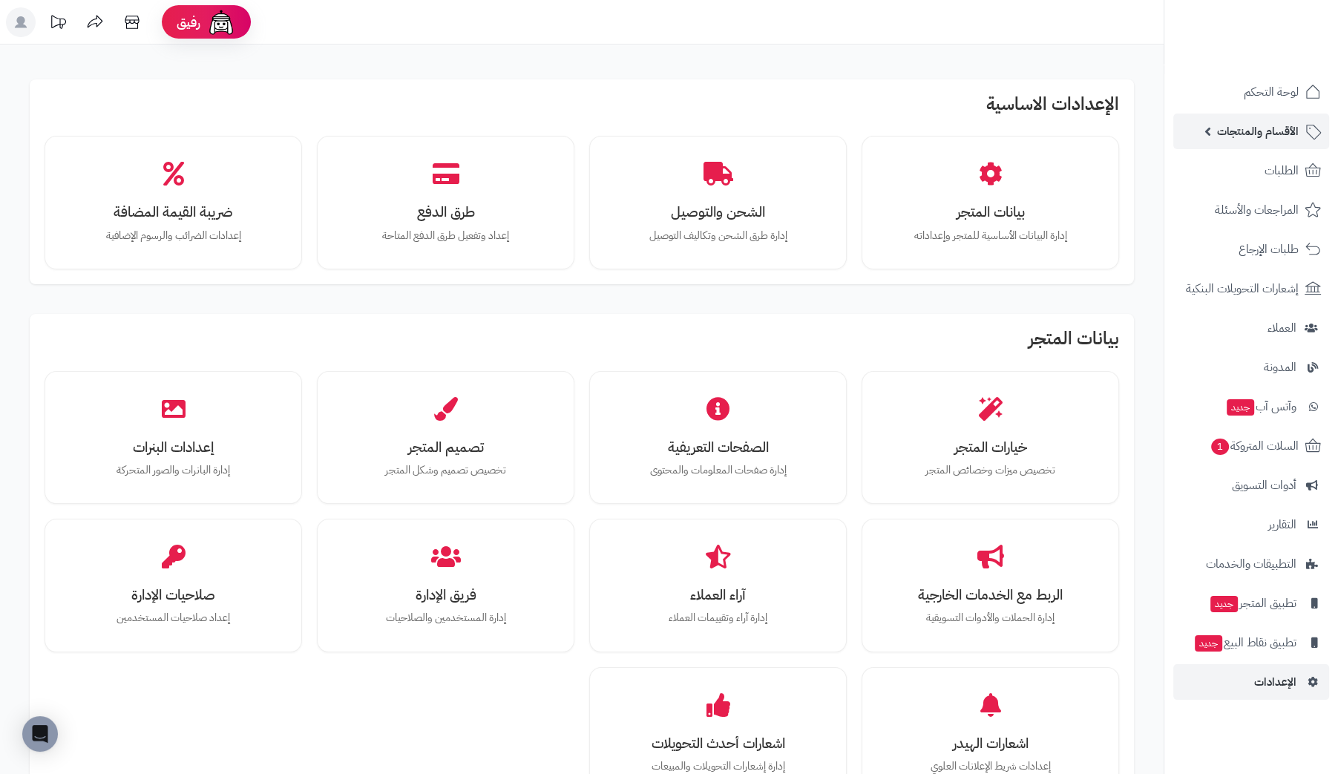
click at [1275, 128] on span "الأقسام والمنتجات" at bounding box center [1258, 131] width 82 height 21
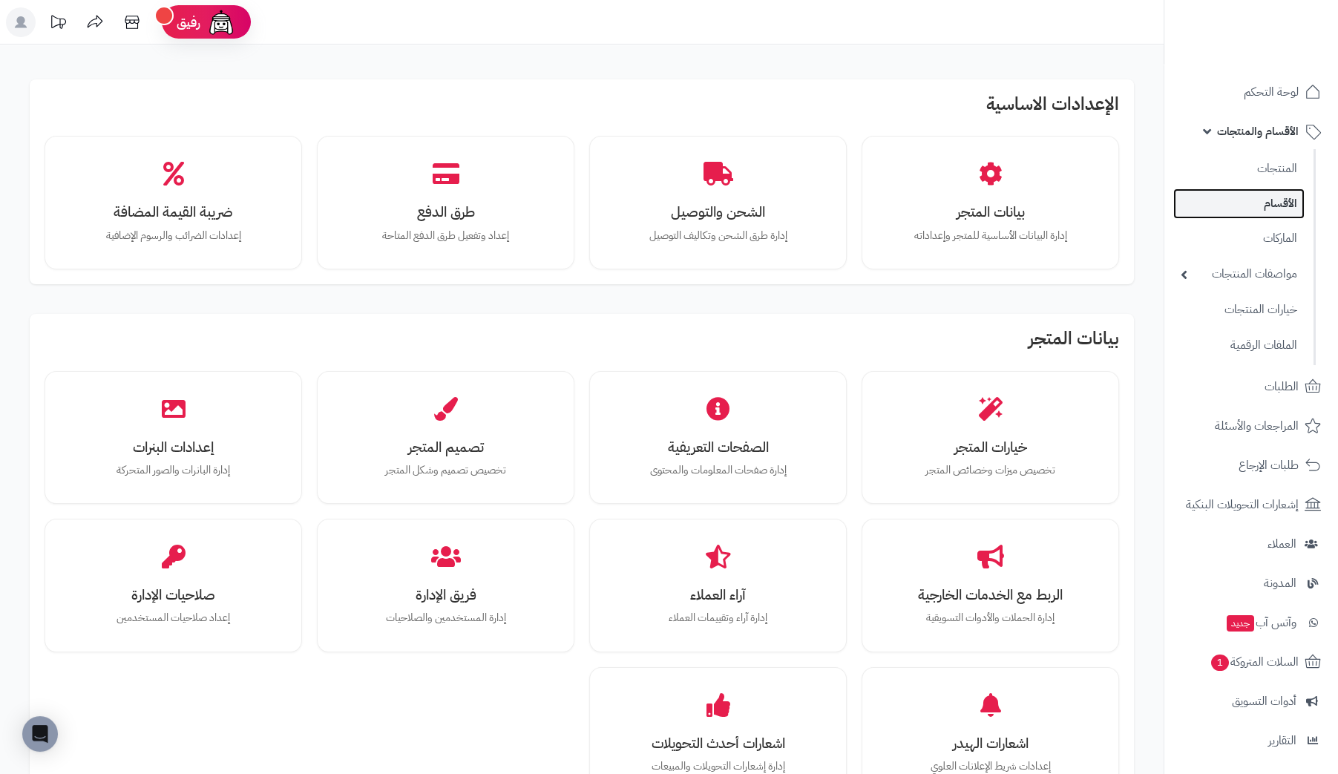
click at [1275, 203] on link "الأقسام" at bounding box center [1238, 203] width 131 height 30
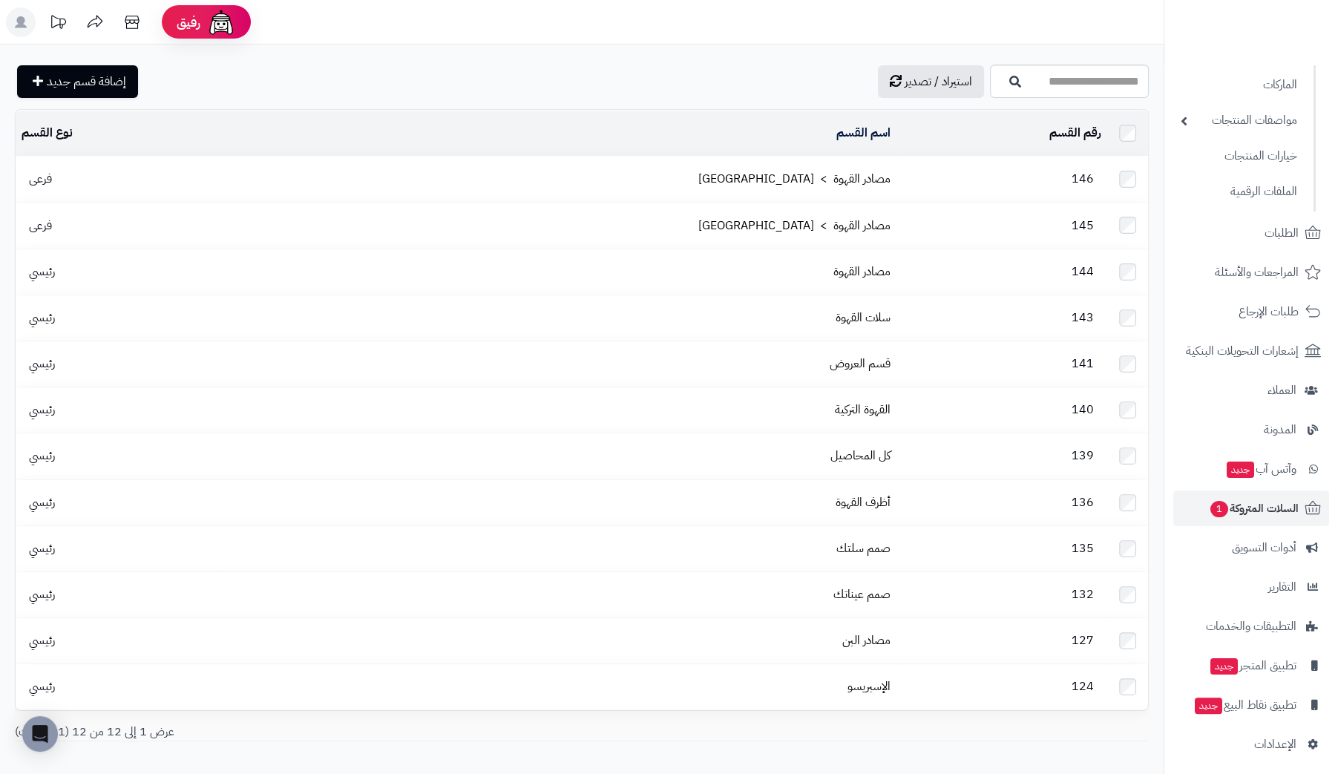
scroll to position [160, 0]
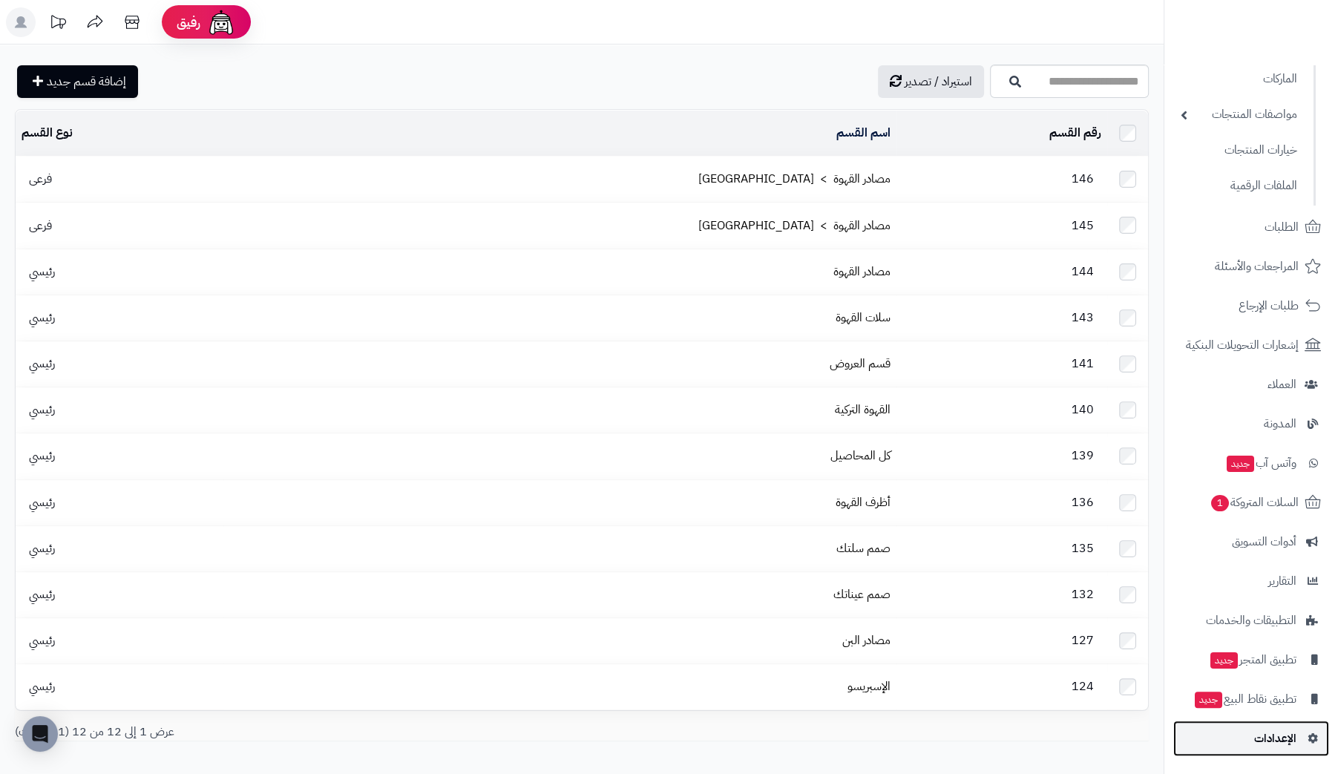
click at [1275, 742] on span "الإعدادات" at bounding box center [1275, 738] width 42 height 21
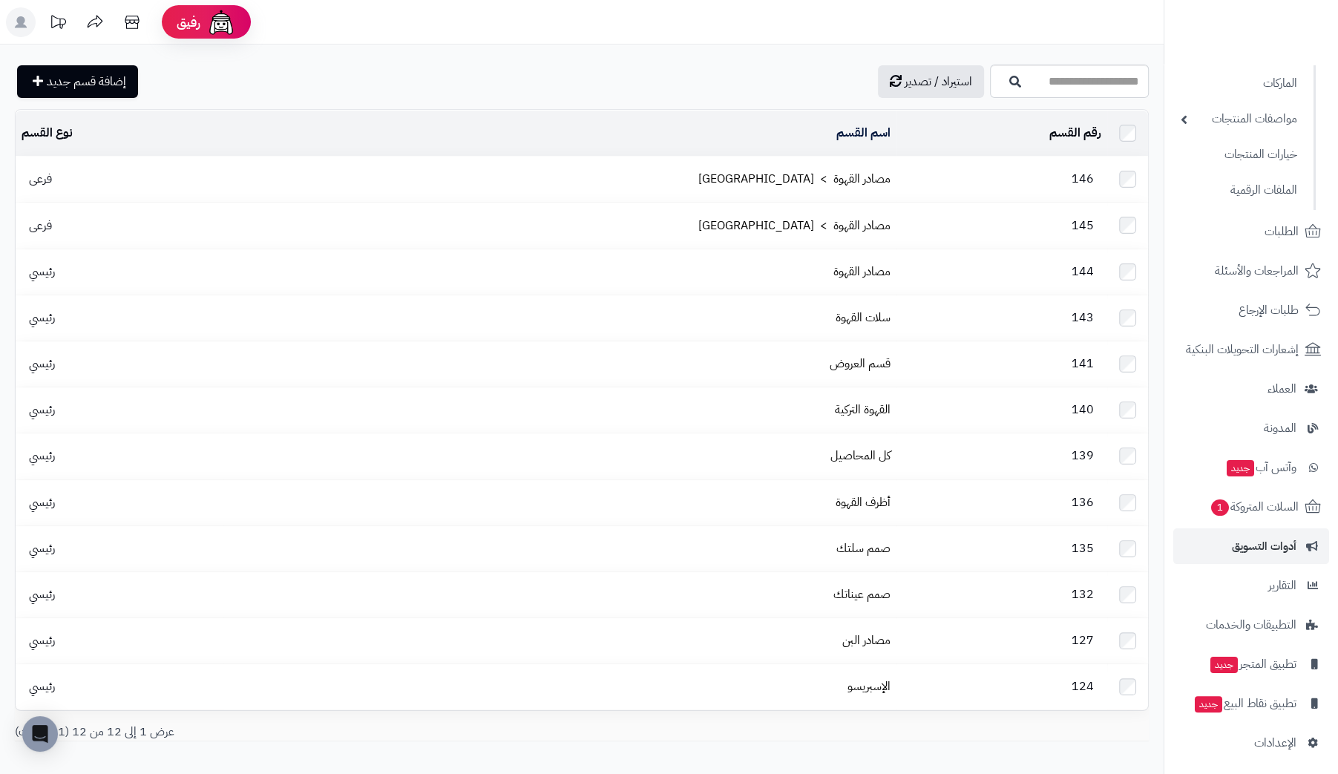
scroll to position [160, 0]
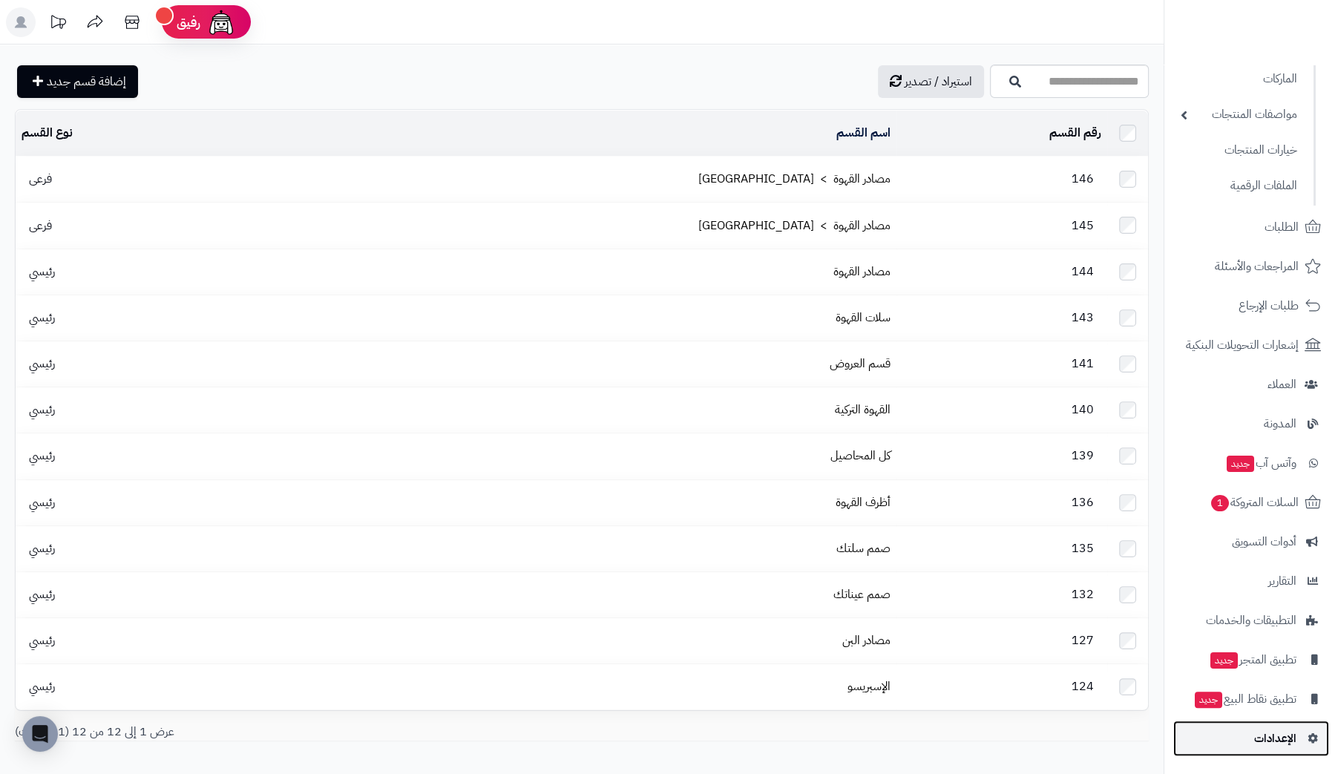
click at [1276, 736] on span "الإعدادات" at bounding box center [1275, 738] width 42 height 21
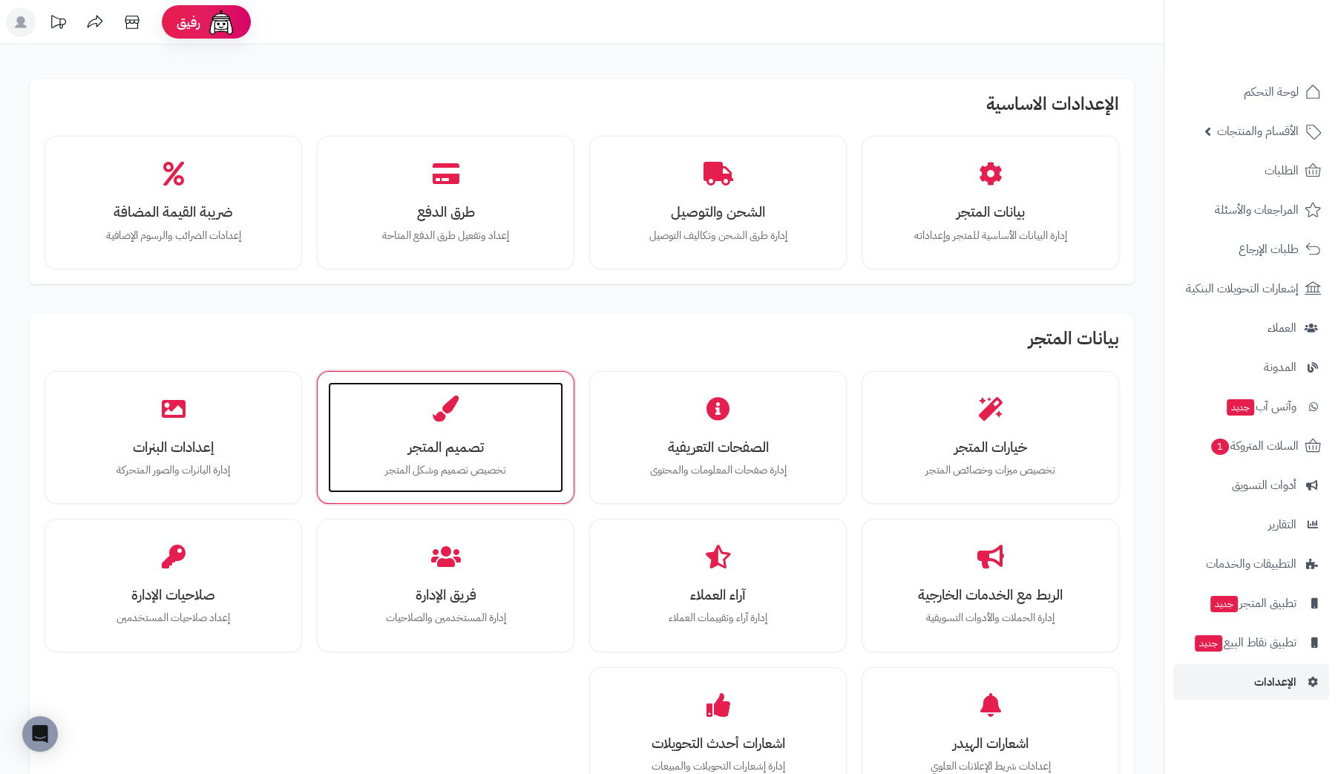
click at [459, 419] on div "تصميم المتجر تخصيص تصميم وشكل المتجر" at bounding box center [445, 437] width 235 height 111
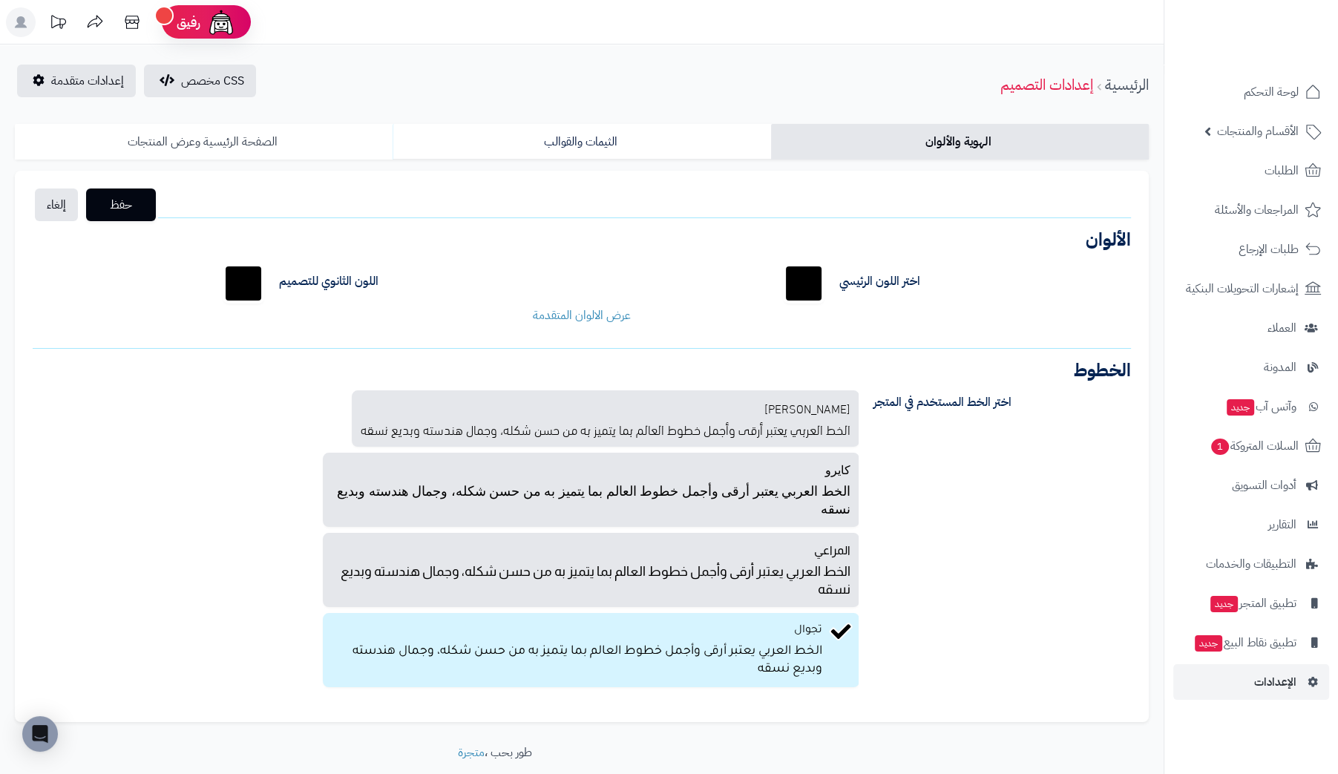
click at [204, 139] on link "الصفحة الرئيسية وعرض المنتجات" at bounding box center [204, 142] width 378 height 36
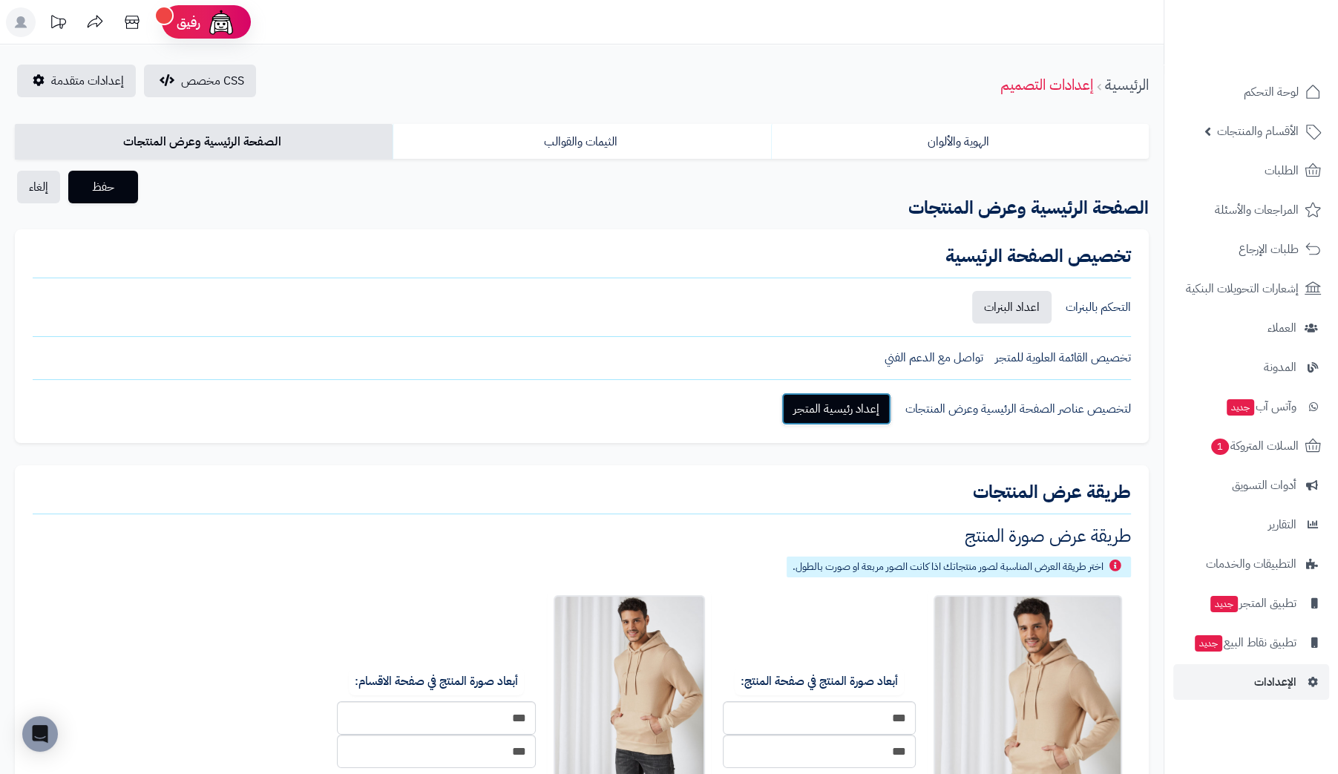
click at [855, 407] on link "إعداد رئيسية المتجر" at bounding box center [836, 409] width 110 height 33
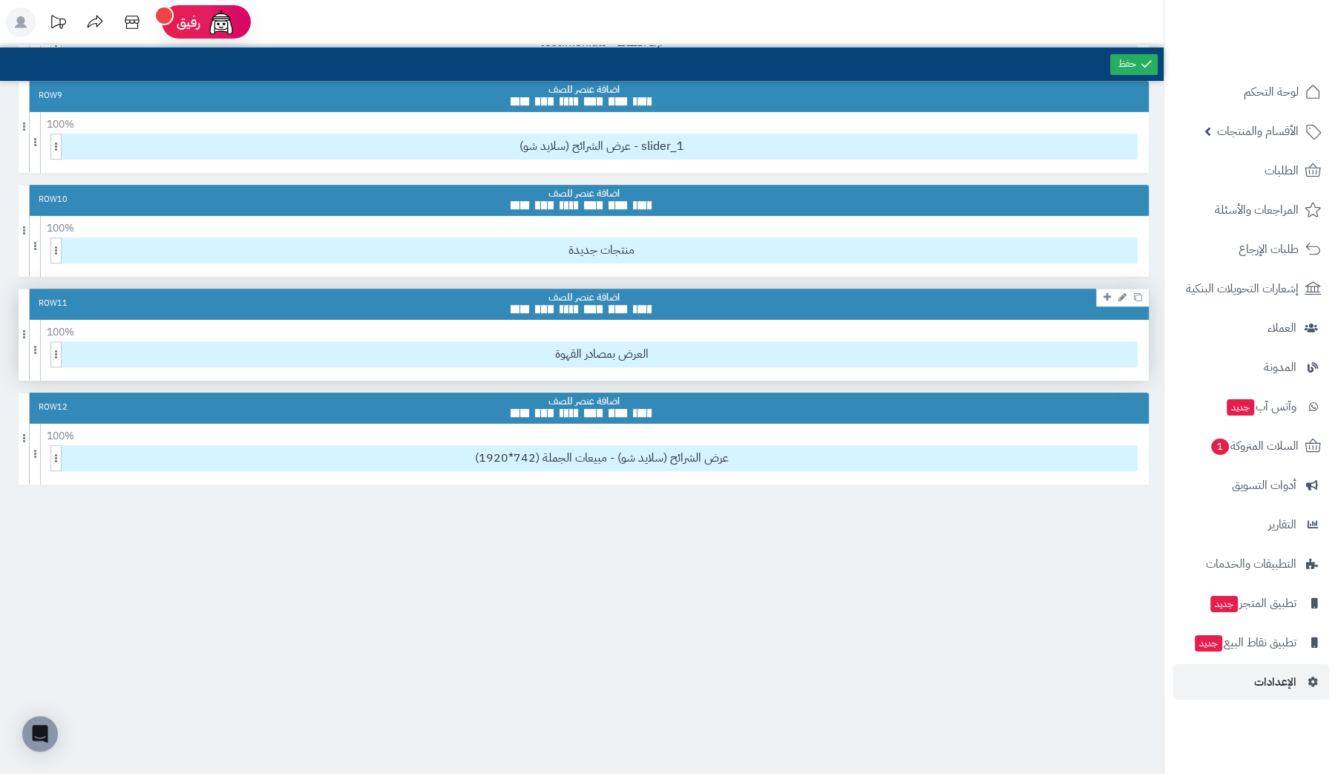
scroll to position [890, 0]
click at [659, 350] on span "العرض بمصادر القهوة" at bounding box center [601, 355] width 1071 height 24
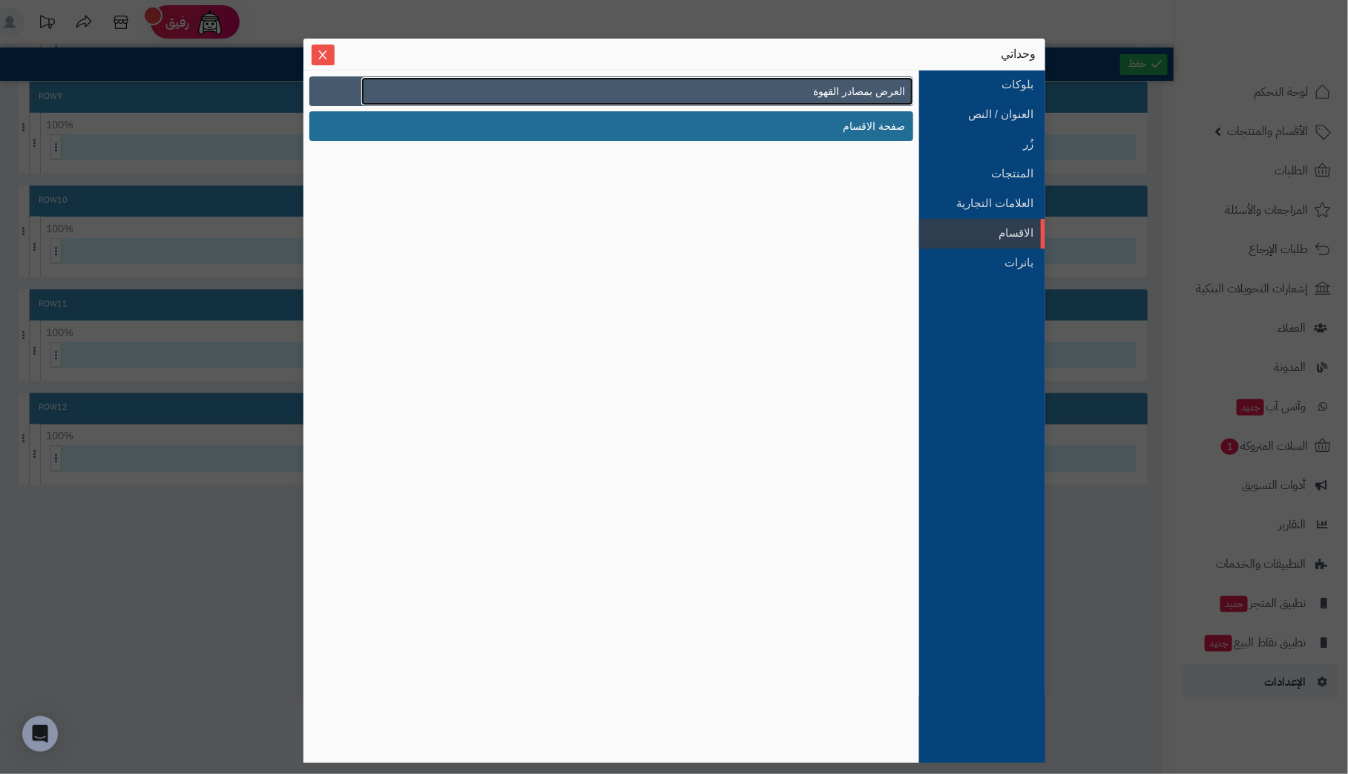
click at [859, 93] on span "العرض بمصادر القهوة" at bounding box center [860, 92] width 92 height 16
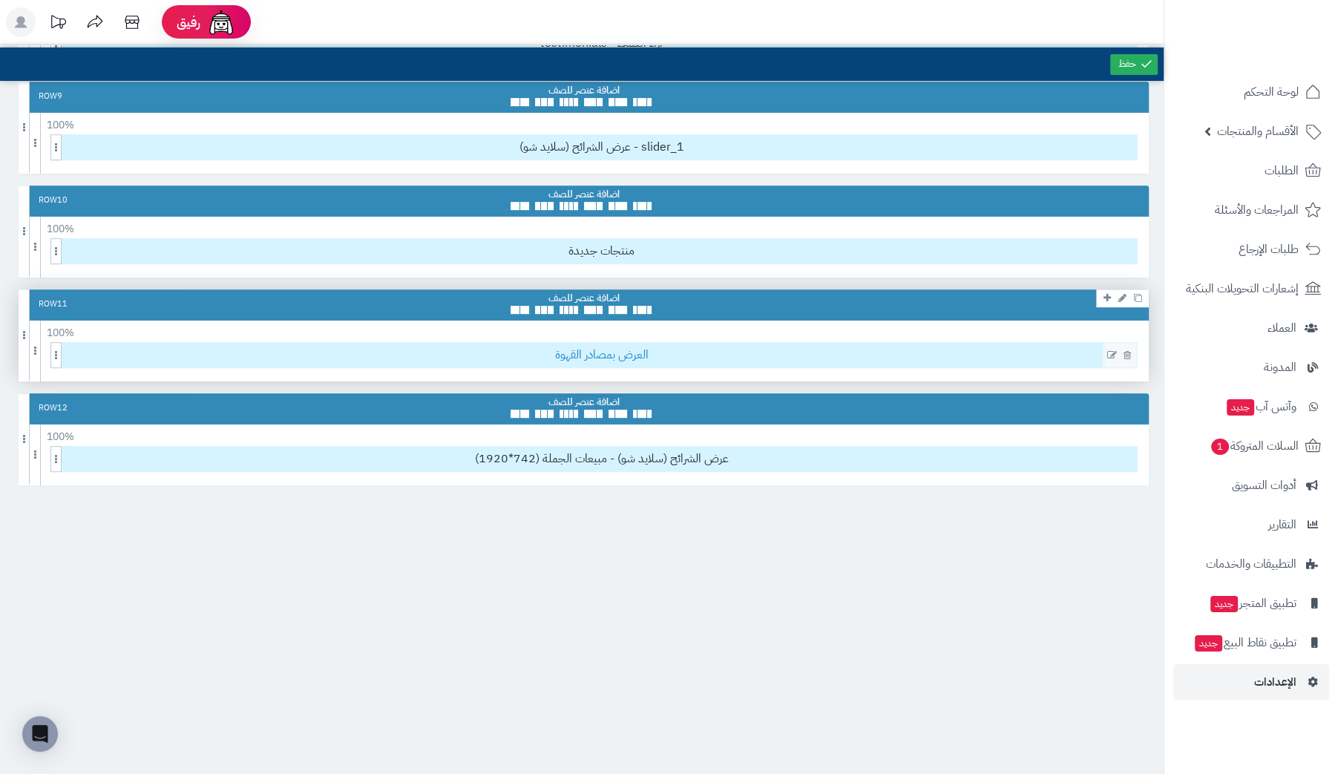
click at [647, 351] on span "العرض بمصادر القهوة" at bounding box center [601, 355] width 1071 height 24
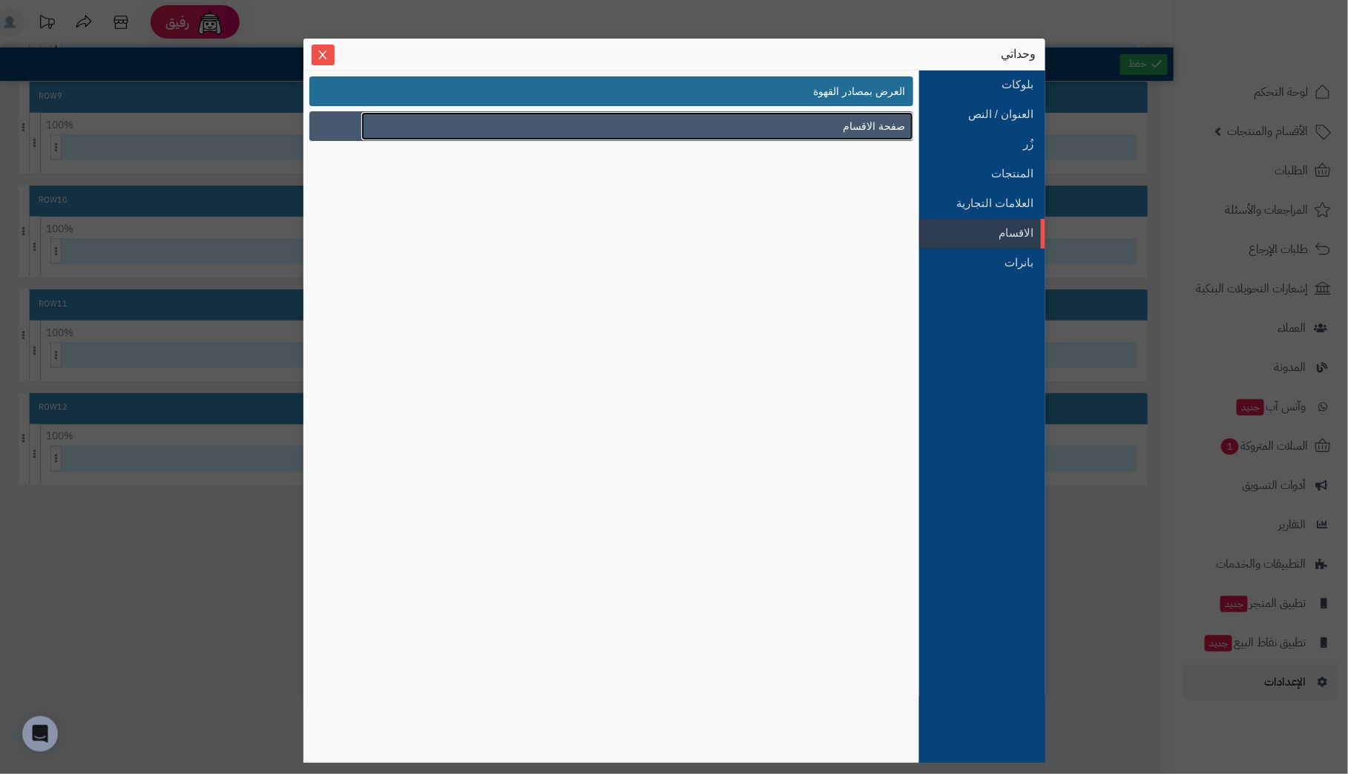
click at [790, 127] on link "صفحة الاقسام" at bounding box center [637, 126] width 552 height 28
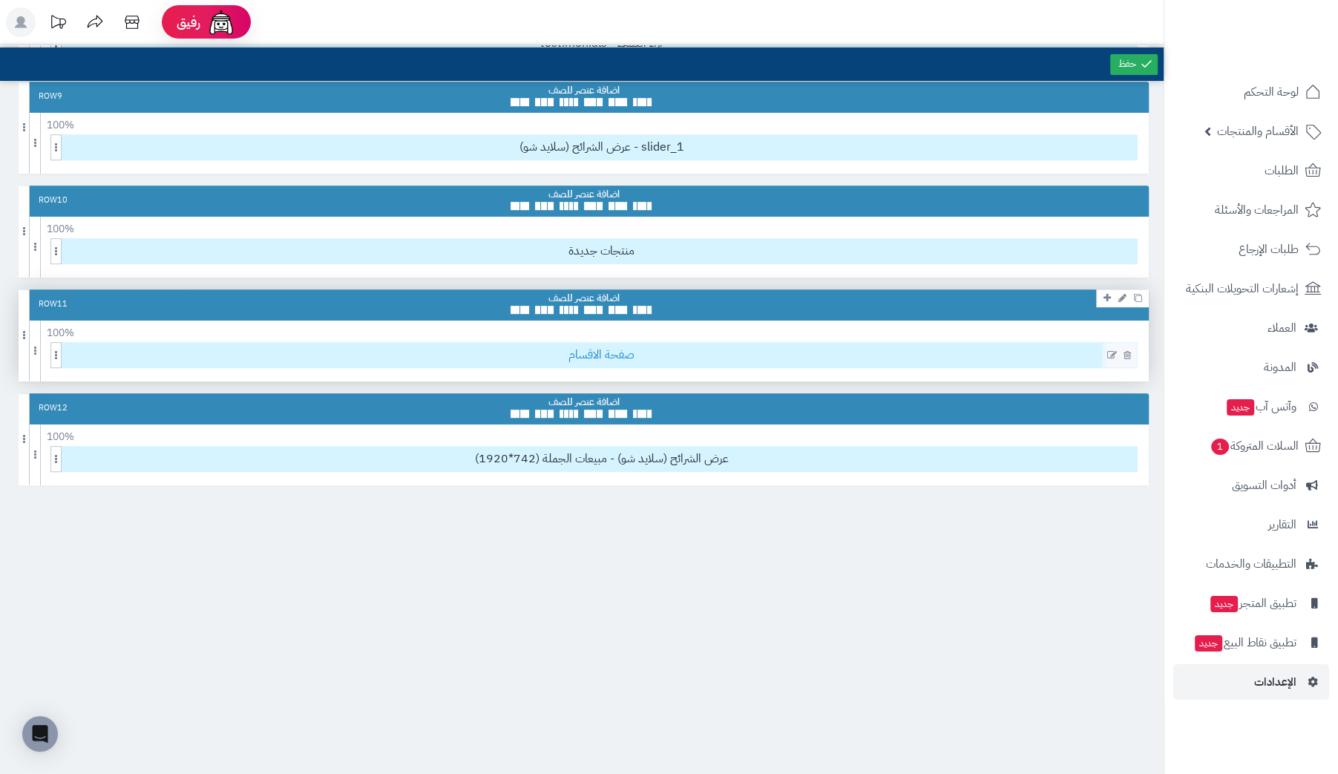
click at [634, 345] on span "صفحة الاقسام" at bounding box center [601, 355] width 1071 height 24
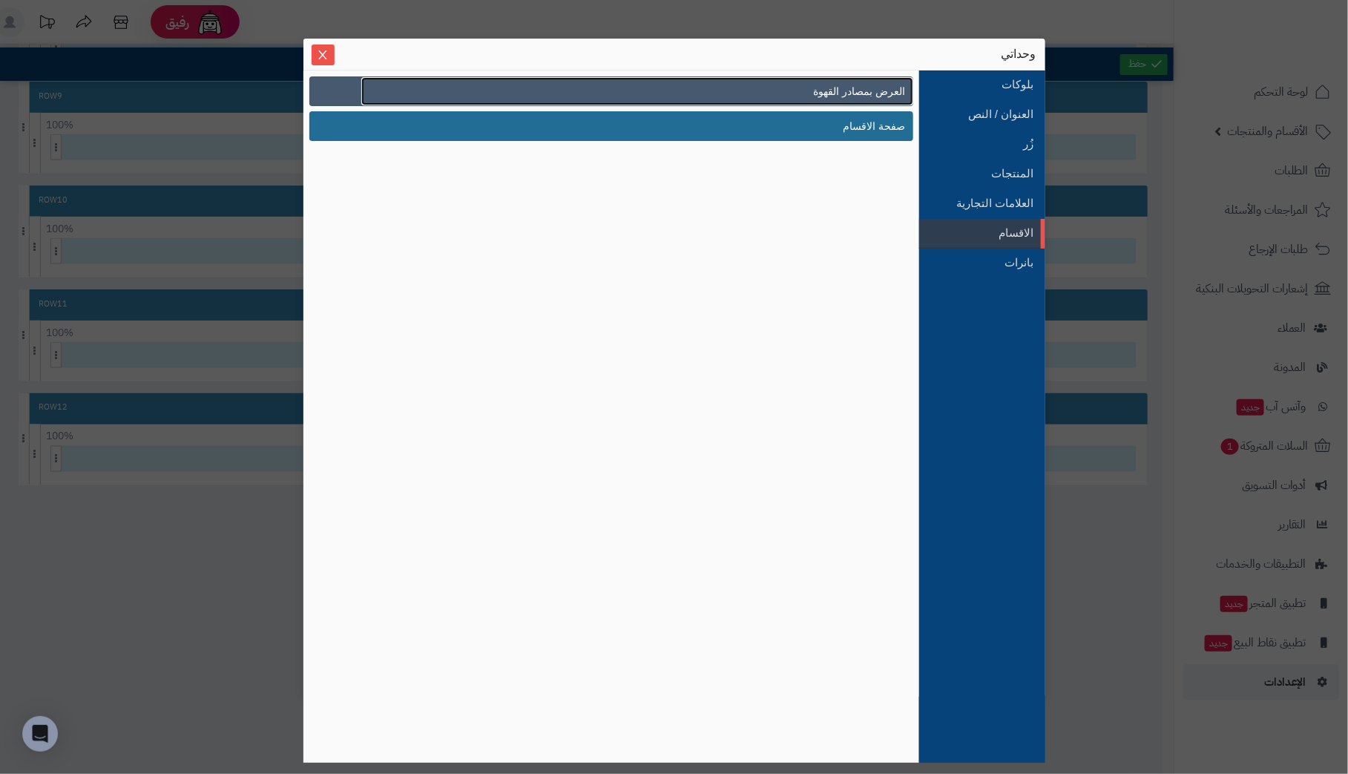
click at [805, 93] on link "العرض بمصادر القهوة" at bounding box center [637, 91] width 552 height 28
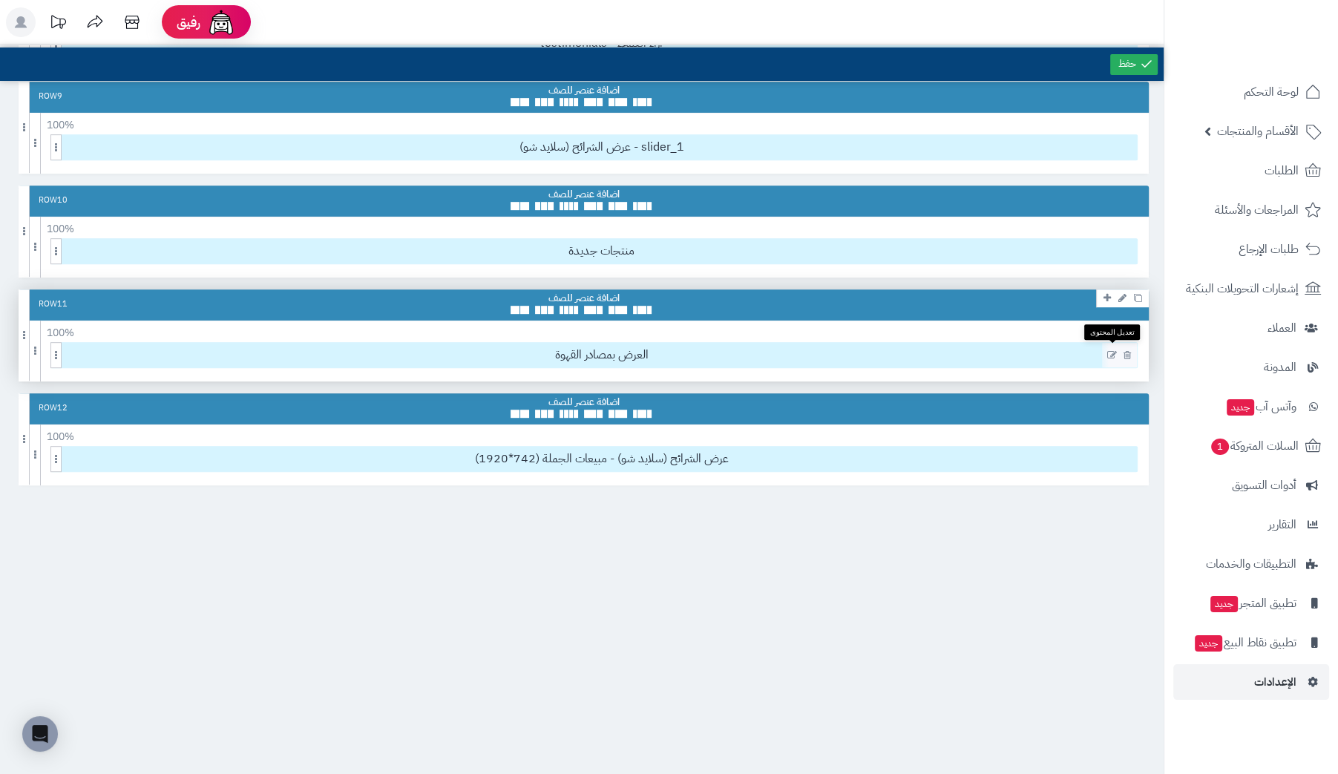
click at [1113, 350] on icon at bounding box center [1112, 355] width 10 height 10
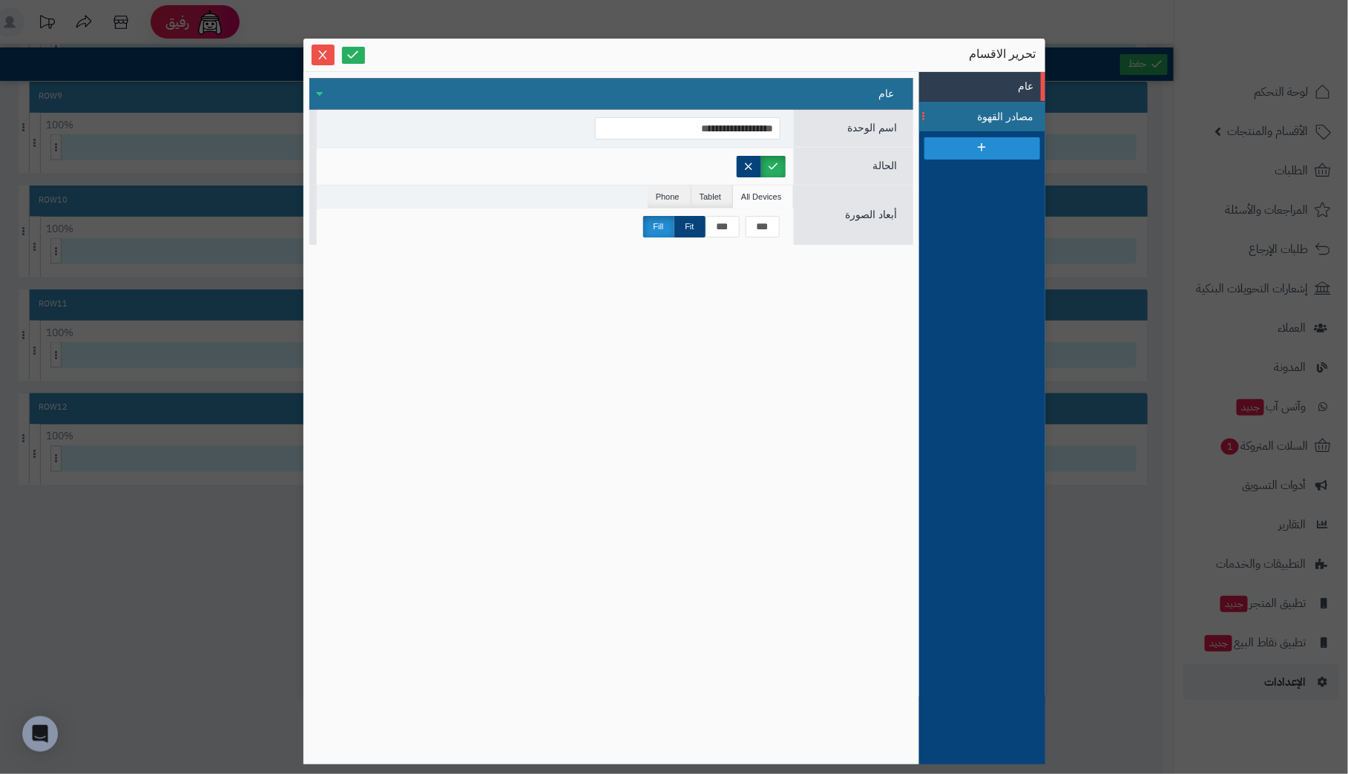
click at [1021, 110] on span "مصادر القهوة" at bounding box center [1001, 117] width 67 height 16
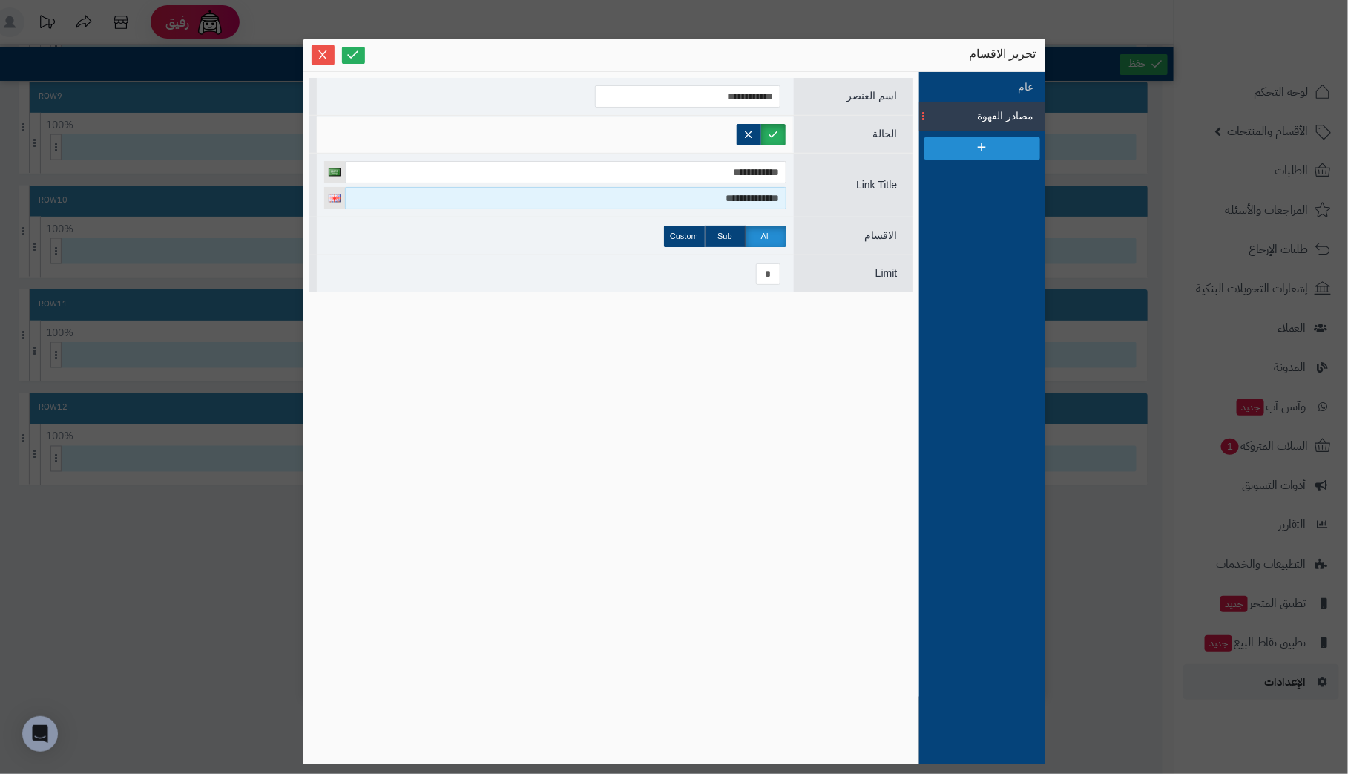
drag, startPoint x: 694, startPoint y: 198, endPoint x: 884, endPoint y: 198, distance: 190.7
click at [884, 198] on div "**********" at bounding box center [611, 185] width 604 height 64
type input "**********"
click at [352, 48] on icon at bounding box center [353, 54] width 14 height 14
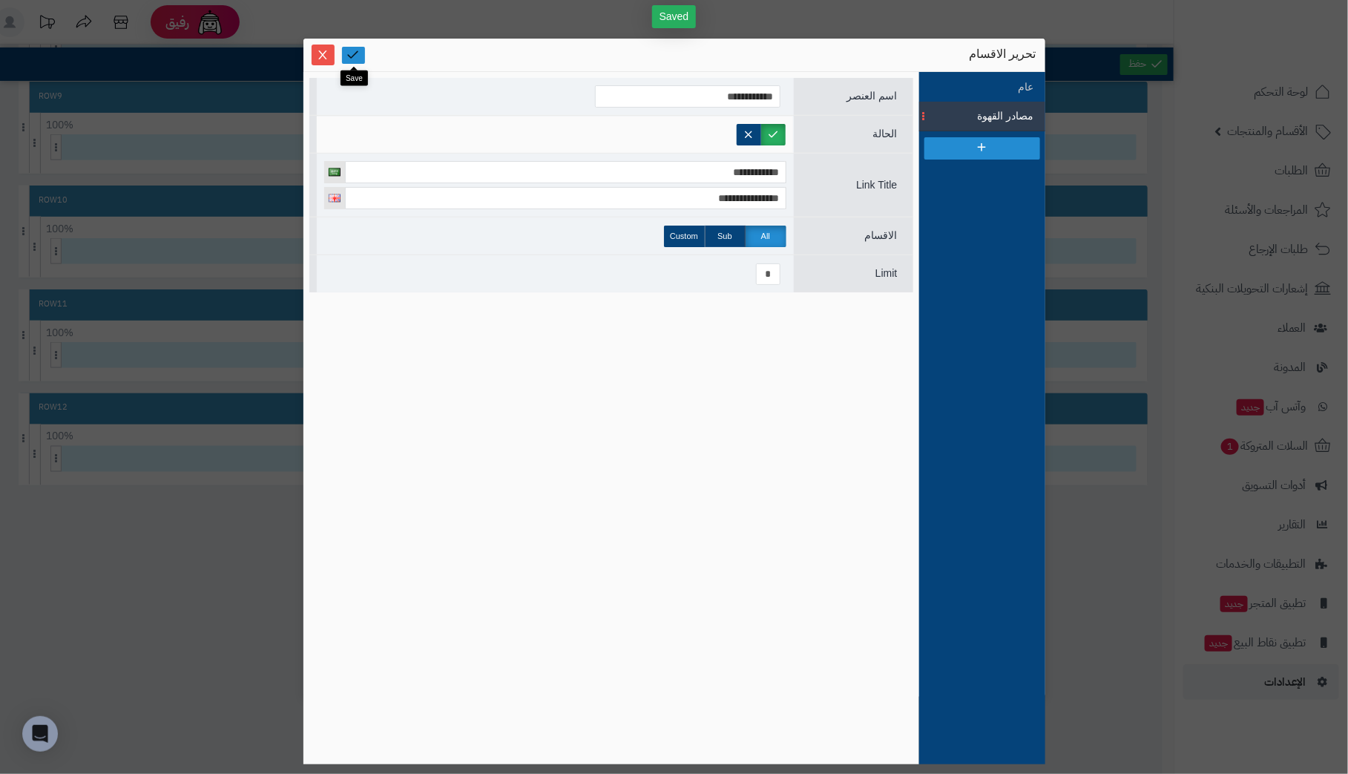
click at [352, 48] on icon at bounding box center [353, 54] width 14 height 14
click at [1000, 119] on span "مصادر القهوة" at bounding box center [1001, 116] width 67 height 16
click at [985, 115] on span "مصادر القهوة" at bounding box center [1001, 116] width 67 height 16
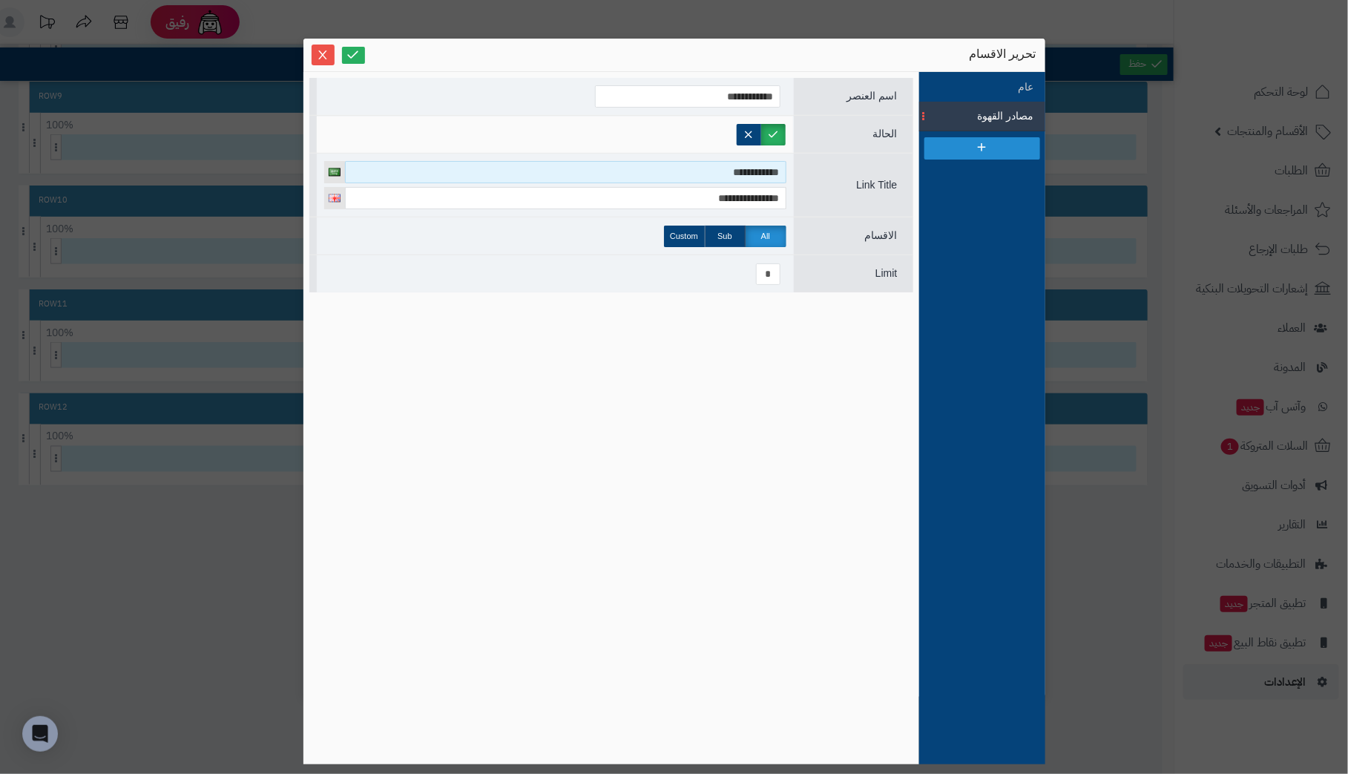
click at [689, 171] on input "**********" at bounding box center [565, 172] width 441 height 22
drag, startPoint x: 689, startPoint y: 171, endPoint x: 1362, endPoint y: 197, distance: 673.5
type input "*"
click at [699, 172] on input at bounding box center [565, 172] width 441 height 22
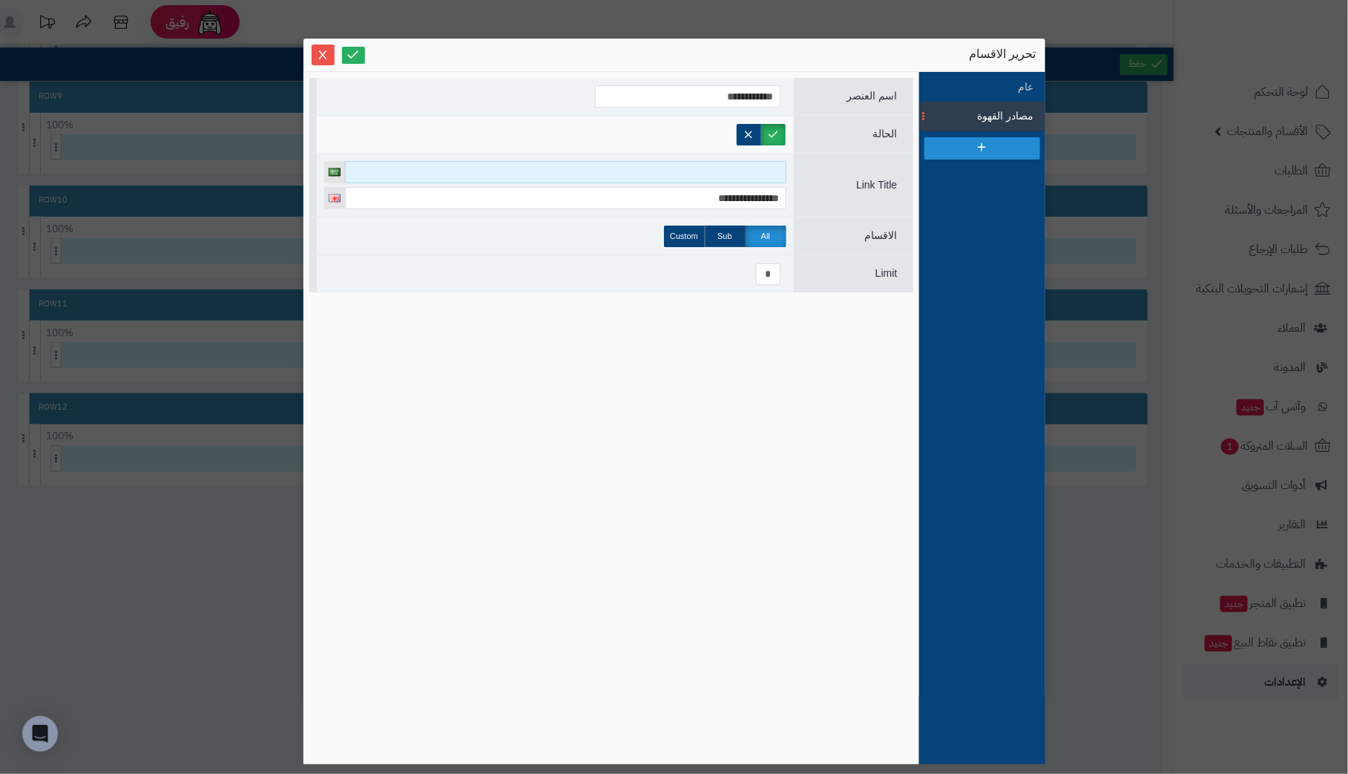
paste input "**********"
type input "**********"
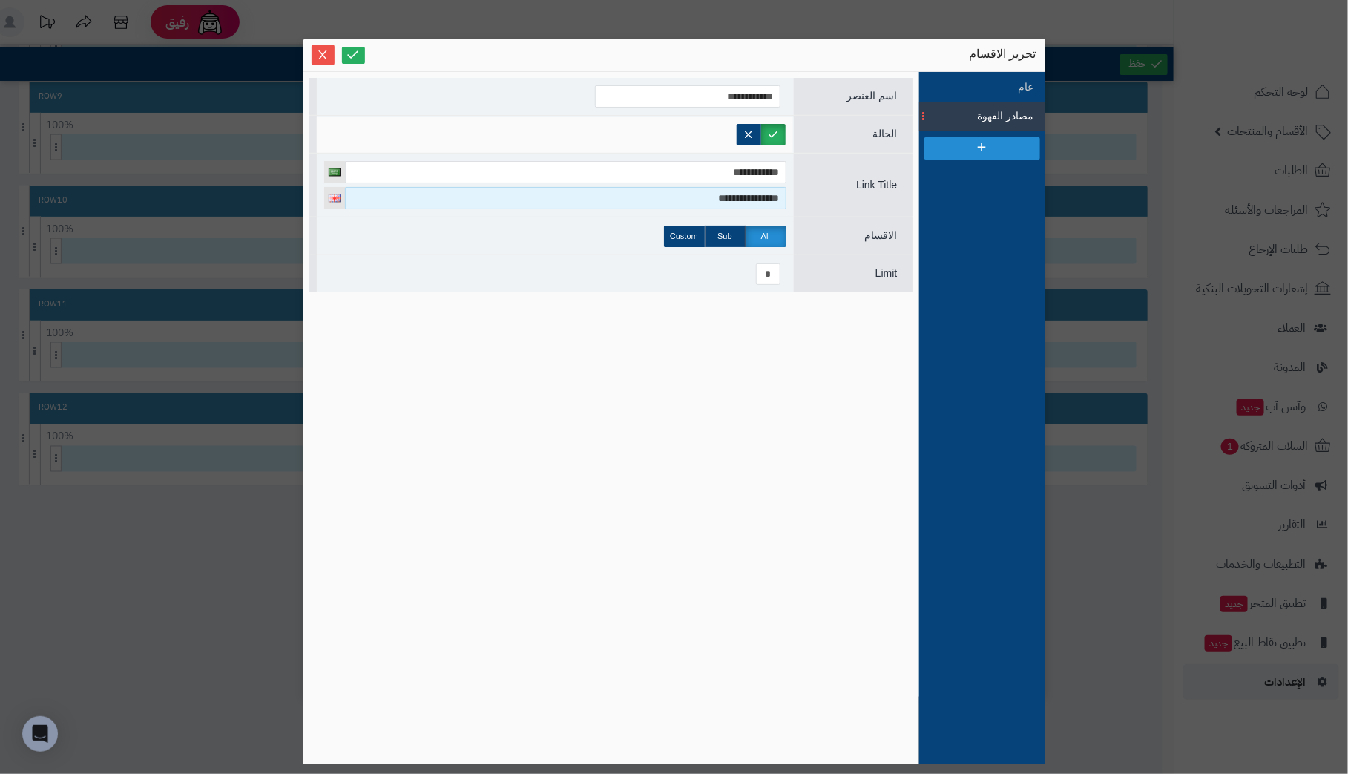
click at [680, 201] on input "**********" at bounding box center [565, 198] width 441 height 22
click at [699, 83] on div "**********" at bounding box center [555, 96] width 477 height 37
click at [697, 83] on div "**********" at bounding box center [555, 96] width 477 height 37
click at [357, 59] on icon at bounding box center [353, 54] width 14 height 14
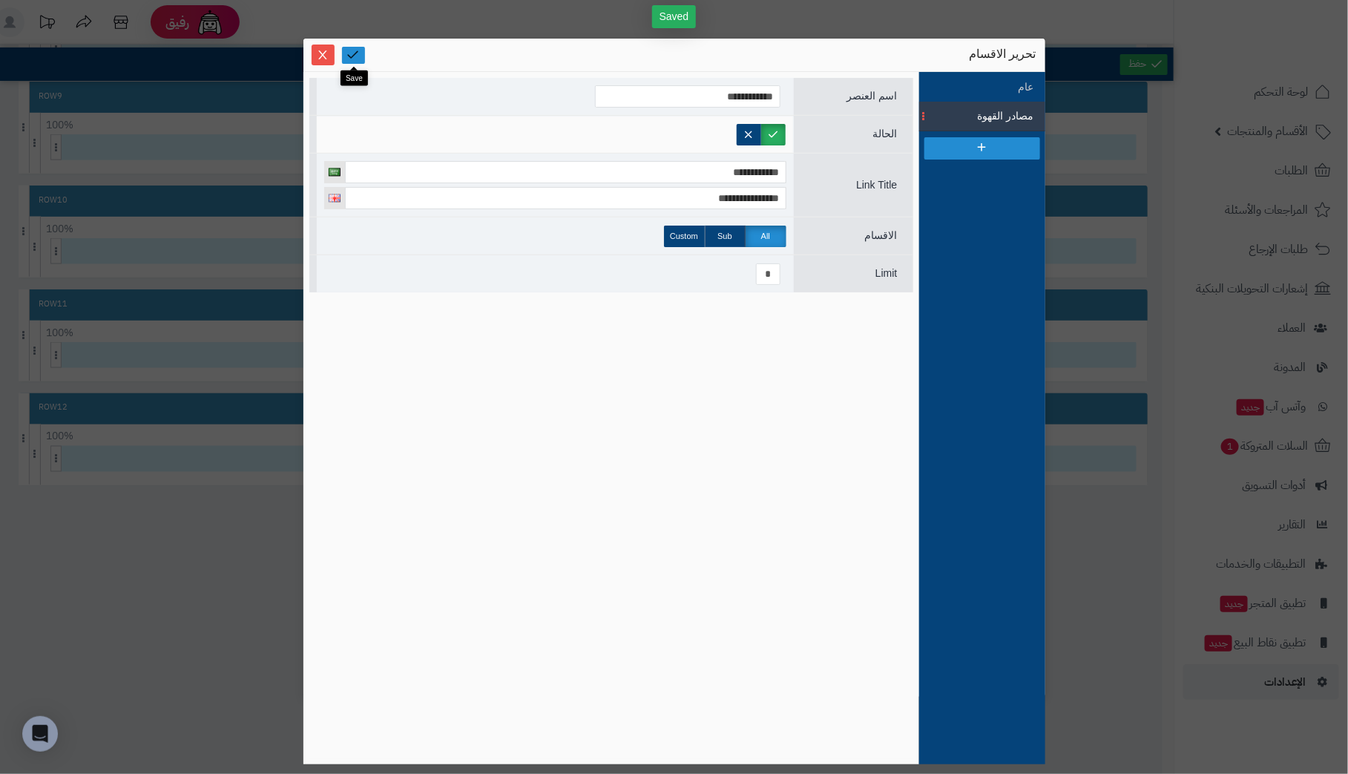
click at [357, 57] on icon at bounding box center [353, 54] width 14 height 14
click at [324, 50] on icon "Close" at bounding box center [323, 54] width 12 height 12
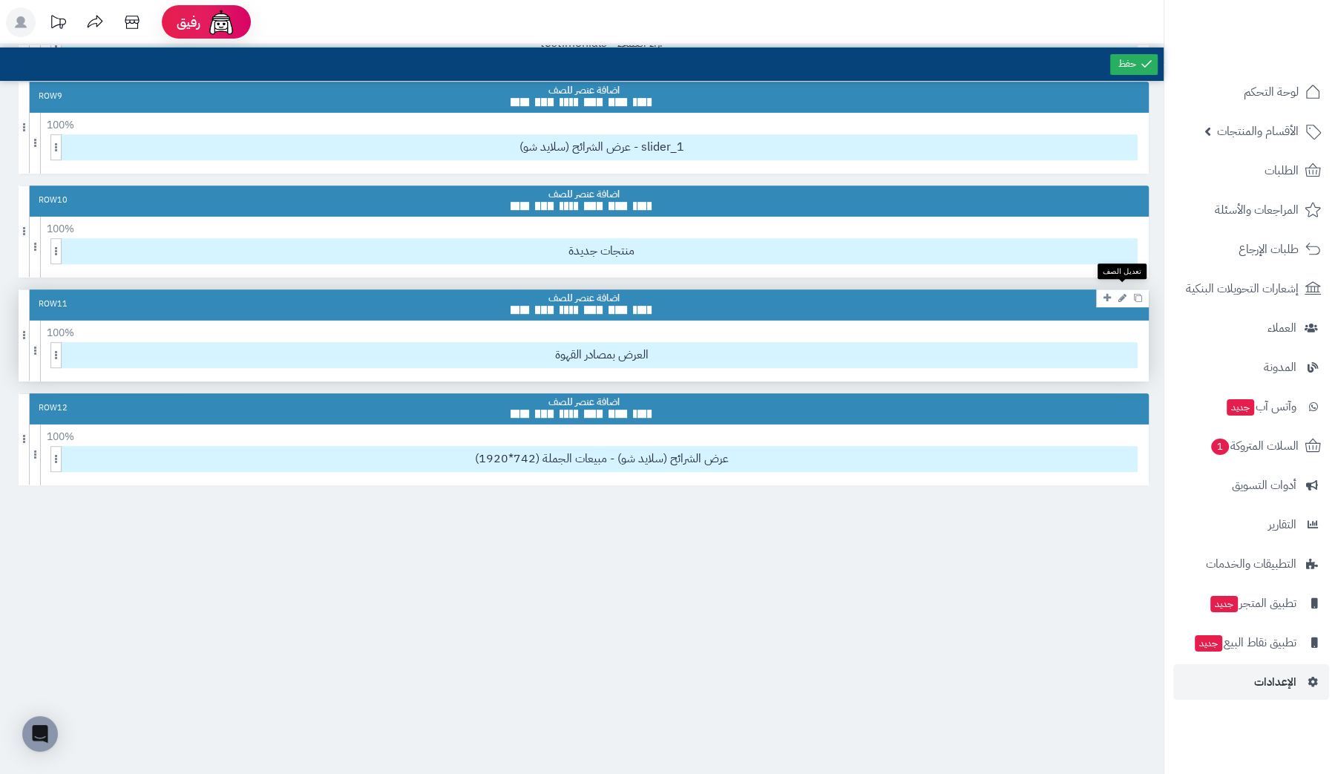
click at [1123, 293] on icon at bounding box center [1122, 298] width 8 height 10
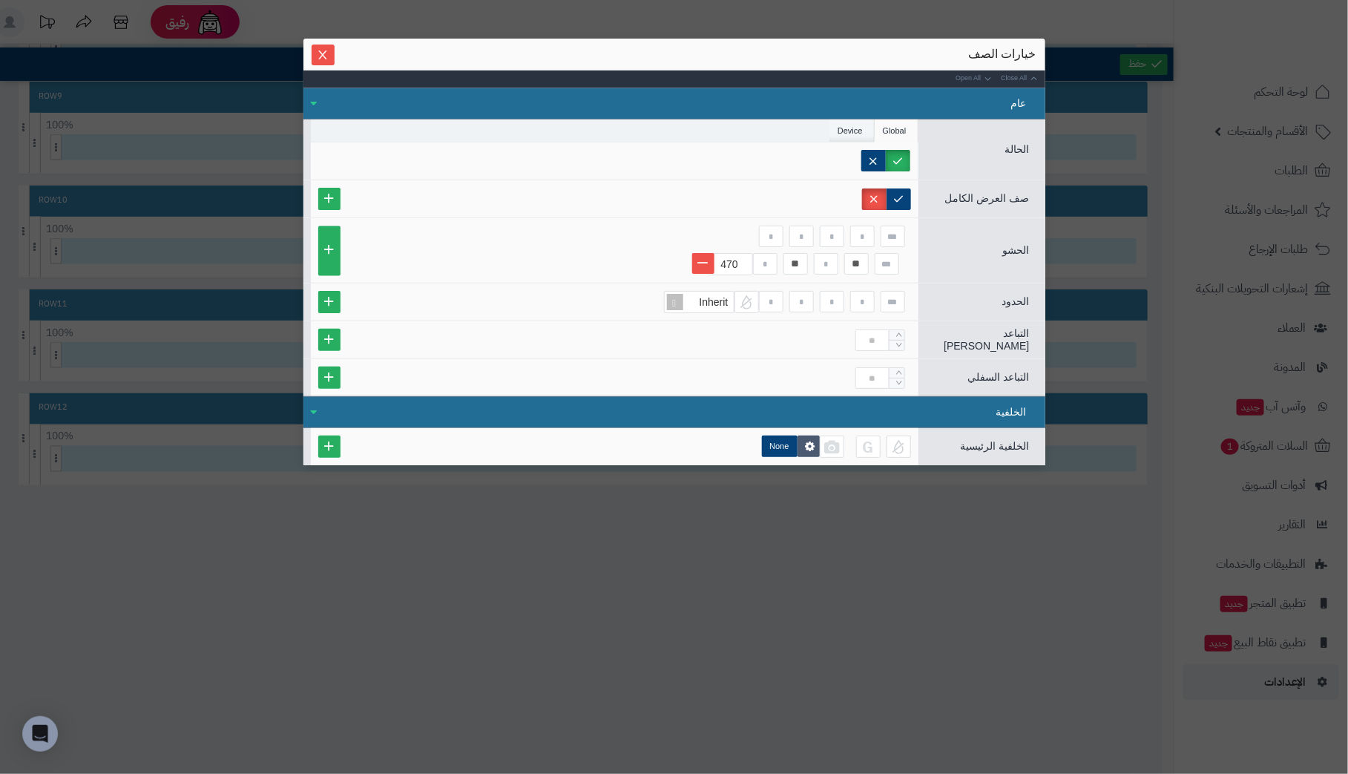
click at [854, 126] on li "Device" at bounding box center [852, 130] width 45 height 22
click at [890, 124] on li "Global" at bounding box center [897, 130] width 44 height 22
click at [326, 56] on icon "Close" at bounding box center [323, 54] width 12 height 12
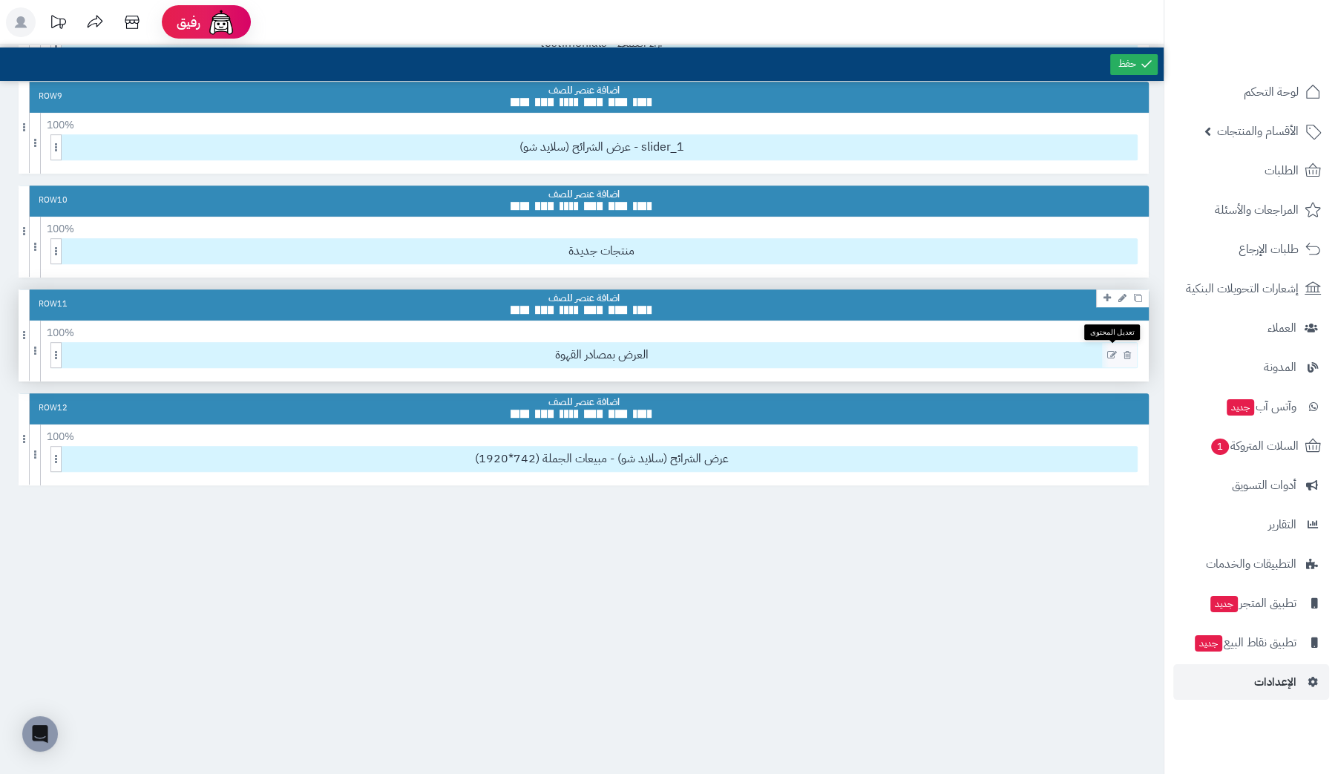
click at [1113, 350] on icon at bounding box center [1112, 355] width 10 height 10
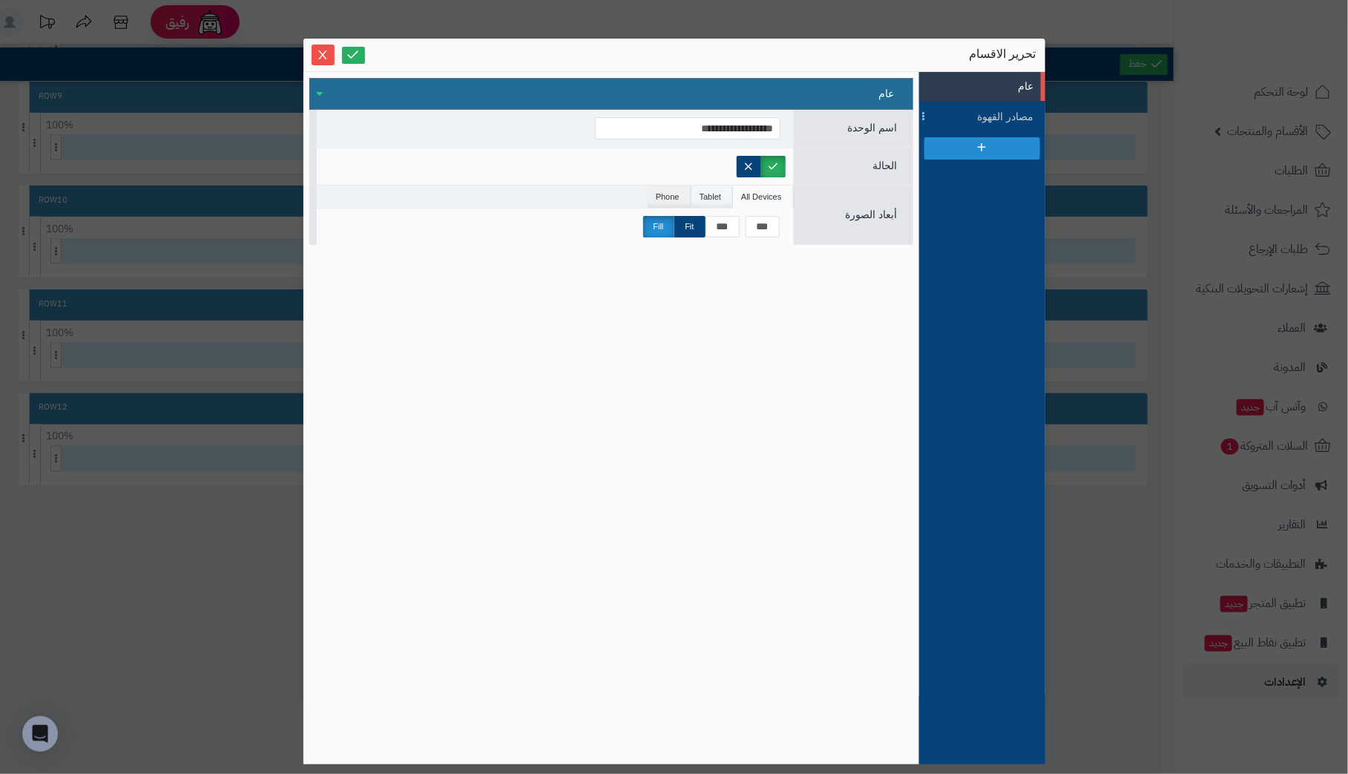
click at [716, 195] on li "Tablet" at bounding box center [713, 196] width 42 height 22
click at [675, 191] on li "Phone" at bounding box center [670, 196] width 44 height 22
click at [761, 196] on li "All Devices" at bounding box center [763, 196] width 60 height 22
click at [1009, 116] on span "مصادر القهوة" at bounding box center [1001, 117] width 67 height 16
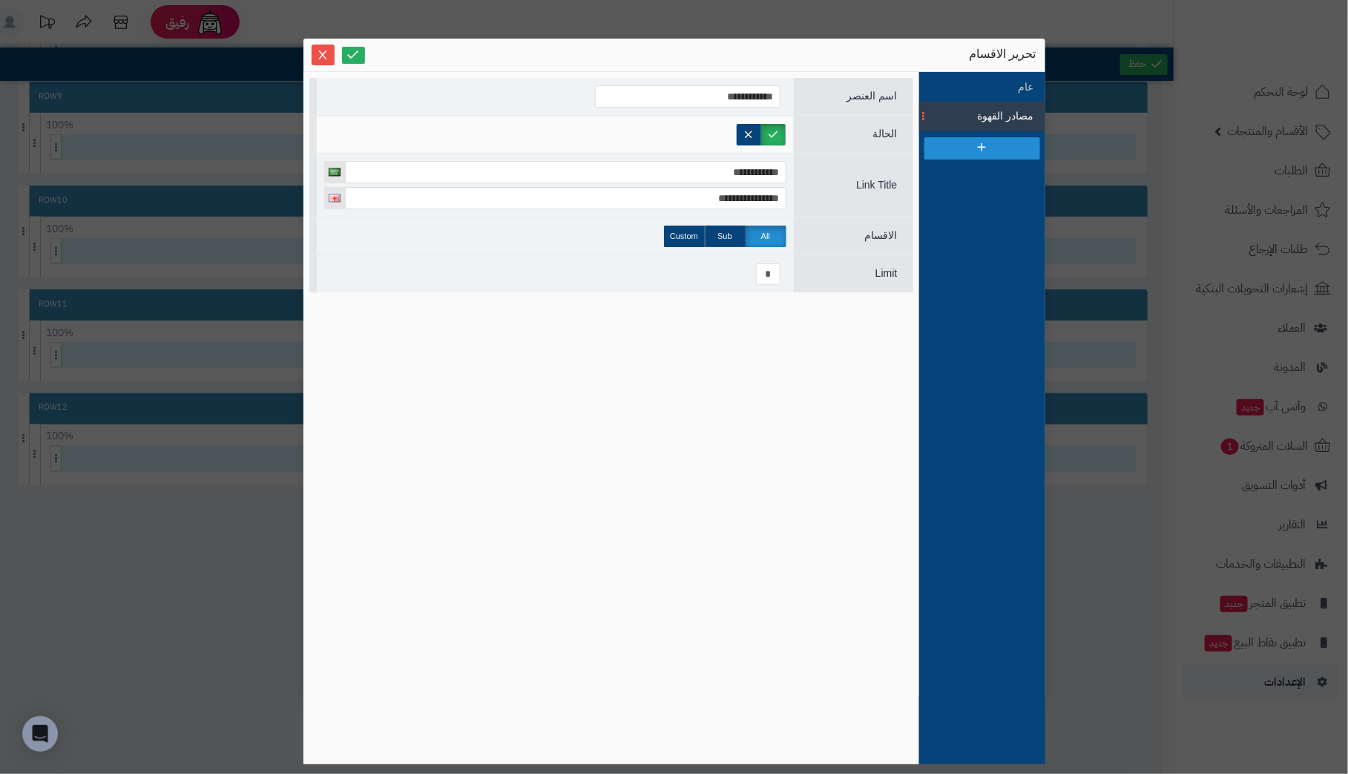
click at [988, 119] on span "مصادر القهوة" at bounding box center [1001, 116] width 67 height 16
click at [356, 56] on icon at bounding box center [353, 54] width 14 height 14
click at [326, 54] on icon "Close" at bounding box center [323, 54] width 12 height 12
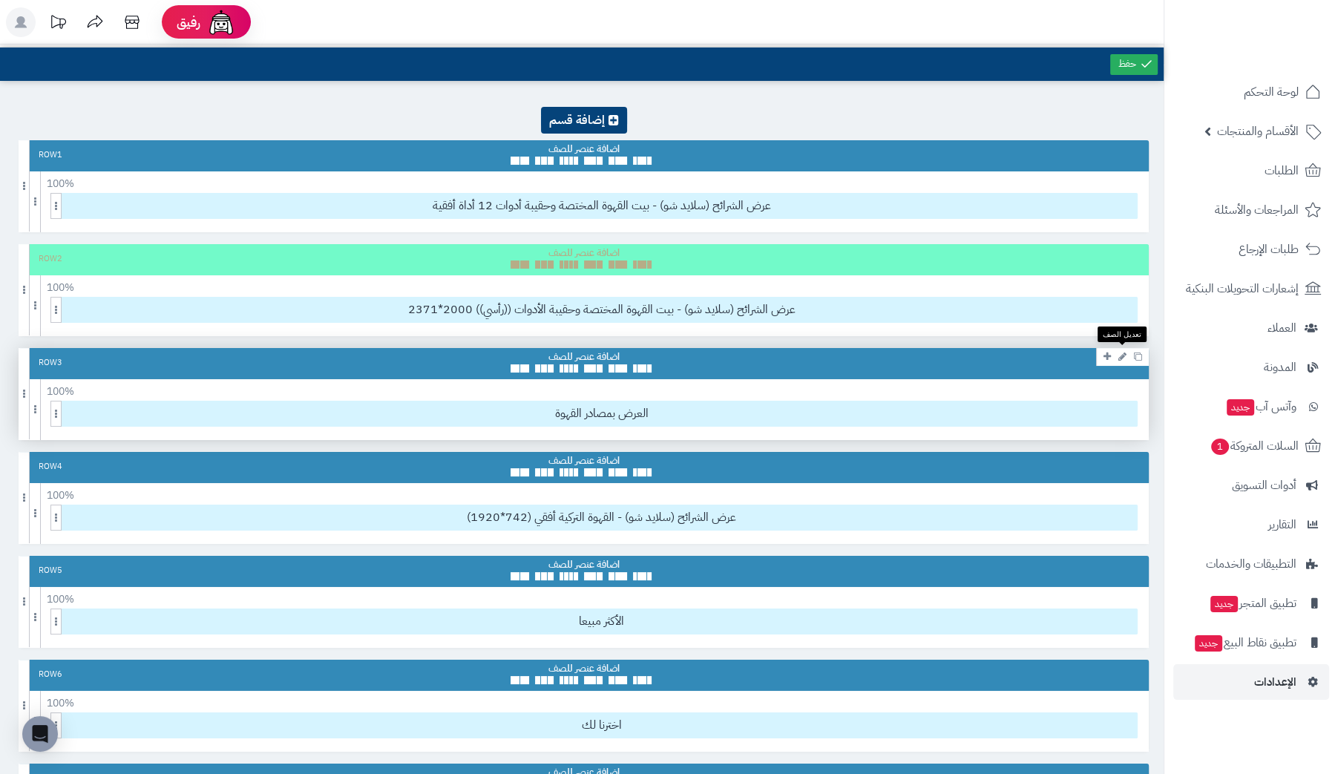
click at [1120, 355] on icon at bounding box center [1122, 357] width 8 height 10
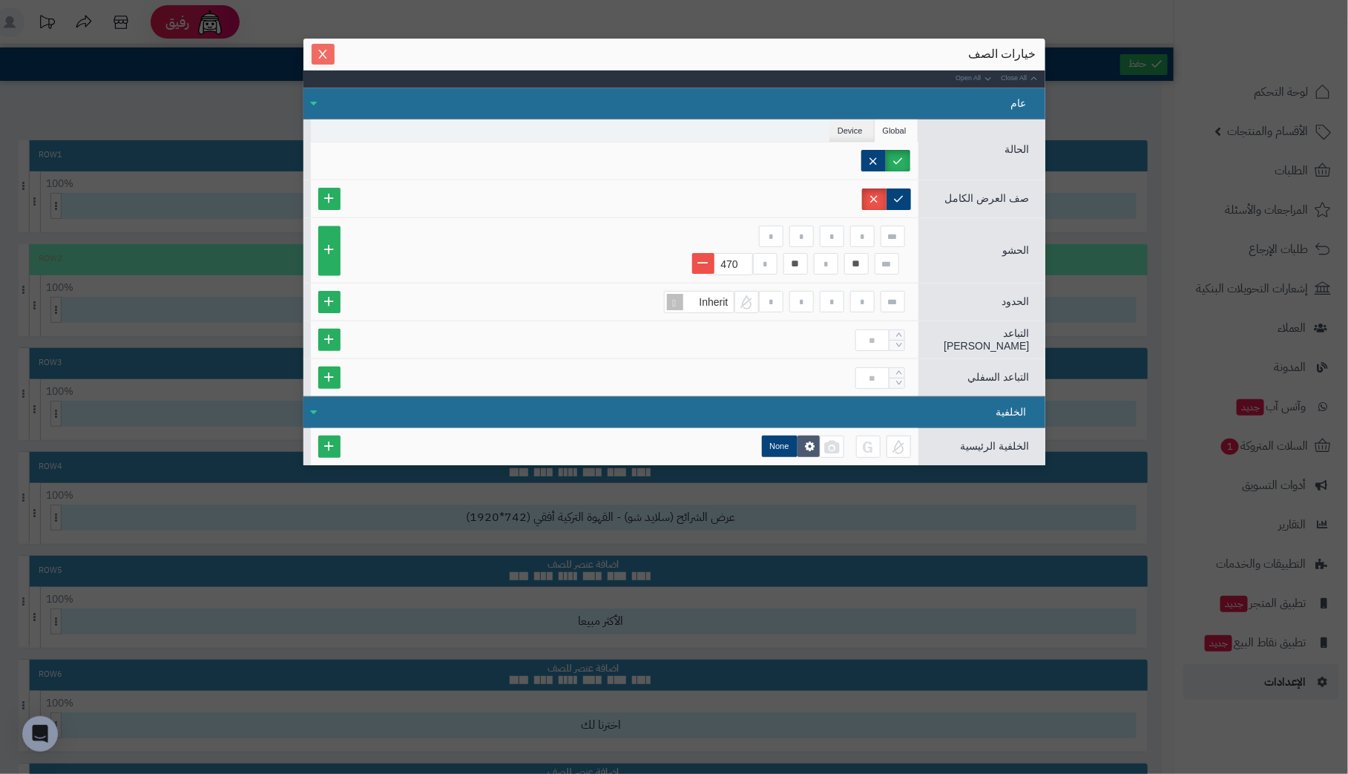
click at [327, 53] on icon "Close" at bounding box center [323, 54] width 12 height 12
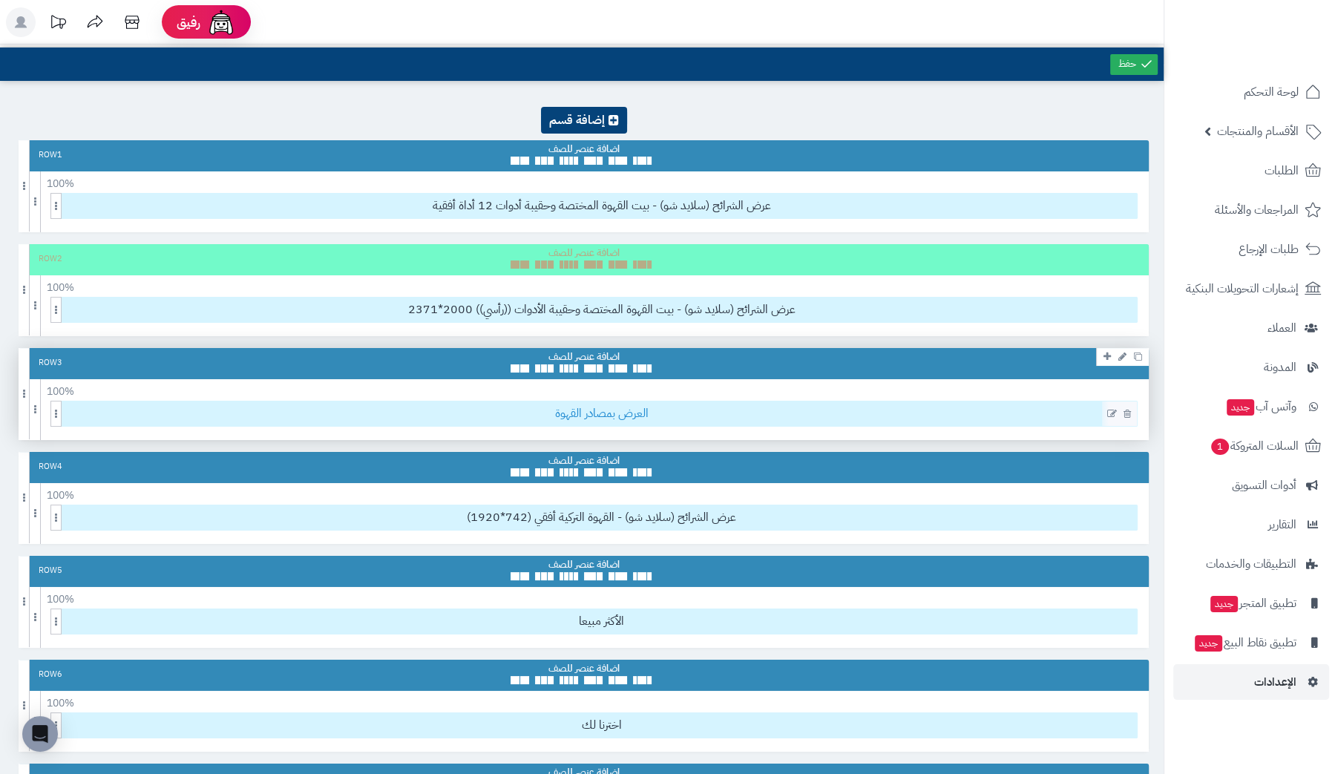
click at [698, 407] on span "العرض بمصادر القهوة" at bounding box center [601, 413] width 1071 height 24
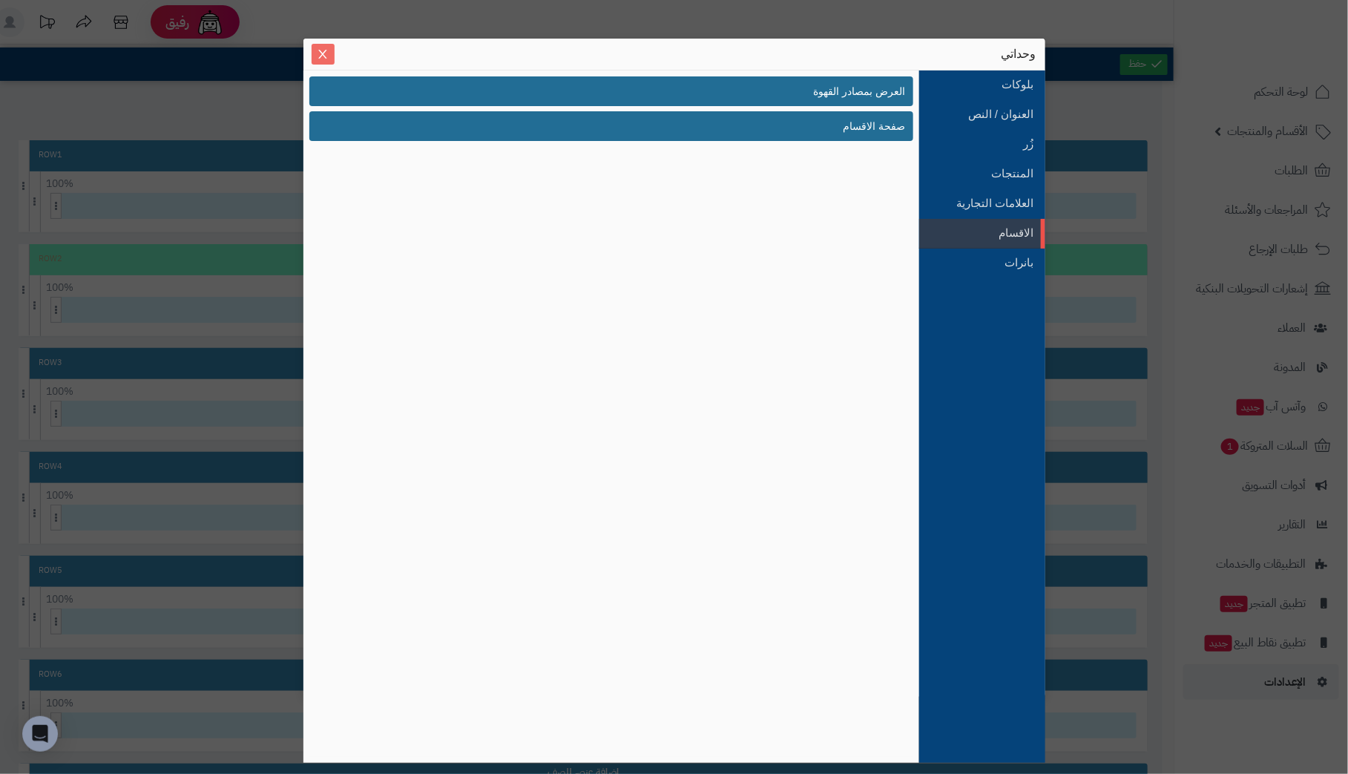
click at [326, 53] on icon "Close" at bounding box center [323, 54] width 12 height 12
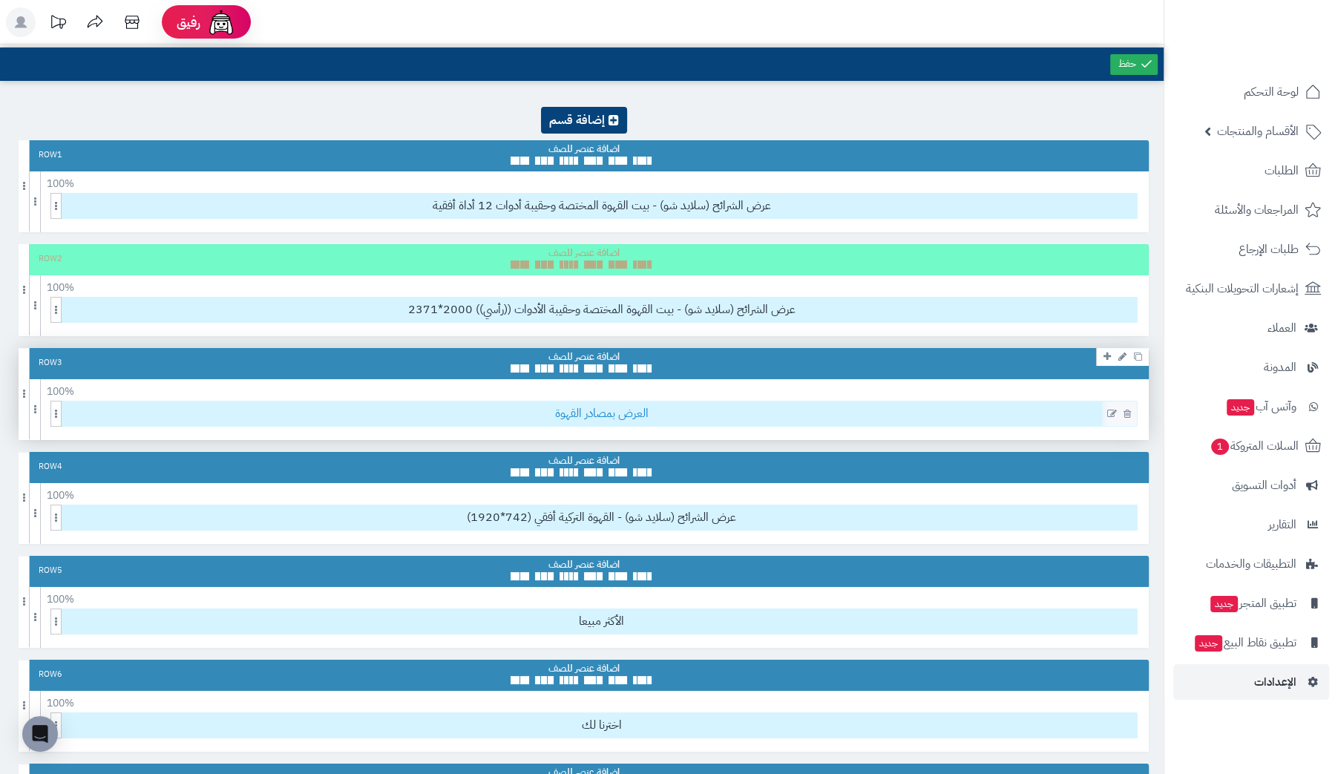
click at [709, 418] on span "العرض بمصادر القهوة" at bounding box center [601, 413] width 1071 height 24
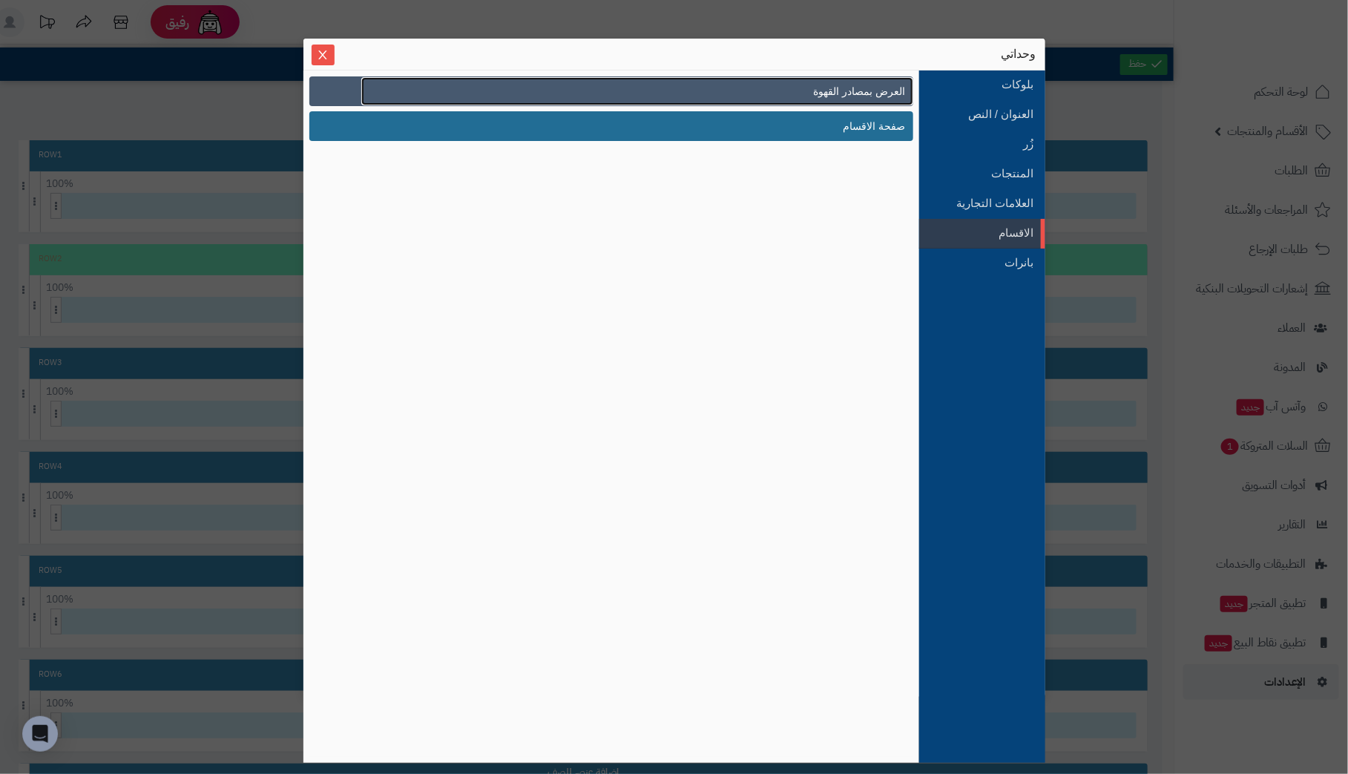
click at [624, 92] on link "العرض بمصادر القهوة" at bounding box center [637, 91] width 552 height 28
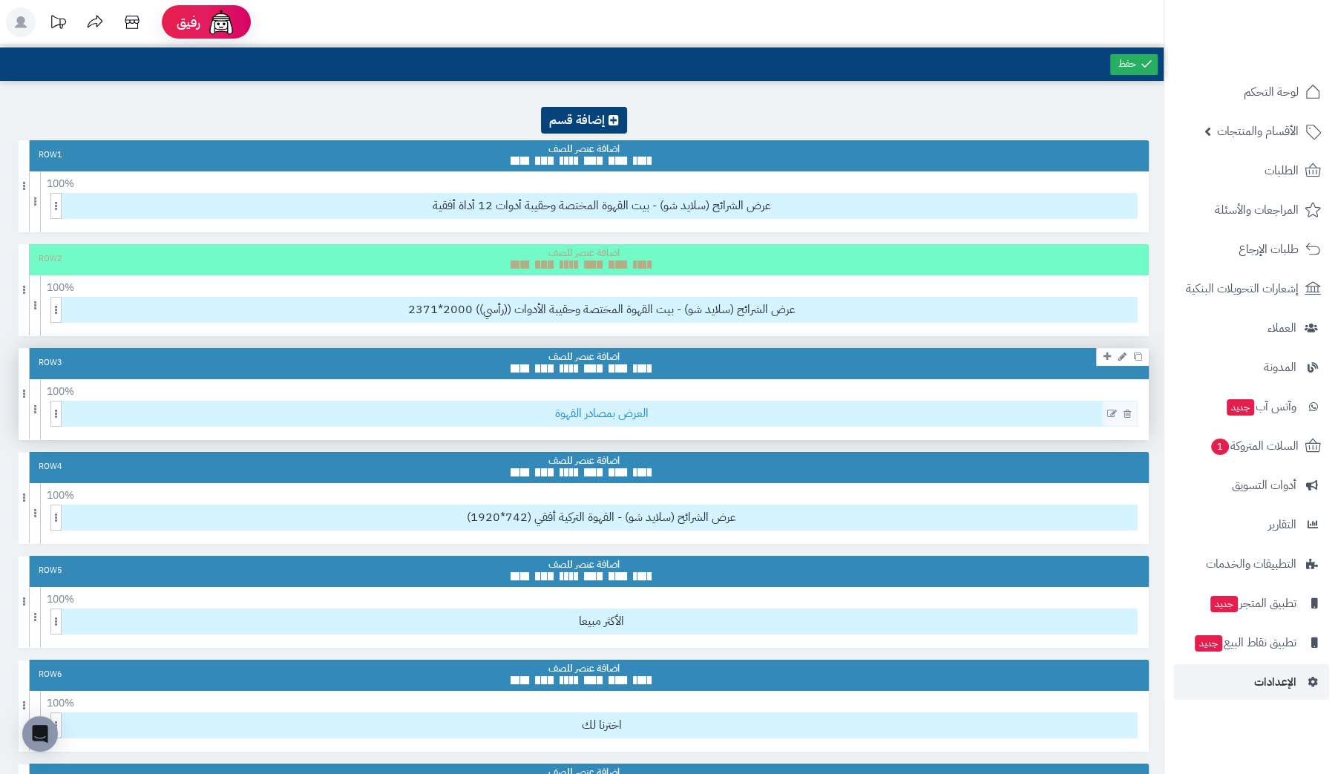
click at [665, 414] on span "العرض بمصادر القهوة" at bounding box center [601, 413] width 1071 height 24
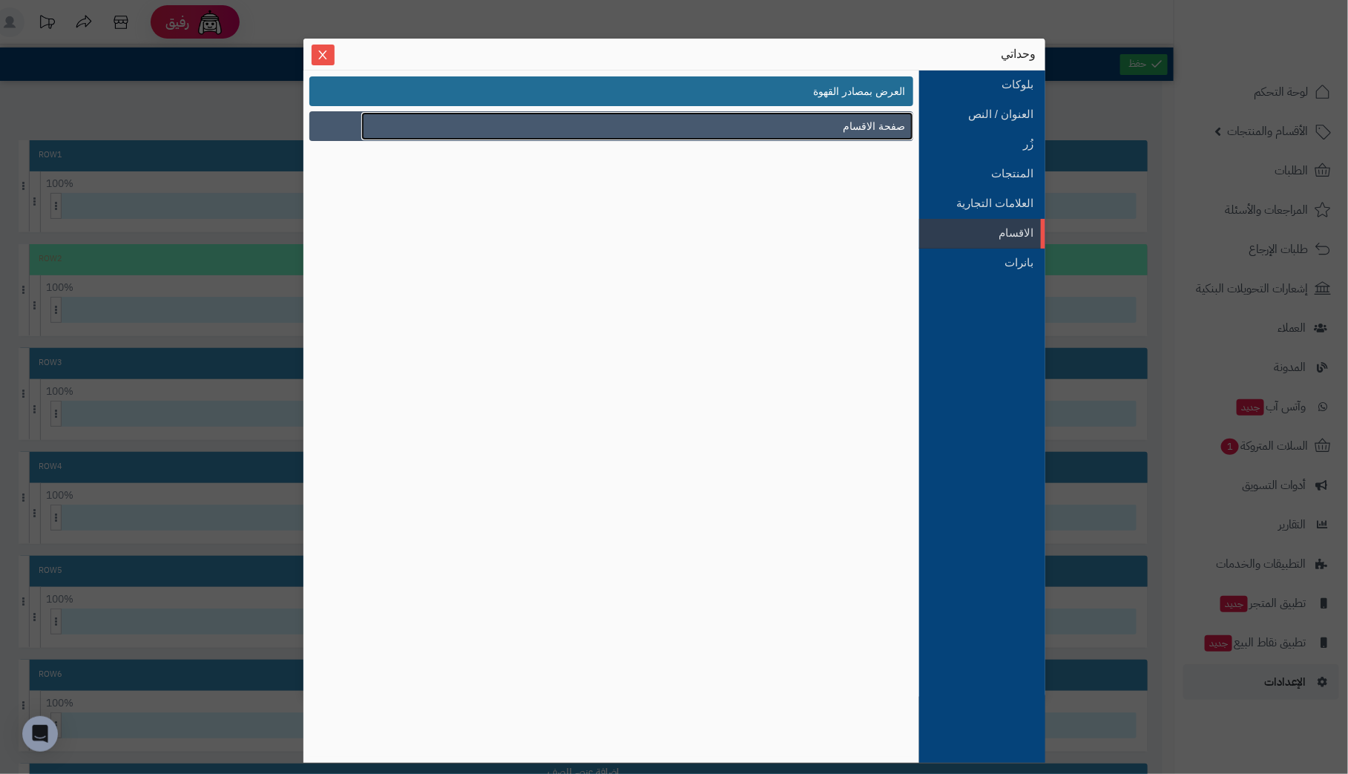
click at [835, 119] on link "صفحة الاقسام" at bounding box center [637, 126] width 552 height 28
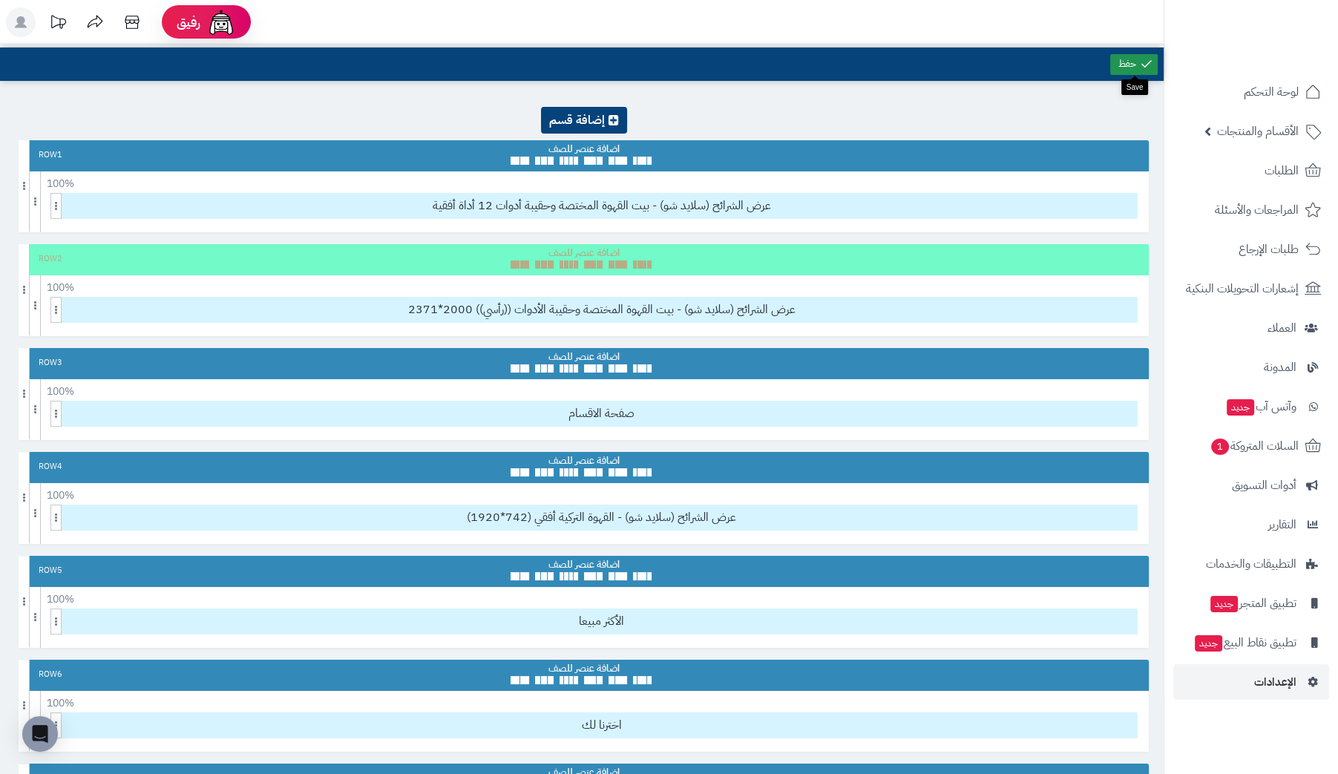
click at [1120, 56] on link at bounding box center [1133, 64] width 47 height 21
click at [990, 410] on span "صفحة الاقسام" at bounding box center [601, 413] width 1071 height 24
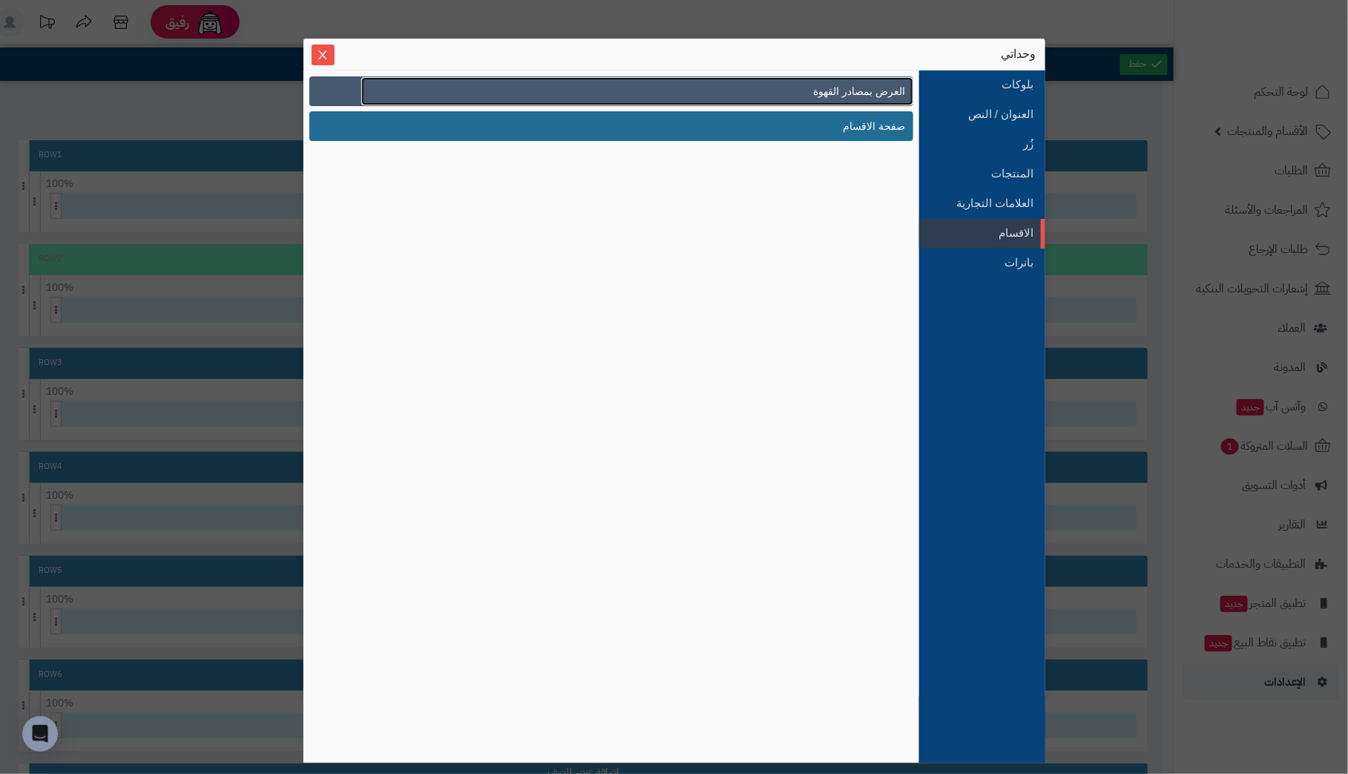
click at [847, 90] on span "العرض بمصادر القهوة" at bounding box center [860, 92] width 92 height 16
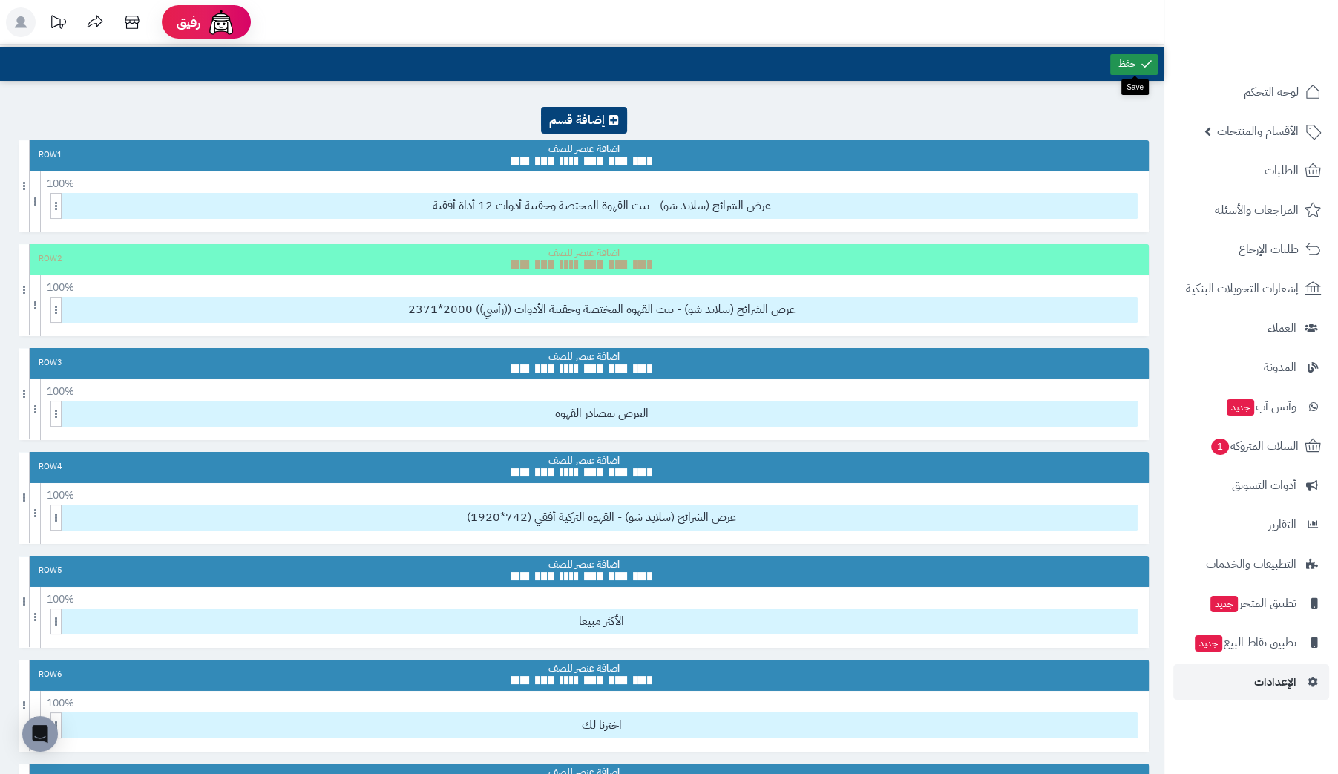
click at [1134, 56] on link at bounding box center [1133, 64] width 47 height 21
click at [1109, 409] on icon at bounding box center [1112, 414] width 10 height 10
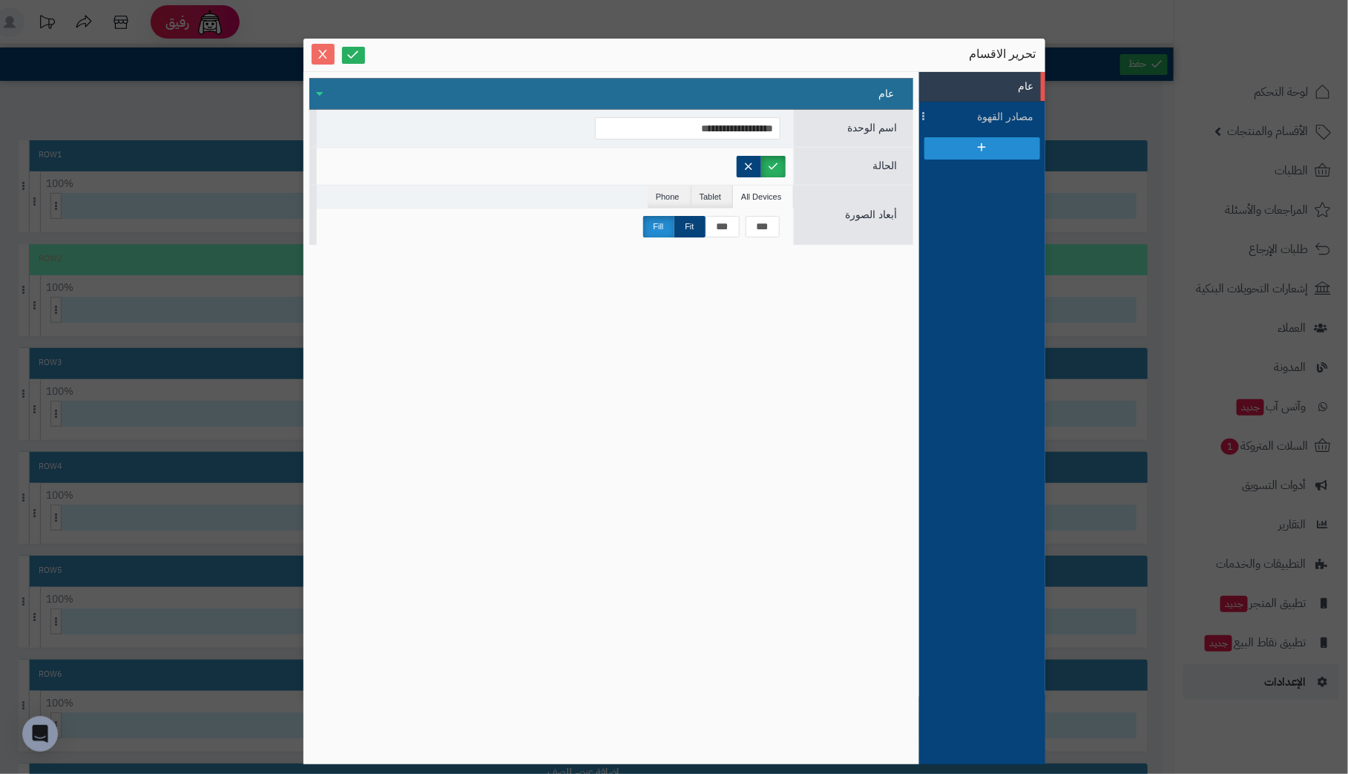
click at [330, 49] on span "Close" at bounding box center [323, 54] width 23 height 13
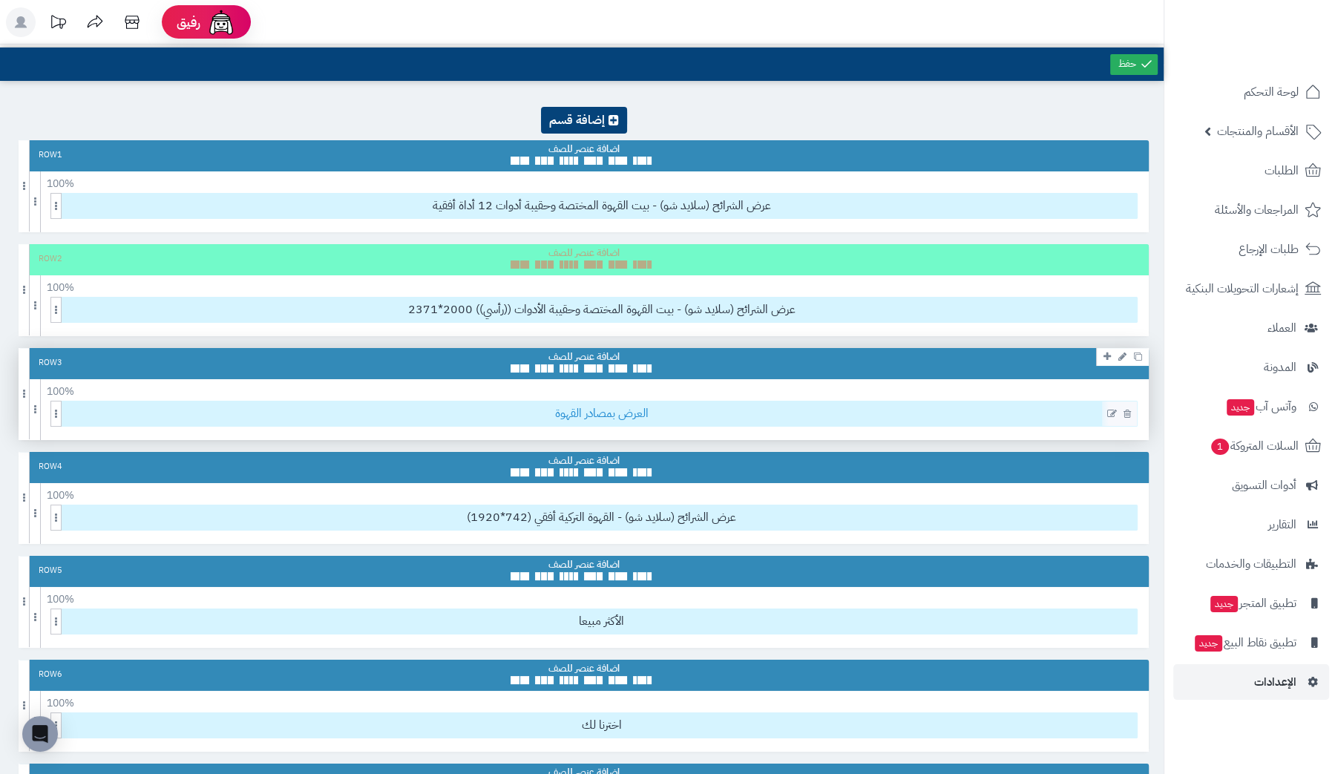
click at [824, 410] on span "العرض بمصادر القهوة" at bounding box center [601, 413] width 1071 height 24
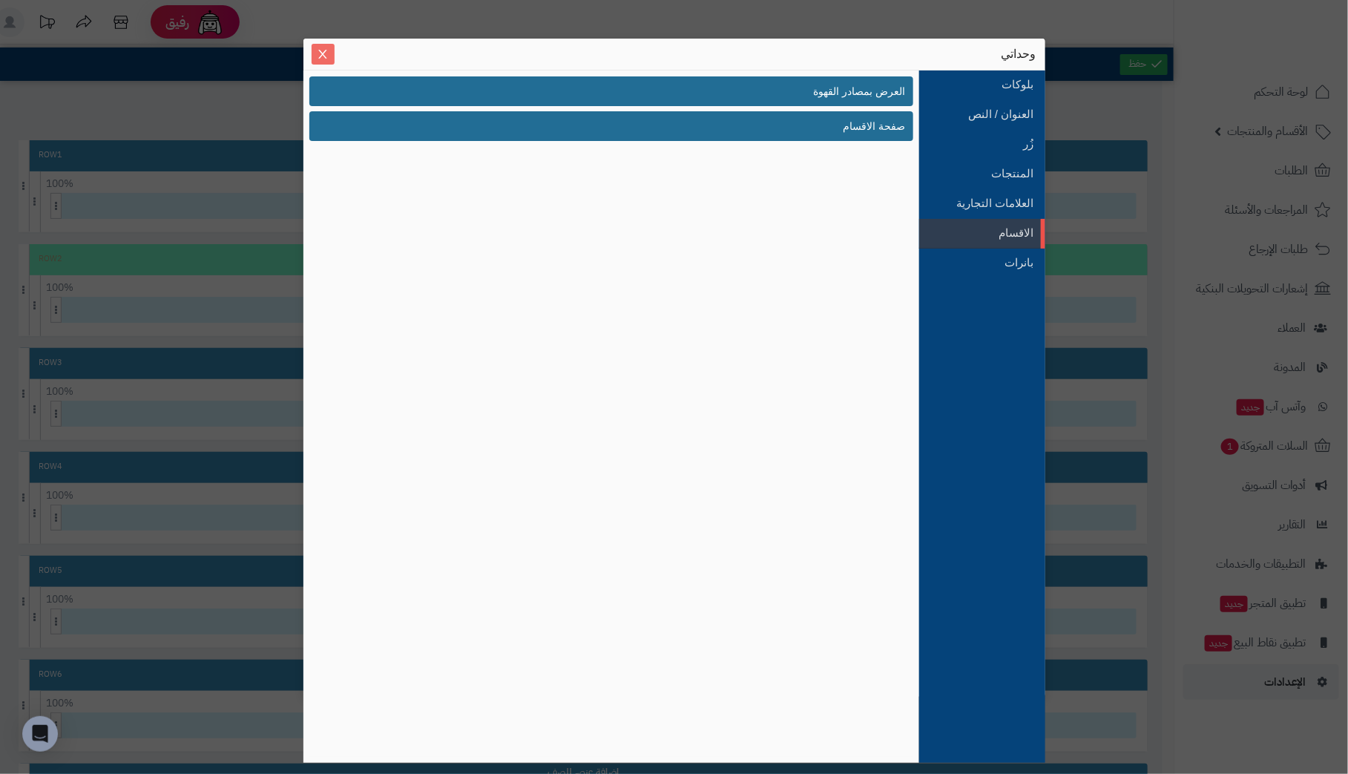
click at [323, 50] on icon "Close" at bounding box center [323, 54] width 12 height 12
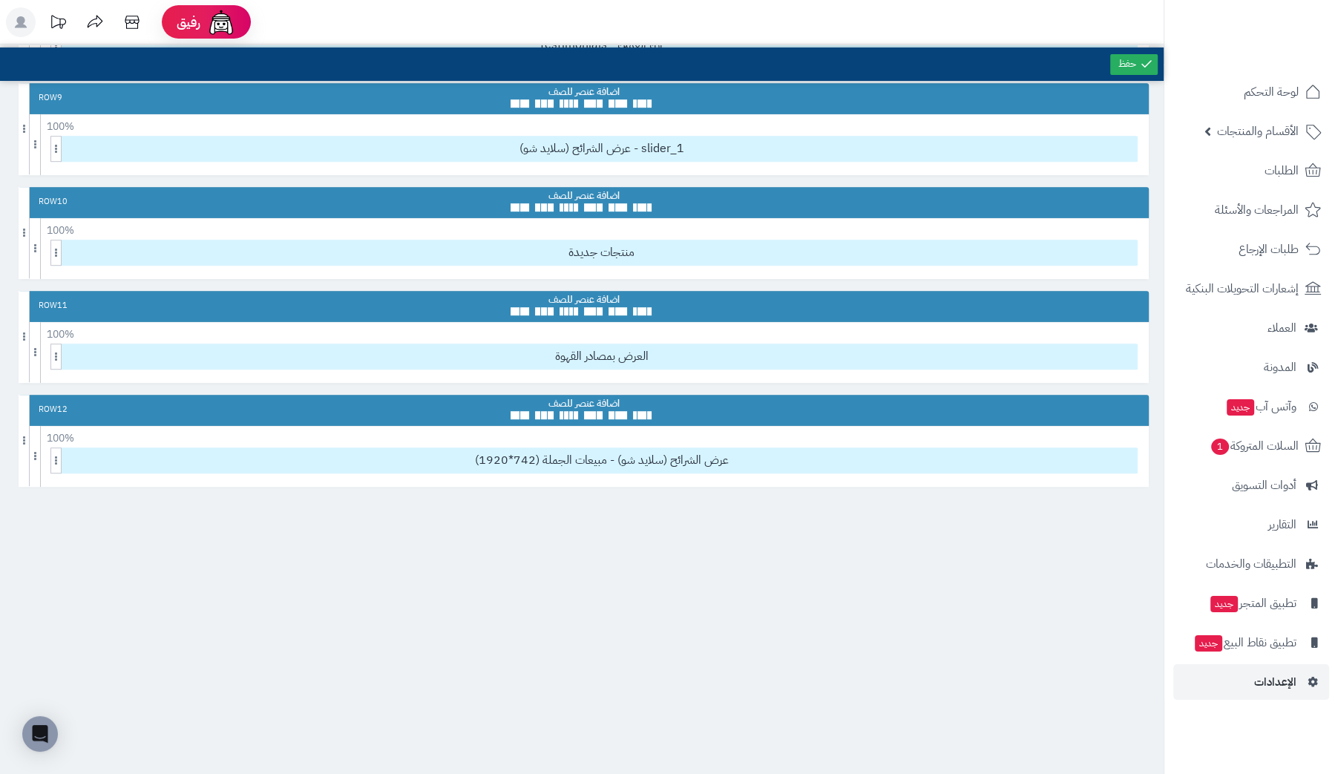
scroll to position [890, 0]
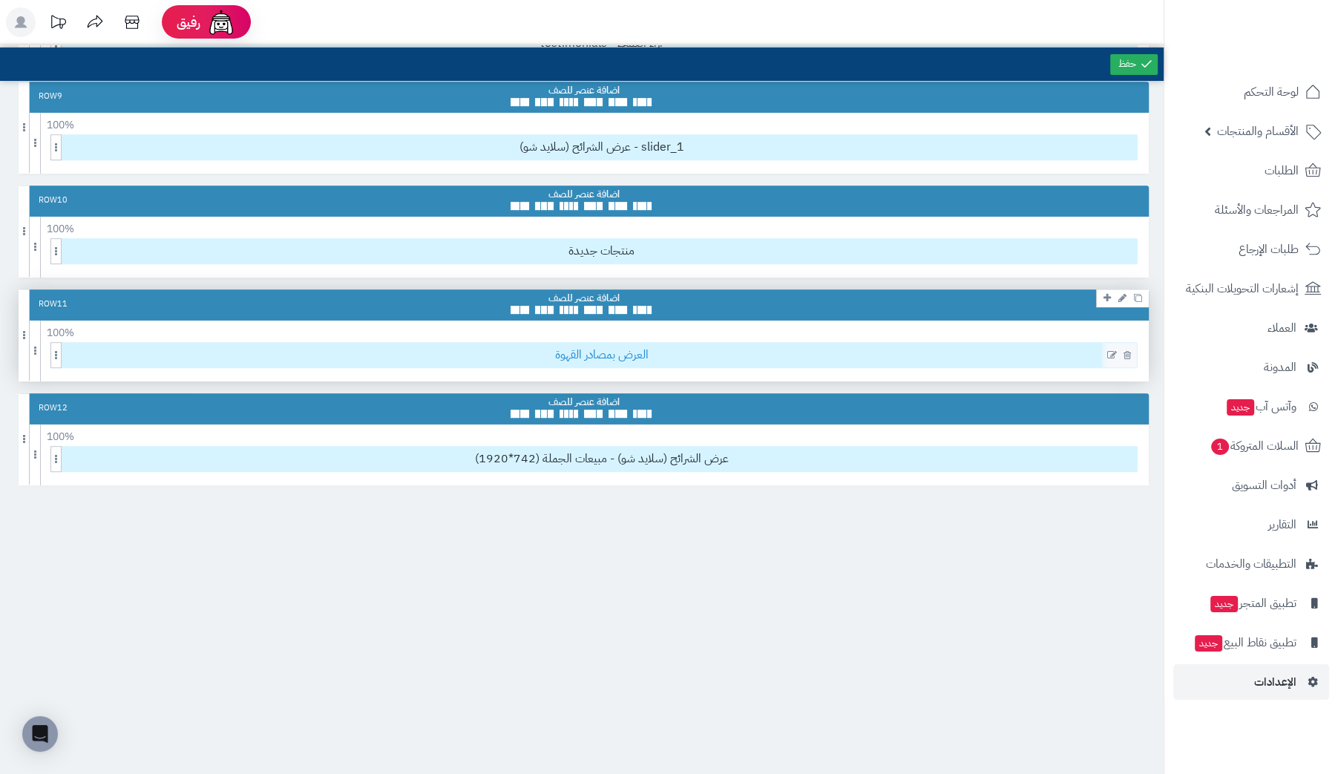
click at [970, 353] on span "العرض بمصادر القهوة" at bounding box center [601, 355] width 1071 height 24
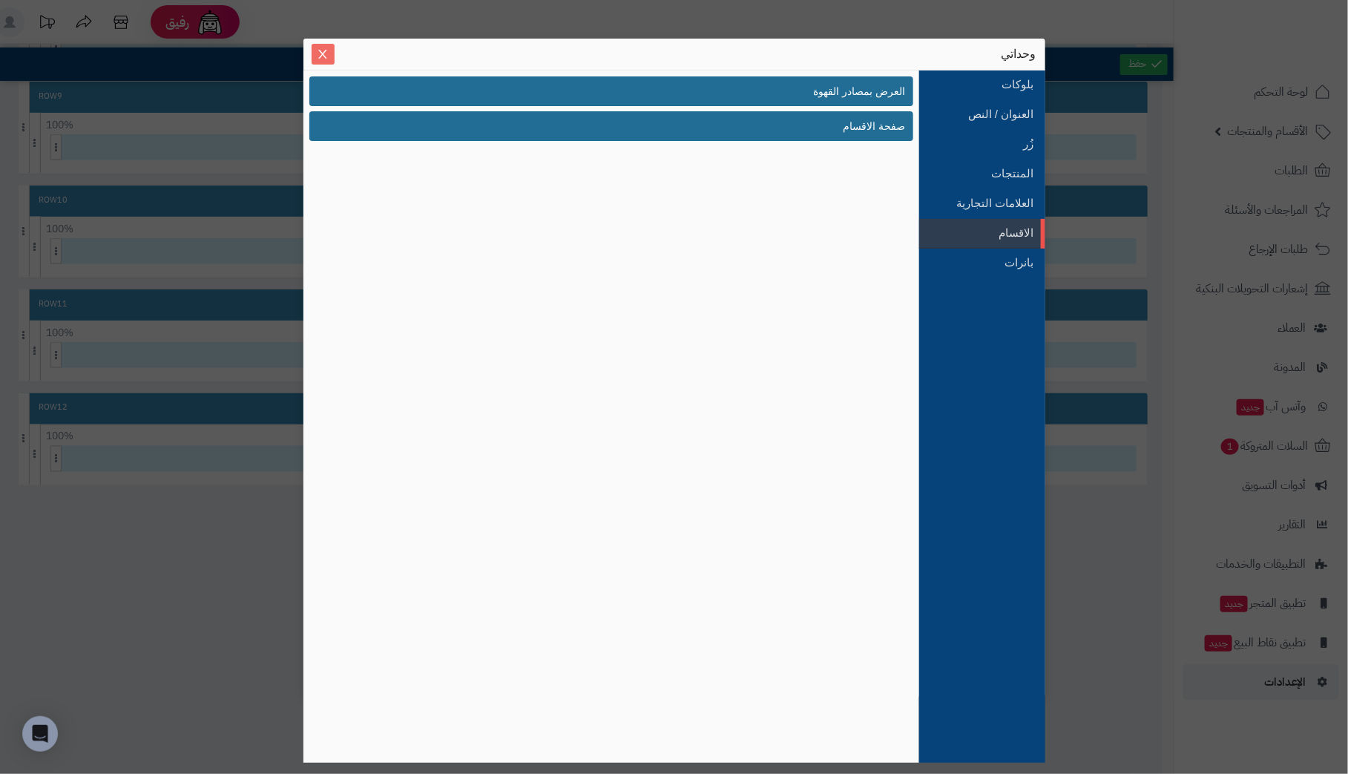
click at [324, 56] on icon "Close" at bounding box center [322, 54] width 8 height 9
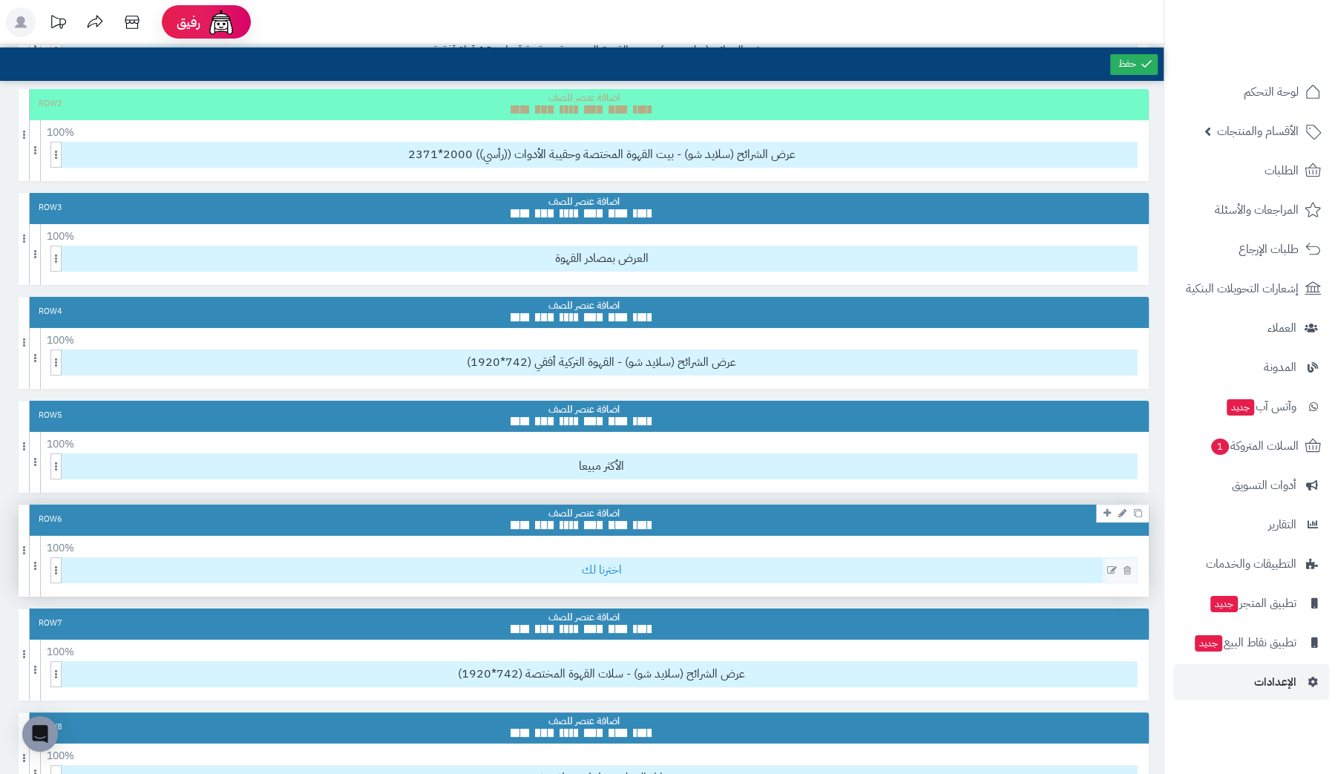
scroll to position [0, 0]
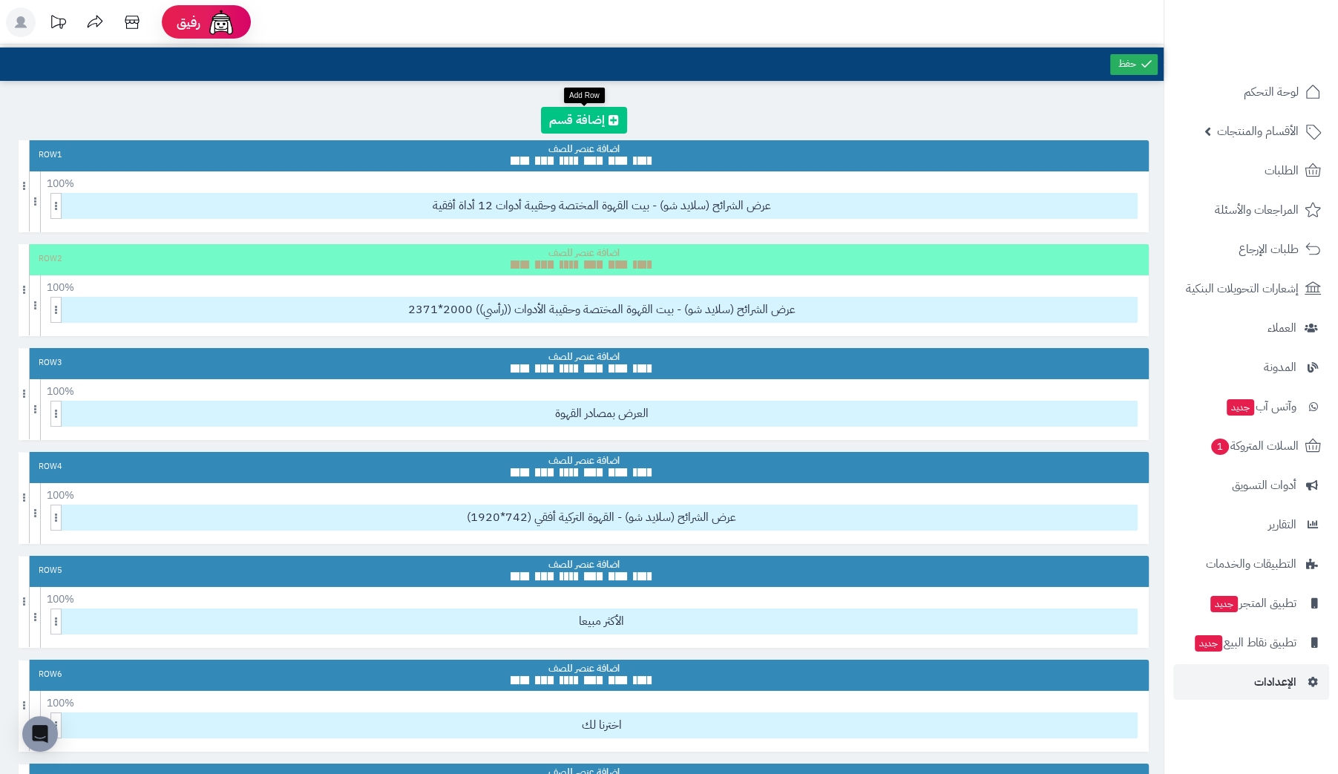
click at [558, 116] on link at bounding box center [584, 120] width 86 height 27
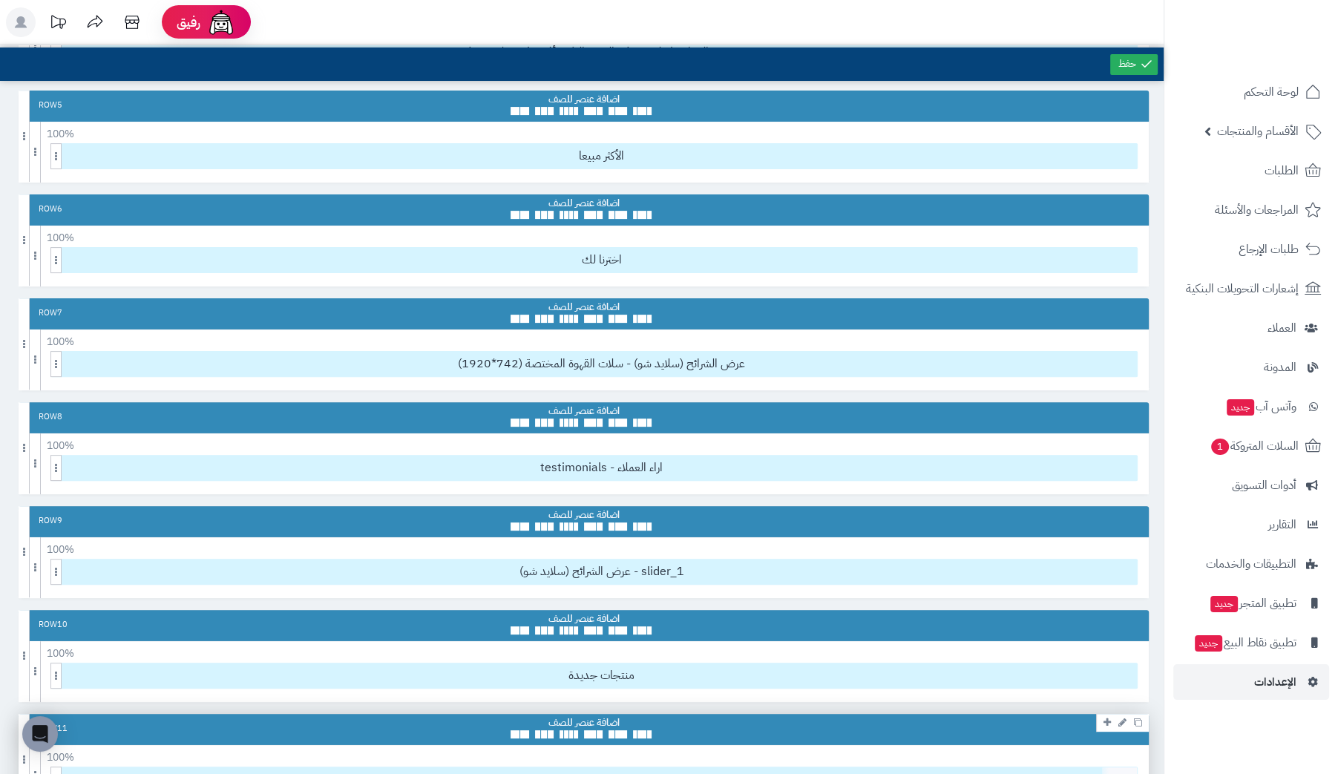
scroll to position [1089, 0]
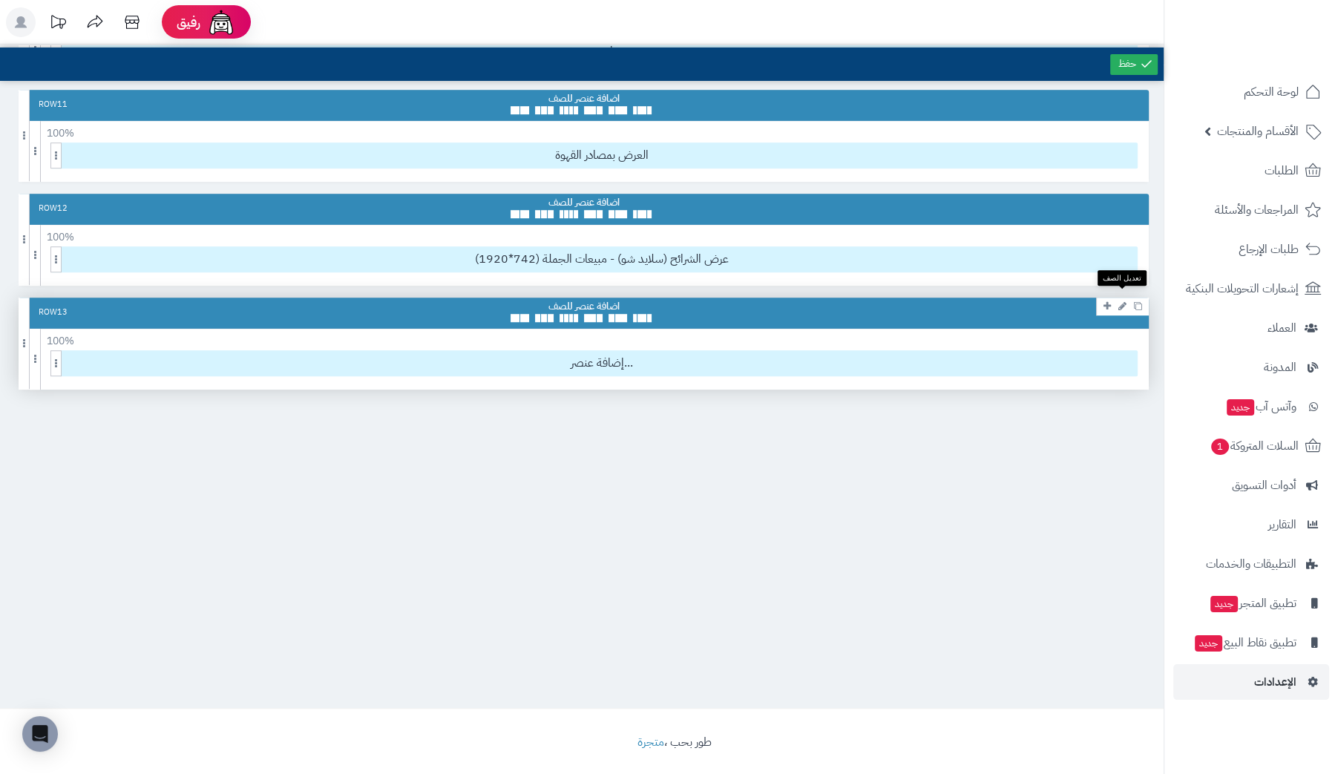
click at [1119, 301] on icon at bounding box center [1122, 306] width 8 height 10
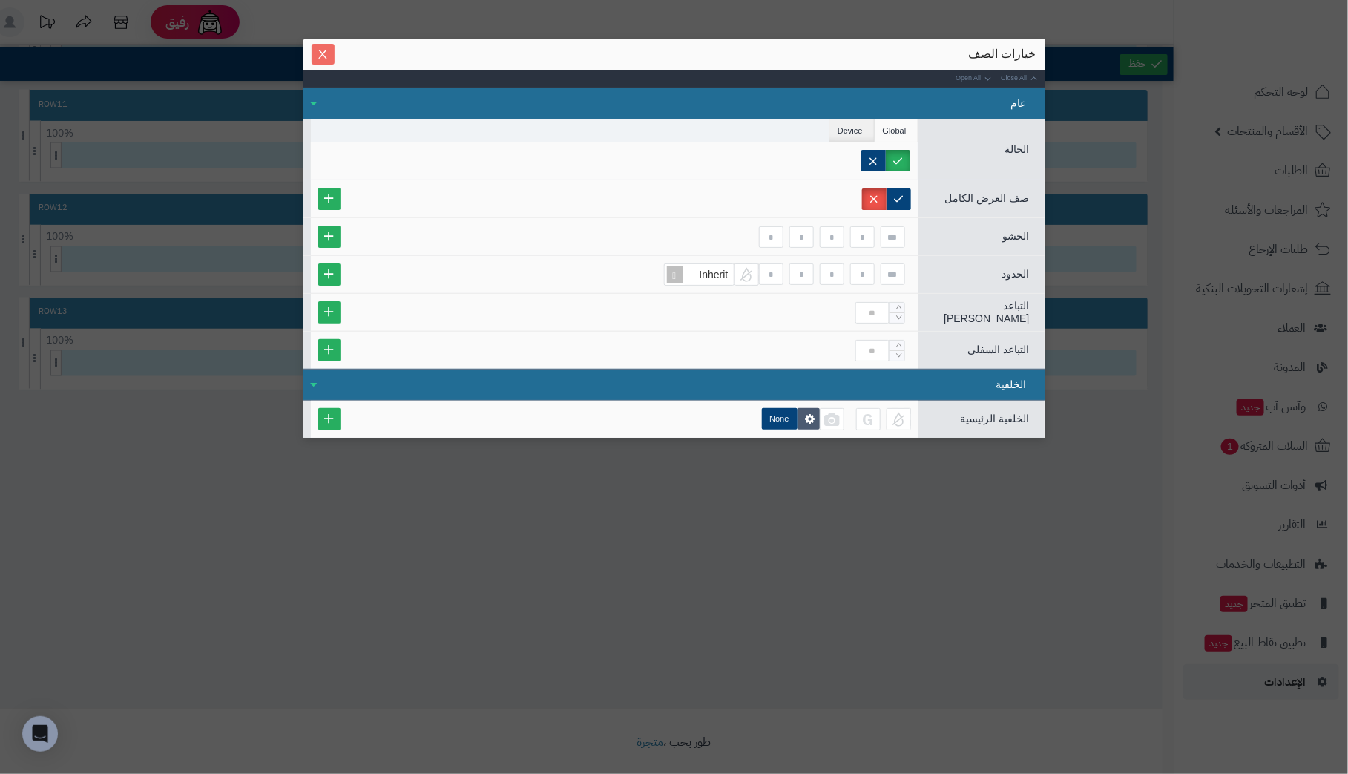
click at [320, 56] on icon "Close" at bounding box center [323, 54] width 12 height 12
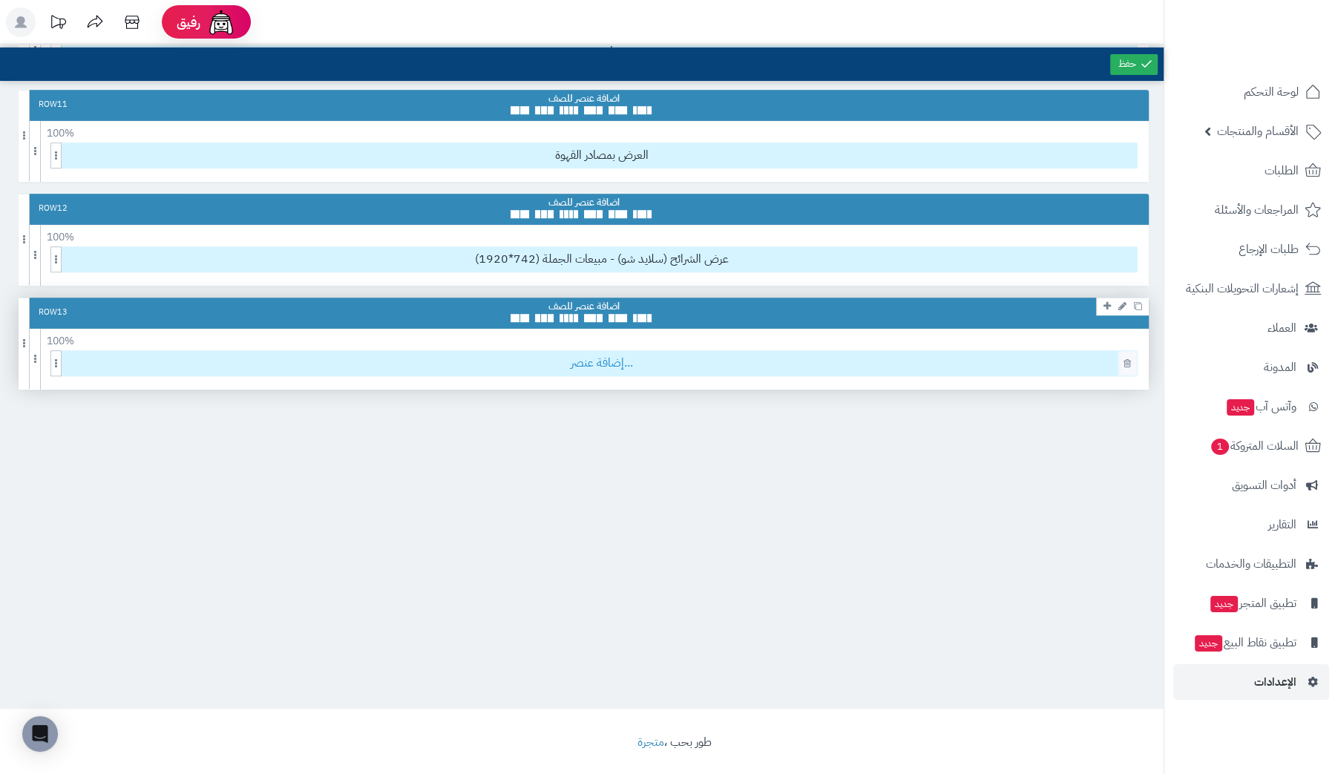
click at [768, 355] on span "إضافة عنصر..." at bounding box center [601, 363] width 1071 height 24
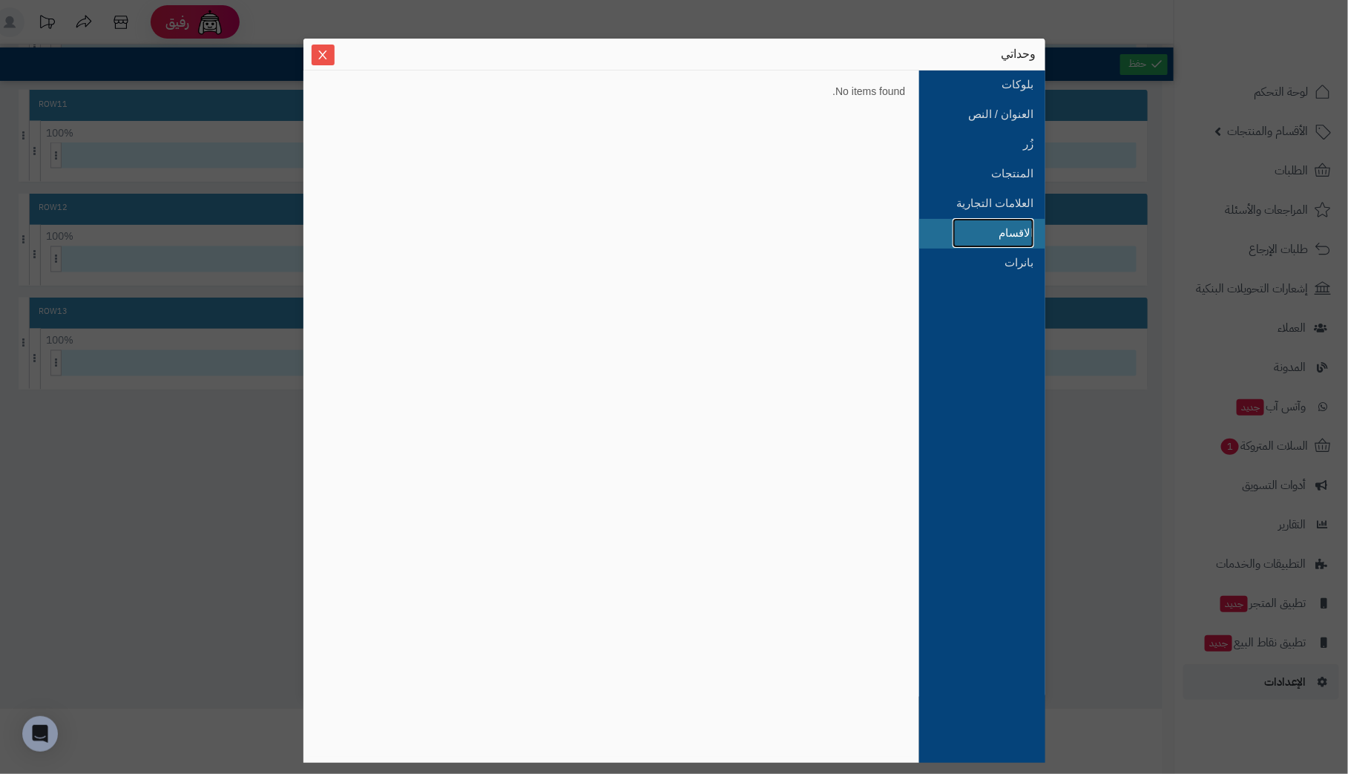
click at [1011, 234] on link "الاقسام" at bounding box center [994, 233] width 82 height 30
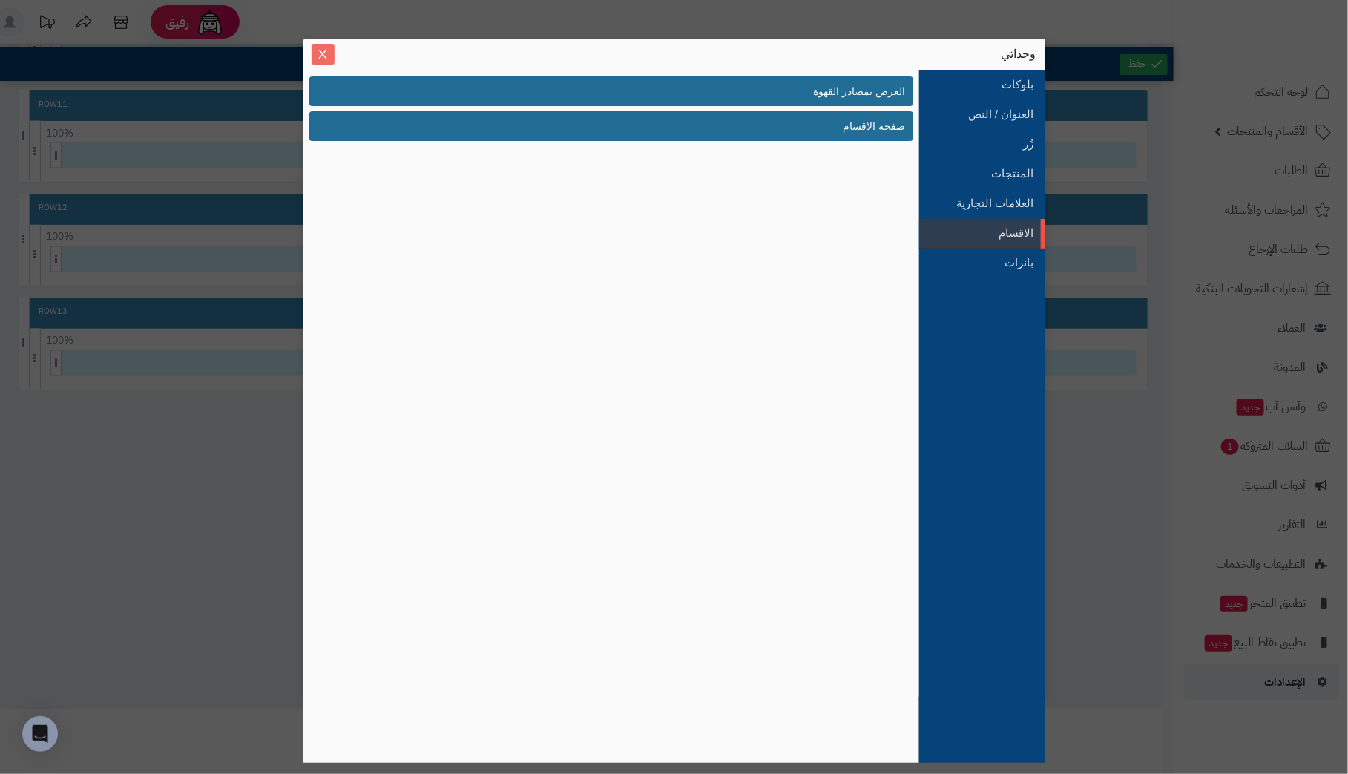
click at [322, 47] on button "Close" at bounding box center [323, 54] width 23 height 21
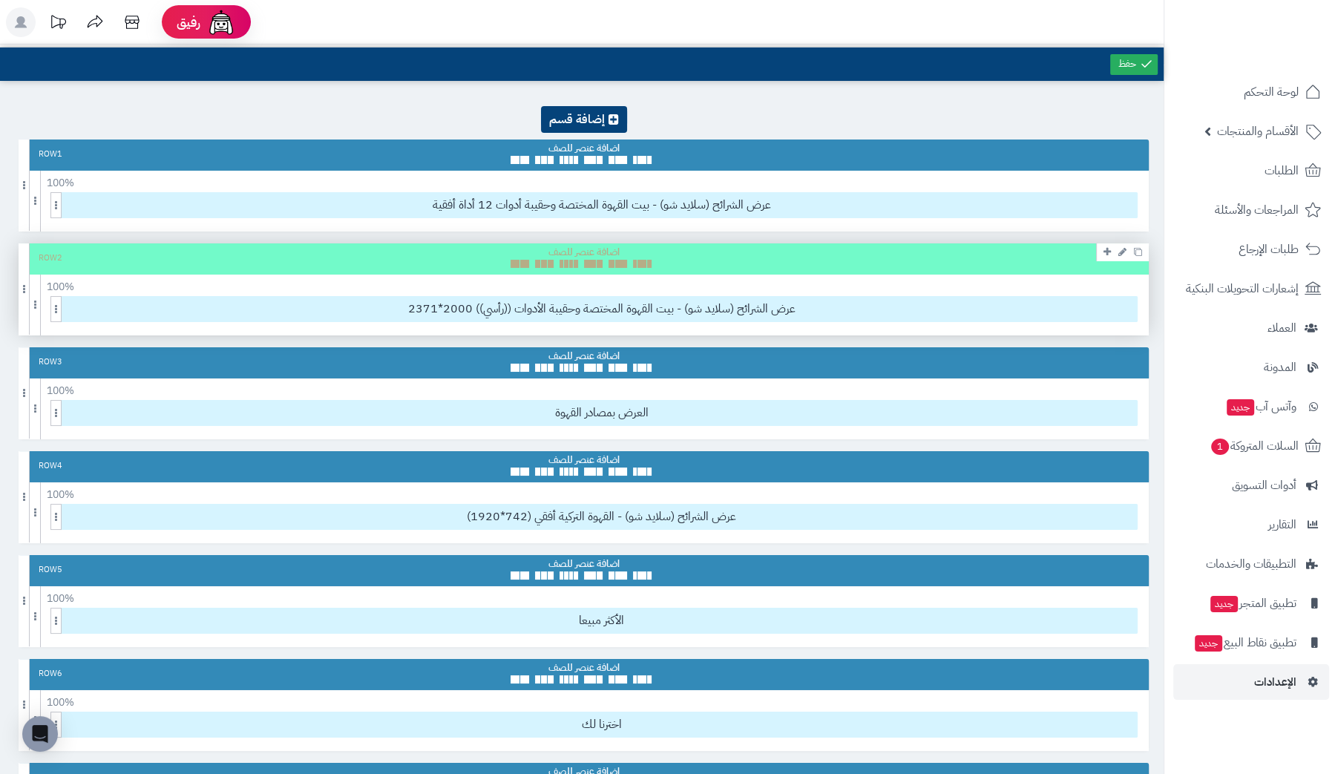
scroll to position [0, 0]
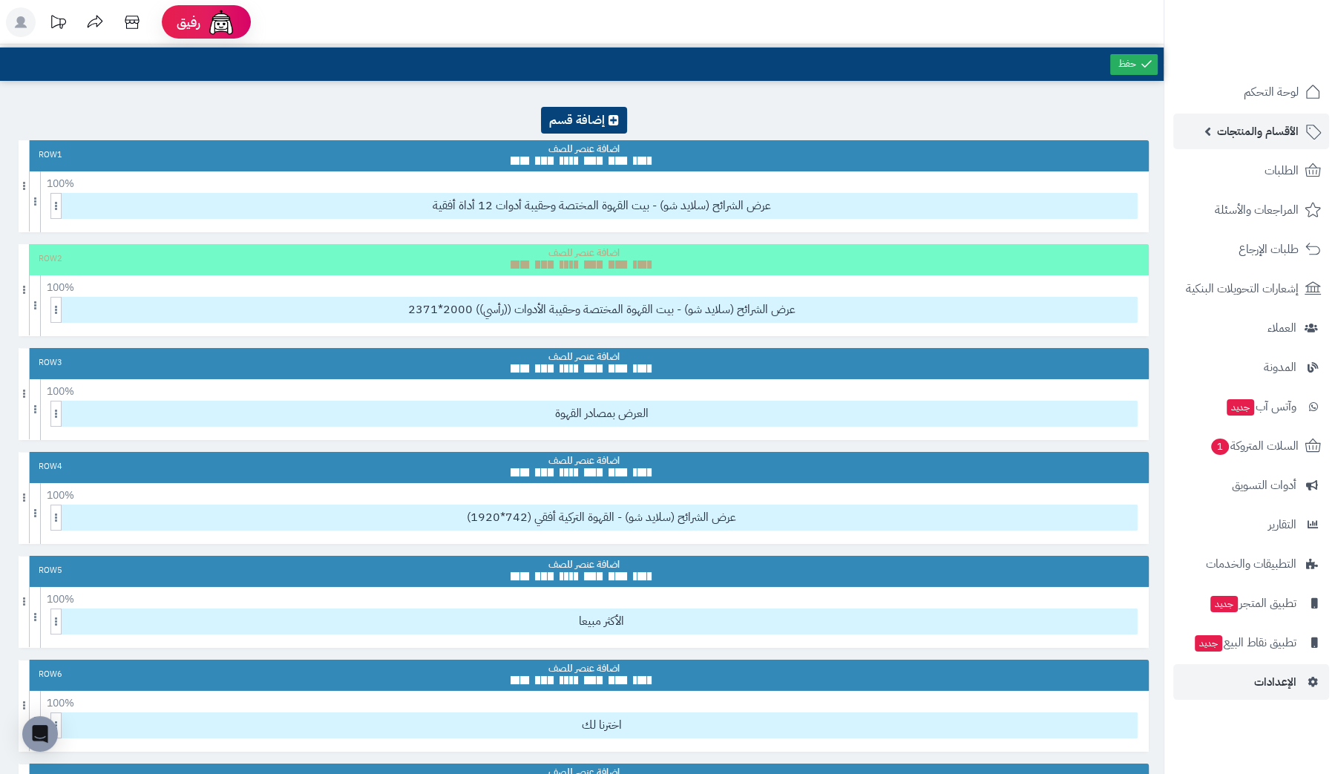
click at [1249, 134] on span "الأقسام والمنتجات" at bounding box center [1258, 131] width 82 height 21
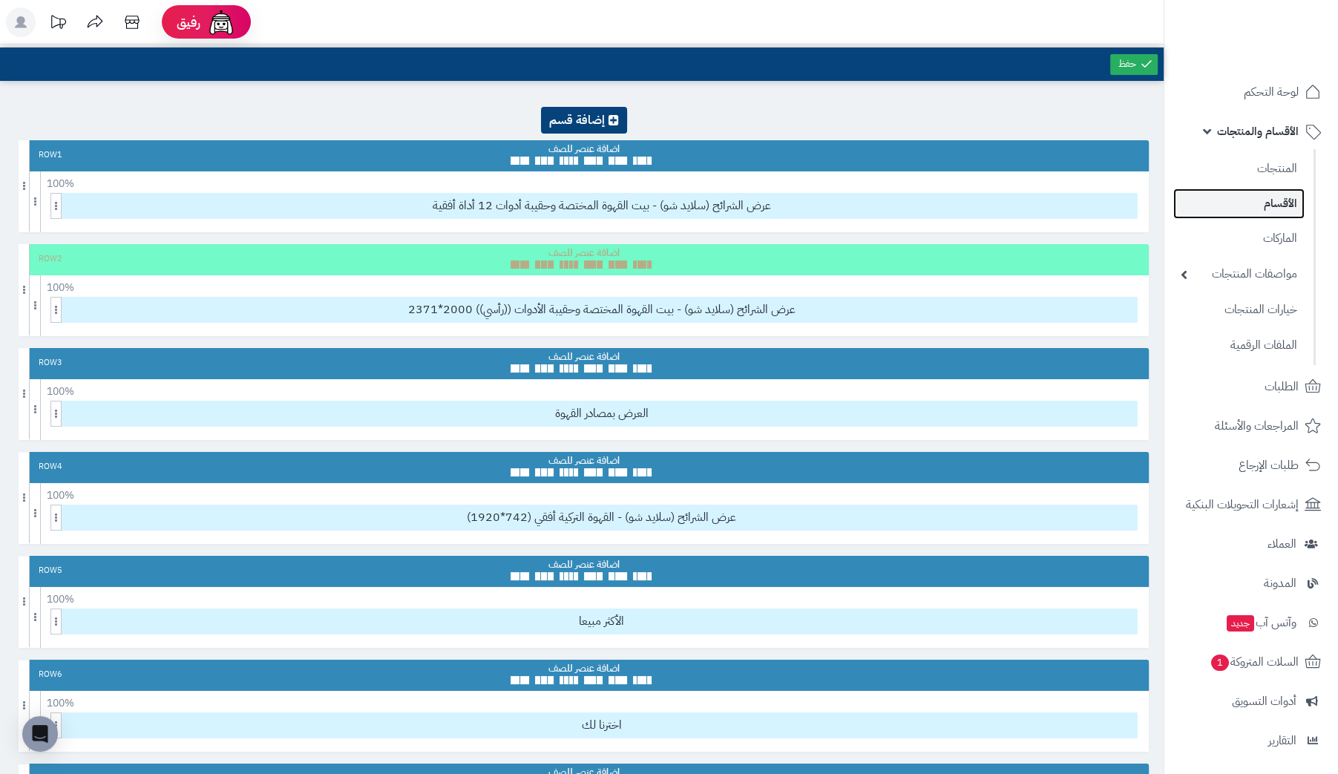
click at [1280, 200] on link "الأقسام" at bounding box center [1238, 203] width 131 height 30
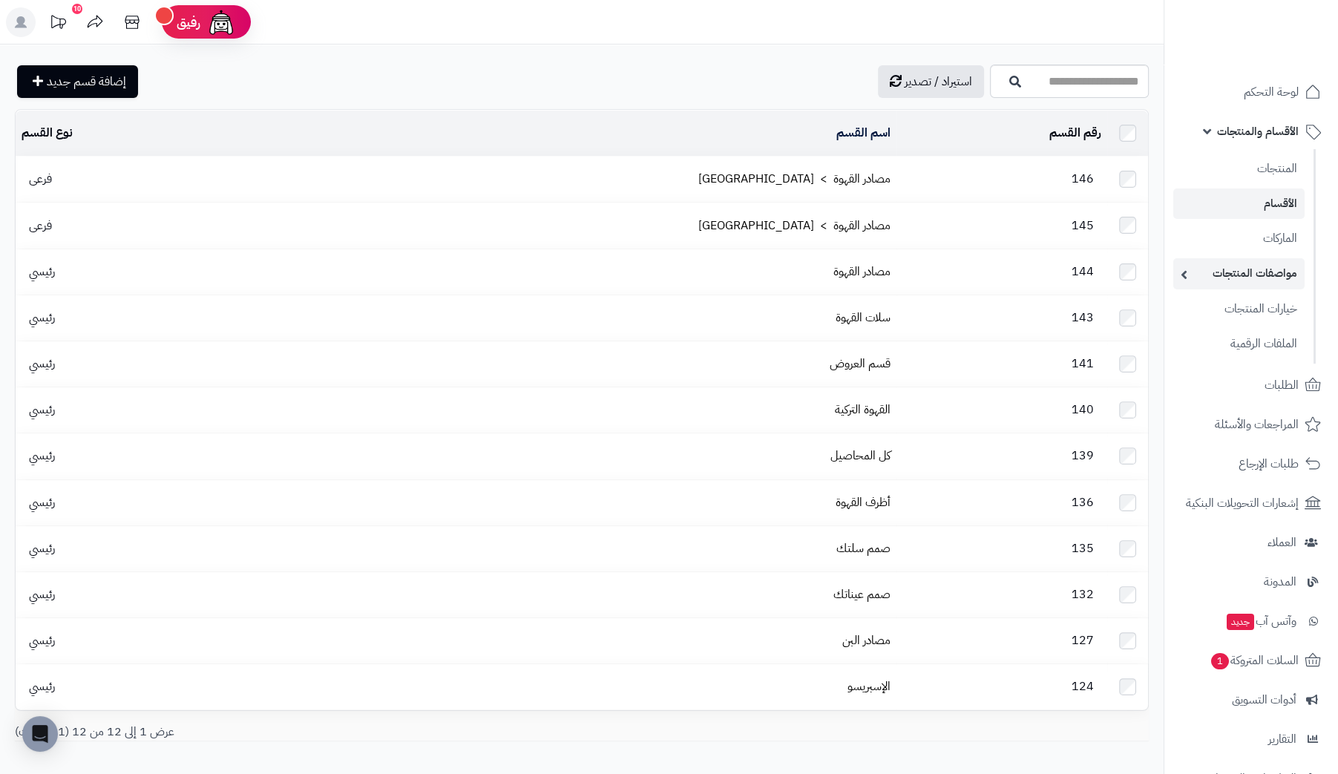
click at [1269, 272] on link "مواصفات المنتجات" at bounding box center [1238, 273] width 131 height 30
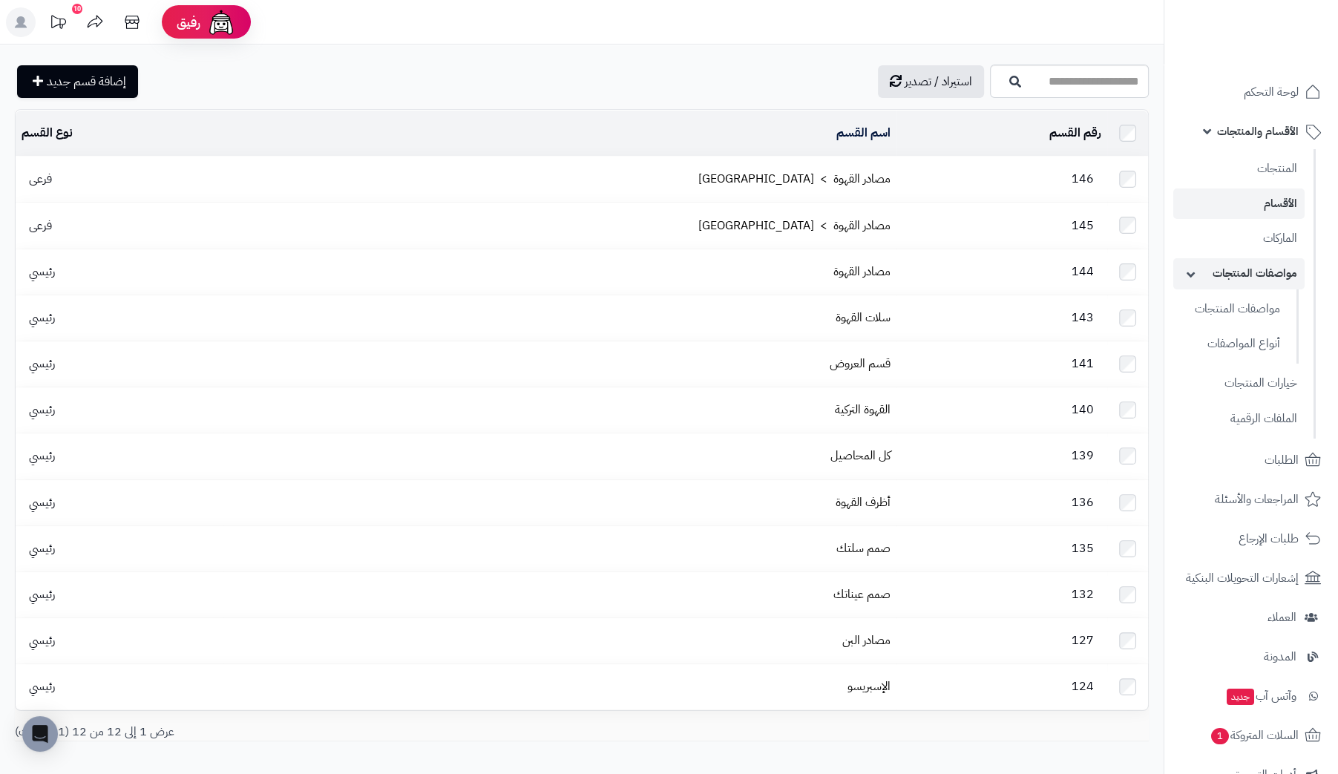
click at [1269, 272] on link "مواصفات المنتجات" at bounding box center [1238, 273] width 131 height 30
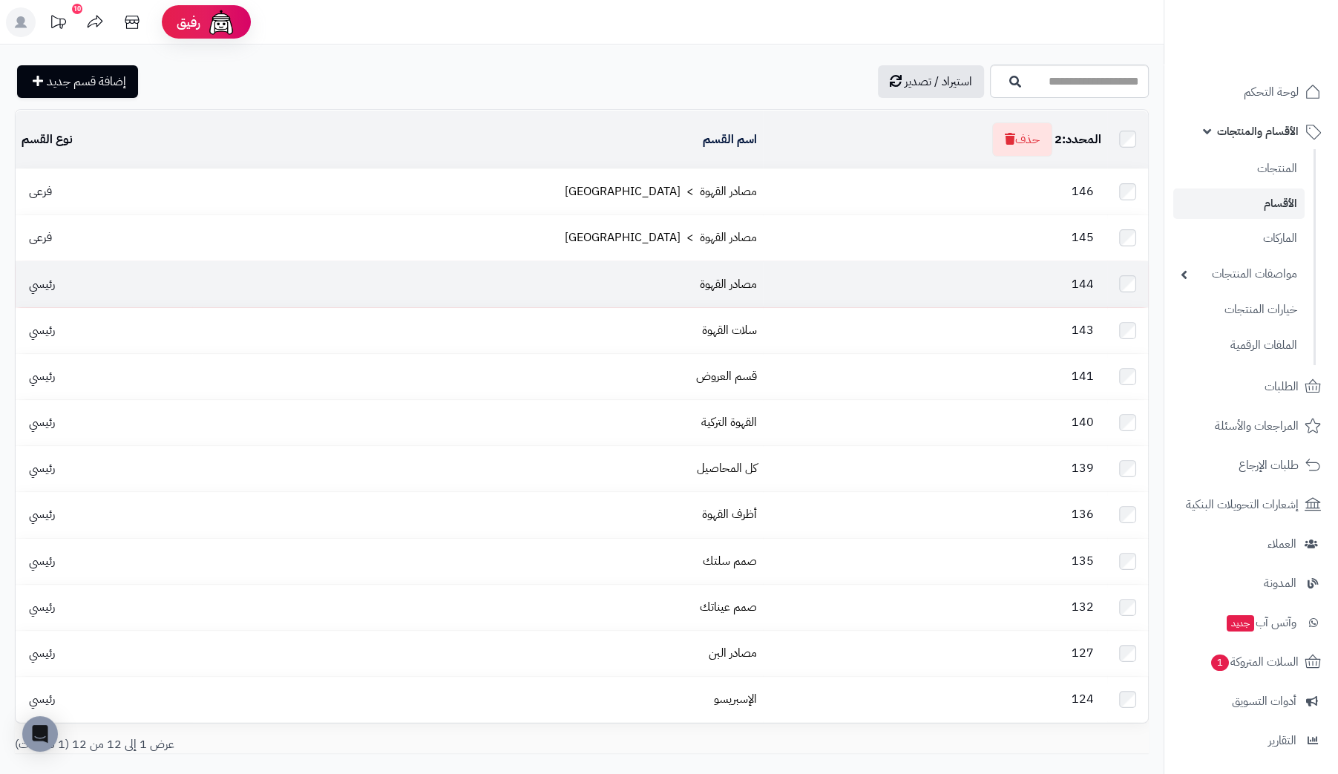
click at [1130, 266] on td at bounding box center [1127, 283] width 41 height 45
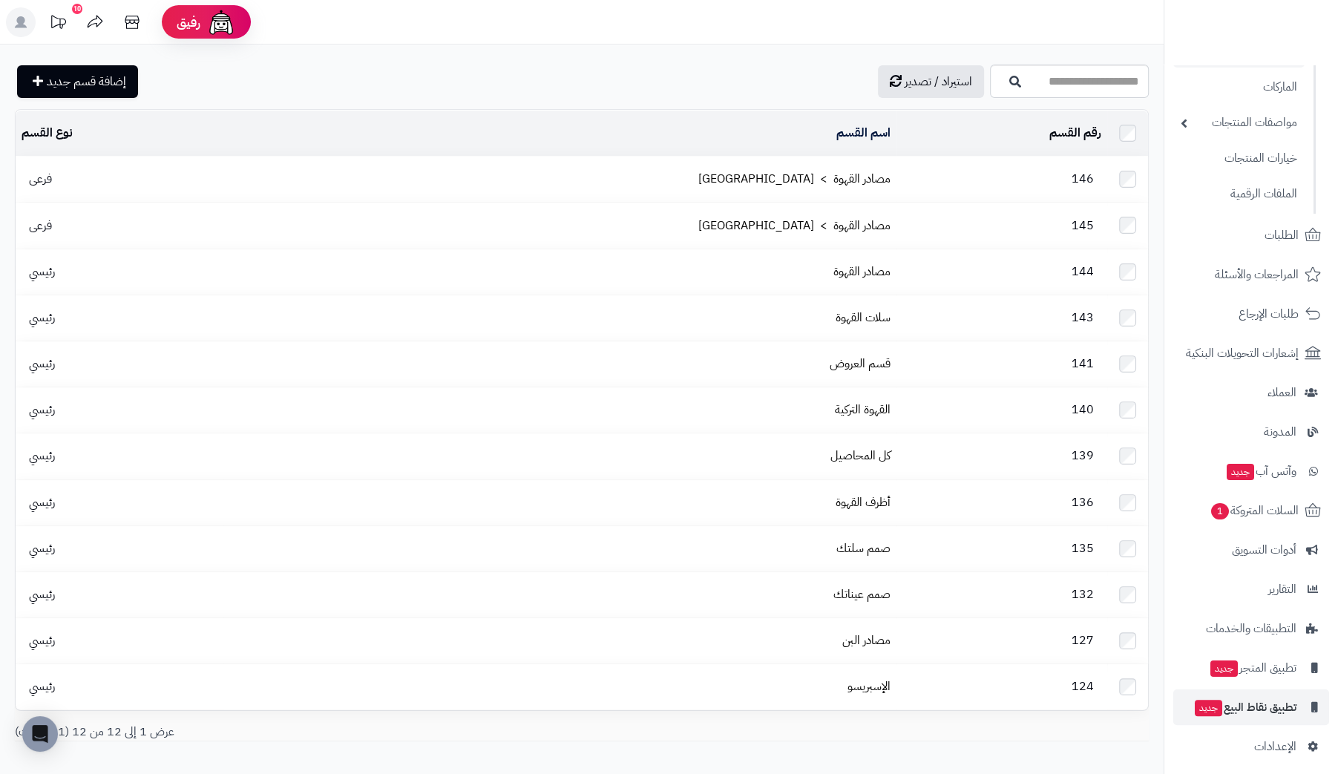
scroll to position [160, 0]
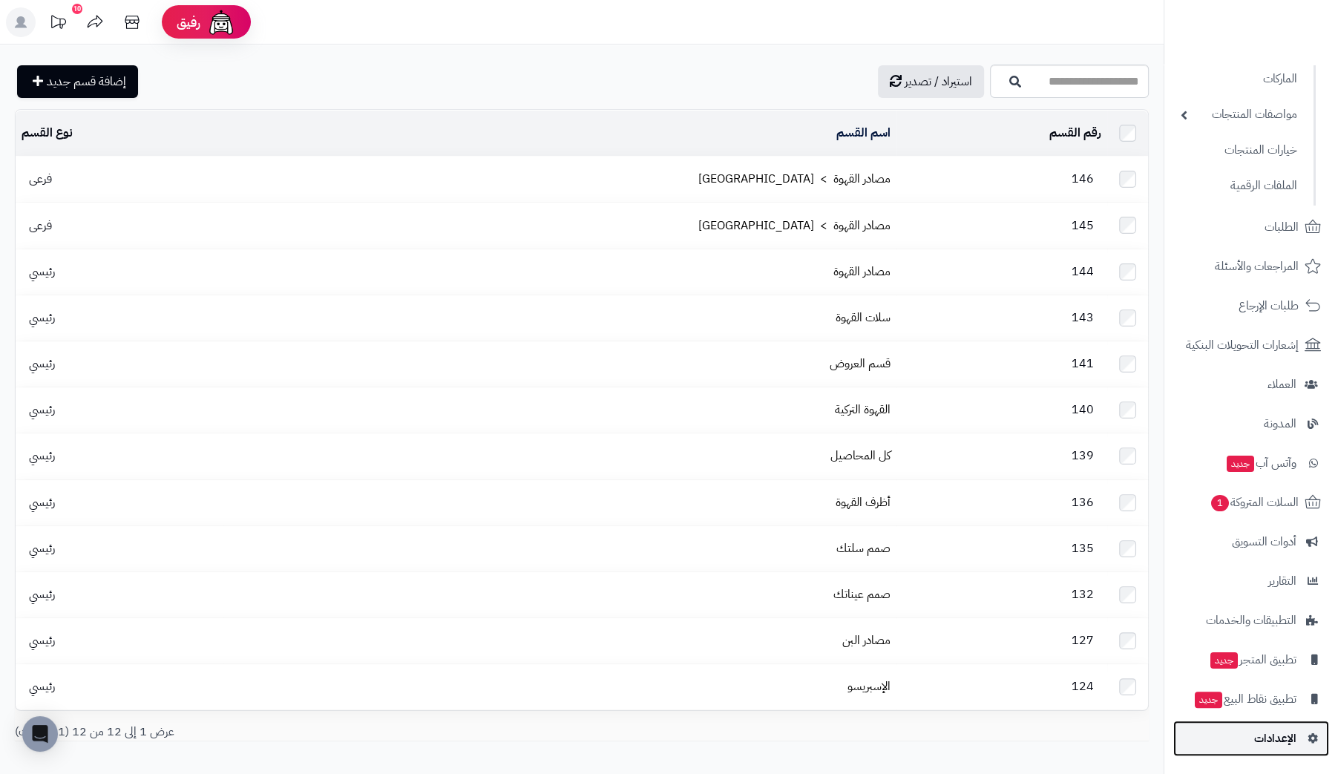
click at [1277, 738] on span "الإعدادات" at bounding box center [1275, 738] width 42 height 21
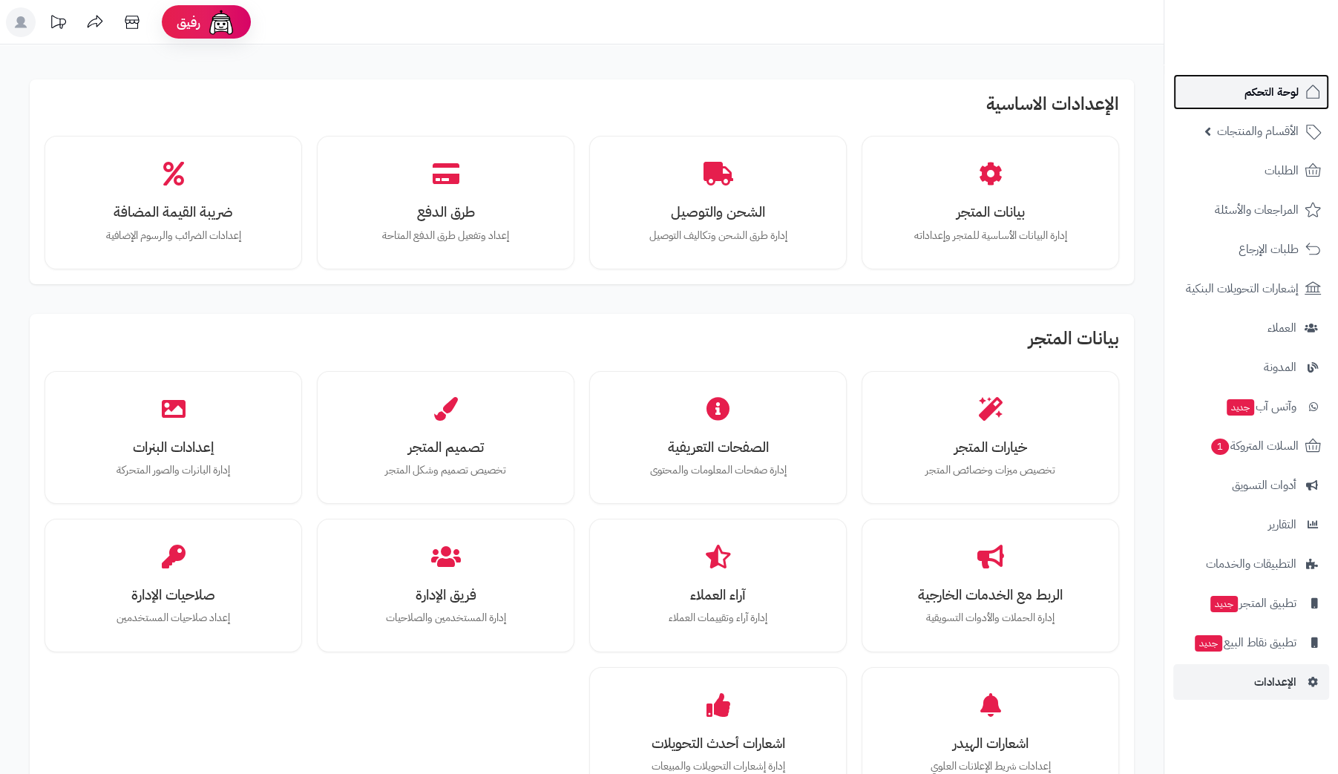
click at [1260, 91] on span "لوحة التحكم" at bounding box center [1271, 92] width 54 height 21
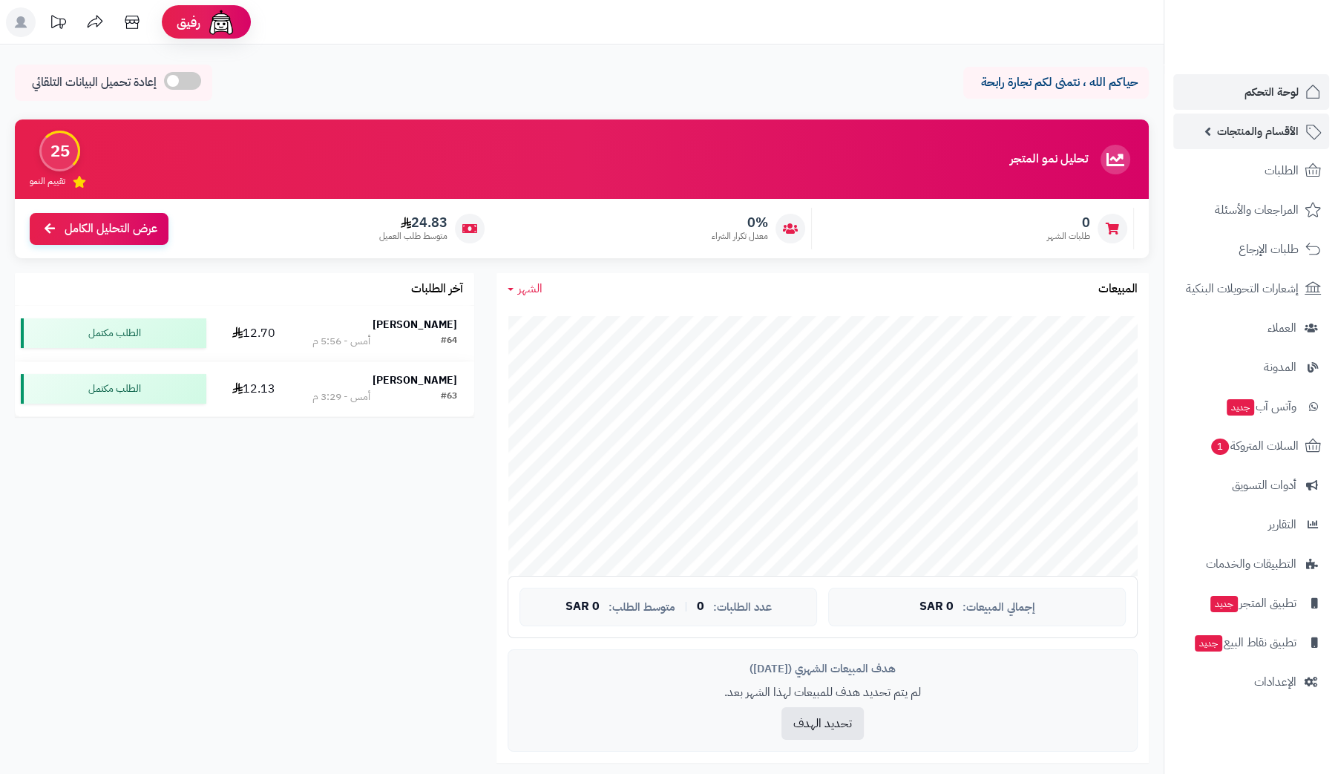
click at [1240, 136] on span "الأقسام والمنتجات" at bounding box center [1258, 131] width 82 height 21
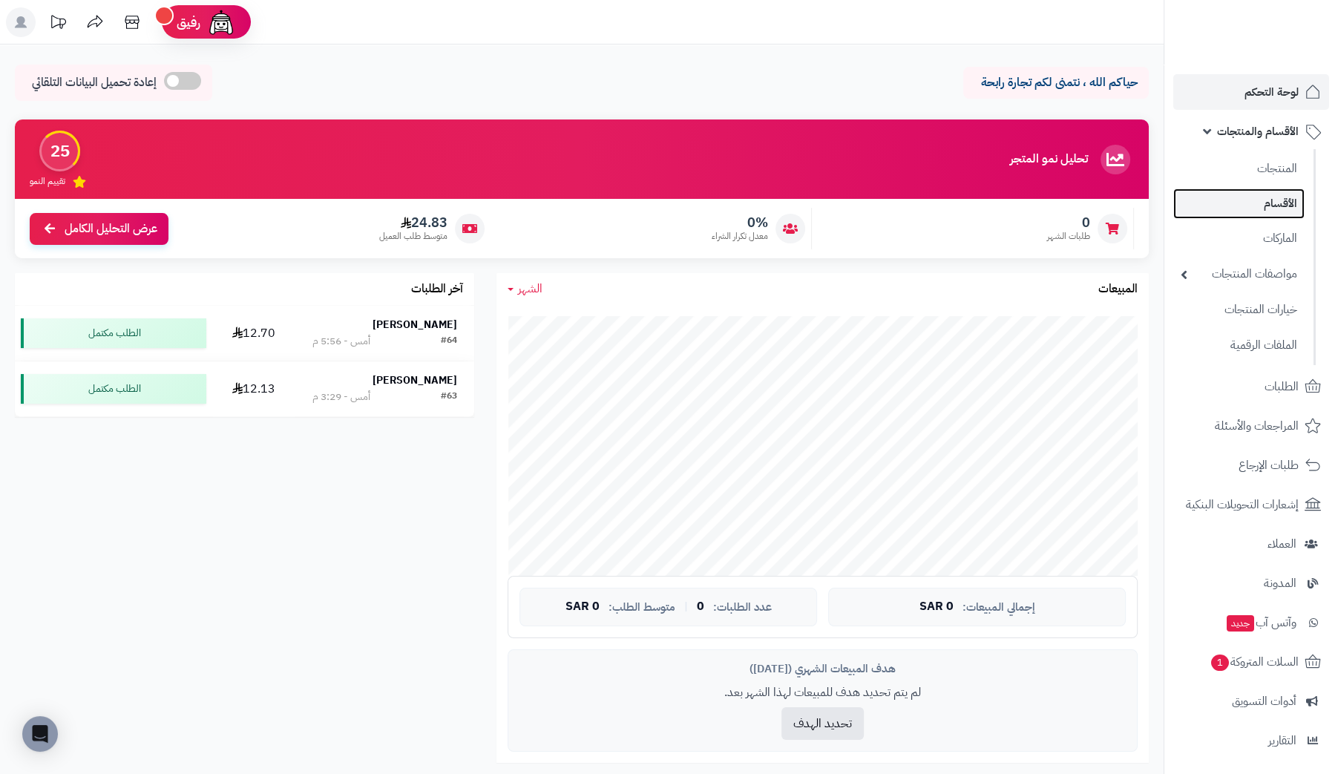
click at [1283, 203] on link "الأقسام" at bounding box center [1238, 203] width 131 height 30
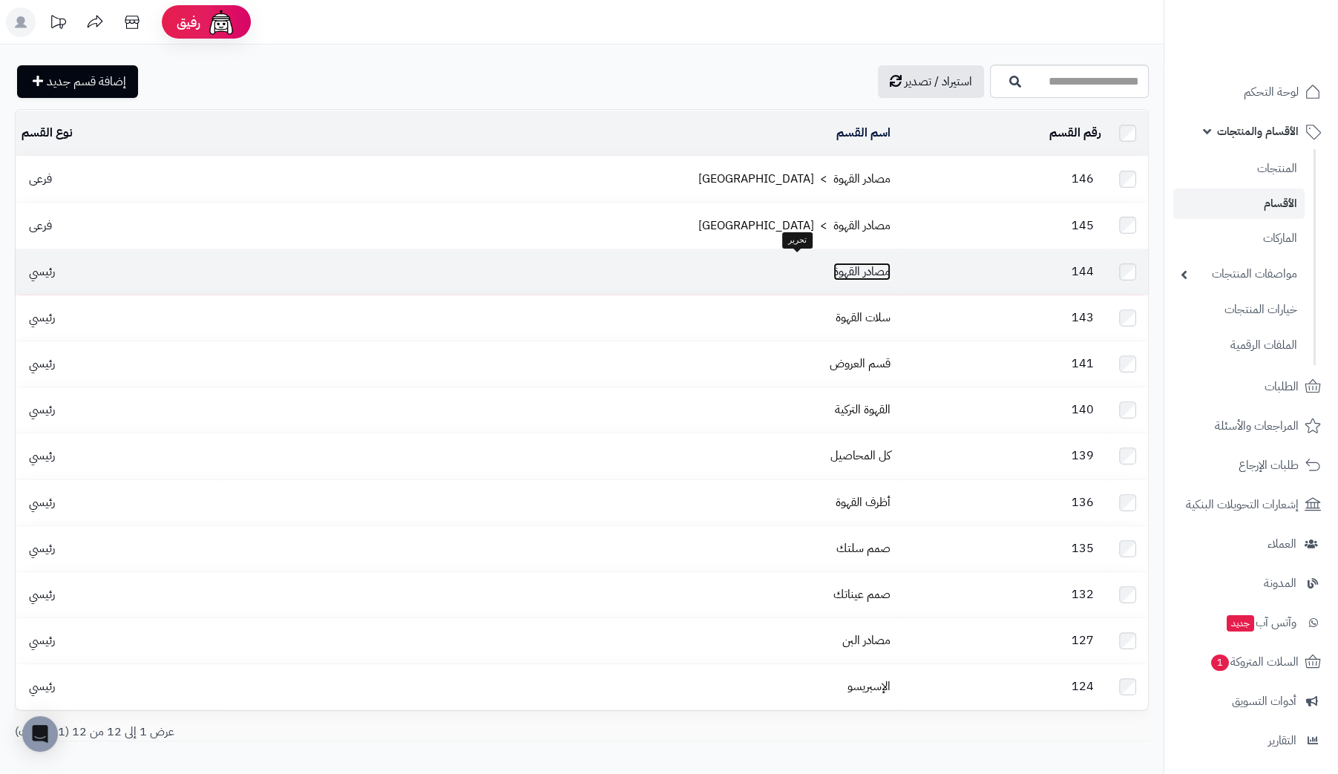
click at [833, 266] on link "مصادر القهوة" at bounding box center [861, 272] width 57 height 18
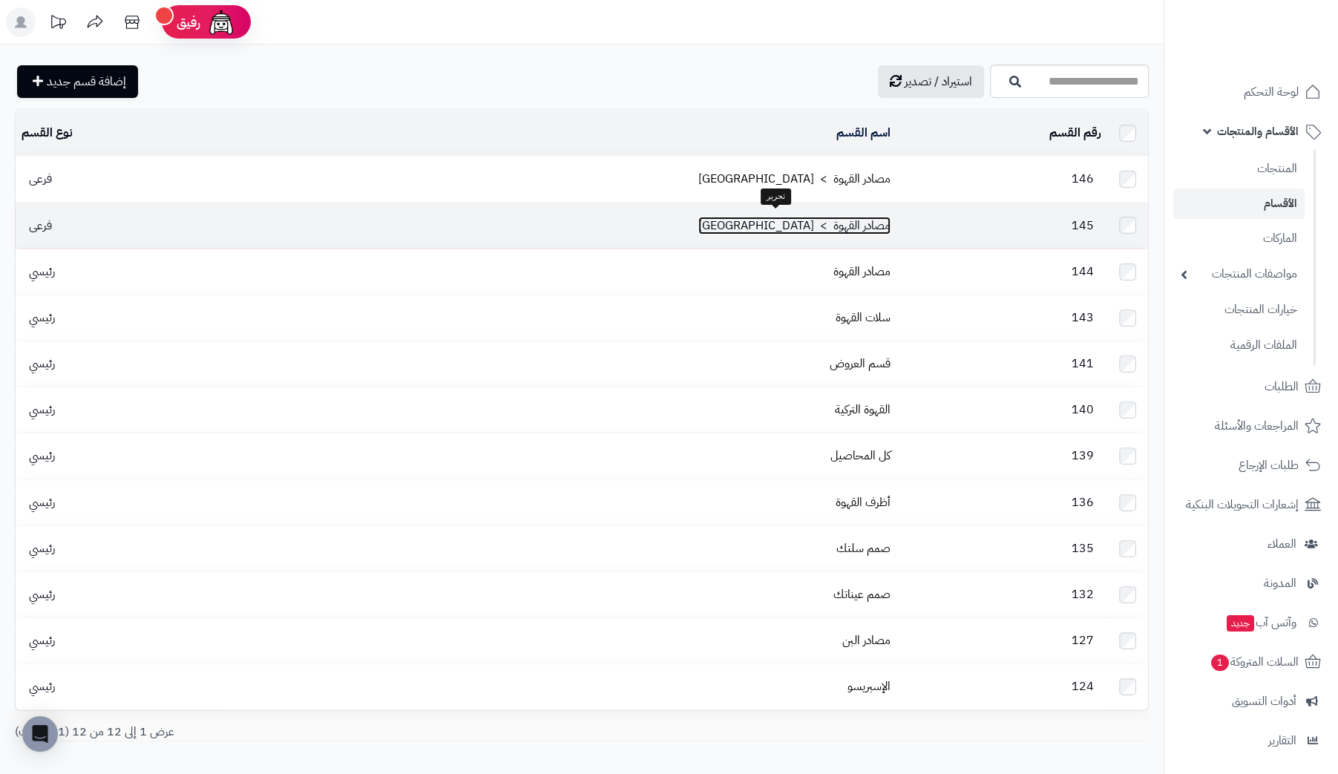
click at [733, 225] on link "مصادر القهوة > [GEOGRAPHIC_DATA]" at bounding box center [794, 226] width 192 height 18
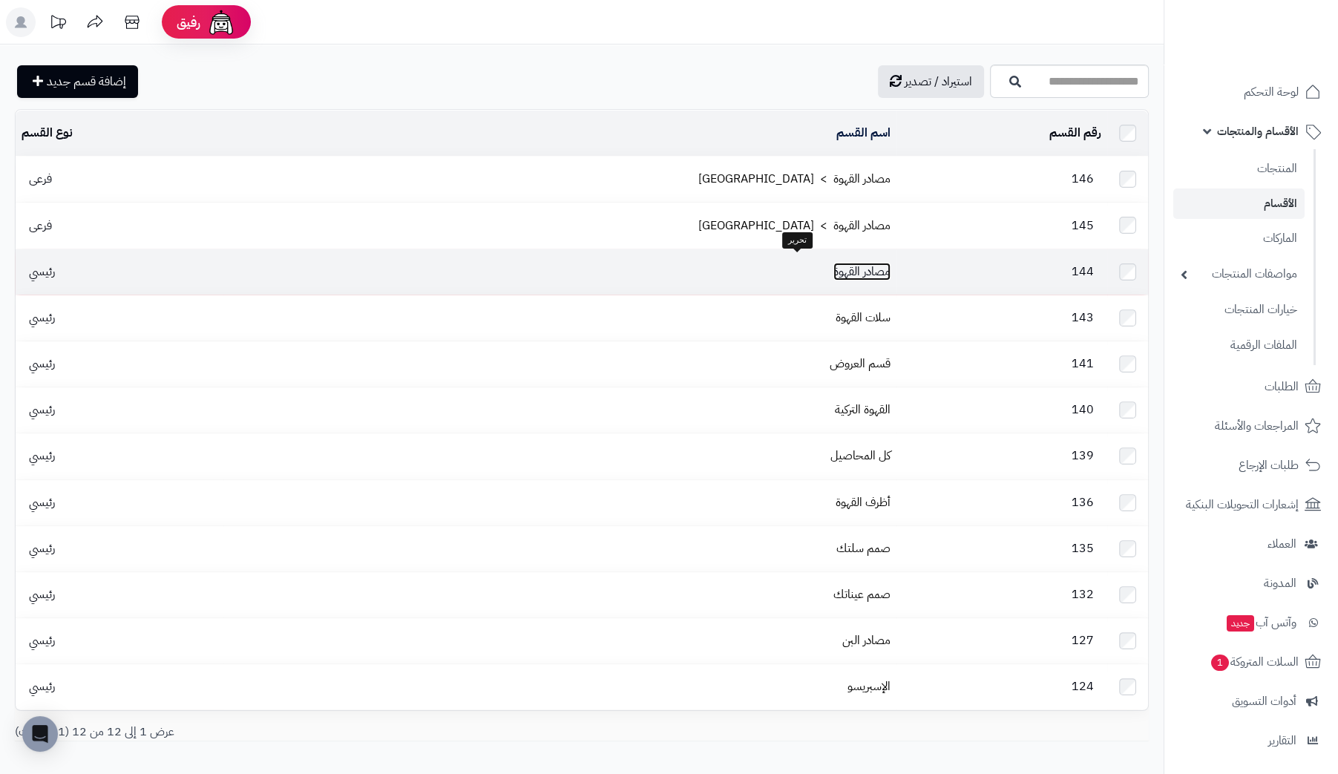
click at [833, 263] on link "مصادر القهوة" at bounding box center [861, 272] width 57 height 18
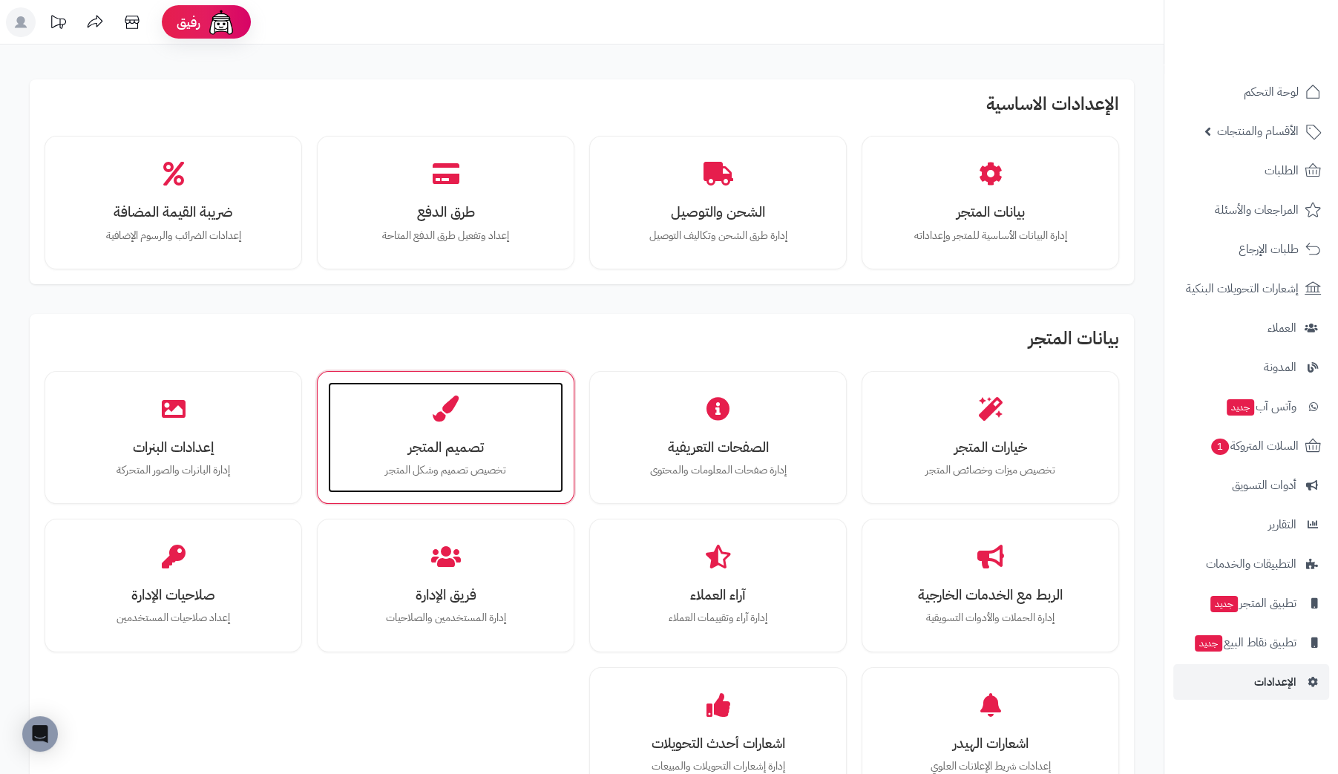
click at [424, 439] on h3 "تصميم المتجر" at bounding box center [446, 447] width 206 height 16
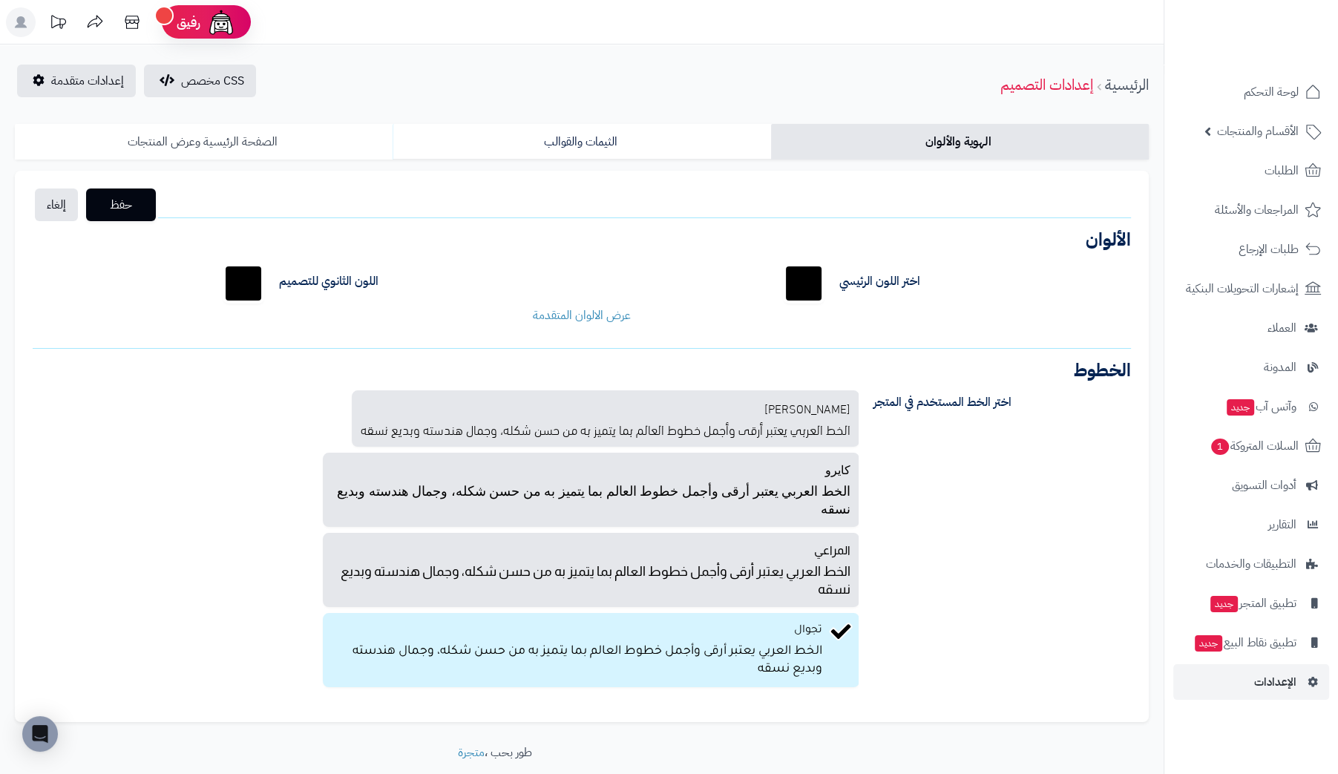
click at [223, 131] on link "الصفحة الرئيسية وعرض المنتجات" at bounding box center [204, 142] width 378 height 36
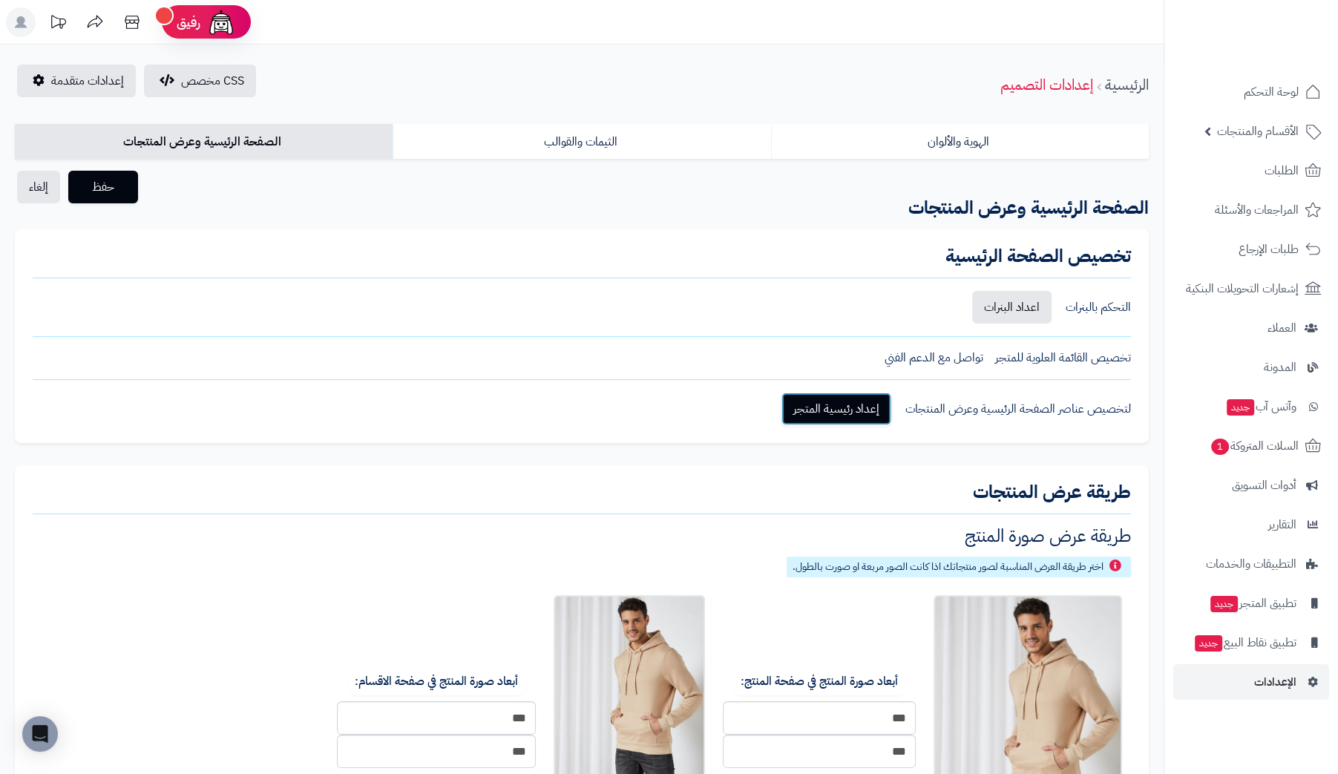
click at [817, 398] on link "إعداد رئيسية المتجر" at bounding box center [836, 409] width 110 height 33
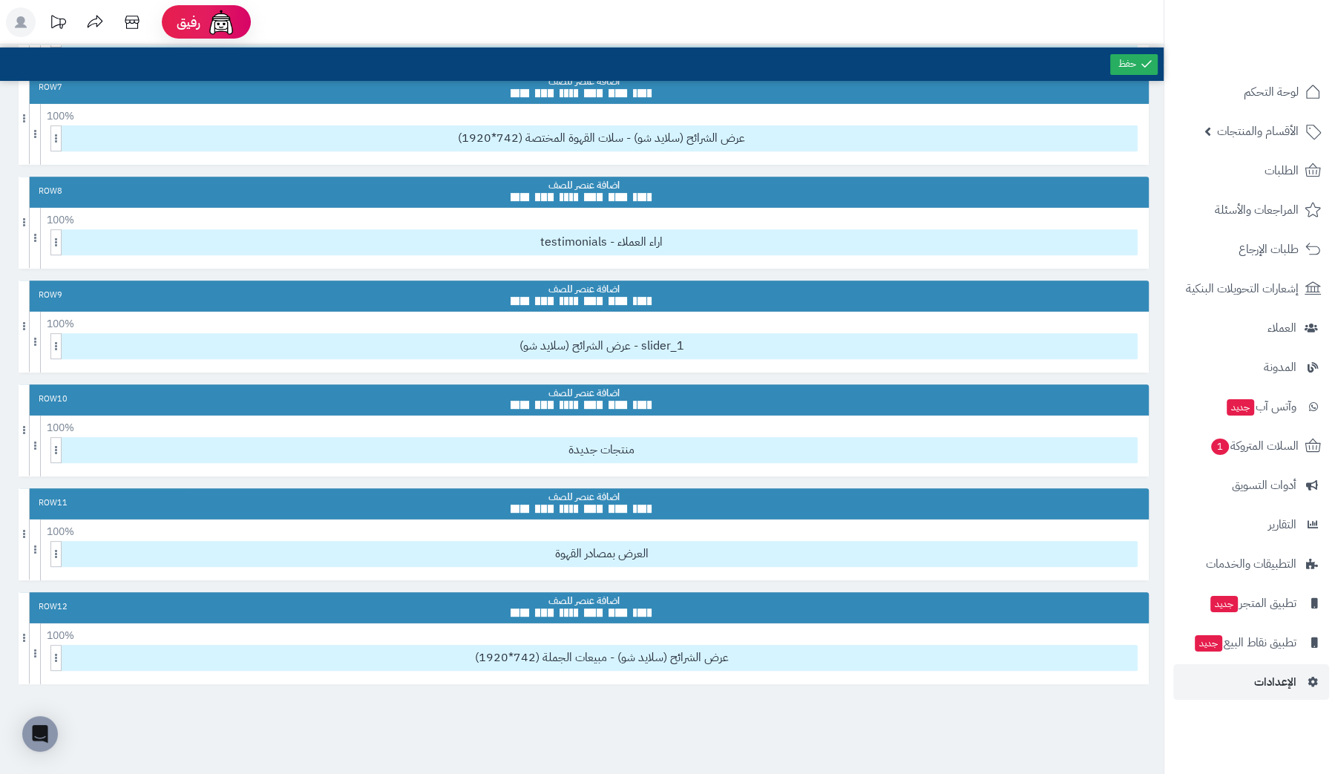
scroll to position [689, 0]
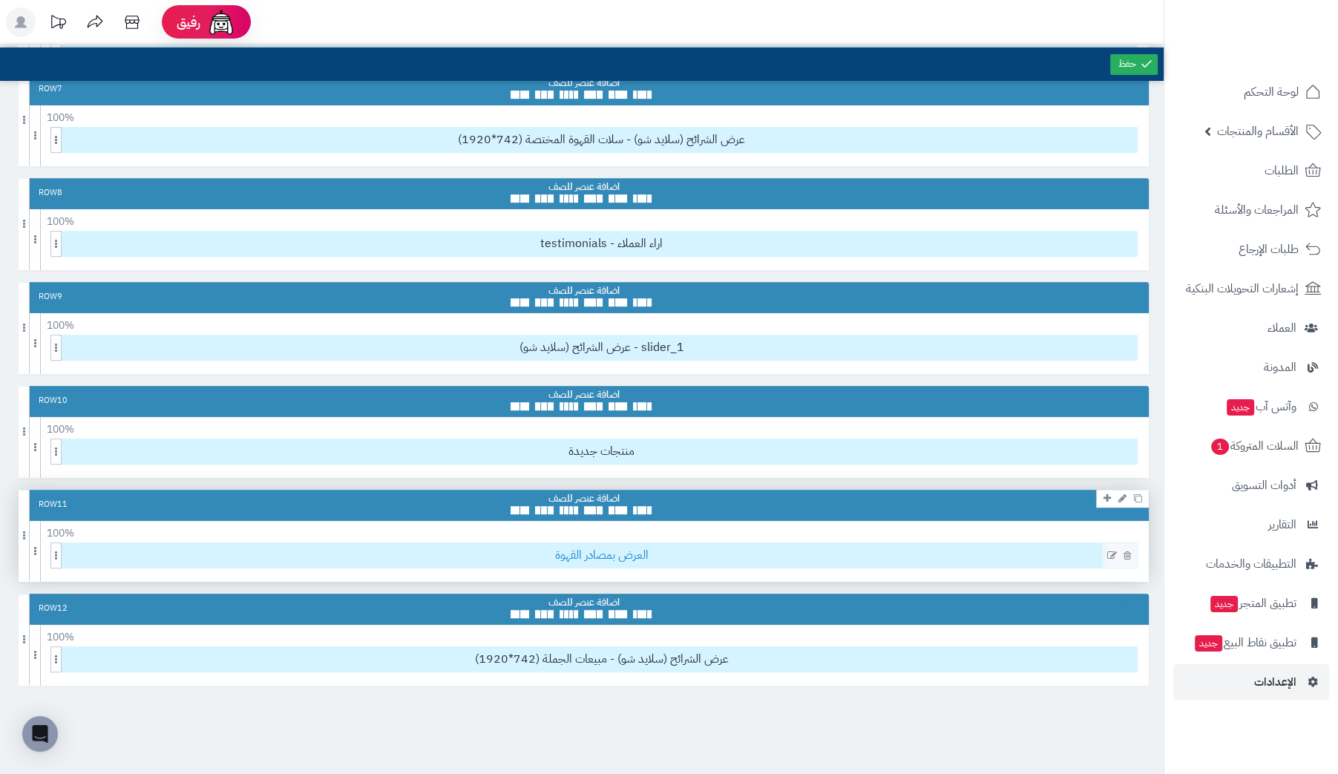
click at [681, 545] on span "العرض بمصادر القهوة" at bounding box center [601, 555] width 1071 height 24
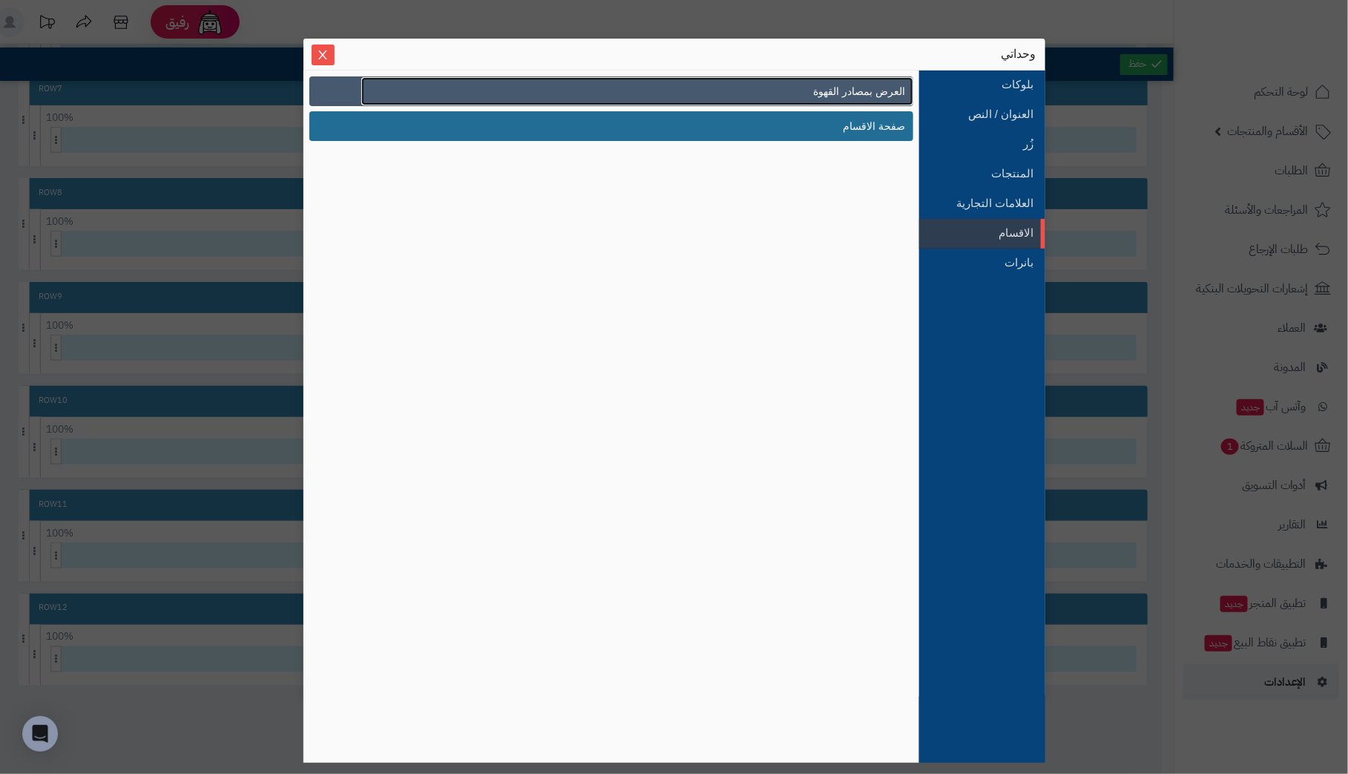
click at [873, 91] on span "العرض بمصادر القهوة" at bounding box center [860, 92] width 92 height 16
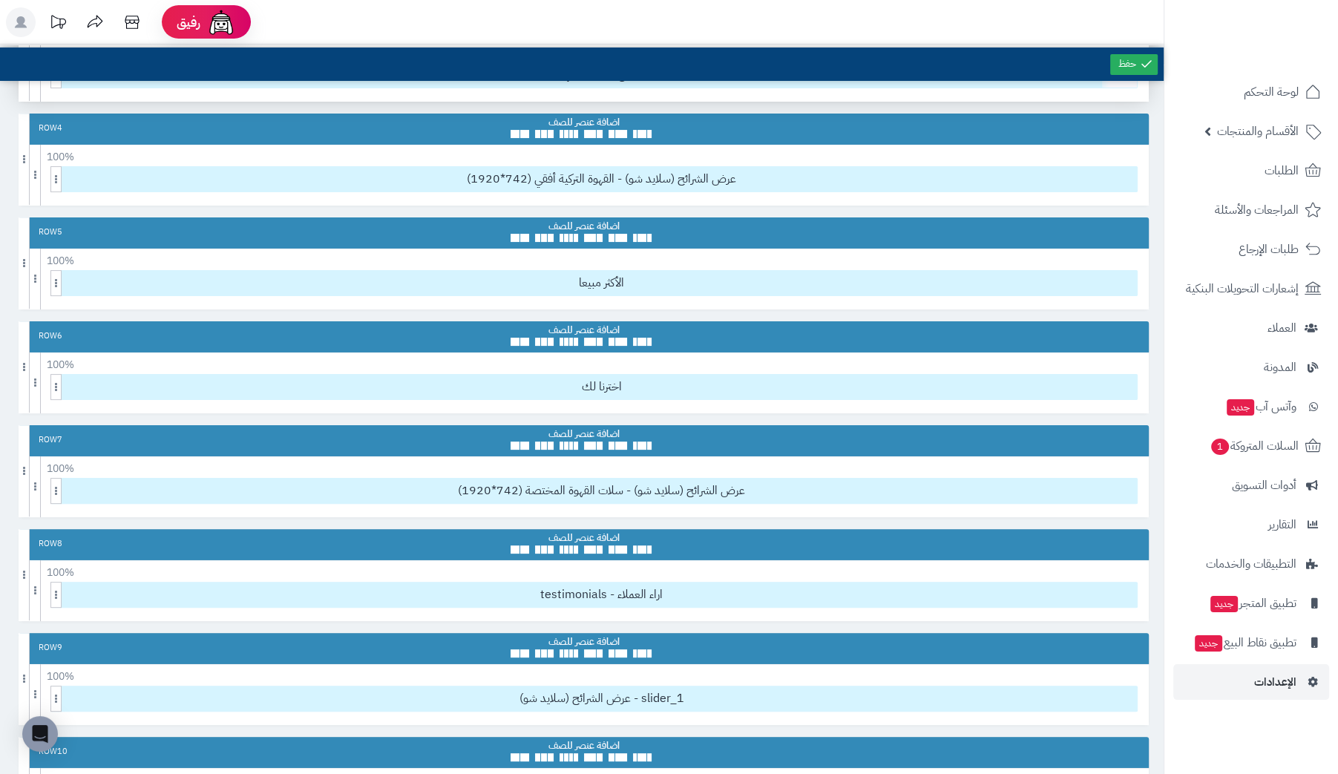
scroll to position [318, 0]
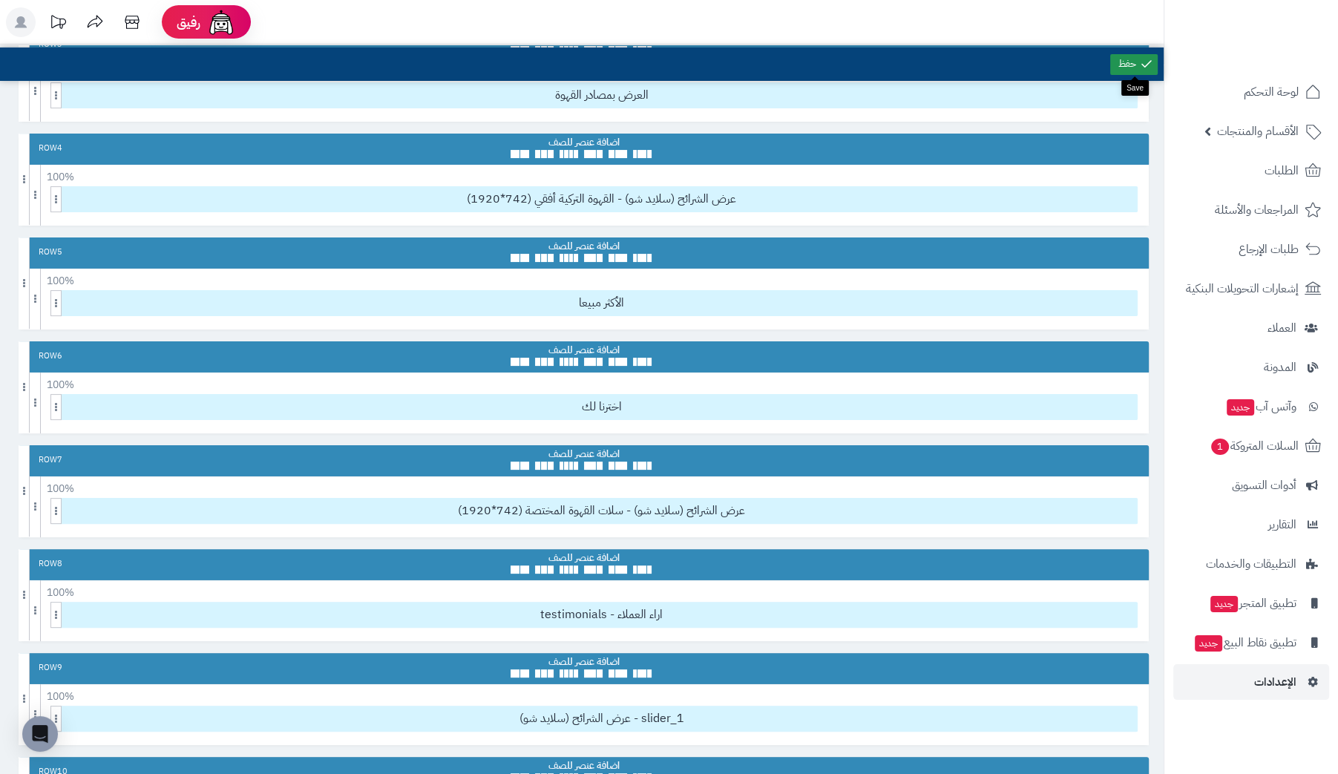
click at [1124, 68] on link at bounding box center [1133, 64] width 47 height 21
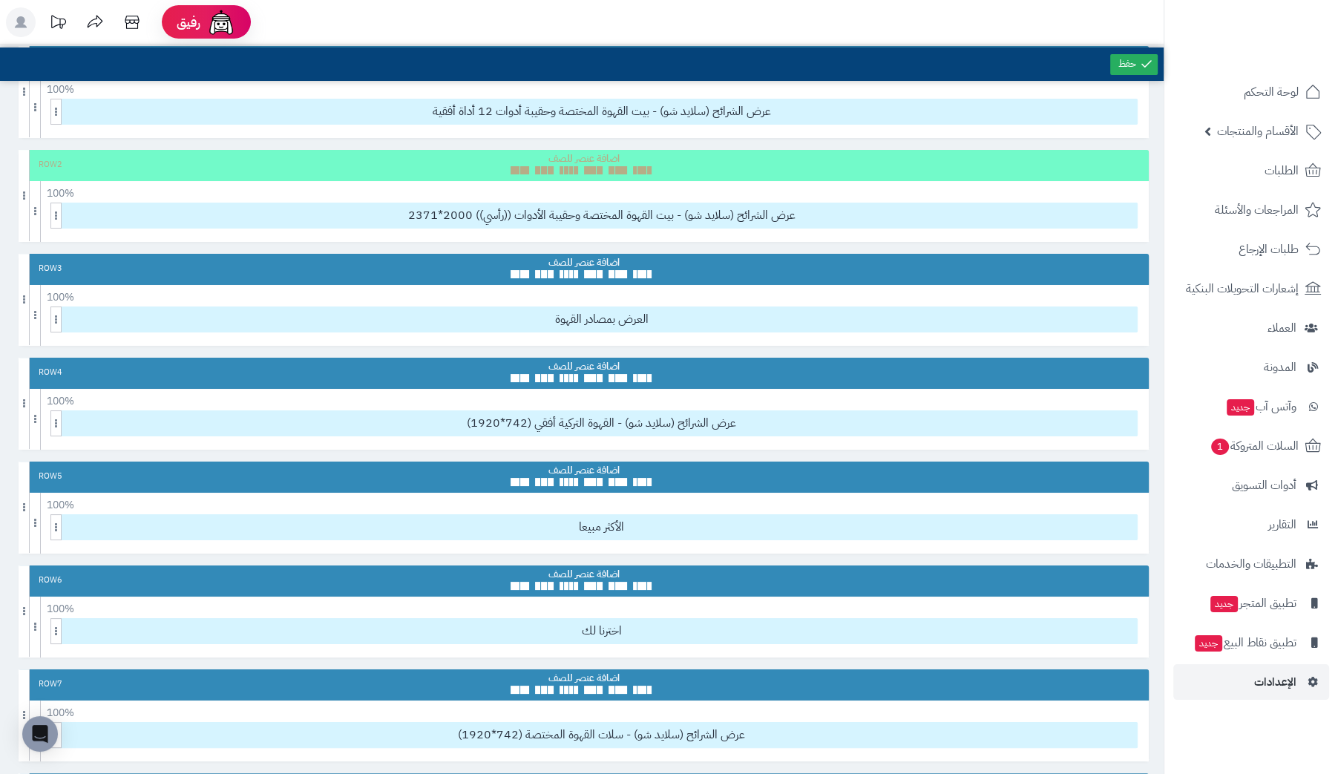
scroll to position [0, 0]
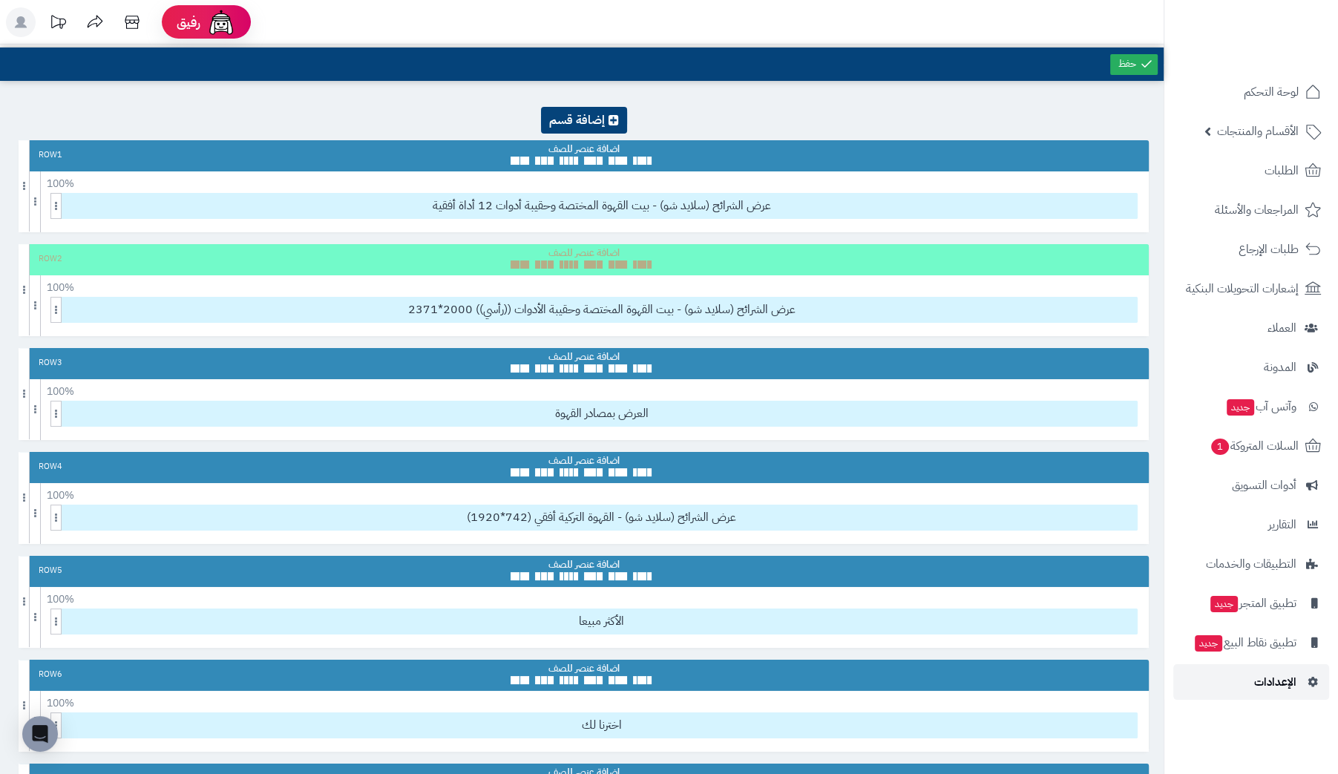
click at [1270, 686] on span "الإعدادات" at bounding box center [1275, 681] width 42 height 21
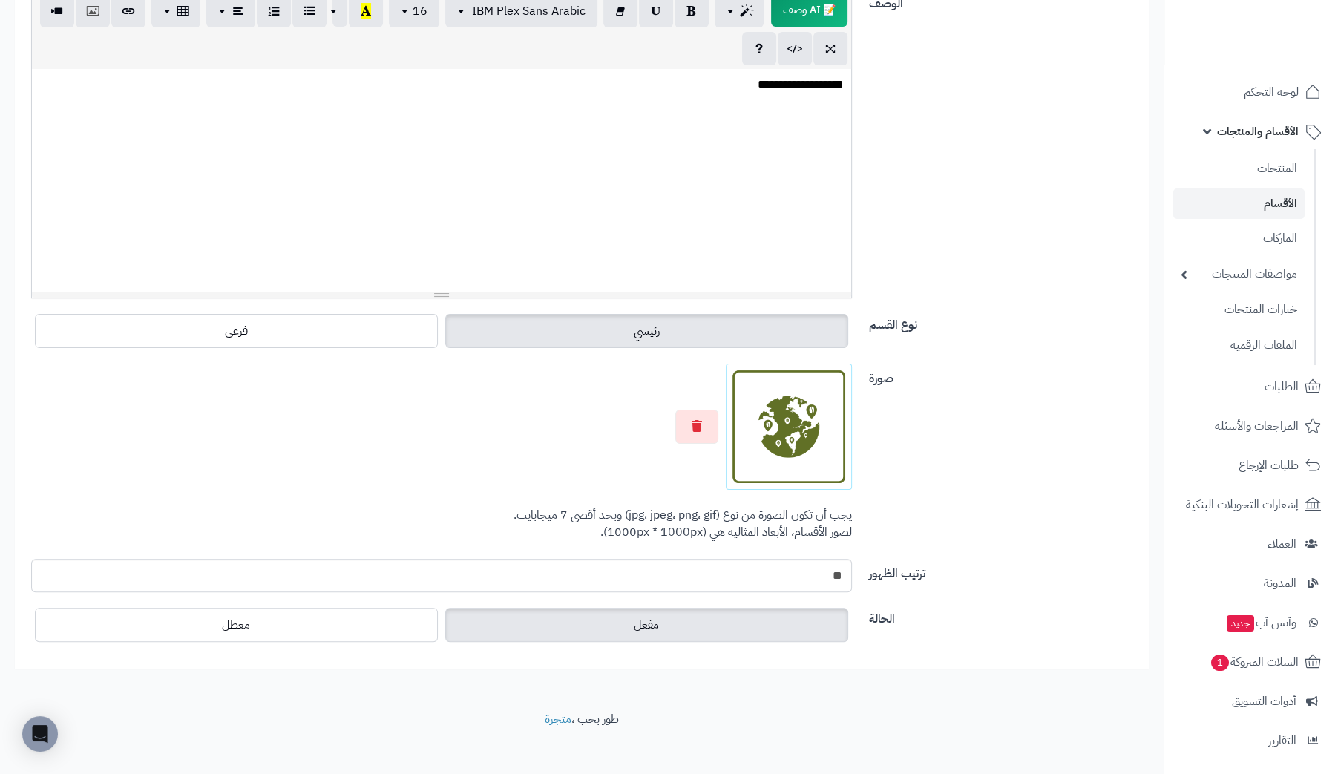
scroll to position [321, 0]
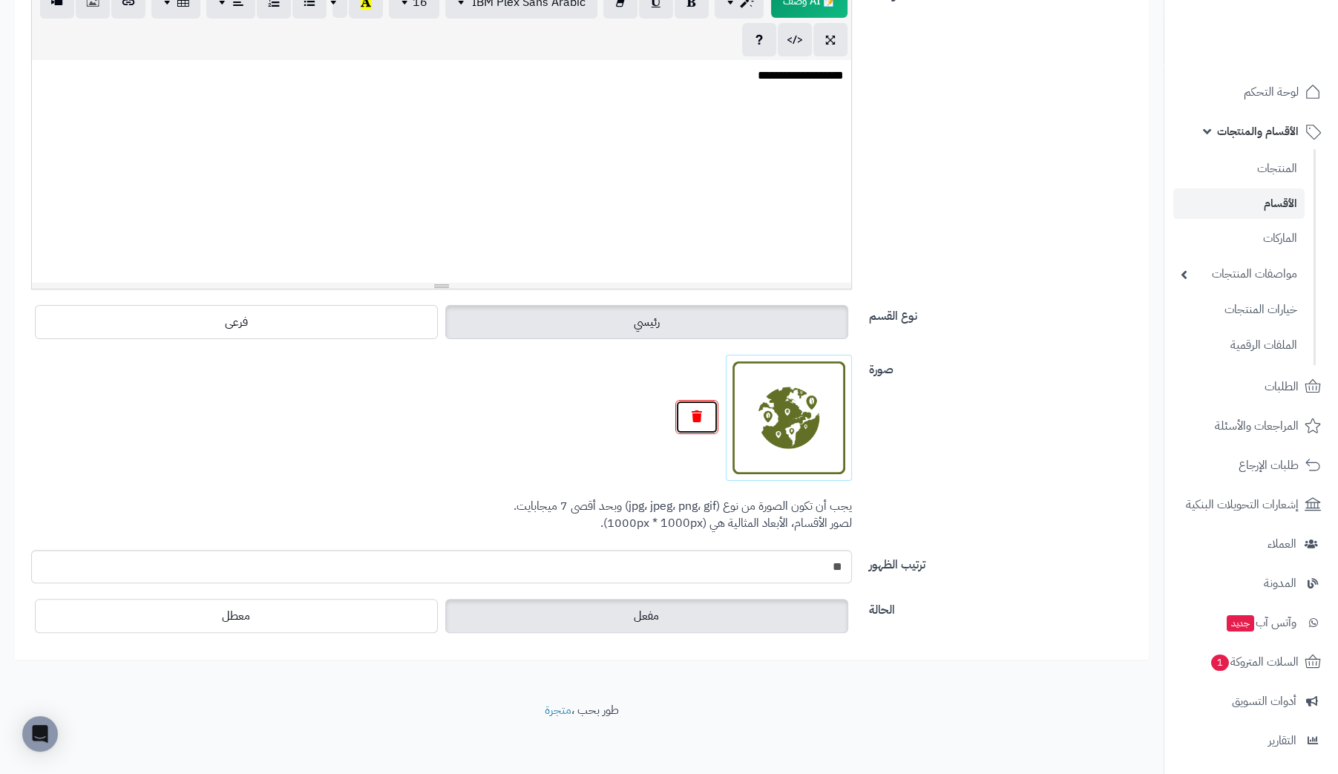
click at [699, 420] on icon "button" at bounding box center [697, 416] width 10 height 12
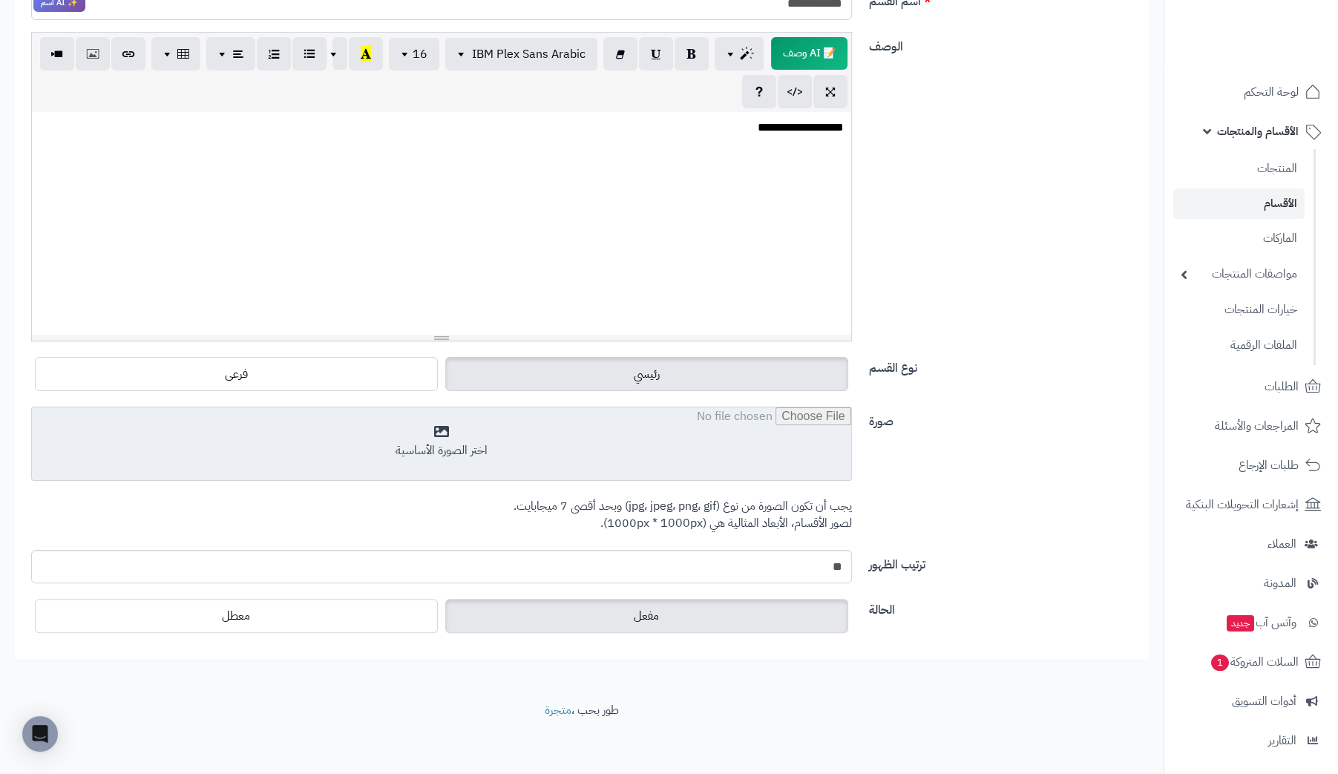
click at [483, 437] on input "file" at bounding box center [441, 444] width 819 height 74
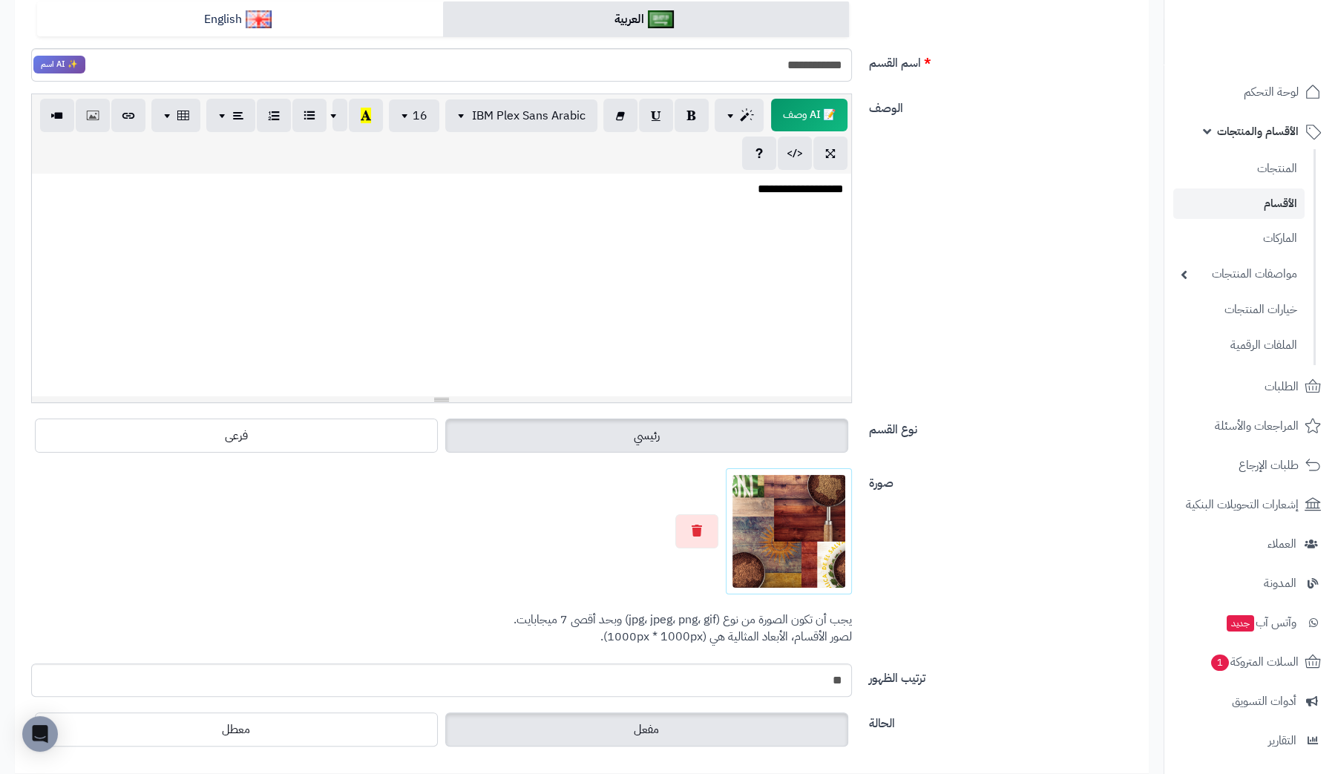
scroll to position [0, 0]
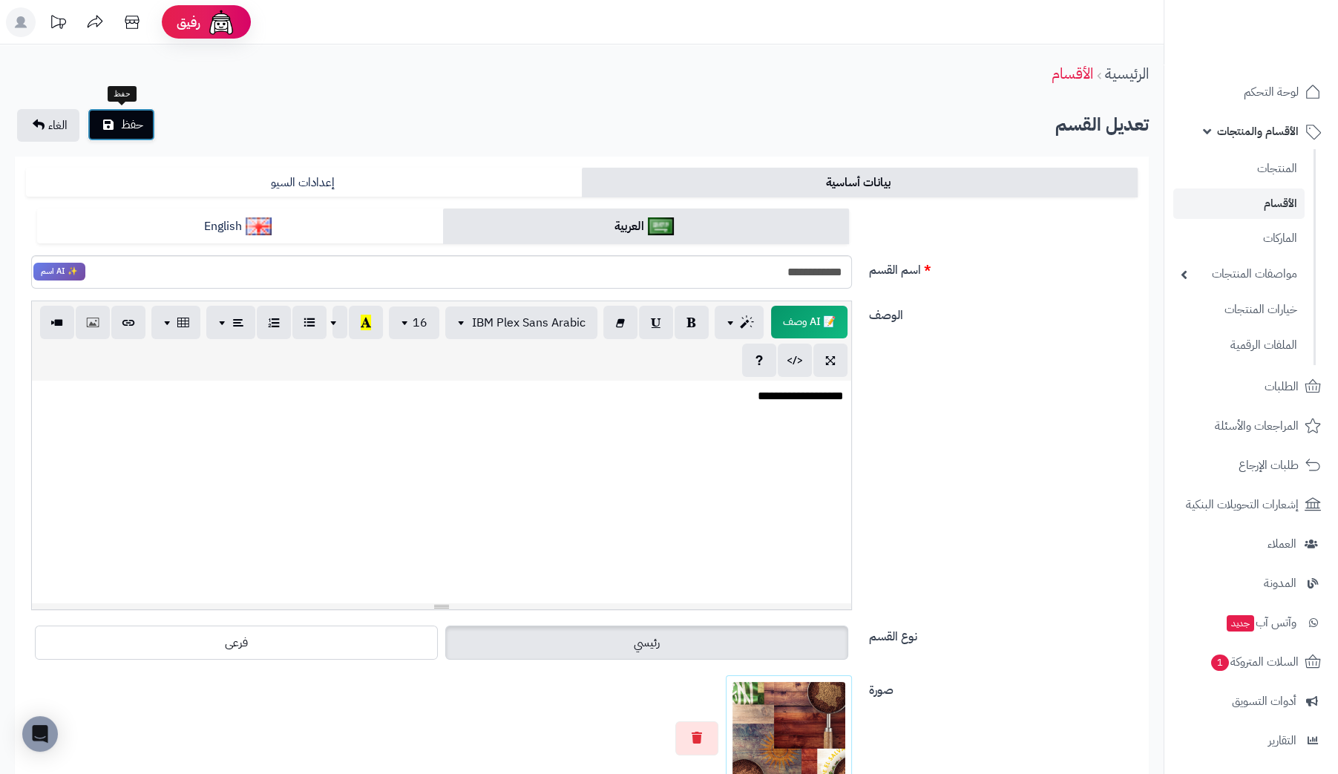
click at [131, 127] on span "حفظ" at bounding box center [132, 125] width 22 height 18
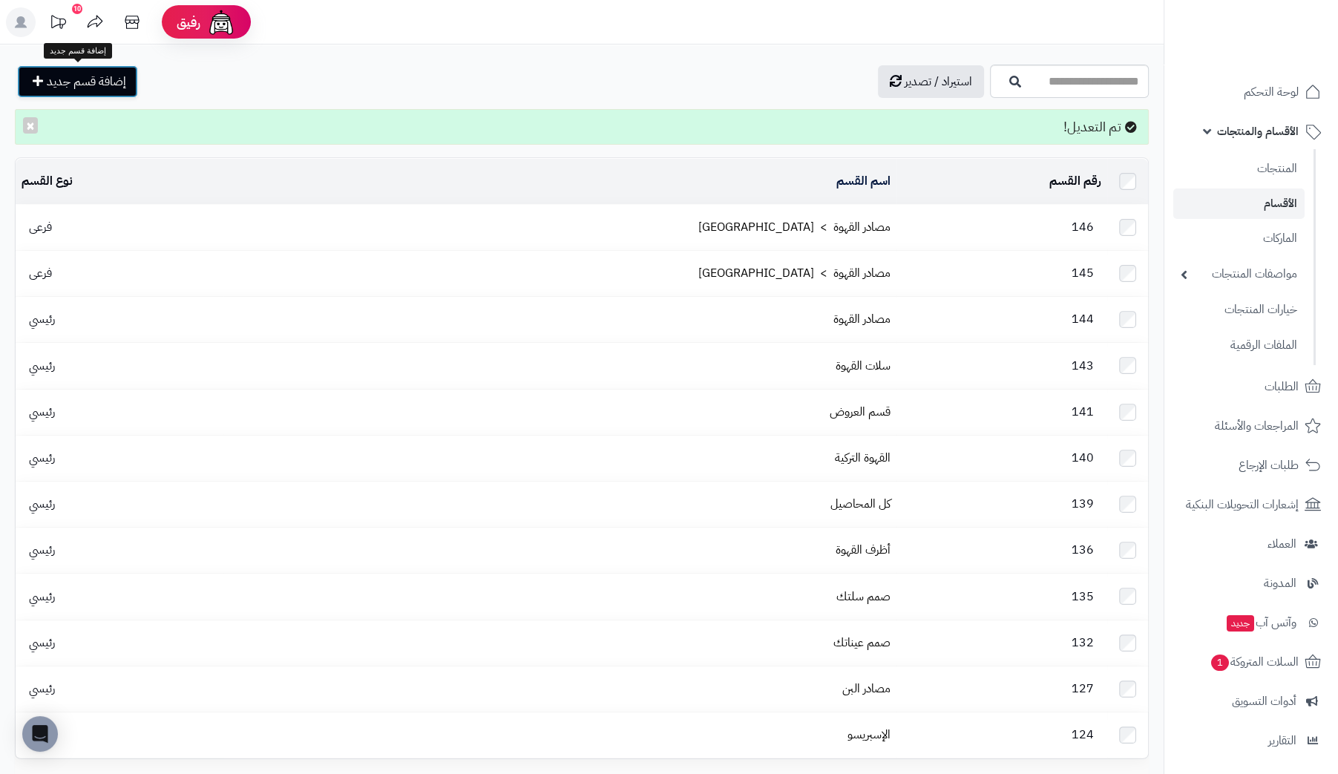
click at [123, 85] on span "إضافة قسم جديد" at bounding box center [86, 82] width 79 height 18
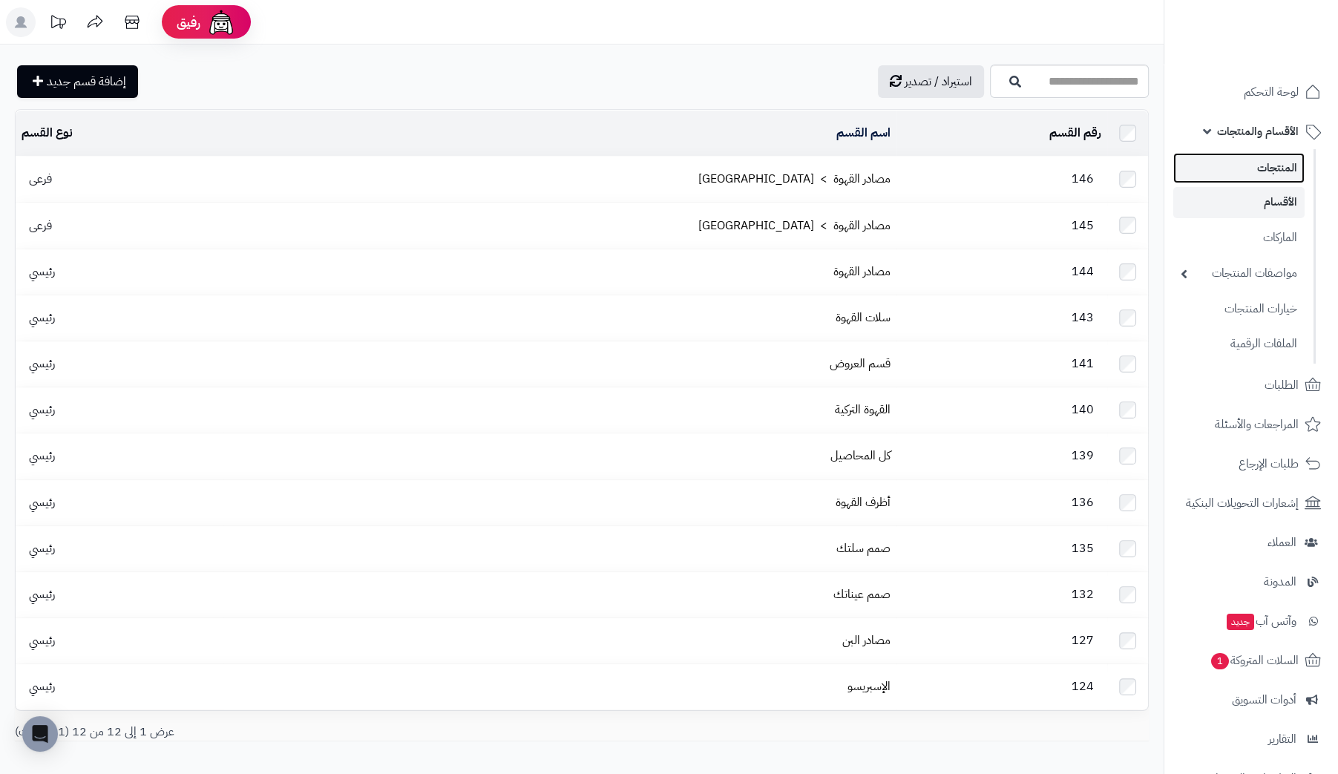
click at [1272, 169] on link "المنتجات" at bounding box center [1238, 168] width 131 height 30
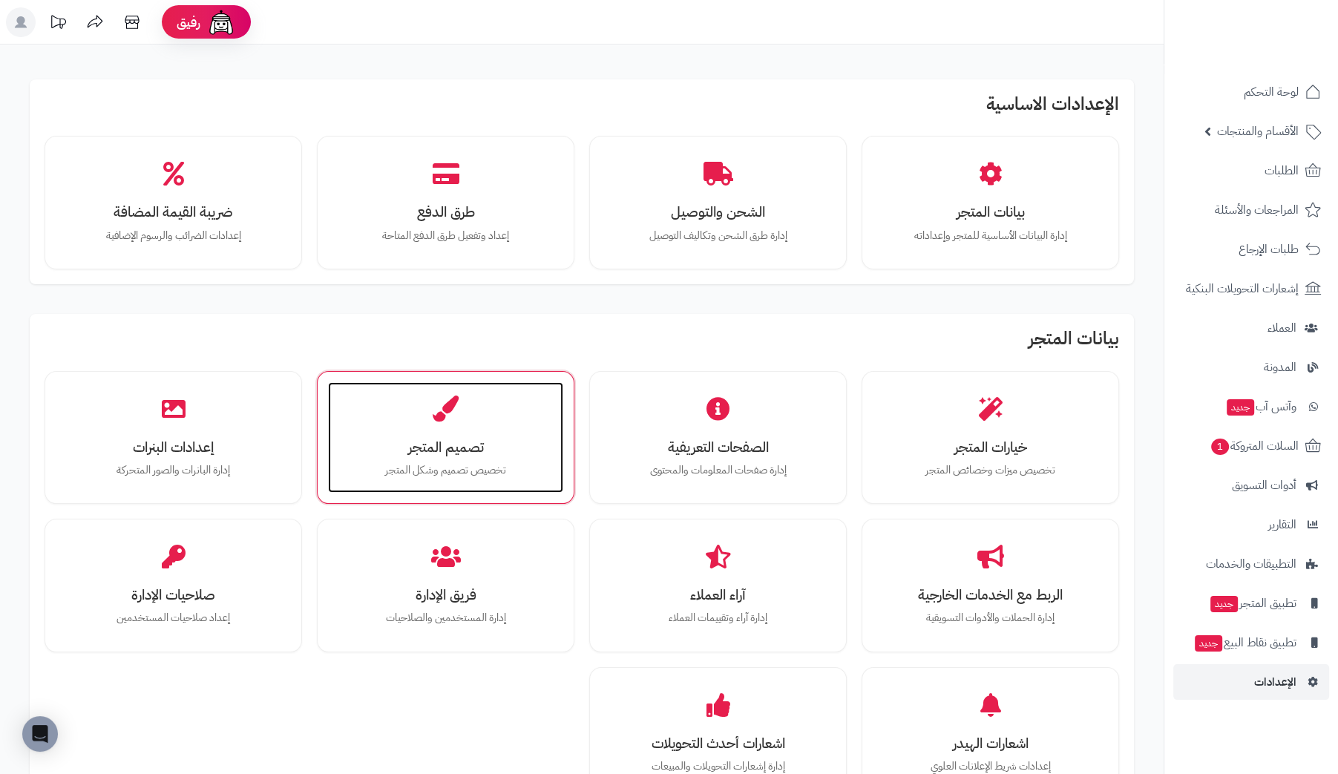
click at [450, 427] on div "تصميم المتجر تخصيص تصميم وشكل المتجر" at bounding box center [445, 437] width 235 height 111
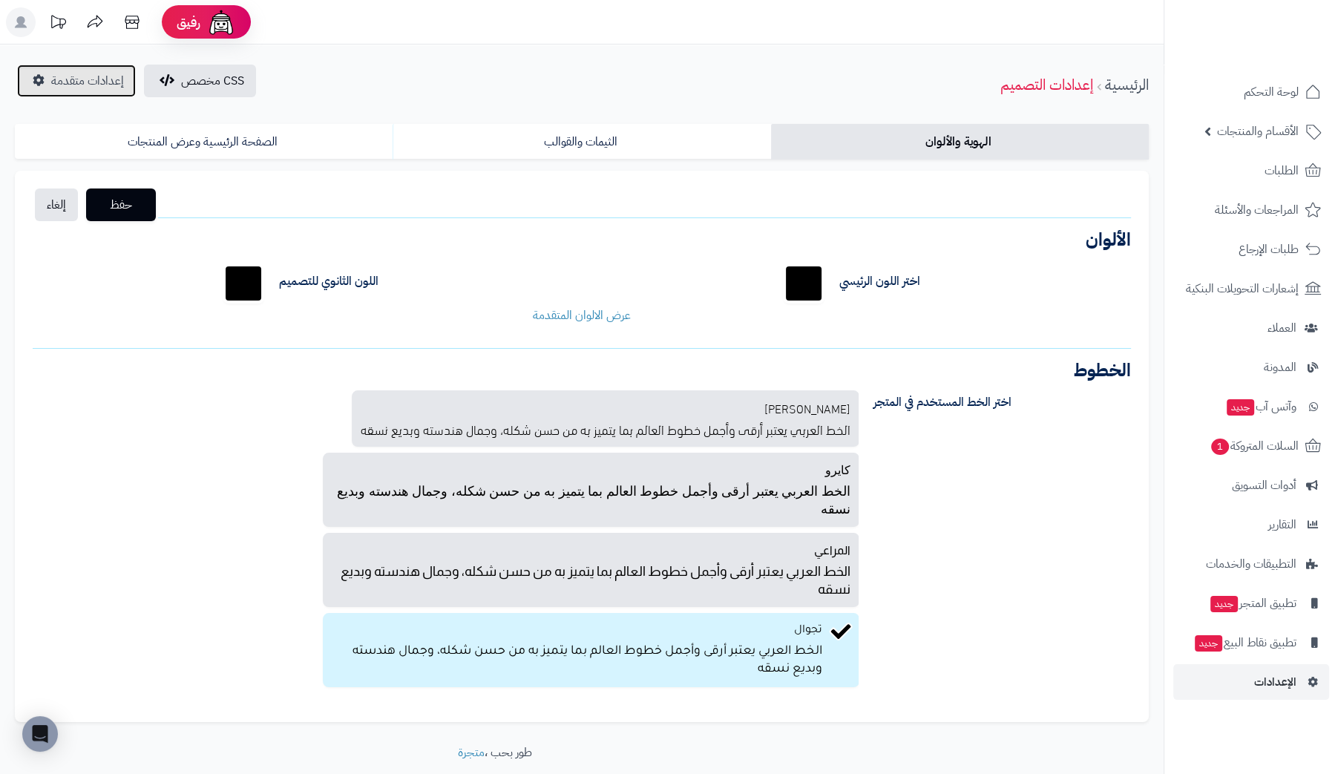
click at [85, 76] on span "إعدادات متقدمة" at bounding box center [87, 81] width 73 height 18
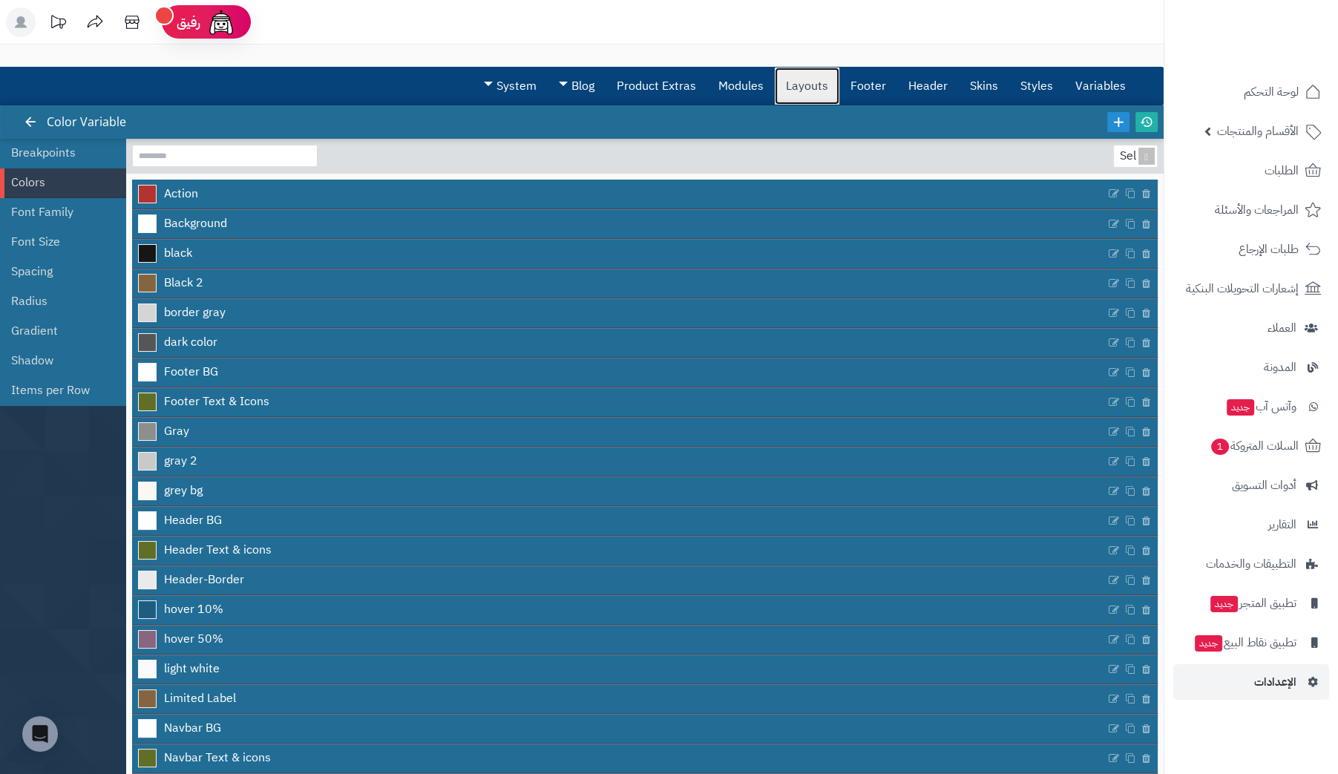
click at [817, 86] on link "Layouts" at bounding box center [807, 86] width 65 height 37
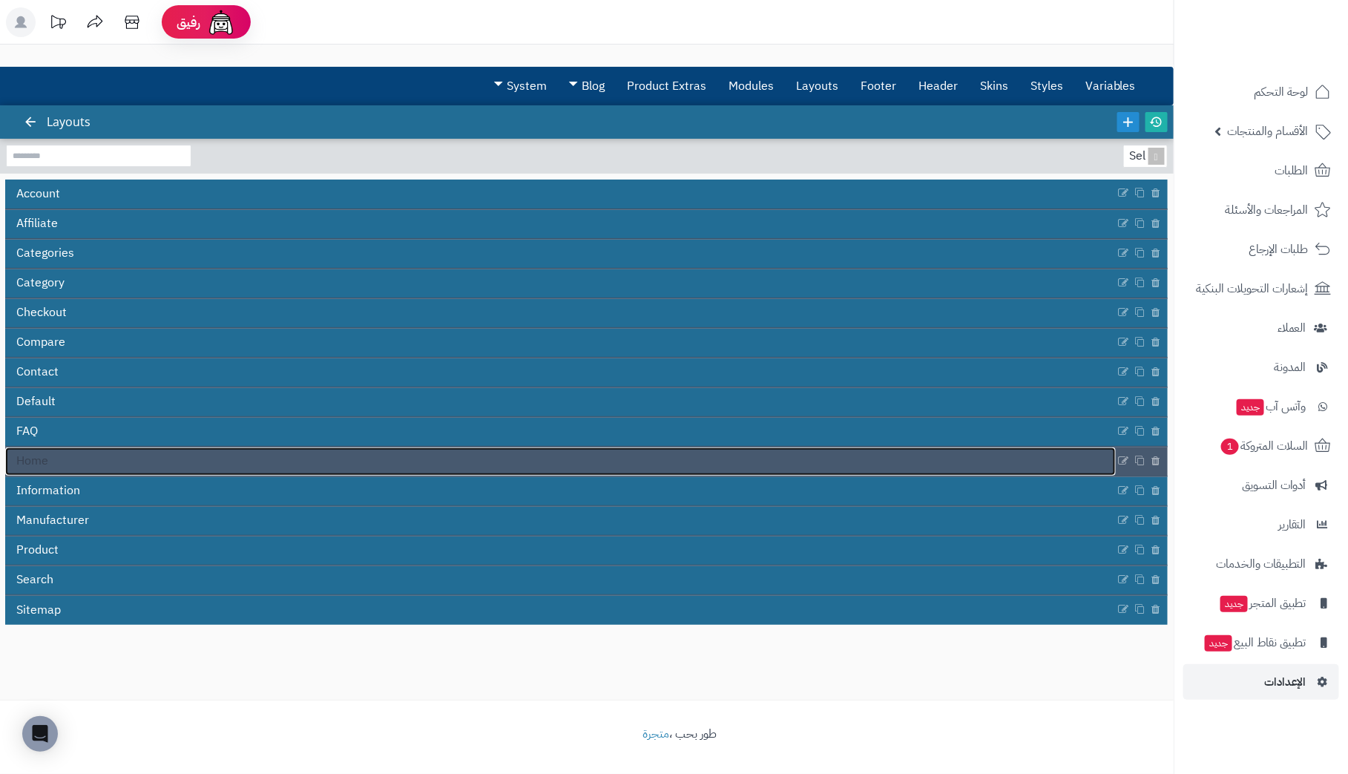
click at [58, 456] on link "Home" at bounding box center [560, 461] width 1111 height 28
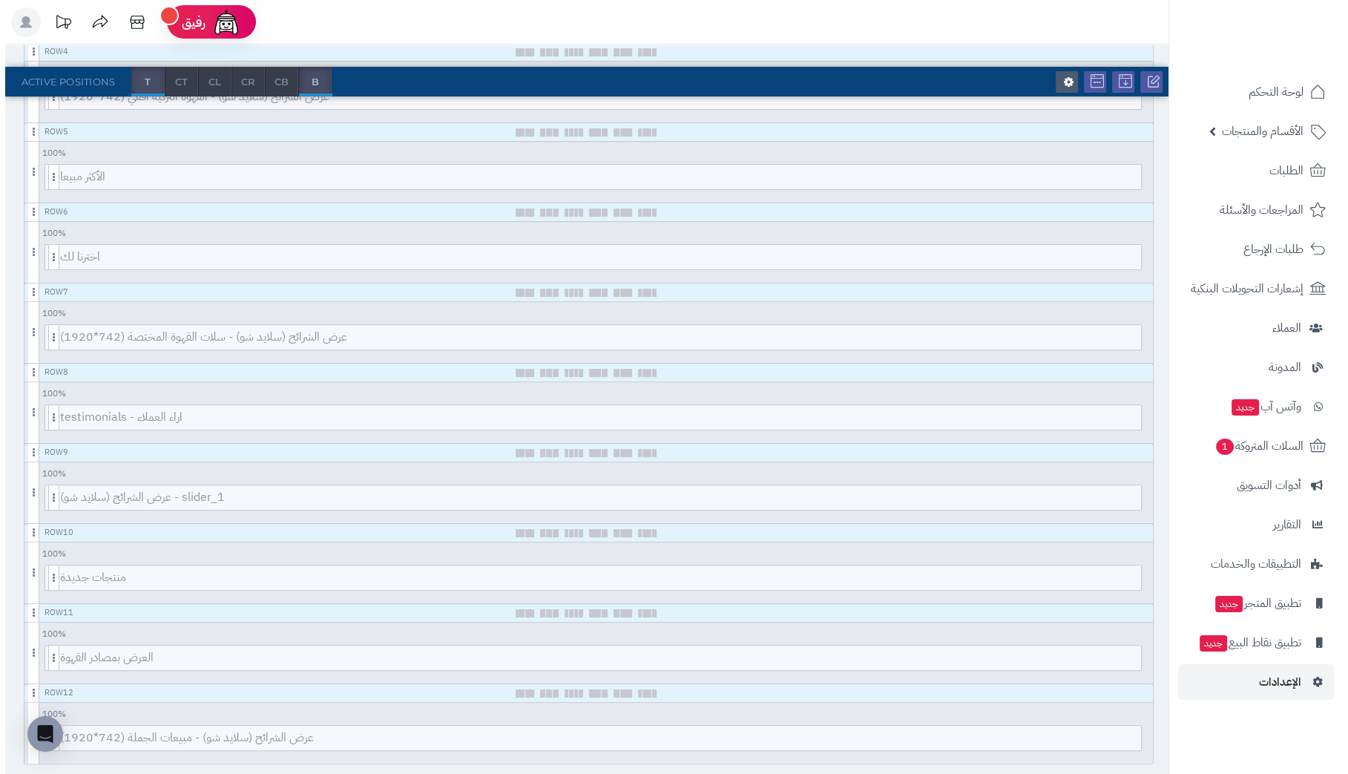
scroll to position [593, 0]
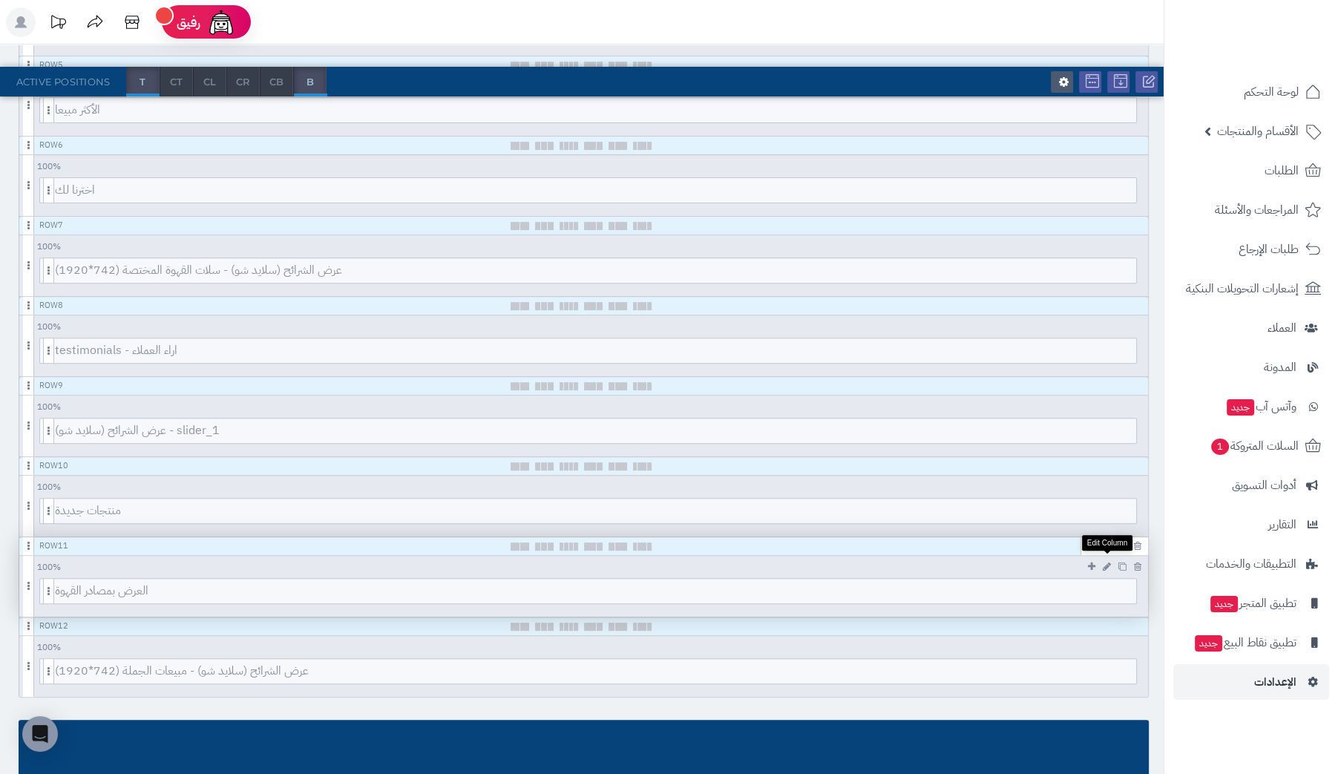
click at [1106, 562] on icon at bounding box center [1107, 567] width 8 height 10
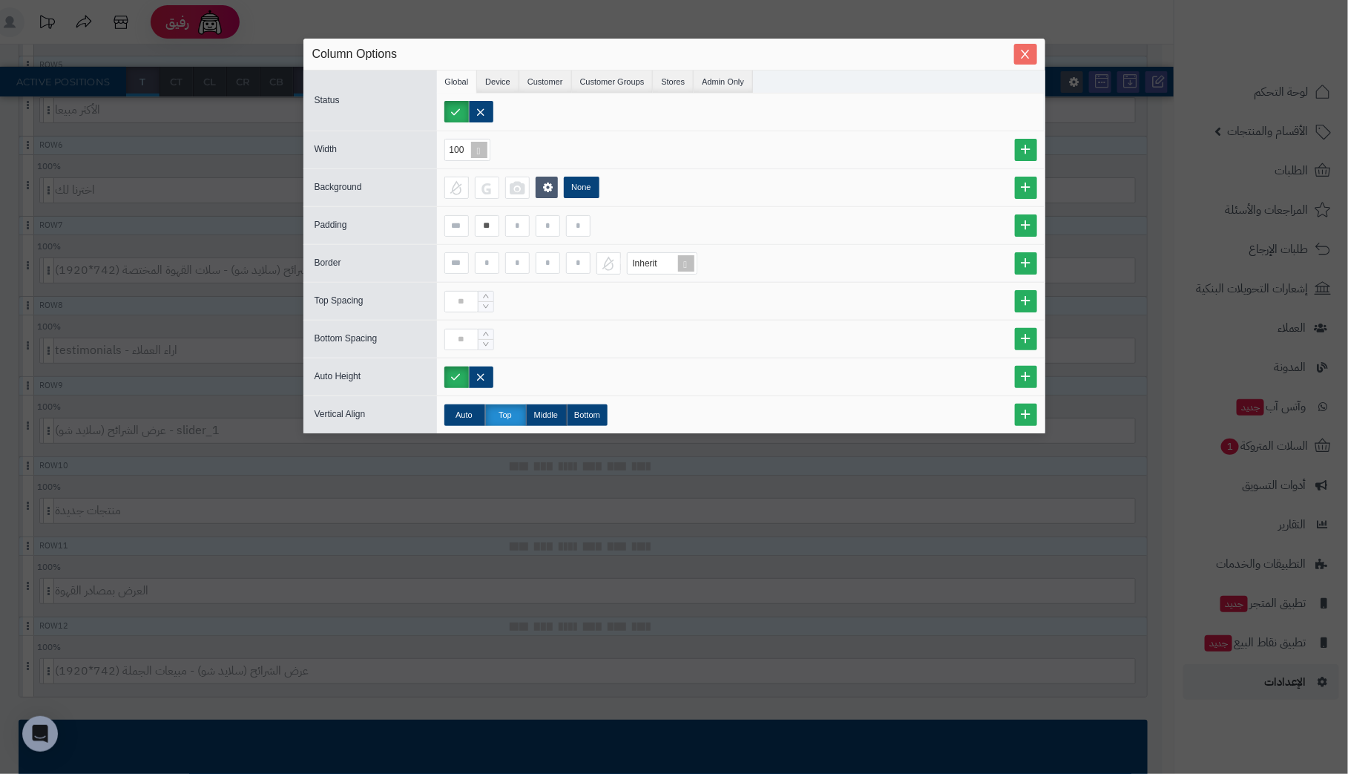
click at [1022, 49] on icon "Close" at bounding box center [1025, 54] width 12 height 12
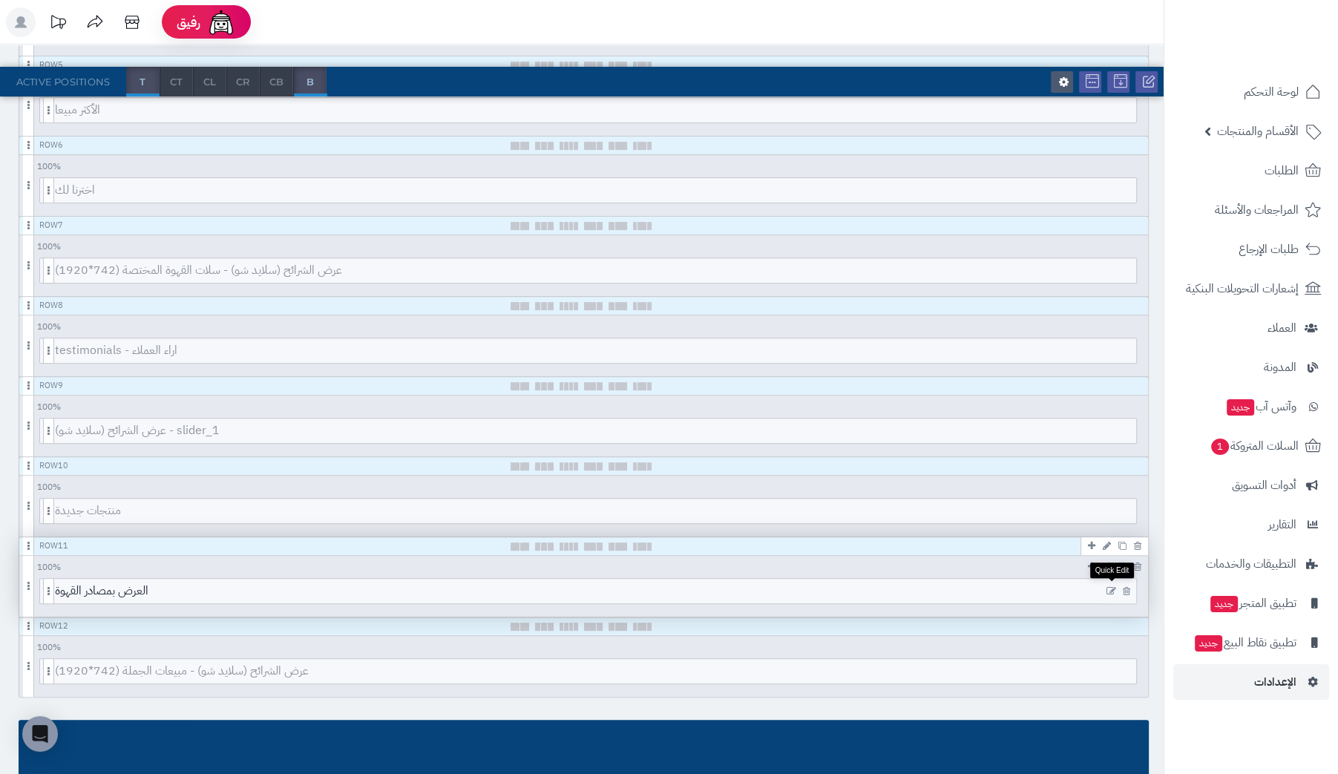
click at [1109, 586] on icon at bounding box center [1111, 591] width 10 height 10
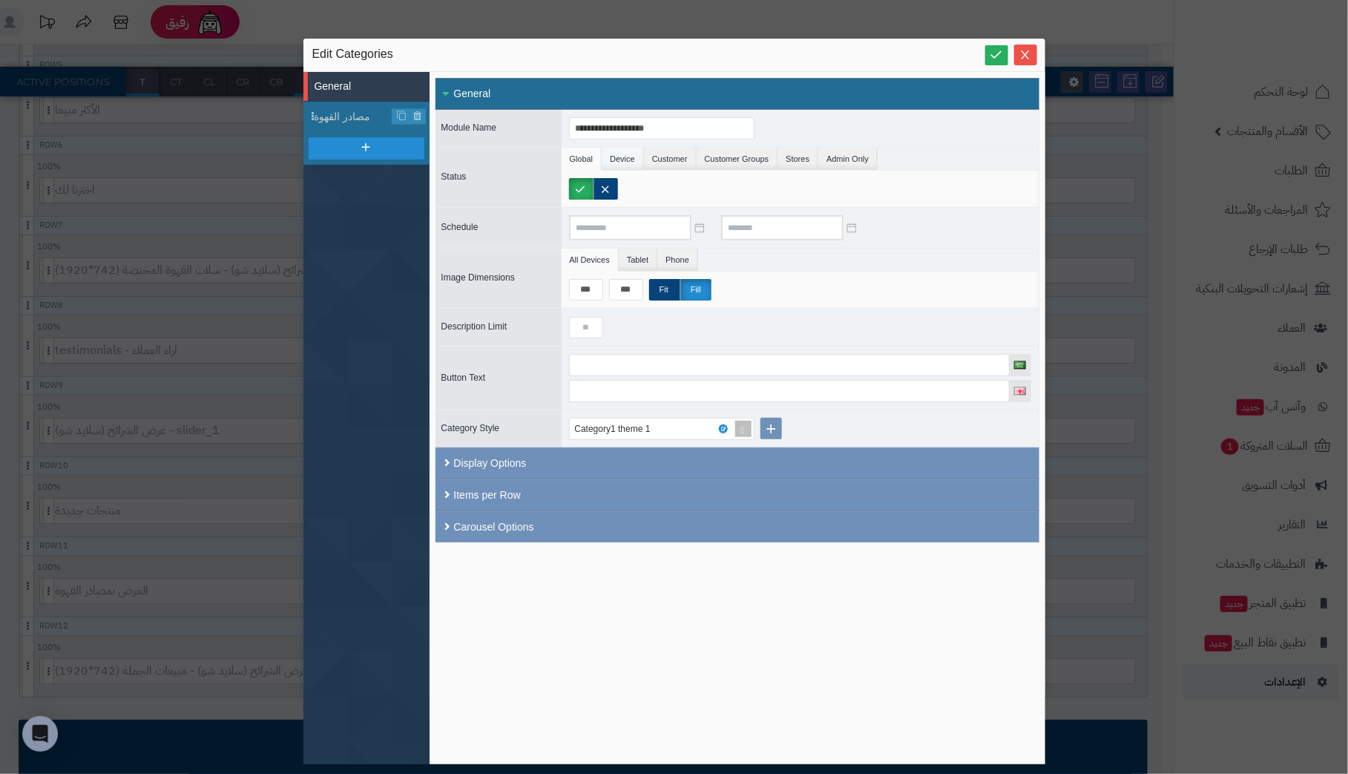
click at [628, 157] on li "Device" at bounding box center [623, 159] width 42 height 22
click at [674, 155] on li "Customer" at bounding box center [670, 159] width 53 height 22
click at [720, 155] on li "Customer Groups" at bounding box center [738, 159] width 82 height 22
click at [796, 153] on li "Stores" at bounding box center [798, 159] width 41 height 22
click at [836, 153] on li "Admin Only" at bounding box center [847, 159] width 59 height 22
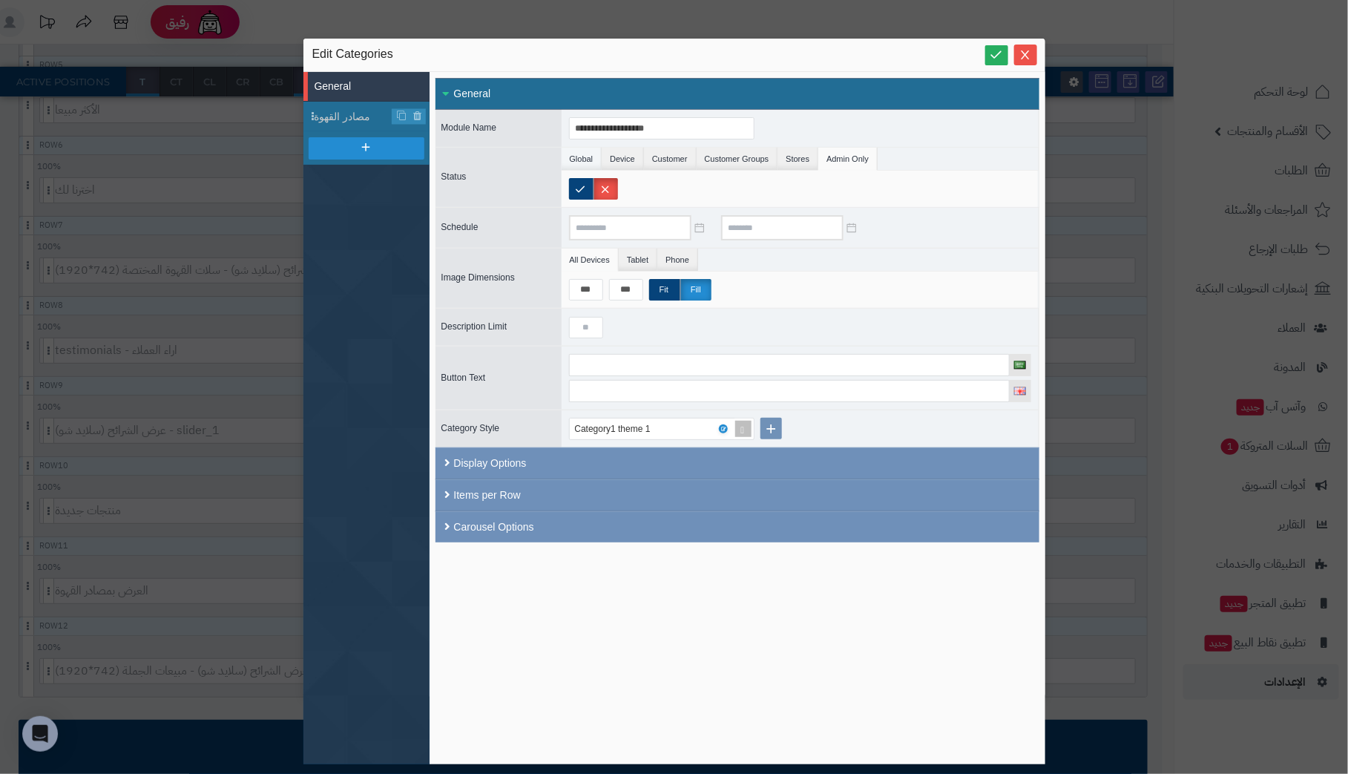
click at [577, 156] on li "Global" at bounding box center [582, 159] width 41 height 22
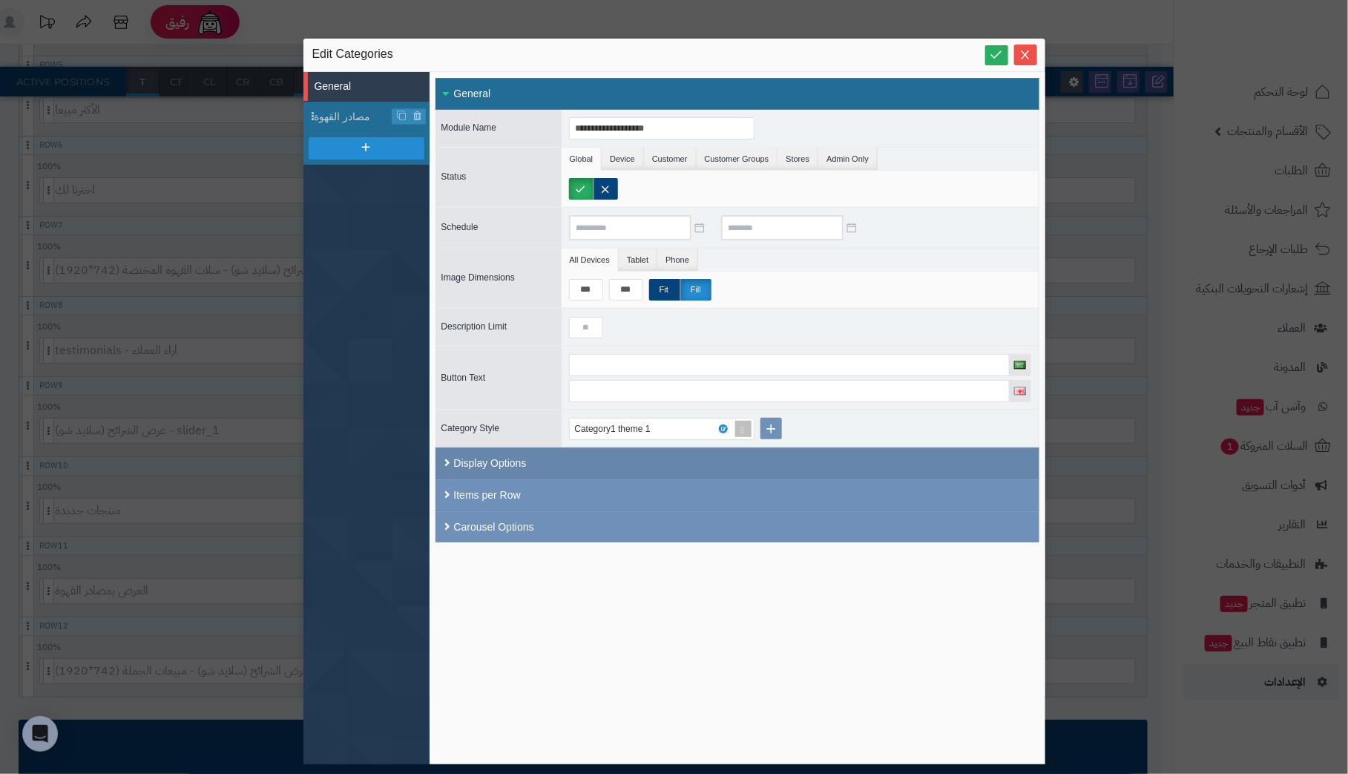
click at [499, 457] on div "Display Options" at bounding box center [738, 463] width 604 height 32
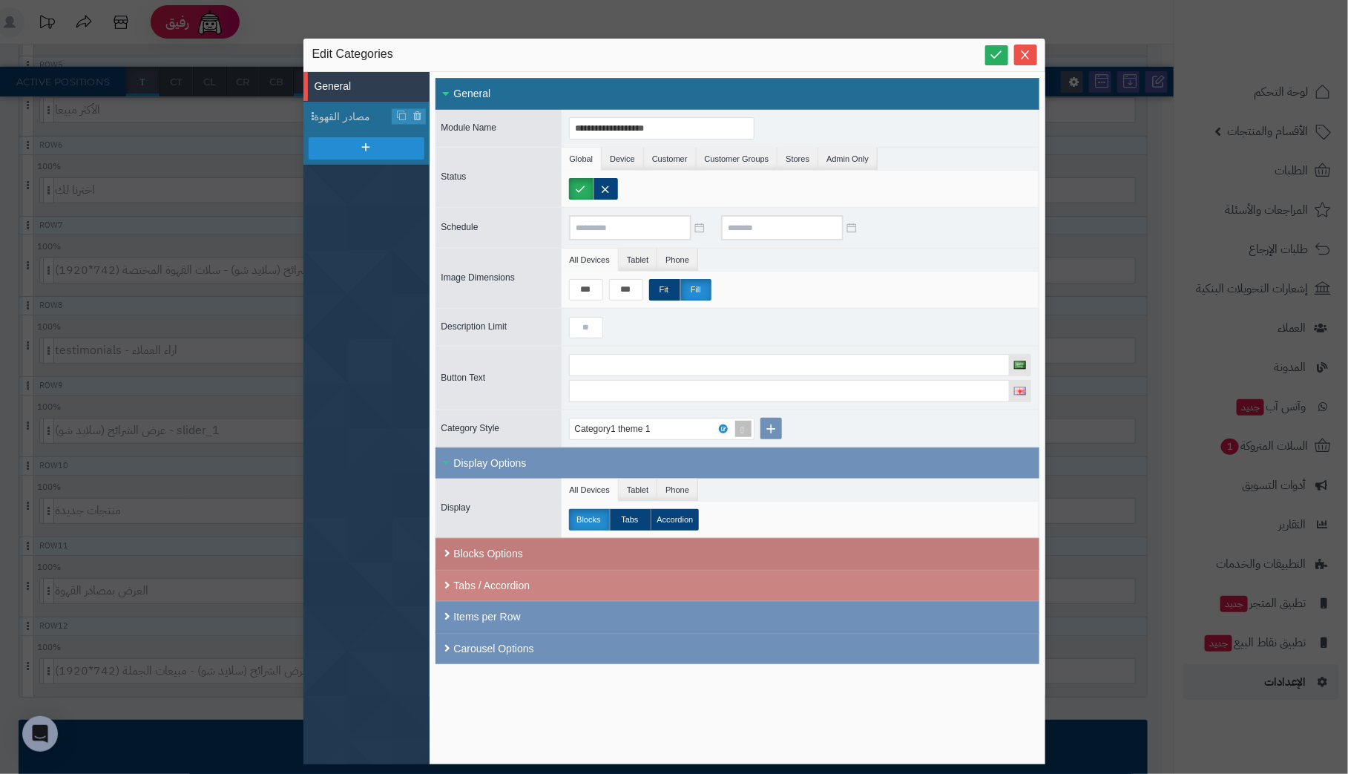
click at [517, 549] on div "Blocks Options" at bounding box center [738, 554] width 604 height 32
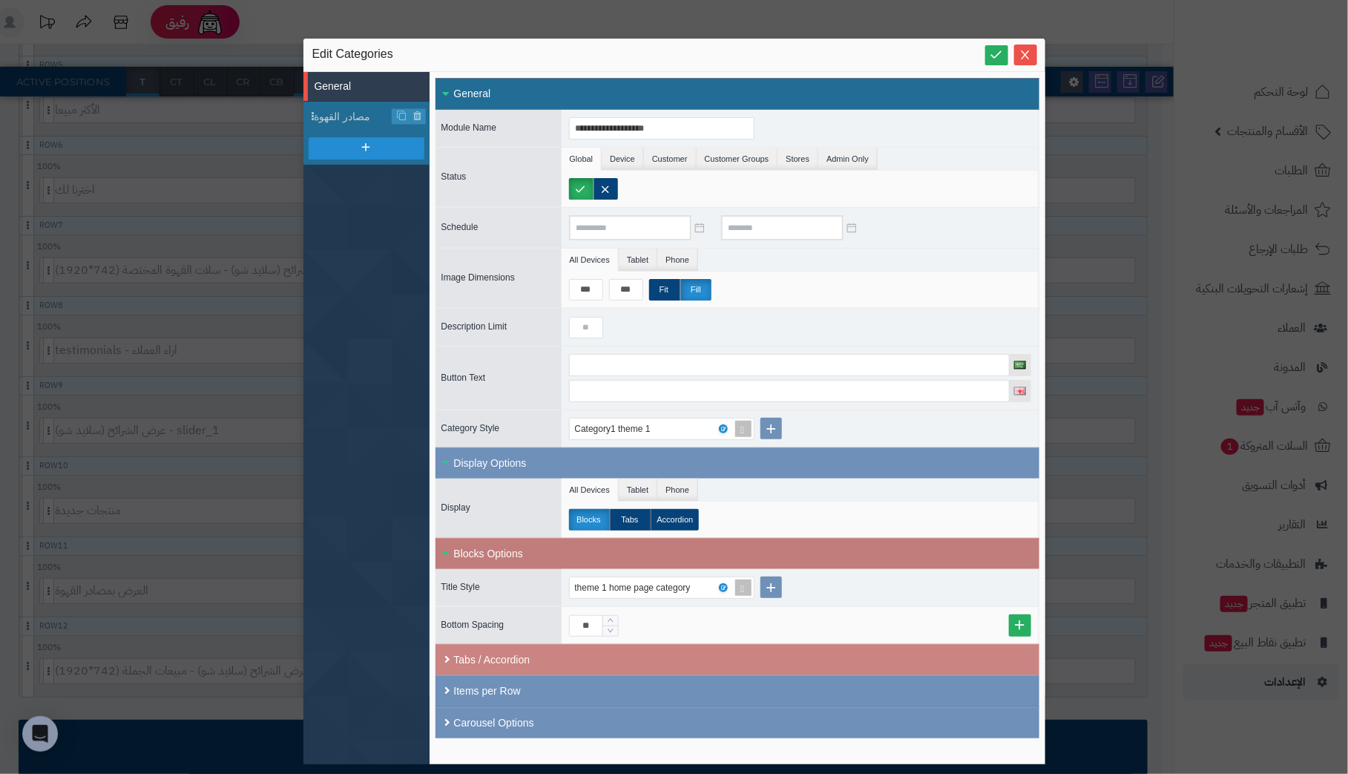
click at [517, 549] on div "Blocks Options" at bounding box center [738, 553] width 604 height 31
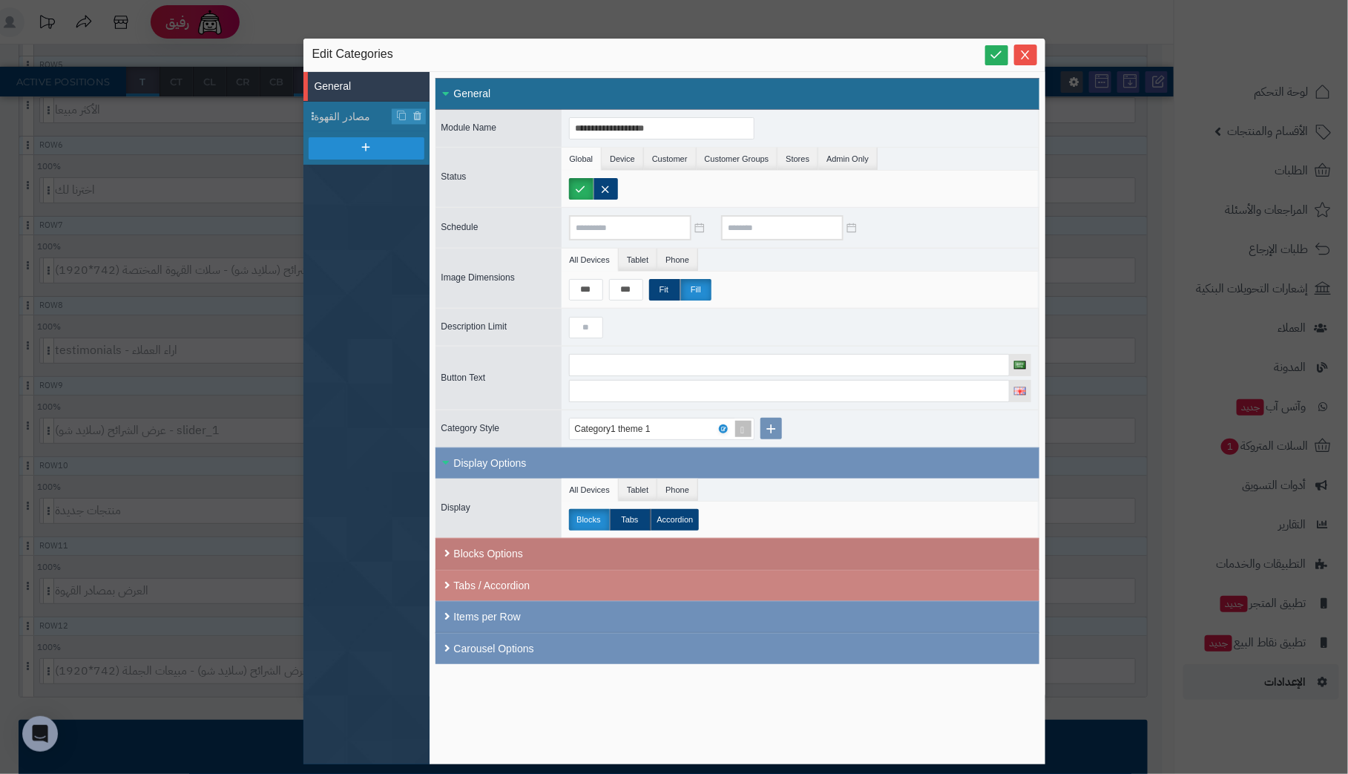
click at [517, 549] on div "Blocks Options" at bounding box center [738, 554] width 604 height 32
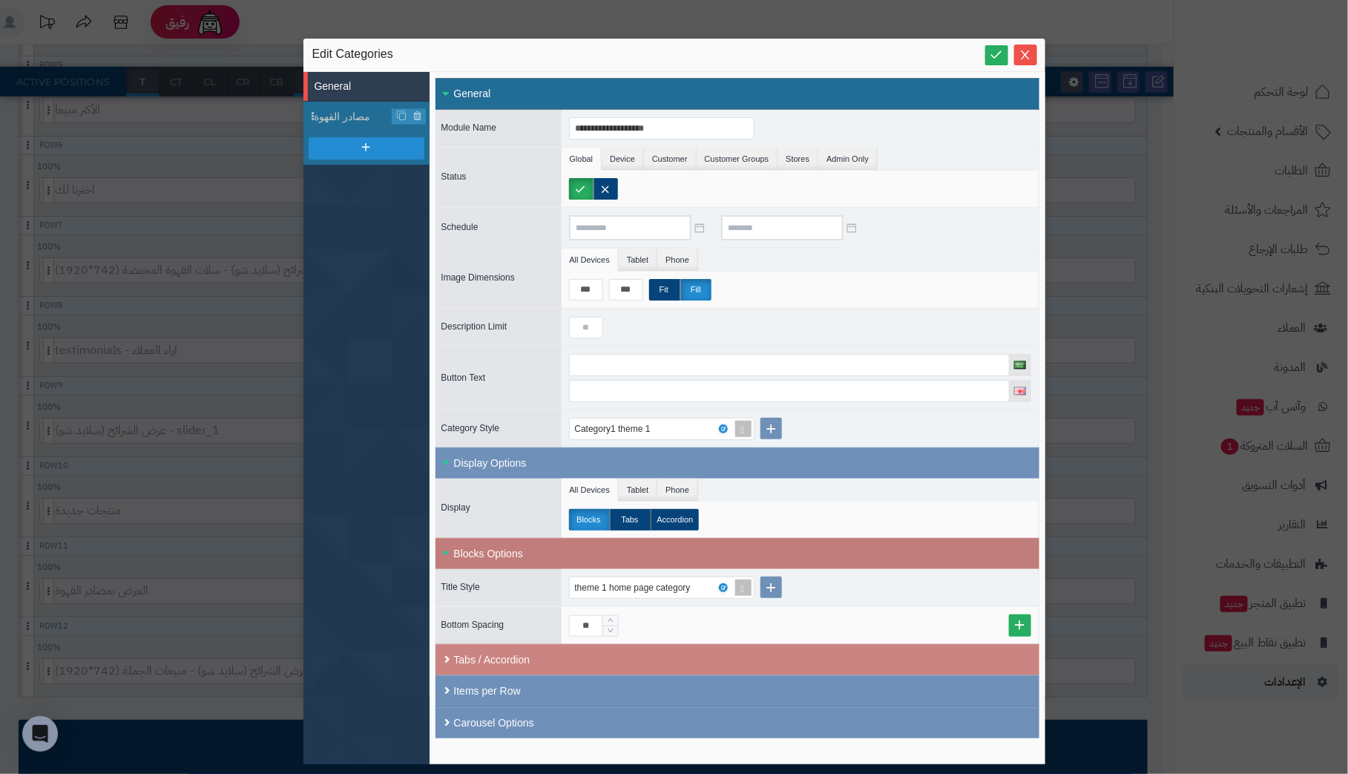
click at [517, 549] on div "Blocks Options" at bounding box center [738, 553] width 604 height 31
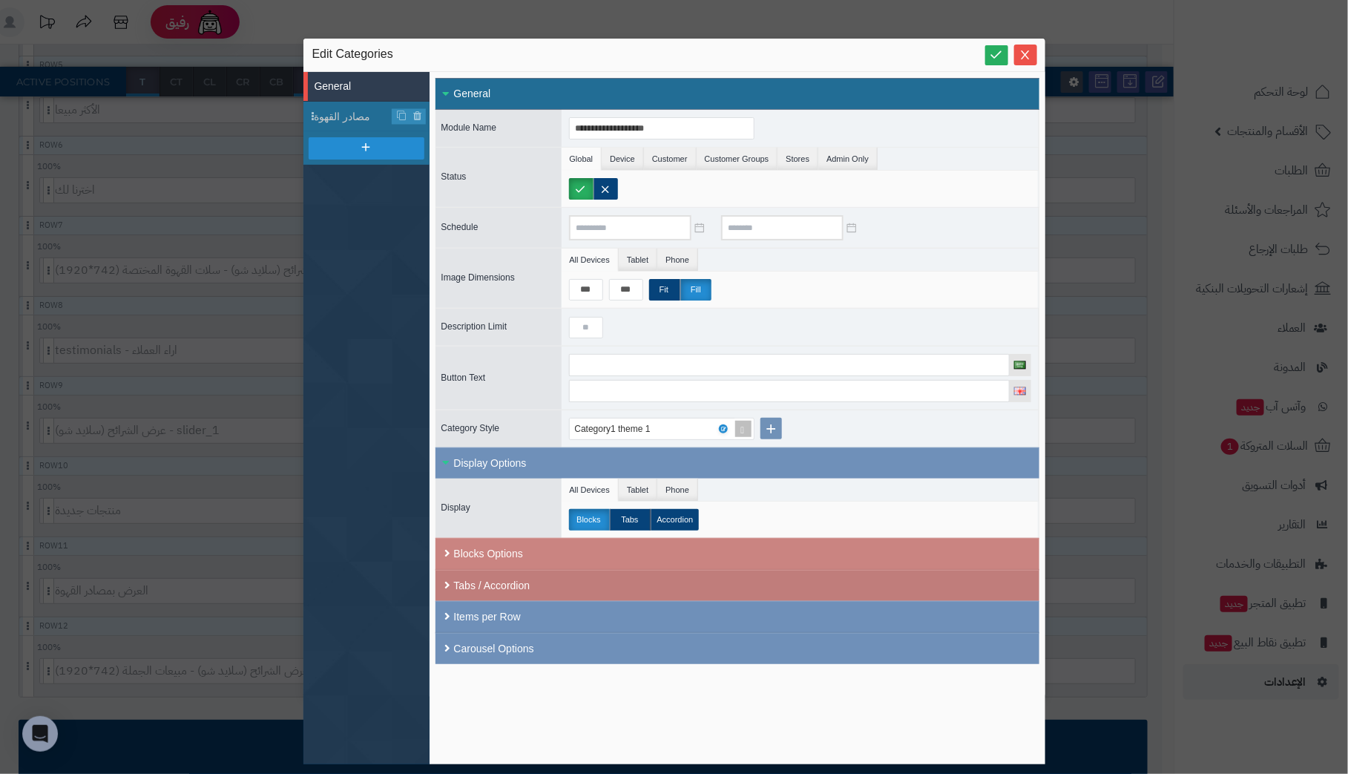
click at [516, 582] on div "Tabs / Accordion" at bounding box center [738, 585] width 604 height 31
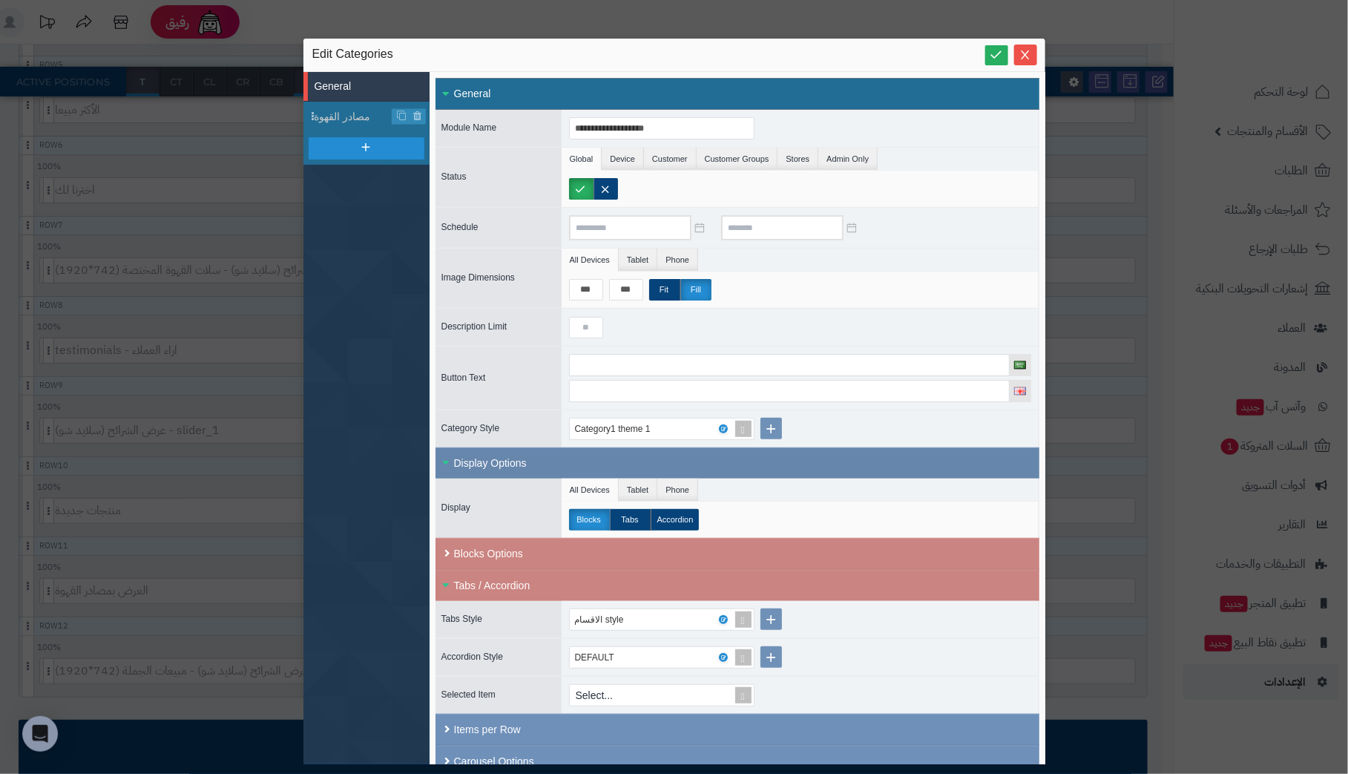
scroll to position [11, 0]
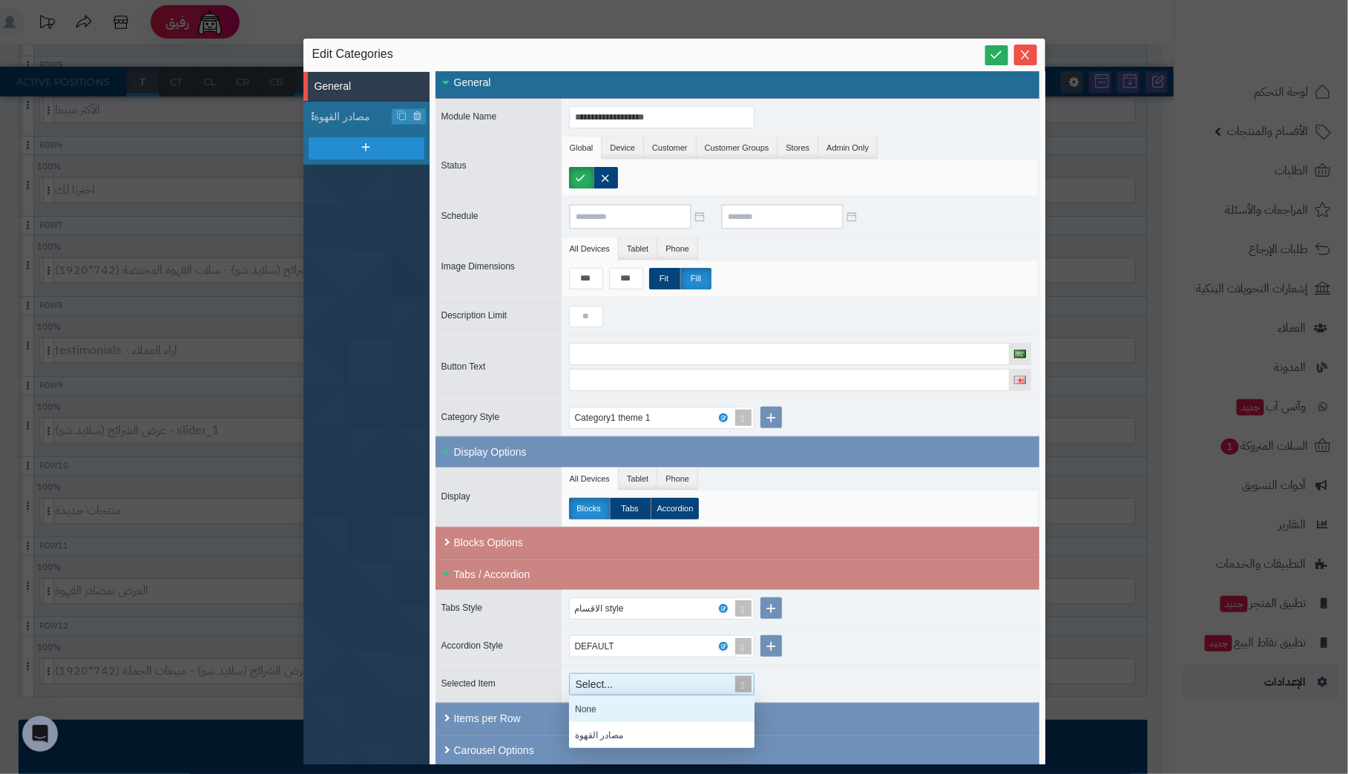
click at [712, 675] on div "Select..." at bounding box center [655, 684] width 171 height 21
click at [668, 602] on div "الاقسام style" at bounding box center [655, 608] width 161 height 21
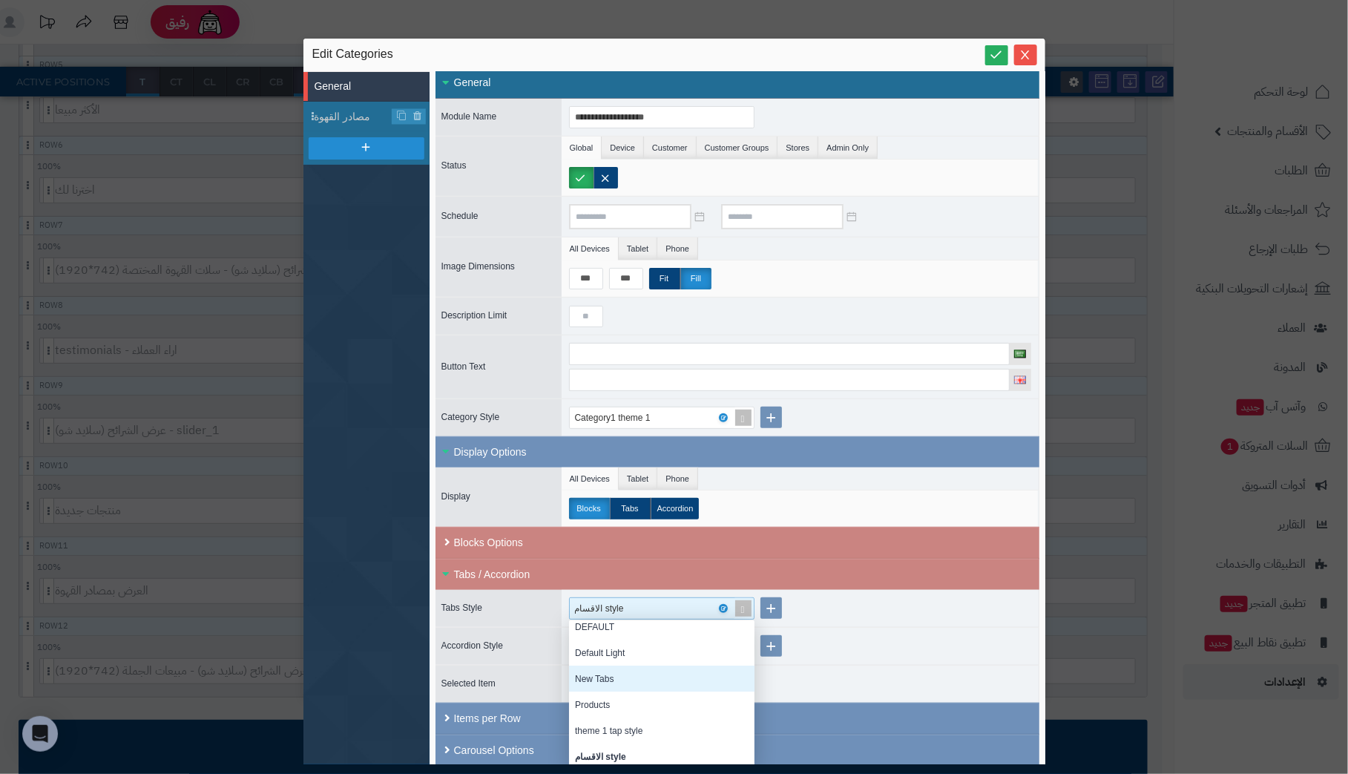
scroll to position [0, 0]
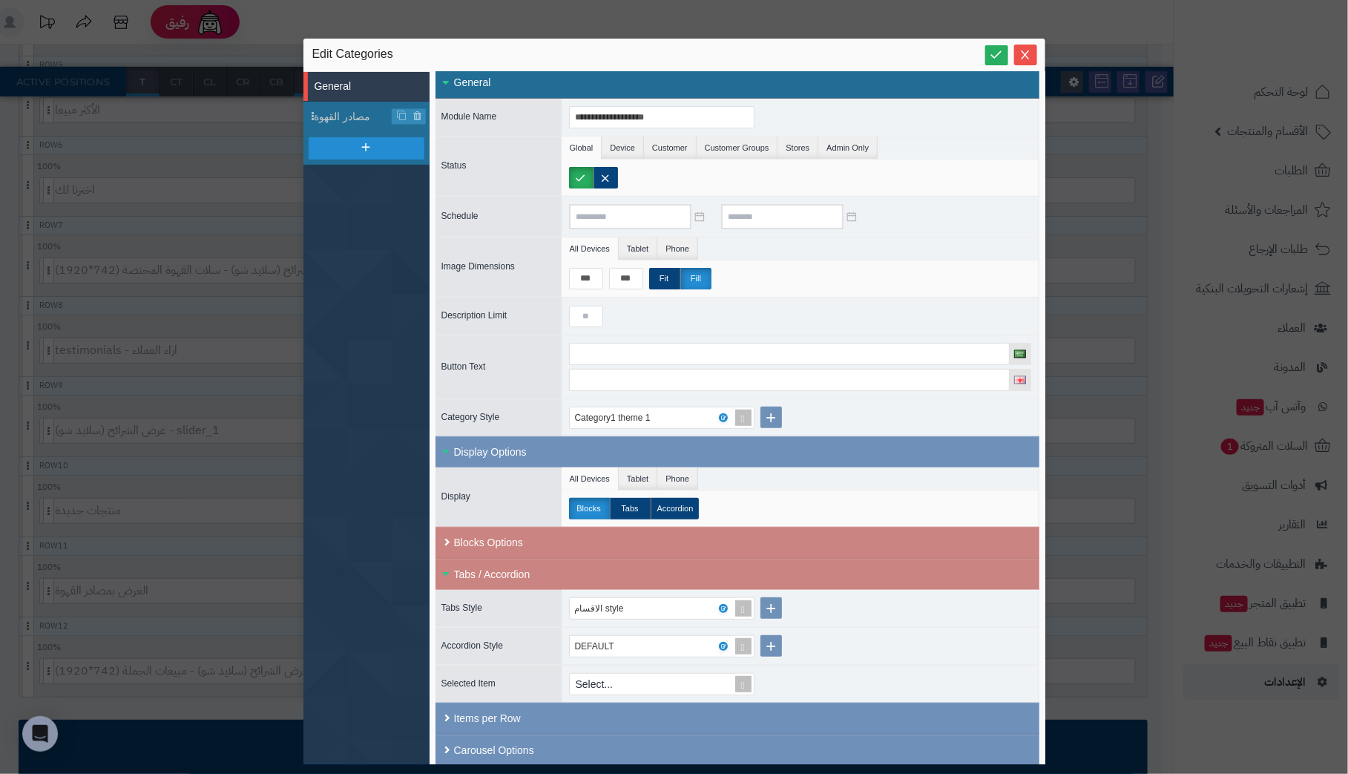
click at [832, 619] on div "الاقسام style" at bounding box center [800, 608] width 477 height 37
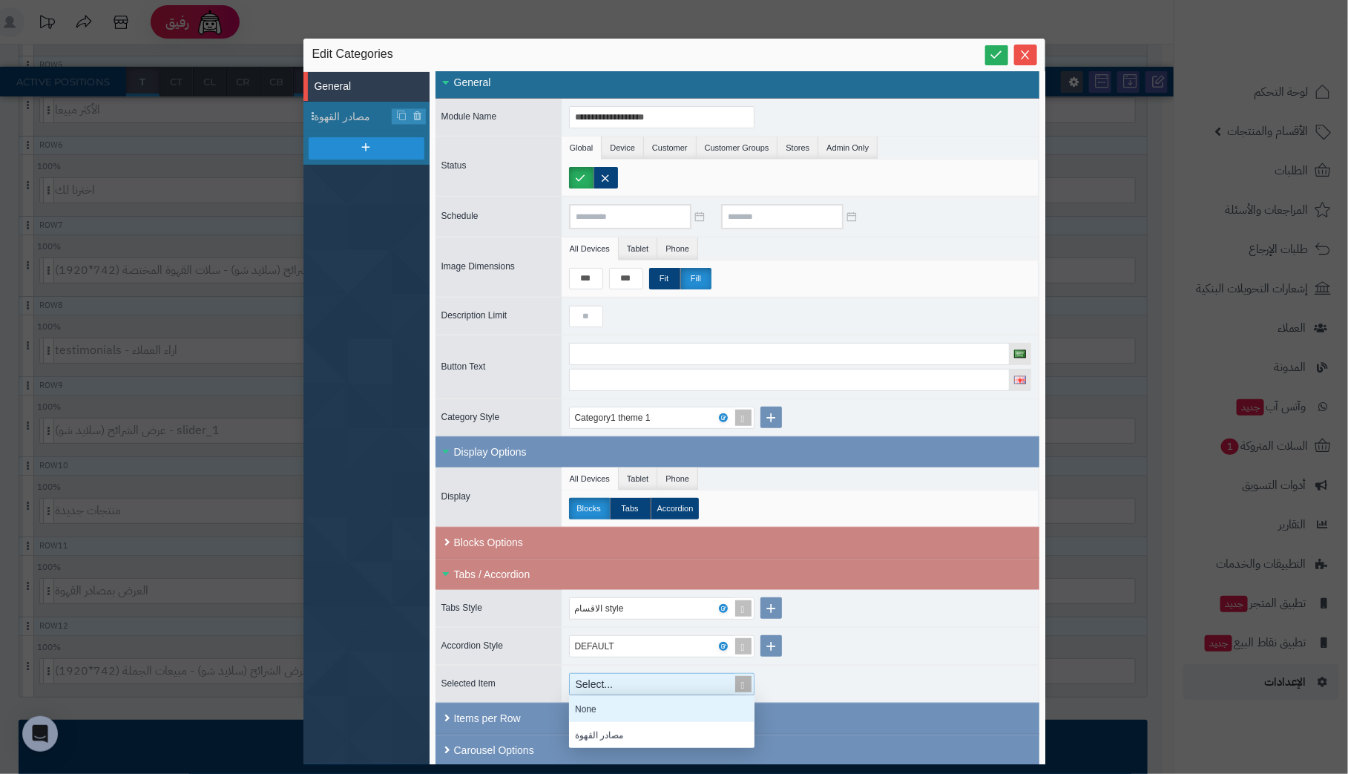
click at [743, 677] on span at bounding box center [743, 684] width 21 height 21
click at [651, 729] on div "مصادر القهوة" at bounding box center [661, 735] width 185 height 26
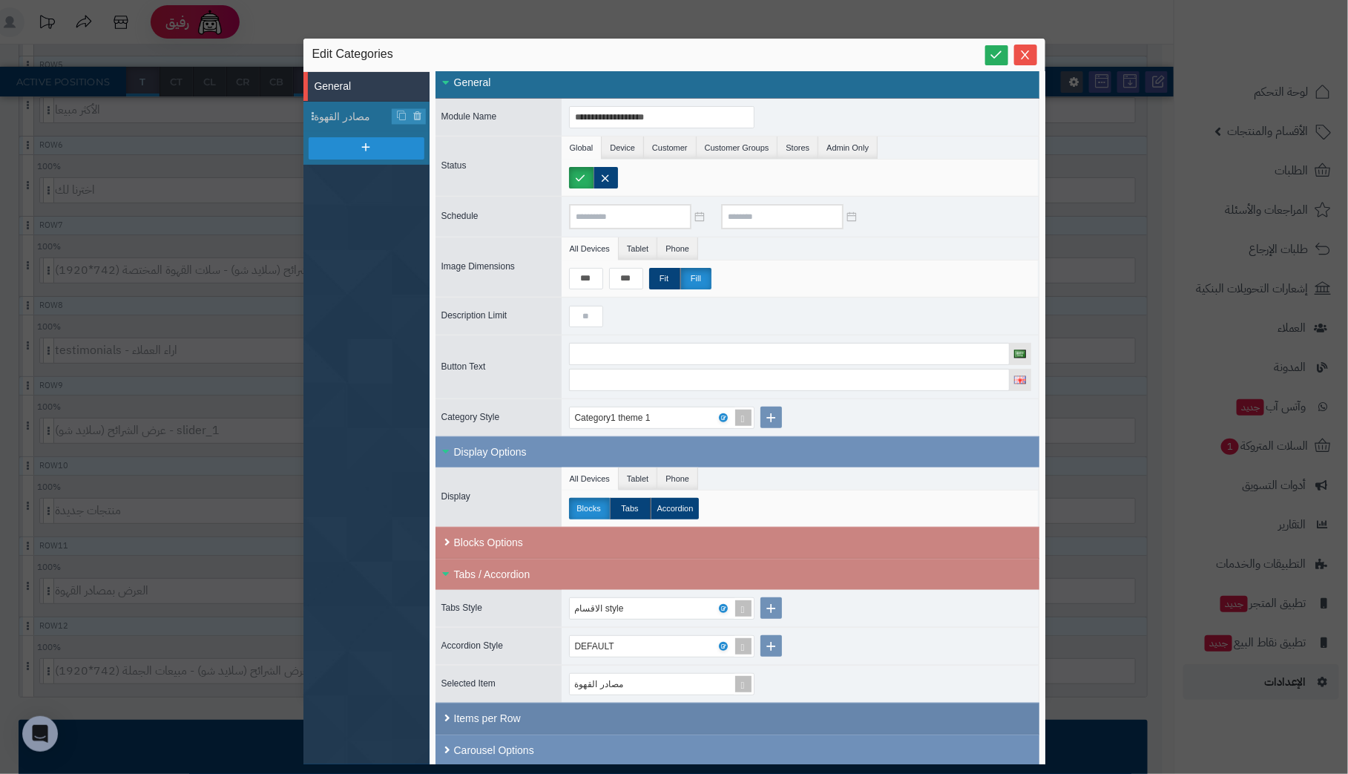
click at [767, 710] on div "Items per Row" at bounding box center [738, 719] width 604 height 32
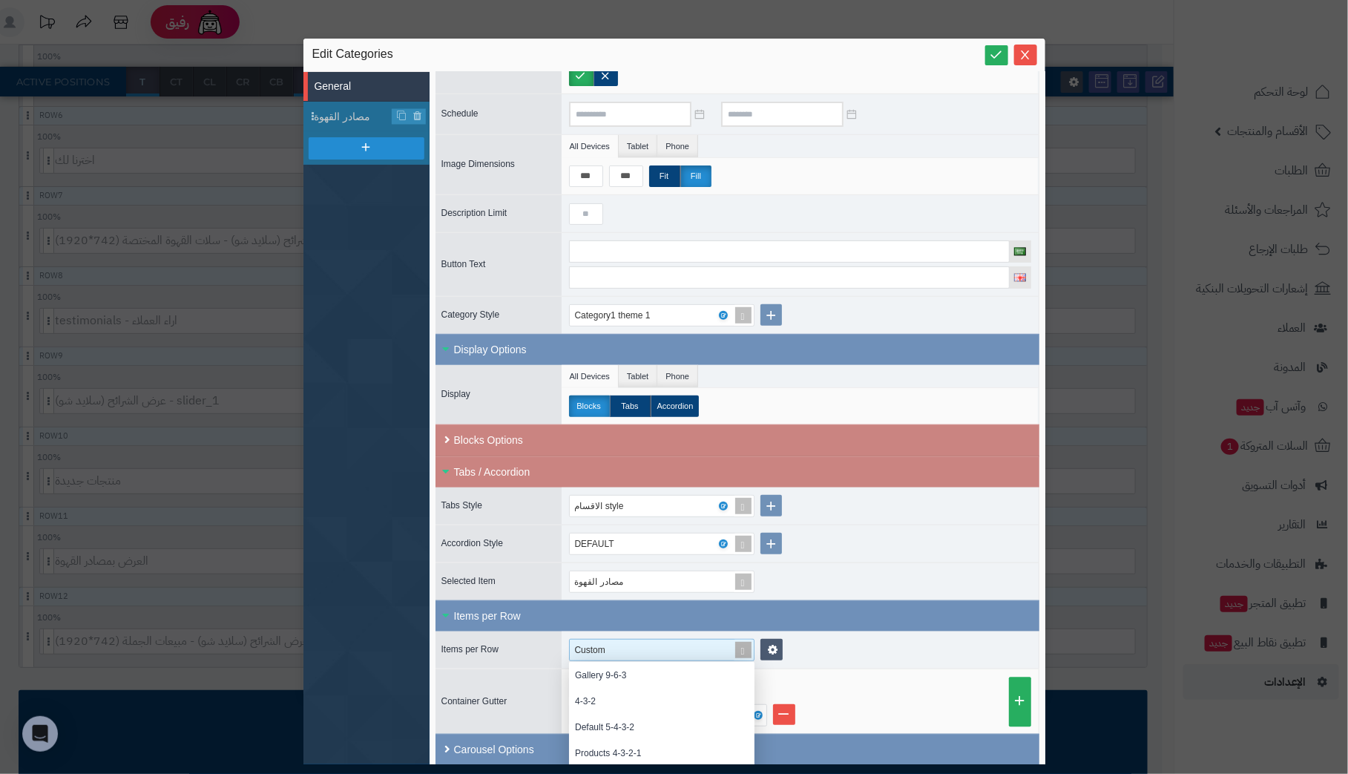
scroll to position [137, 174]
click at [718, 644] on div "Custom" at bounding box center [655, 650] width 161 height 21
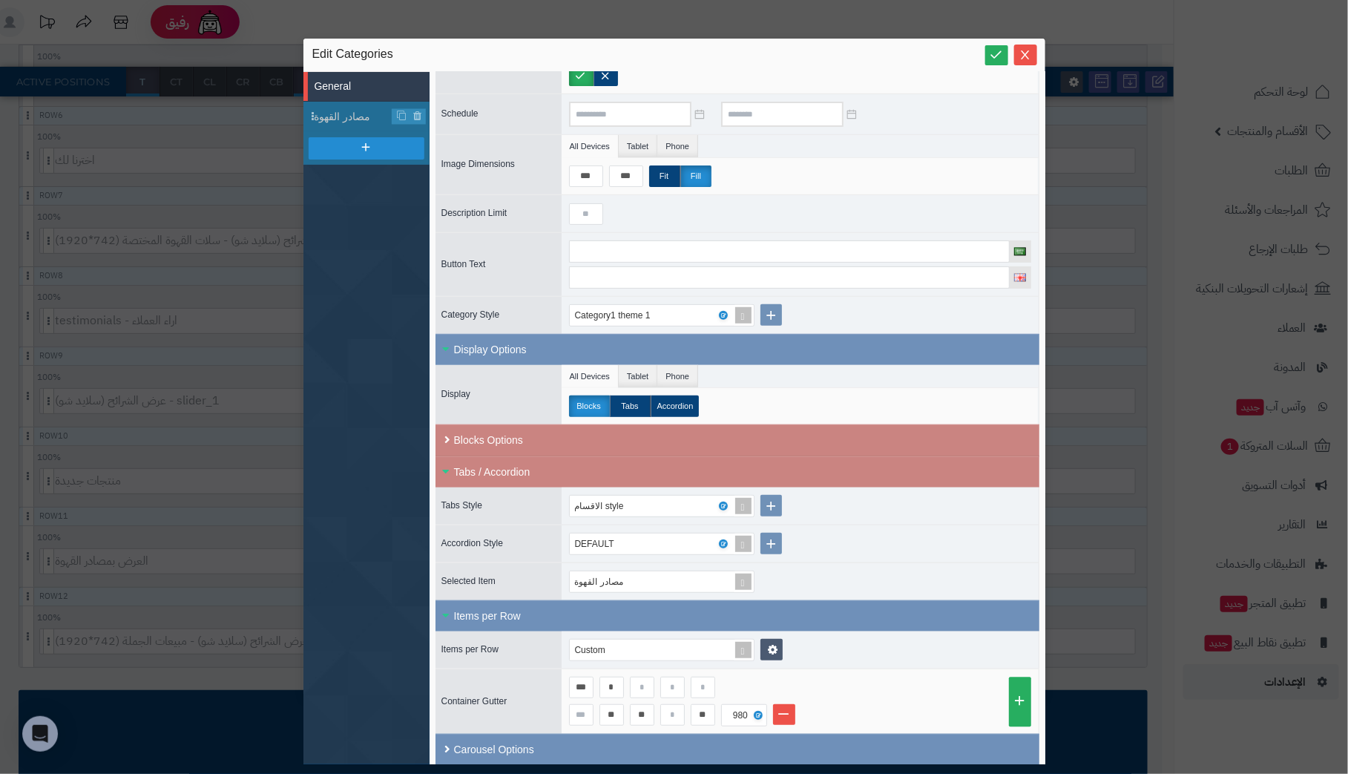
click at [919, 574] on div "مصادر القهوة" at bounding box center [800, 581] width 477 height 37
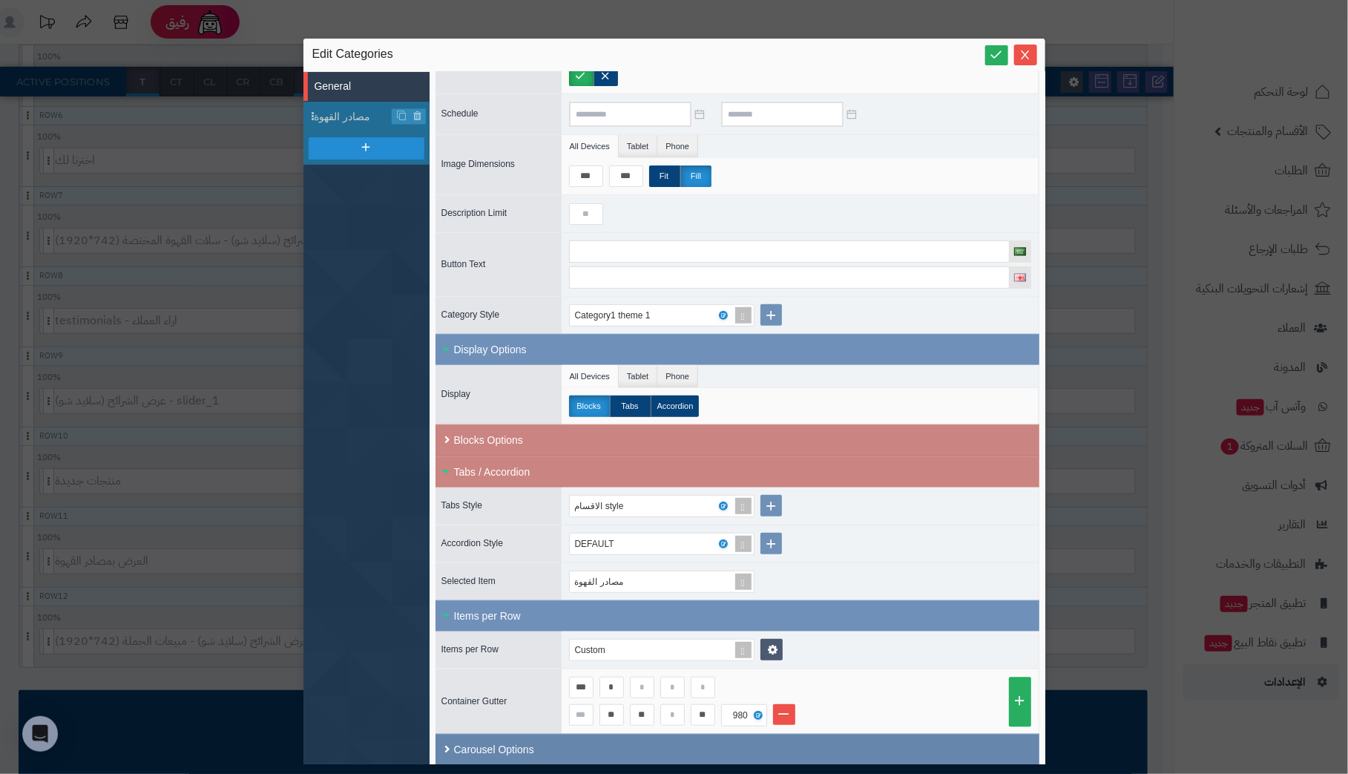
click at [509, 741] on div "Carousel Options" at bounding box center [738, 749] width 604 height 31
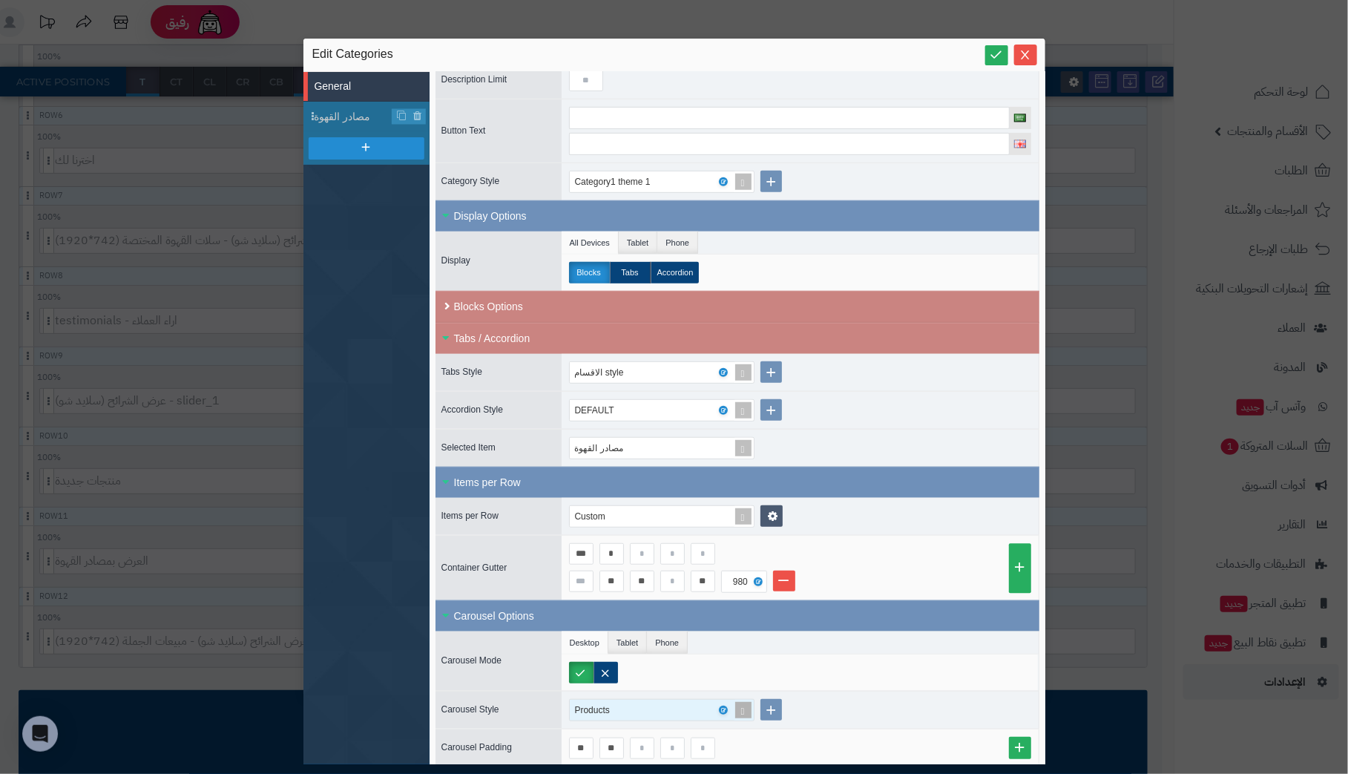
scroll to position [711, 0]
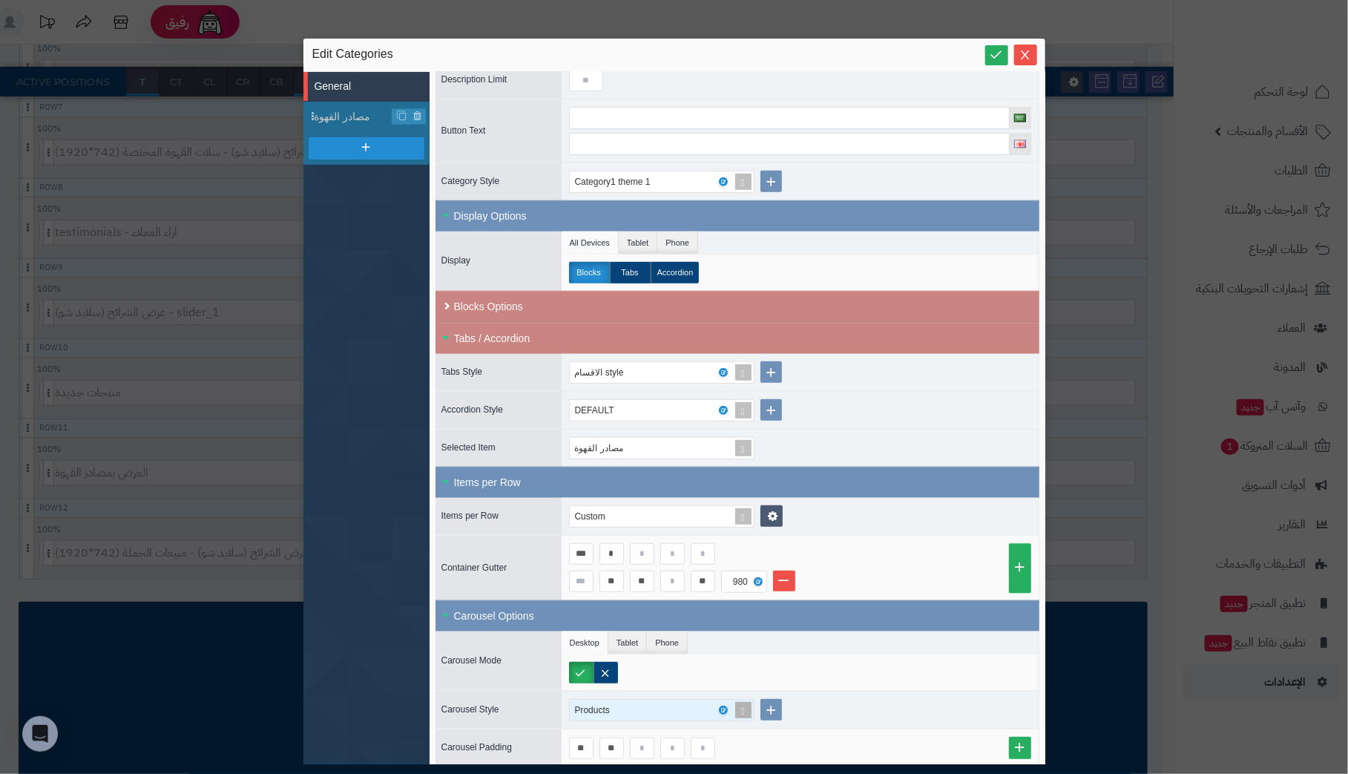
click at [657, 707] on div "Products" at bounding box center [655, 710] width 161 height 21
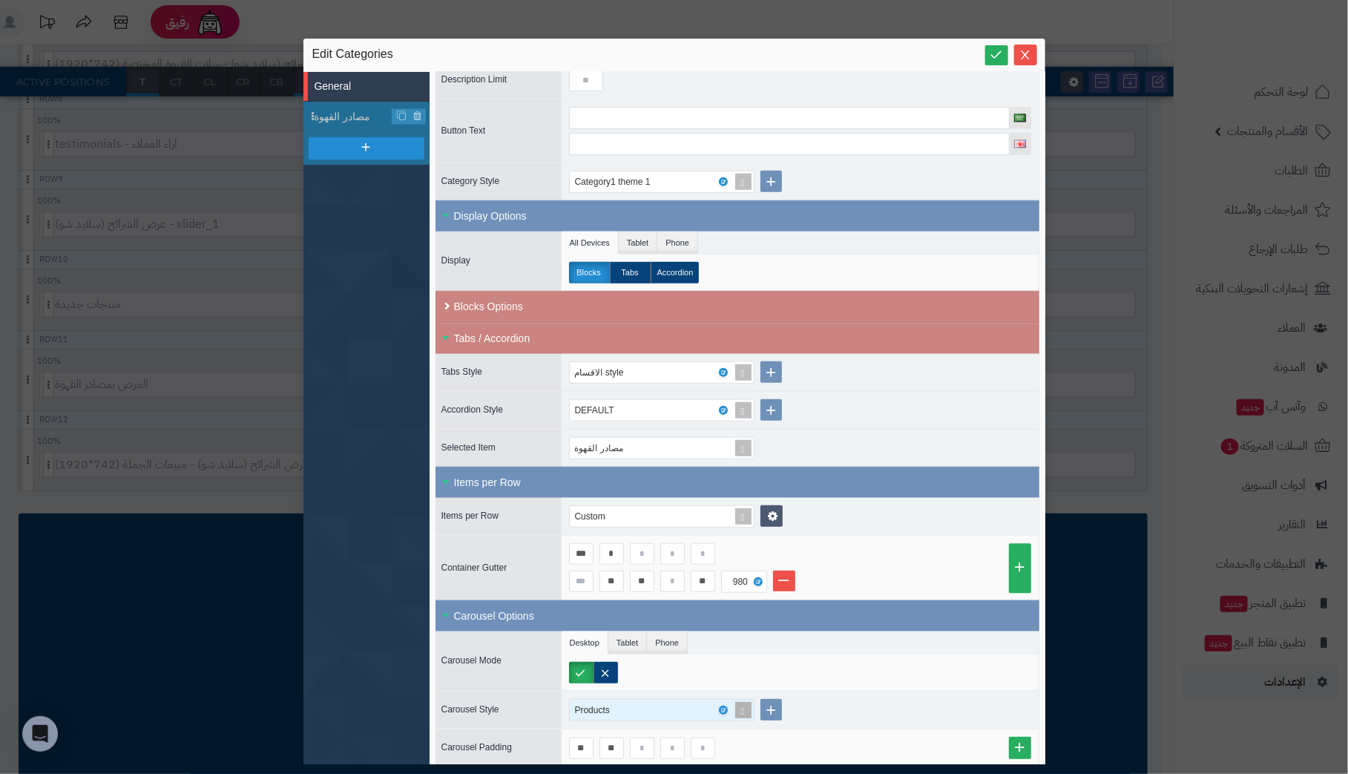
scroll to position [887, 0]
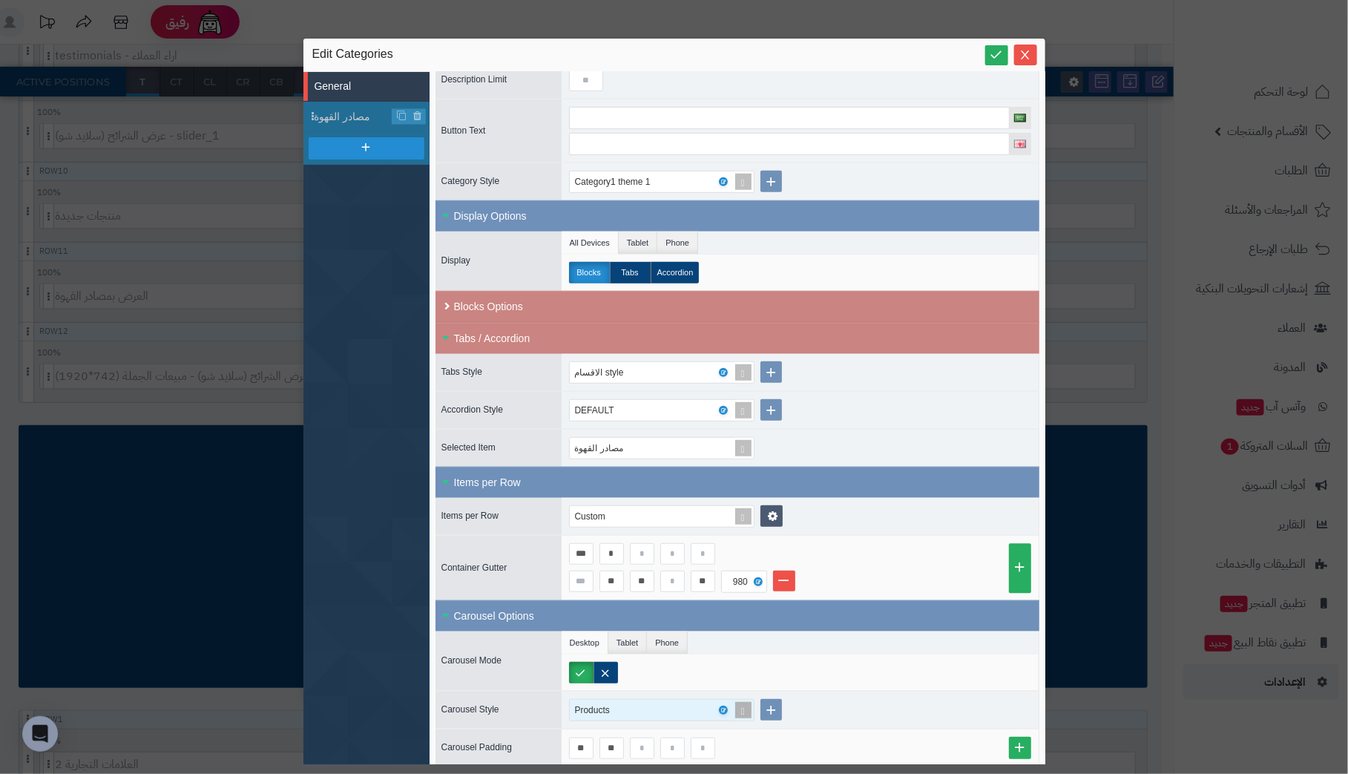
click at [656, 700] on div "Products" at bounding box center [655, 710] width 161 height 21
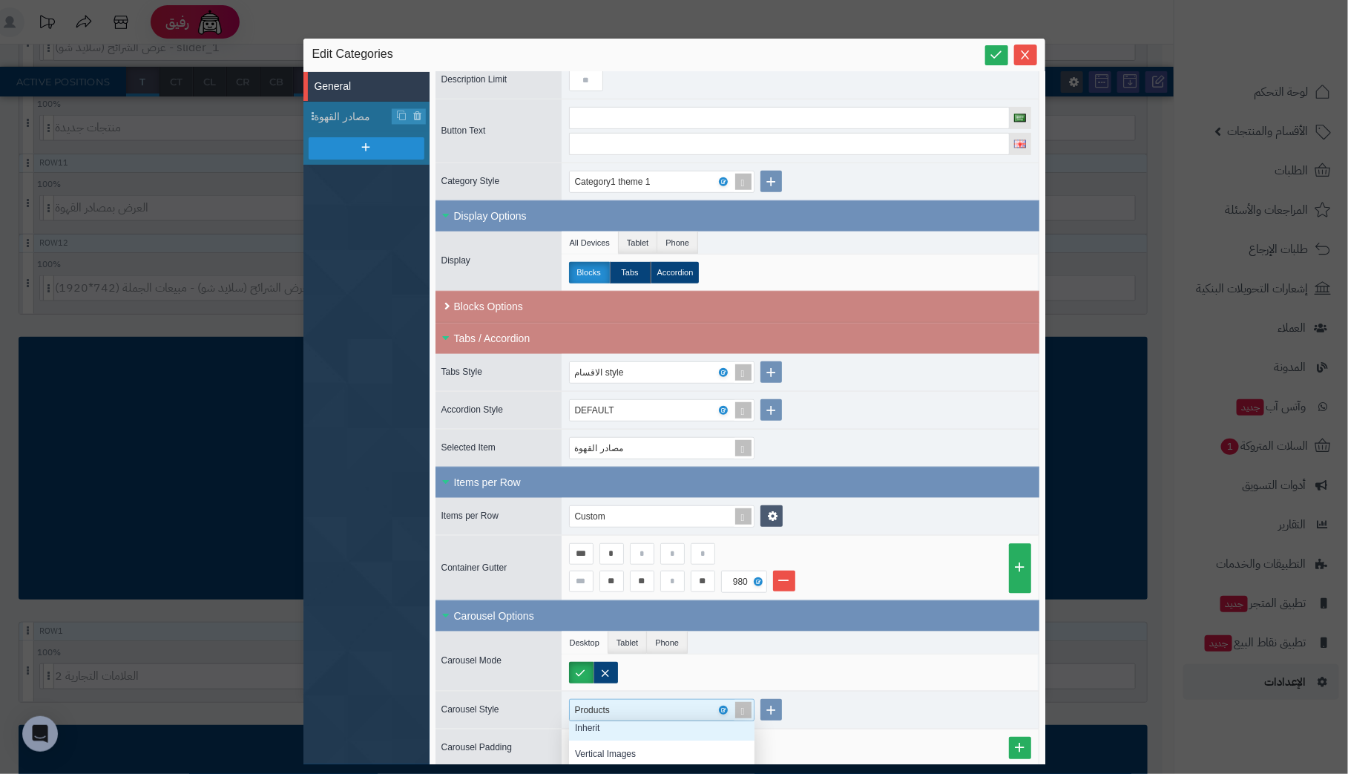
click at [901, 662] on div at bounding box center [803, 673] width 469 height 22
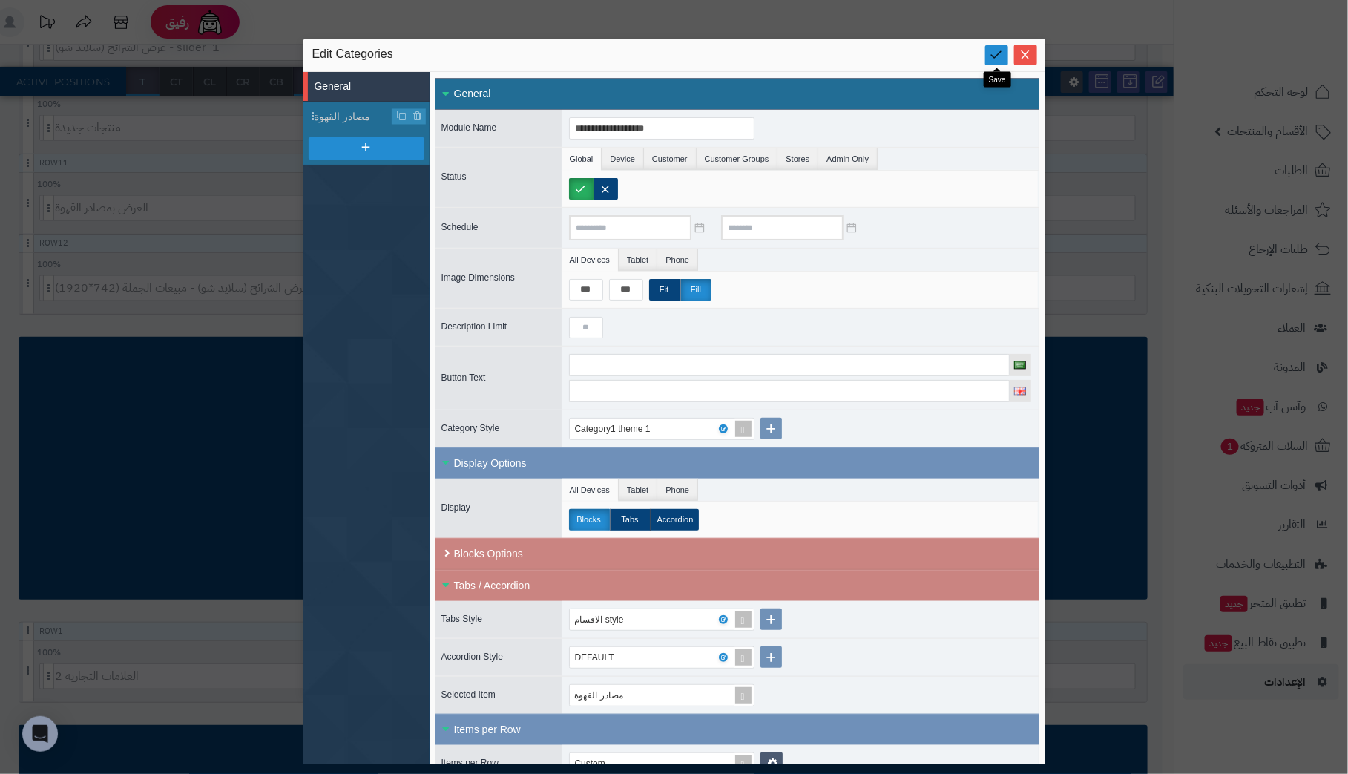
click at [1001, 56] on icon at bounding box center [997, 54] width 14 height 14
drag, startPoint x: 875, startPoint y: 55, endPoint x: 876, endPoint y: 19, distance: 36.4
click at [876, 19] on div "**********" at bounding box center [674, 387] width 1348 height 774
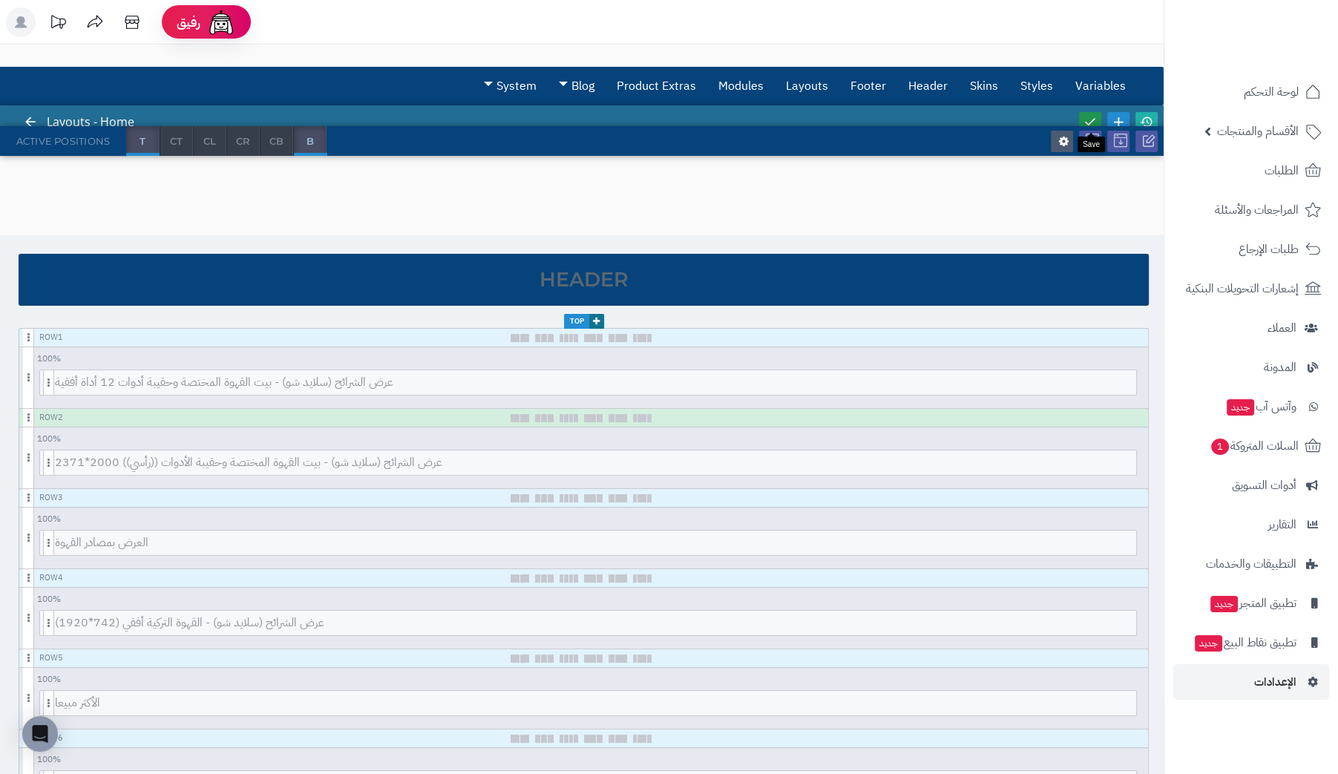
click at [1089, 119] on icon at bounding box center [1089, 121] width 13 height 13
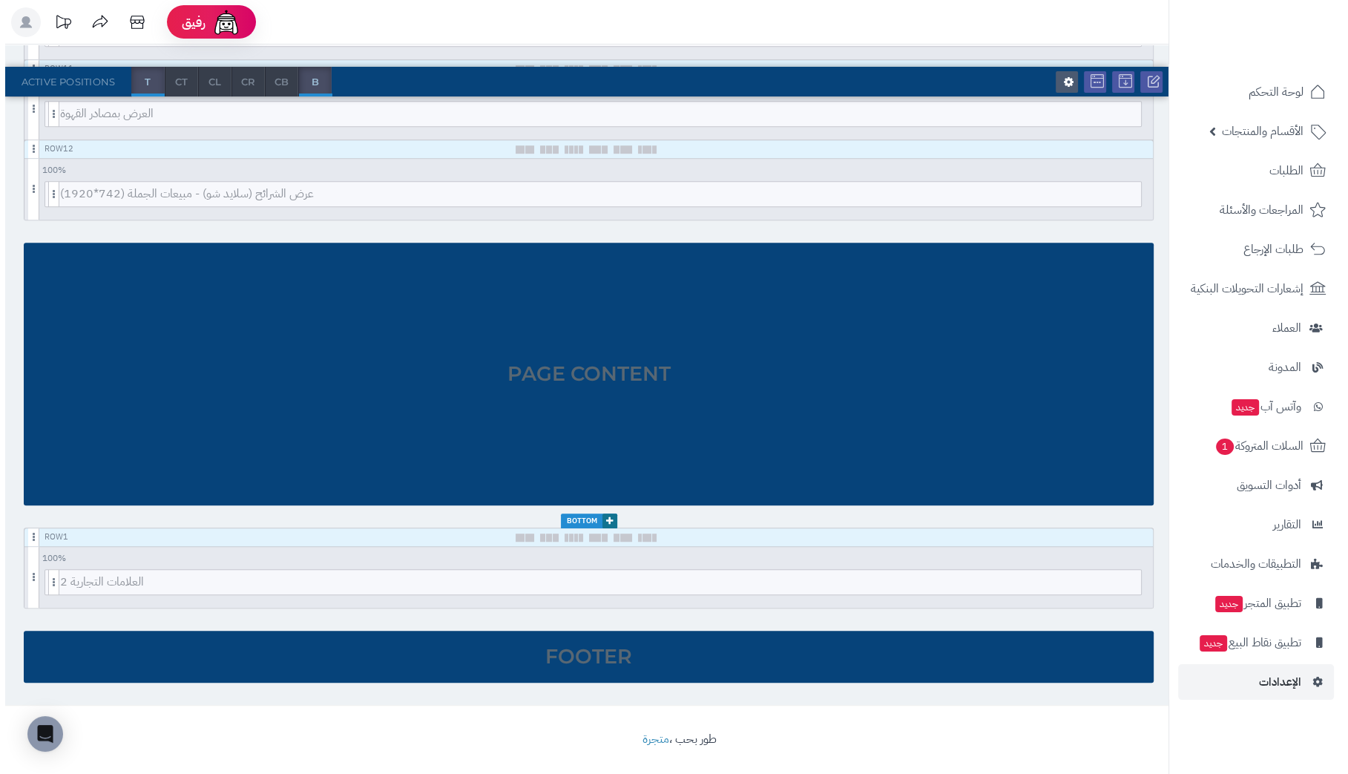
scroll to position [774, 0]
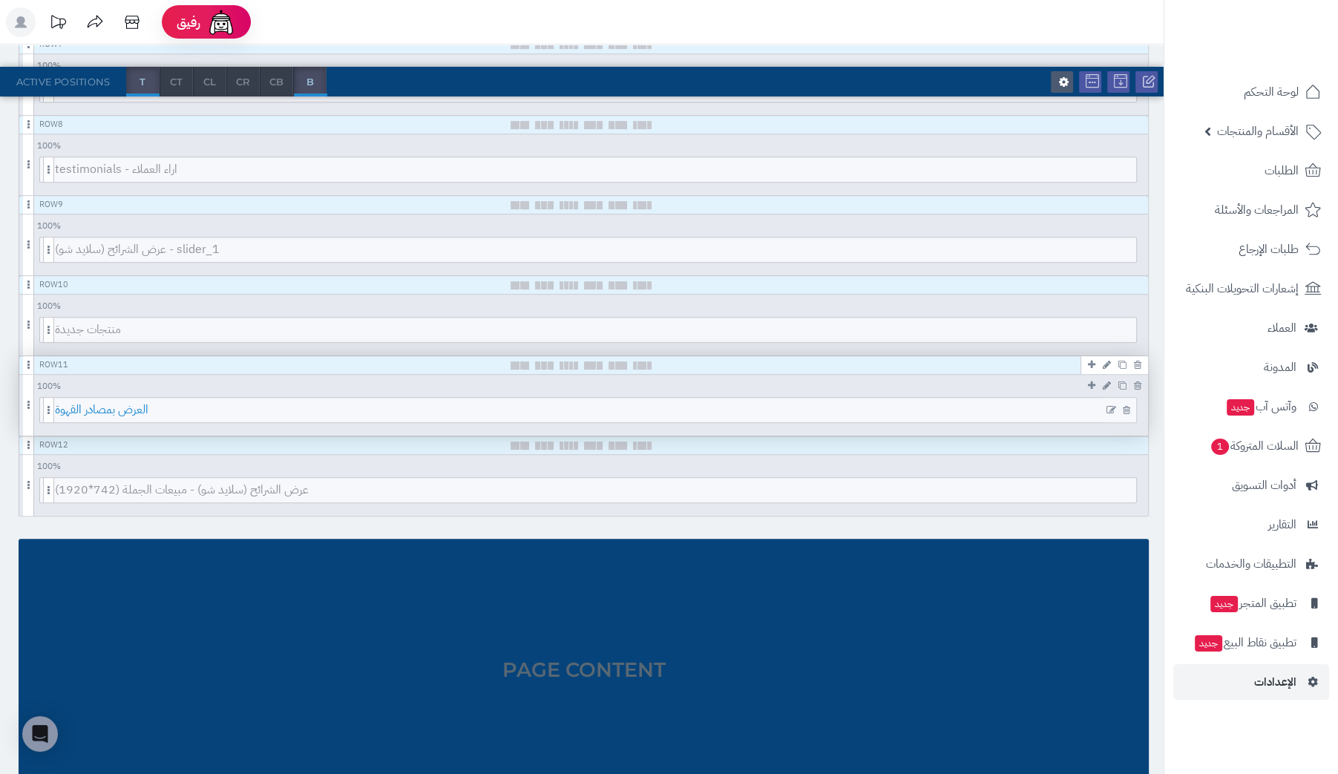
click at [974, 407] on span "العرض بمصادر القهوة" at bounding box center [595, 410] width 1081 height 24
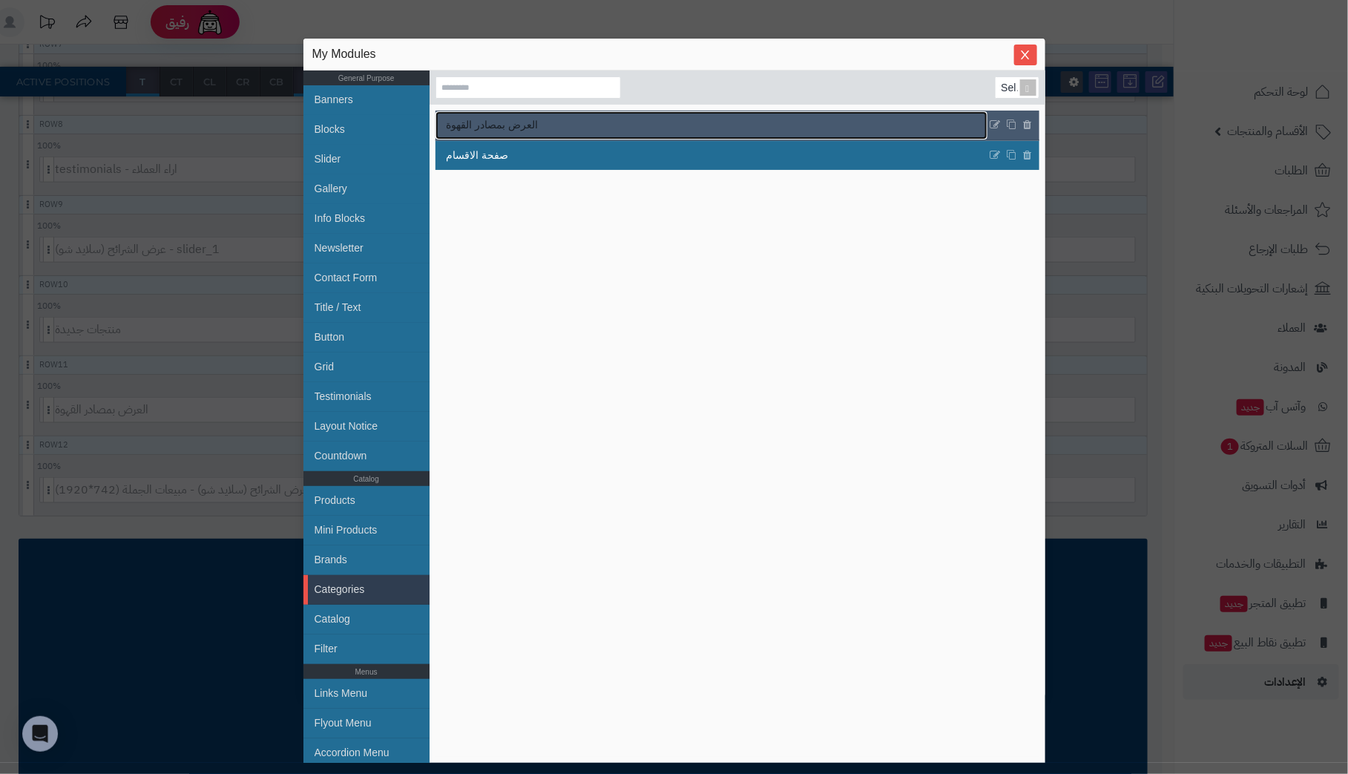
click at [541, 124] on link "العرض بمصادر القهوة" at bounding box center [712, 125] width 552 height 28
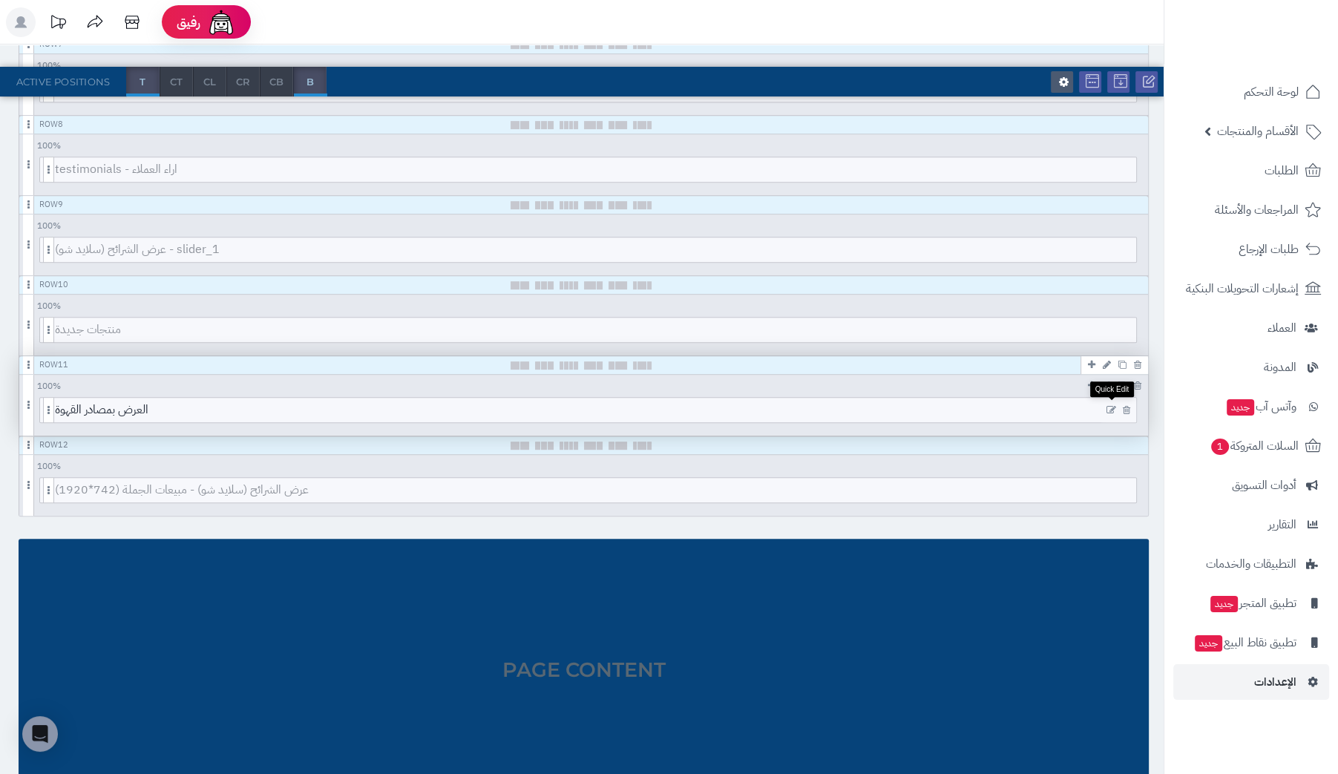
click at [1109, 405] on icon at bounding box center [1111, 410] width 10 height 10
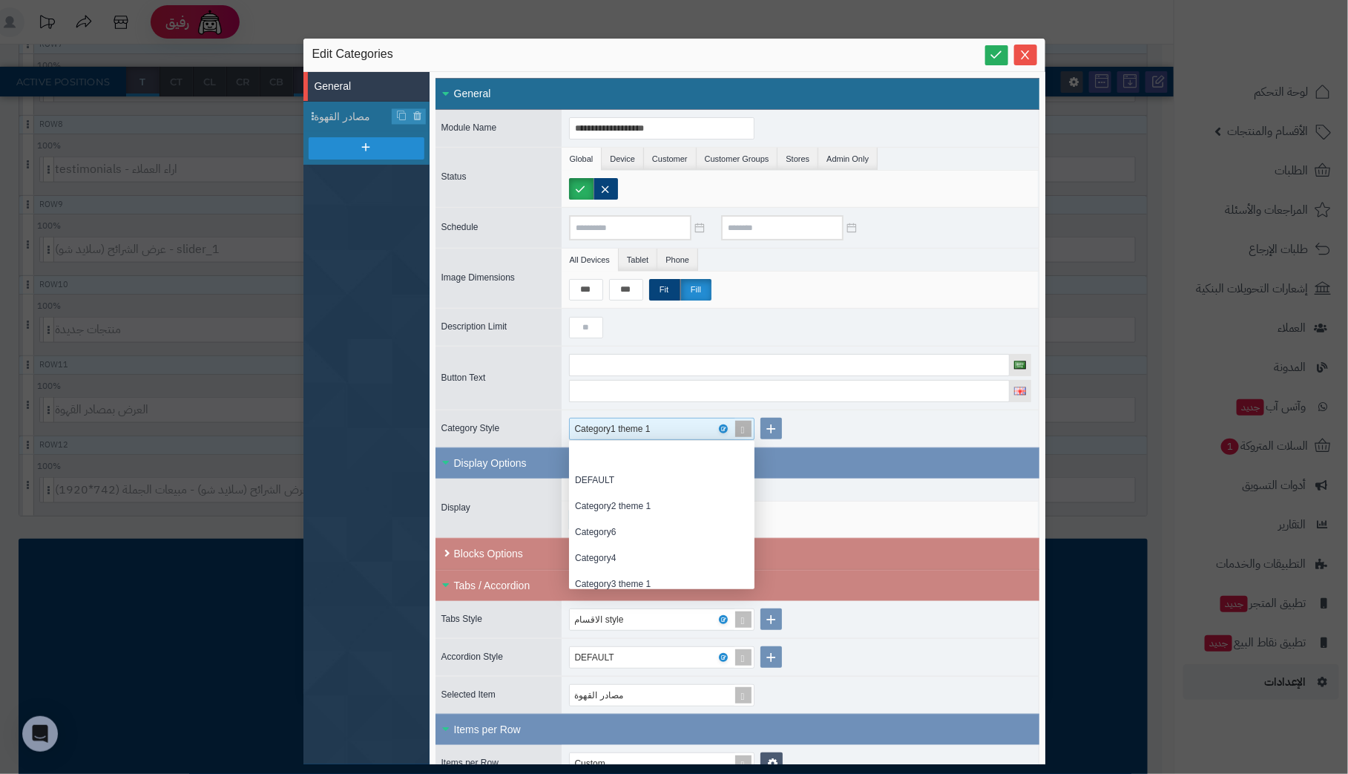
click at [705, 424] on div "Category1 theme 1" at bounding box center [655, 428] width 161 height 21
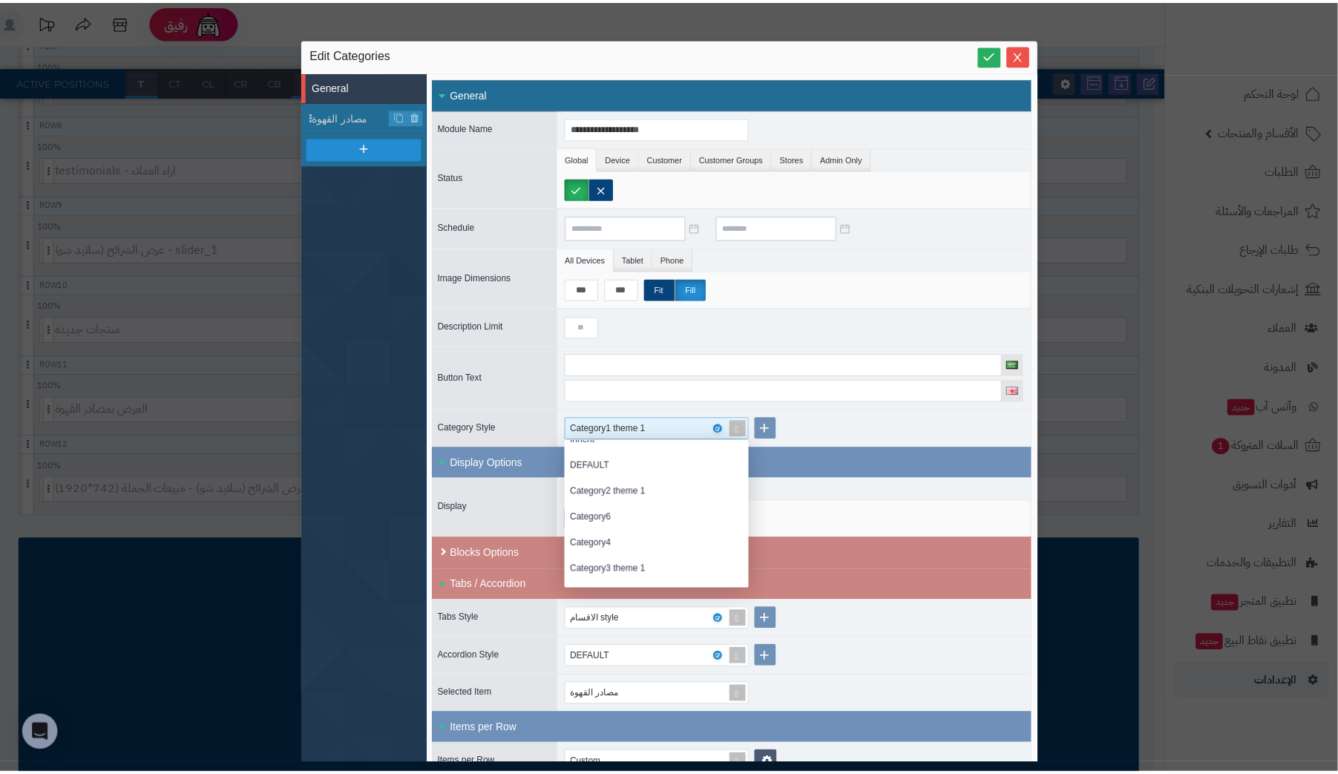
scroll to position [0, 0]
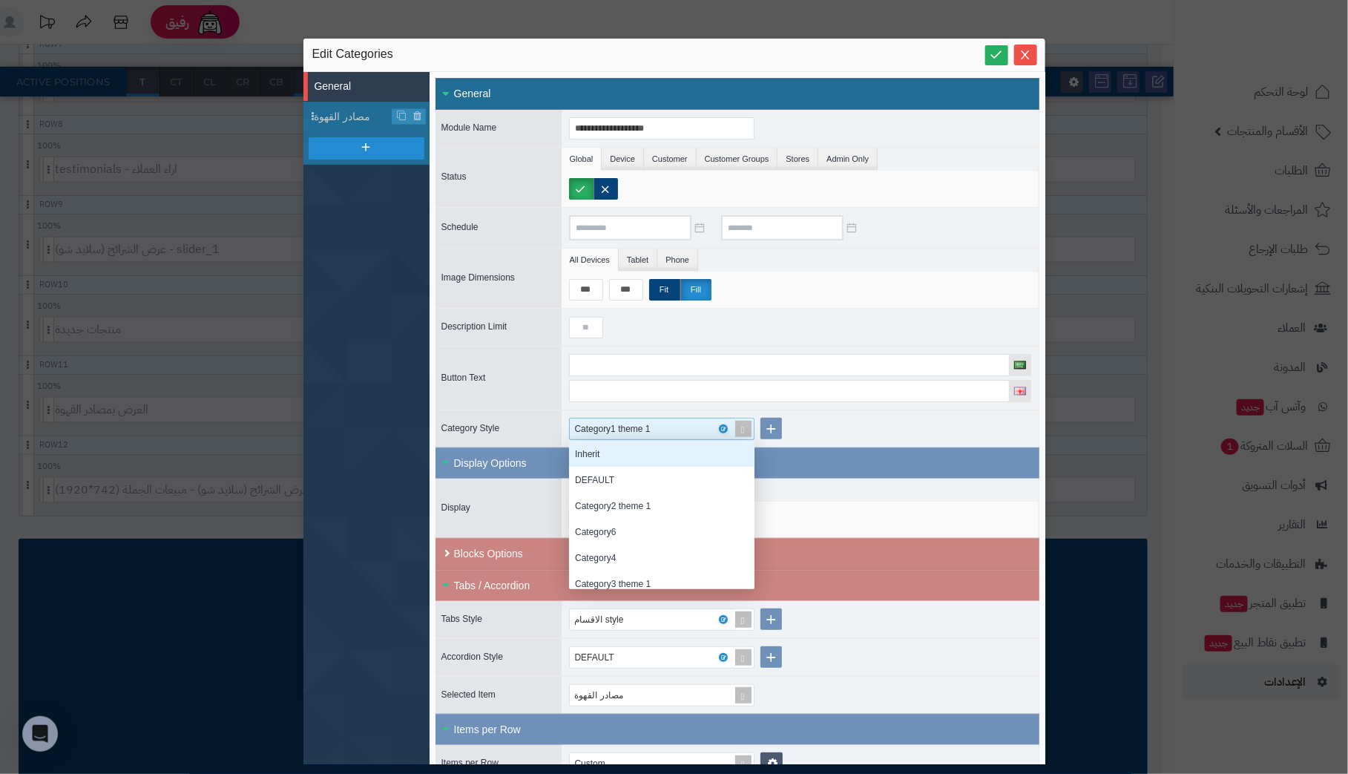
click at [593, 447] on div "Inherit" at bounding box center [661, 454] width 185 height 26
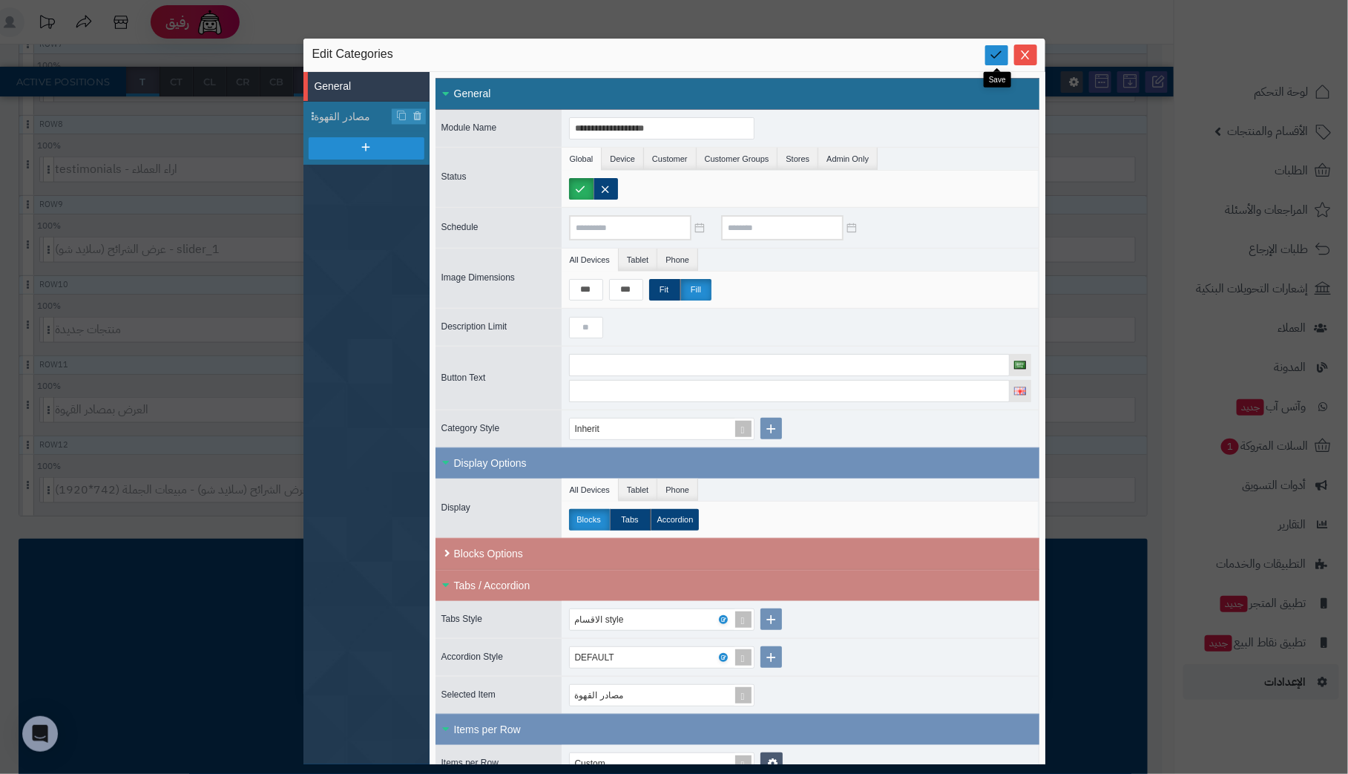
click at [991, 50] on icon at bounding box center [997, 54] width 14 height 14
click at [1020, 51] on icon "Close" at bounding box center [1025, 54] width 12 height 12
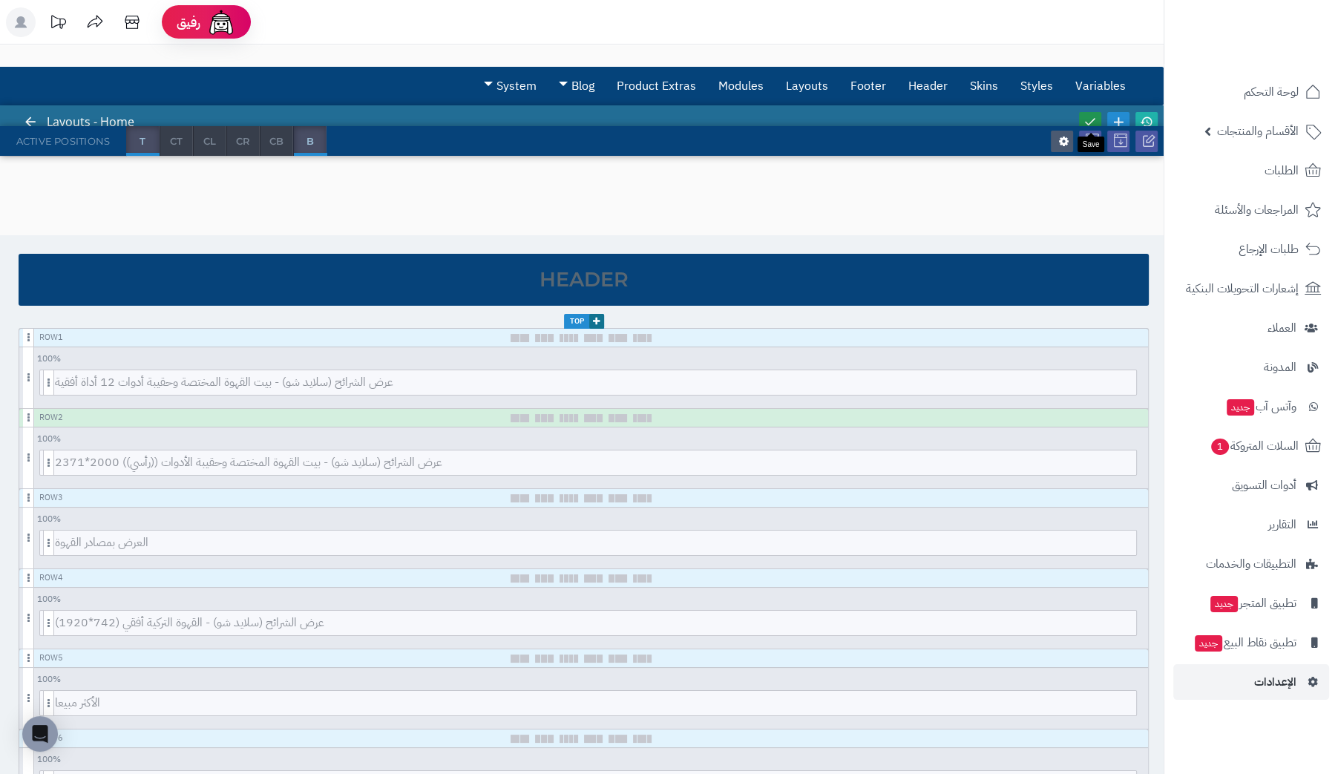
click at [1091, 116] on icon at bounding box center [1089, 121] width 13 height 13
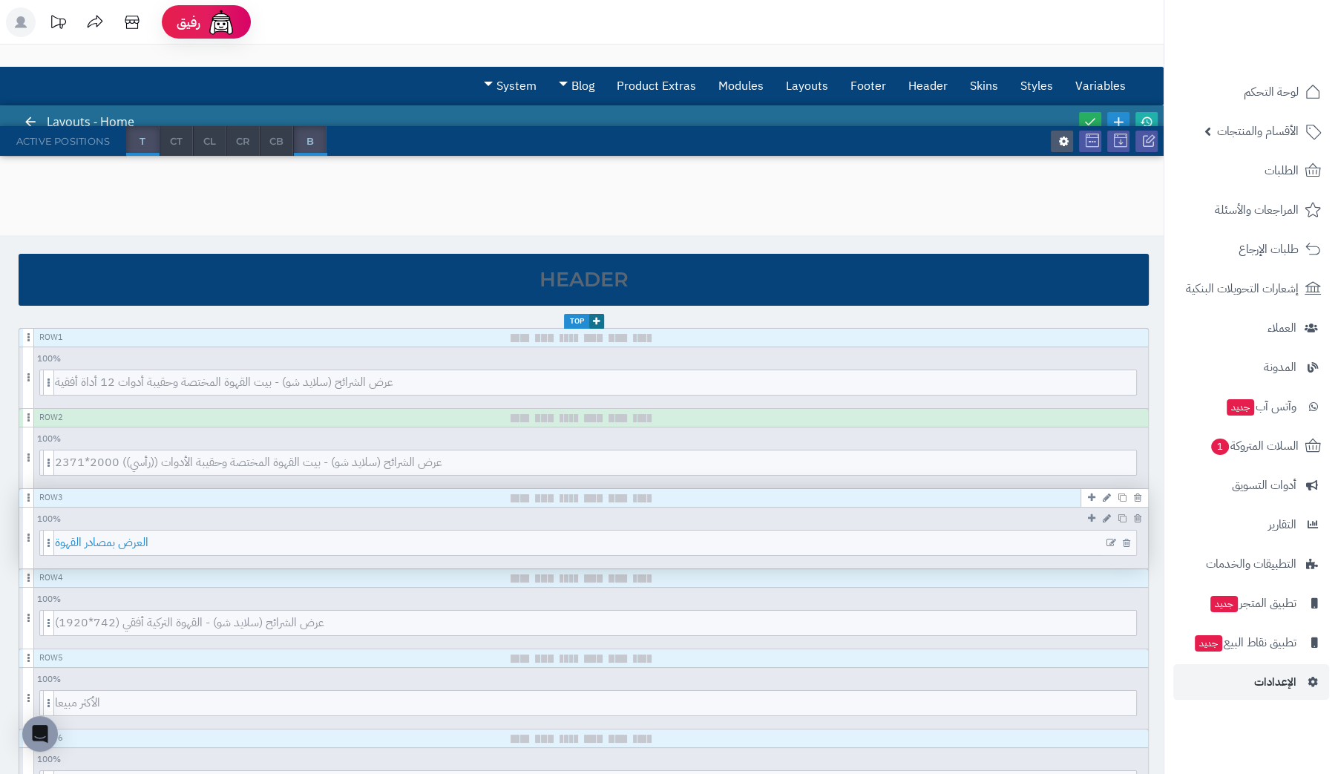
click at [1034, 541] on span "العرض بمصادر القهوة" at bounding box center [595, 543] width 1081 height 24
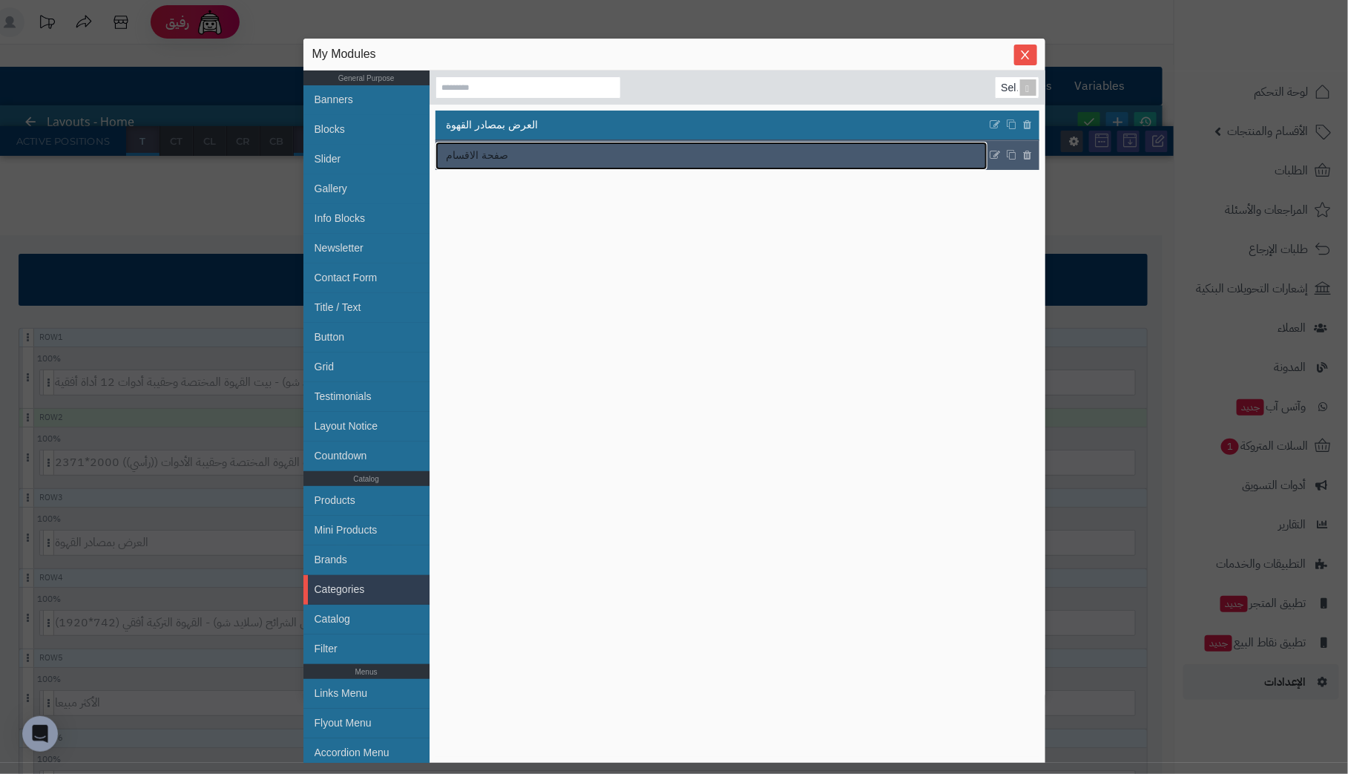
click at [516, 160] on link "صفحة الاقسام" at bounding box center [712, 156] width 552 height 28
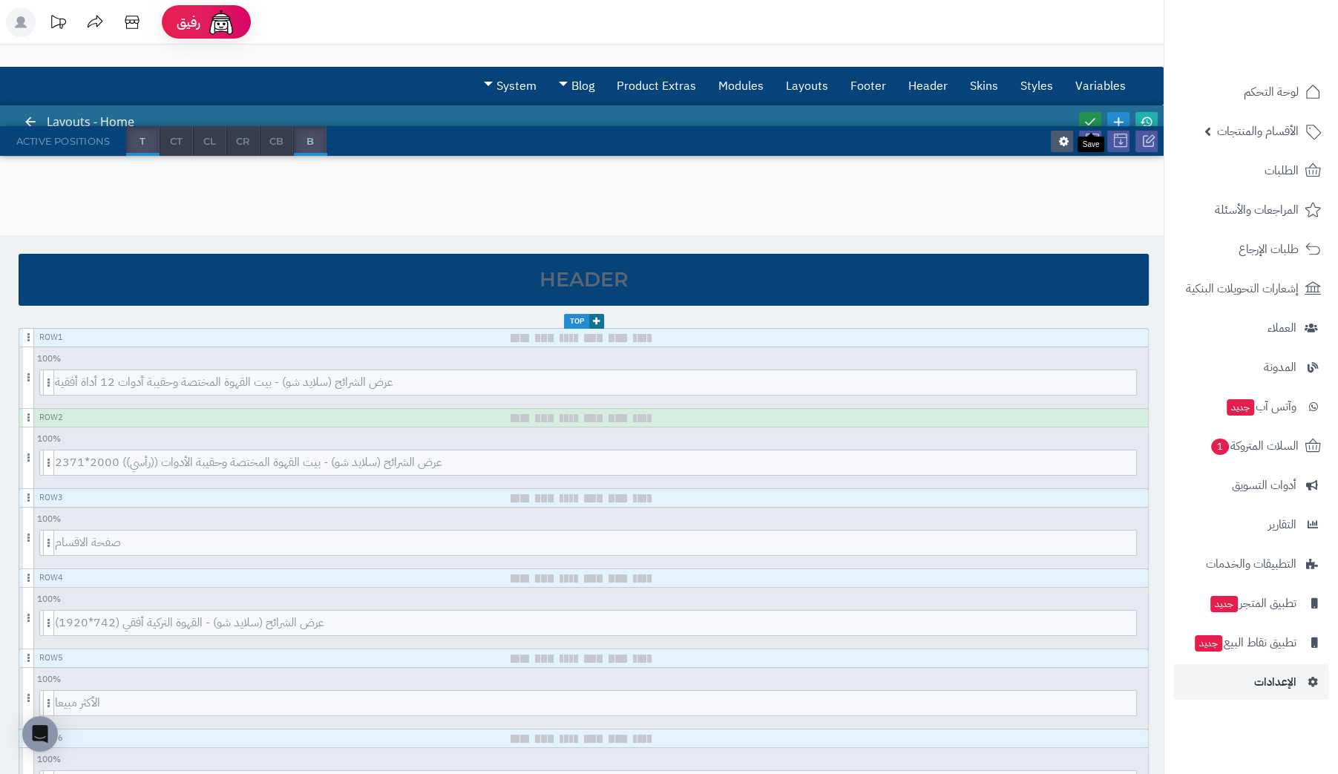
click at [1085, 117] on icon at bounding box center [1089, 121] width 13 height 13
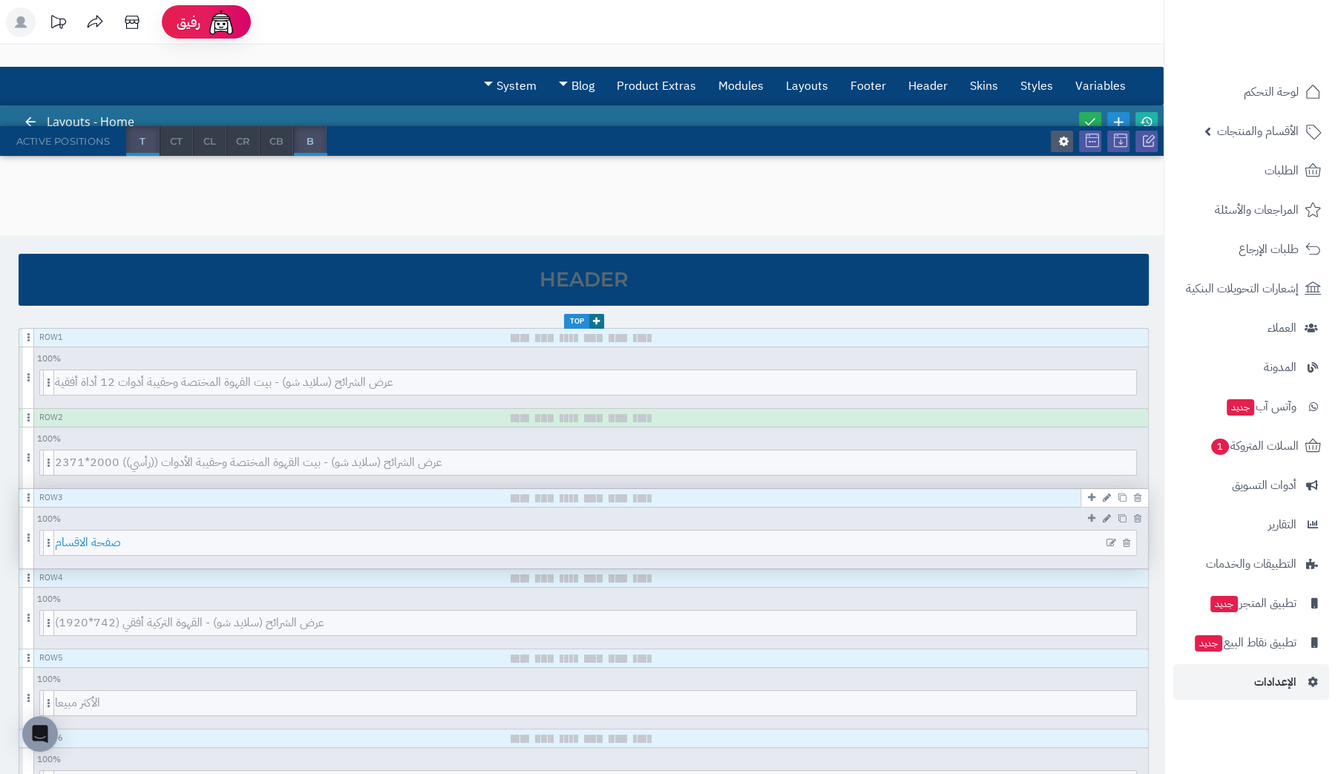
click at [269, 542] on span "صفحة الاقسام" at bounding box center [595, 543] width 1081 height 24
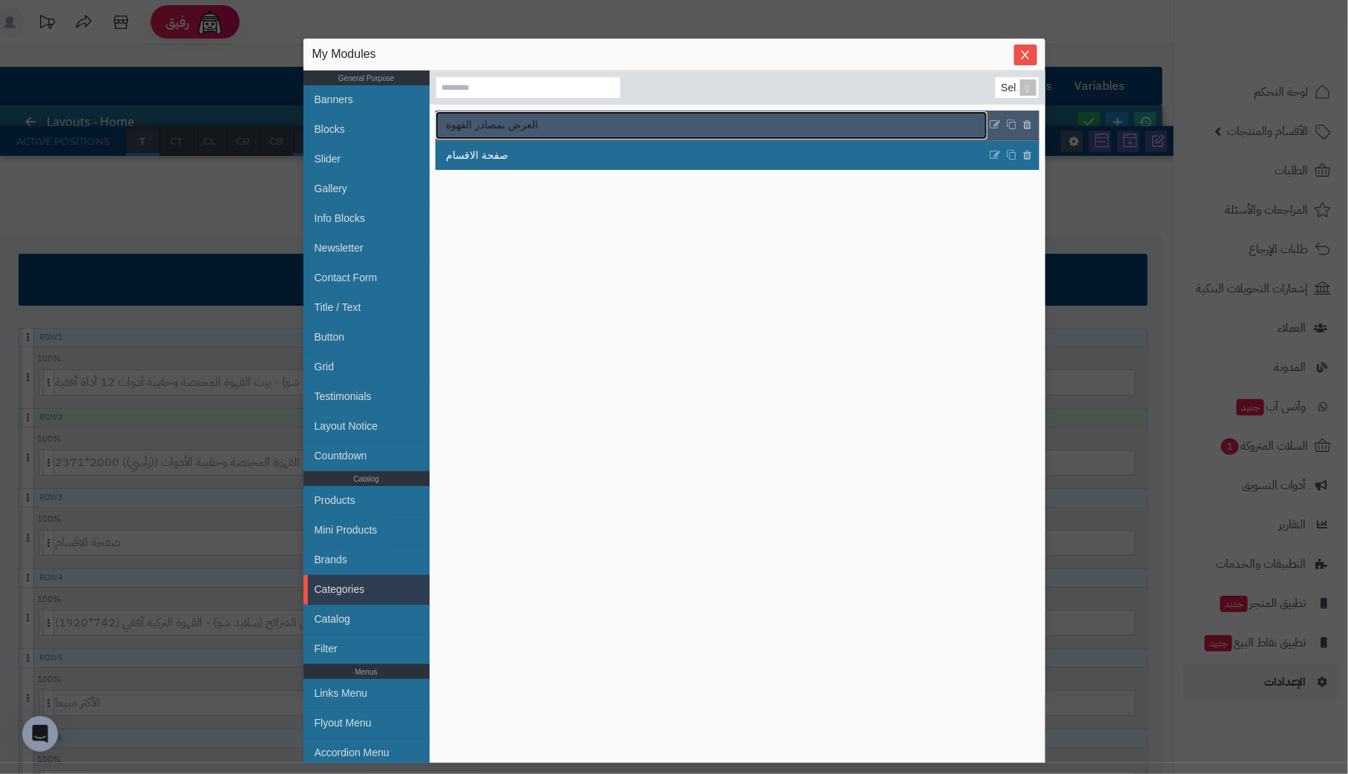
click at [539, 127] on span "العرض بمصادر القهوة" at bounding box center [493, 125] width 92 height 16
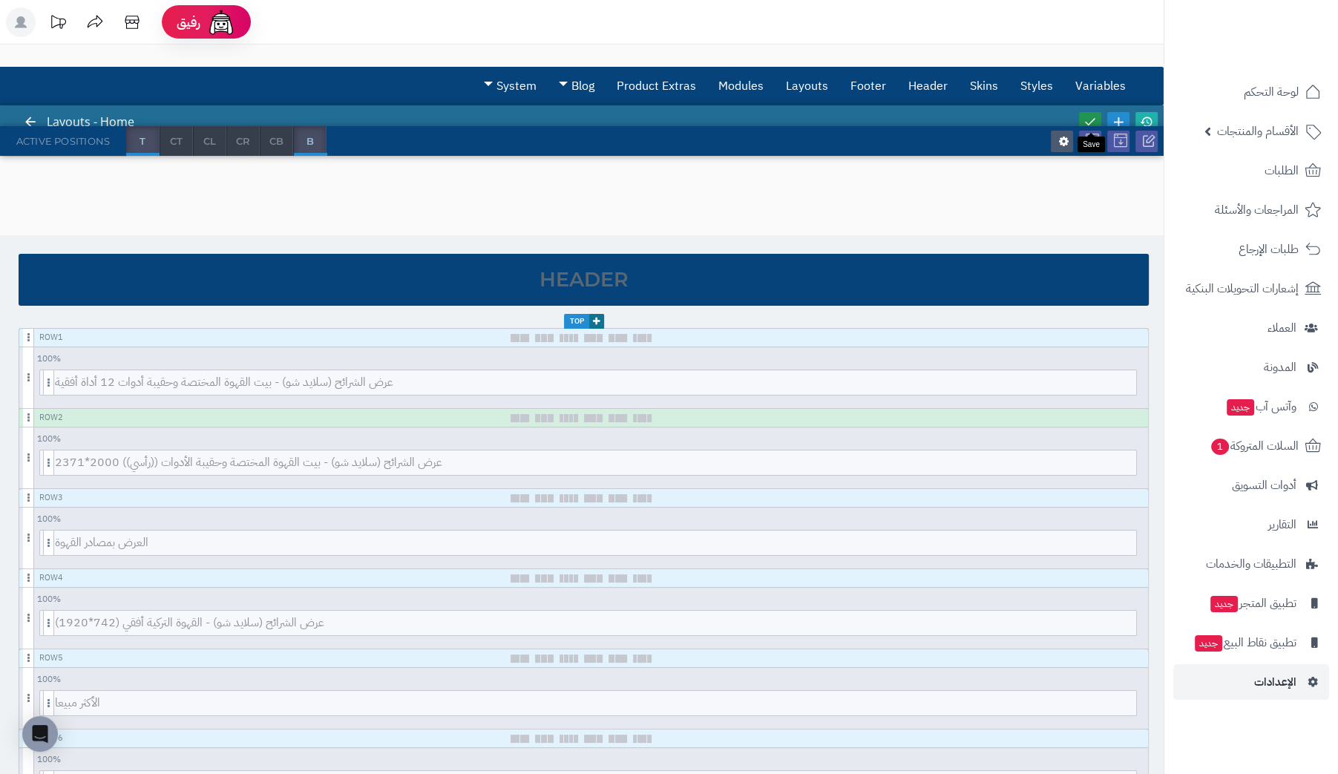
click at [1091, 115] on icon at bounding box center [1089, 121] width 13 height 13
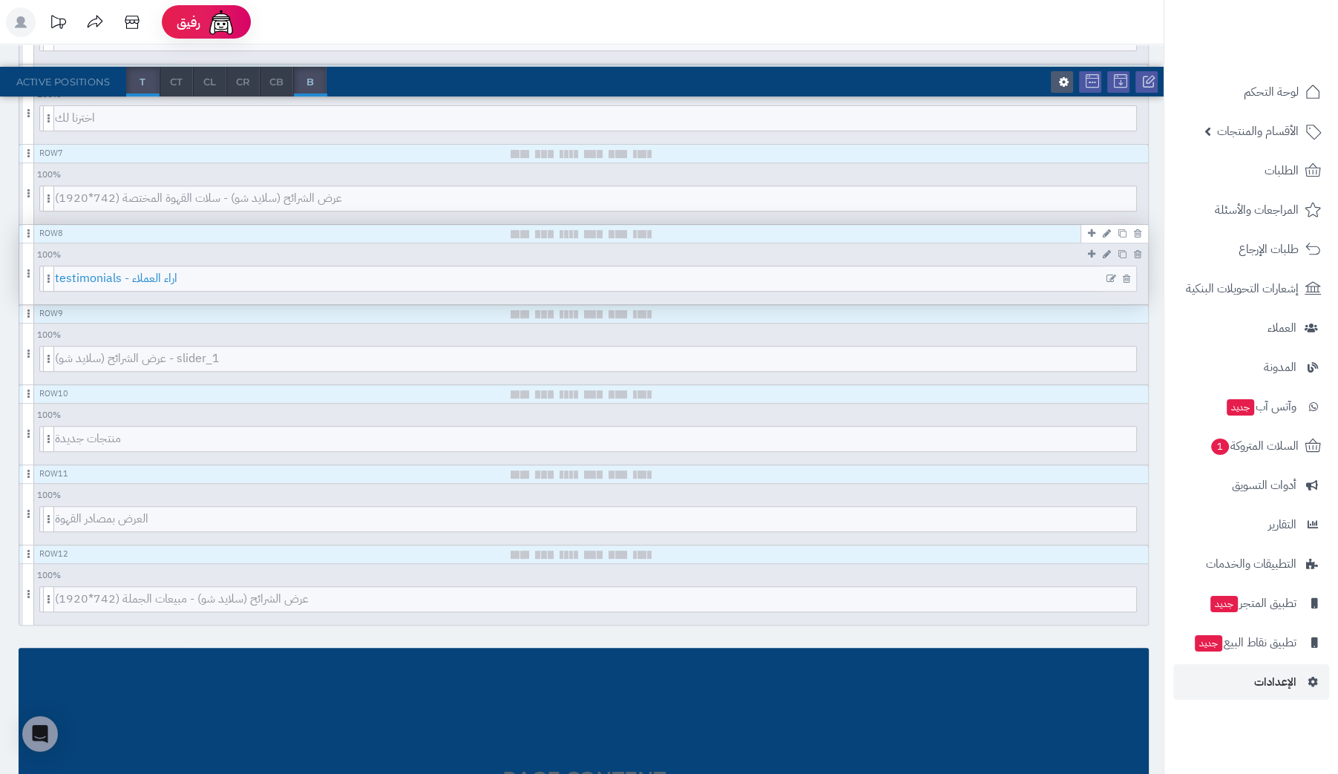
scroll to position [667, 0]
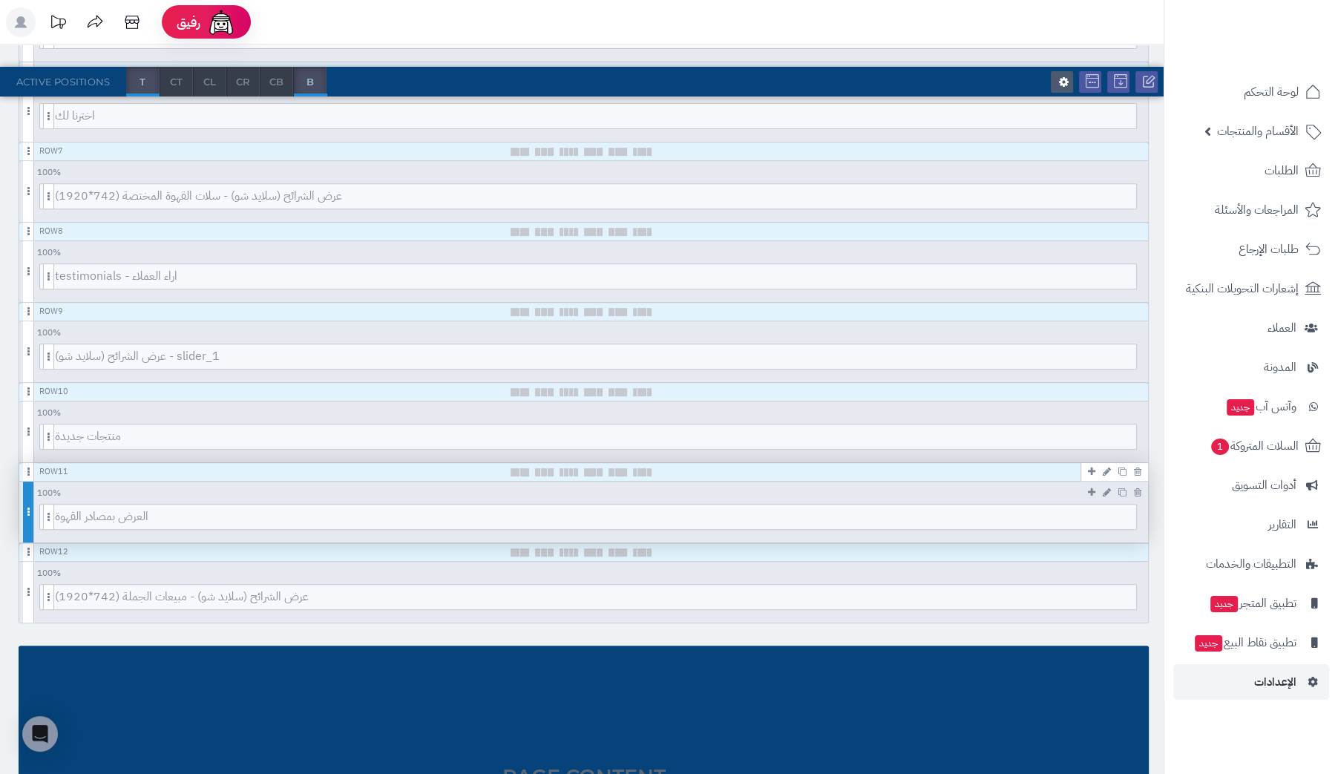
click at [27, 489] on span at bounding box center [28, 512] width 11 height 61
click at [1140, 467] on icon at bounding box center [1137, 472] width 7 height 10
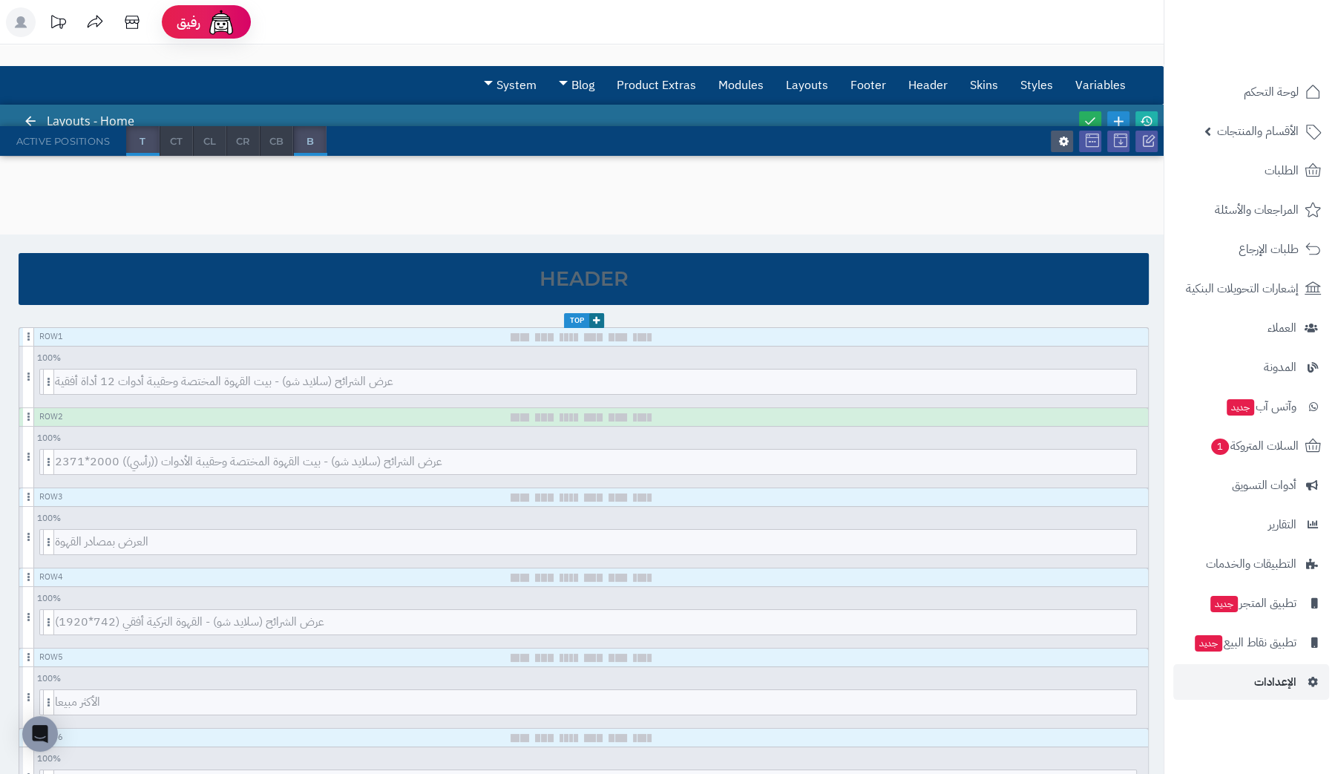
scroll to position [0, 0]
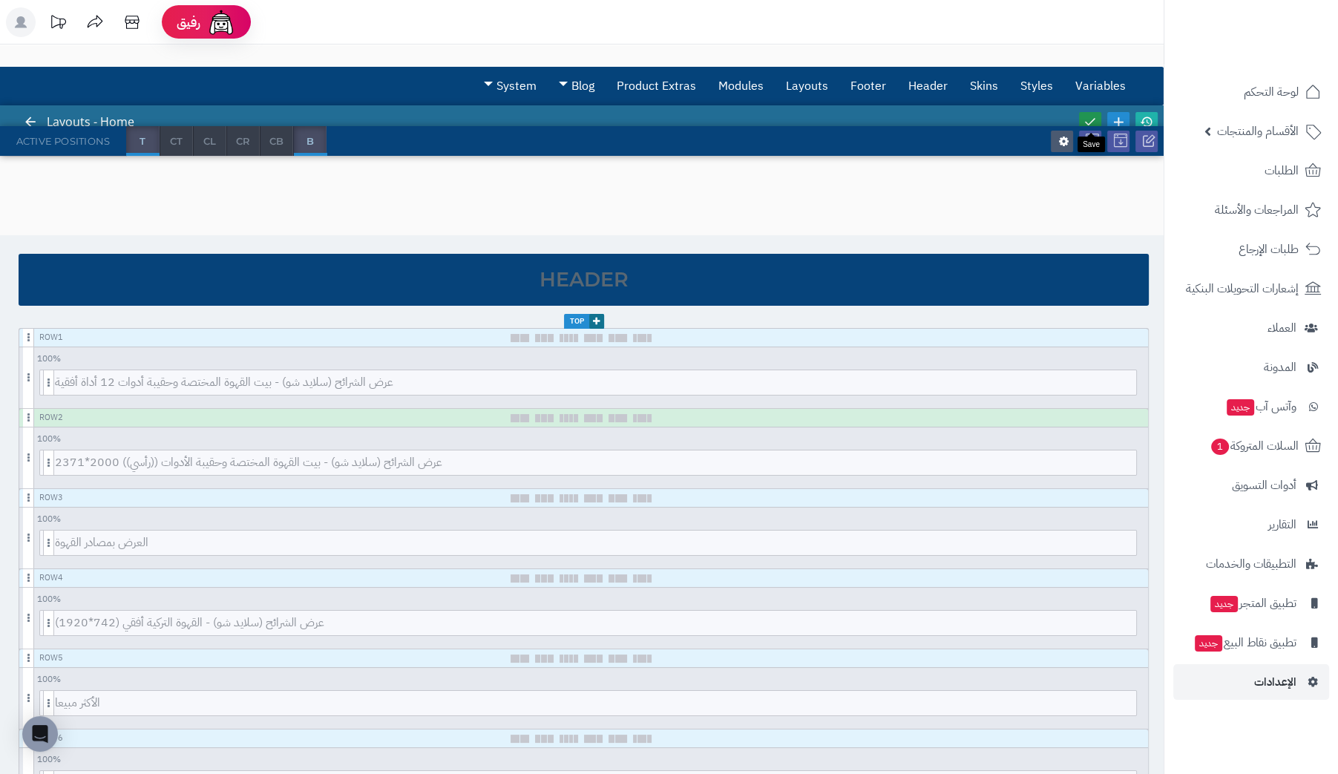
click at [1087, 119] on icon at bounding box center [1089, 121] width 13 height 13
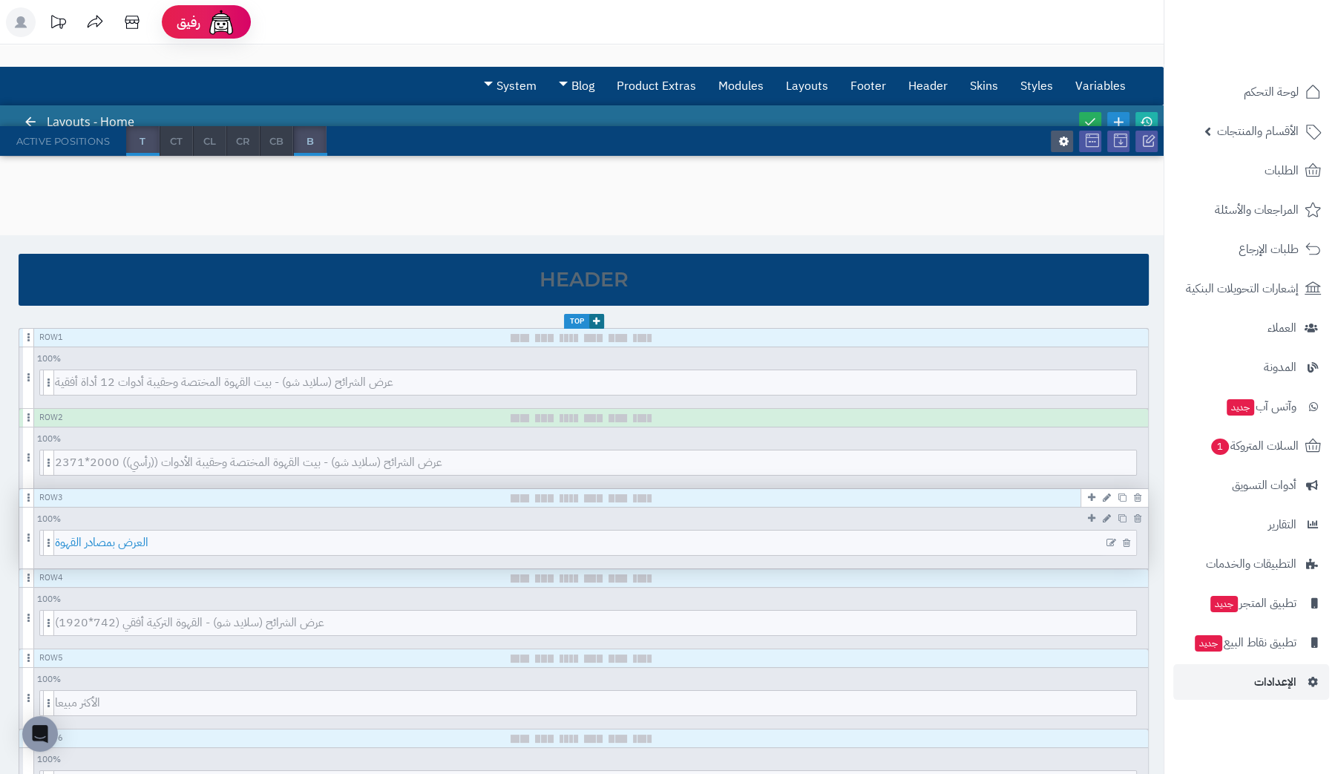
click at [215, 542] on span "العرض بمصادر القهوة" at bounding box center [595, 543] width 1081 height 24
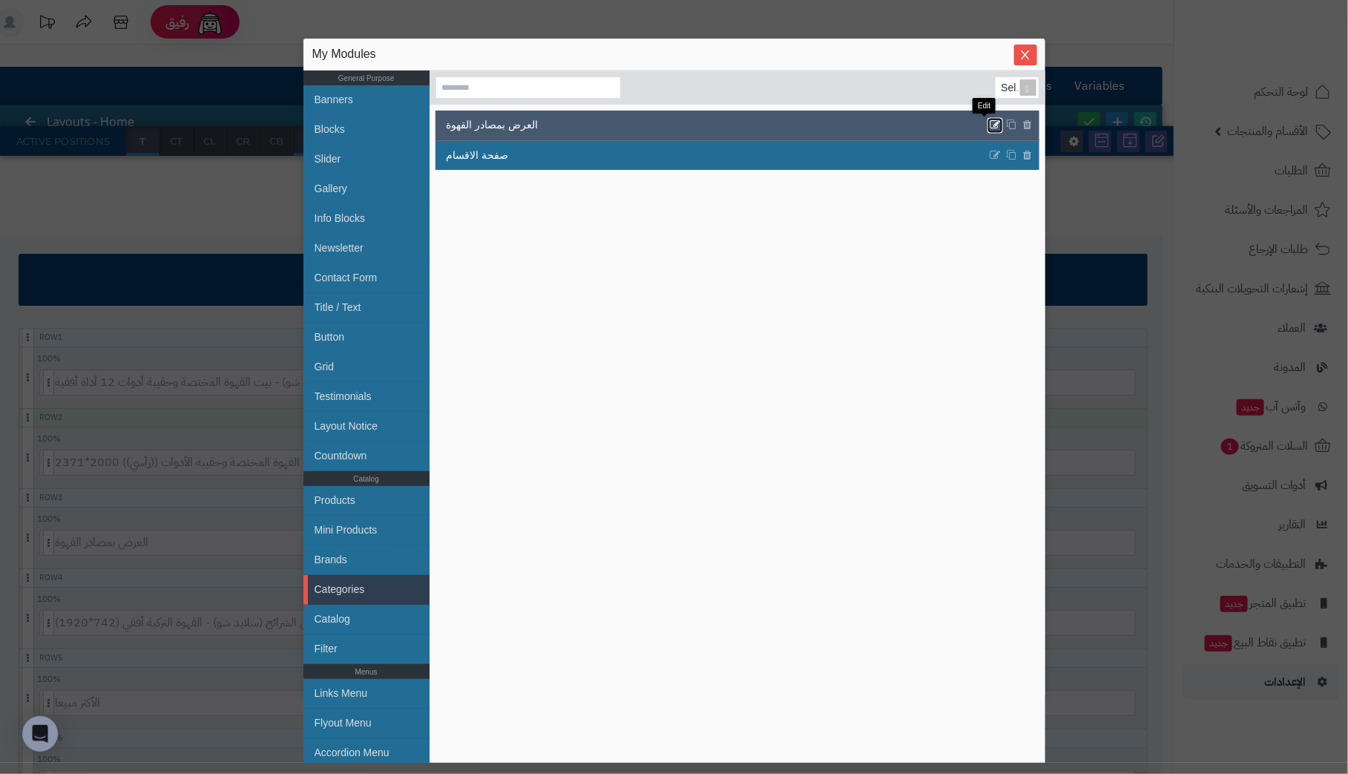
click at [989, 123] on icon at bounding box center [995, 125] width 12 height 13
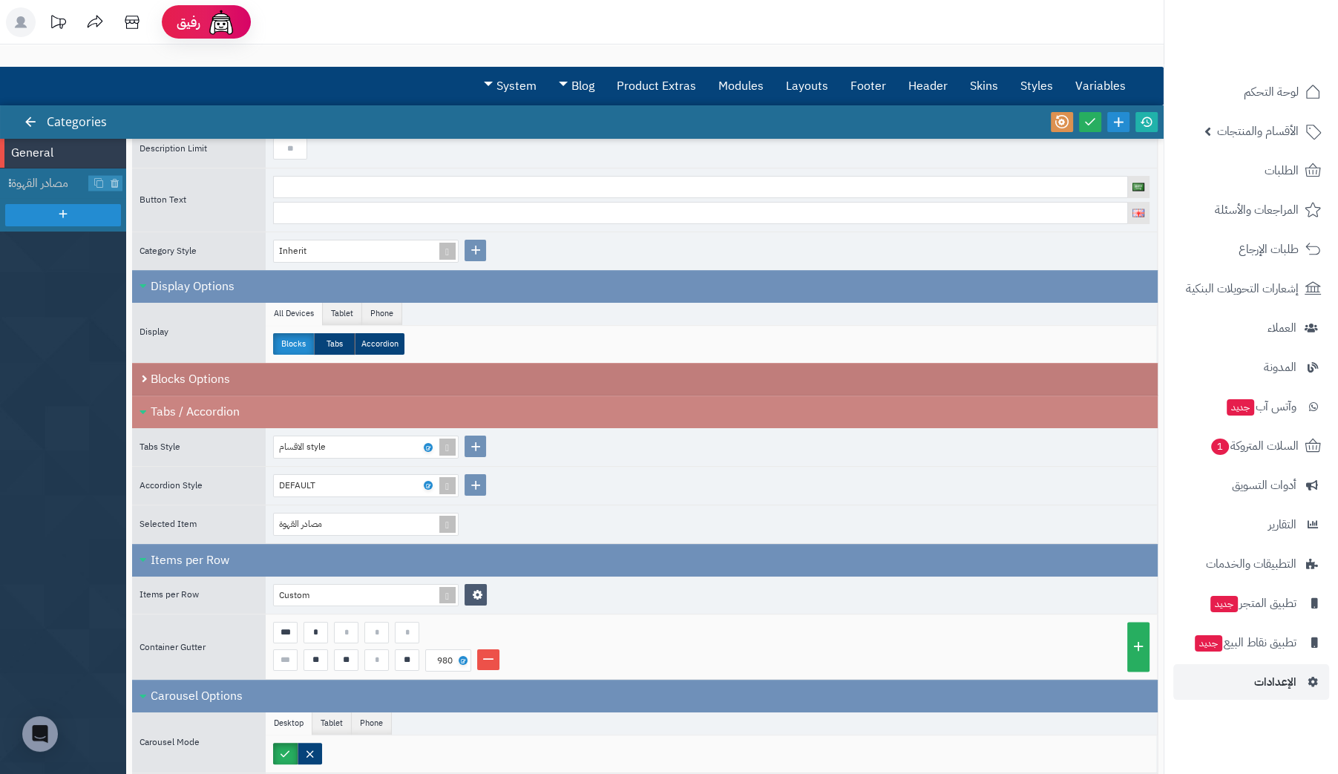
scroll to position [260, 0]
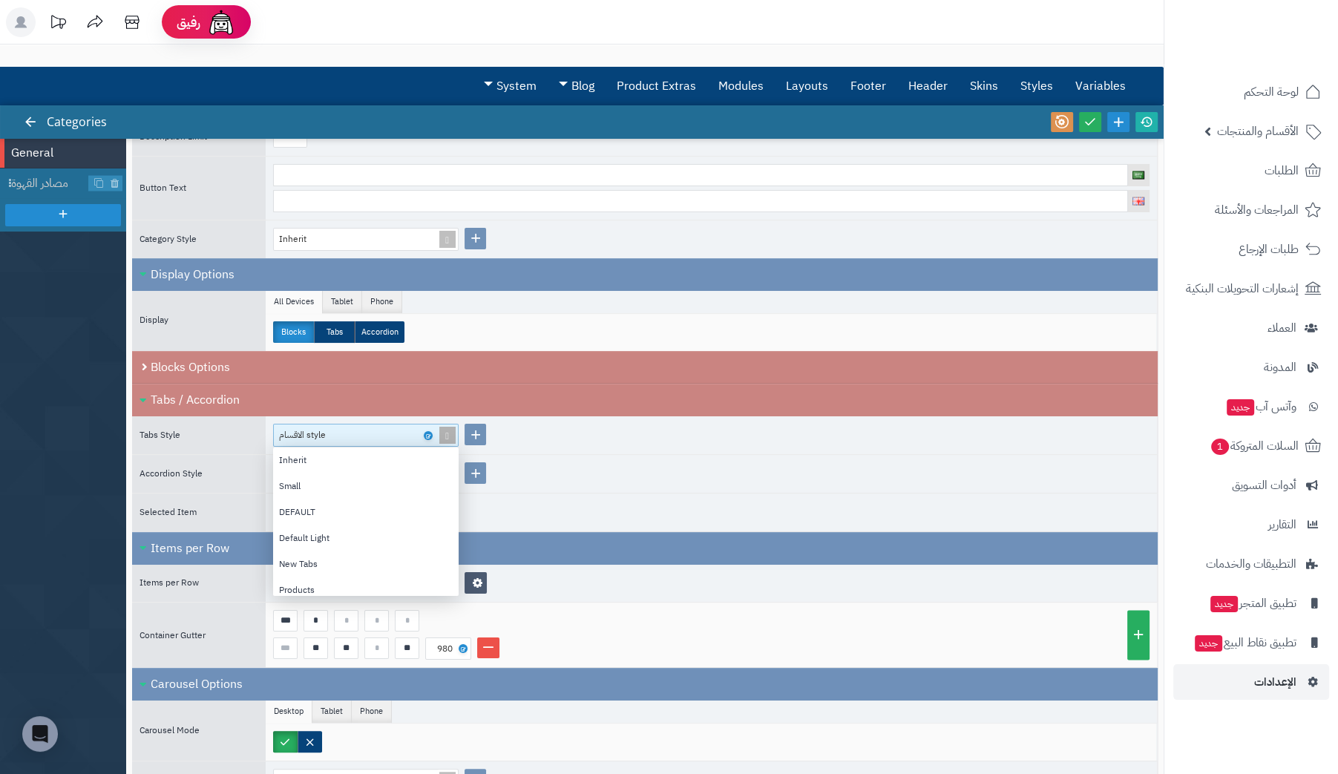
click at [389, 427] on div "الاقسام style" at bounding box center [359, 434] width 161 height 21
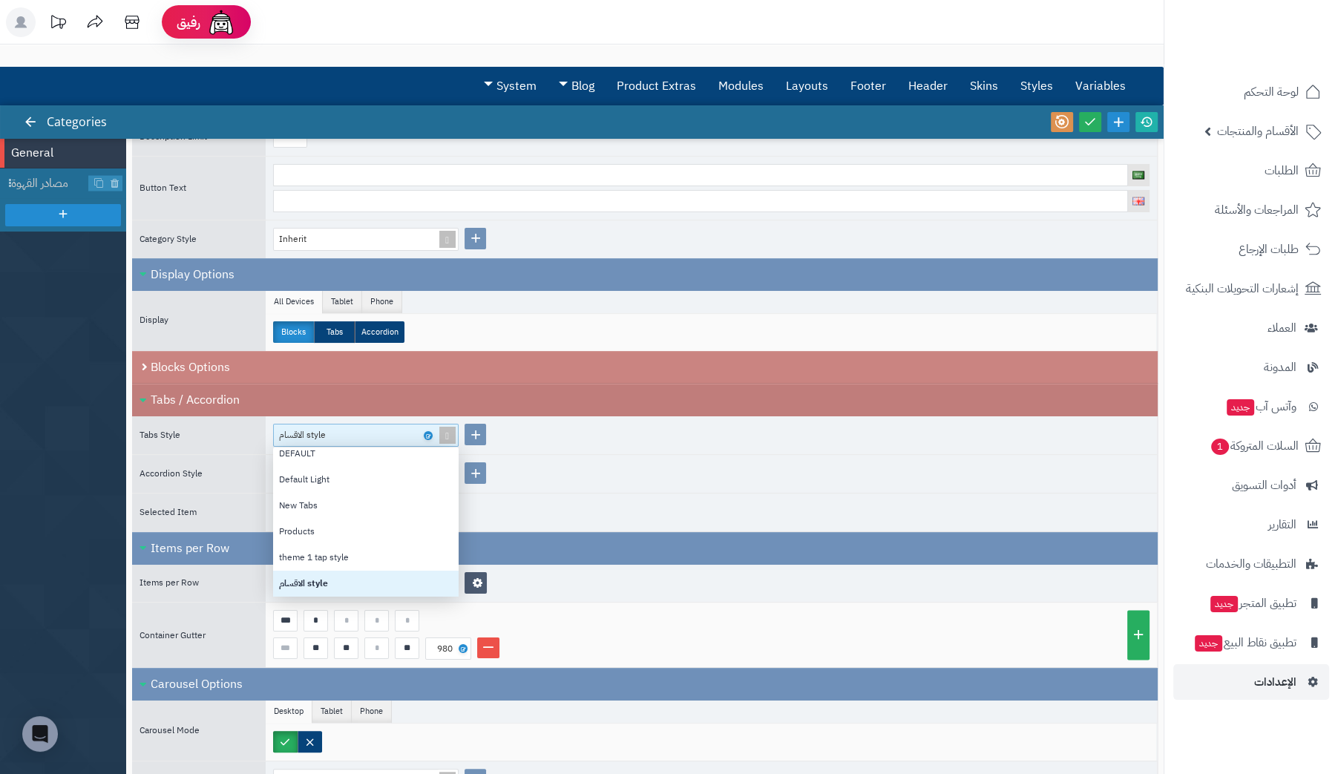
click at [625, 395] on div "Tabs / Accordion" at bounding box center [644, 400] width 1025 height 33
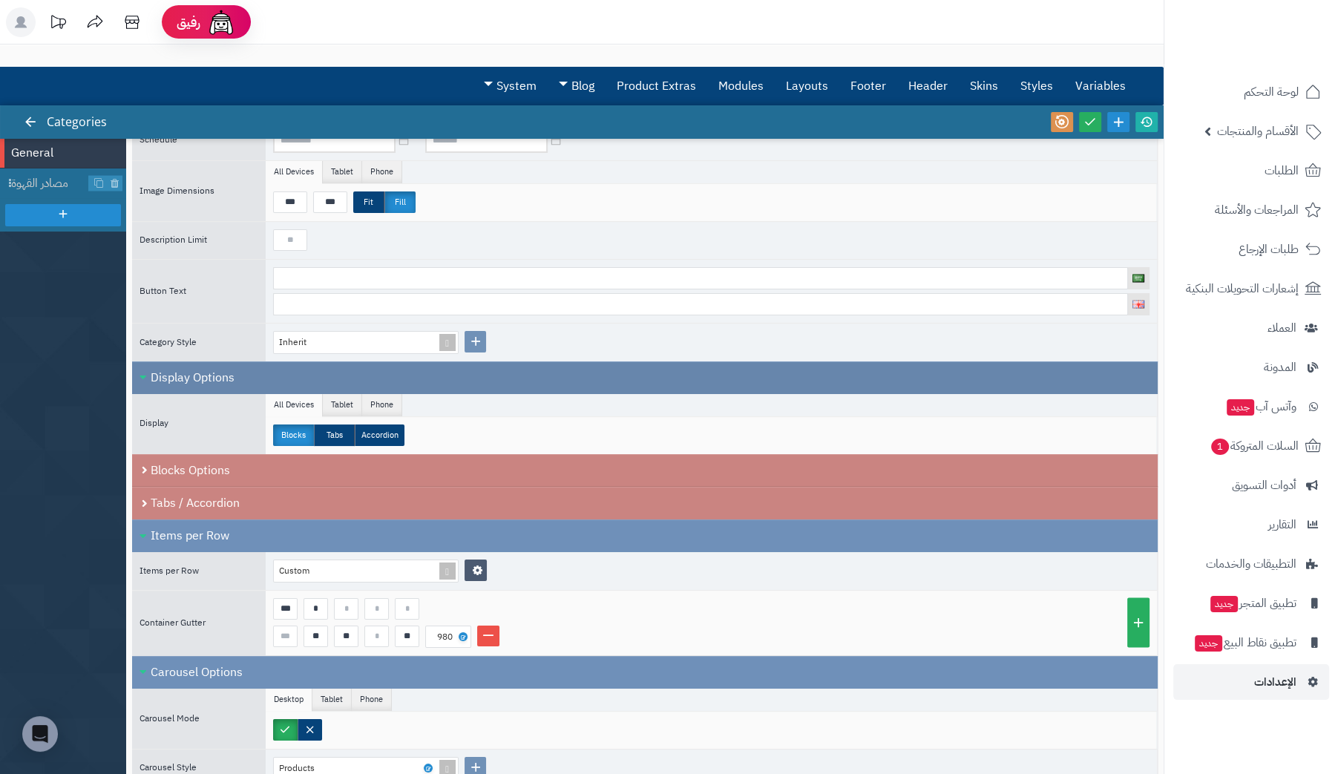
scroll to position [147, 0]
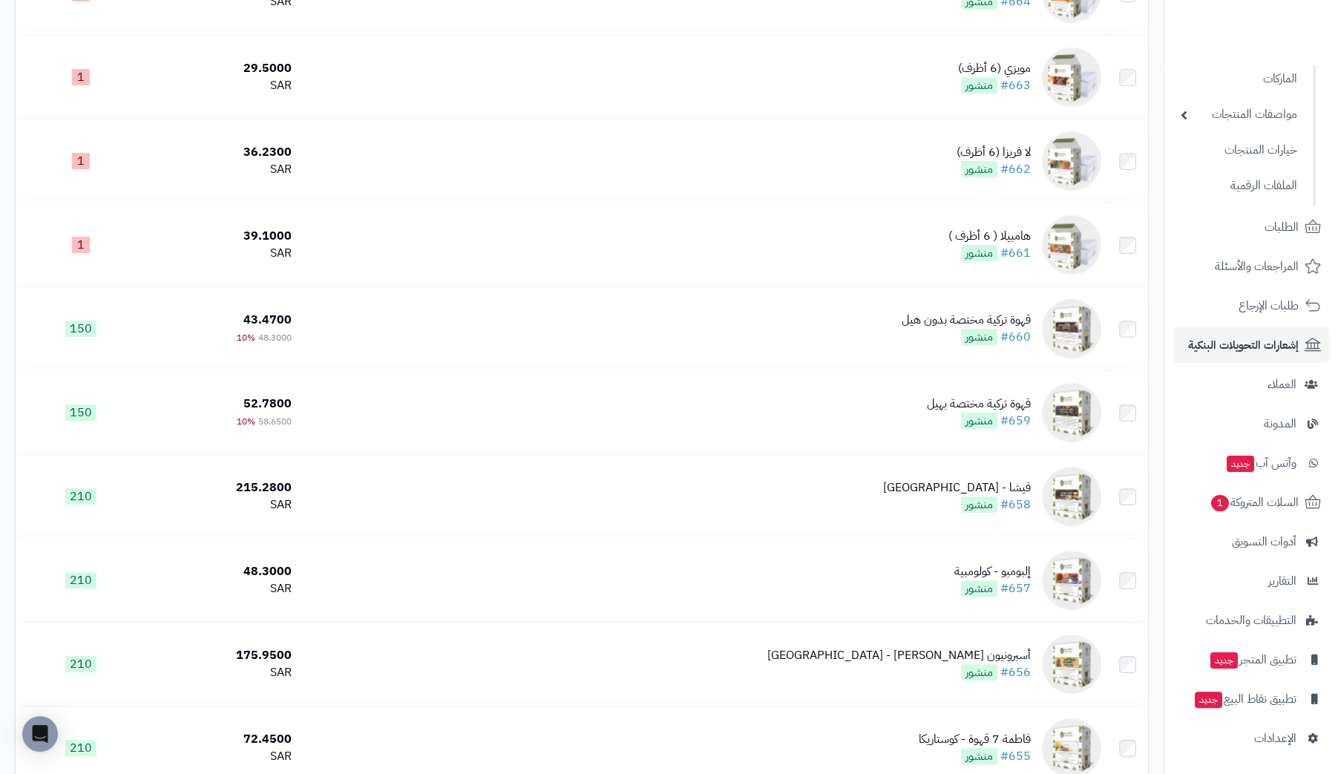
scroll to position [562, 0]
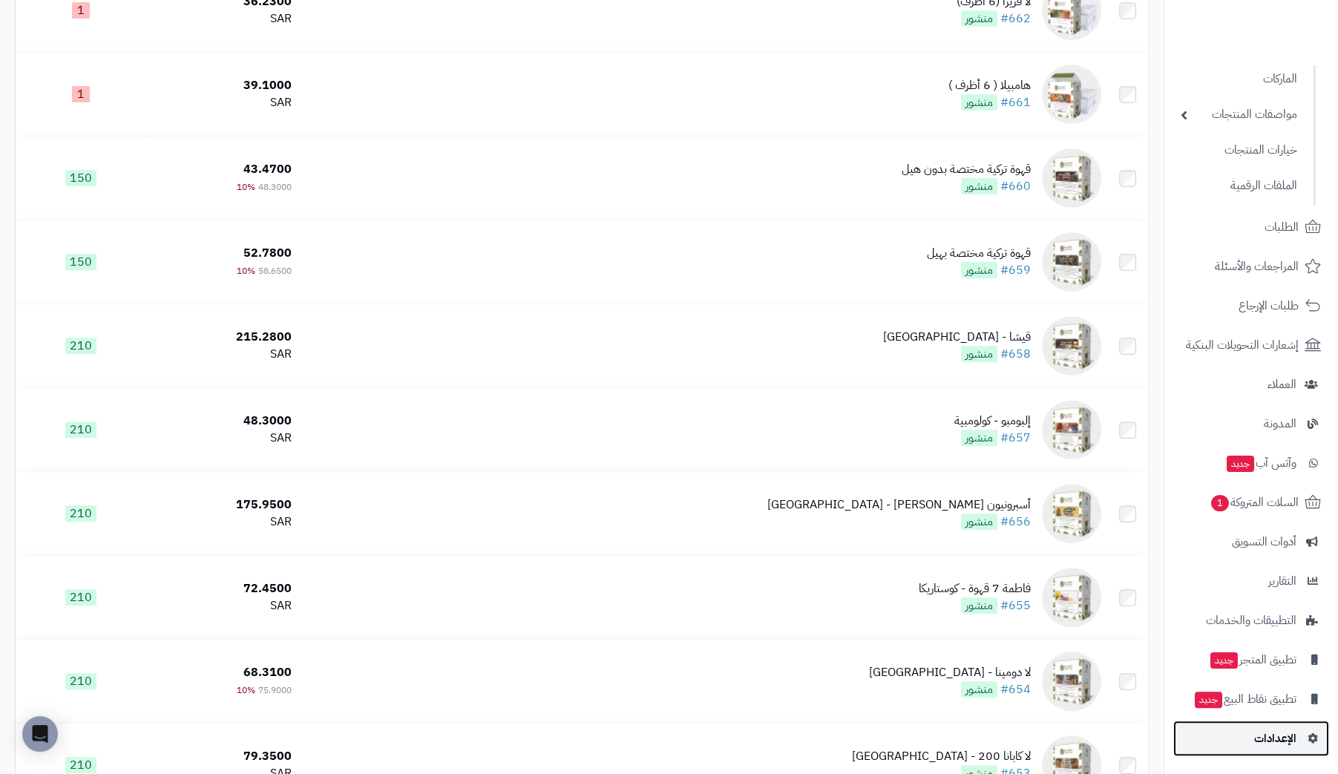
click at [1281, 741] on span "الإعدادات" at bounding box center [1275, 738] width 42 height 21
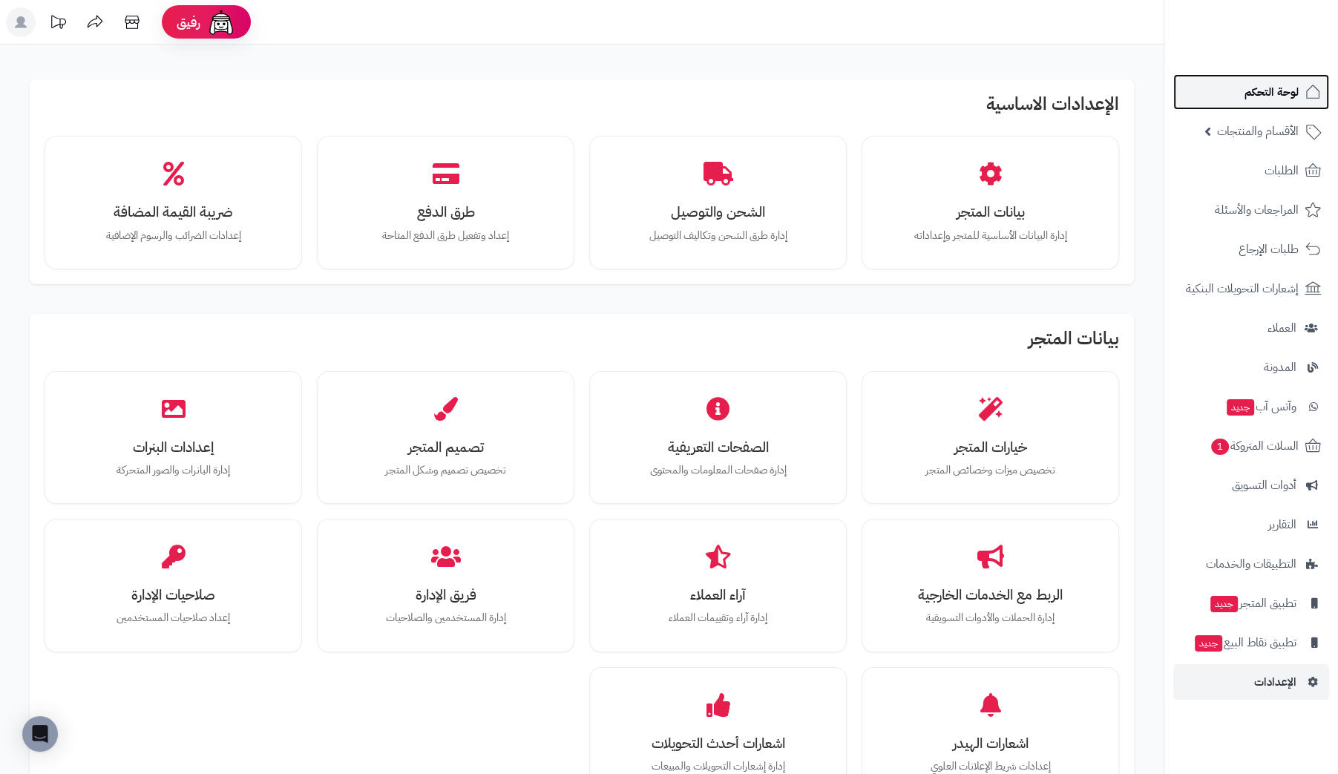
click at [1283, 96] on span "لوحة التحكم" at bounding box center [1271, 92] width 54 height 21
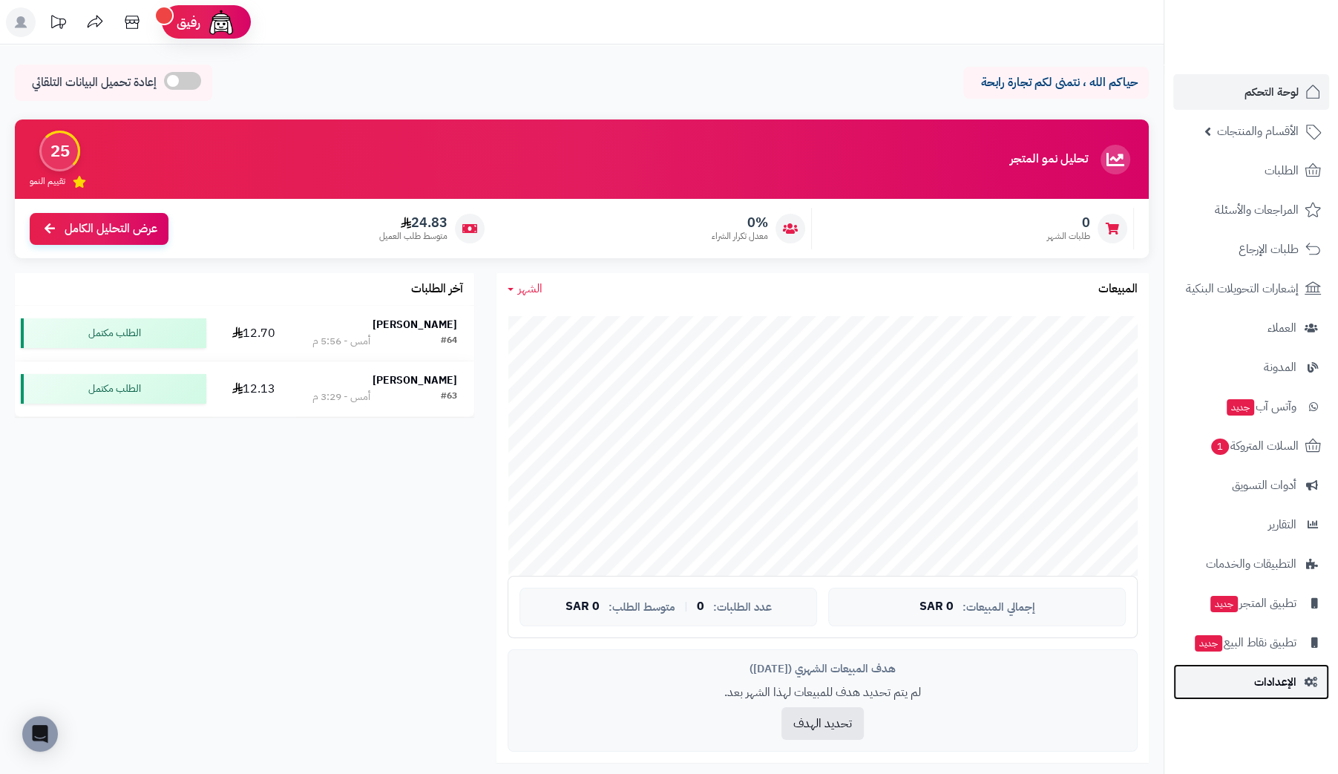
click at [1284, 685] on span "الإعدادات" at bounding box center [1275, 681] width 42 height 21
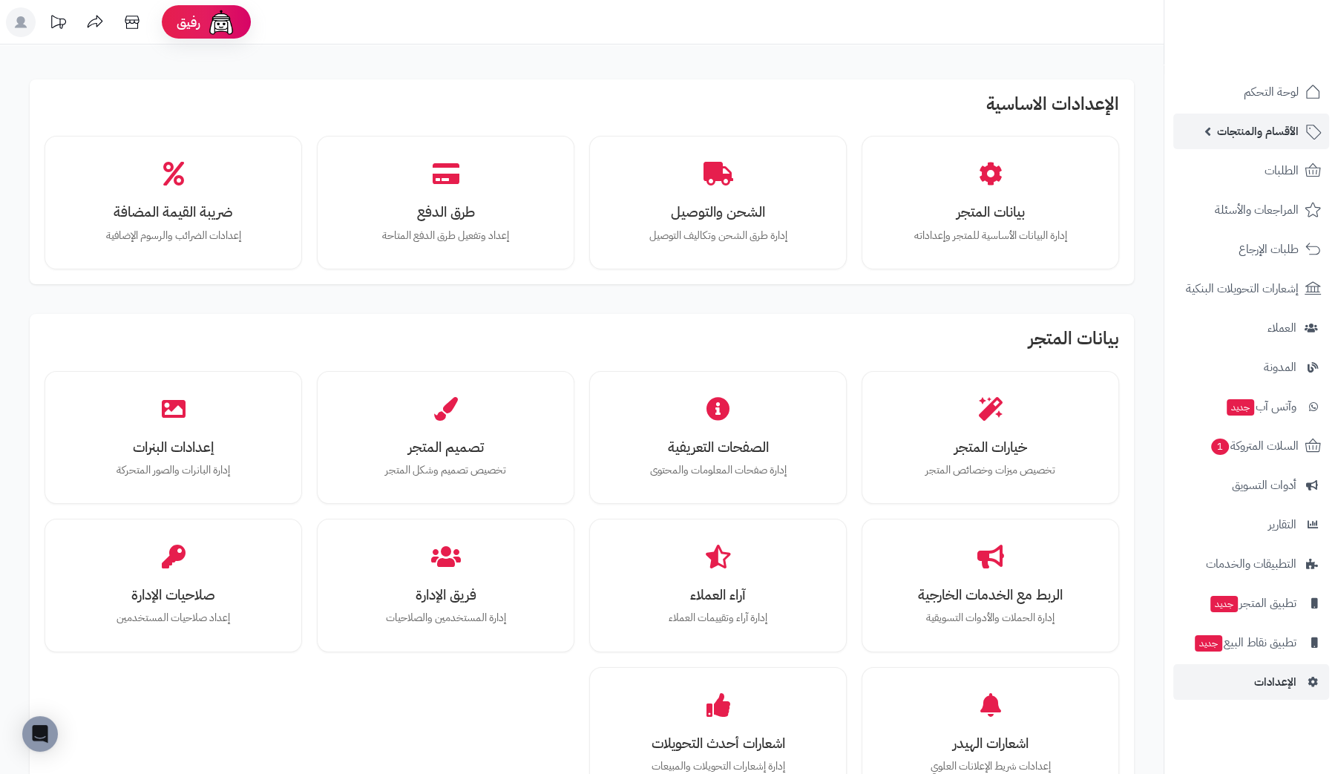
click at [1267, 132] on span "الأقسام والمنتجات" at bounding box center [1258, 131] width 82 height 21
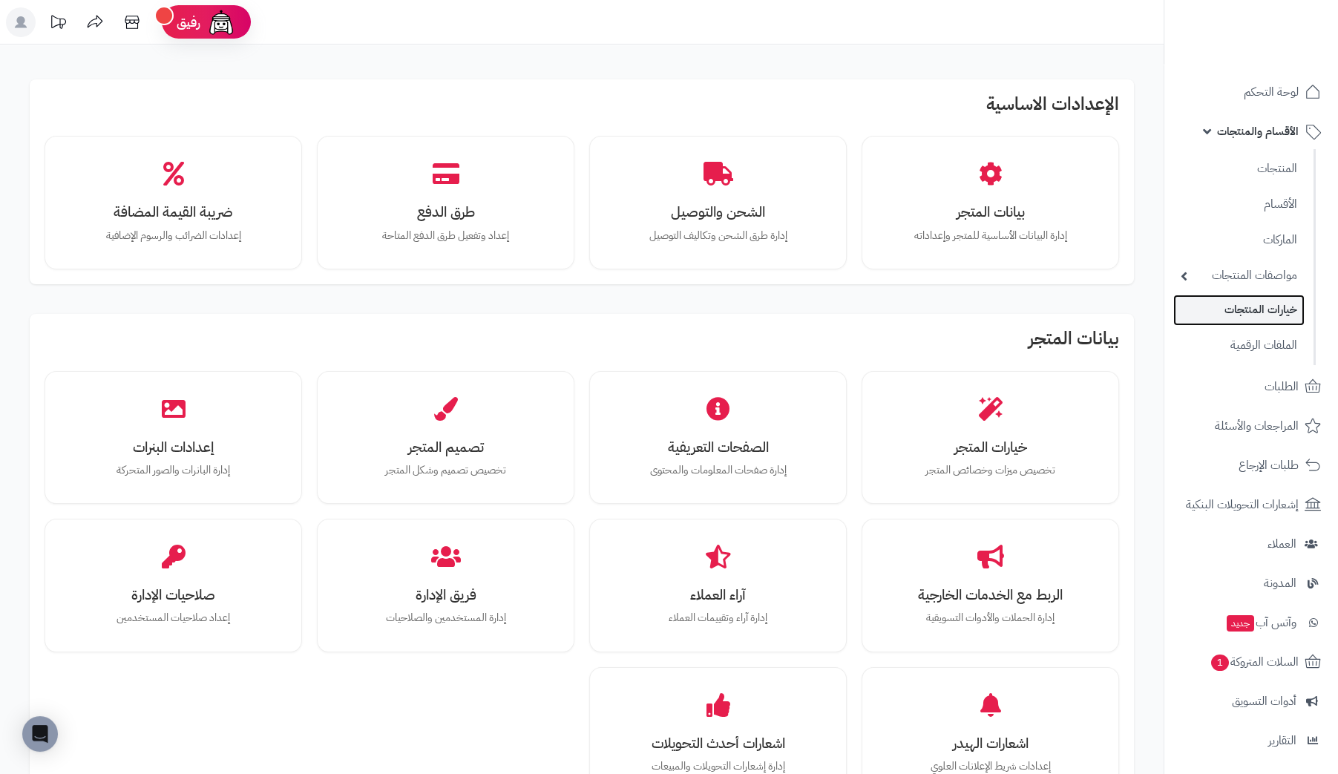
click at [1247, 304] on link "خيارات المنتجات" at bounding box center [1238, 310] width 131 height 30
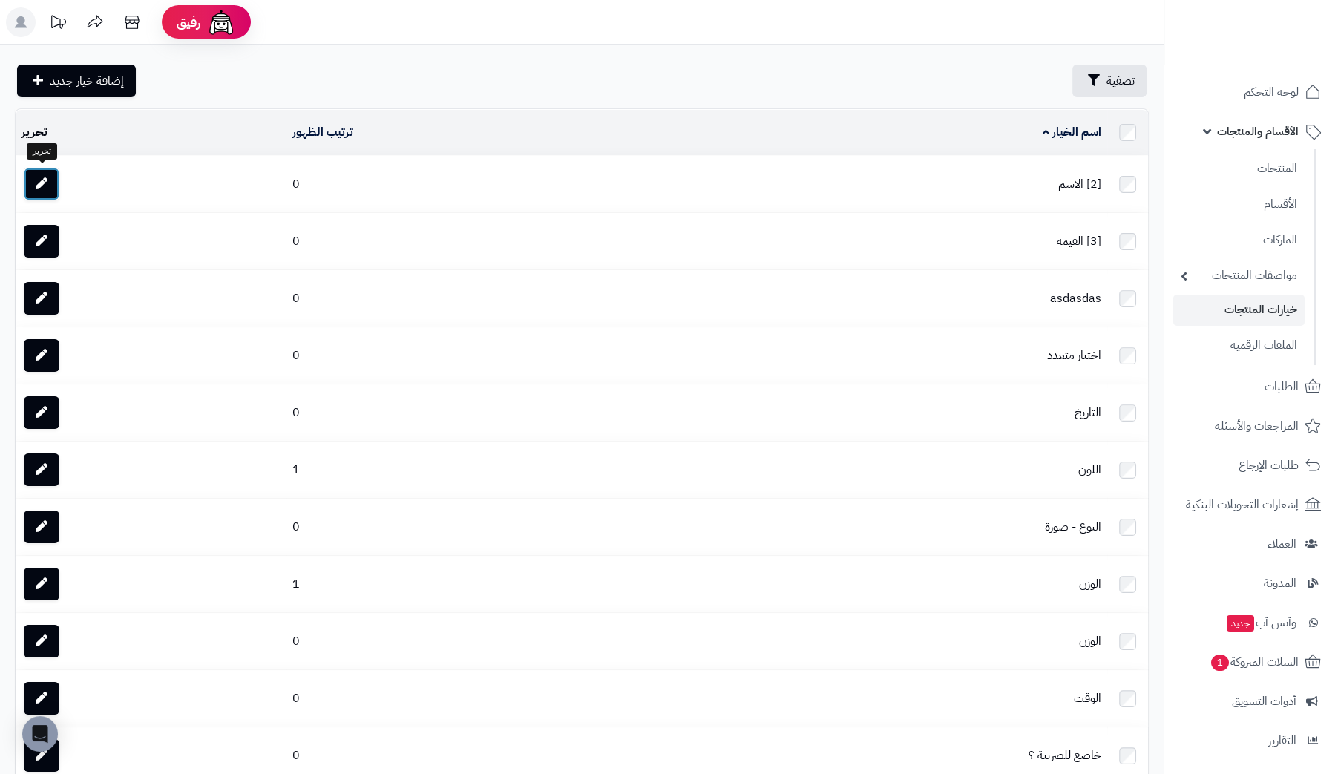
click at [40, 177] on icon at bounding box center [42, 183] width 12 height 12
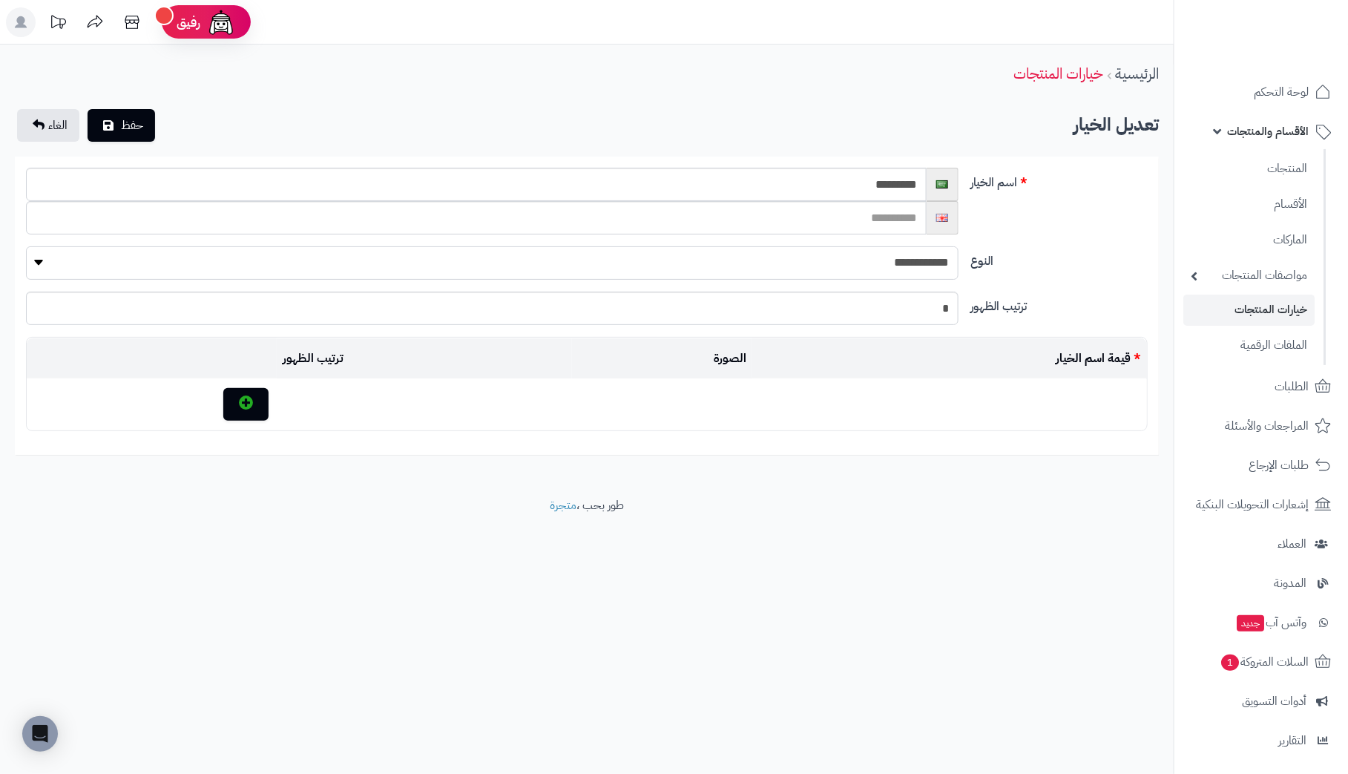
click at [784, 262] on select "**********" at bounding box center [492, 262] width 933 height 33
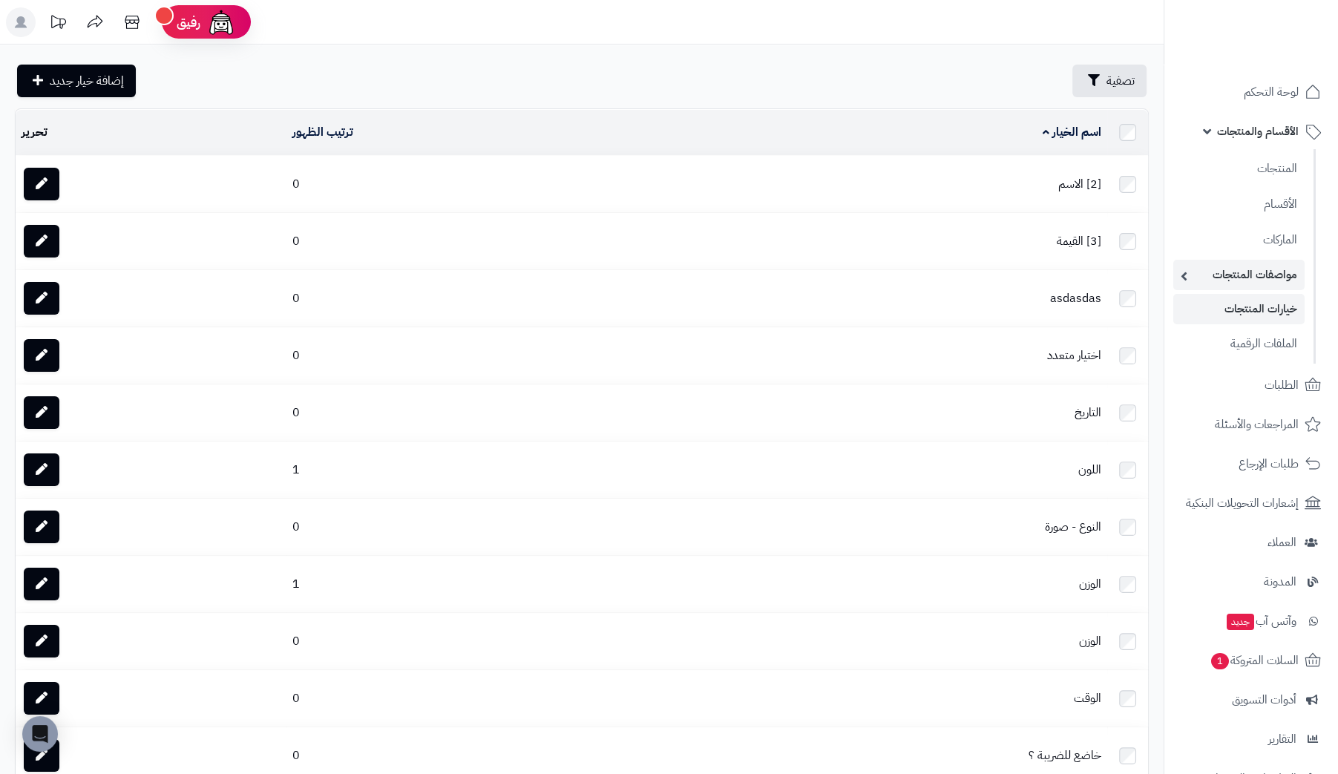
click at [1187, 275] on link "مواصفات المنتجات" at bounding box center [1238, 275] width 131 height 30
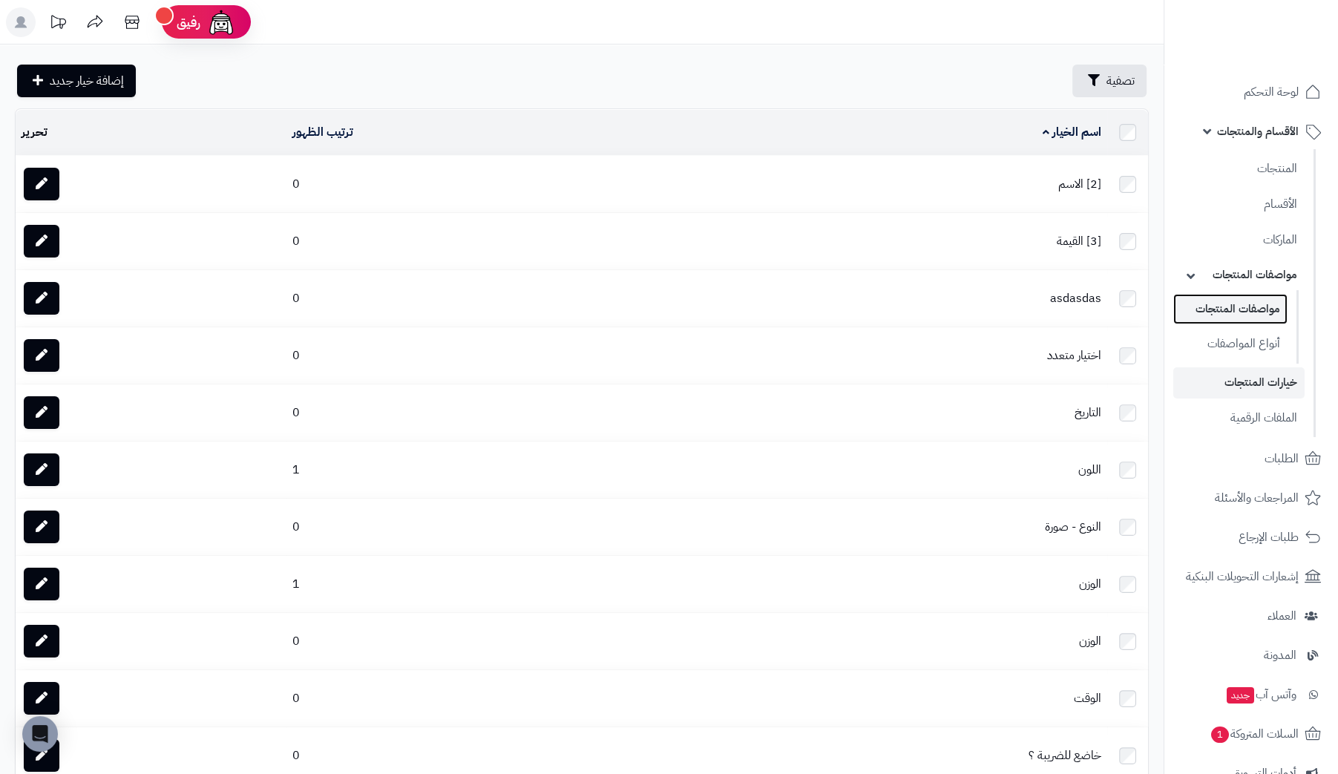
click at [1233, 312] on link "مواصفات المنتجات" at bounding box center [1230, 309] width 114 height 30
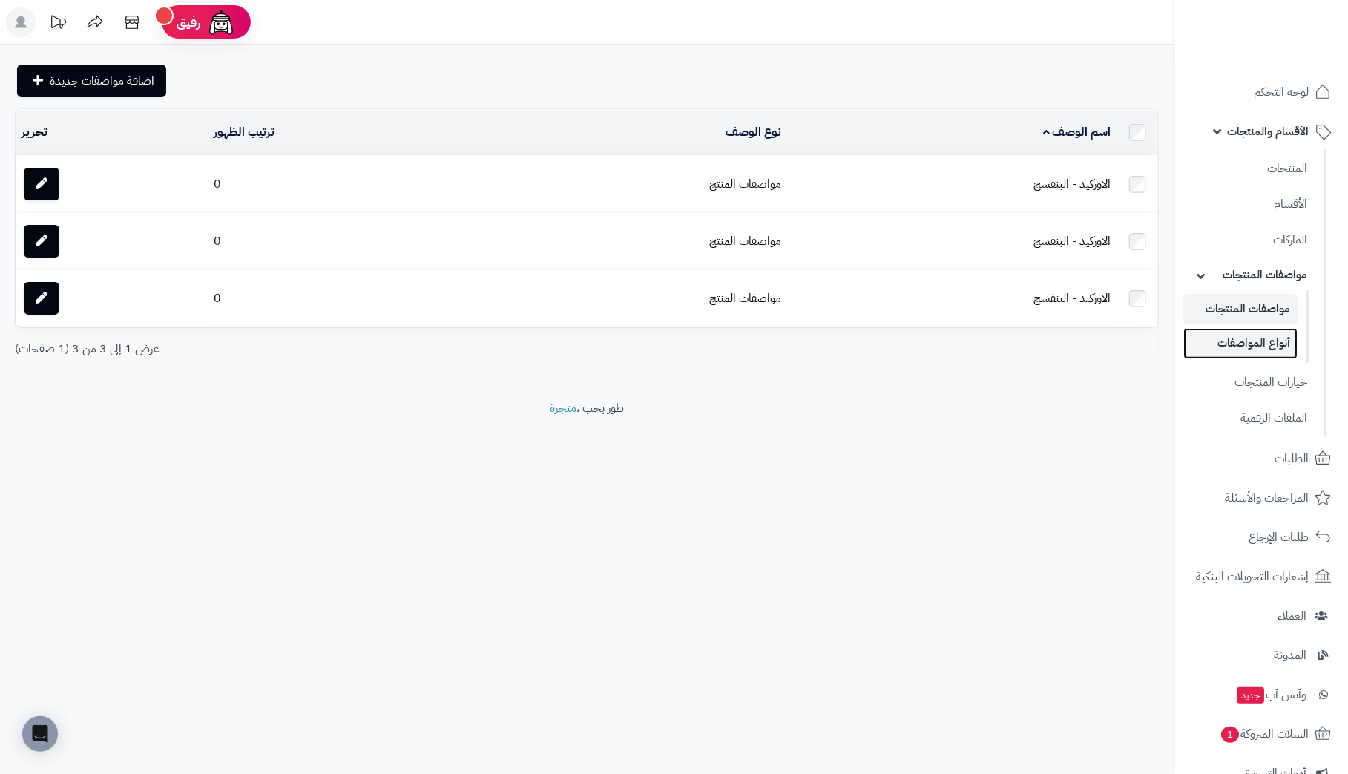
click at [1252, 344] on link "أنواع المواصفات" at bounding box center [1240, 343] width 114 height 30
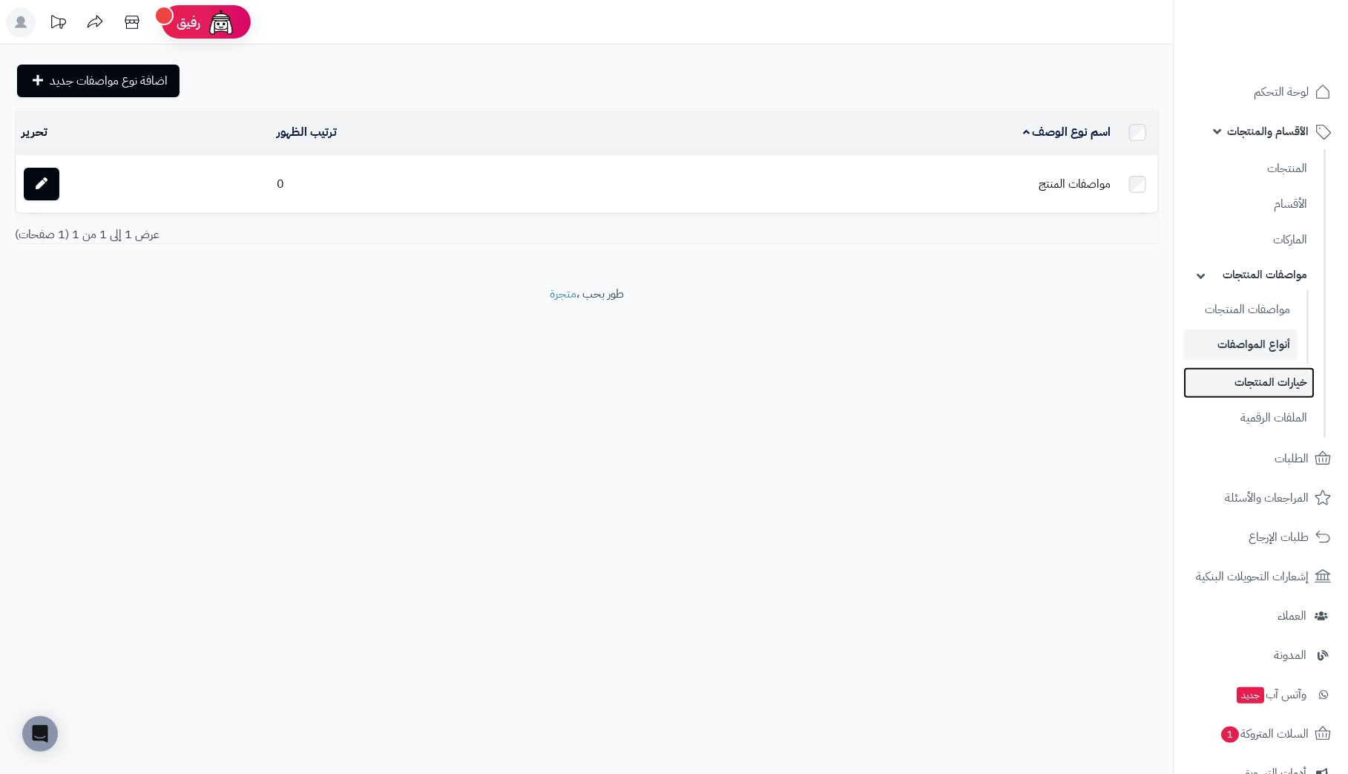
click at [1258, 375] on link "خيارات المنتجات" at bounding box center [1248, 382] width 131 height 30
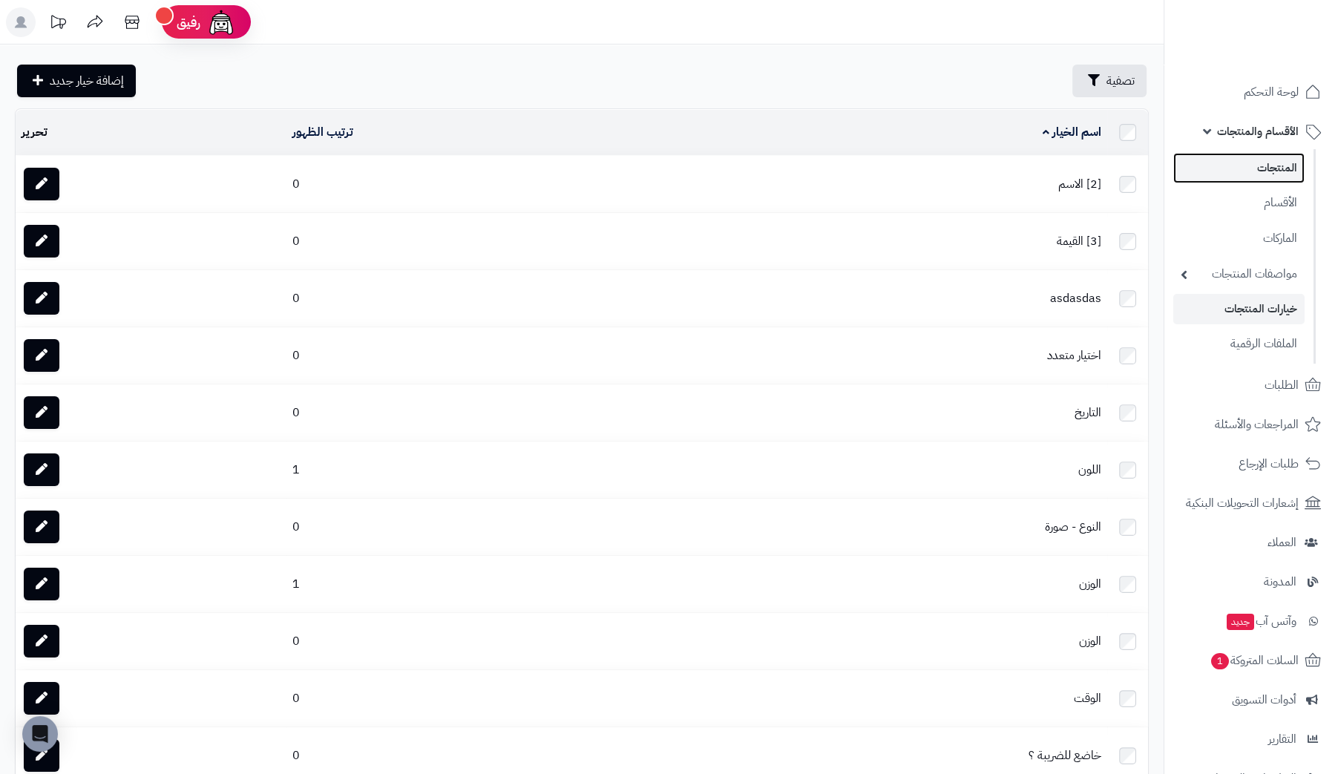
click at [1264, 164] on link "المنتجات" at bounding box center [1238, 168] width 131 height 30
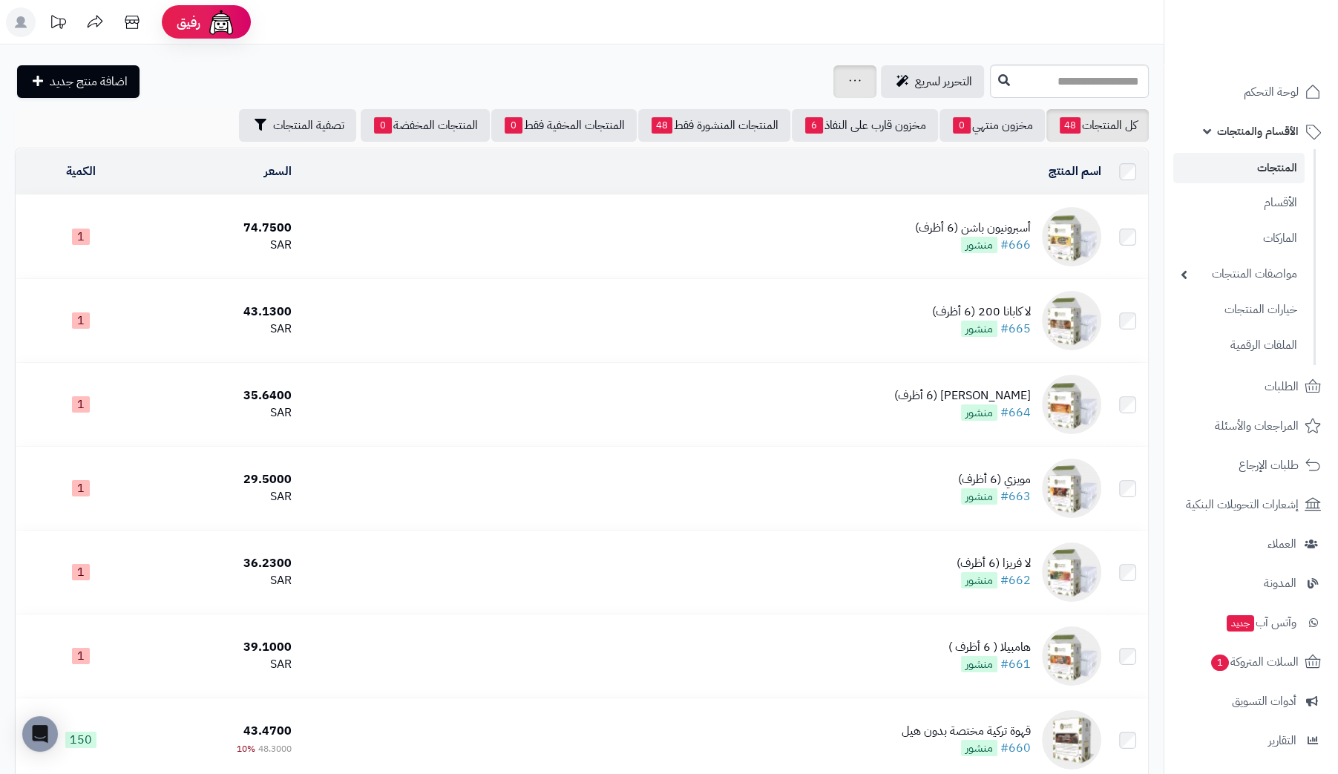
click at [849, 82] on icon at bounding box center [855, 81] width 12 height 10
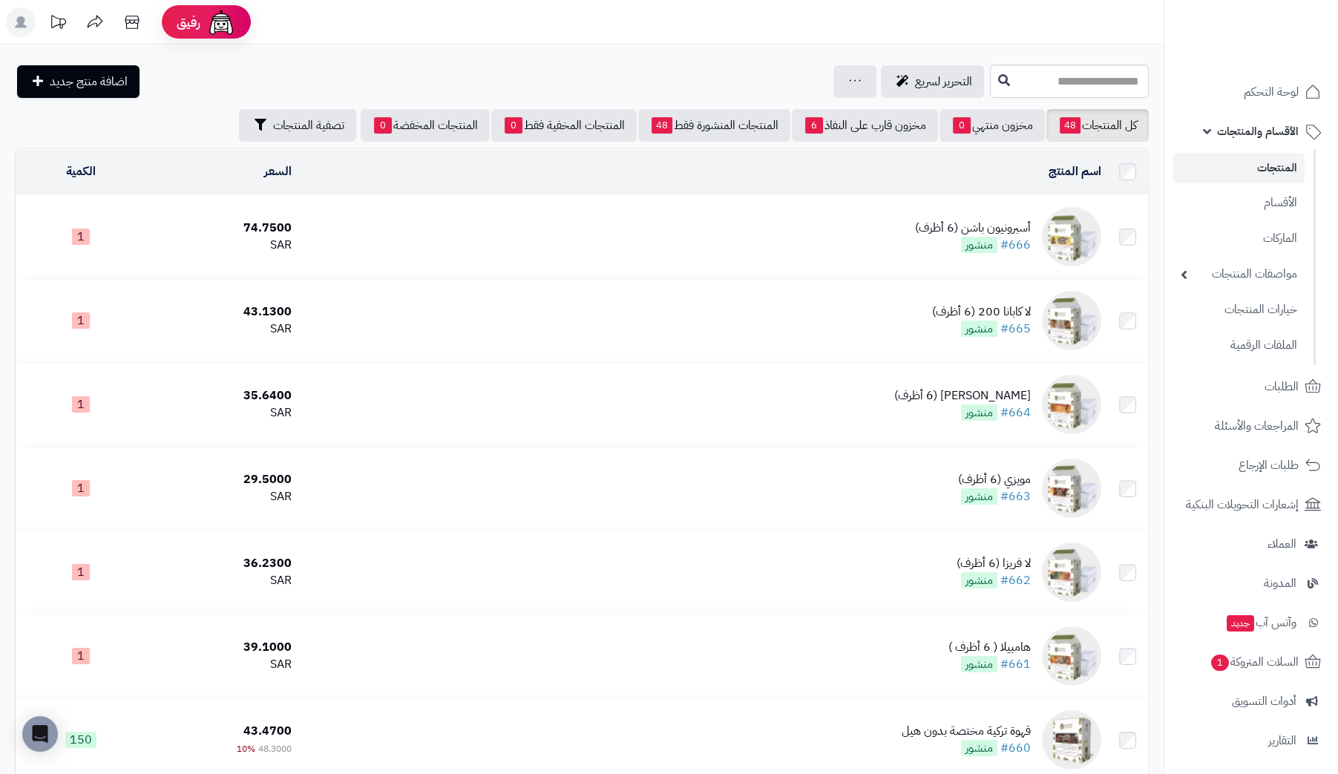
click at [1244, 129] on span "الأقسام والمنتجات" at bounding box center [1258, 131] width 82 height 21
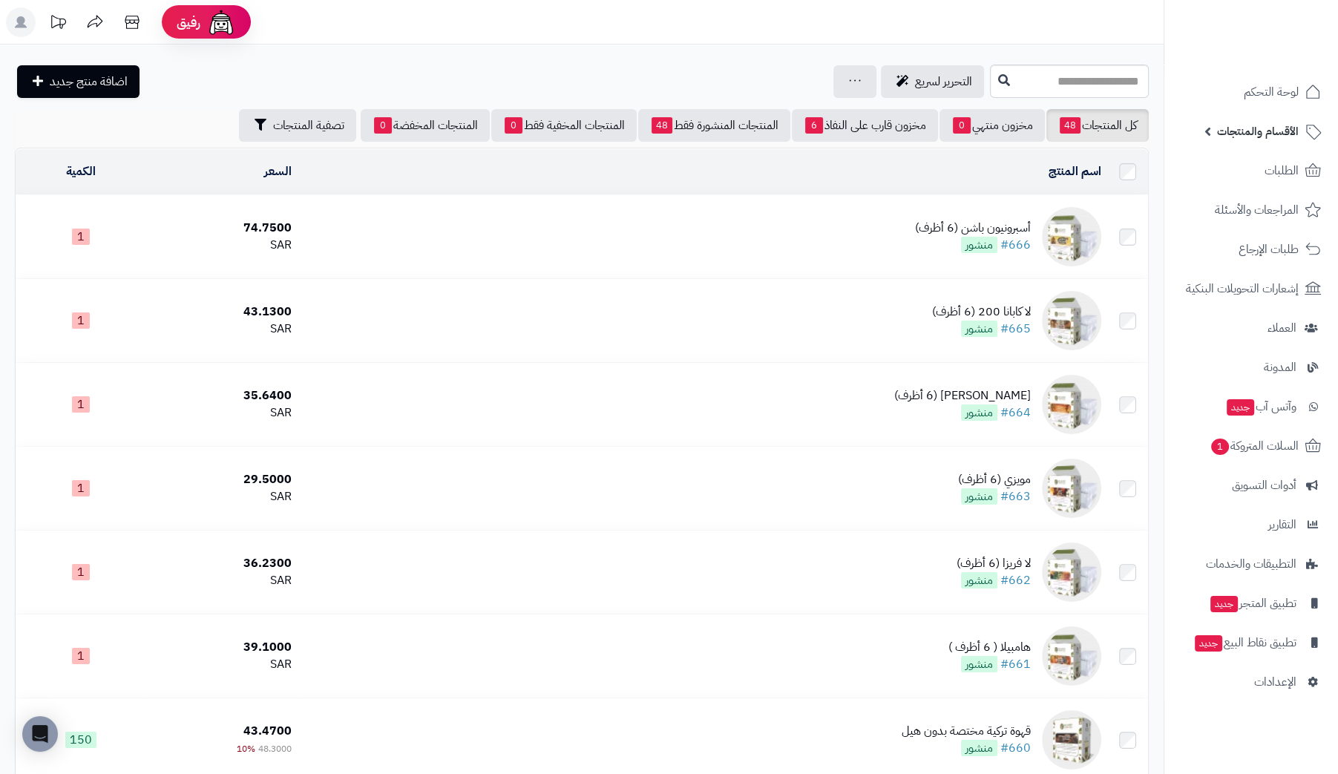
click at [1244, 129] on span "الأقسام والمنتجات" at bounding box center [1258, 131] width 82 height 21
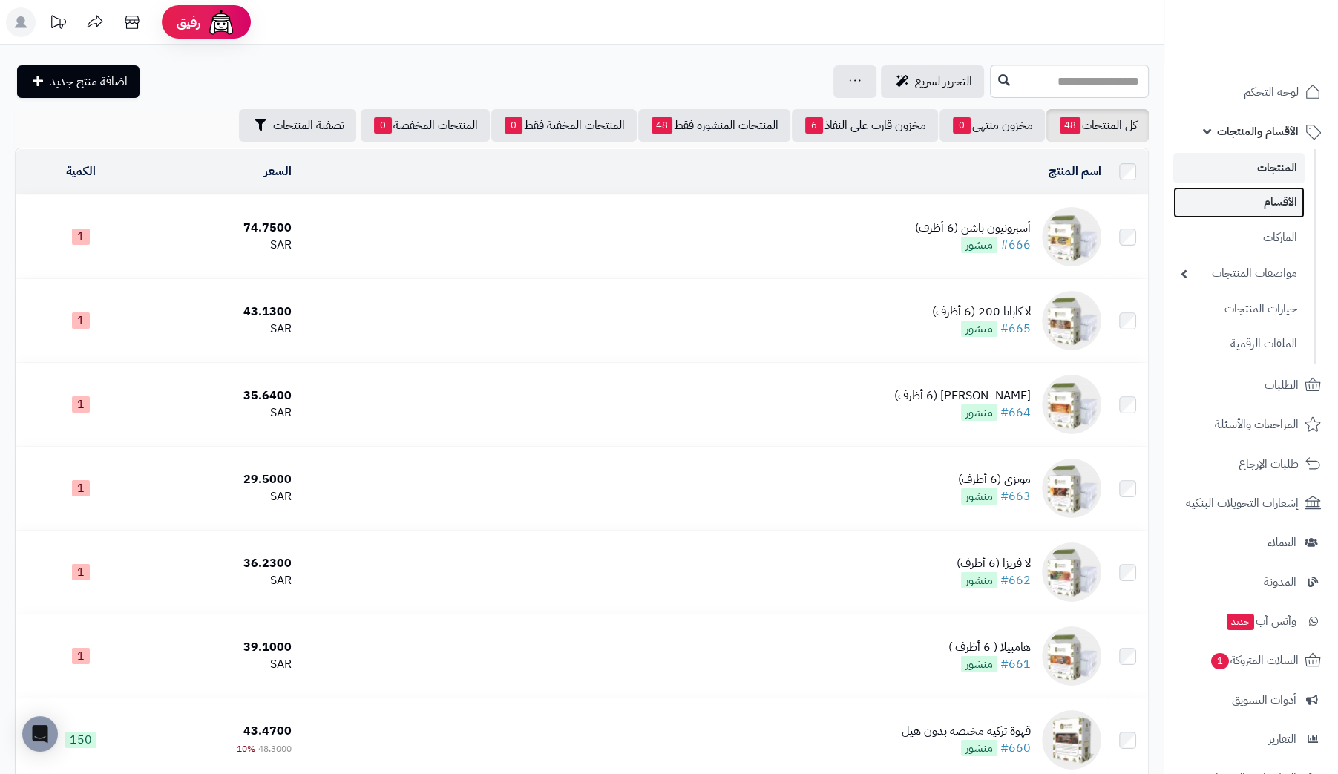
click at [1261, 201] on link "الأقسام" at bounding box center [1238, 202] width 131 height 30
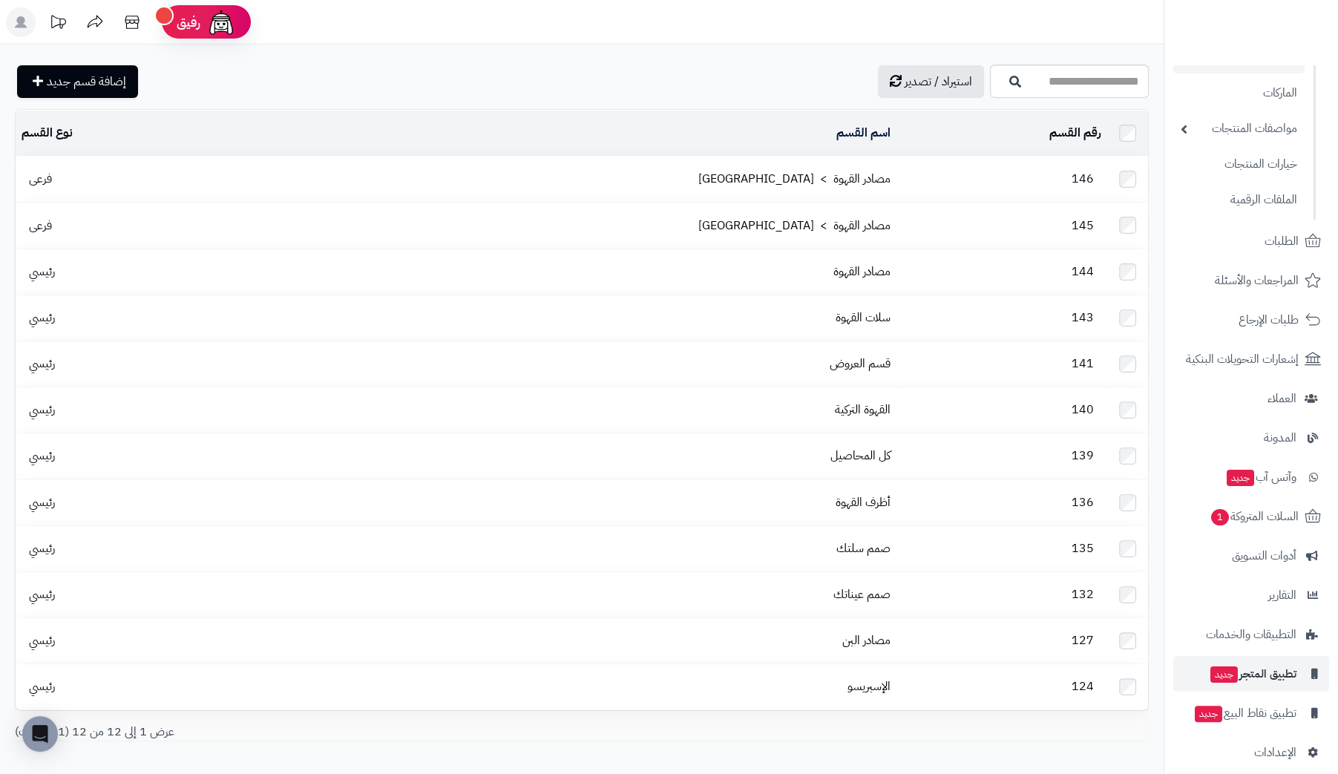
scroll to position [160, 0]
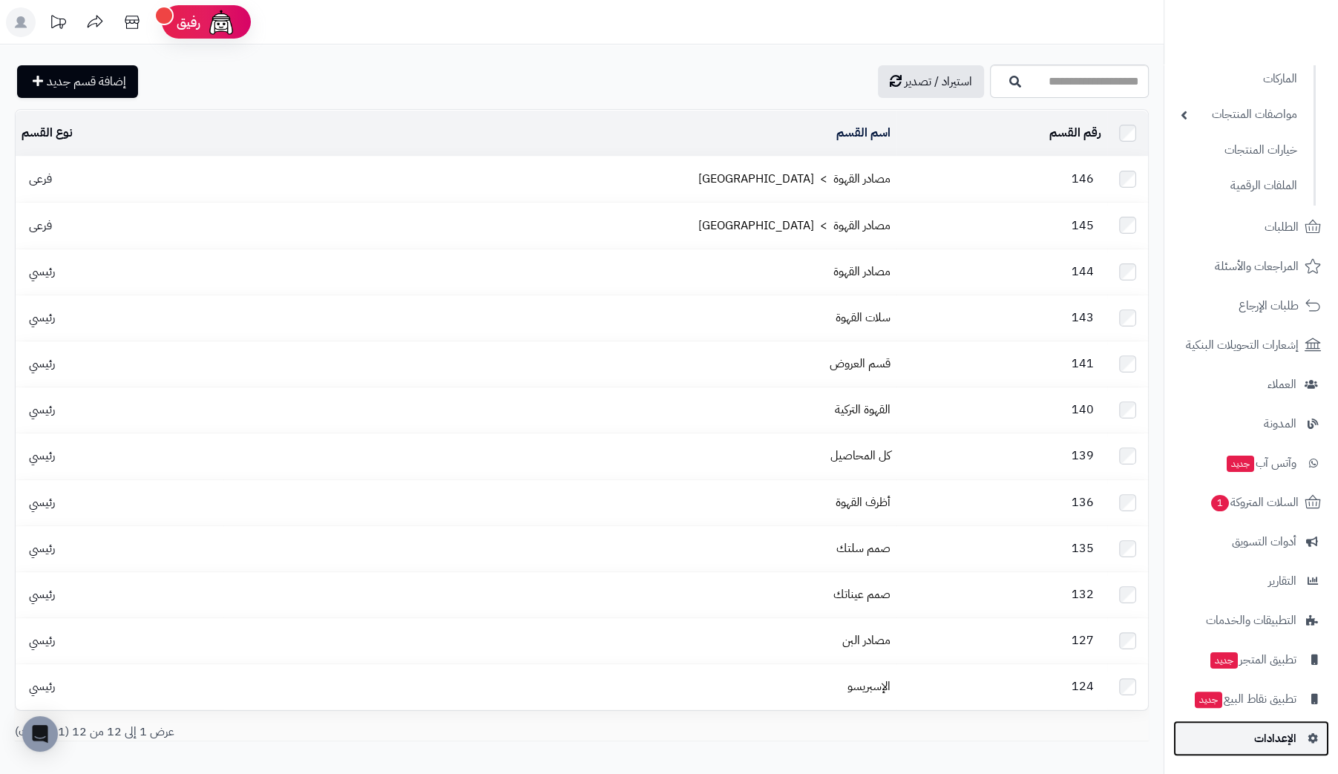
click at [1266, 738] on span "الإعدادات" at bounding box center [1275, 738] width 42 height 21
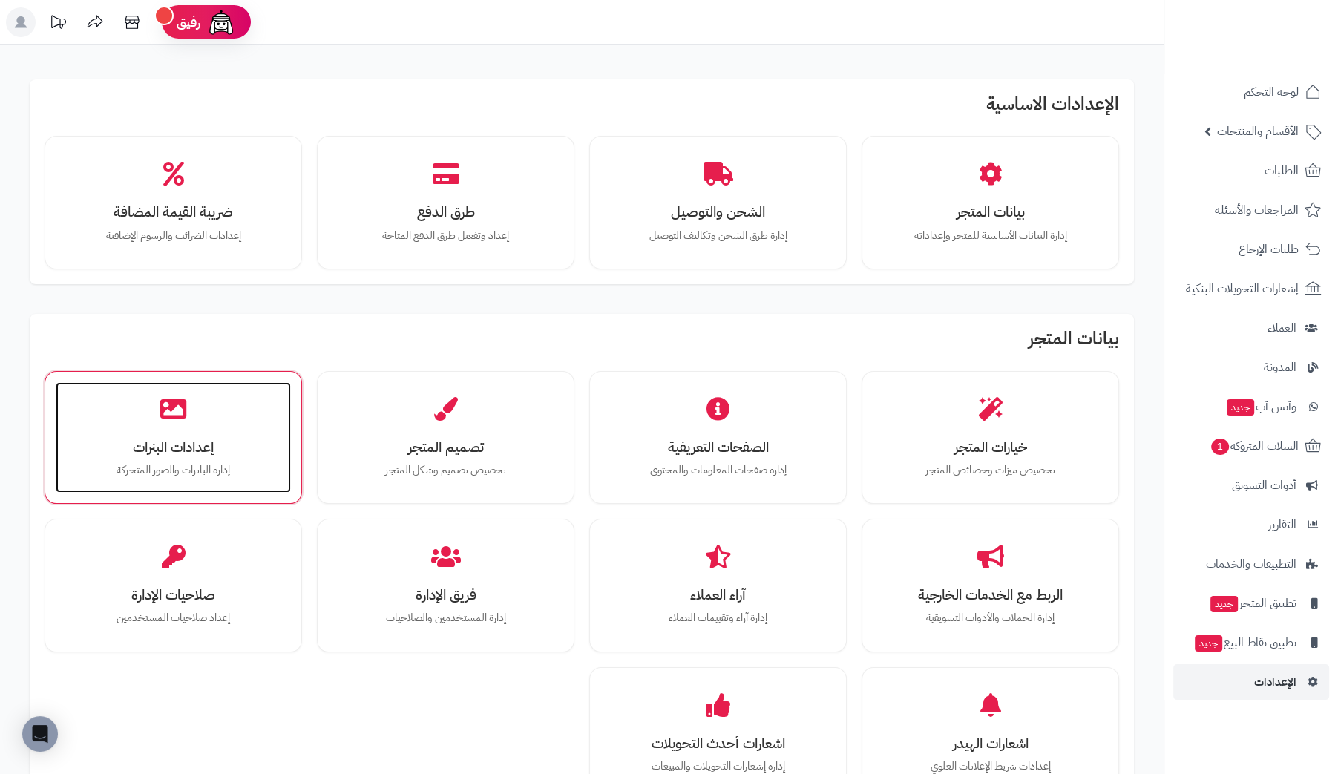
click at [279, 464] on div "إعدادات البنرات إدارة البانرات والصور المتحركة" at bounding box center [173, 437] width 235 height 111
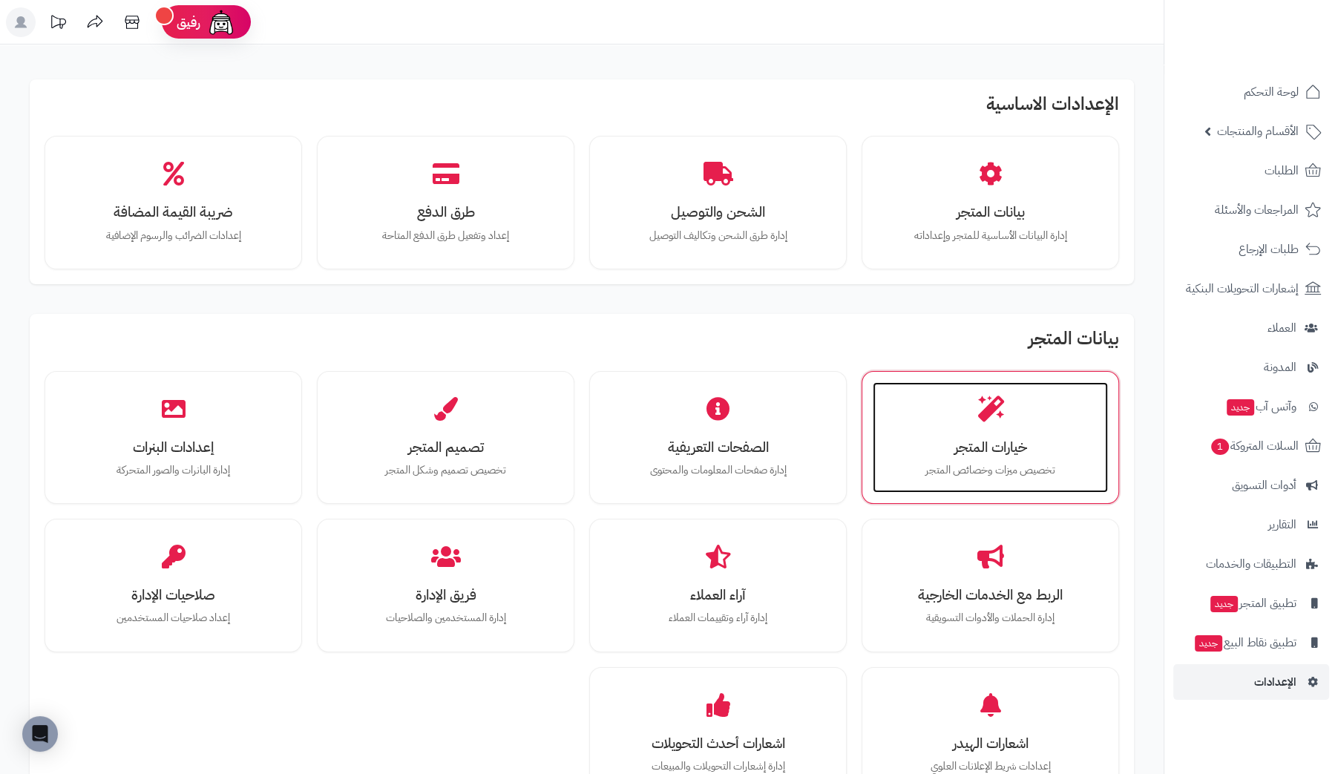
click at [1027, 439] on h3 "خيارات المتجر" at bounding box center [990, 447] width 206 height 16
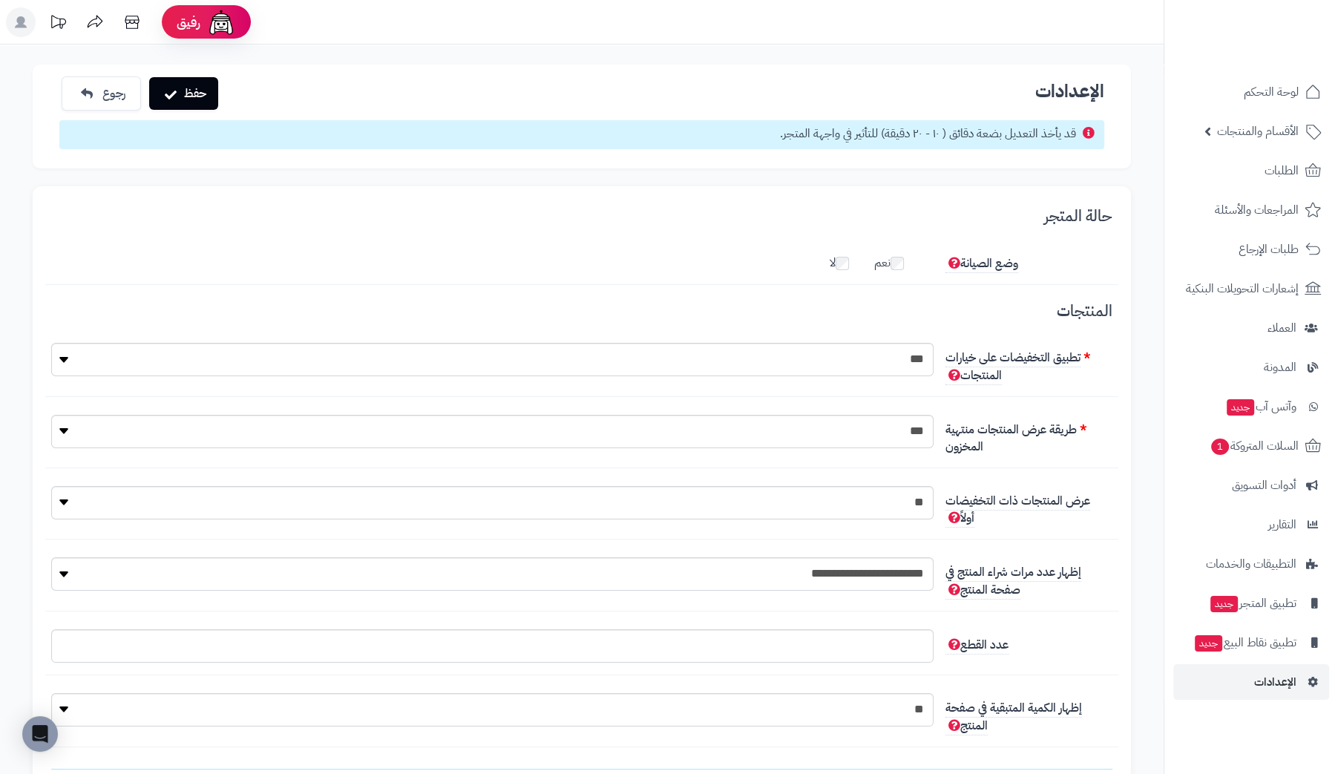
scroll to position [10, 0]
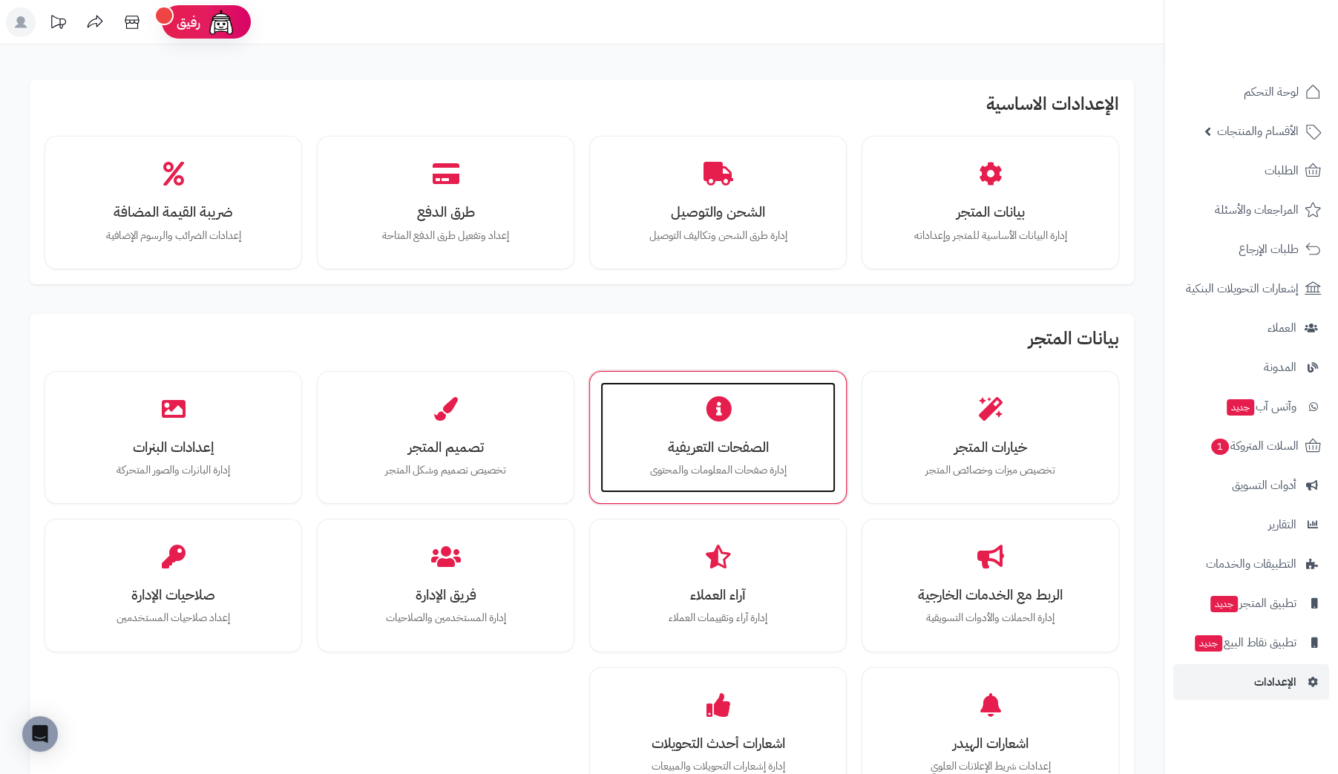
click at [747, 424] on div "الصفحات التعريفية إدارة صفحات المعلومات والمحتوى" at bounding box center [717, 437] width 235 height 111
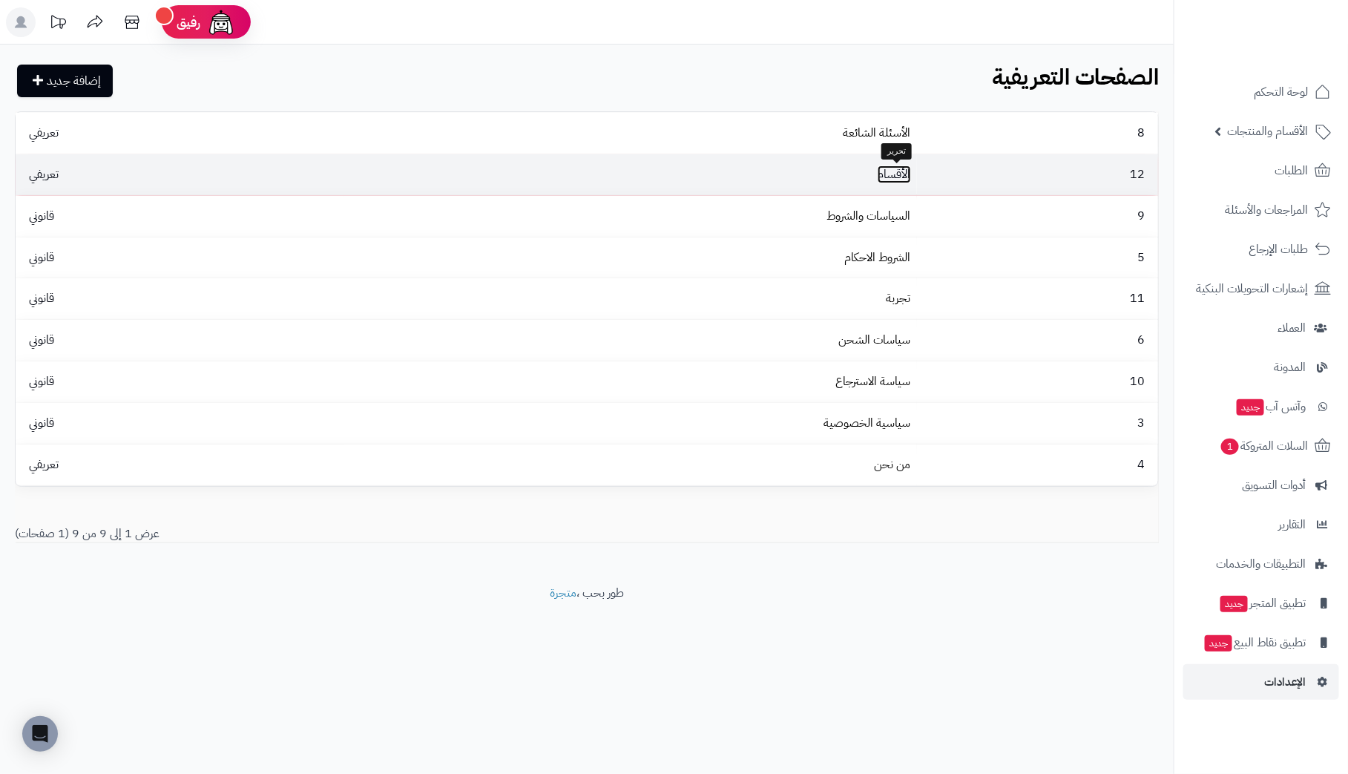
click at [893, 173] on link "الأقسام" at bounding box center [894, 174] width 33 height 18
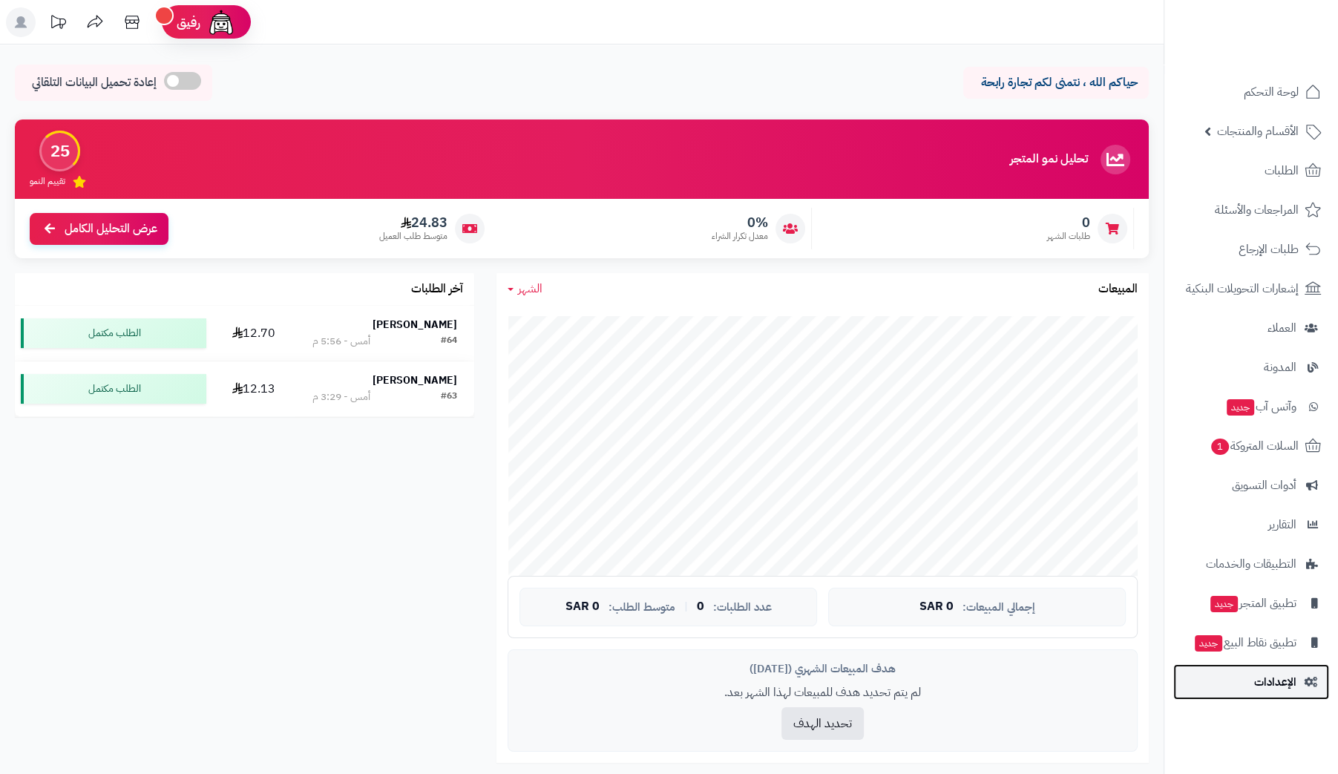
click at [1290, 676] on span "الإعدادات" at bounding box center [1275, 681] width 42 height 21
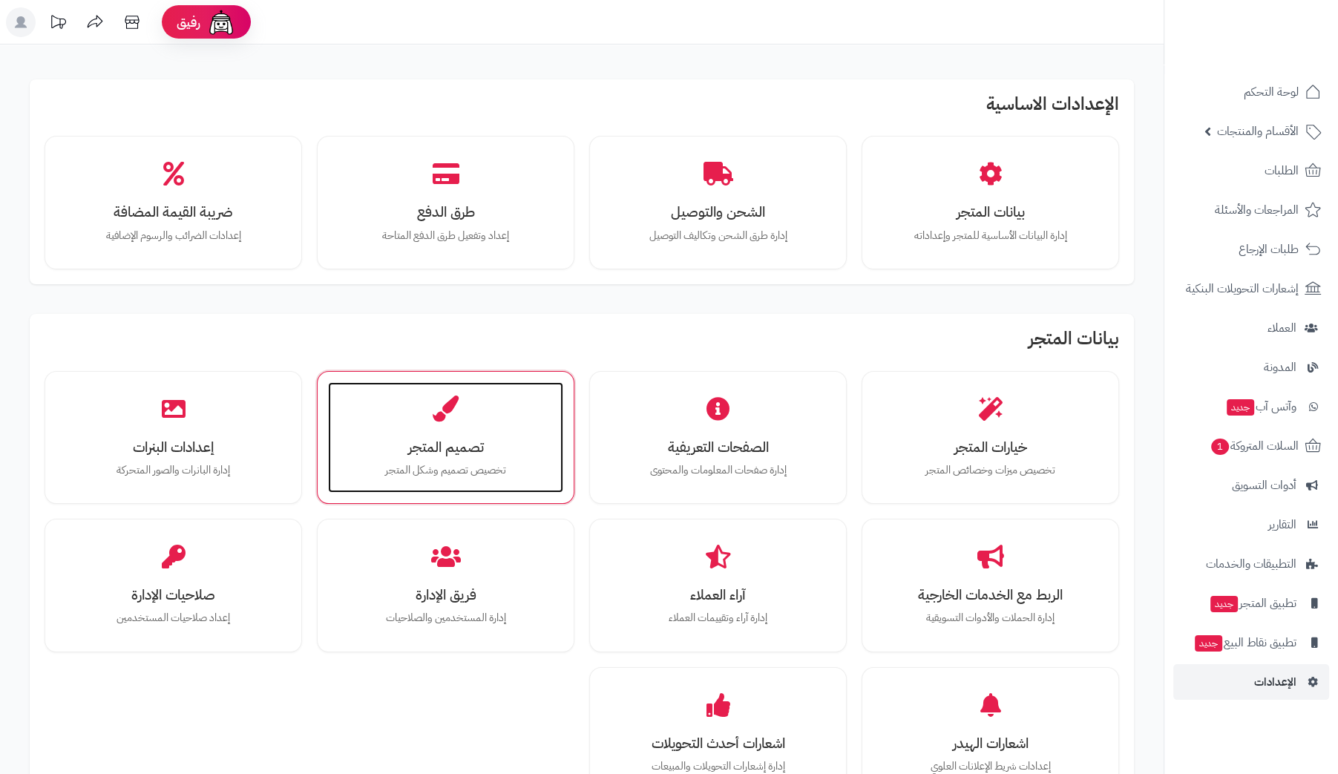
click at [418, 421] on div "تصميم المتجر تخصيص تصميم وشكل المتجر" at bounding box center [445, 437] width 235 height 111
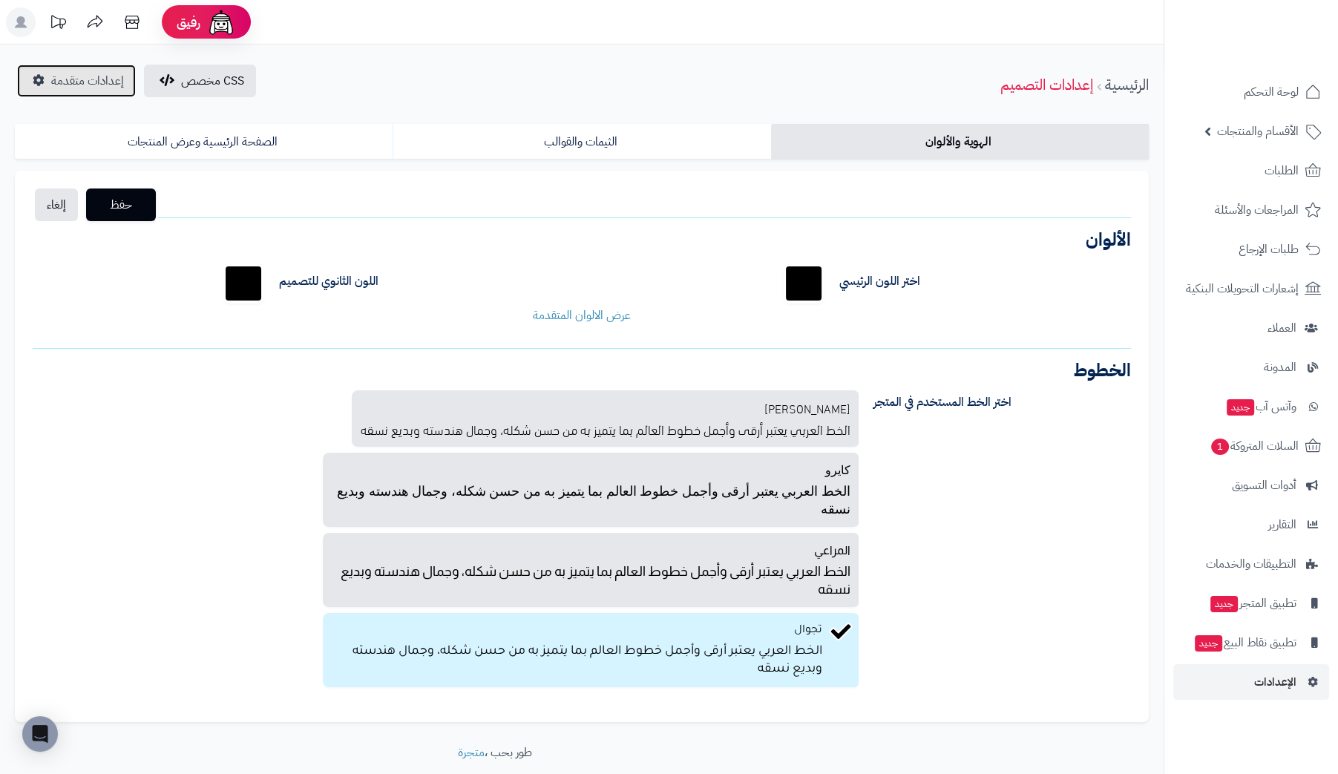
click at [91, 81] on span "إعدادات متقدمة" at bounding box center [87, 81] width 73 height 18
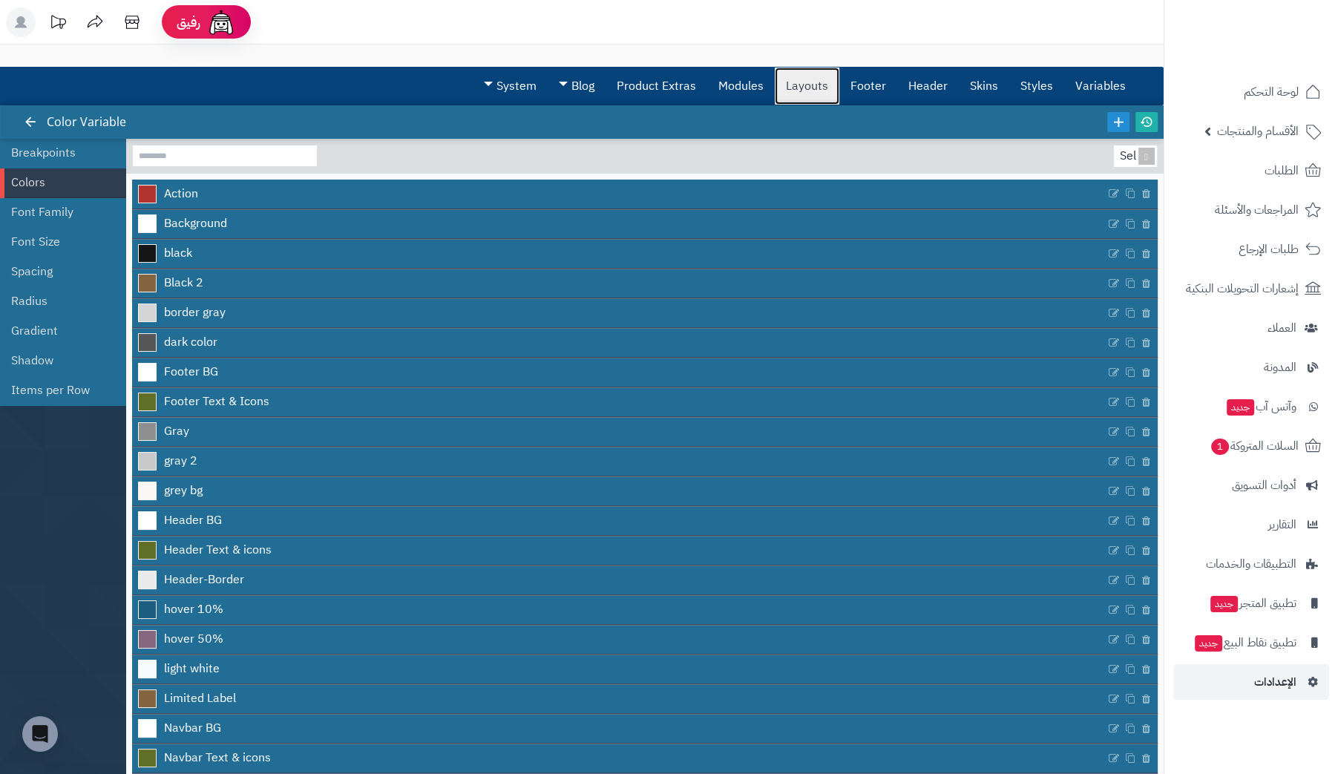
click at [818, 90] on link "Layouts" at bounding box center [807, 86] width 65 height 37
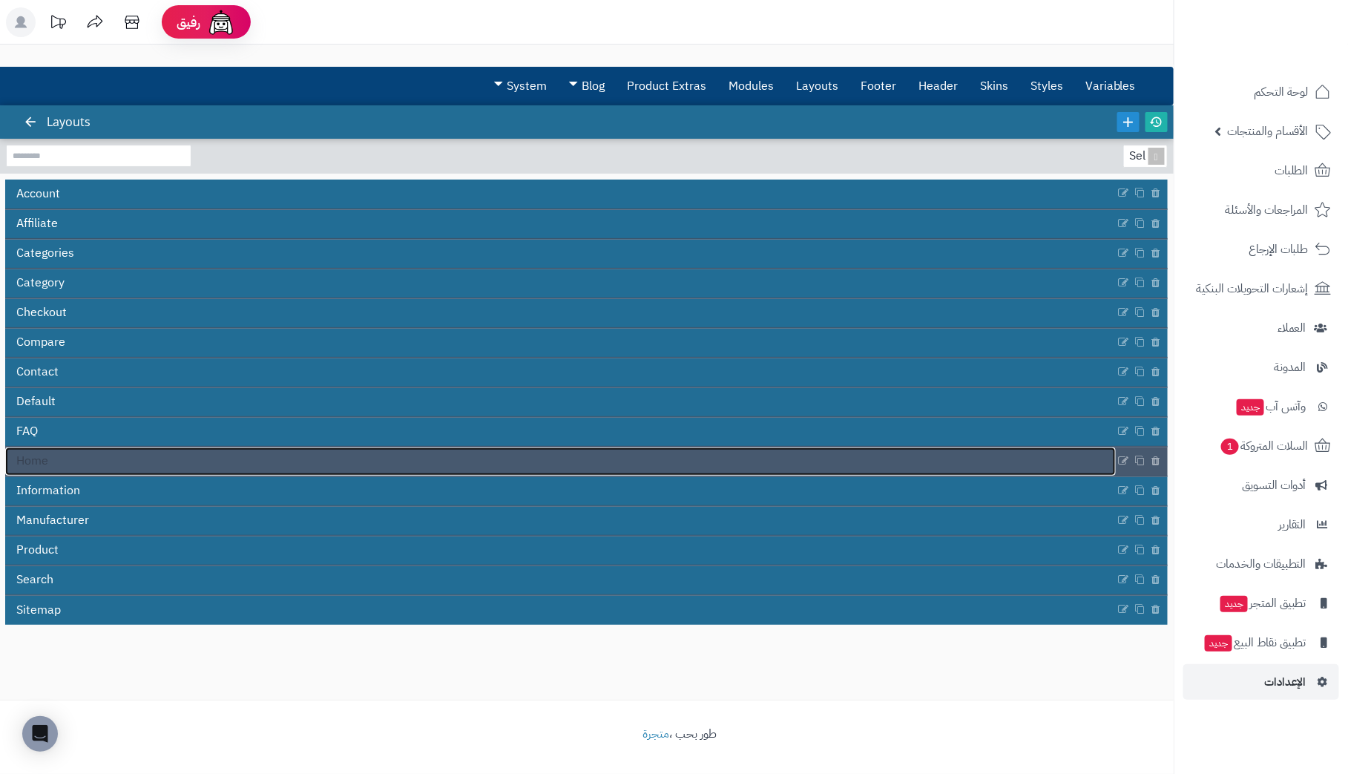
click at [48, 450] on link "Home" at bounding box center [560, 461] width 1111 height 28
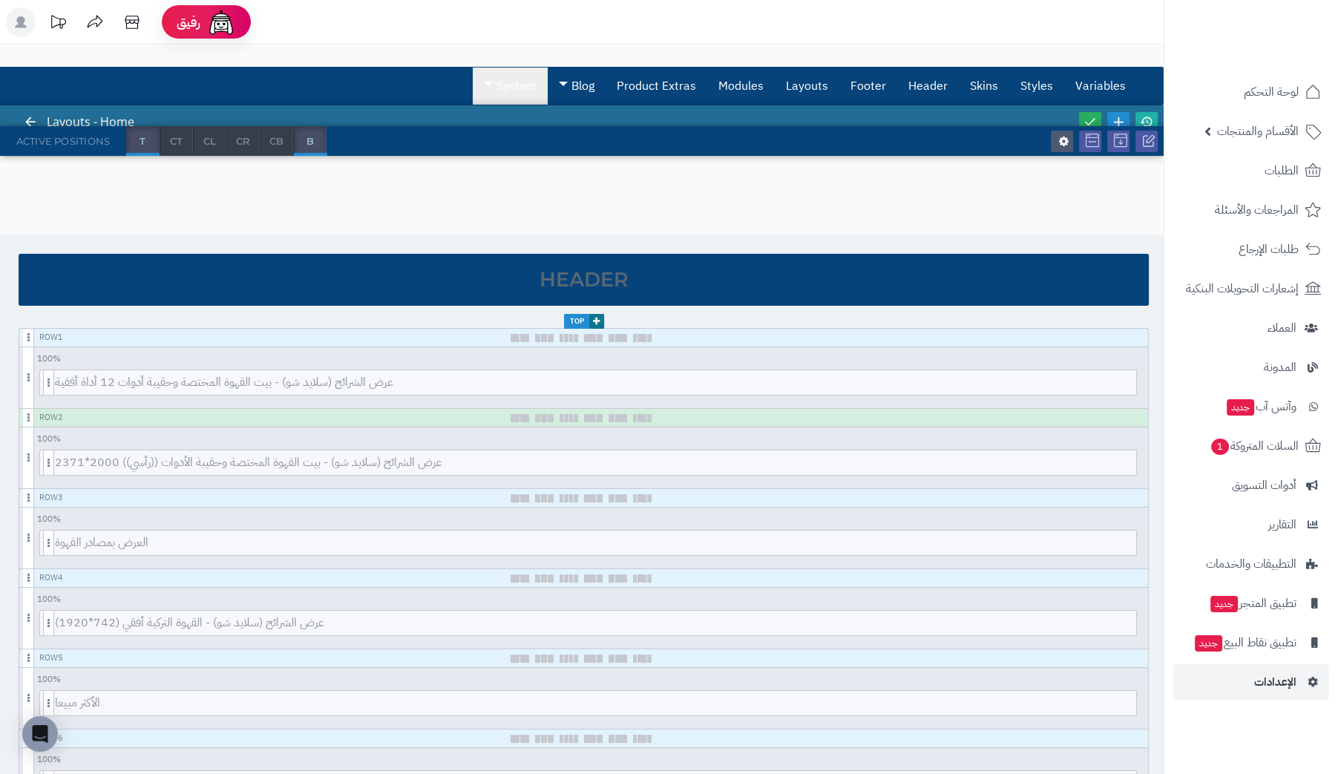
click at [516, 88] on link "System" at bounding box center [510, 86] width 75 height 37
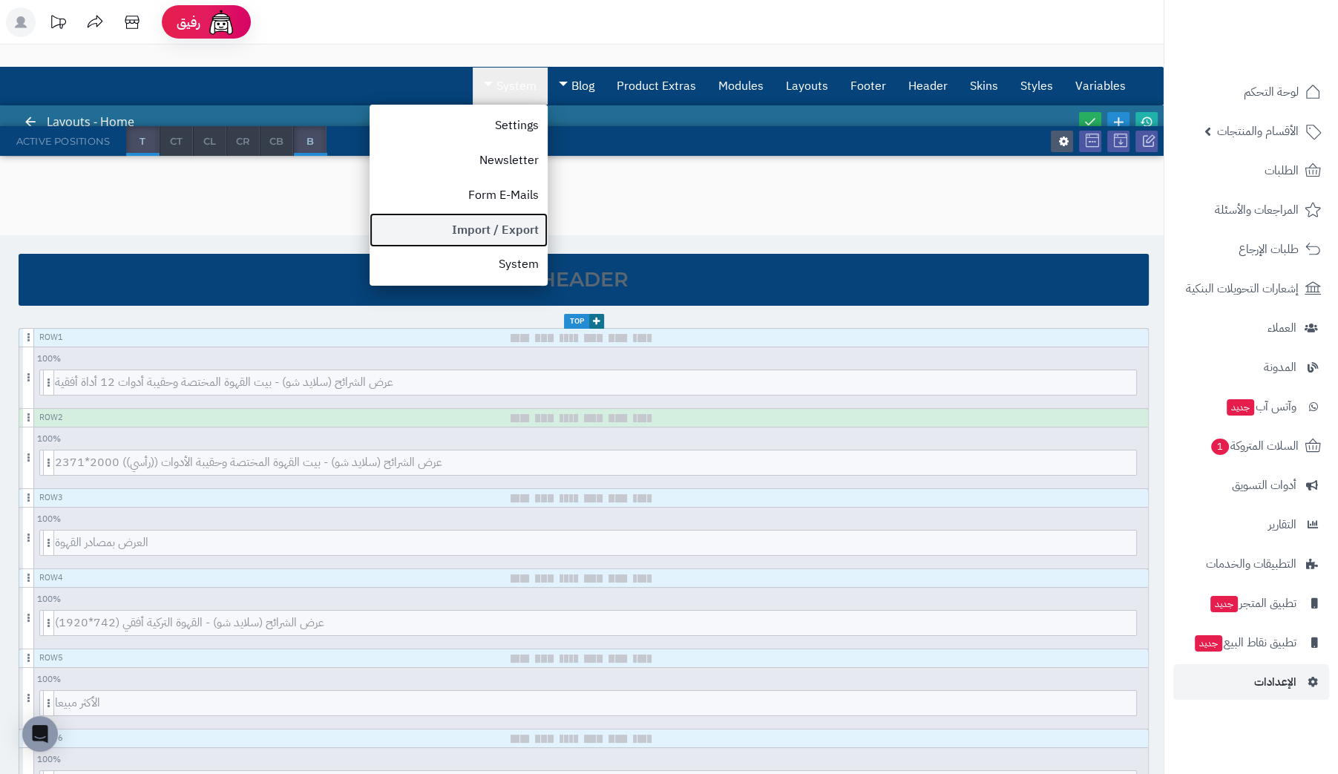
click at [515, 230] on link "Import / Export" at bounding box center [458, 230] width 178 height 35
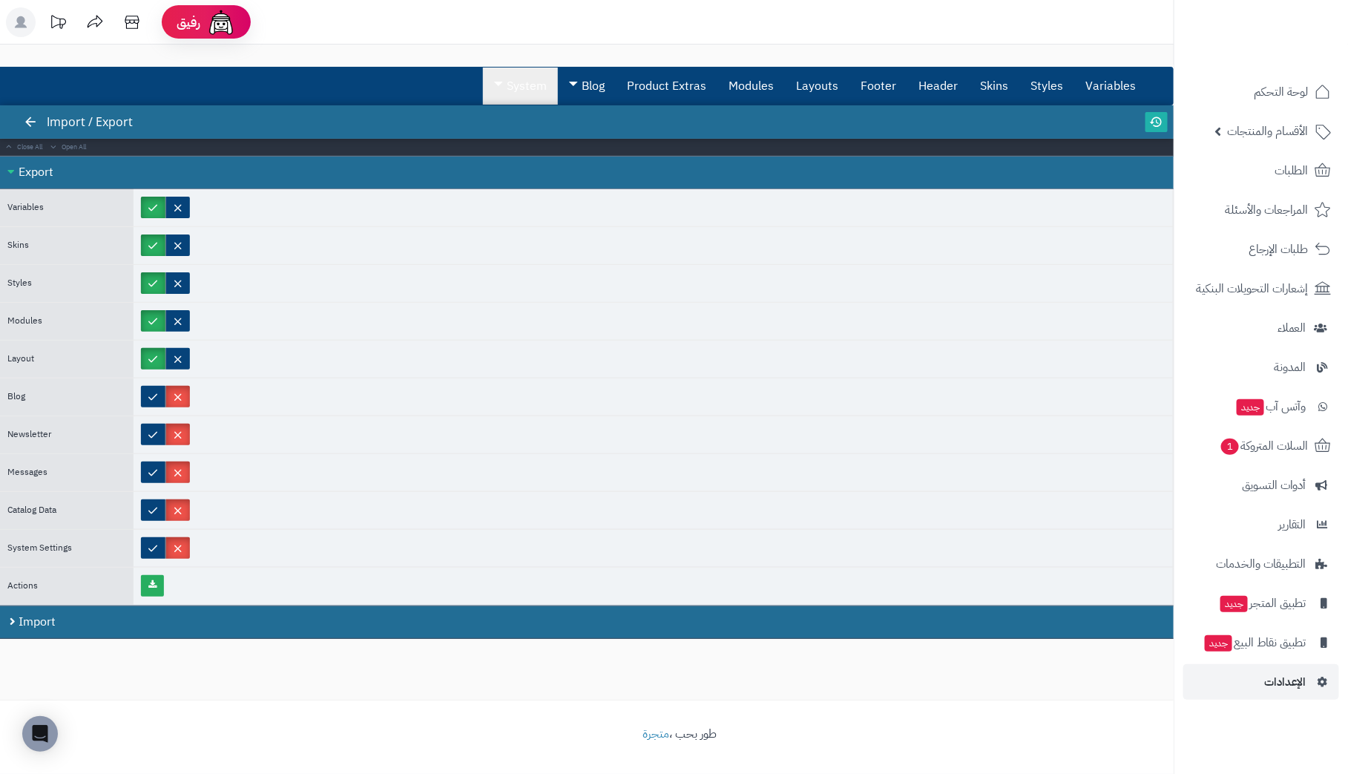
click at [537, 85] on link "System" at bounding box center [520, 86] width 75 height 37
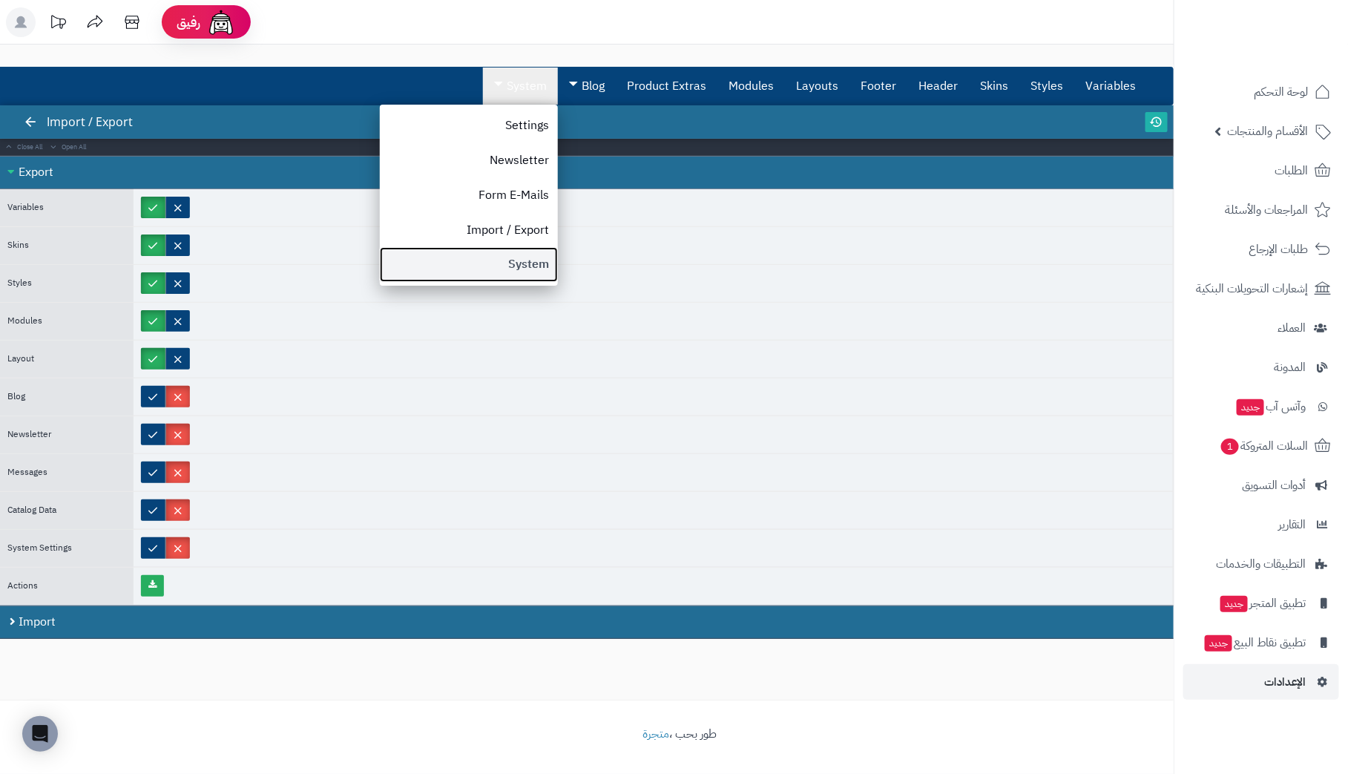
click at [516, 263] on link "System" at bounding box center [469, 264] width 178 height 35
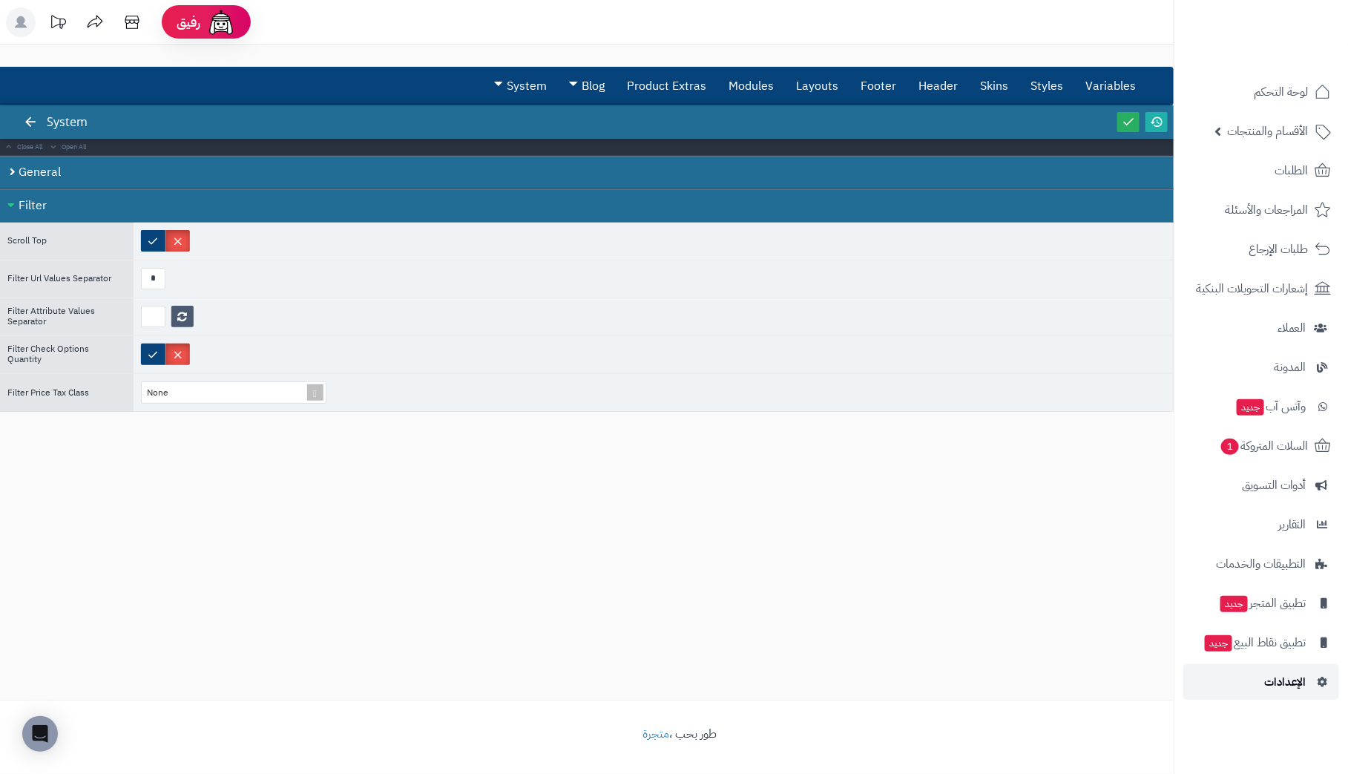
click at [1295, 679] on span "الإعدادات" at bounding box center [1285, 681] width 42 height 21
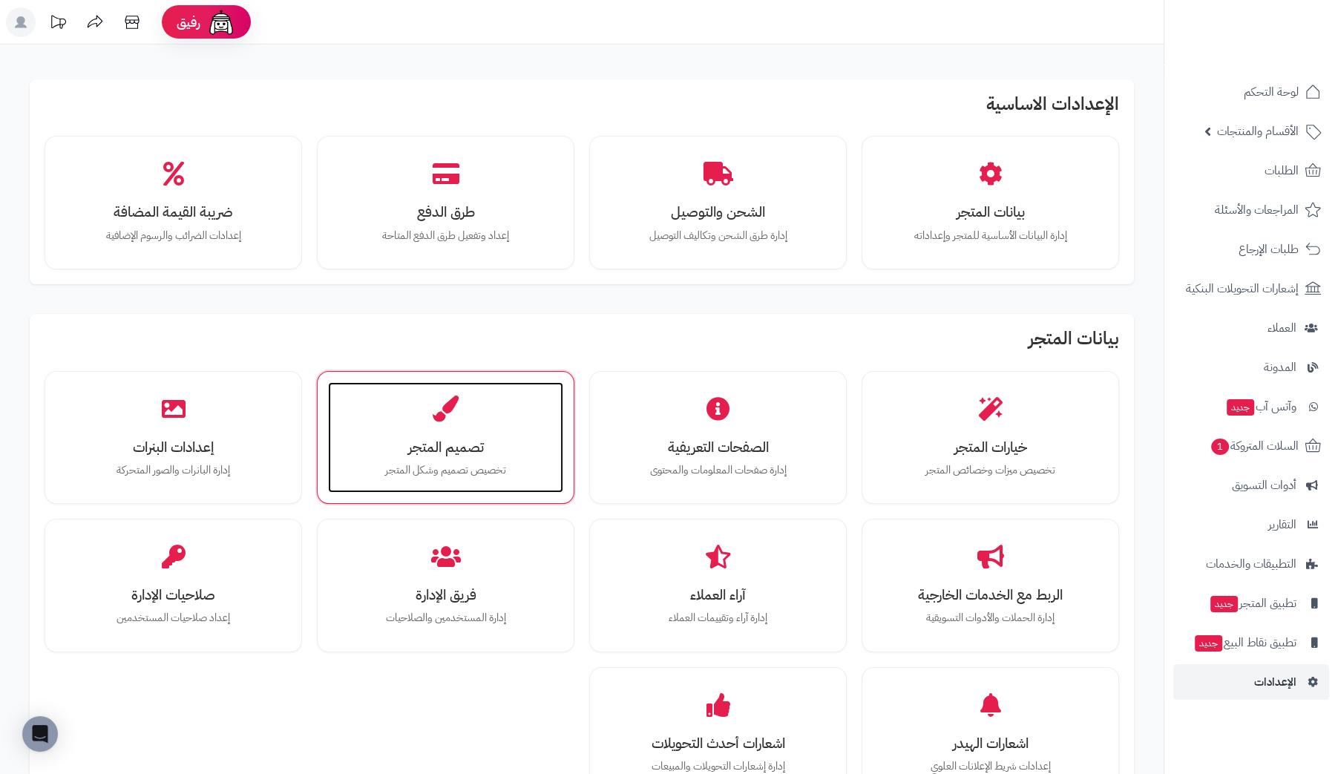
click at [391, 402] on div "تصميم المتجر تخصيص تصميم وشكل المتجر" at bounding box center [445, 437] width 235 height 111
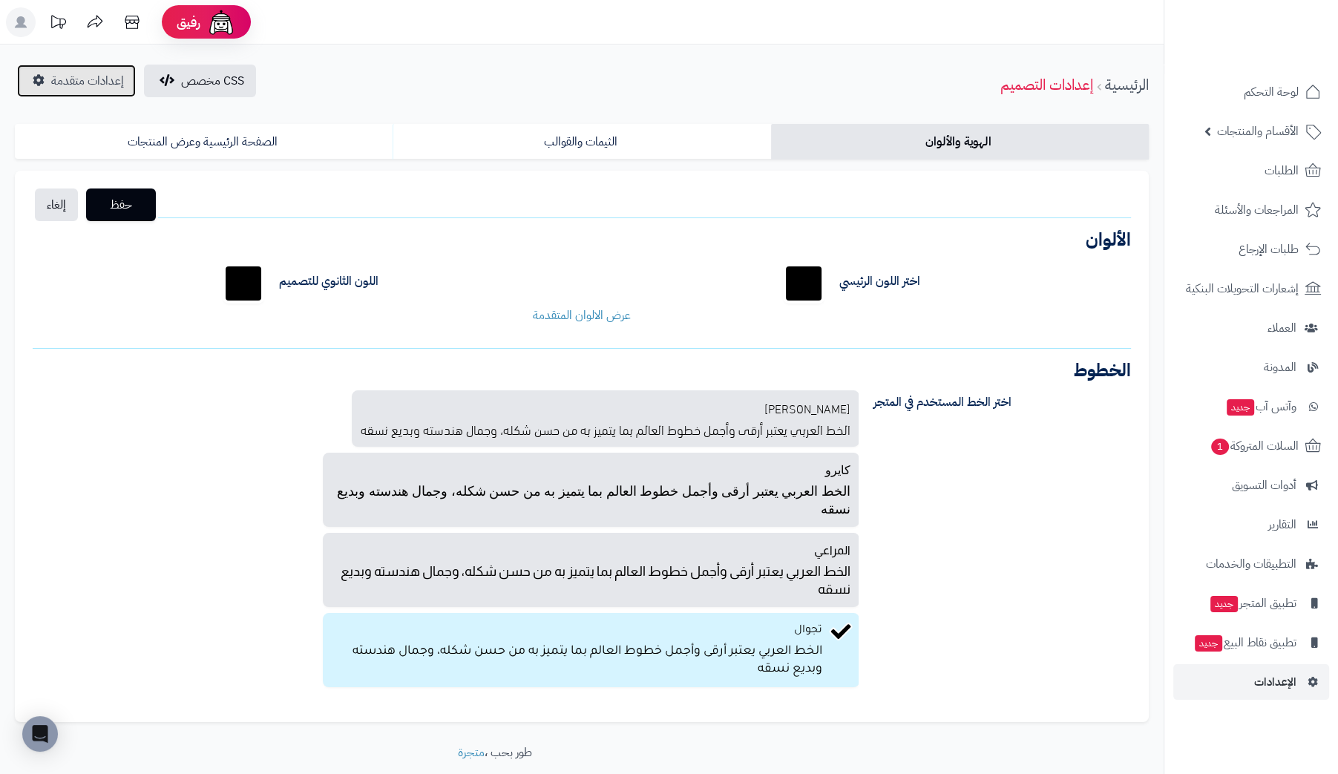
click at [89, 79] on span "إعدادات متقدمة" at bounding box center [87, 81] width 73 height 18
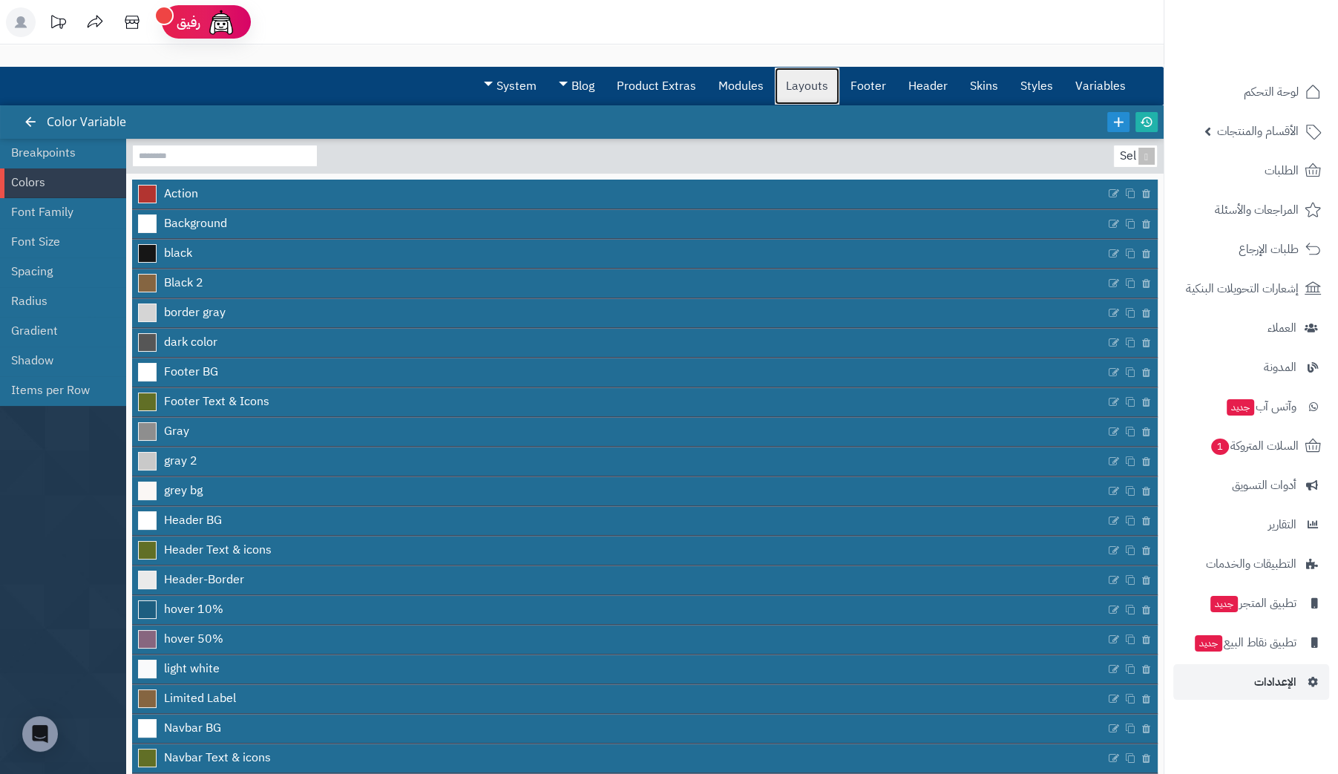
click at [809, 91] on link "Layouts" at bounding box center [807, 86] width 65 height 37
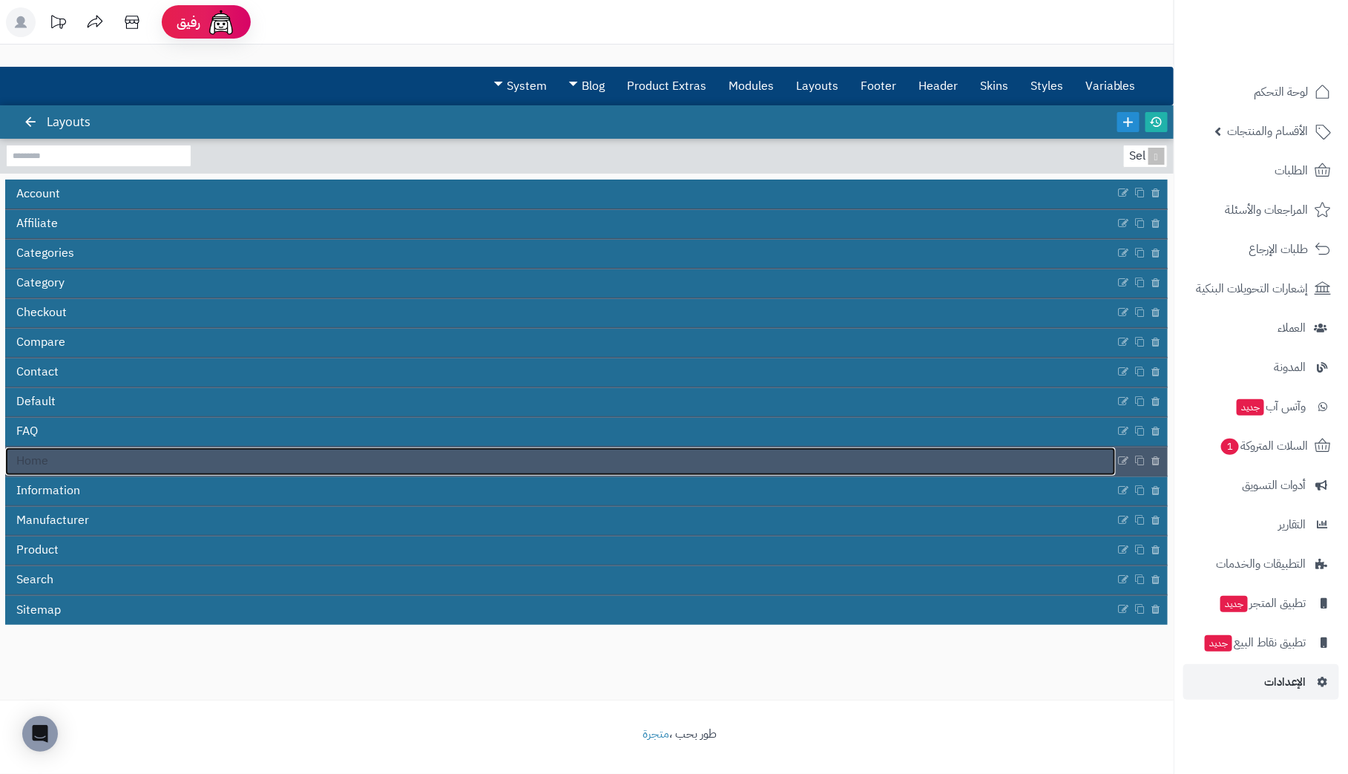
click at [54, 456] on link "Home" at bounding box center [560, 461] width 1111 height 28
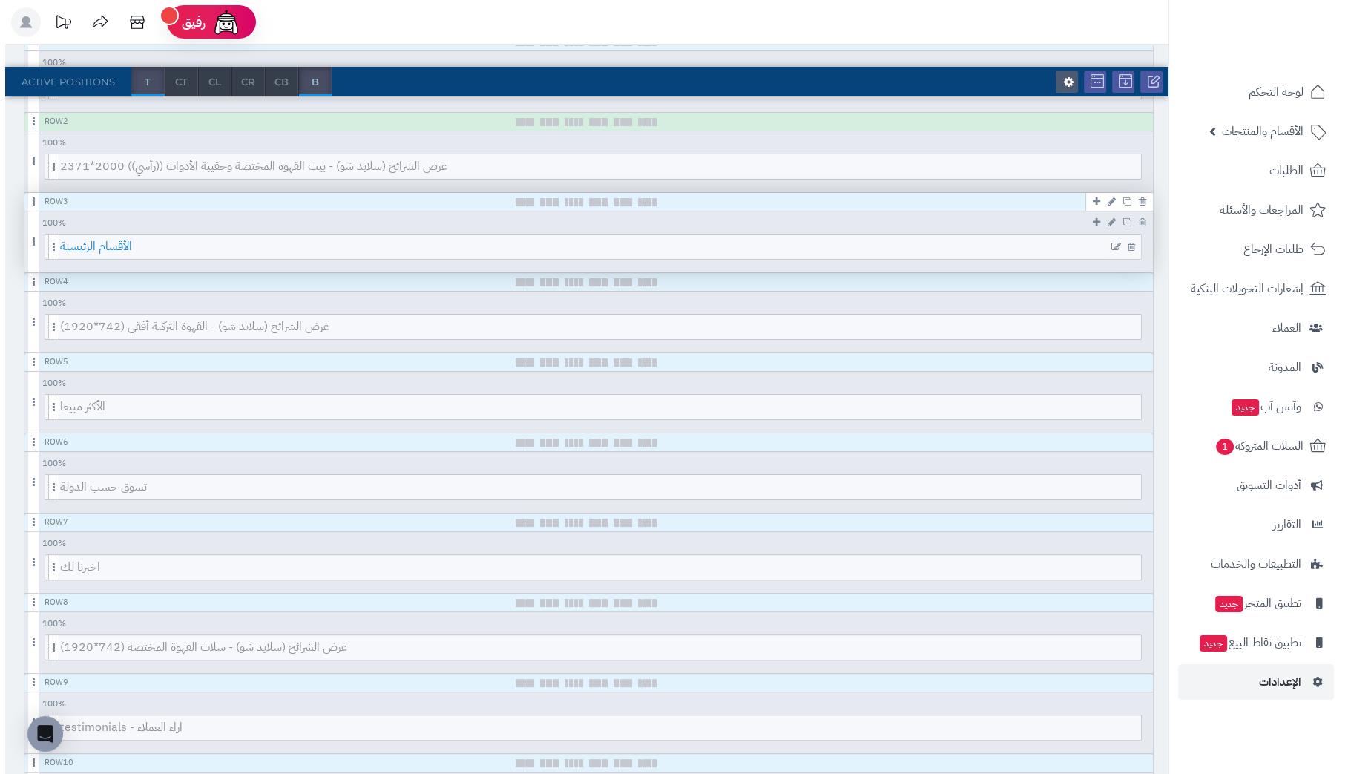
scroll to position [222, 0]
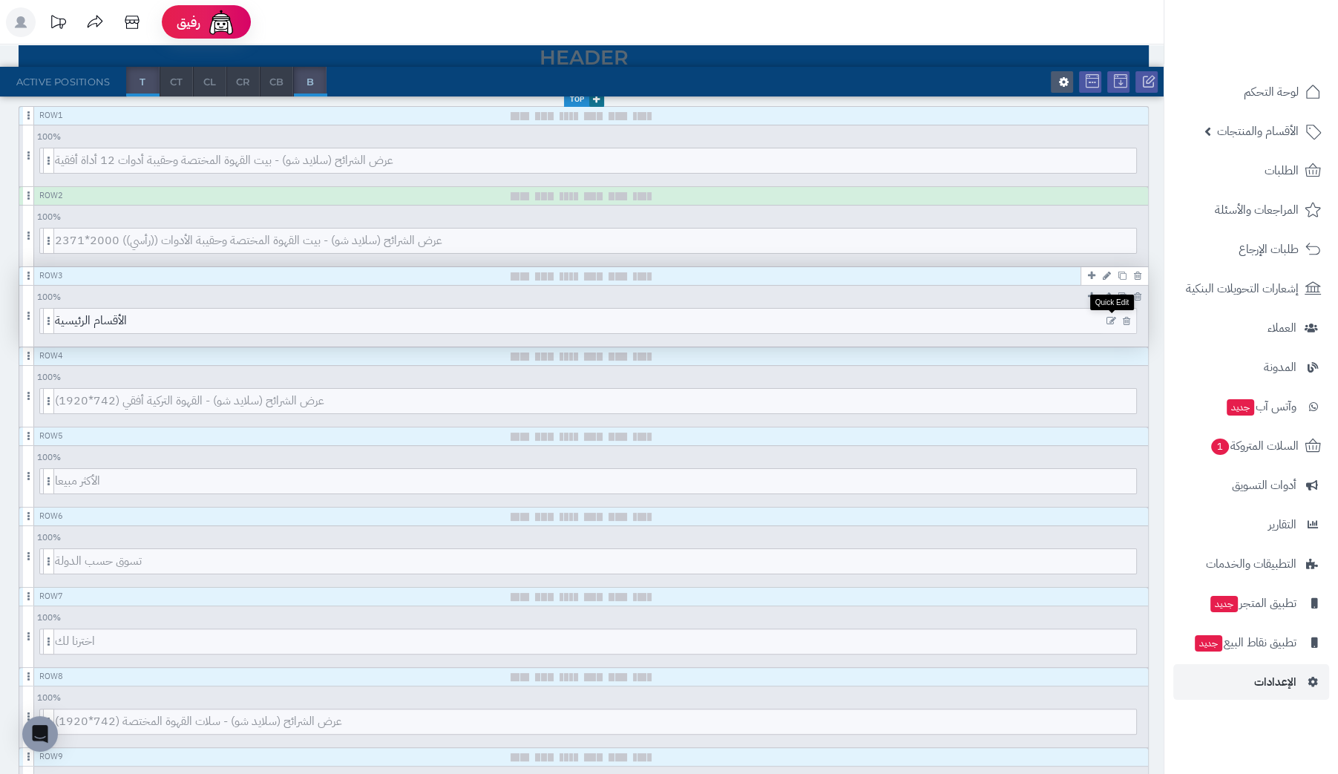
click at [1111, 316] on icon at bounding box center [1111, 321] width 10 height 10
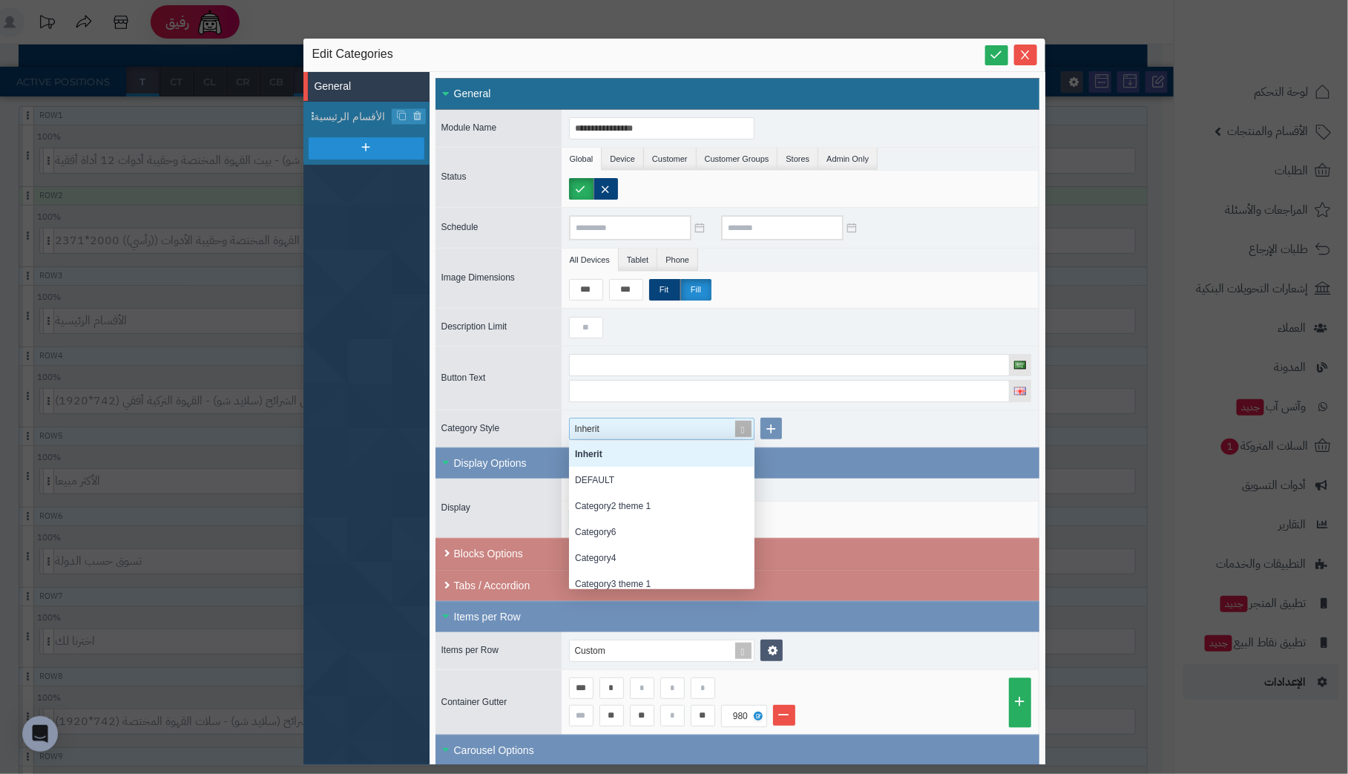
click at [694, 418] on div "Inherit" at bounding box center [655, 428] width 161 height 21
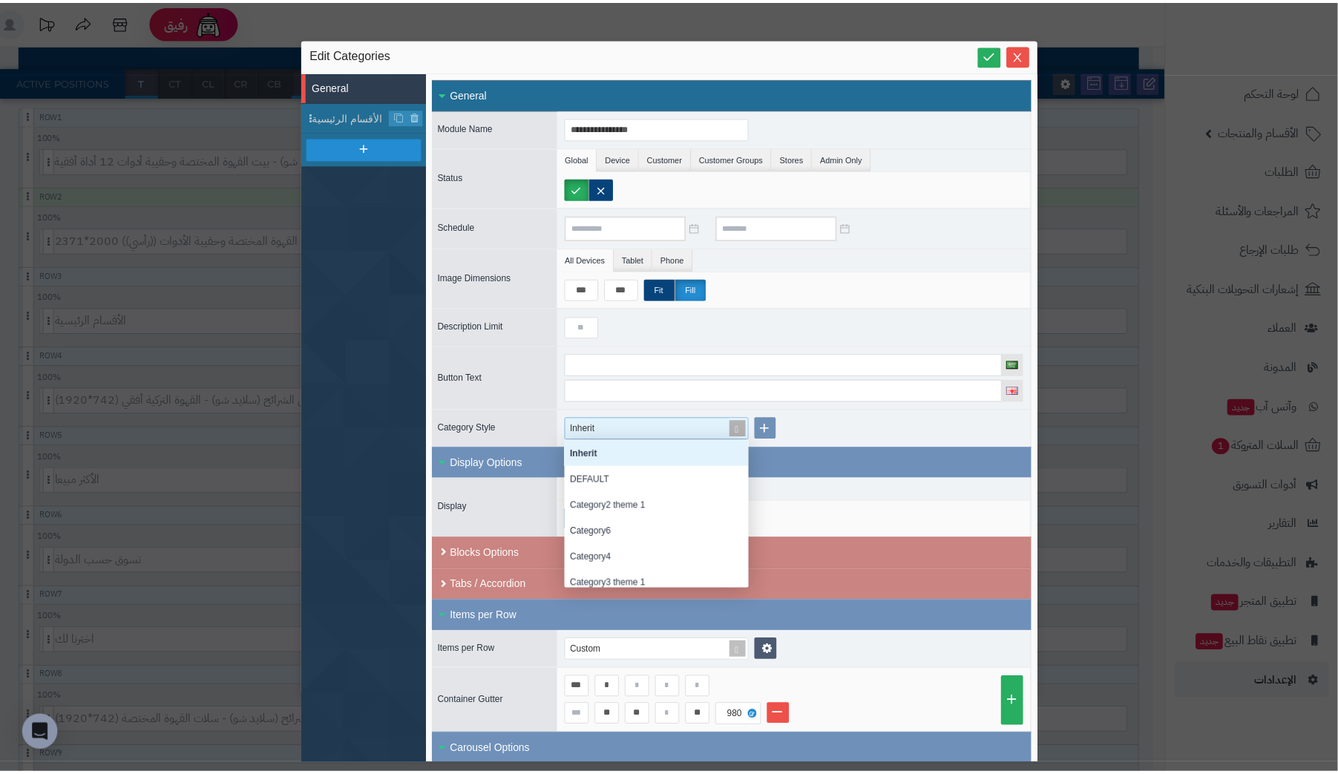
scroll to position [137, 174]
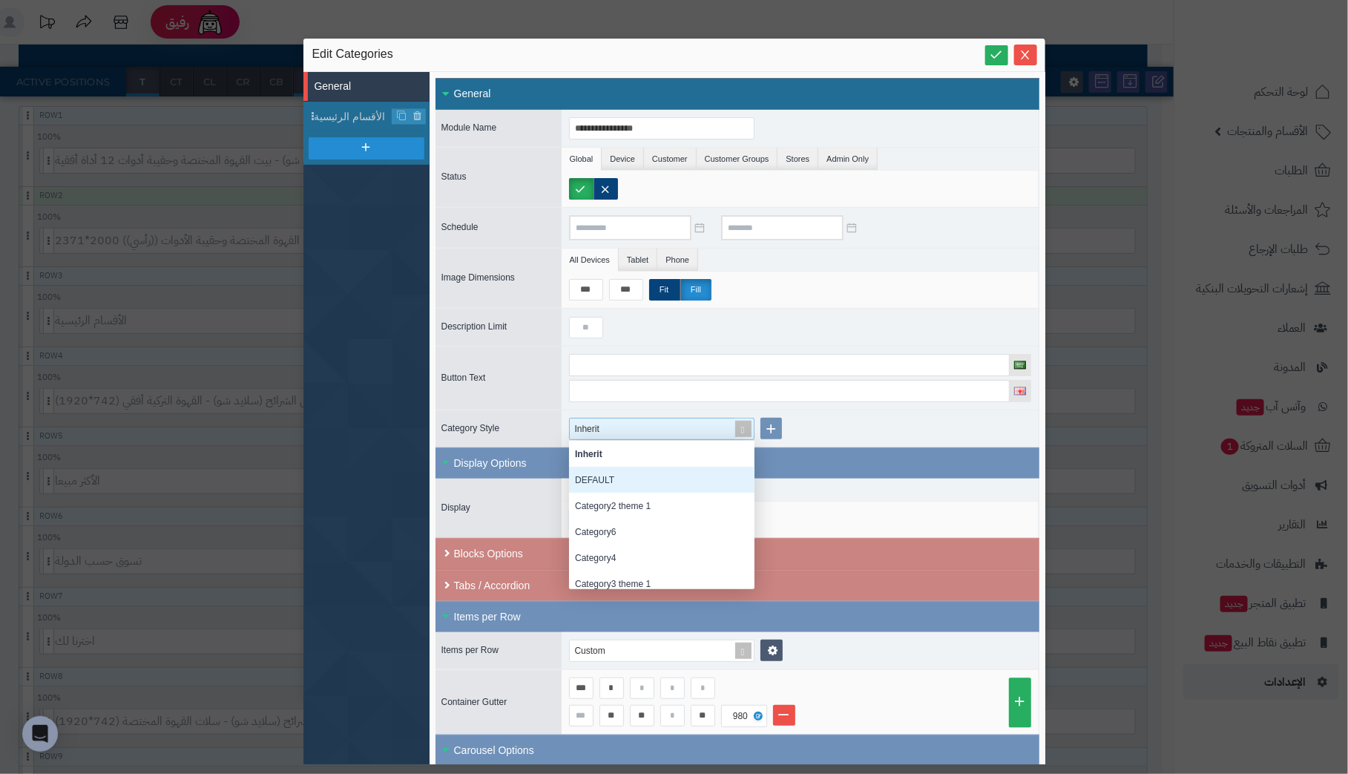
click at [680, 472] on div "DEFAULT" at bounding box center [661, 480] width 185 height 26
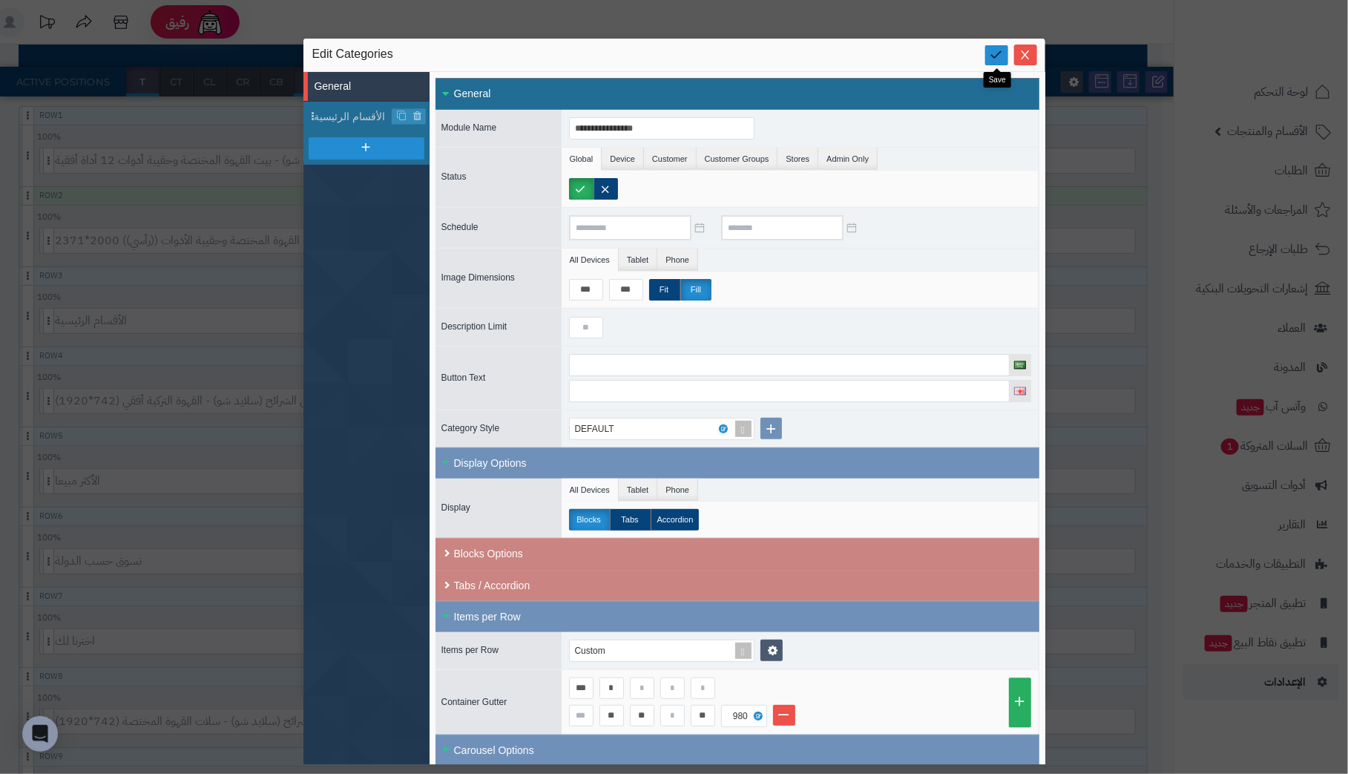
click at [1005, 53] on link at bounding box center [996, 55] width 23 height 20
click at [1028, 47] on button "Close" at bounding box center [1025, 54] width 23 height 21
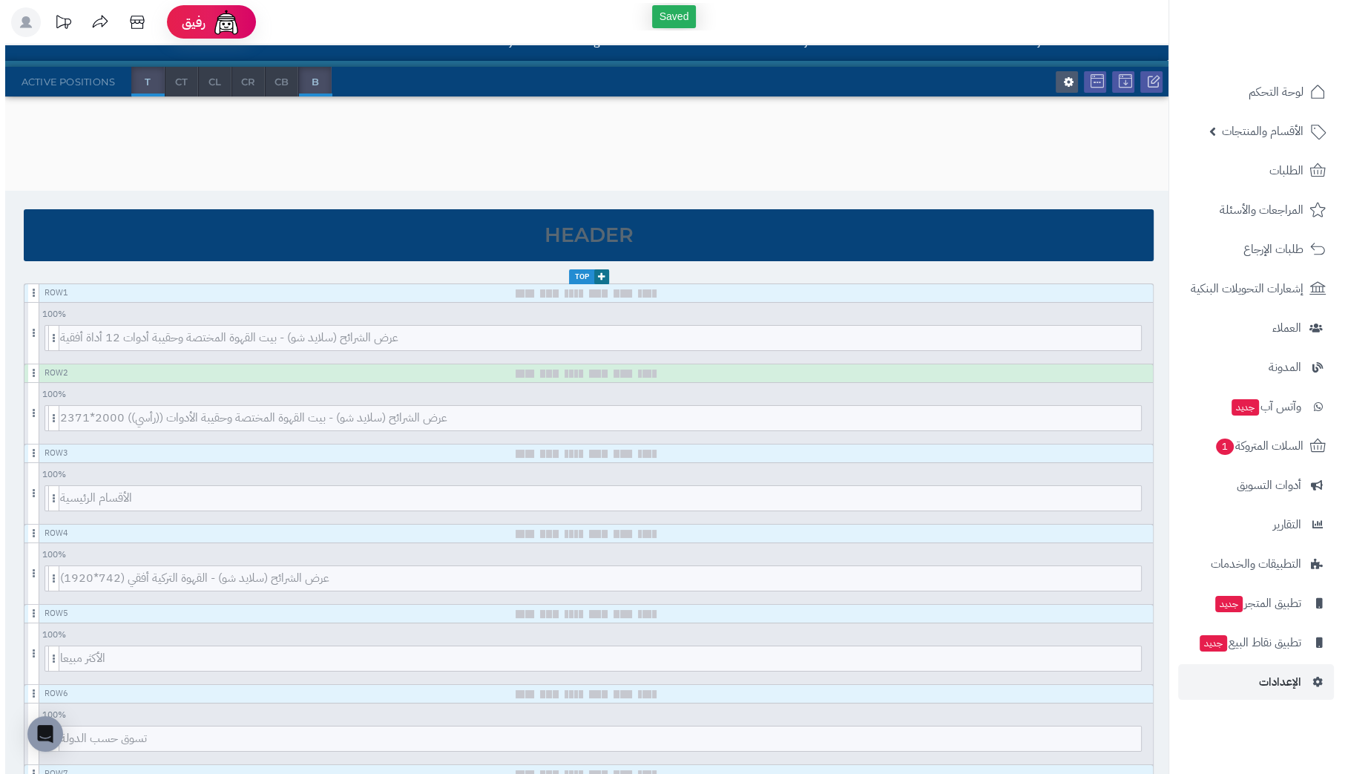
scroll to position [0, 0]
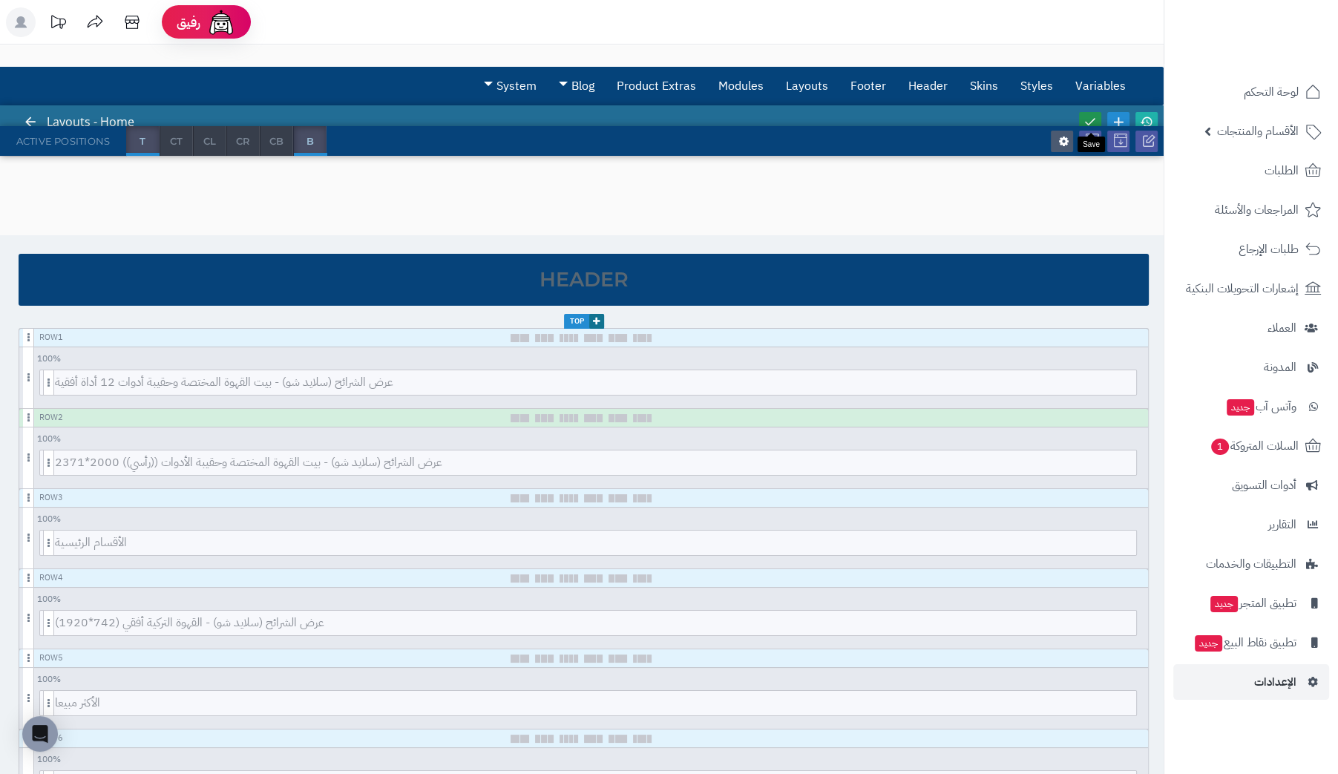
click at [1097, 114] on link at bounding box center [1090, 122] width 22 height 20
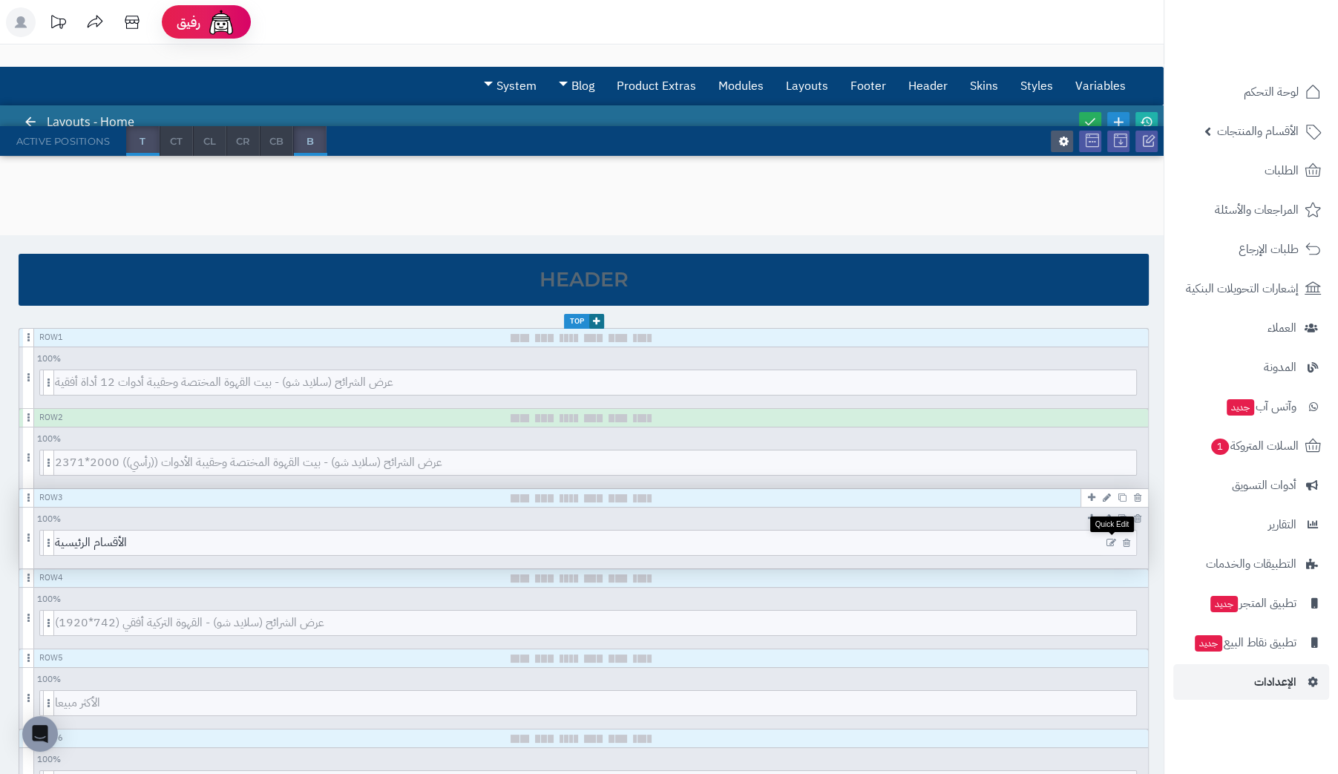
click at [1108, 542] on icon at bounding box center [1111, 543] width 10 height 10
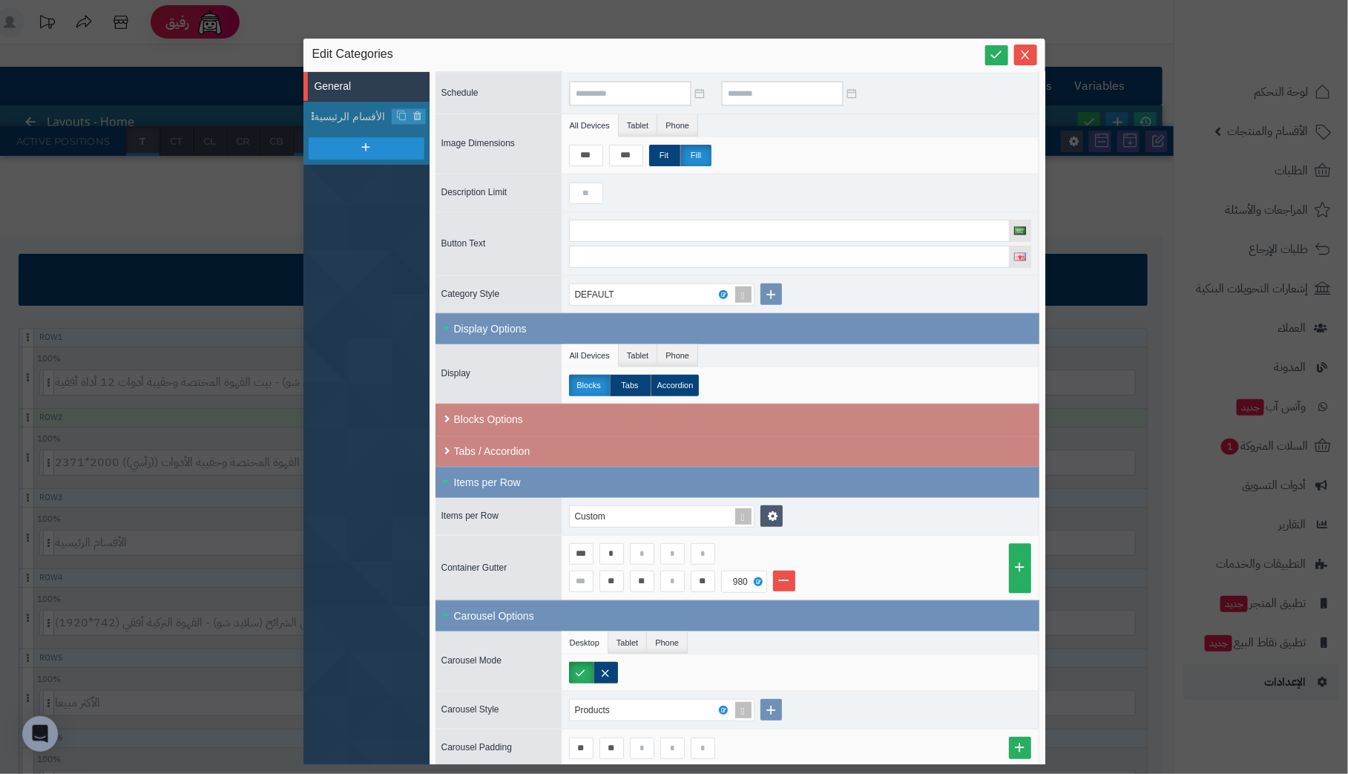
scroll to position [135, 0]
click at [685, 286] on div "DEFAULT" at bounding box center [655, 293] width 161 height 21
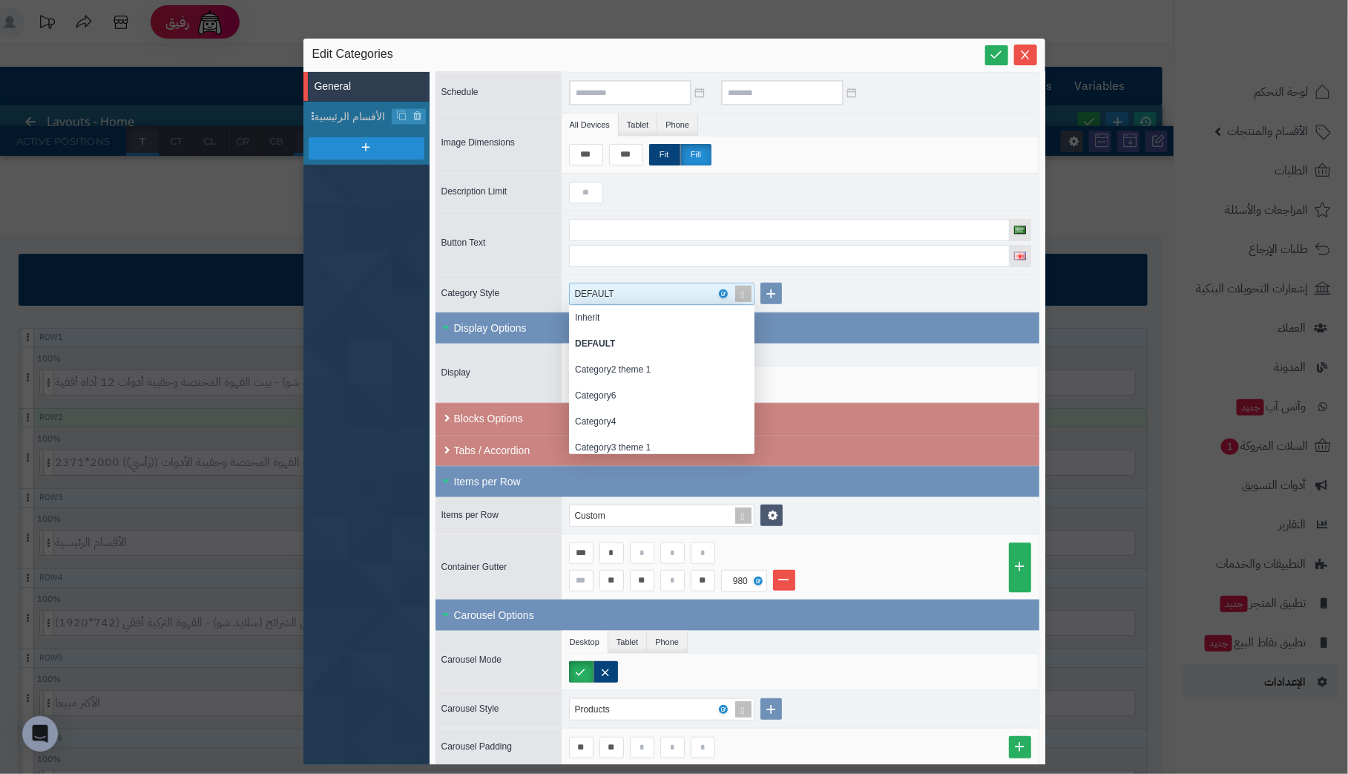
scroll to position [0, 0]
click at [674, 361] on div "Category2 theme 1" at bounding box center [661, 371] width 185 height 26
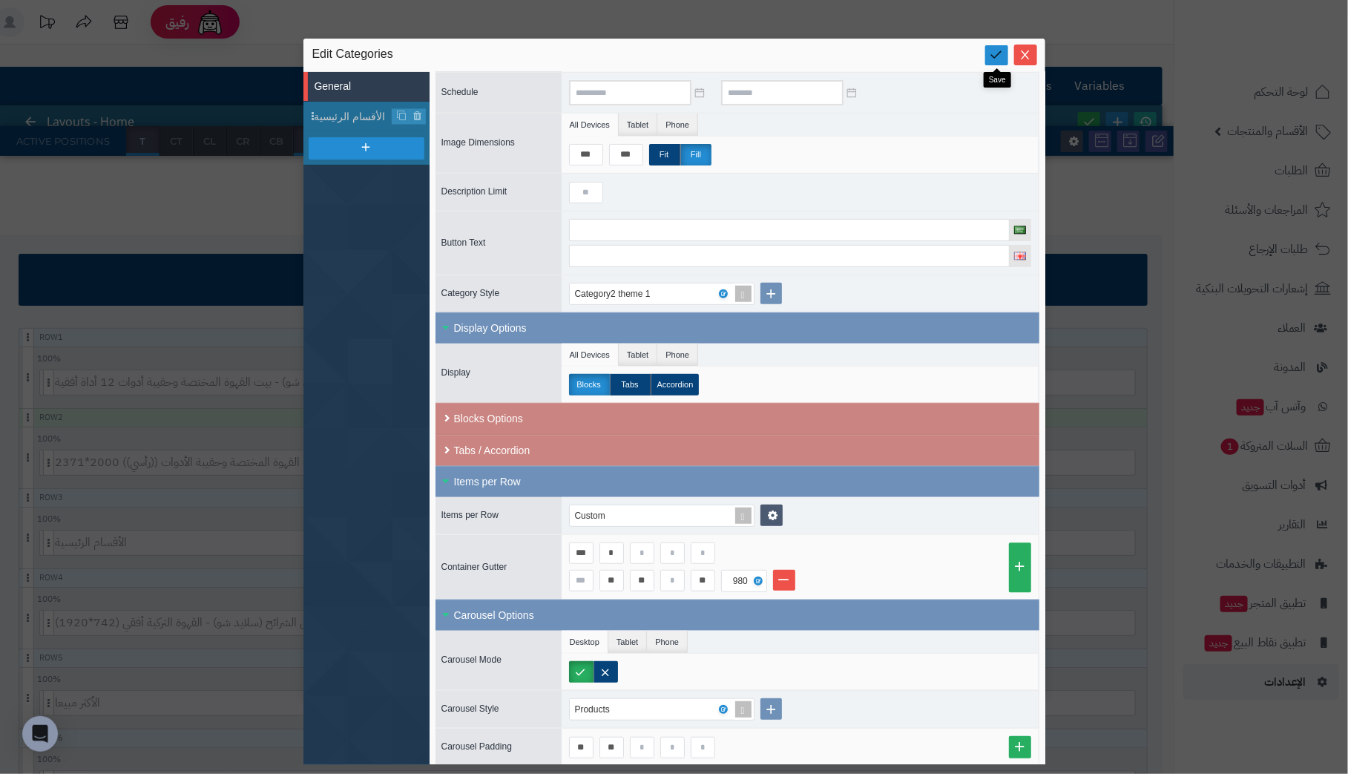
click at [1002, 48] on icon at bounding box center [997, 54] width 14 height 14
click at [1022, 49] on icon "Close" at bounding box center [1025, 54] width 12 height 12
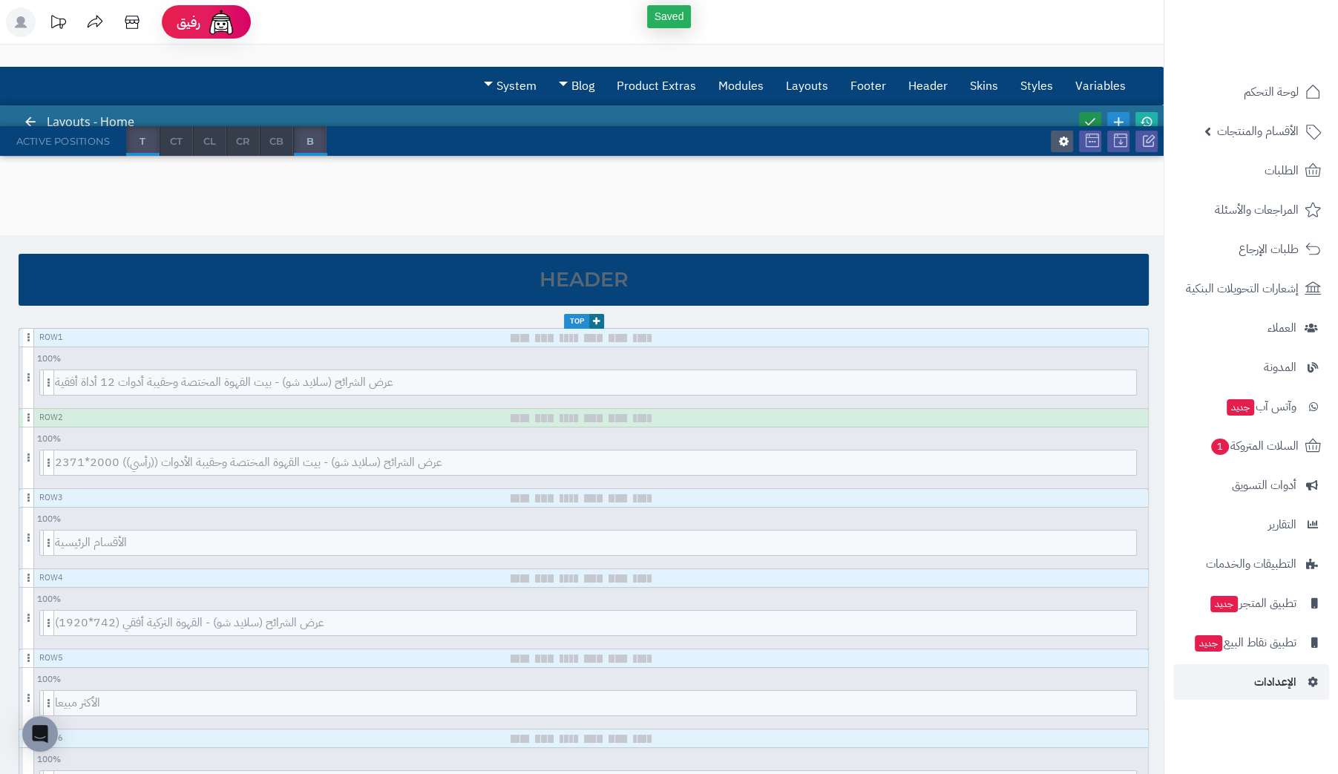
click at [1086, 115] on icon at bounding box center [1089, 121] width 13 height 13
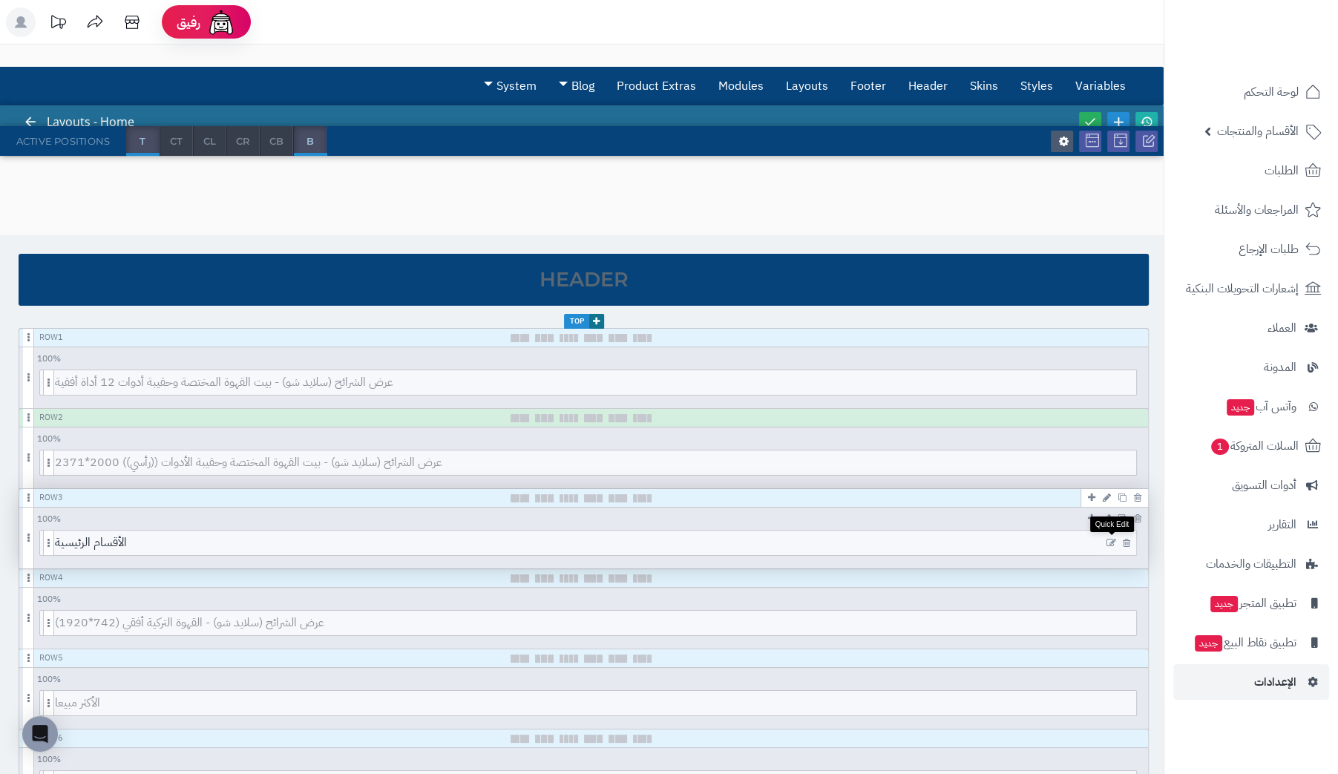
click at [1109, 539] on icon at bounding box center [1111, 543] width 10 height 10
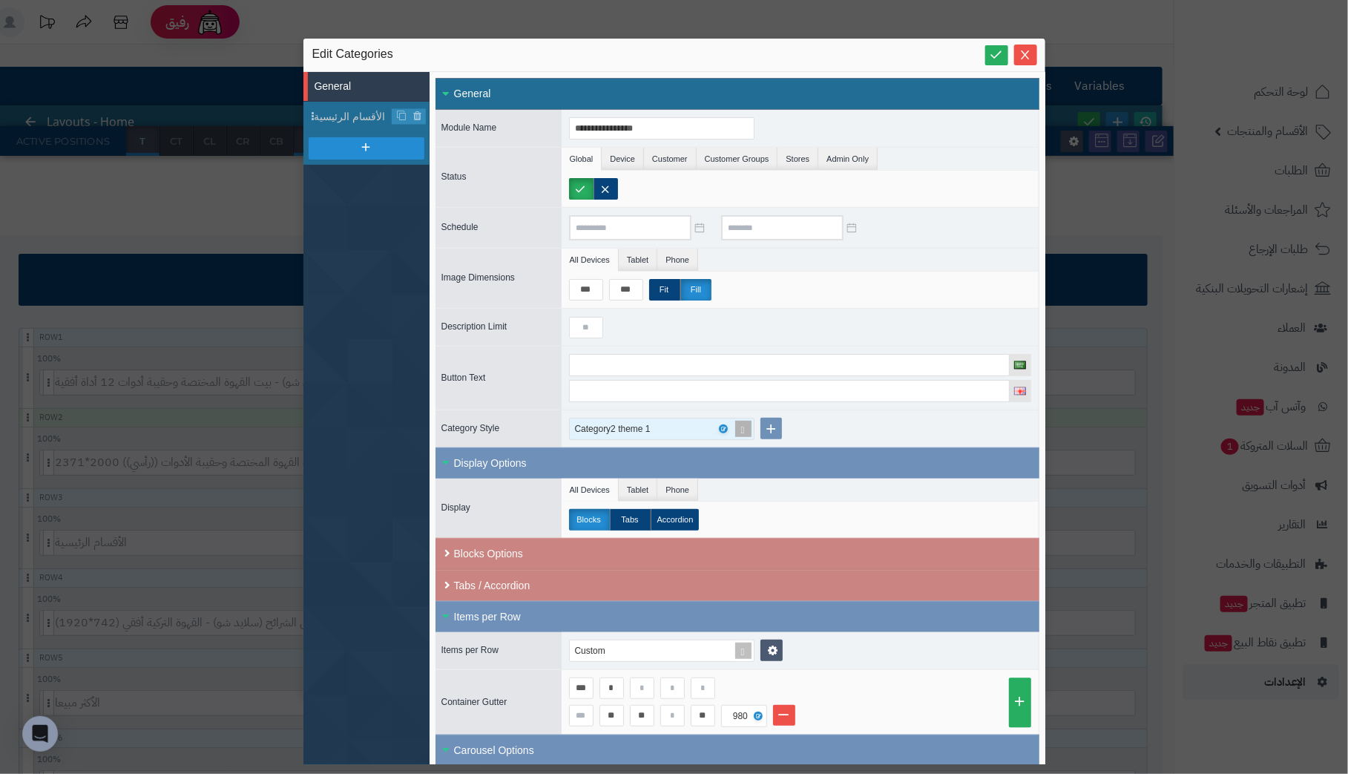
click at [709, 424] on div "Category2 theme 1" at bounding box center [655, 428] width 161 height 21
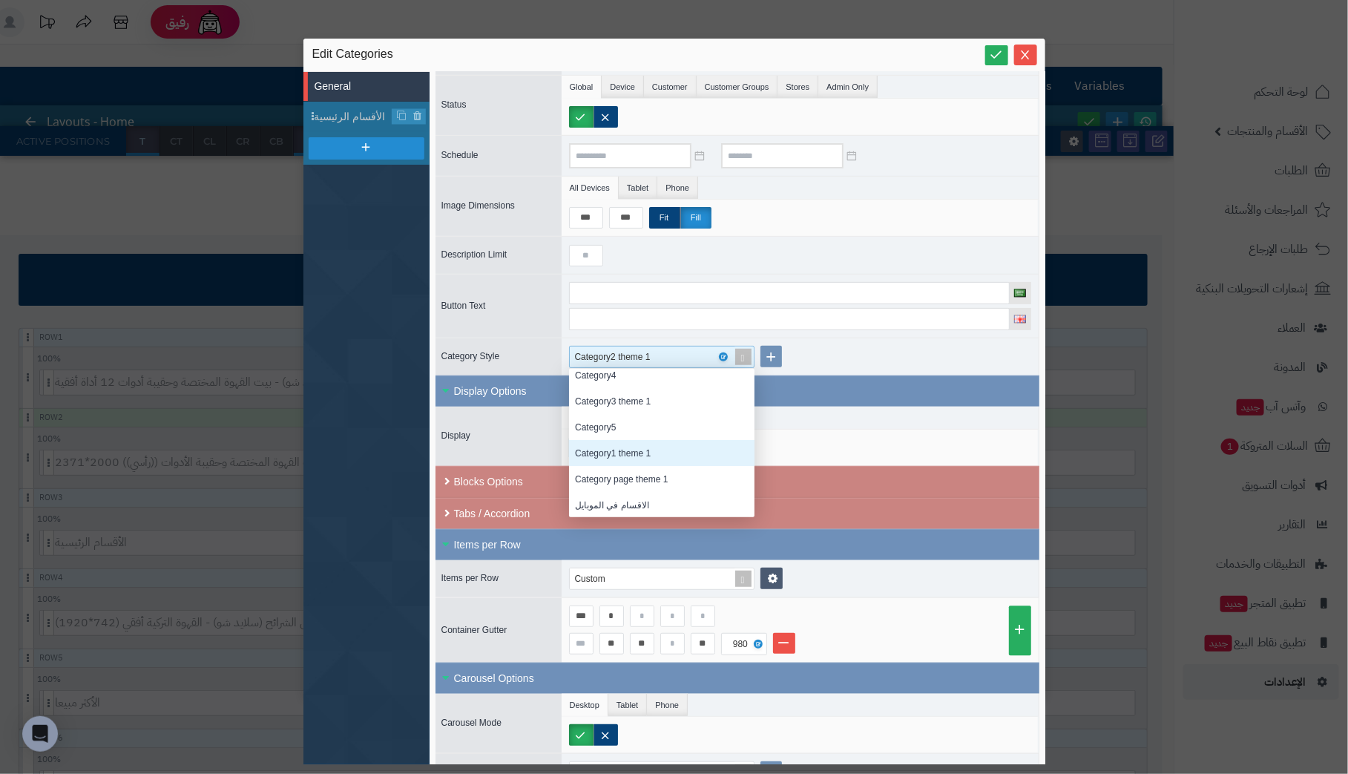
scroll to position [74, 0]
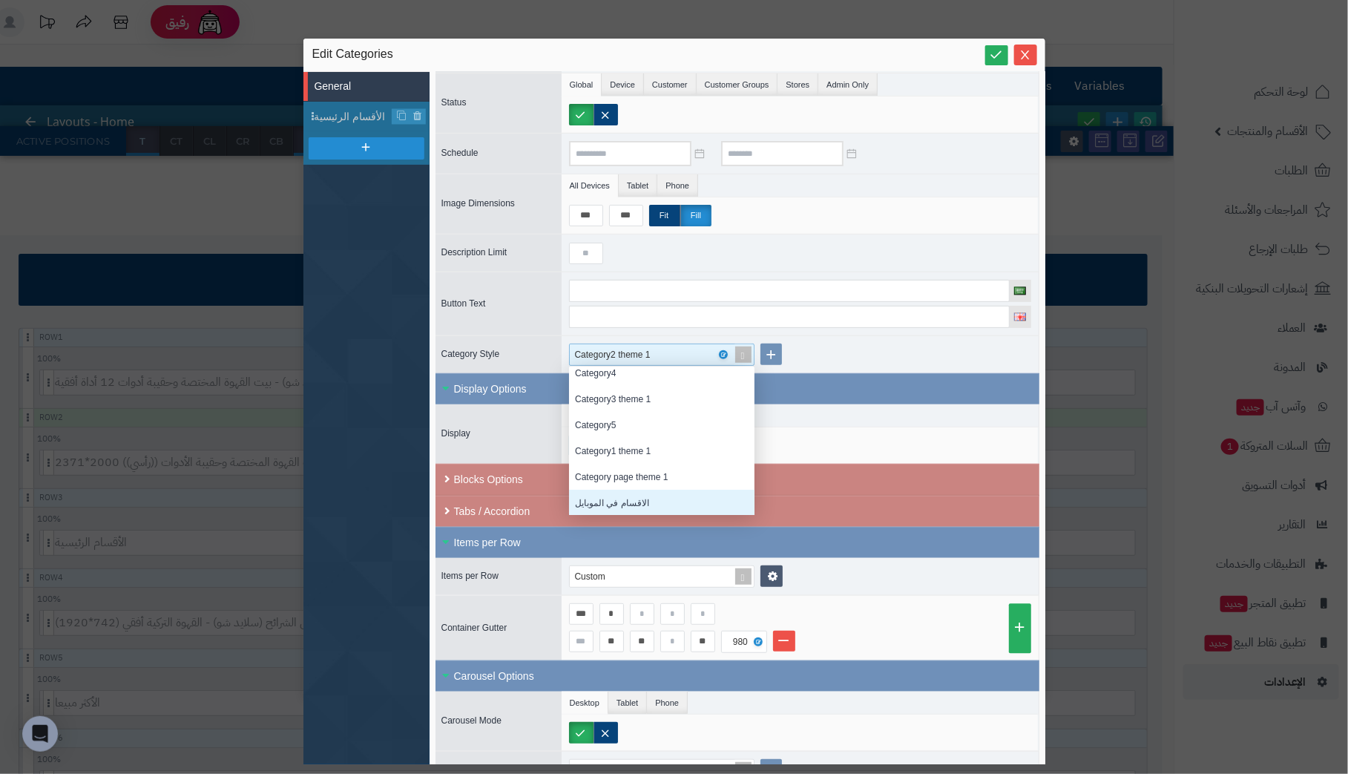
click at [652, 490] on div "الاقسام في الموبايل" at bounding box center [661, 503] width 185 height 26
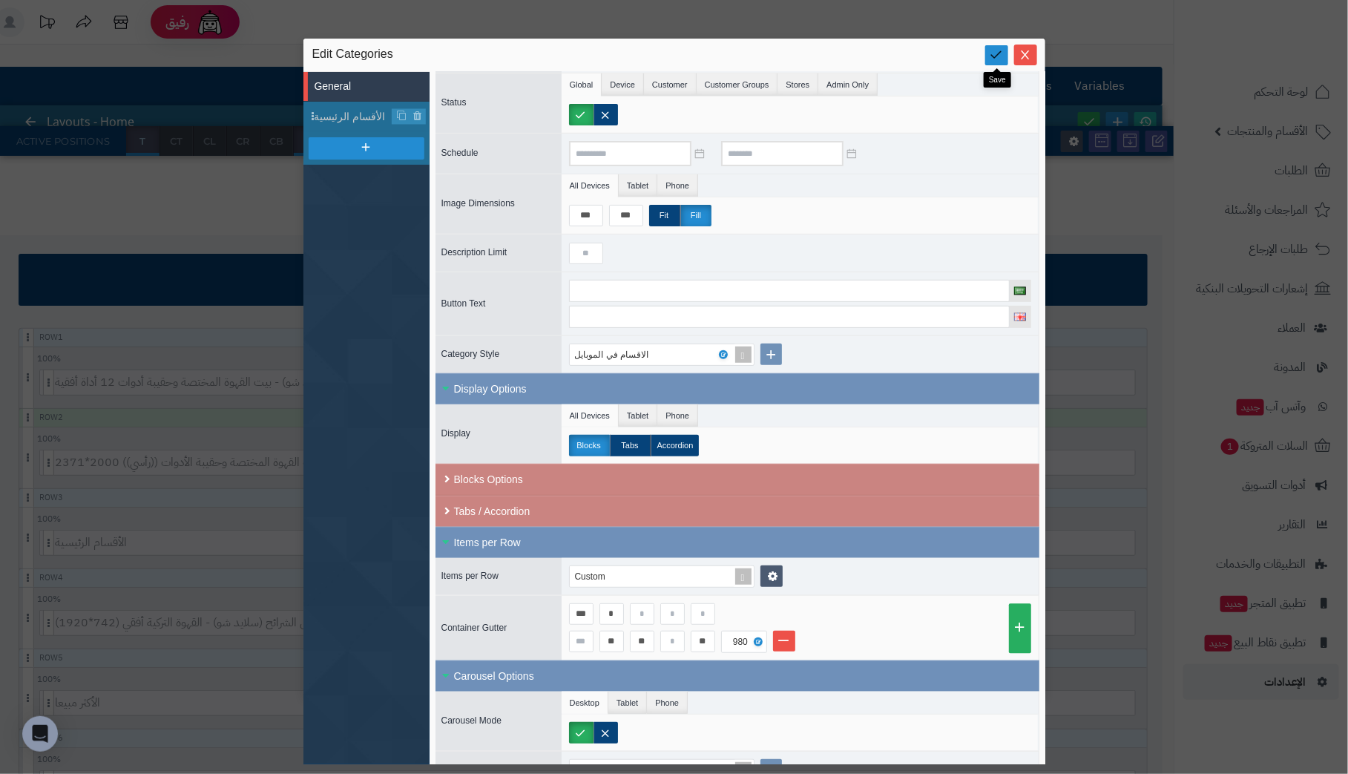
click at [999, 51] on icon at bounding box center [997, 54] width 14 height 14
click at [1022, 54] on icon "Close" at bounding box center [1025, 54] width 12 height 12
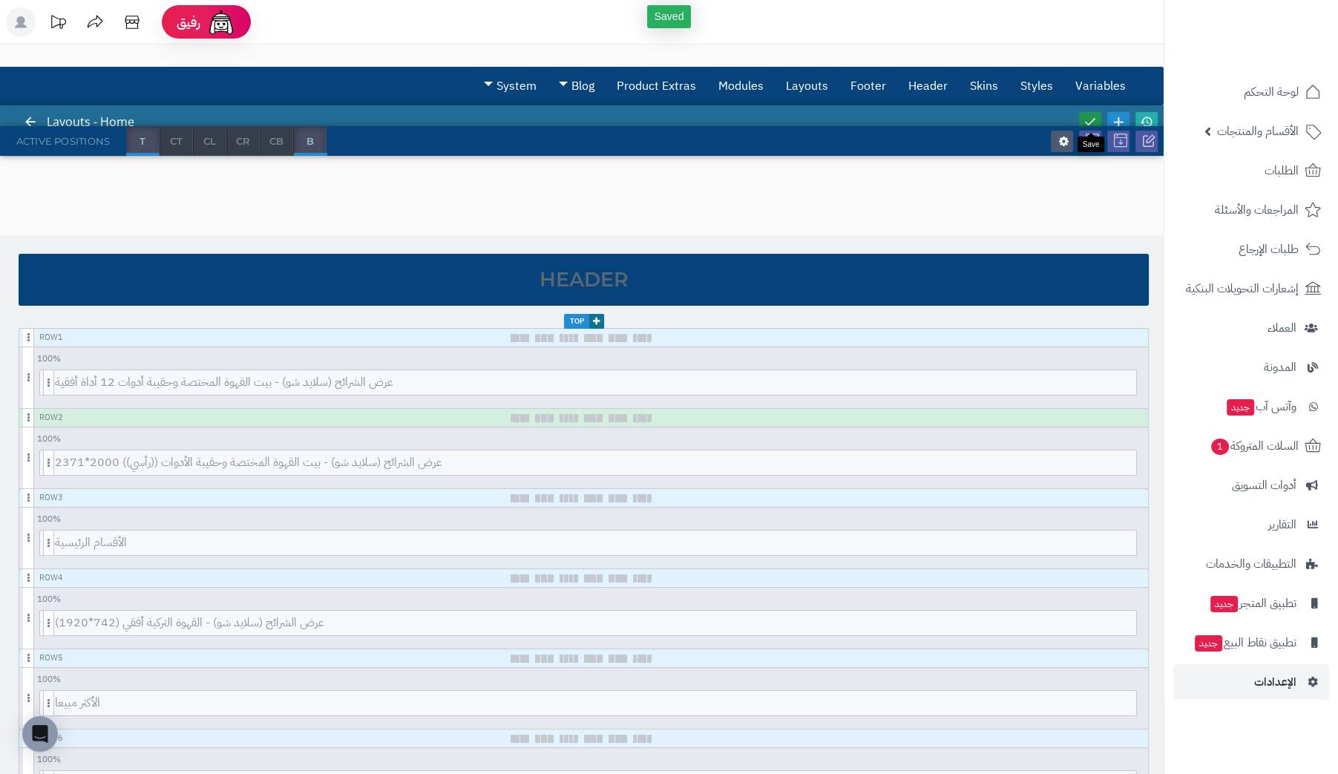
click at [1088, 118] on icon at bounding box center [1089, 121] width 13 height 13
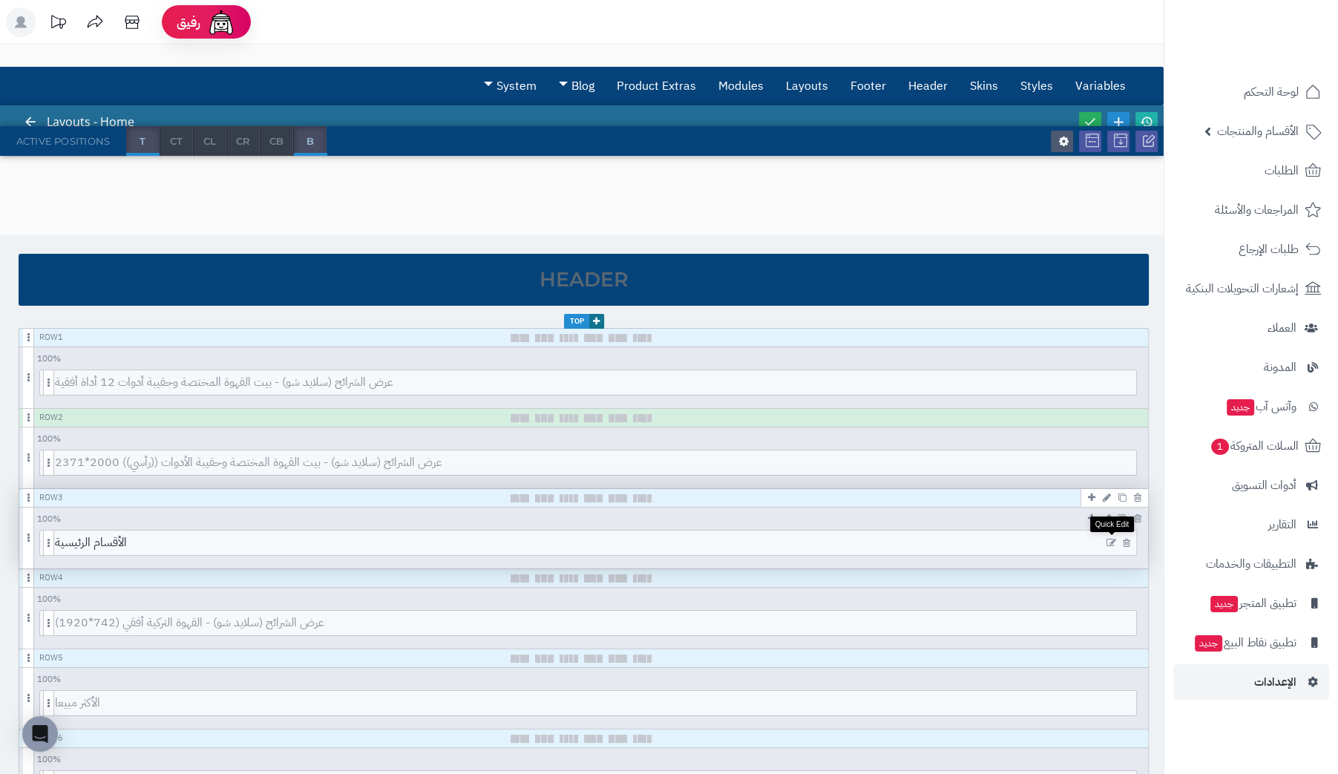
click at [1112, 540] on icon at bounding box center [1111, 543] width 10 height 10
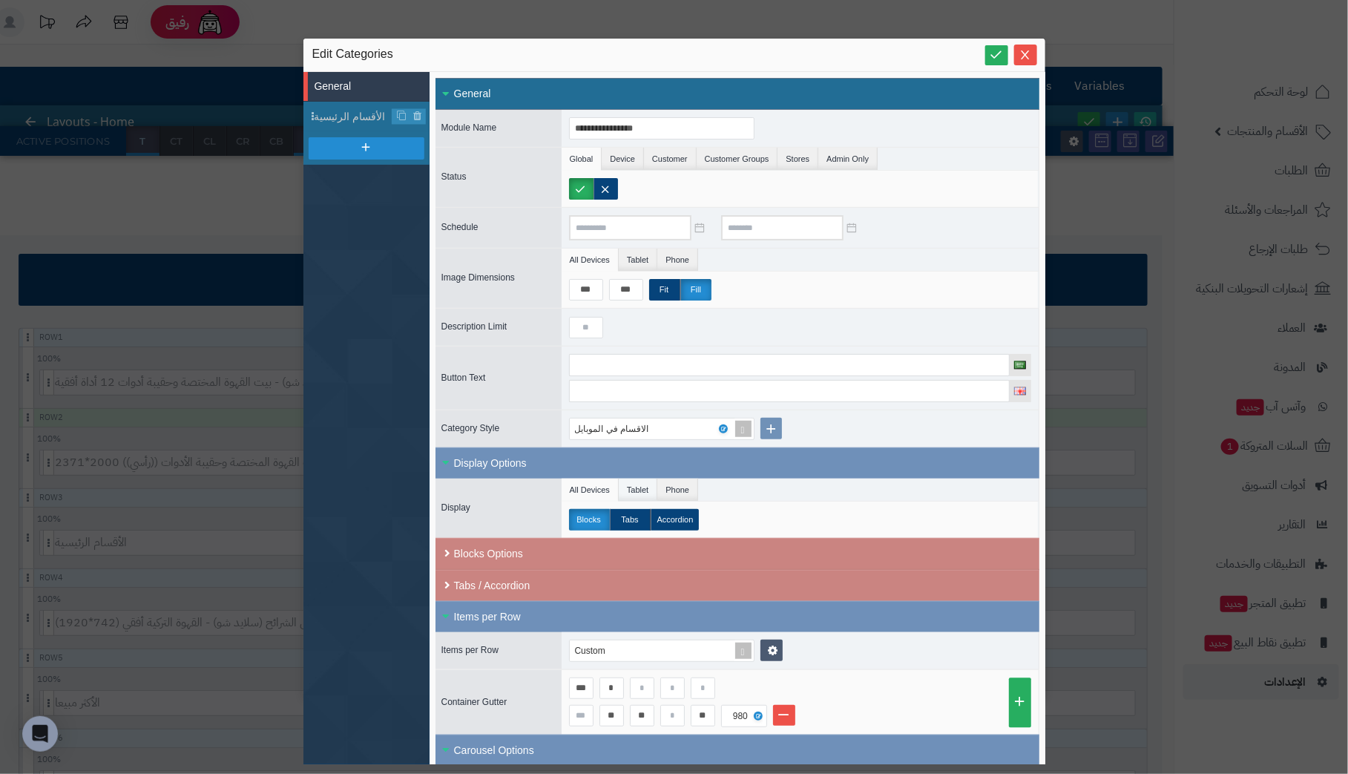
click at [635, 487] on li "Tablet" at bounding box center [638, 490] width 39 height 22
click at [671, 483] on li "Phone" at bounding box center [677, 490] width 41 height 22
click at [633, 485] on li "Tablet" at bounding box center [638, 490] width 39 height 22
click at [594, 487] on li "All Devices" at bounding box center [590, 490] width 57 height 22
click at [633, 486] on li "Tablet" at bounding box center [638, 490] width 39 height 22
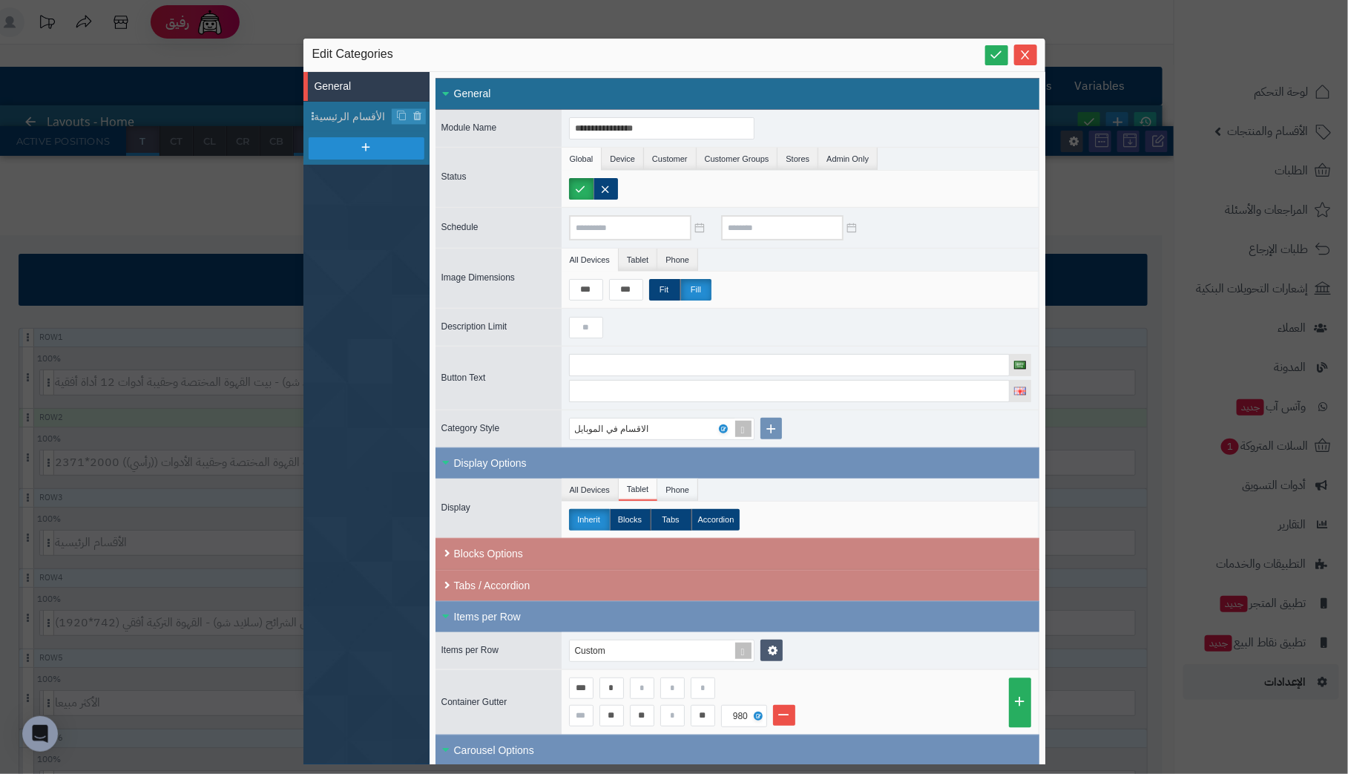
click at [683, 483] on li "Phone" at bounding box center [677, 490] width 41 height 22
click at [596, 487] on li "All Devices" at bounding box center [590, 490] width 57 height 22
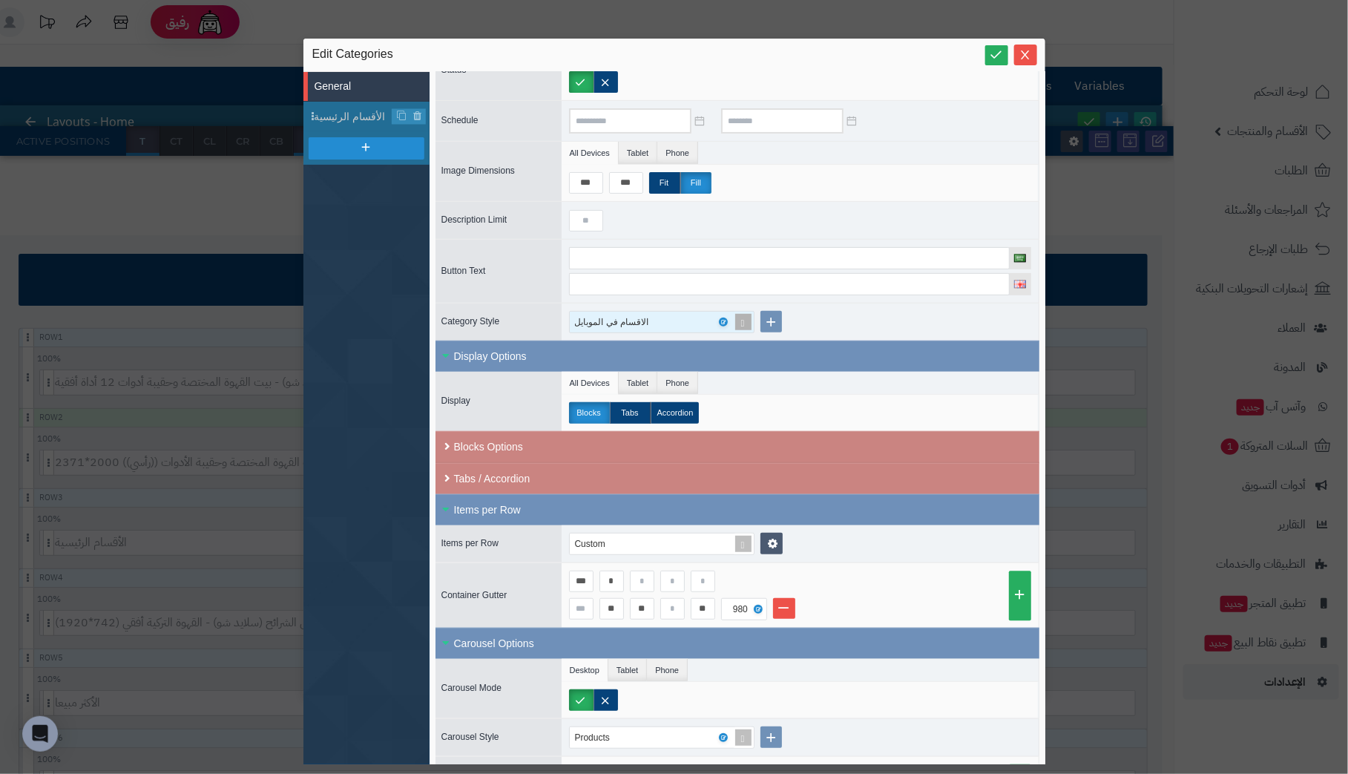
scroll to position [135, 0]
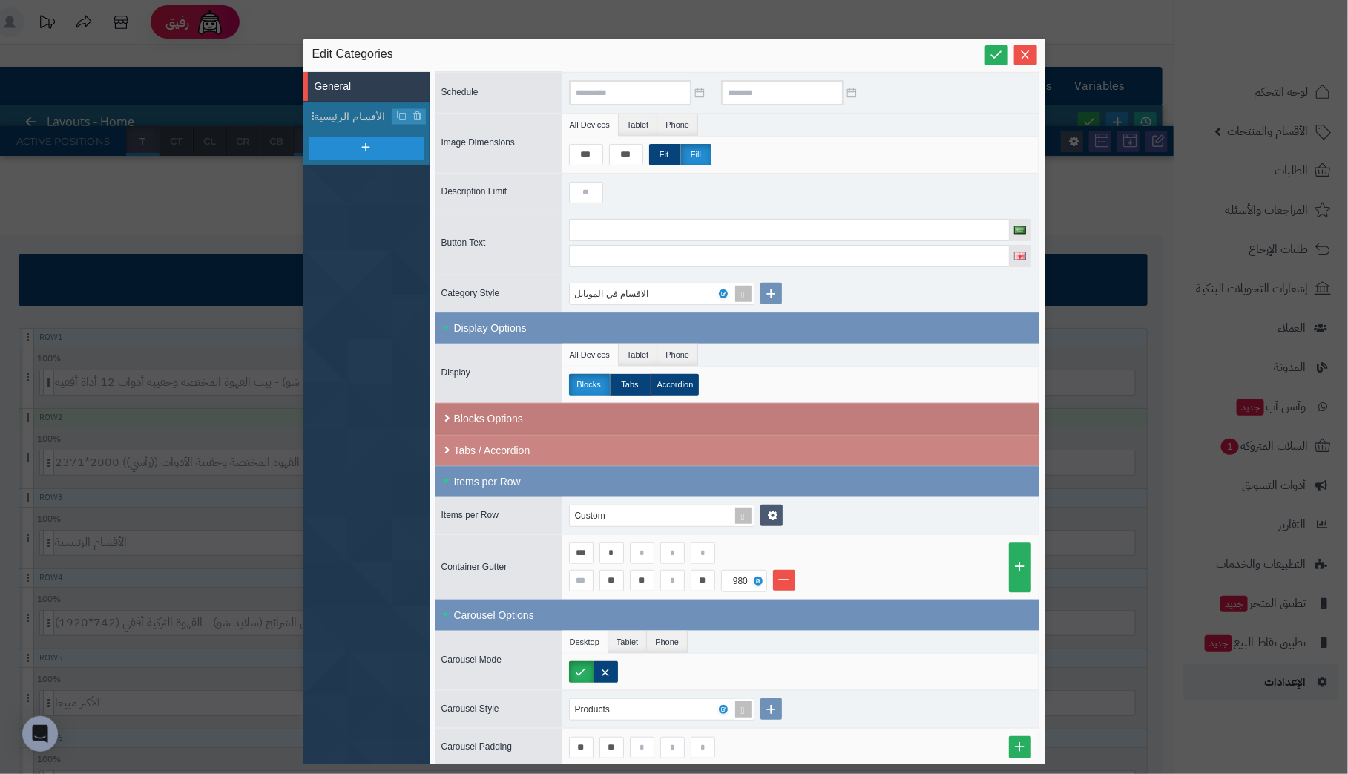
click at [496, 414] on div "Blocks Options" at bounding box center [738, 419] width 604 height 32
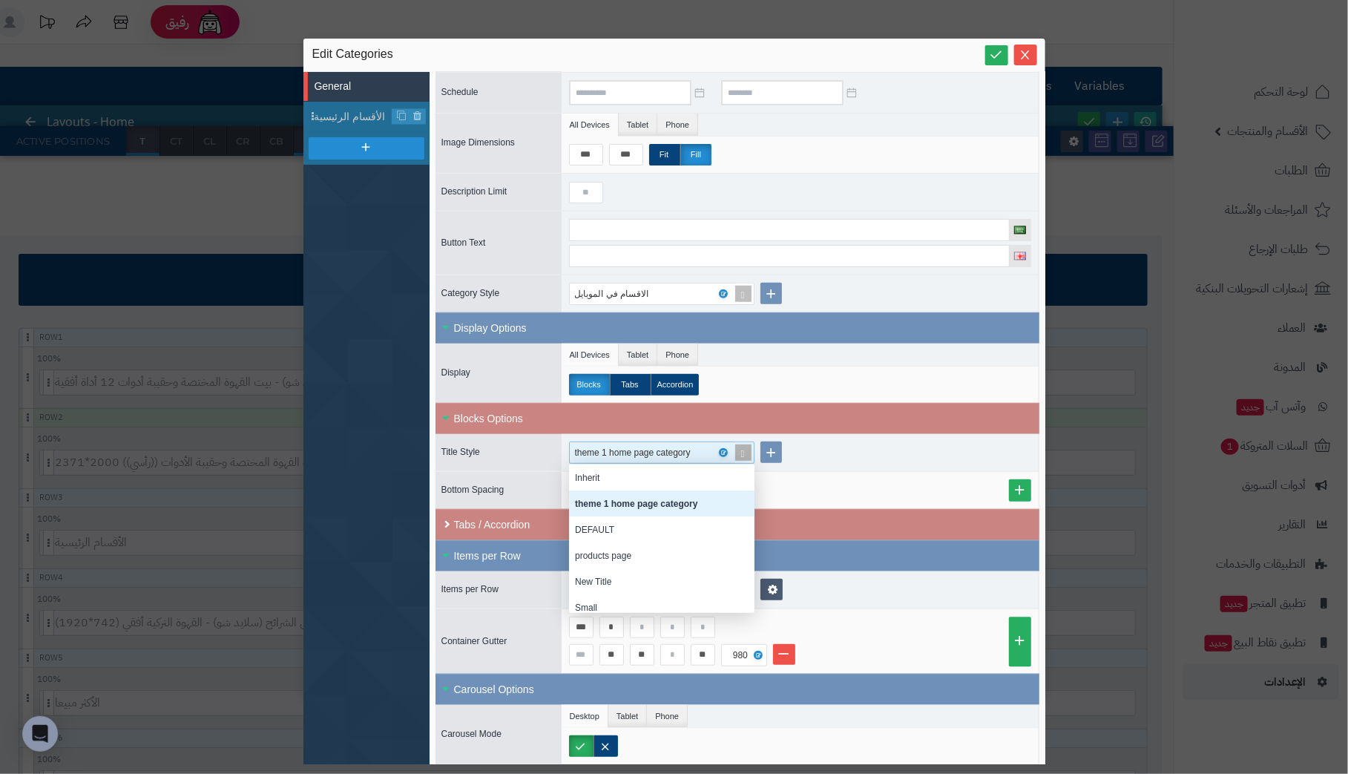
click at [683, 446] on div "theme 1 home page category" at bounding box center [640, 452] width 131 height 21
click at [657, 588] on div "الاقسام" at bounding box center [661, 593] width 185 height 26
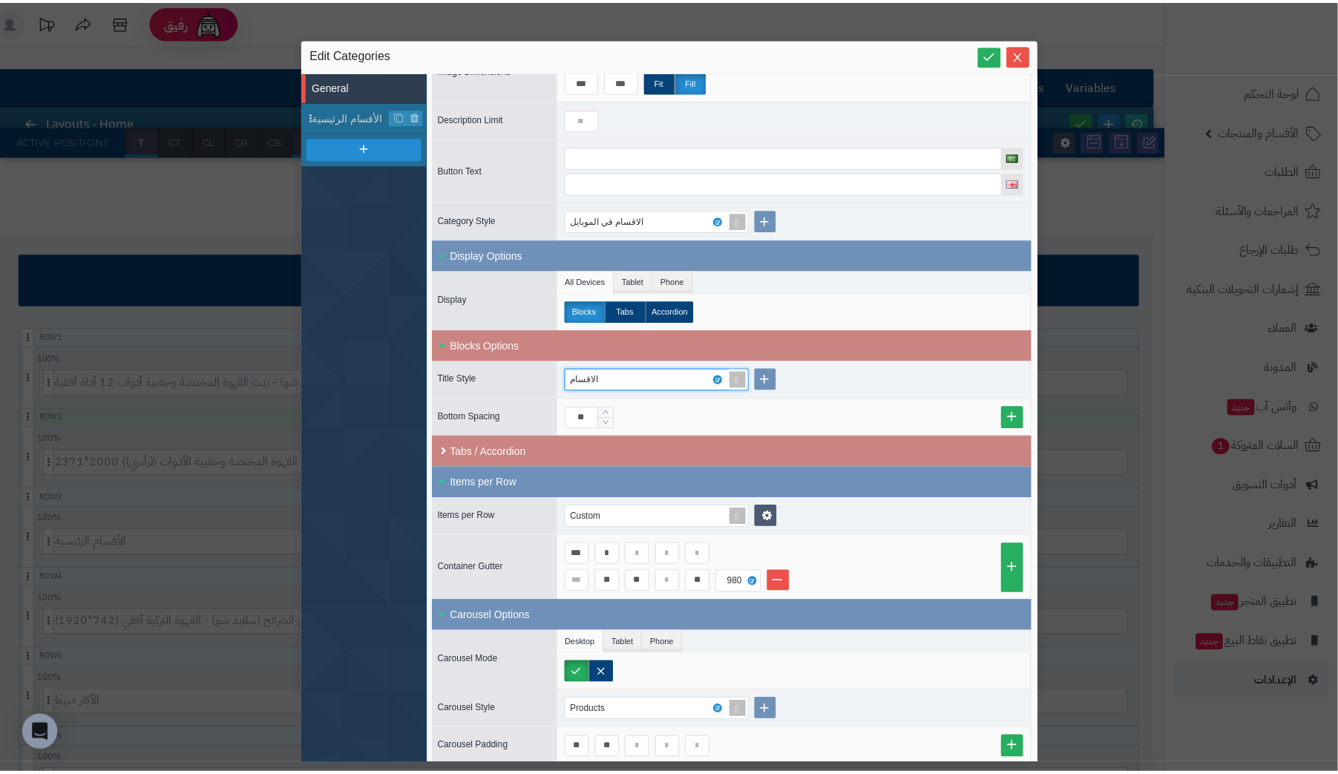
scroll to position [209, 0]
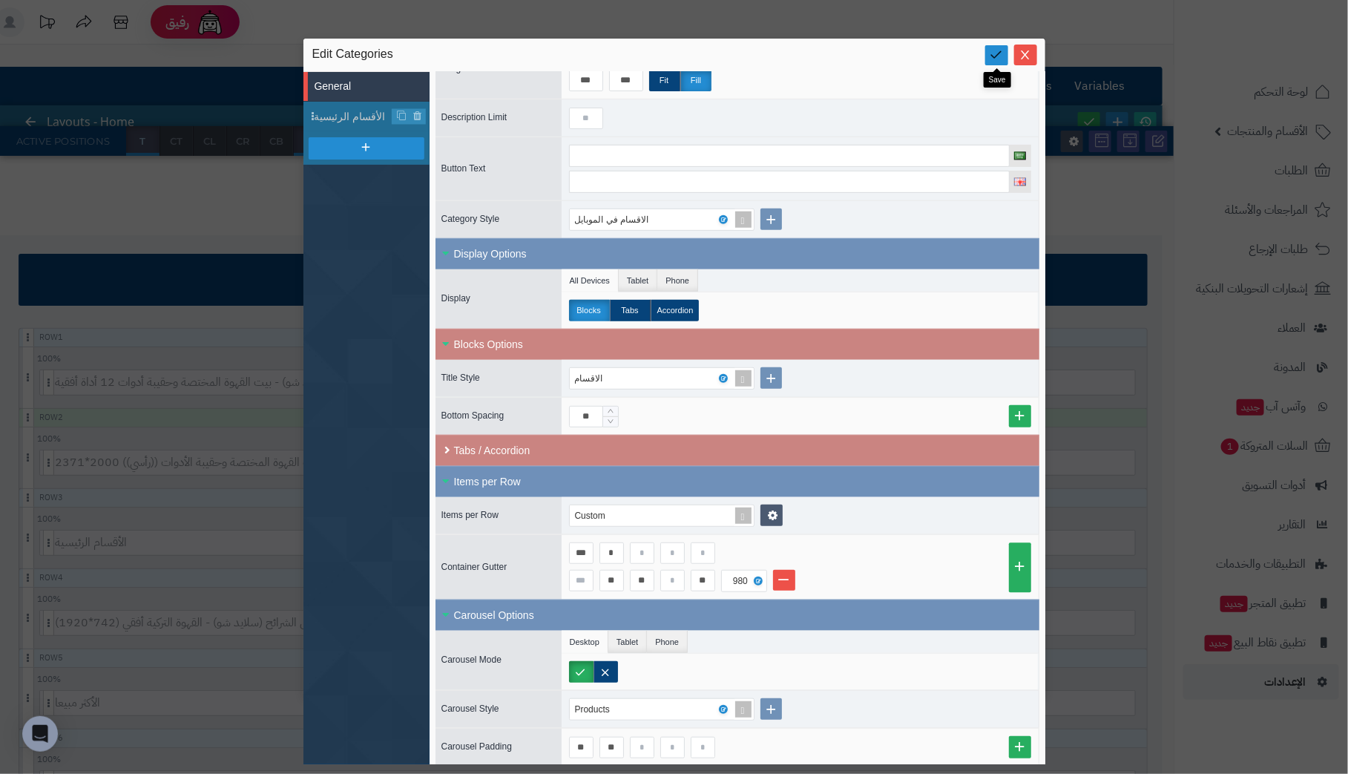
click at [1001, 50] on icon at bounding box center [997, 54] width 14 height 14
click at [1025, 48] on icon "Close" at bounding box center [1025, 54] width 12 height 12
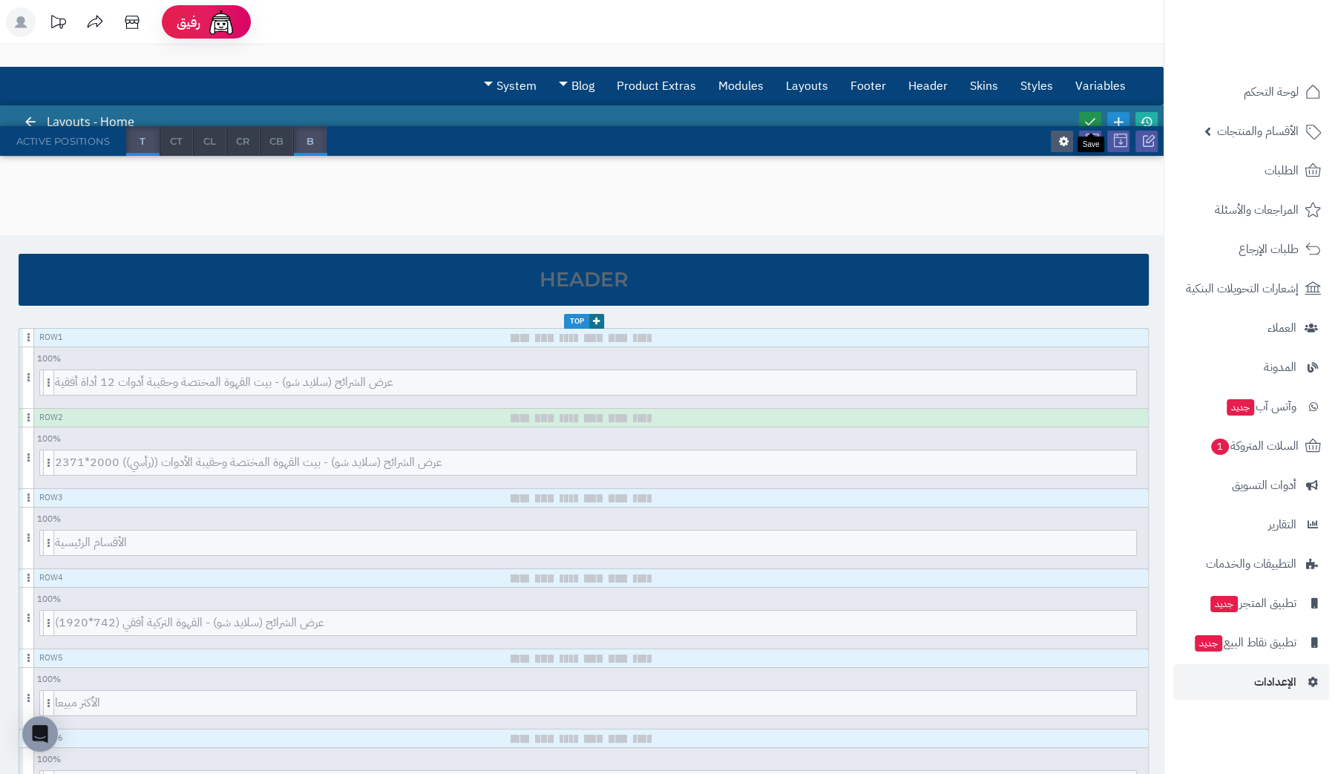
click at [1091, 118] on icon at bounding box center [1089, 121] width 13 height 13
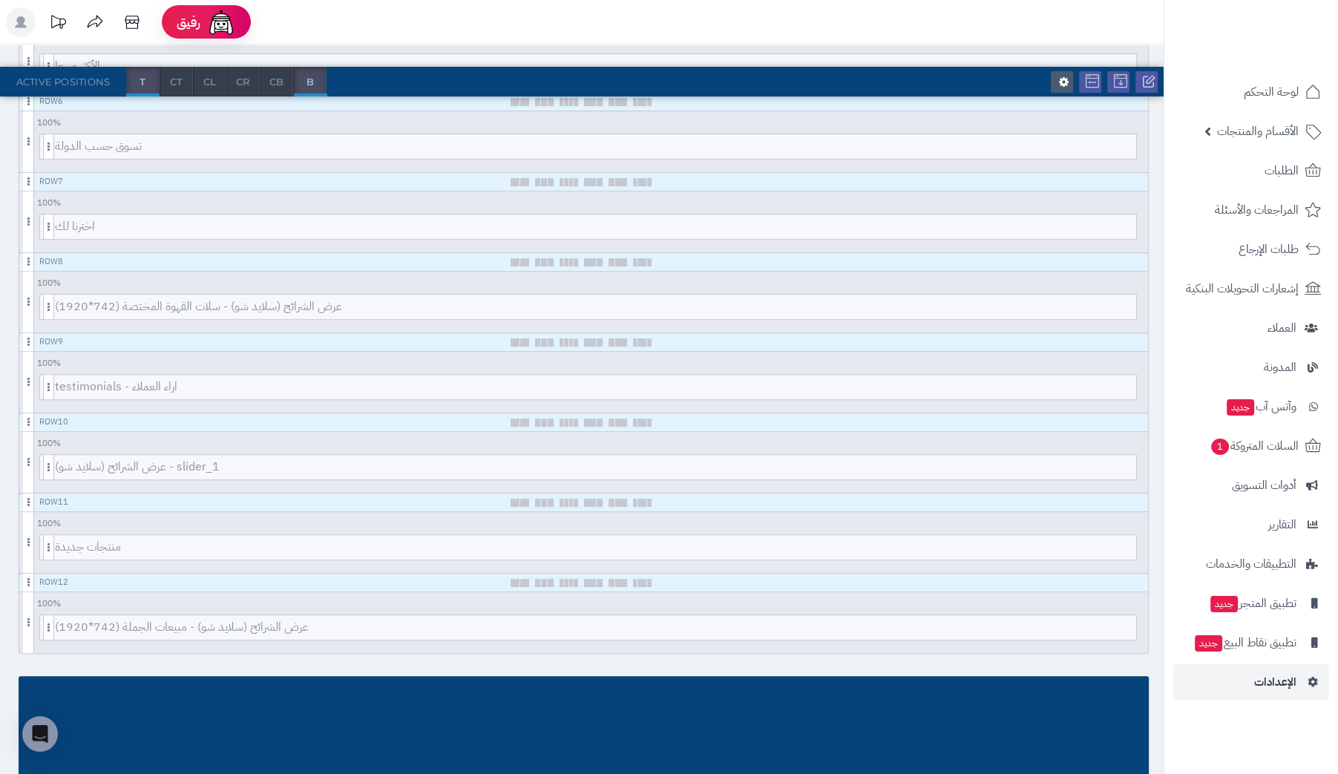
scroll to position [445, 0]
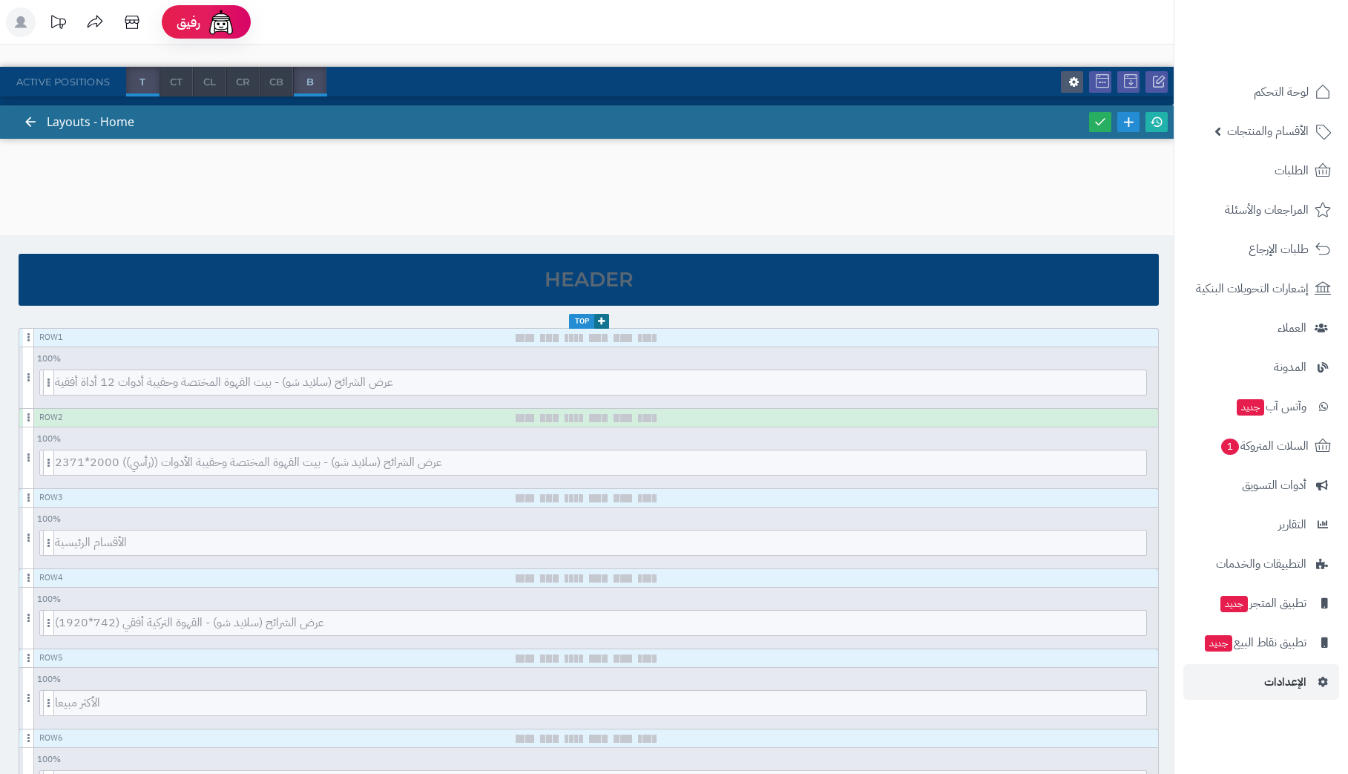
scroll to position [445, 0]
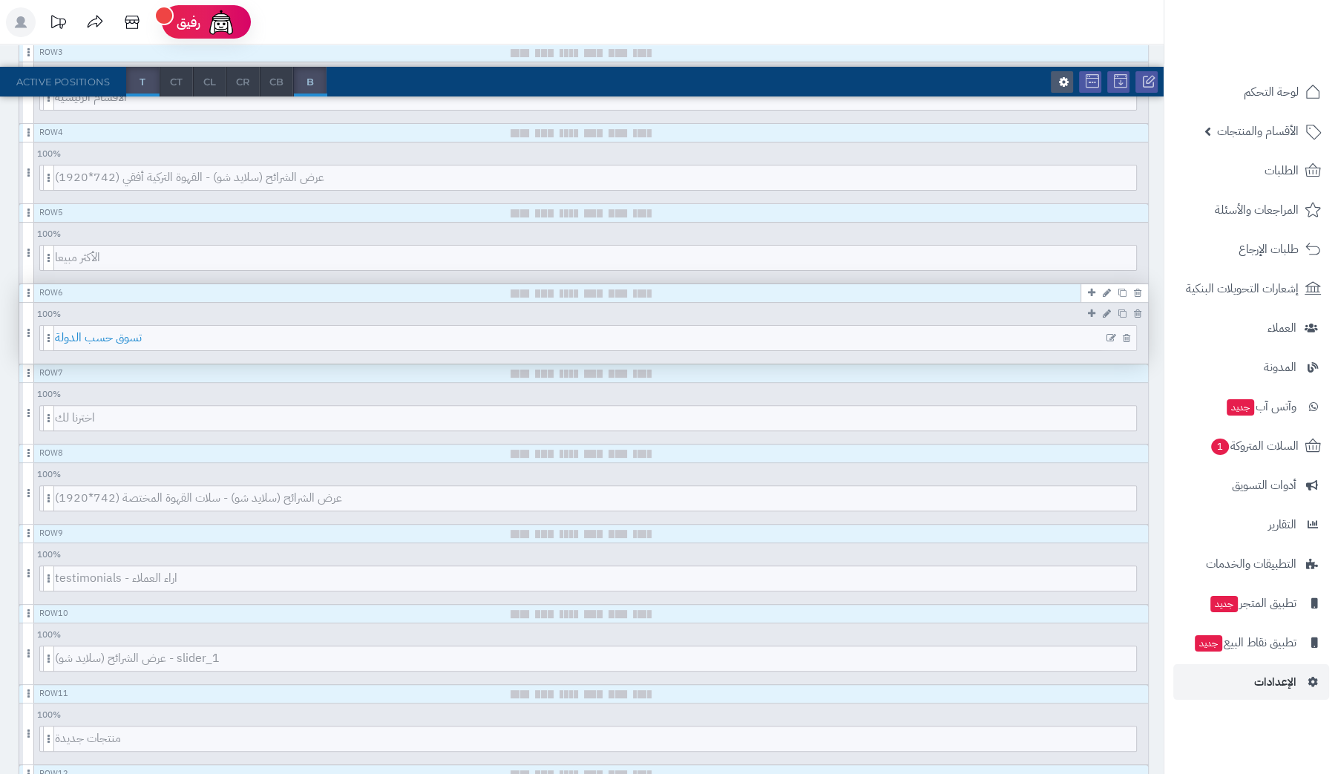
click at [989, 339] on span "تسوق حسب الدولة" at bounding box center [595, 338] width 1081 height 24
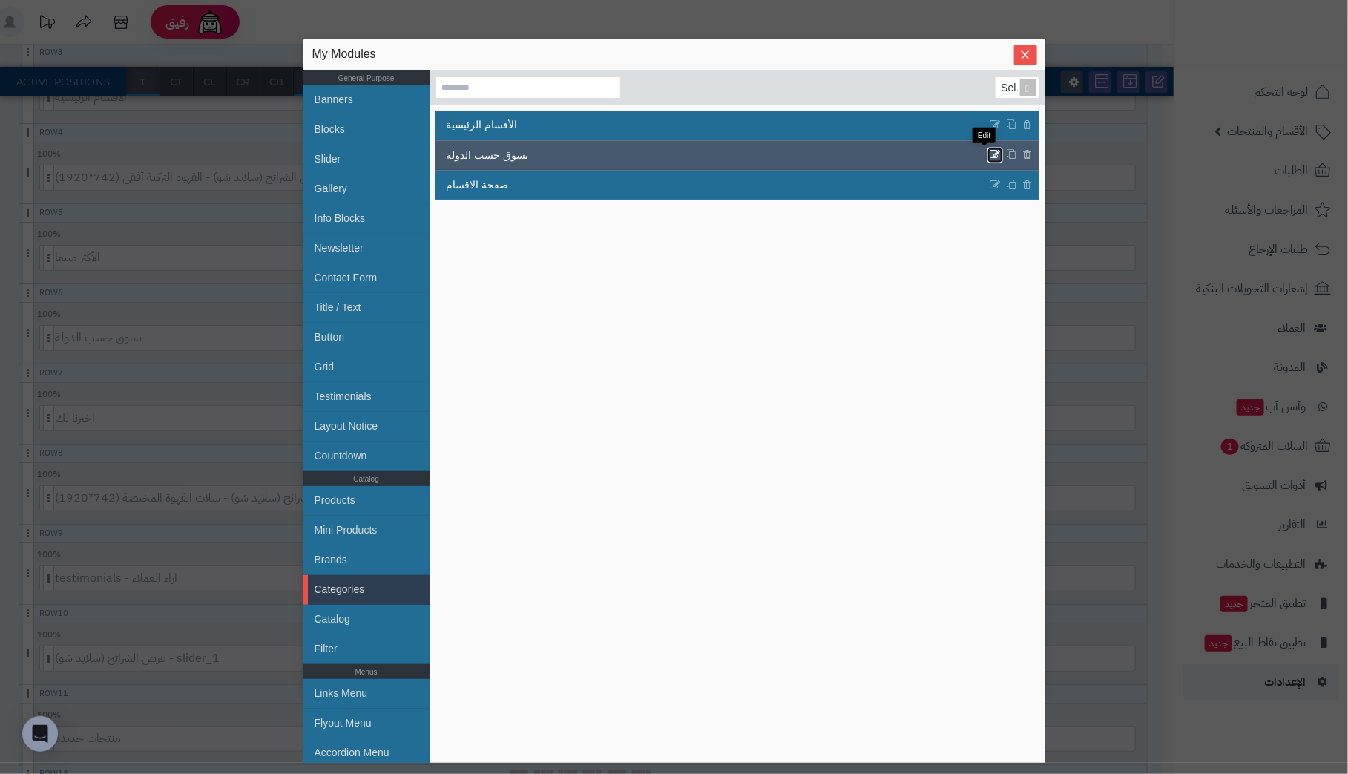
click at [989, 152] on icon at bounding box center [995, 155] width 12 height 13
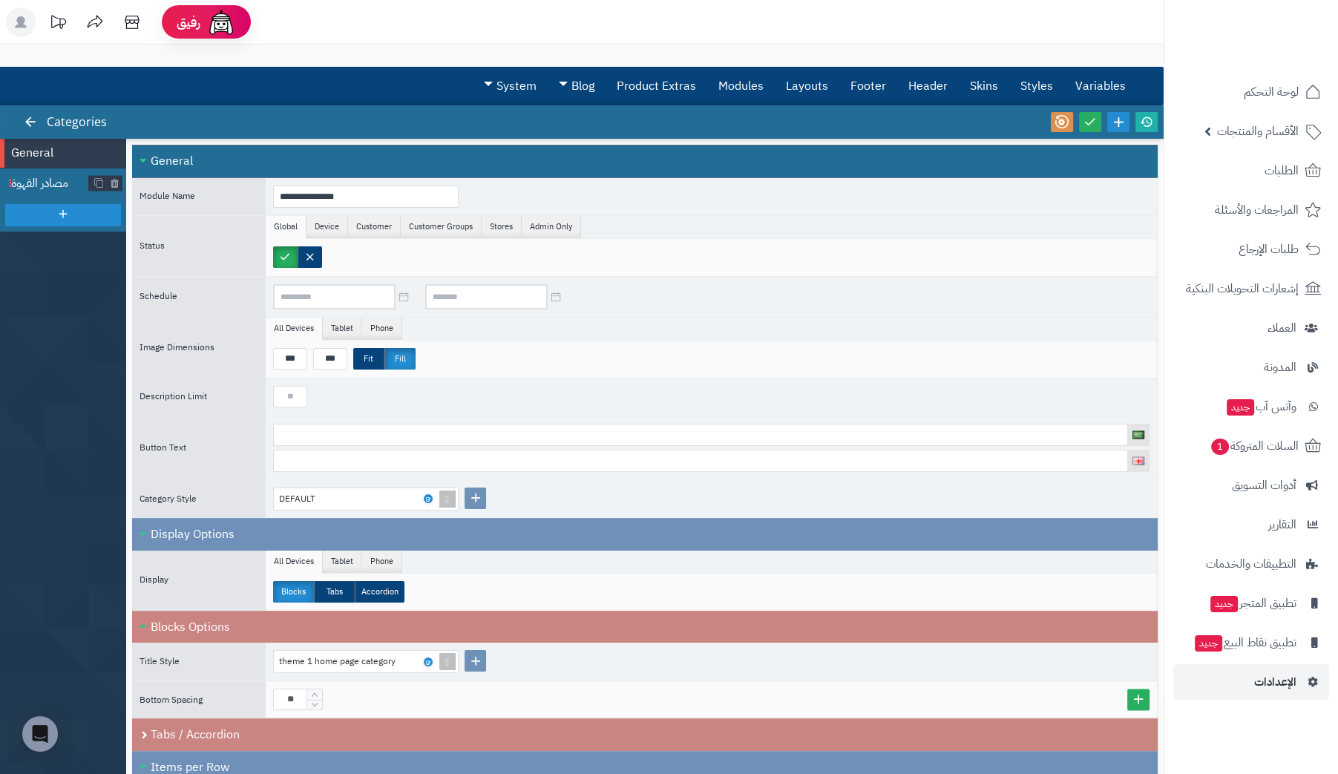
click at [32, 177] on span "مصادر القهوة" at bounding box center [50, 183] width 78 height 17
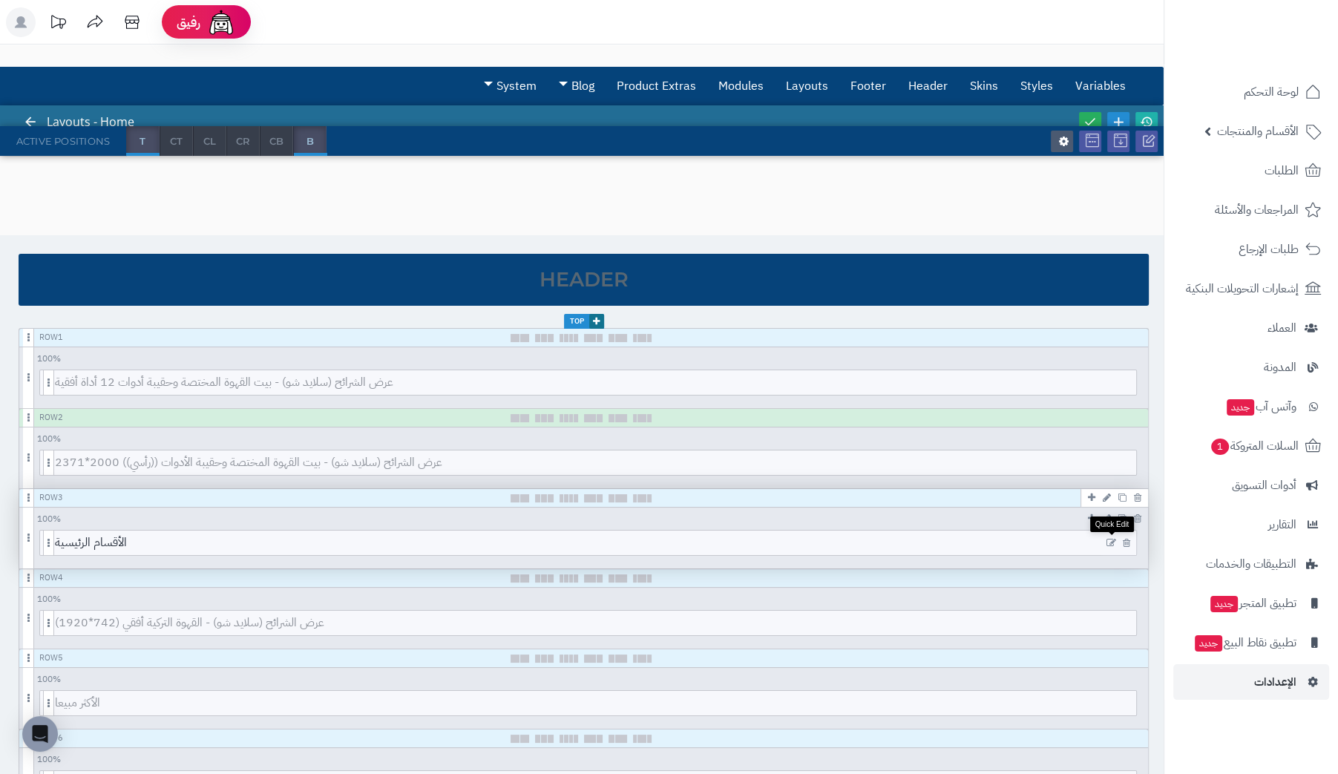
click at [1112, 538] on icon at bounding box center [1111, 543] width 10 height 10
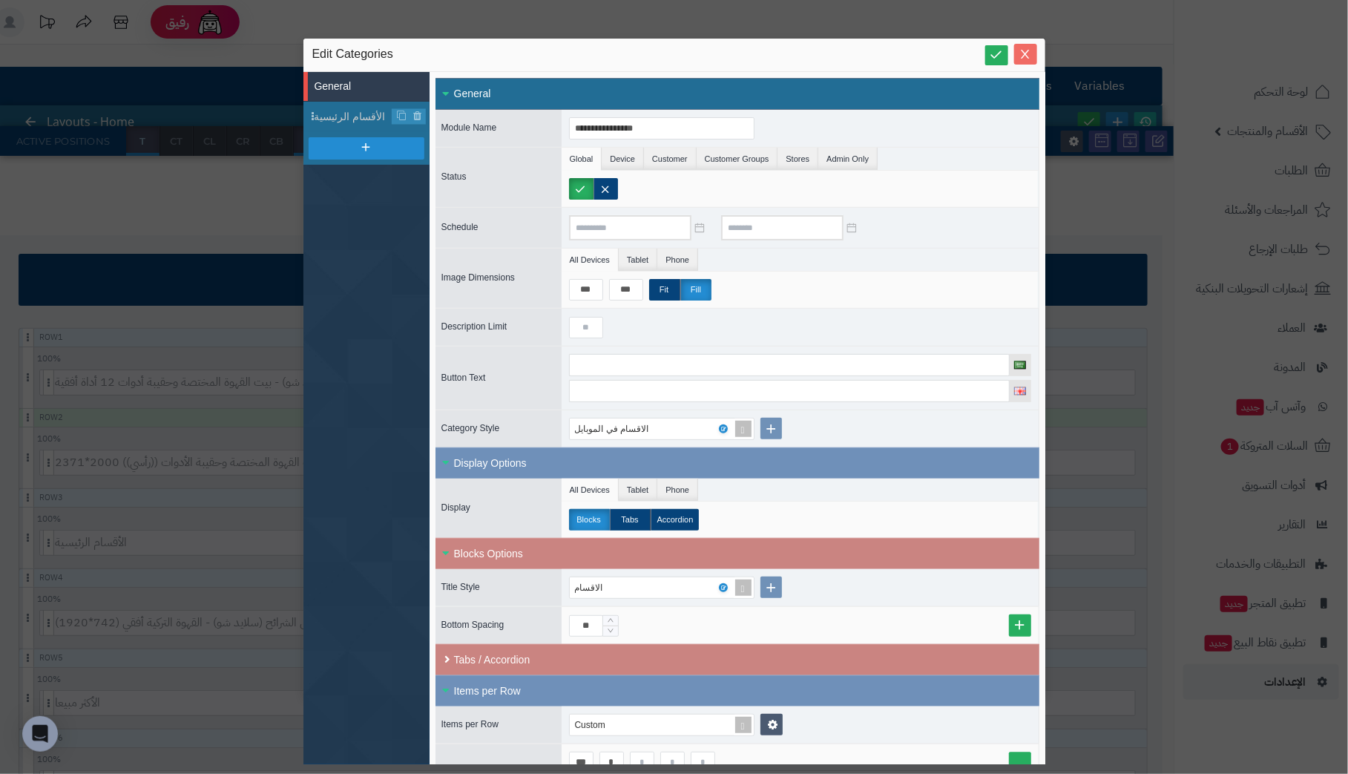
click at [1022, 55] on icon "Close" at bounding box center [1025, 54] width 12 height 12
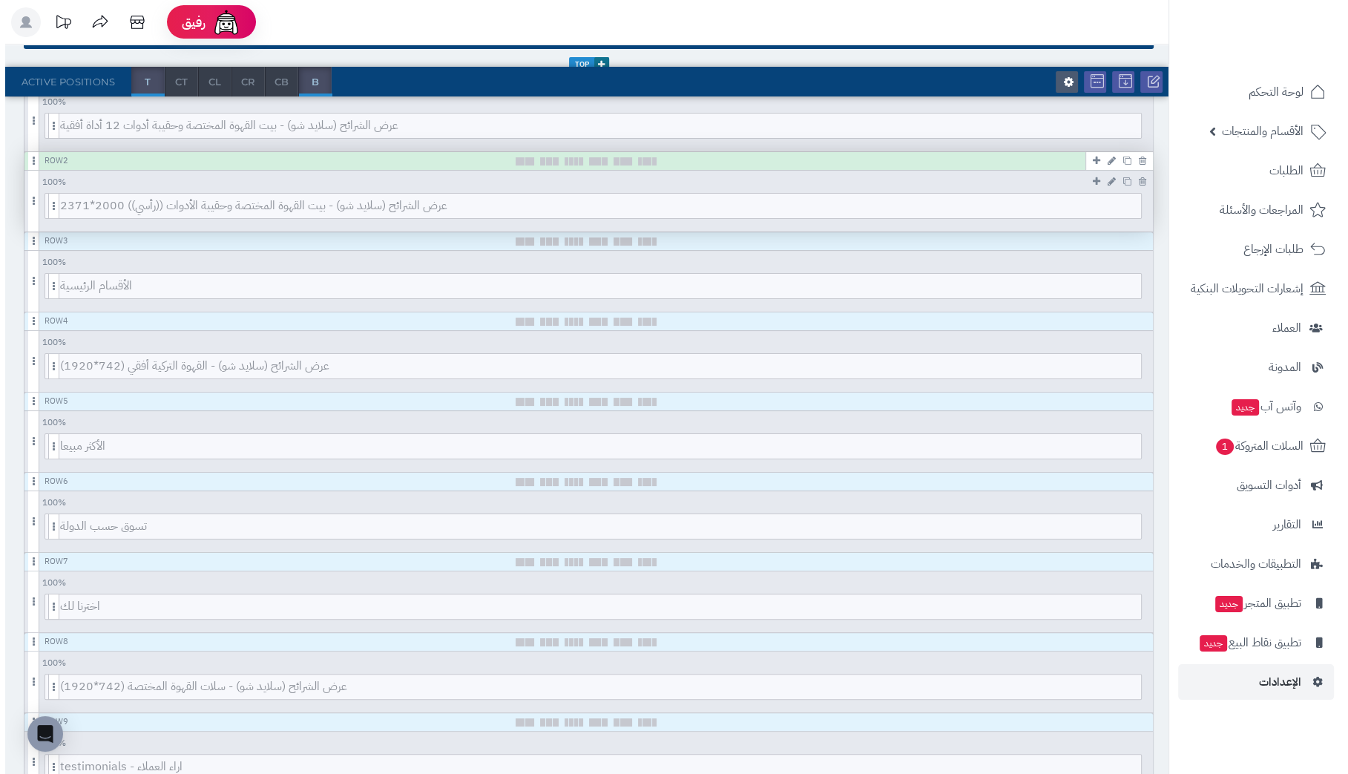
scroll to position [296, 0]
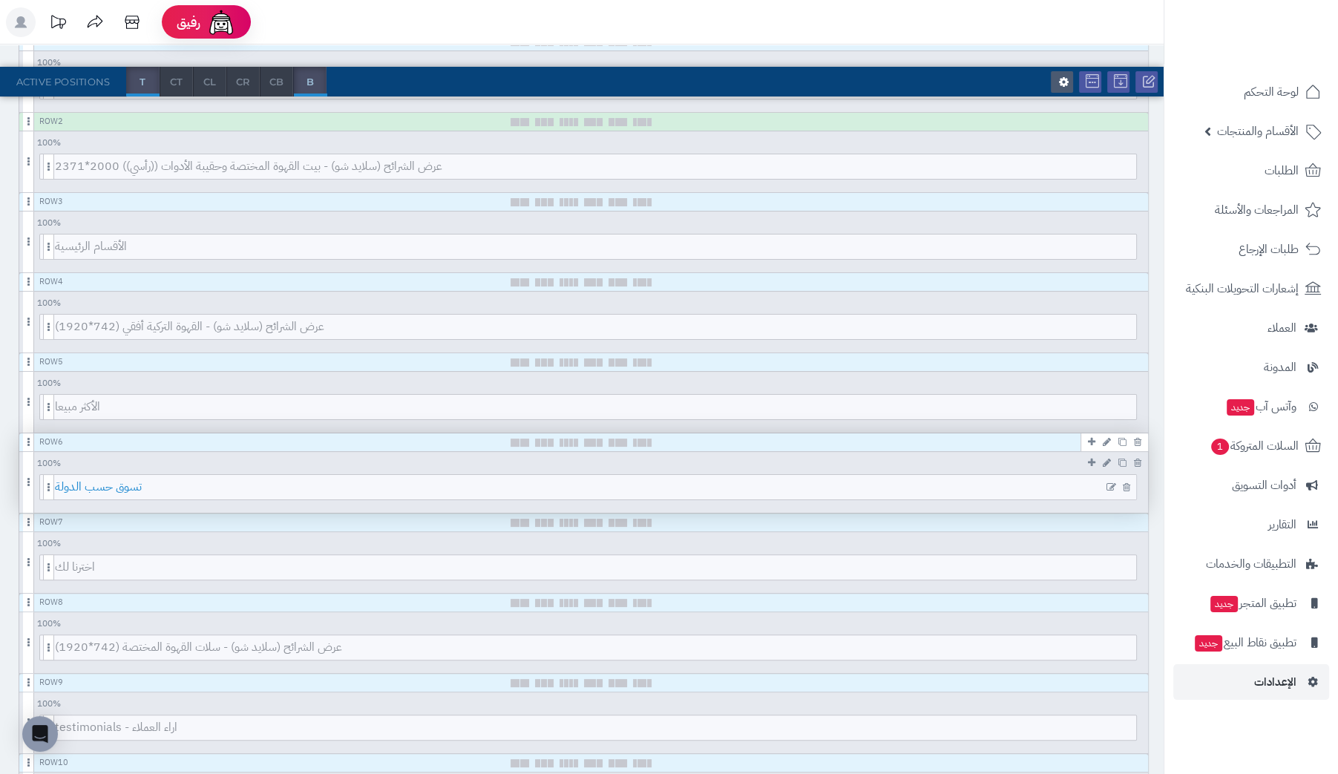
click at [1020, 484] on span "تسوق حسب الدولة" at bounding box center [595, 487] width 1081 height 24
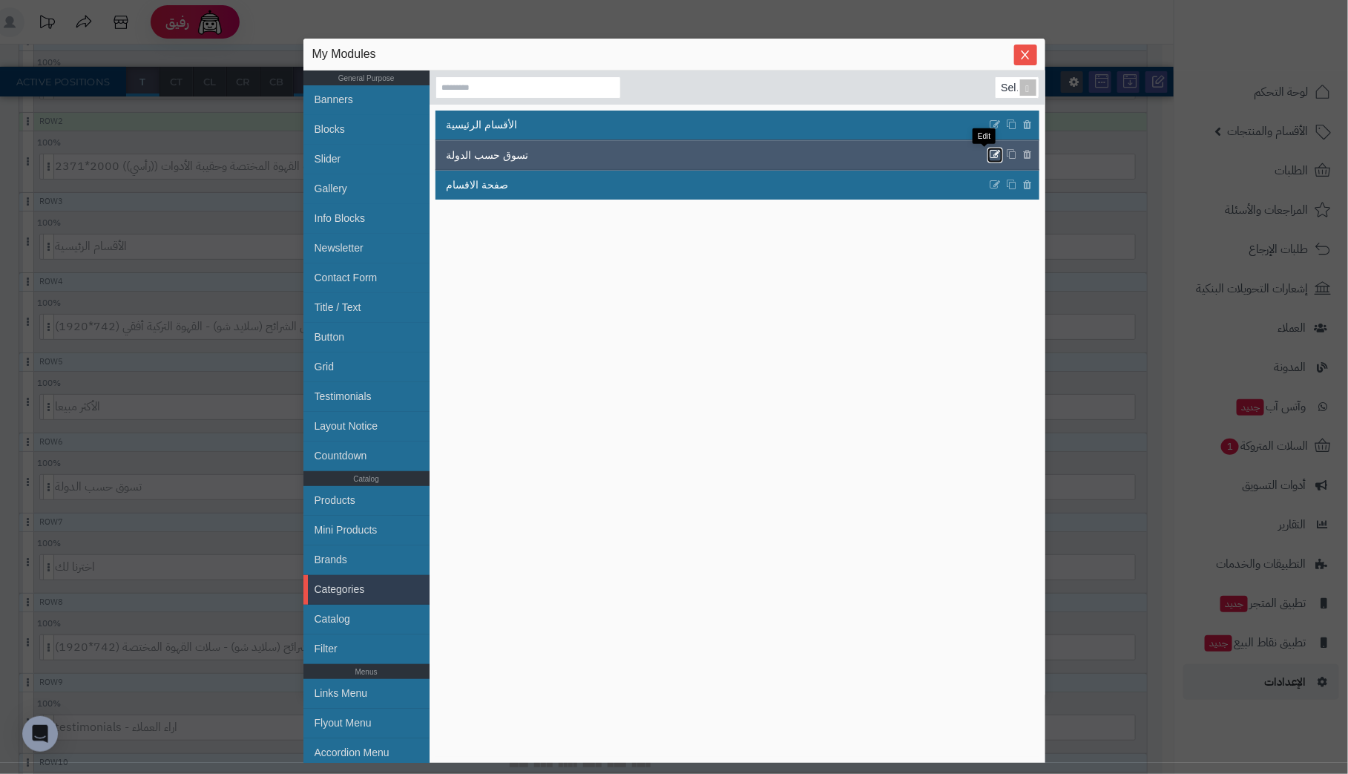
click at [989, 153] on icon at bounding box center [995, 155] width 12 height 13
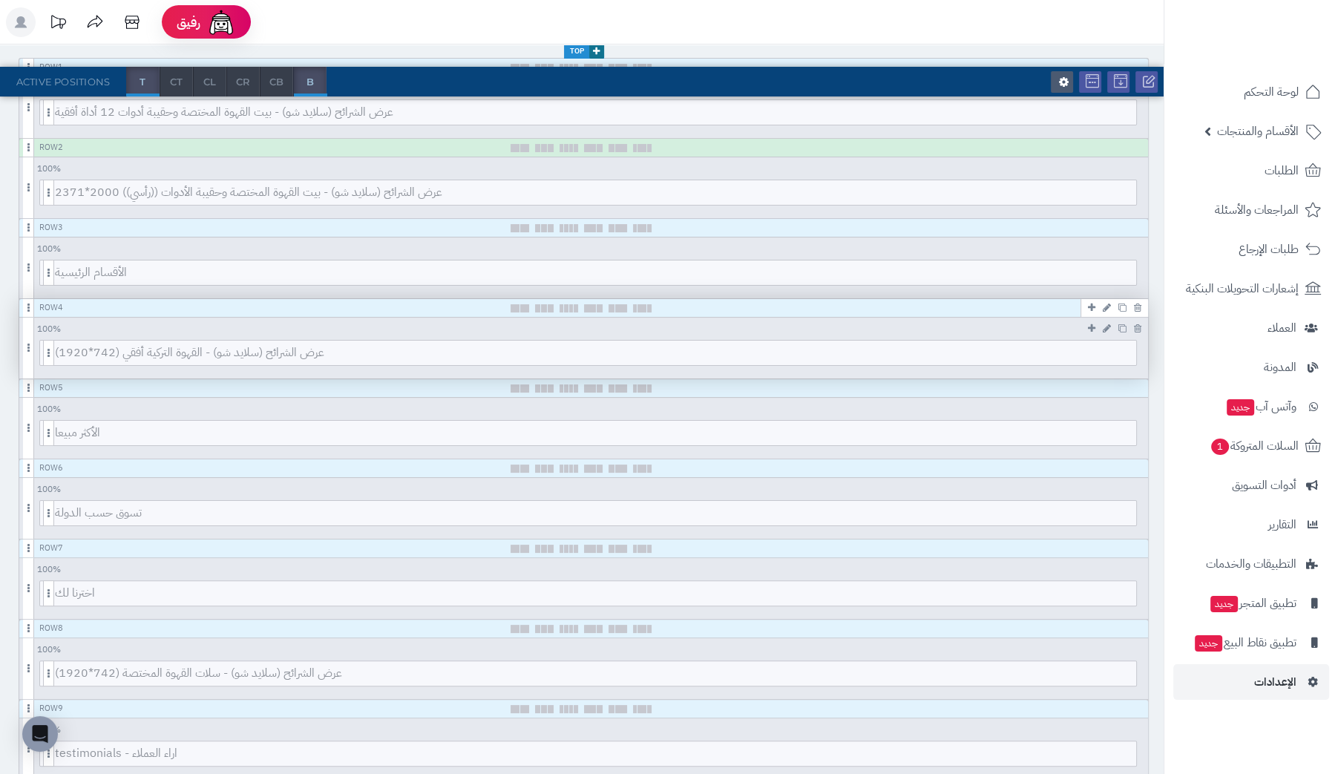
scroll to position [296, 0]
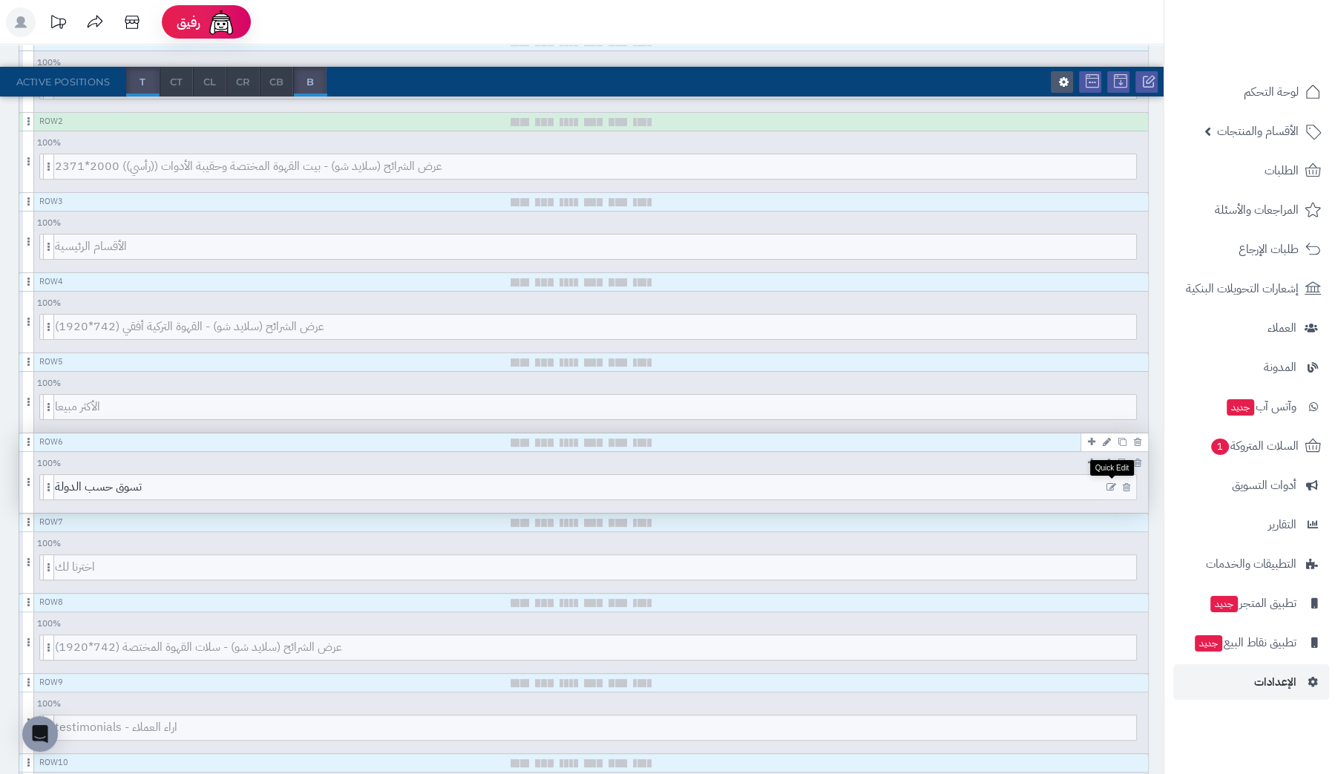
click at [1109, 482] on icon at bounding box center [1111, 487] width 10 height 10
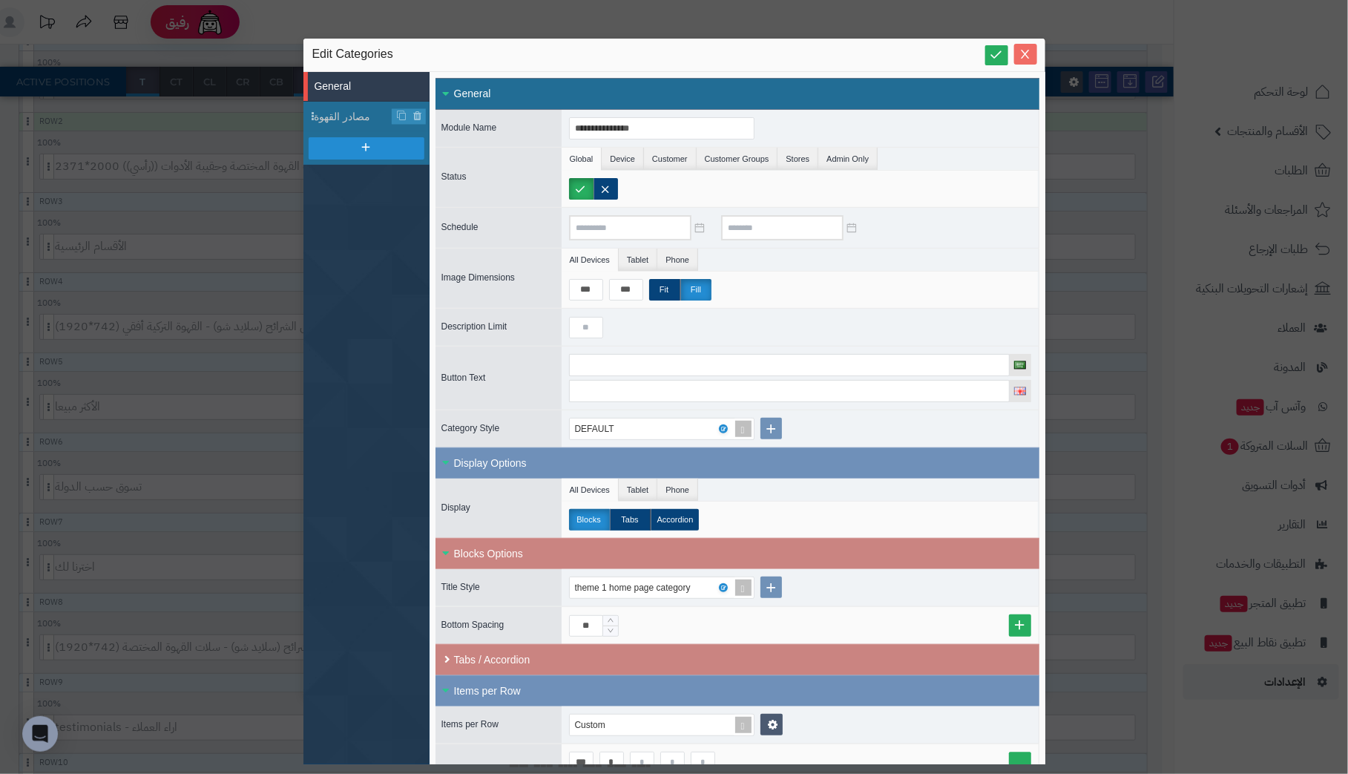
click at [1023, 50] on icon "Close" at bounding box center [1025, 54] width 12 height 12
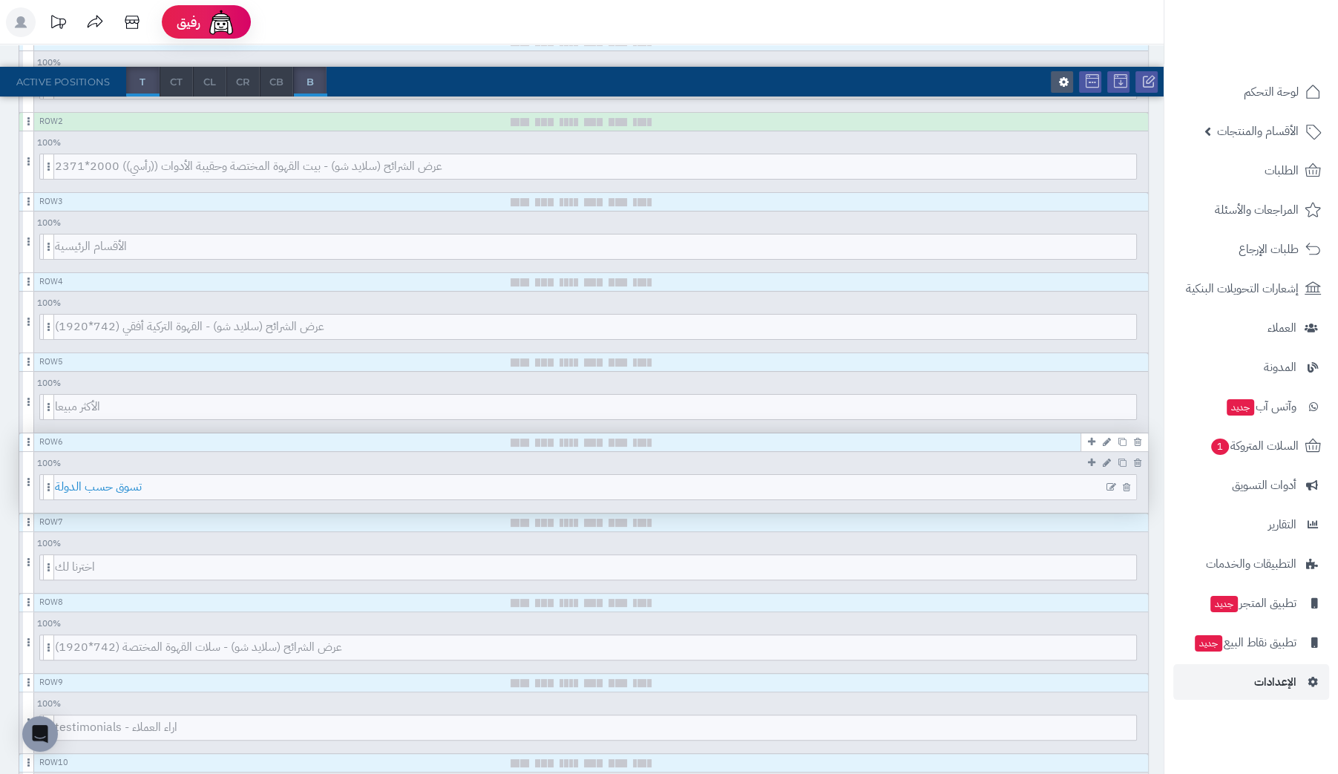
click at [585, 484] on span "تسوق حسب الدولة" at bounding box center [595, 487] width 1081 height 24
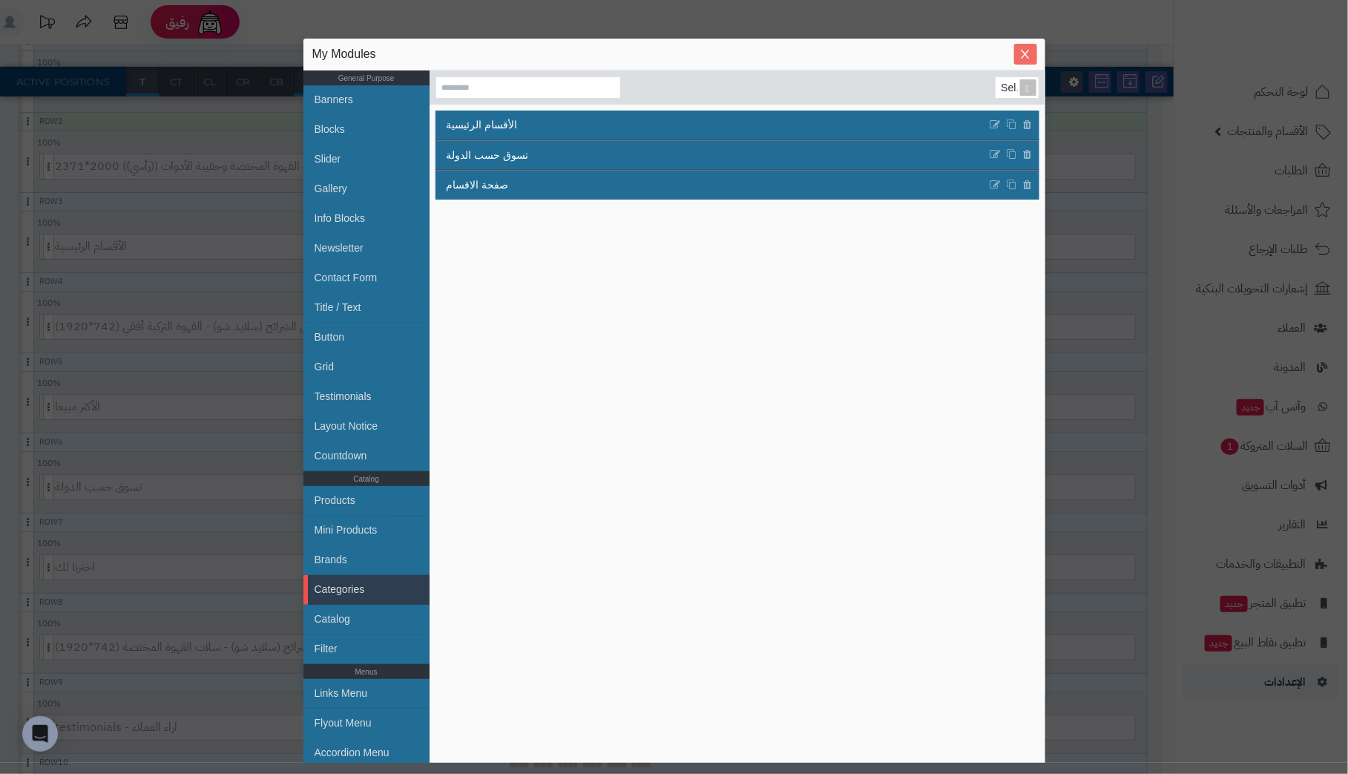
click at [1028, 49] on icon "Close" at bounding box center [1025, 54] width 12 height 12
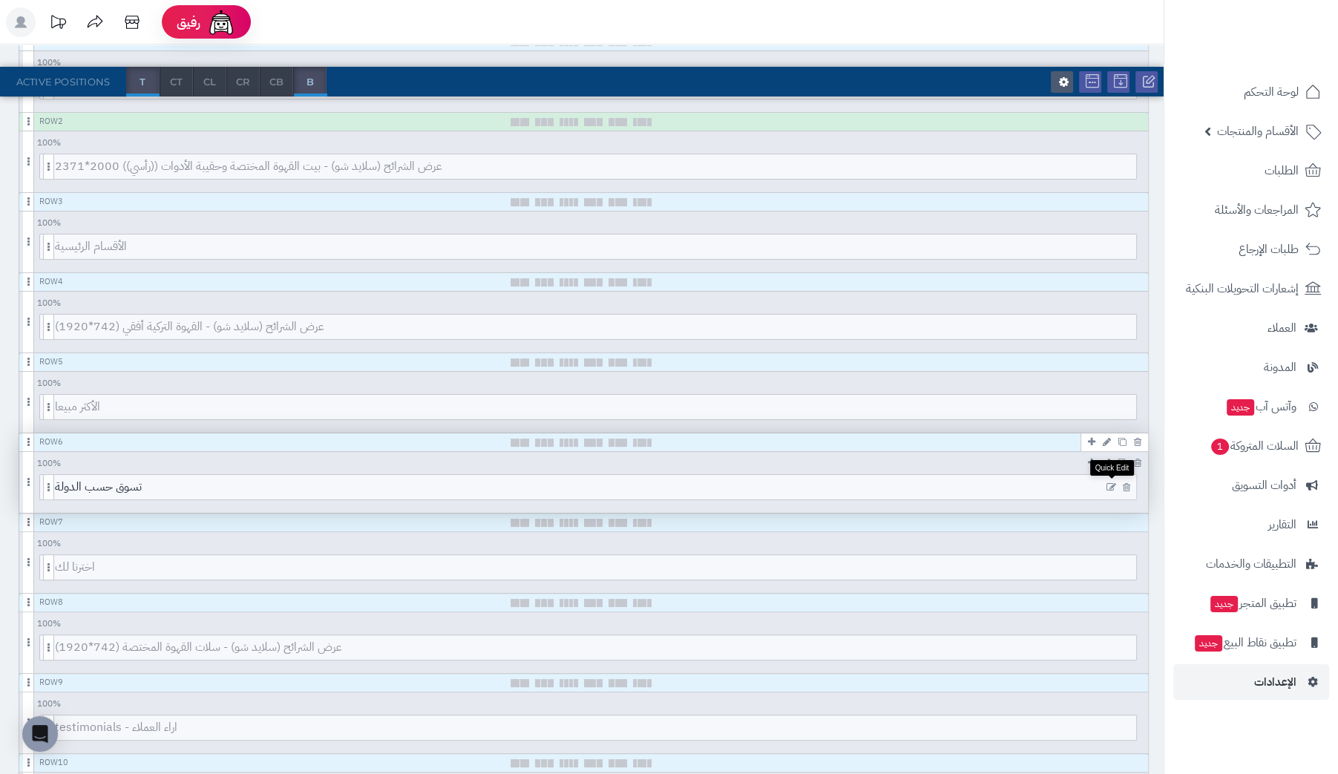
click at [1109, 484] on icon at bounding box center [1111, 487] width 10 height 10
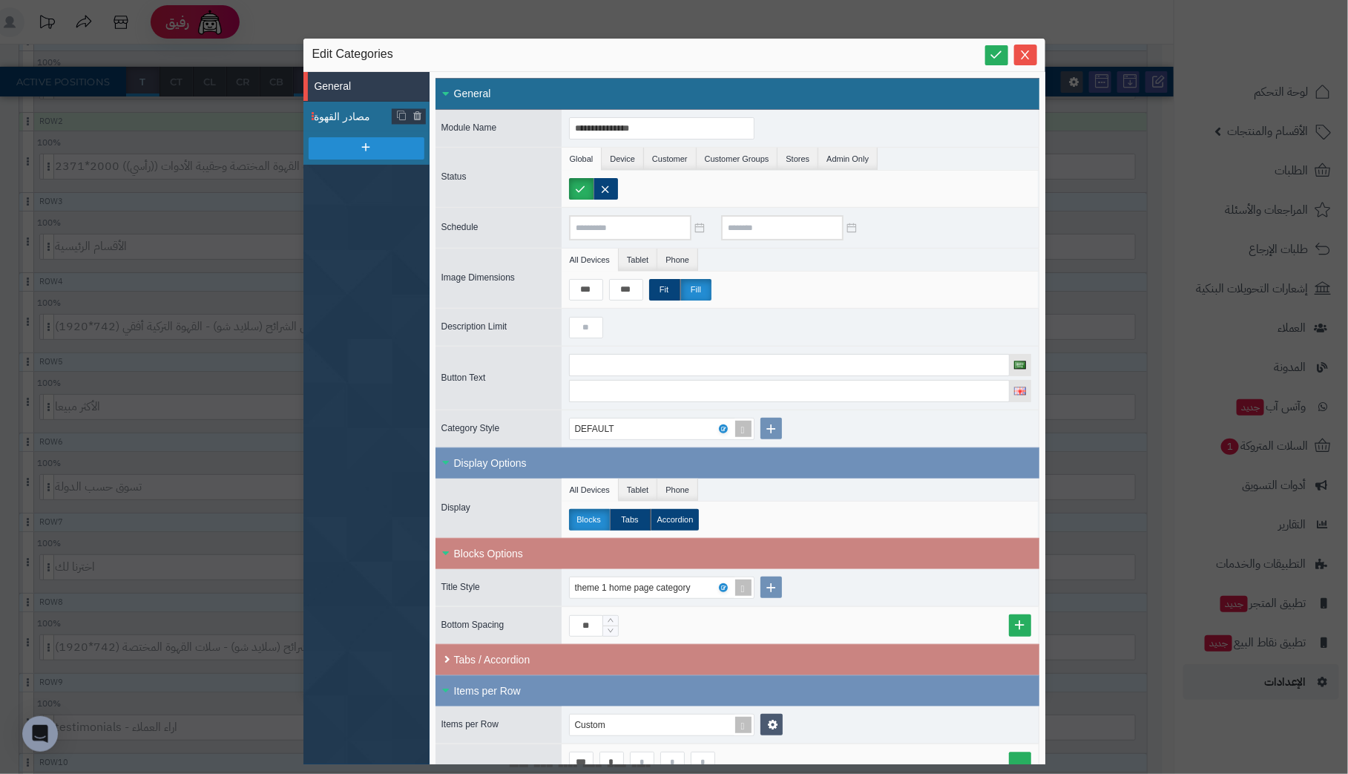
click at [342, 116] on span "مصادر القهوة" at bounding box center [354, 117] width 78 height 16
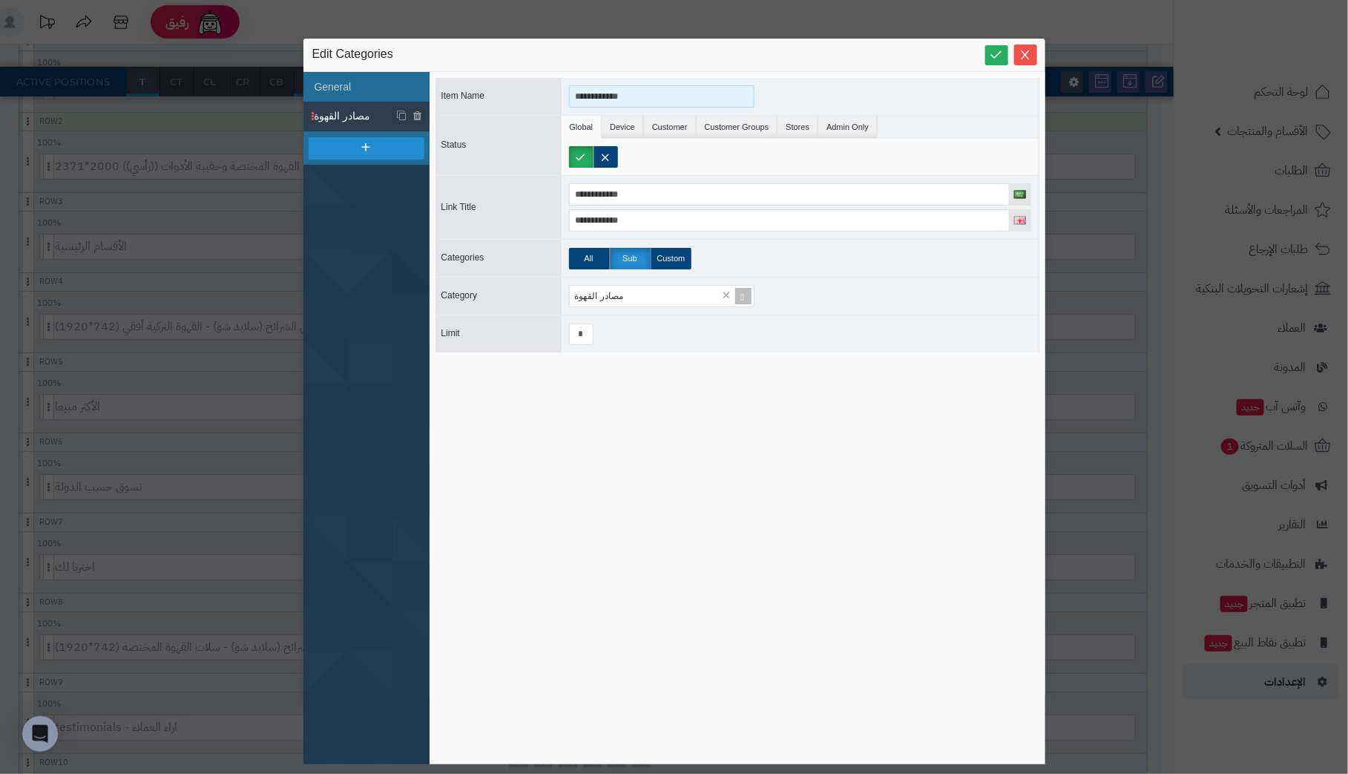
drag, startPoint x: 657, startPoint y: 91, endPoint x: 535, endPoint y: 96, distance: 121.8
click at [535, 96] on div "**********" at bounding box center [738, 96] width 604 height 37
click at [1026, 48] on icon "Close" at bounding box center [1025, 54] width 12 height 12
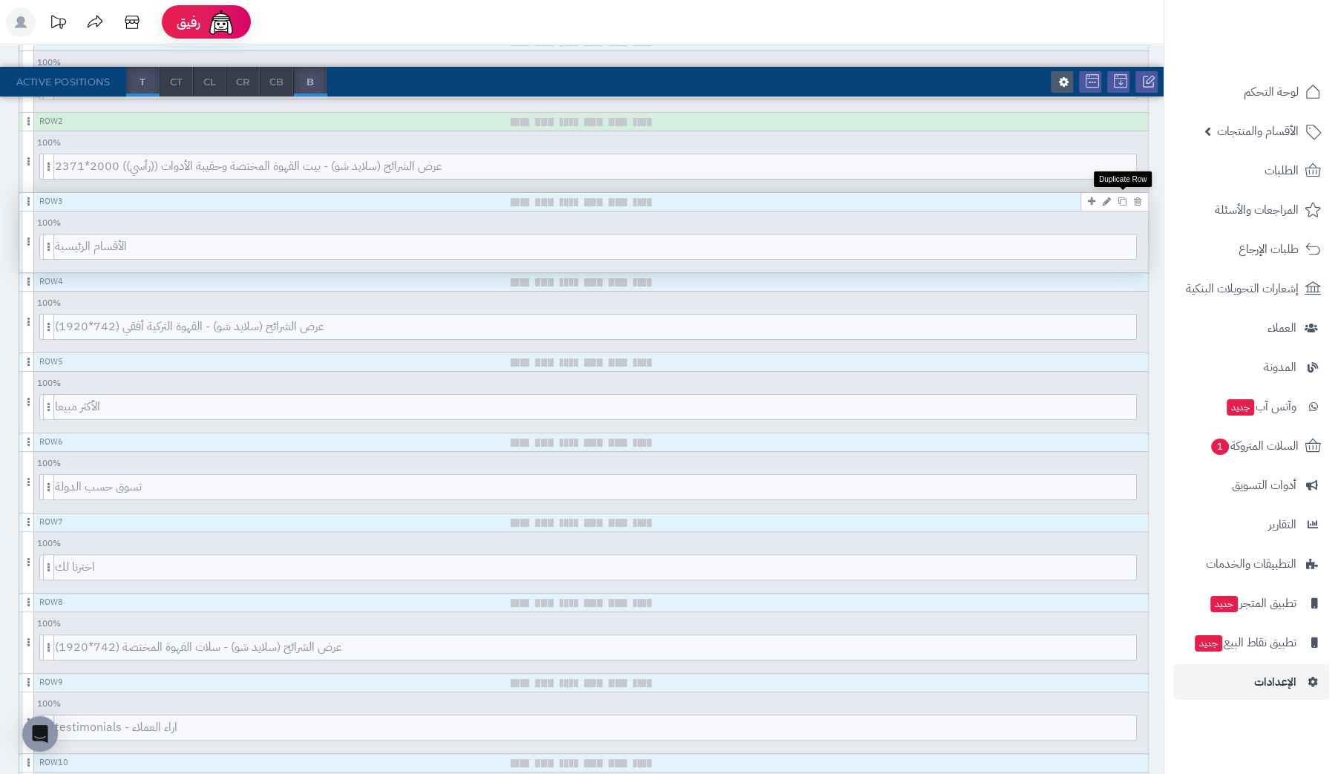
click at [1123, 200] on icon at bounding box center [1122, 201] width 8 height 8
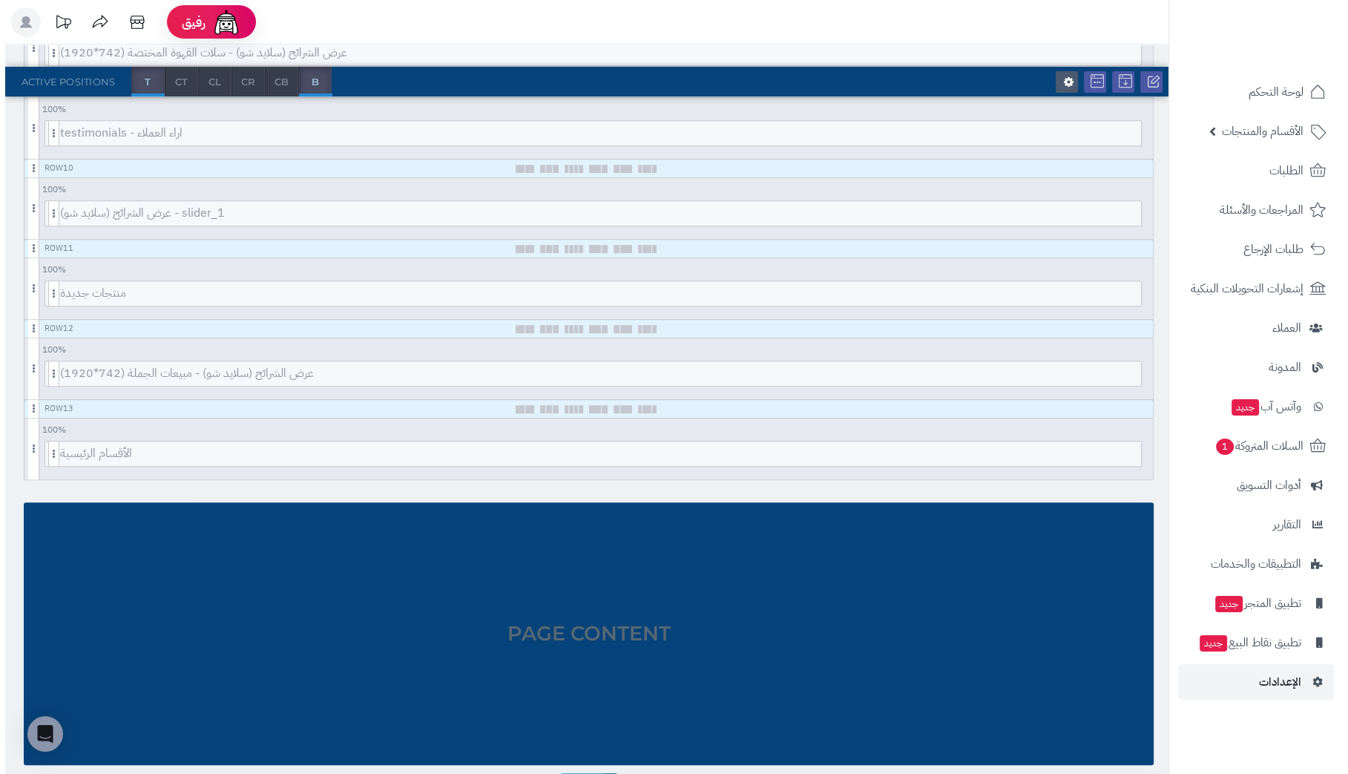
scroll to position [853, 0]
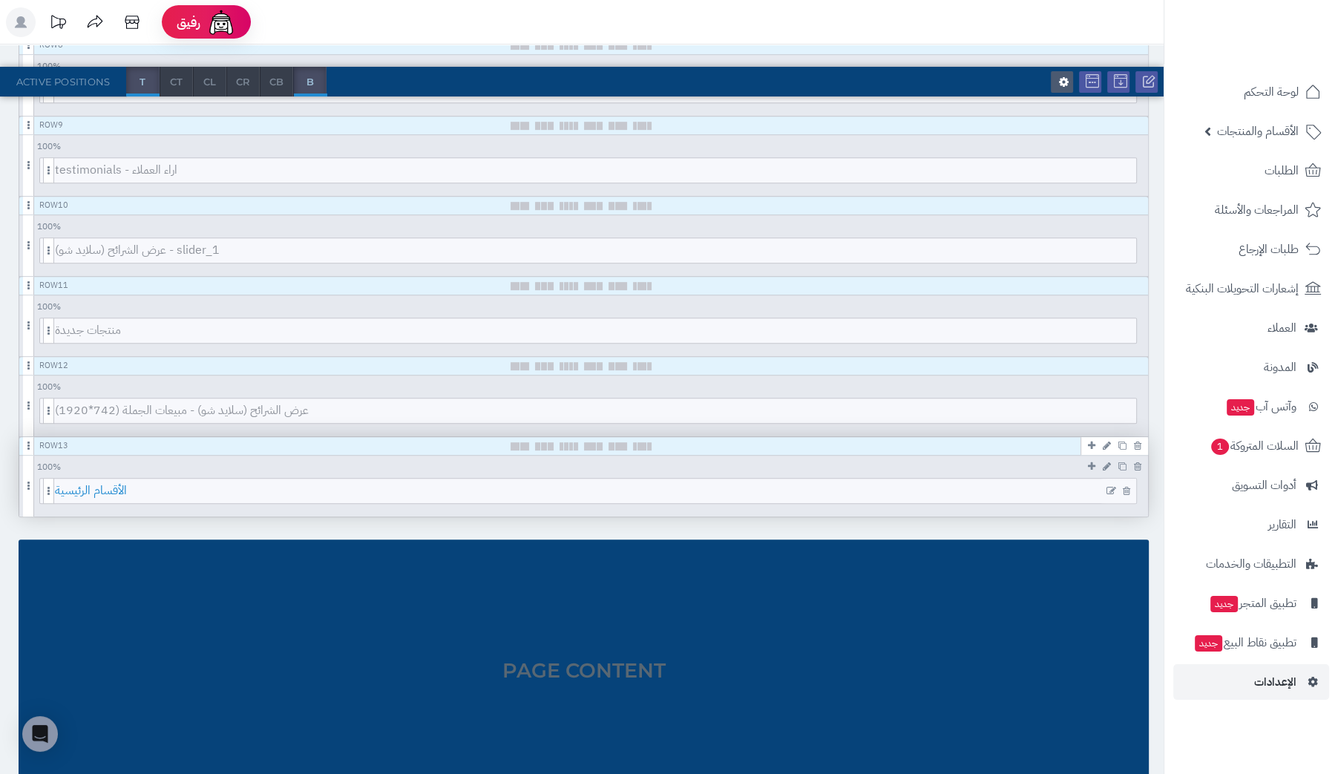
click at [578, 486] on span "الأقسام الرئيسية" at bounding box center [595, 491] width 1081 height 24
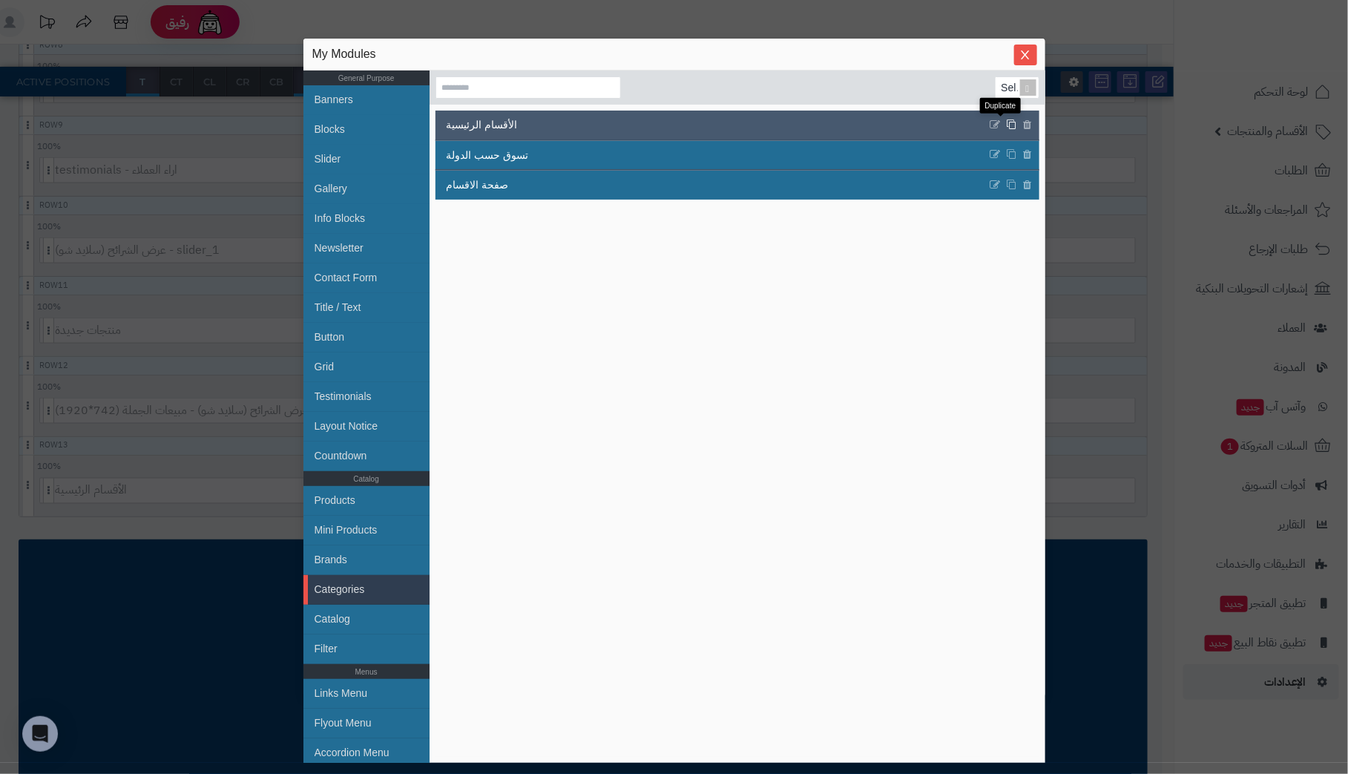
click at [1006, 120] on icon at bounding box center [1011, 124] width 10 height 11
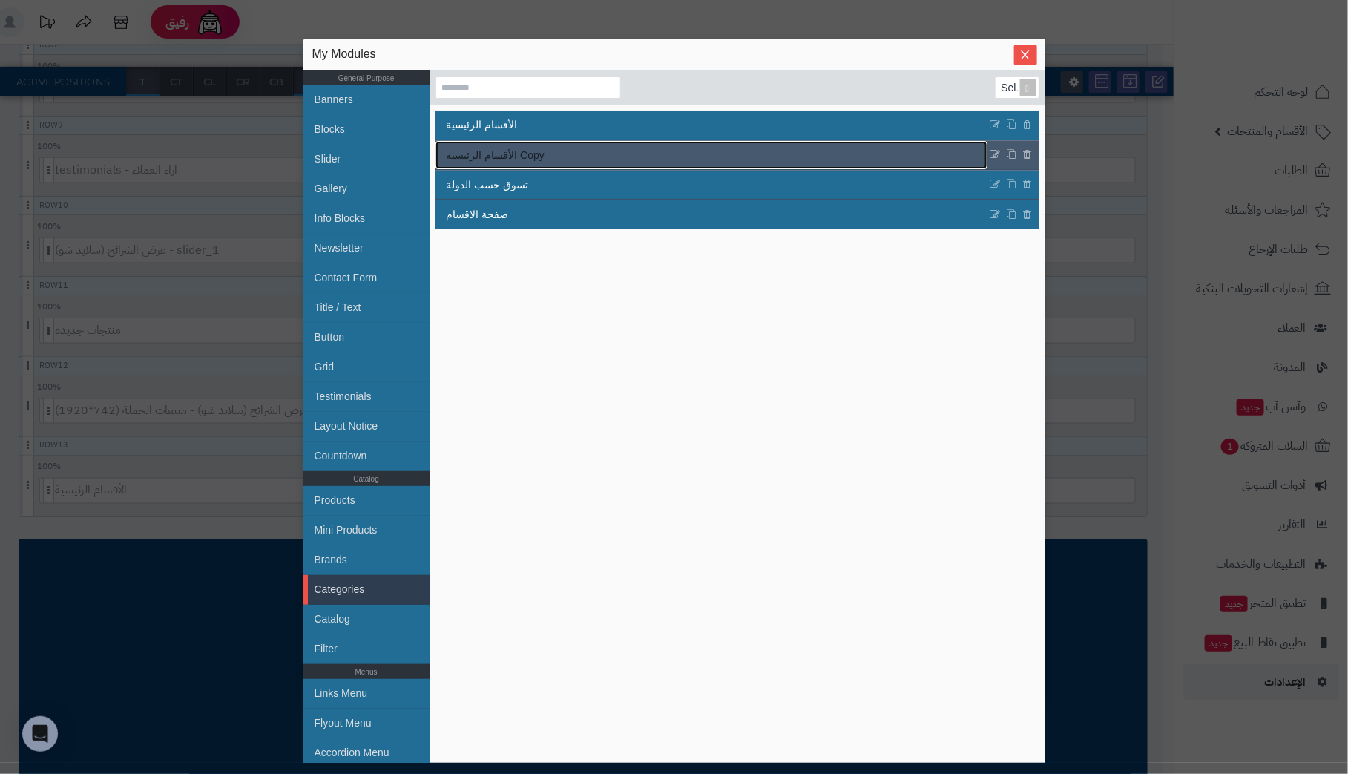
click at [607, 150] on link "الأقسام الرئيسية Copy" at bounding box center [712, 155] width 552 height 28
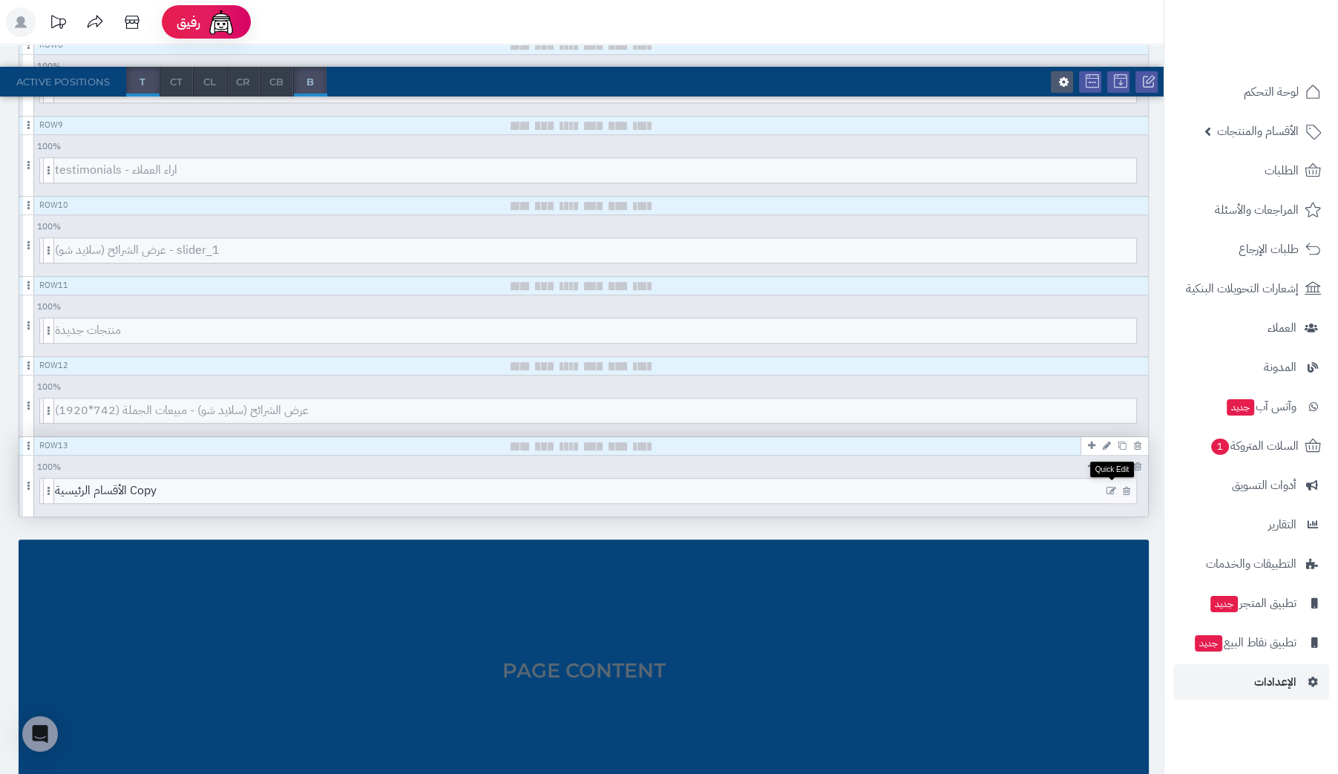
click at [1111, 488] on icon at bounding box center [1111, 491] width 10 height 10
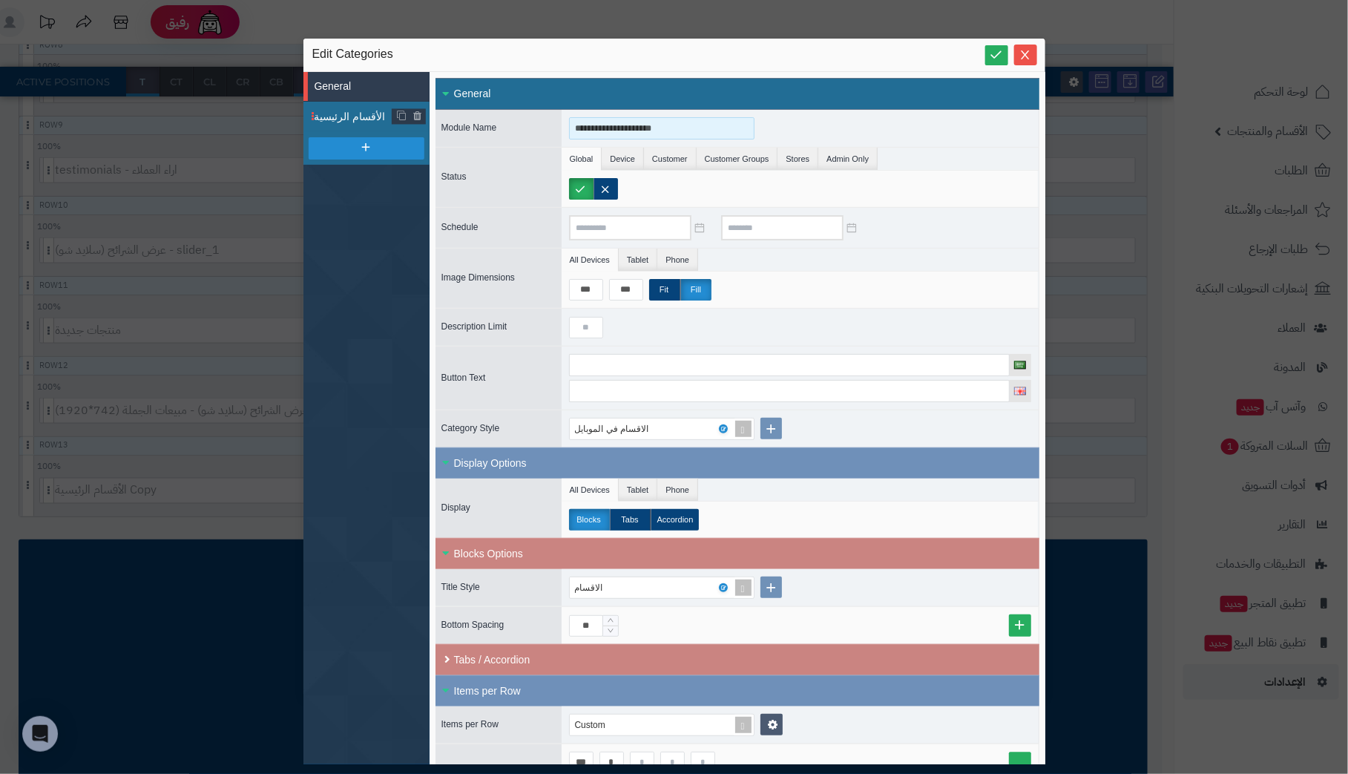
drag, startPoint x: 672, startPoint y: 128, endPoint x: 350, endPoint y: 118, distance: 322.2
click at [350, 118] on div "**********" at bounding box center [674, 418] width 742 height 692
type input "*"
type input "**********"
